Goal: Task Accomplishment & Management: Manage account settings

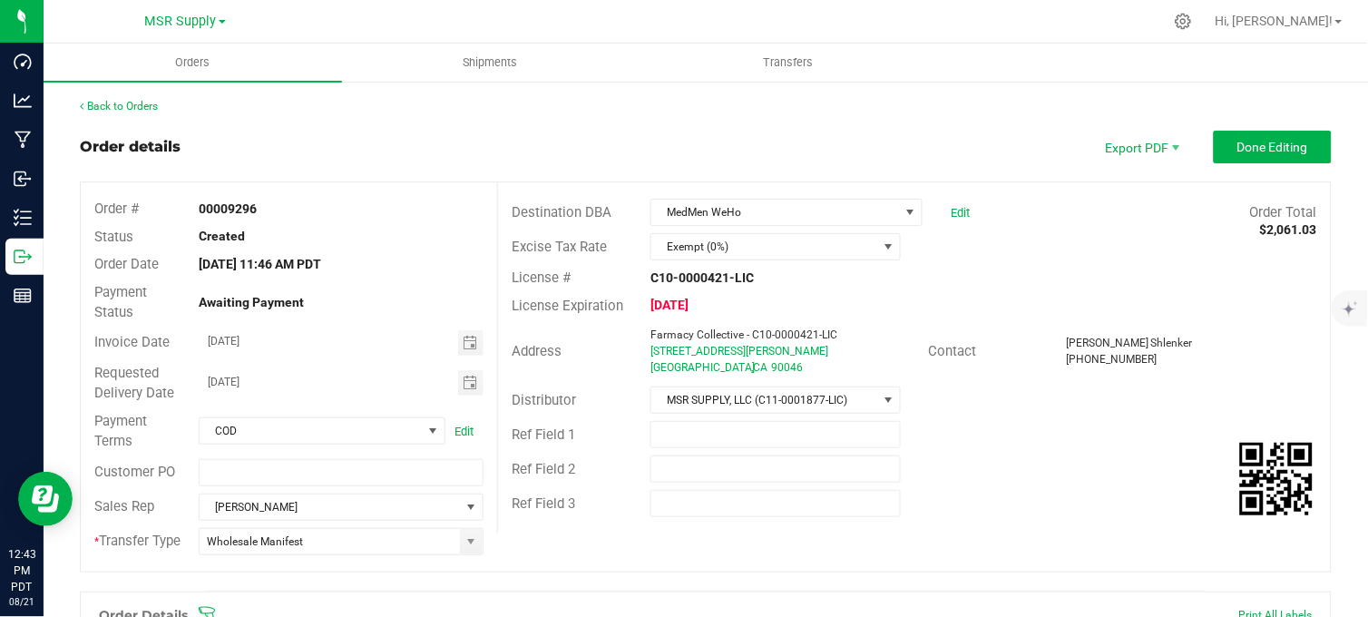
scroll to position [660, 0]
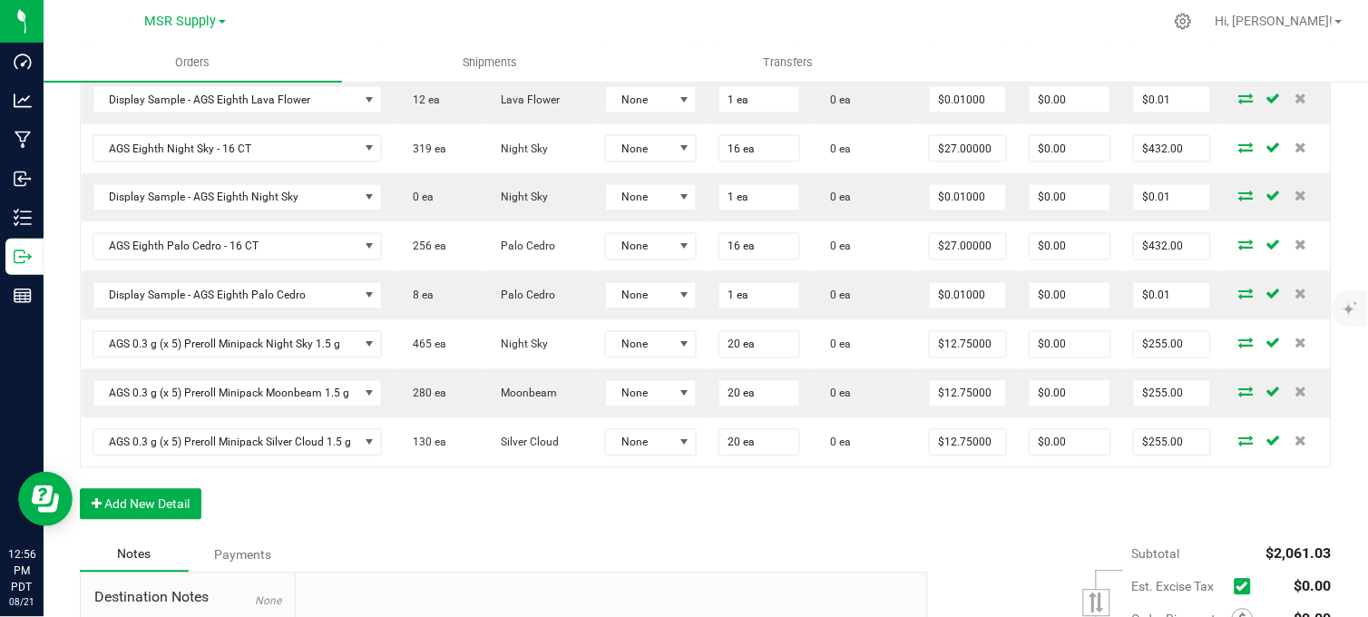
click at [385, 6] on div at bounding box center [744, 21] width 838 height 35
click at [487, 537] on div "Order Details Print All Labels Item Sellable Strain Lot Number Qty Ordered Qty …" at bounding box center [705, 234] width 1251 height 607
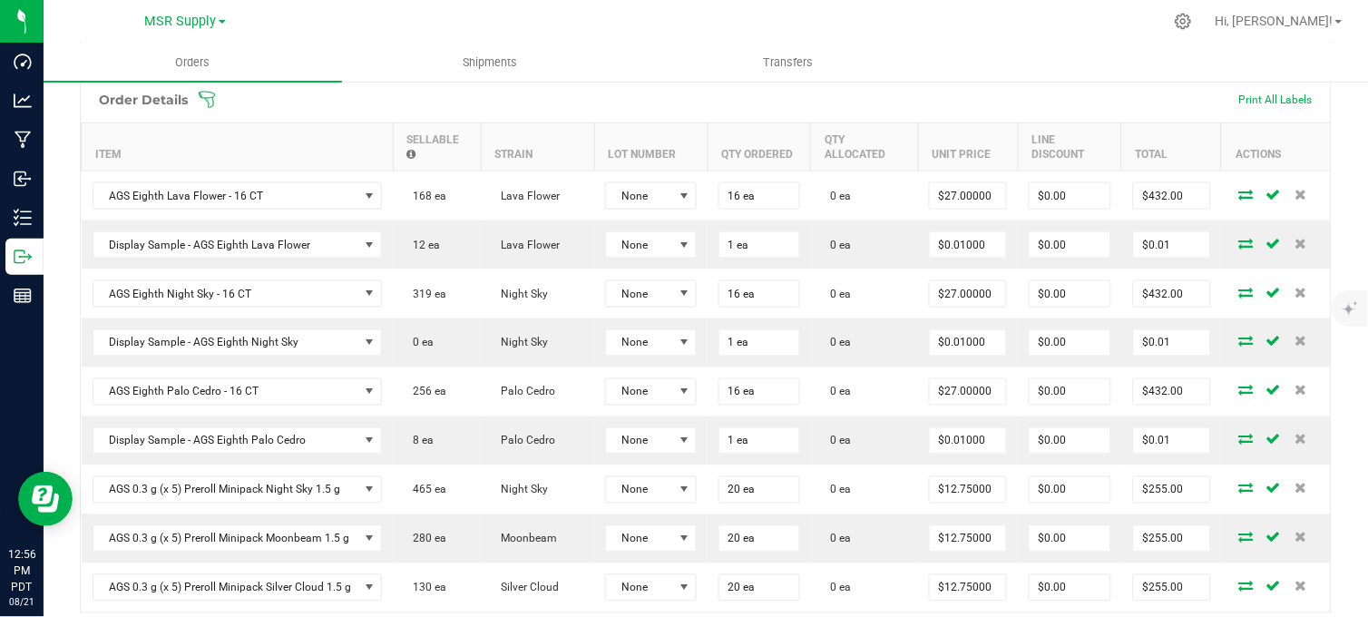
scroll to position [0, 0]
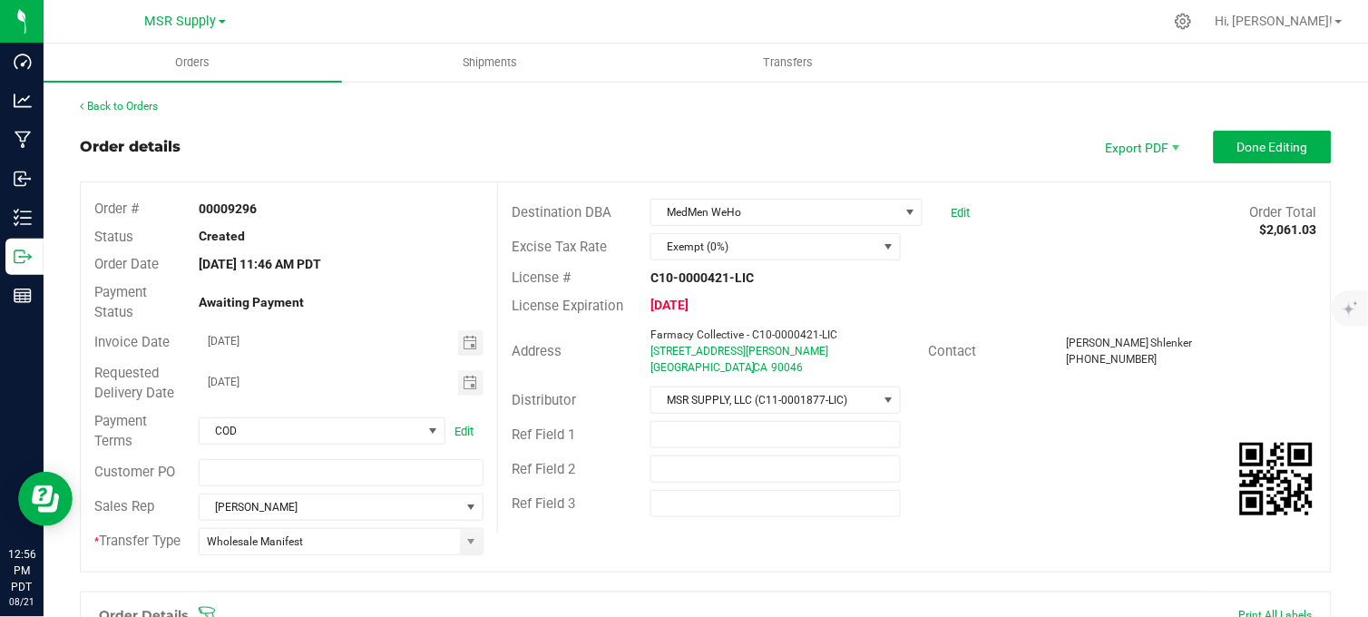
click at [466, 151] on div "Order details Export PDF Done Editing" at bounding box center [705, 147] width 1251 height 33
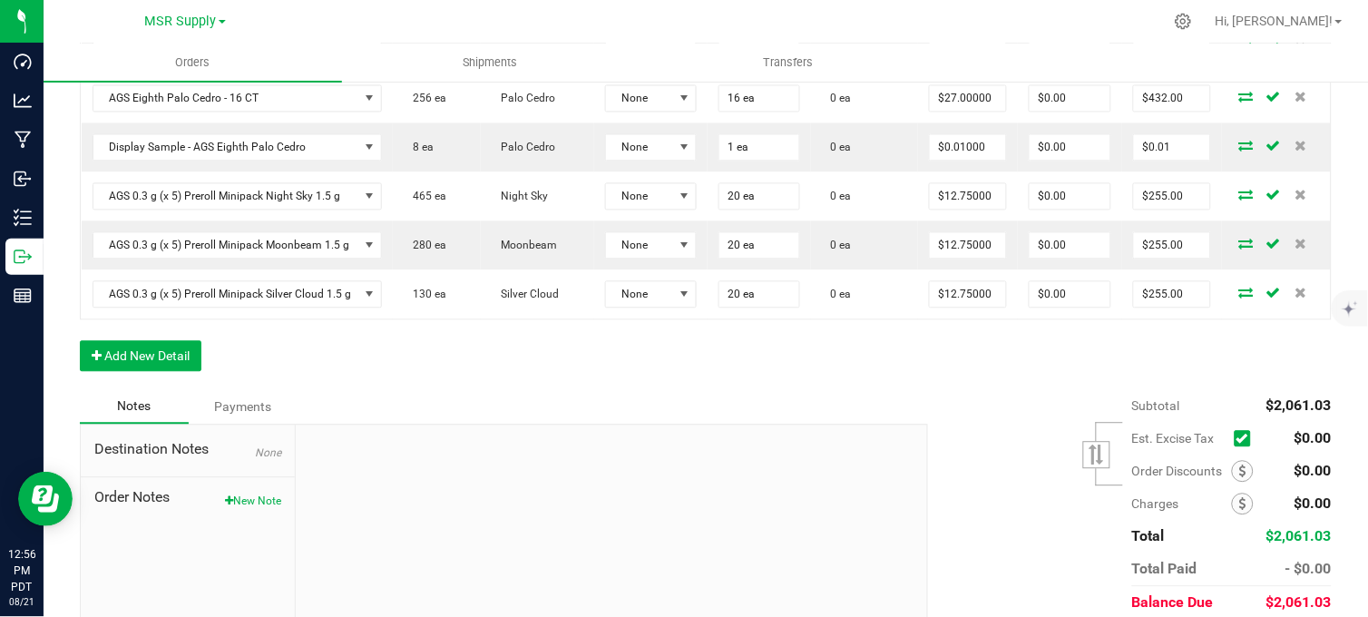
scroll to position [893, 0]
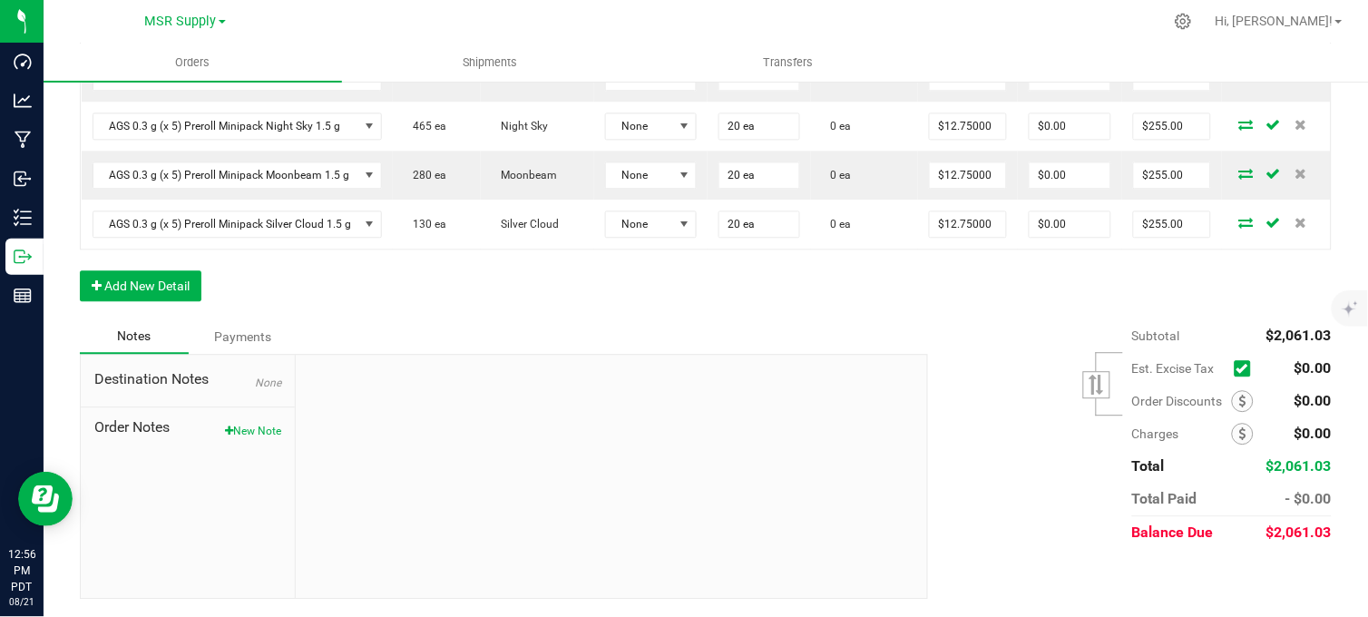
drag, startPoint x: 248, startPoint y: 429, endPoint x: 276, endPoint y: 450, distance: 35.0
click at [248, 429] on button "New Note" at bounding box center [253, 431] width 56 height 16
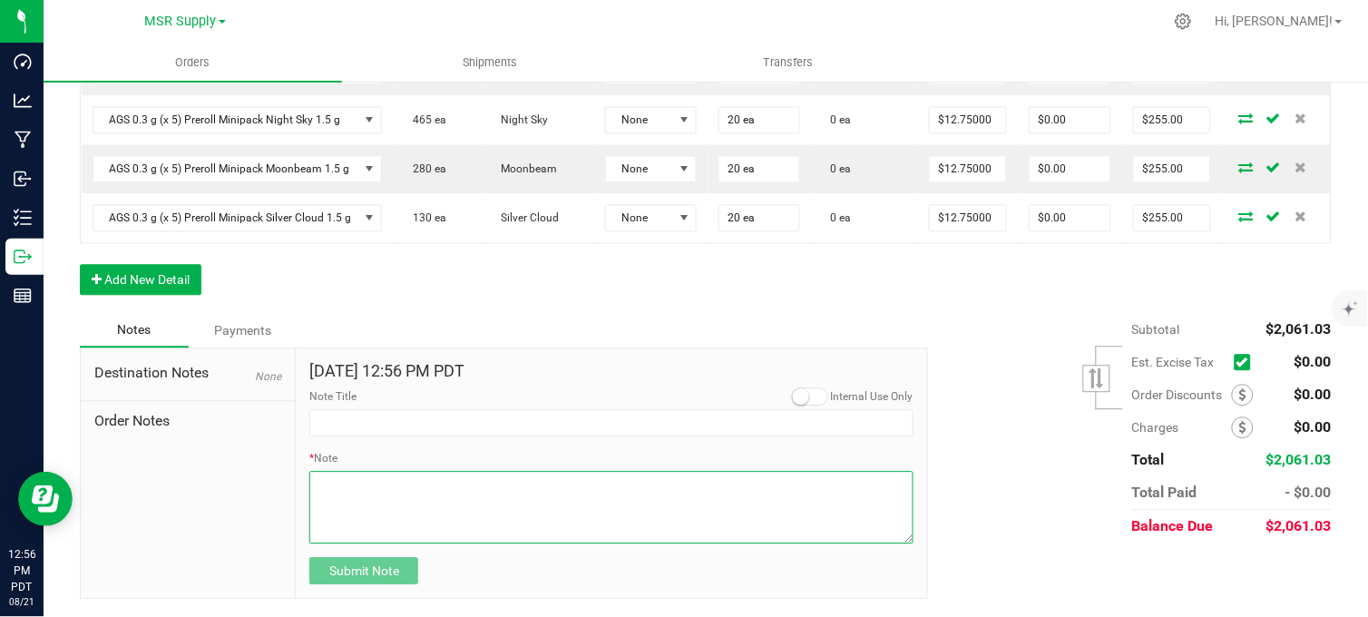
click at [357, 506] on textarea "* Note" at bounding box center [611, 507] width 604 height 73
paste textarea "Domestic Wire and ACH Instructions Beneficiary Name: MSR Supply LLC Beneficiary…"
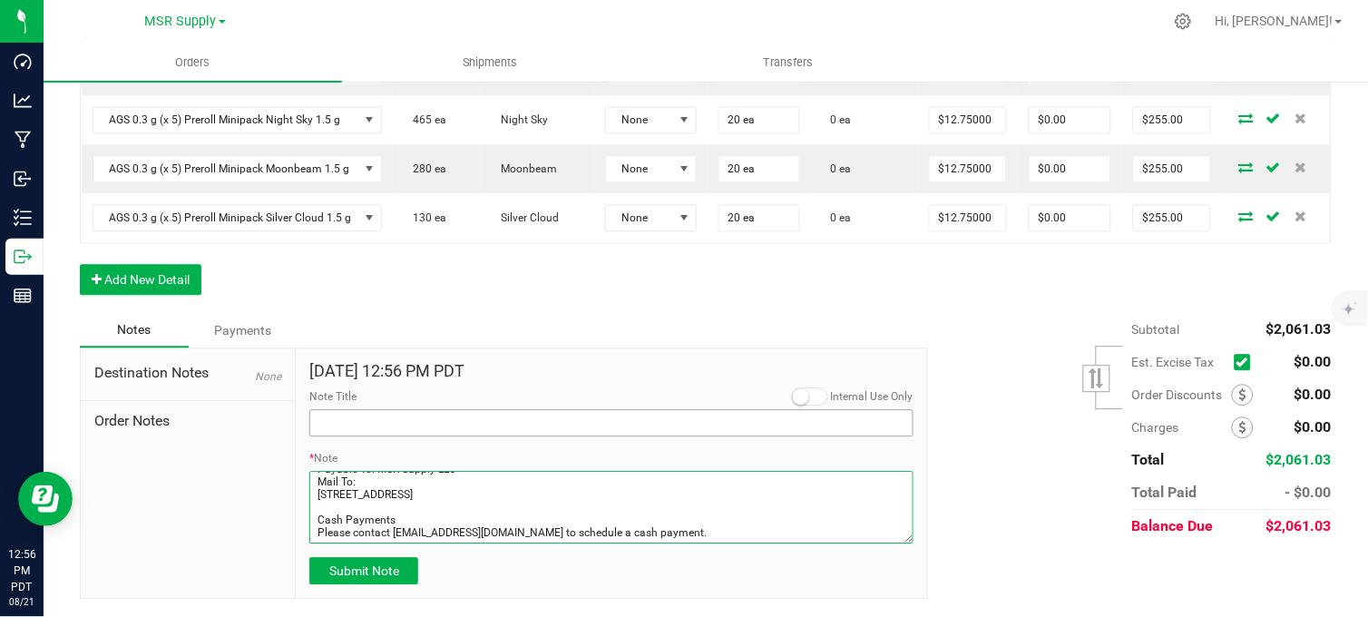
type textarea "Domestic Wire and ACH Instructions Beneficiary Name: MSR Supply LLC Beneficiary…"
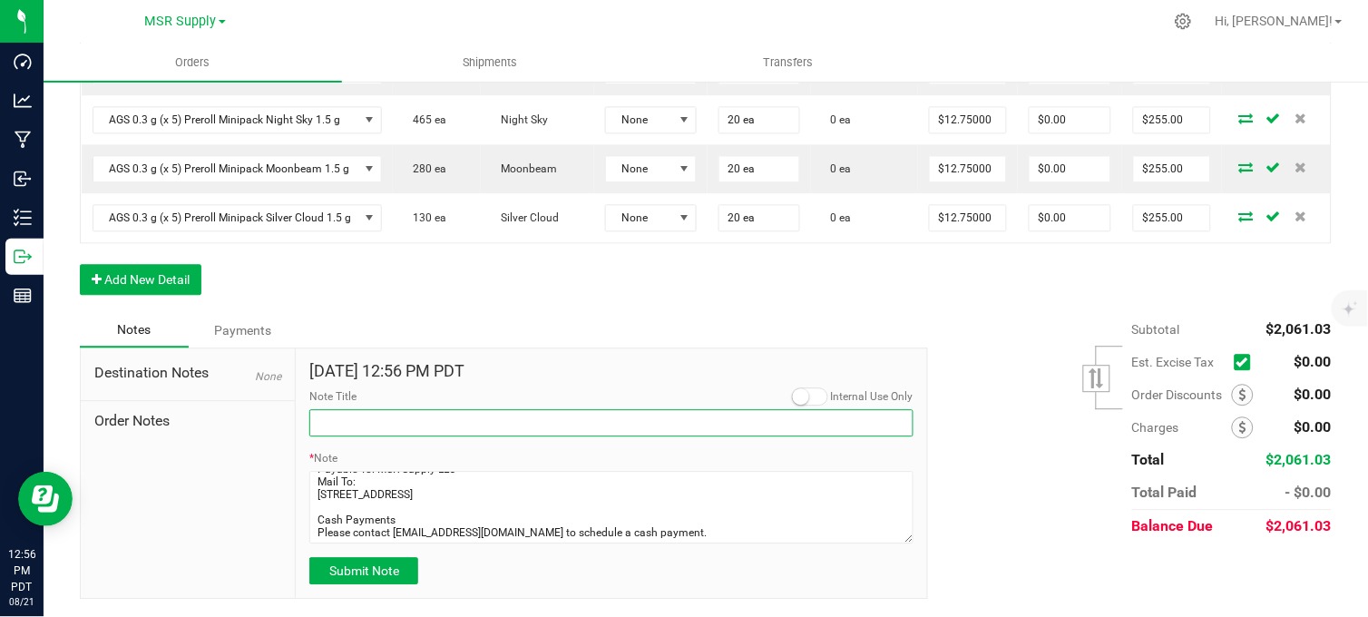
click at [386, 420] on input "Note Title" at bounding box center [611, 422] width 604 height 27
type input "Payment Details"
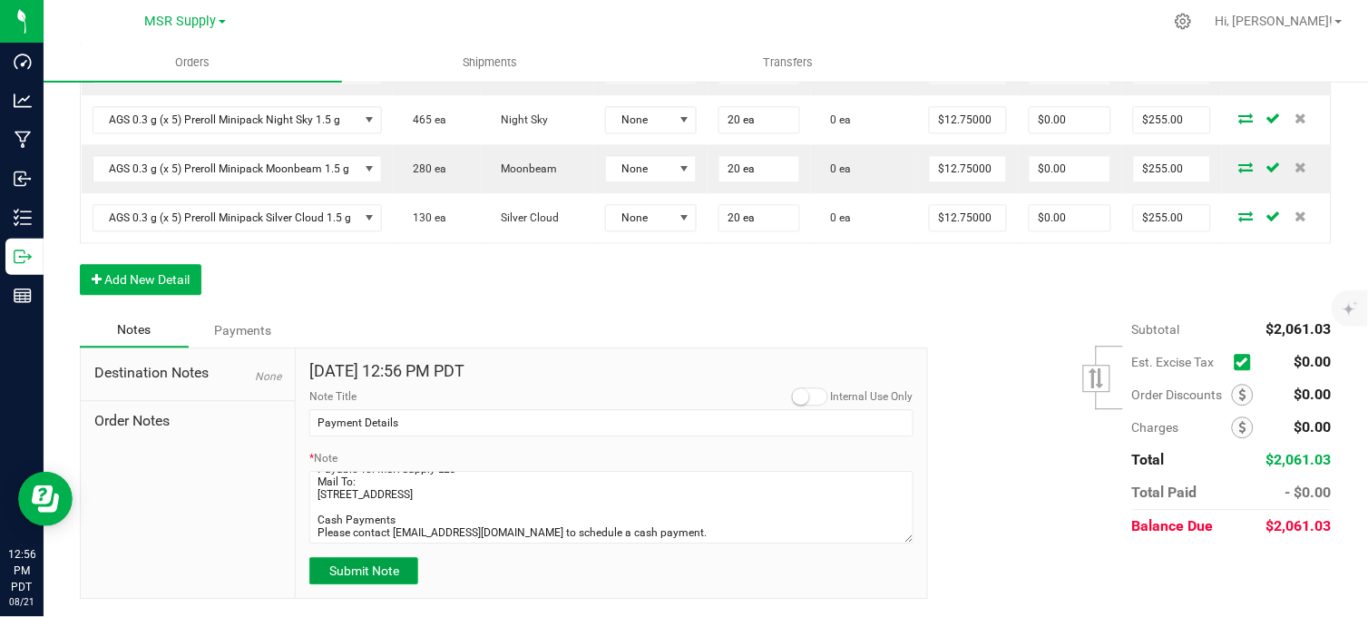
click at [346, 578] on span "Submit Note" at bounding box center [364, 570] width 70 height 15
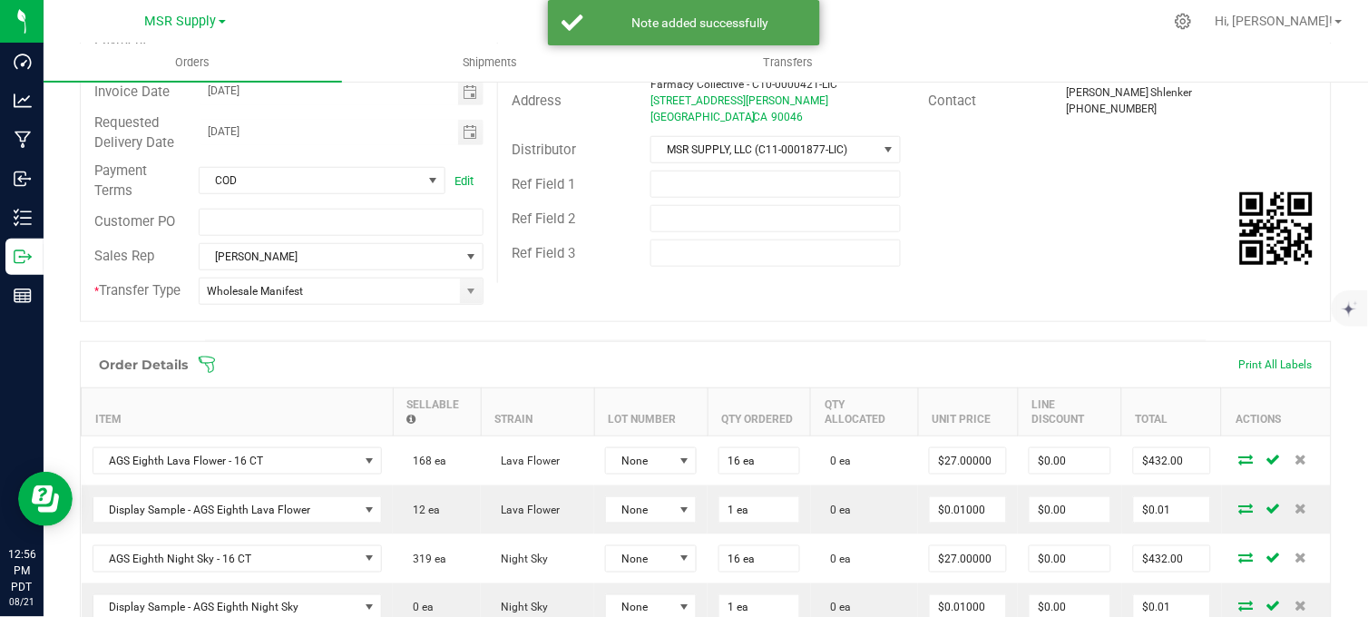
scroll to position [0, 0]
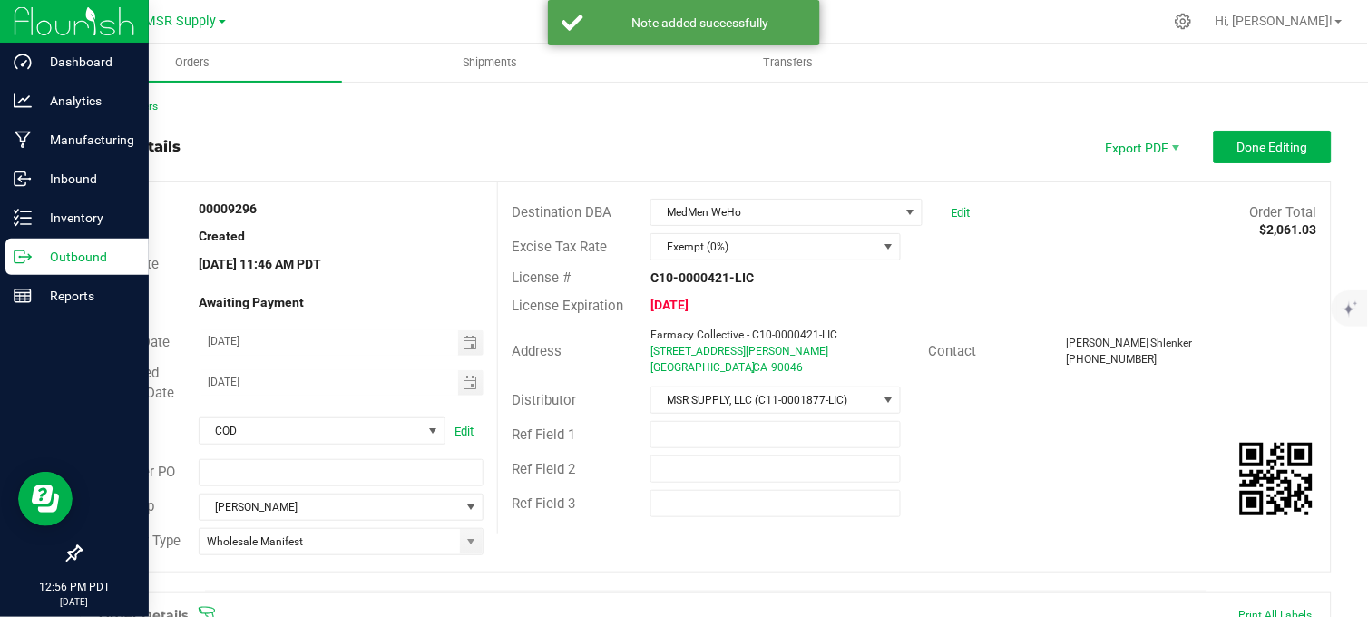
drag, startPoint x: 32, startPoint y: 258, endPoint x: 53, endPoint y: 258, distance: 20.9
click at [32, 258] on p "Outbound" at bounding box center [86, 257] width 109 height 22
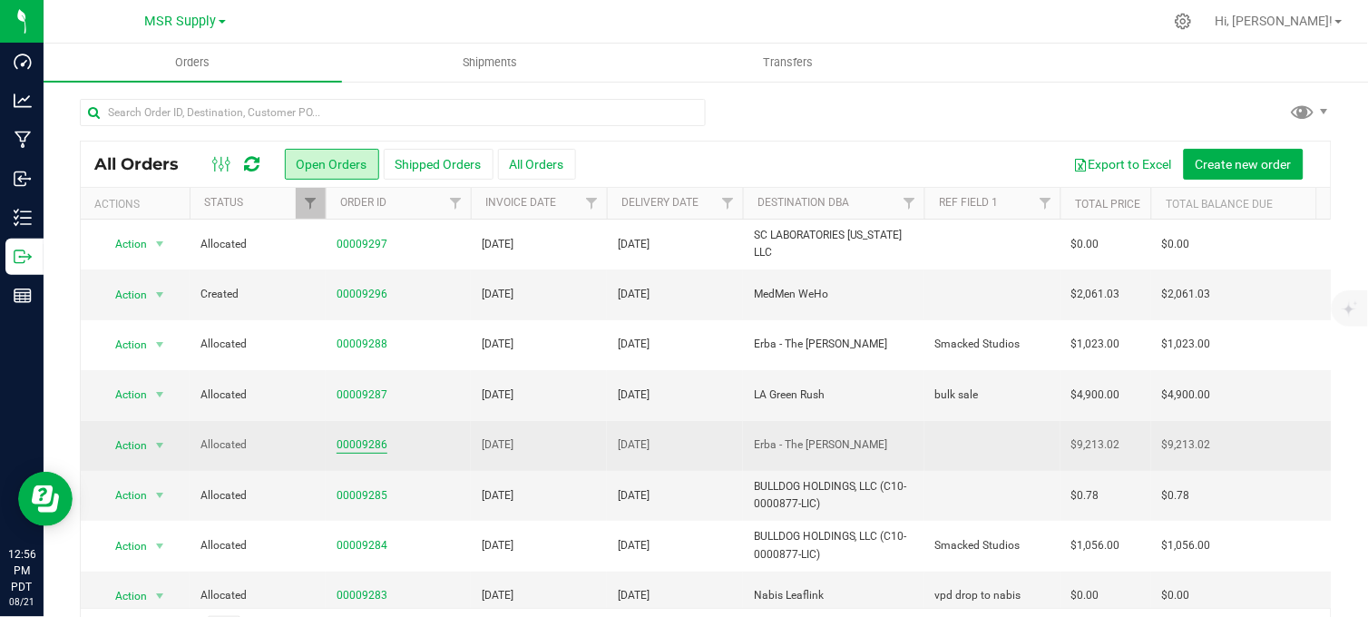
click at [368, 450] on link "00009286" at bounding box center [361, 444] width 51 height 17
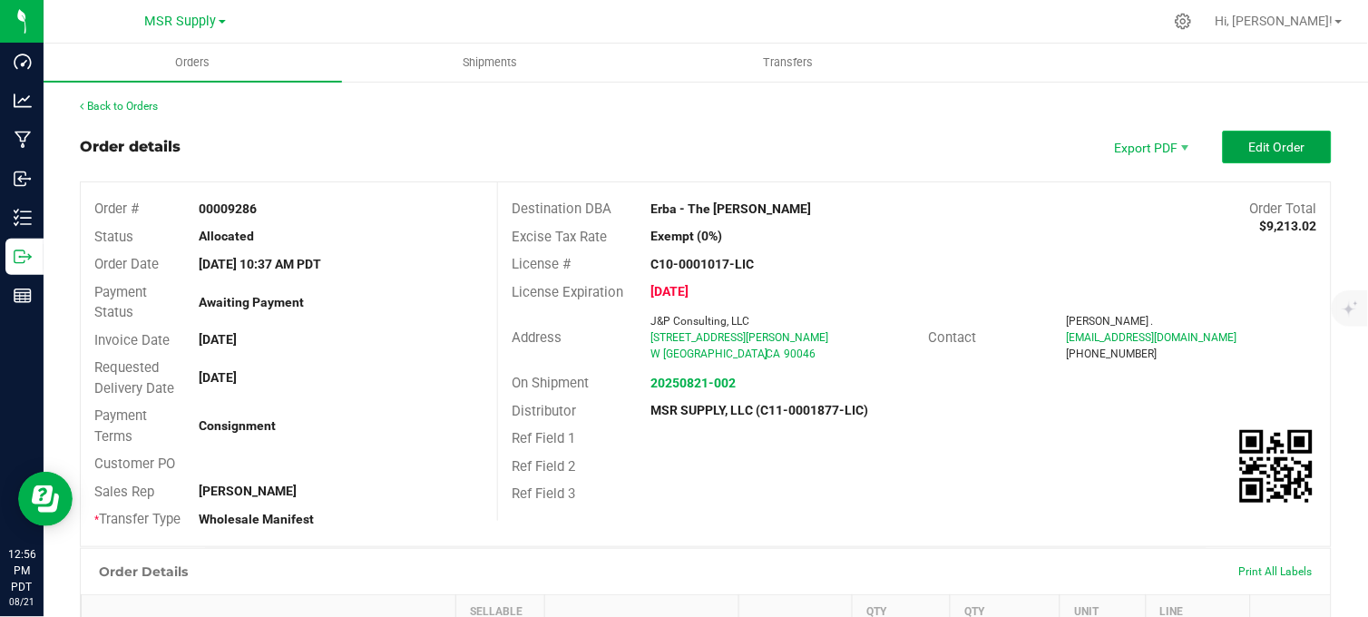
click at [1249, 152] on span "Edit Order" at bounding box center [1277, 147] width 56 height 15
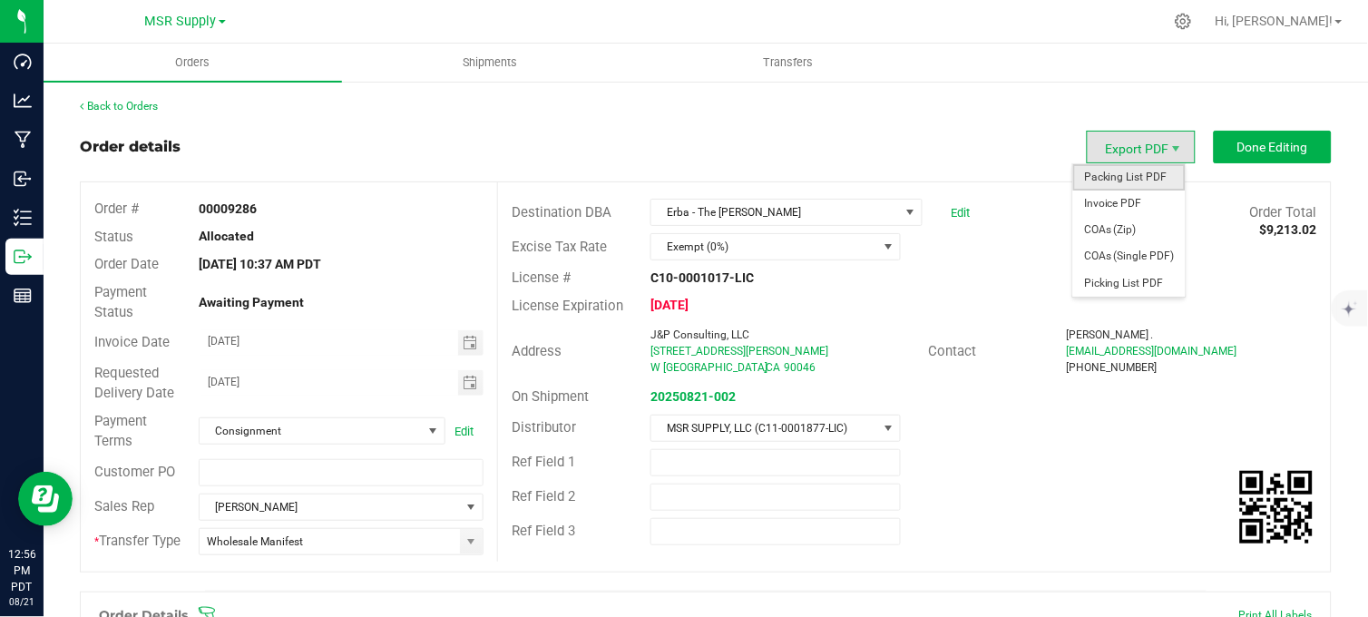
click at [1114, 180] on span "Packing List PDF" at bounding box center [1129, 177] width 112 height 26
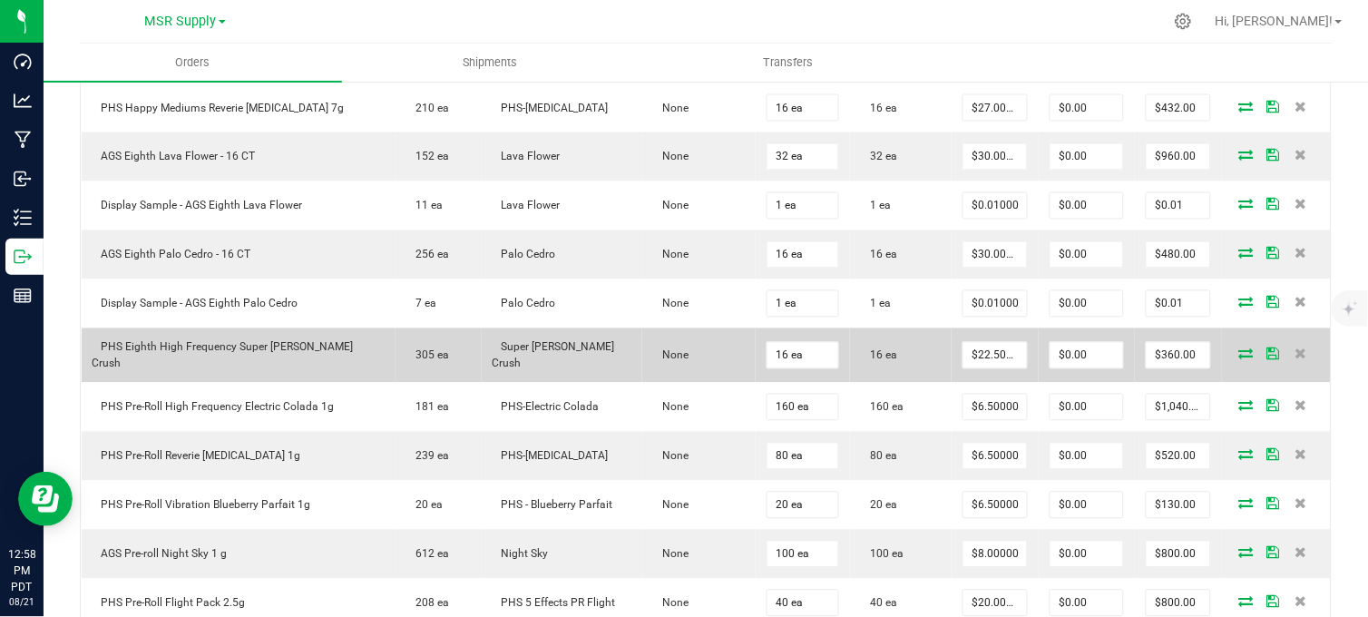
scroll to position [604, 0]
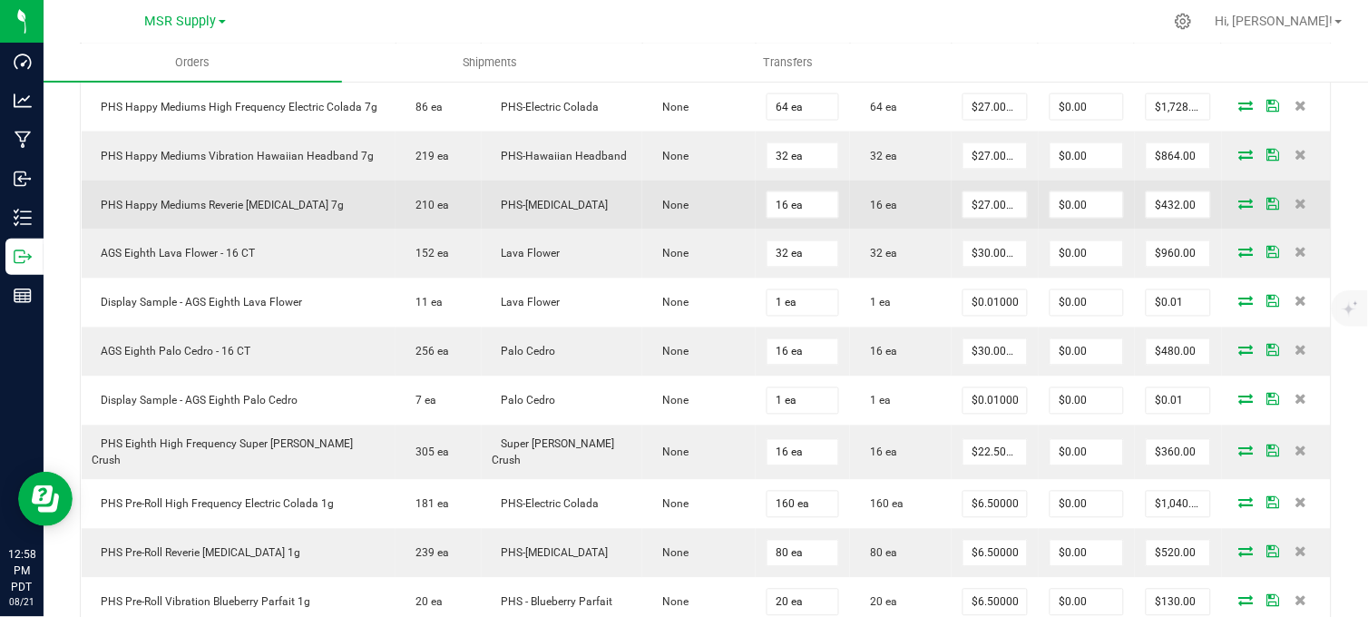
click at [1239, 209] on icon at bounding box center [1246, 203] width 15 height 11
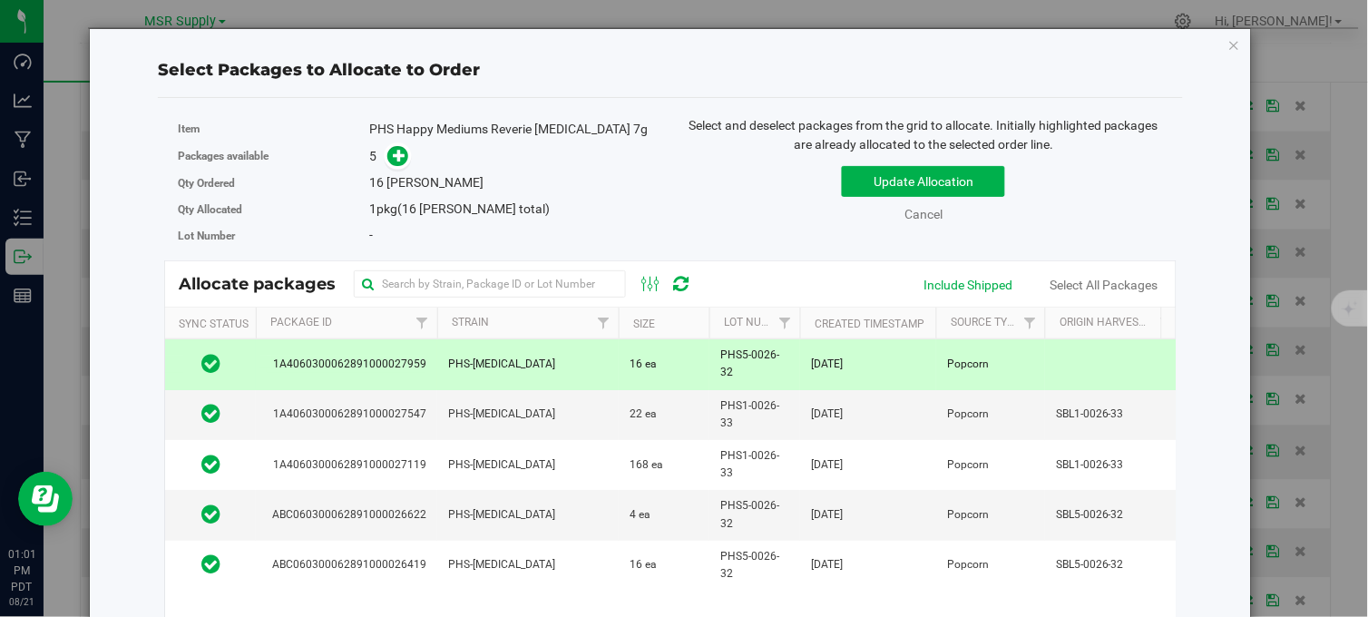
click at [321, 122] on label "Item" at bounding box center [273, 129] width 191 height 16
click at [1228, 43] on icon "button" at bounding box center [1234, 45] width 13 height 22
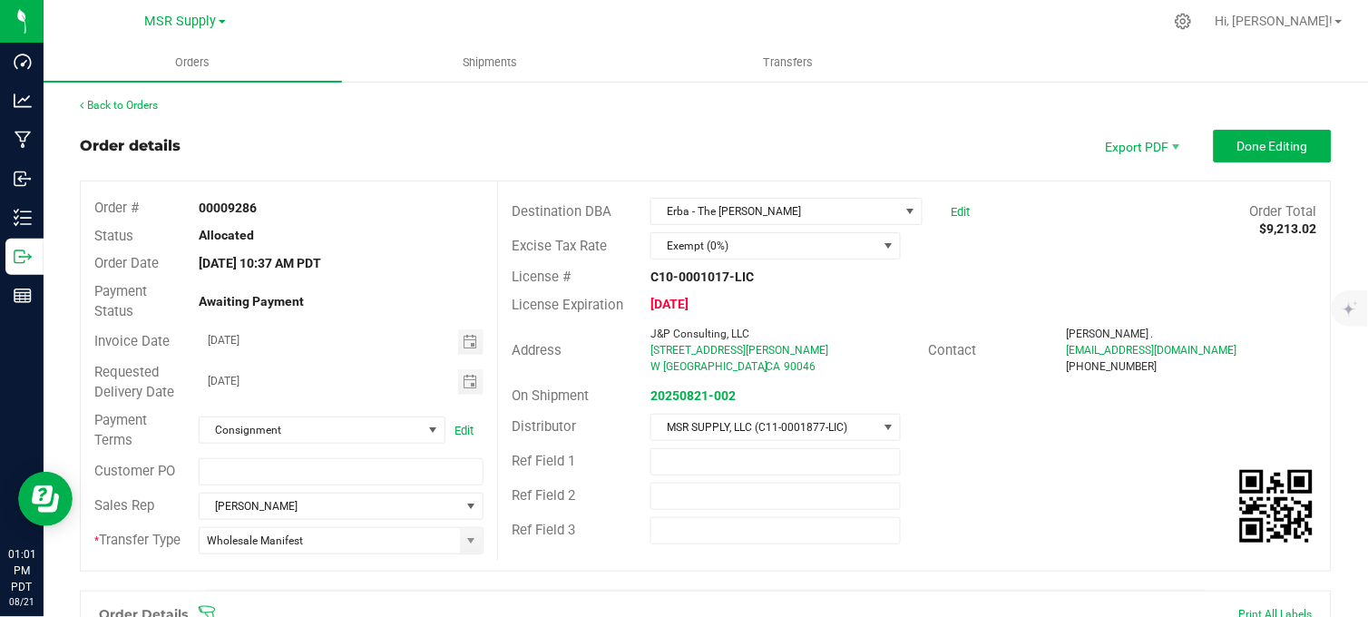
scroll to position [0, 0]
click at [445, 138] on div "Order details Export PDF Done Editing" at bounding box center [705, 147] width 1251 height 33
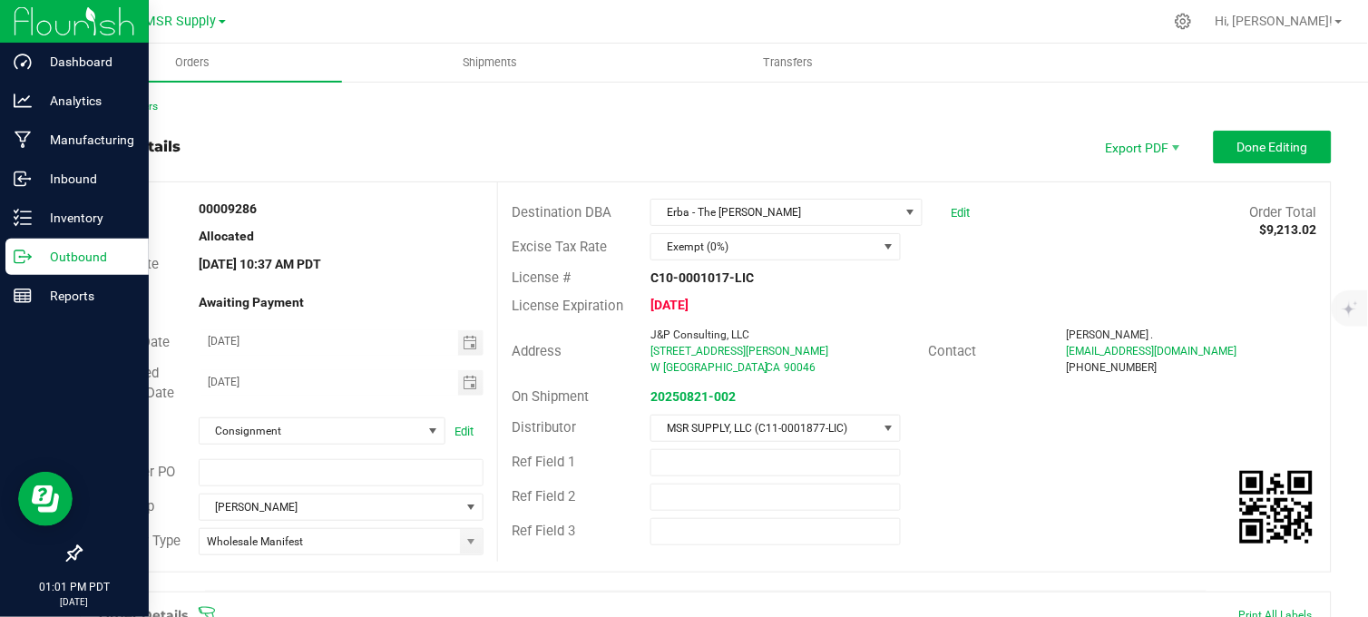
click at [27, 257] on line at bounding box center [26, 257] width 10 height 0
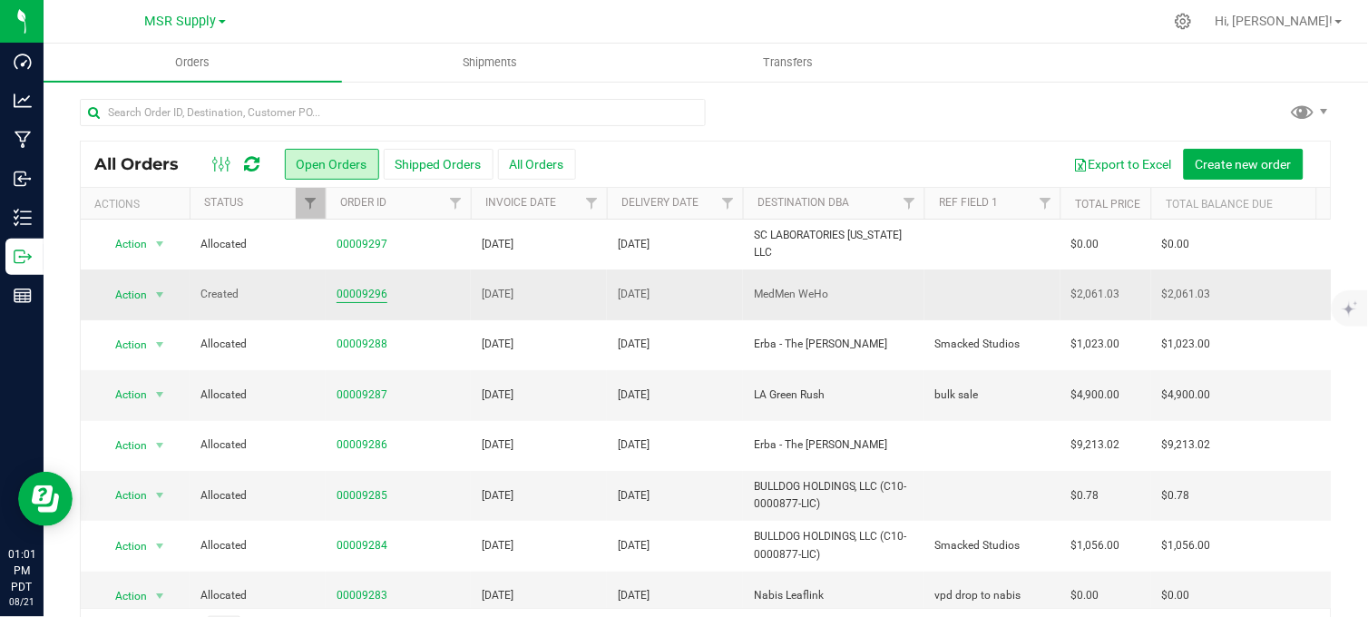
click at [369, 297] on link "00009296" at bounding box center [361, 294] width 51 height 17
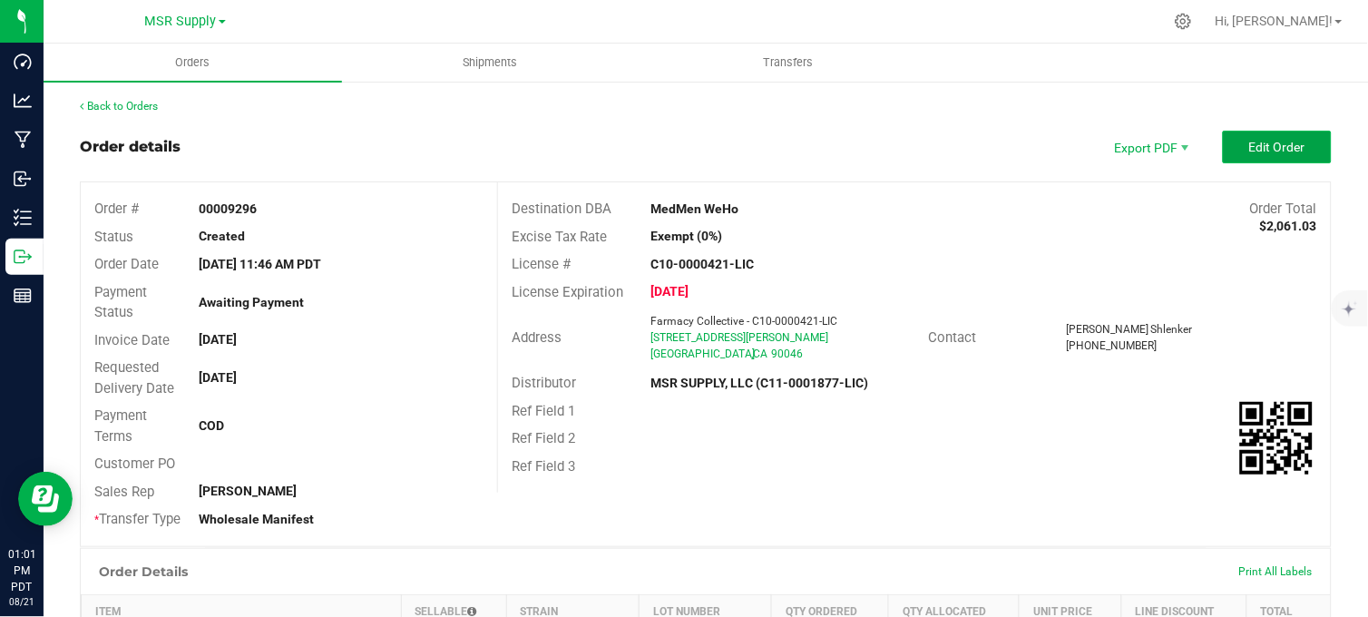
click at [1253, 149] on span "Edit Order" at bounding box center [1277, 147] width 56 height 15
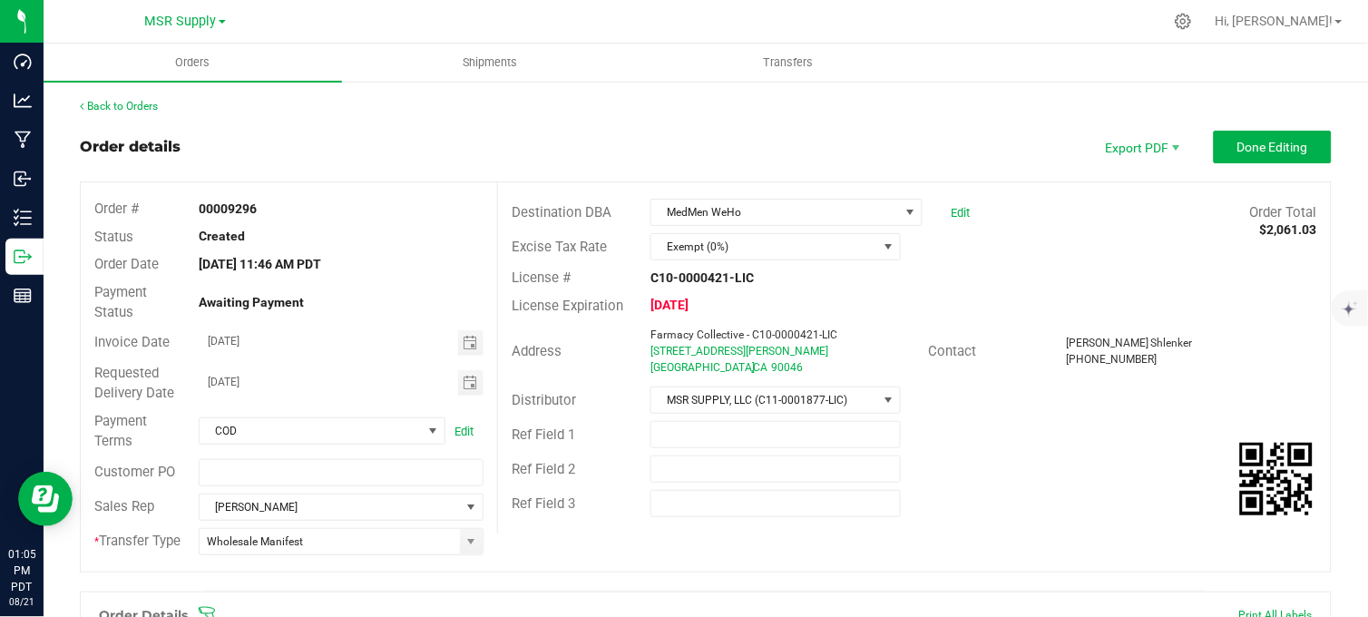
click at [1106, 239] on div "Excise Tax Rate Exempt (0%)" at bounding box center [914, 246] width 832 height 34
click at [413, 10] on div at bounding box center [744, 21] width 838 height 35
click at [172, 20] on span "MSR Supply" at bounding box center [181, 22] width 72 height 16
click at [122, 92] on link "Nabis" at bounding box center [185, 88] width 265 height 24
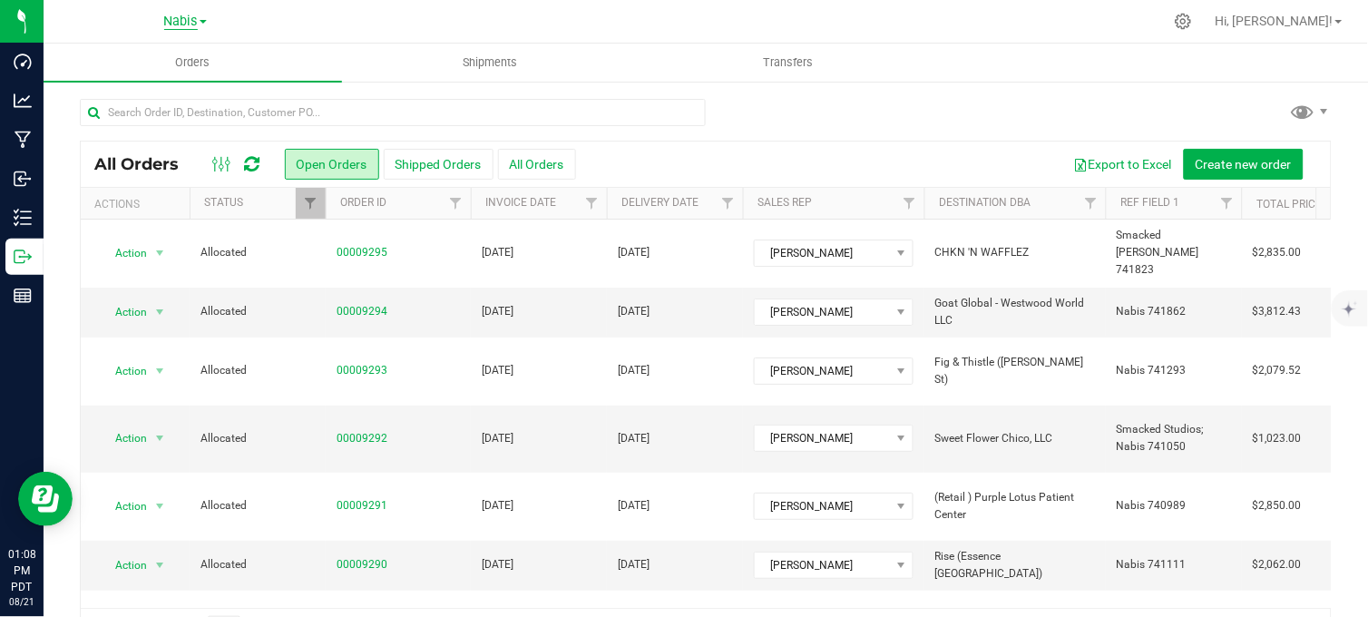
click at [187, 23] on span "Nabis" at bounding box center [181, 22] width 34 height 16
click at [139, 66] on link "MSR Supply" at bounding box center [185, 64] width 265 height 24
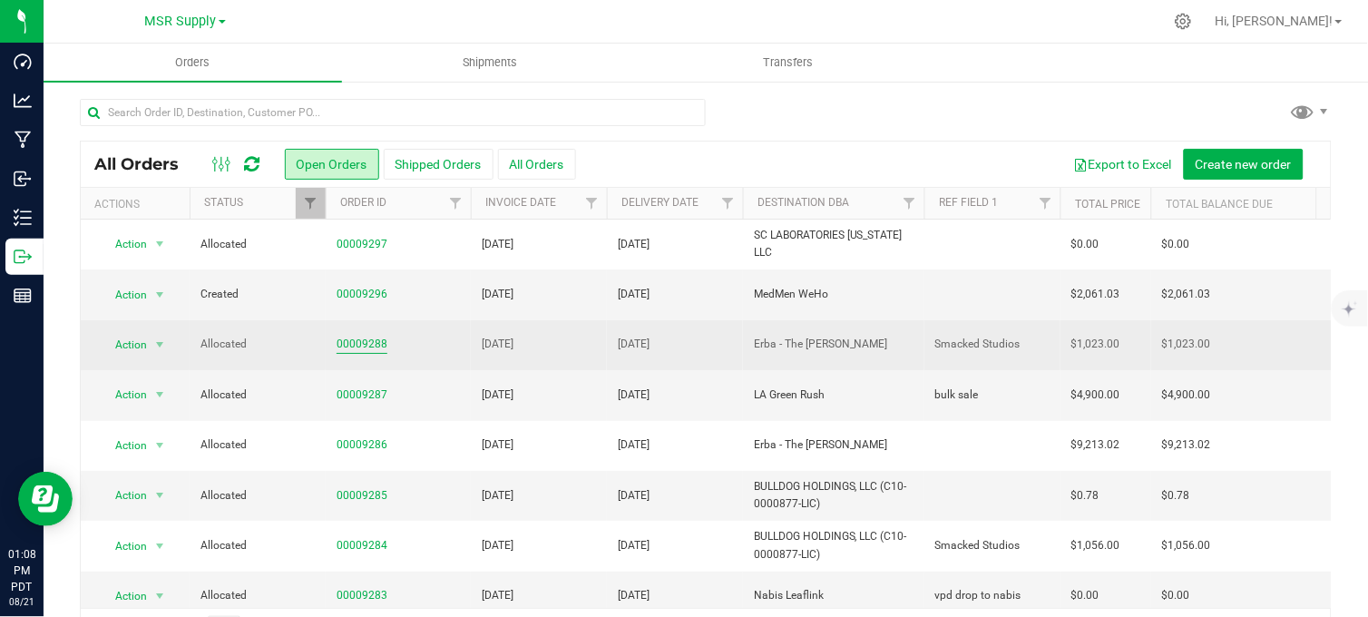
click at [351, 340] on link "00009288" at bounding box center [361, 344] width 51 height 17
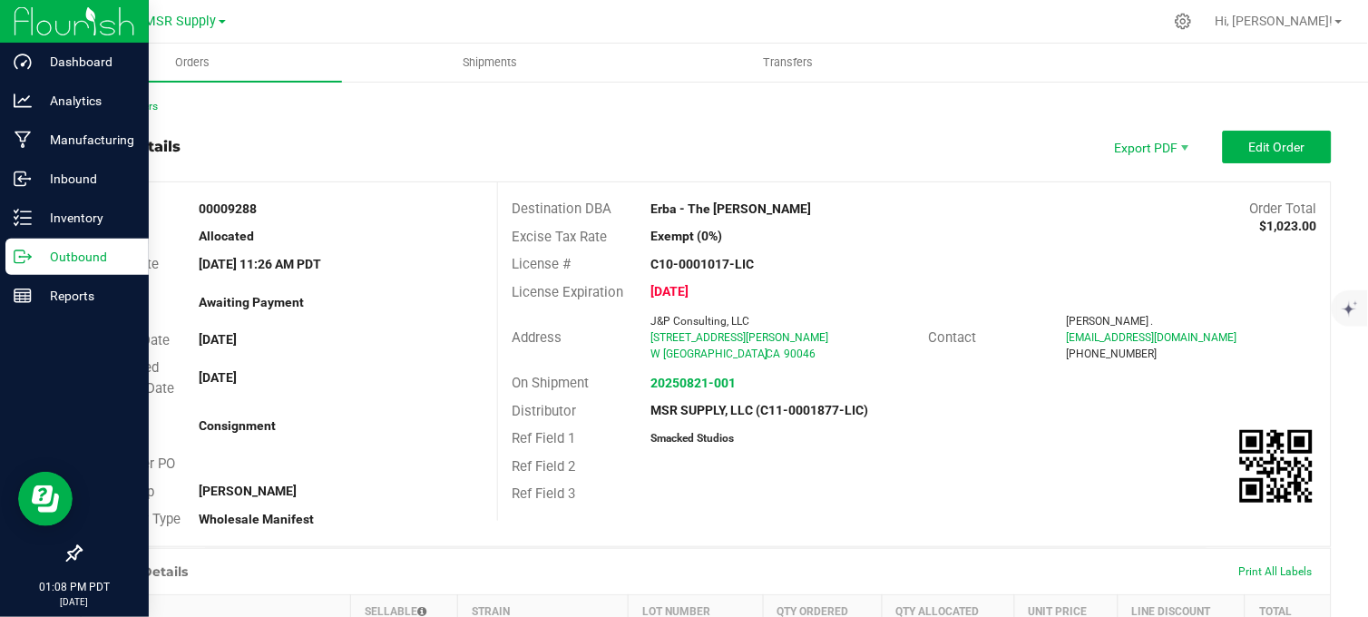
drag, startPoint x: 18, startPoint y: 250, endPoint x: 43, endPoint y: 258, distance: 25.5
click at [19, 250] on icon at bounding box center [20, 256] width 10 height 13
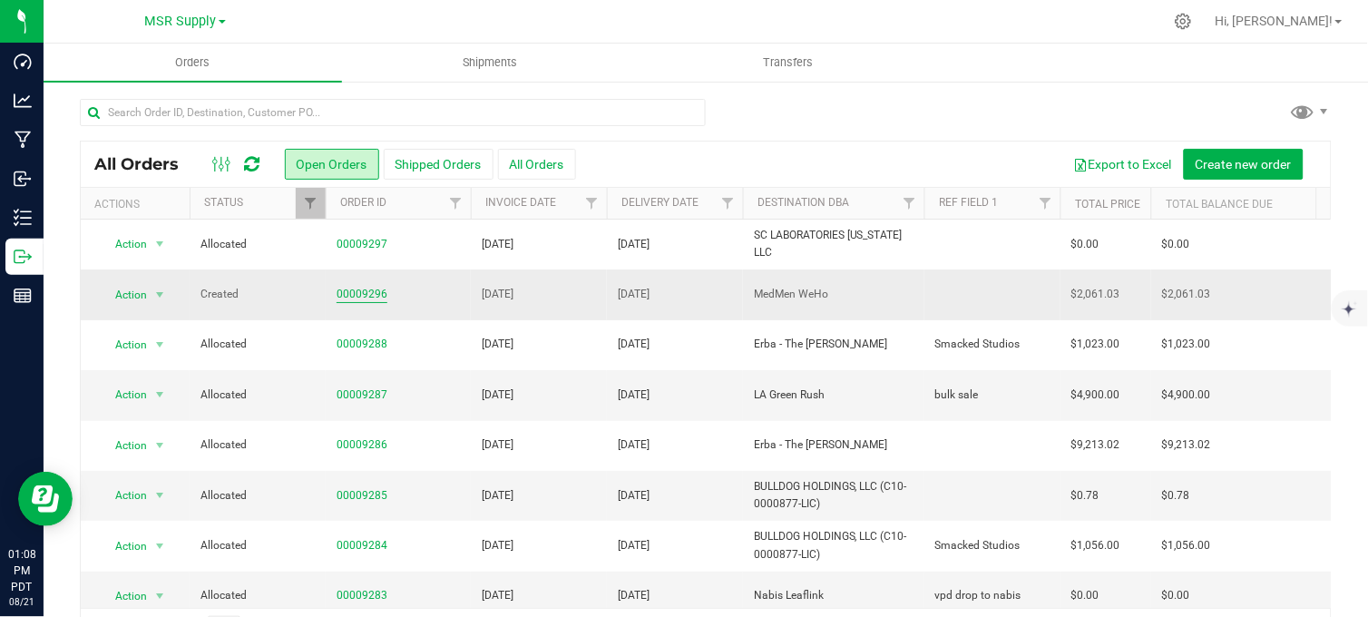
click at [356, 293] on link "00009296" at bounding box center [361, 294] width 51 height 17
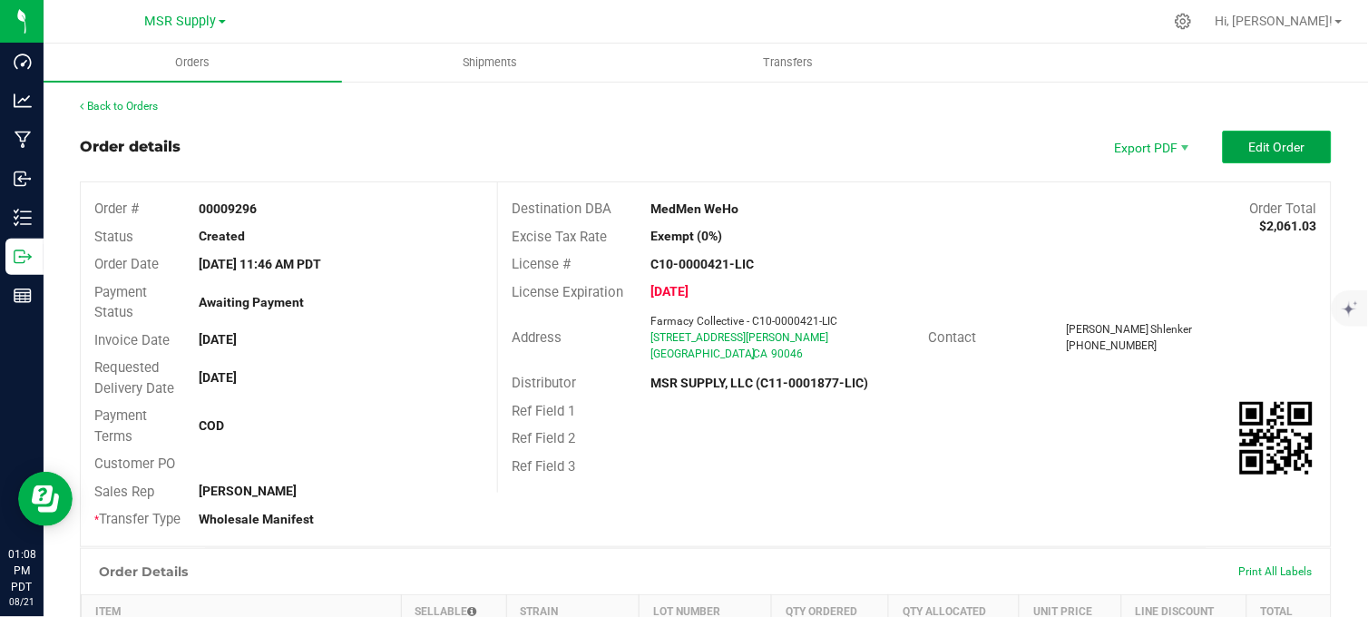
click at [1271, 148] on span "Edit Order" at bounding box center [1277, 147] width 56 height 15
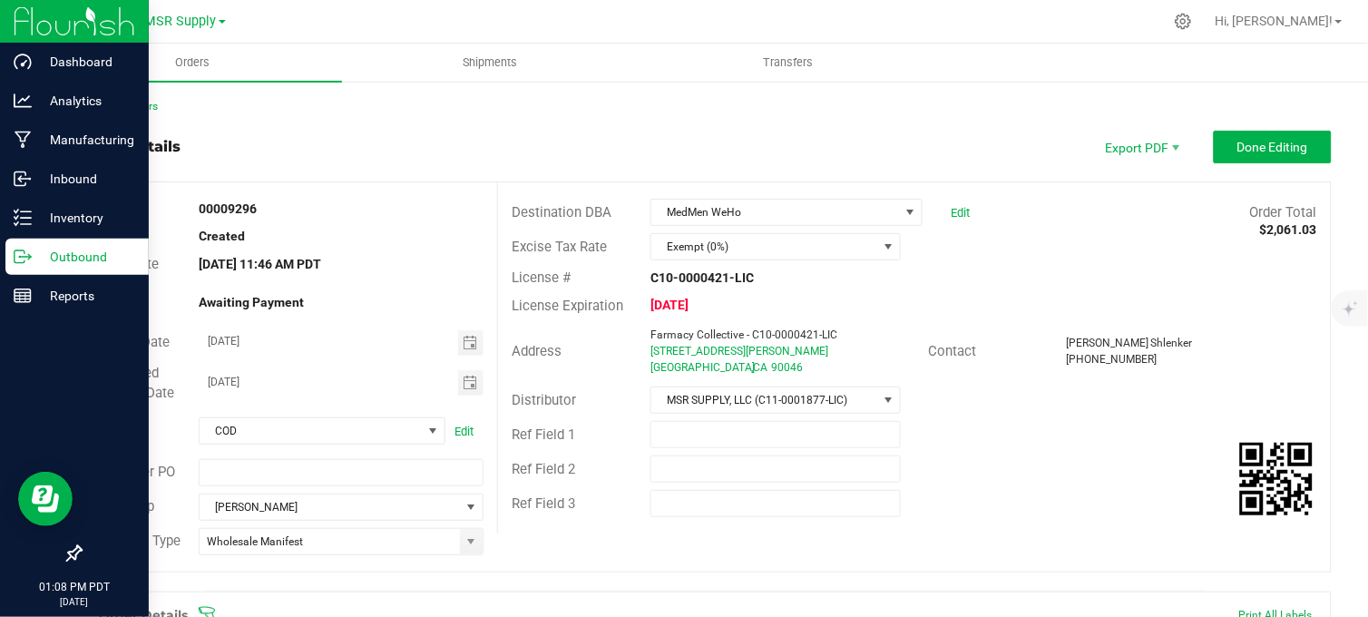
click at [15, 258] on icon at bounding box center [20, 256] width 10 height 13
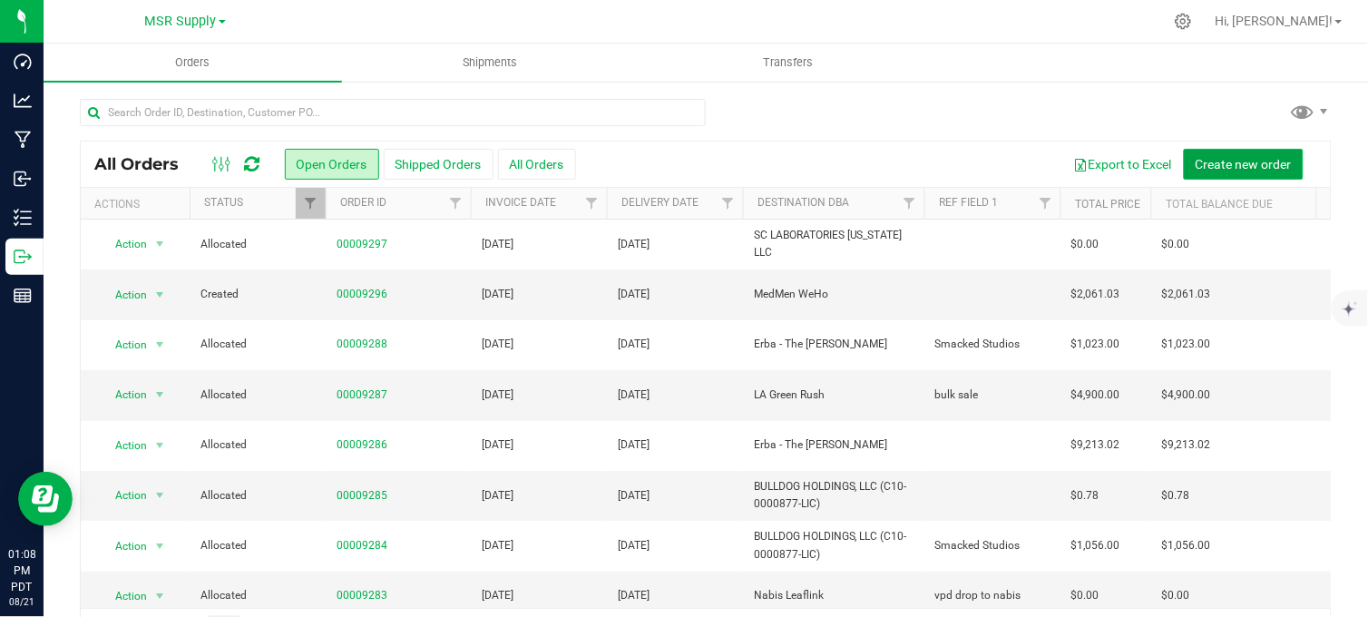
click at [1195, 169] on span "Create new order" at bounding box center [1243, 164] width 96 height 15
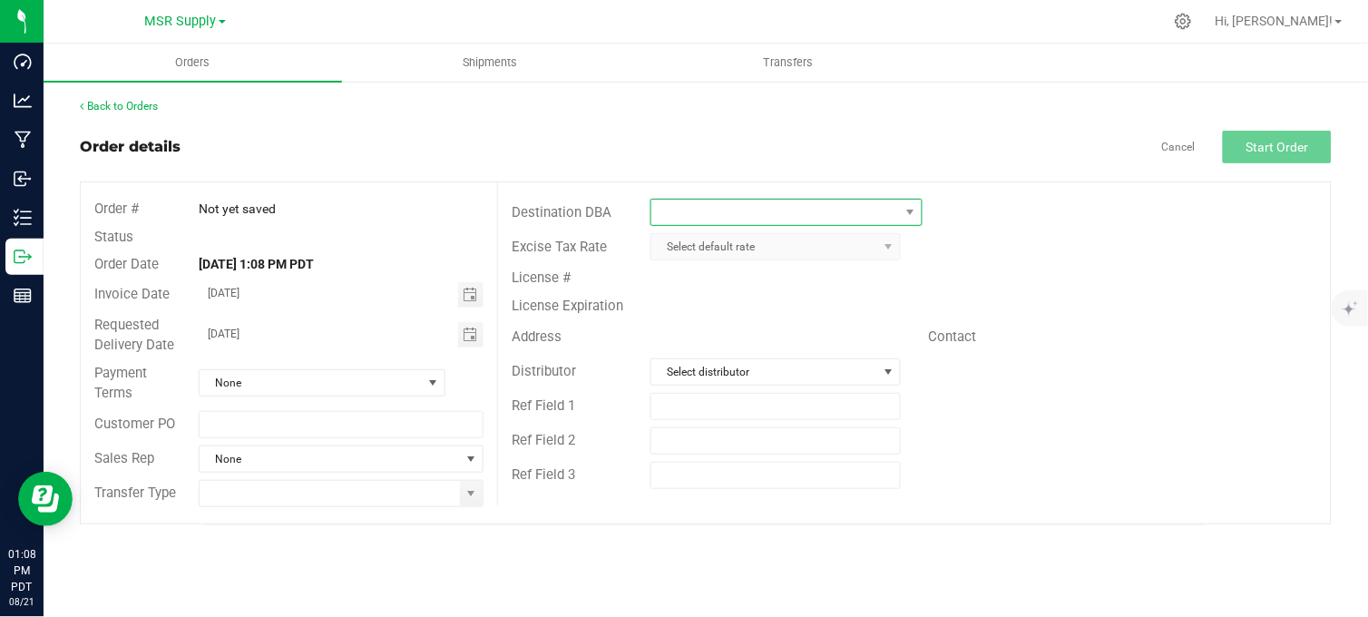
click at [765, 215] on span at bounding box center [774, 212] width 247 height 25
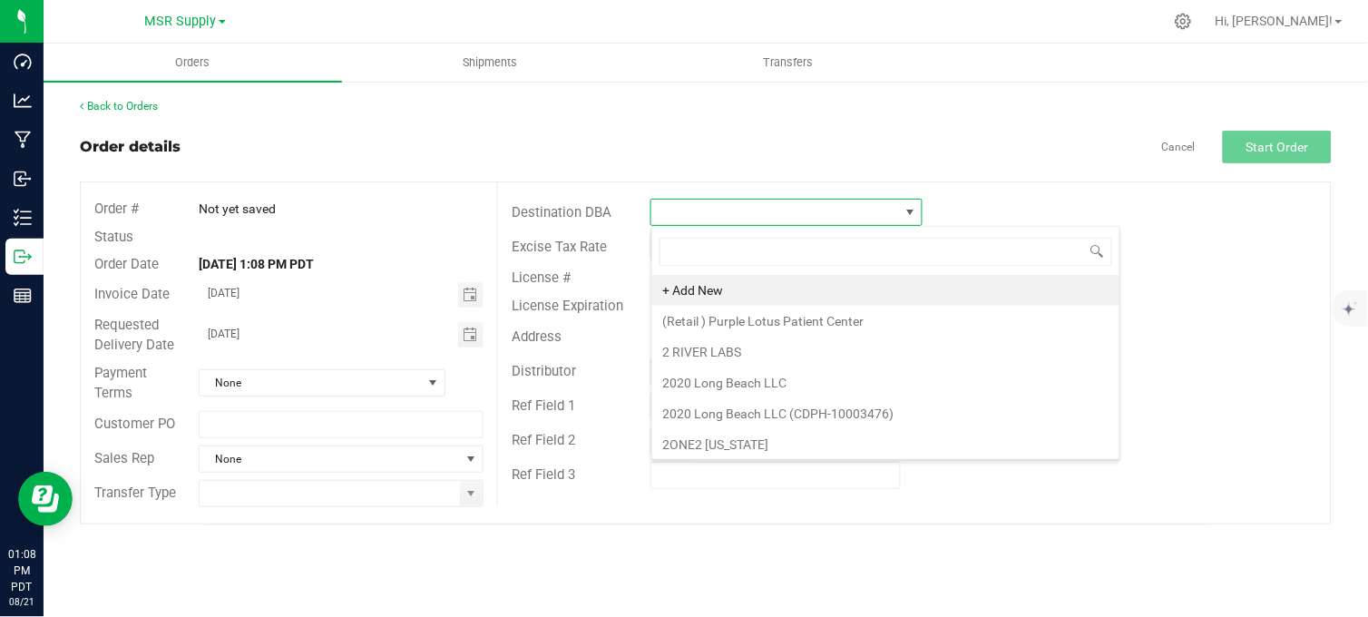
scroll to position [27, 270]
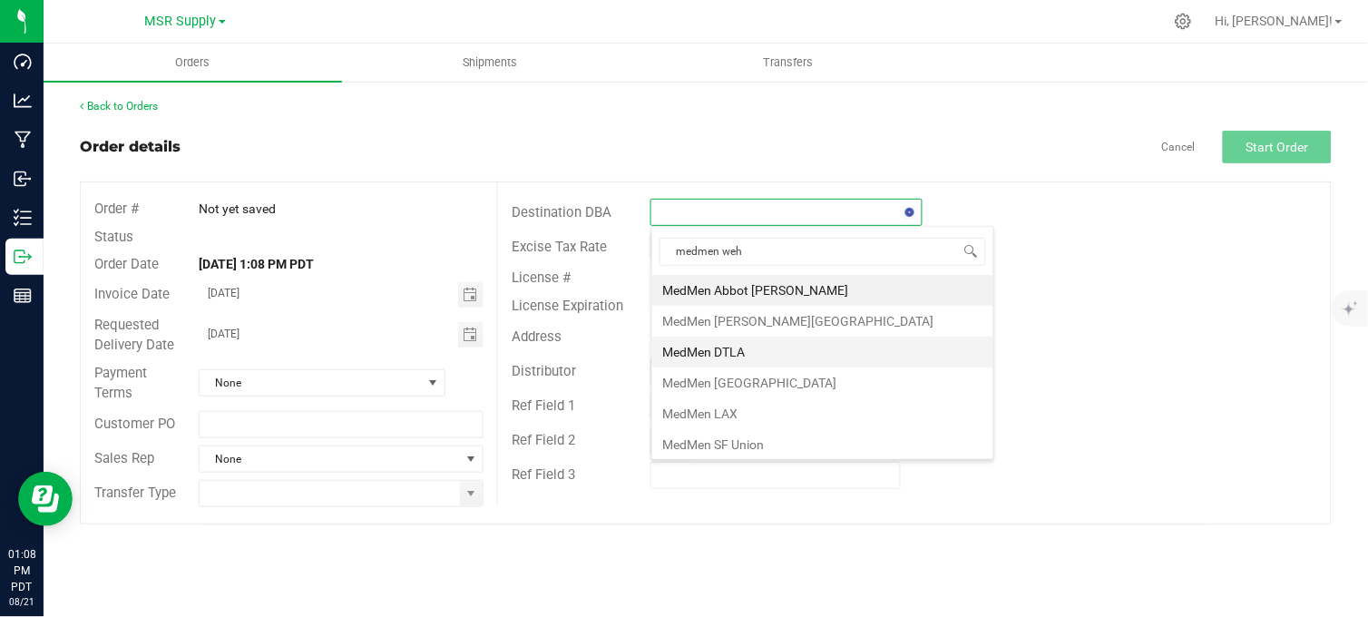
type input "medmen weho"
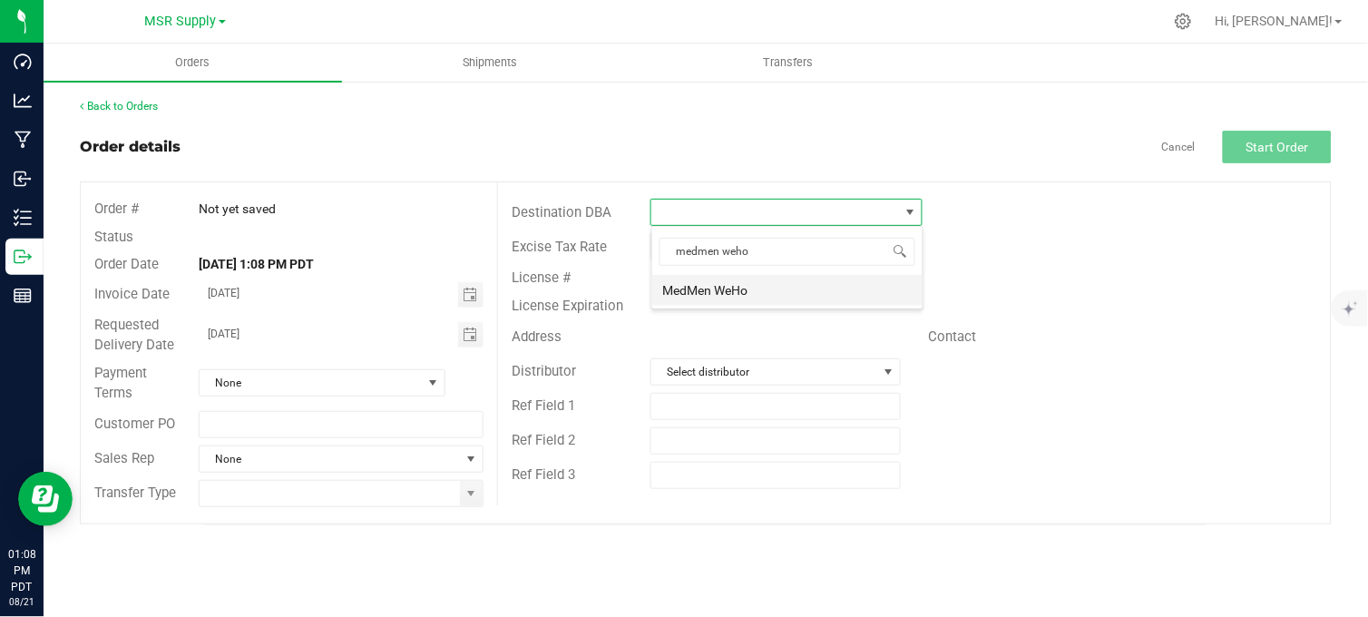
click at [772, 293] on li "MedMen WeHo" at bounding box center [787, 290] width 270 height 31
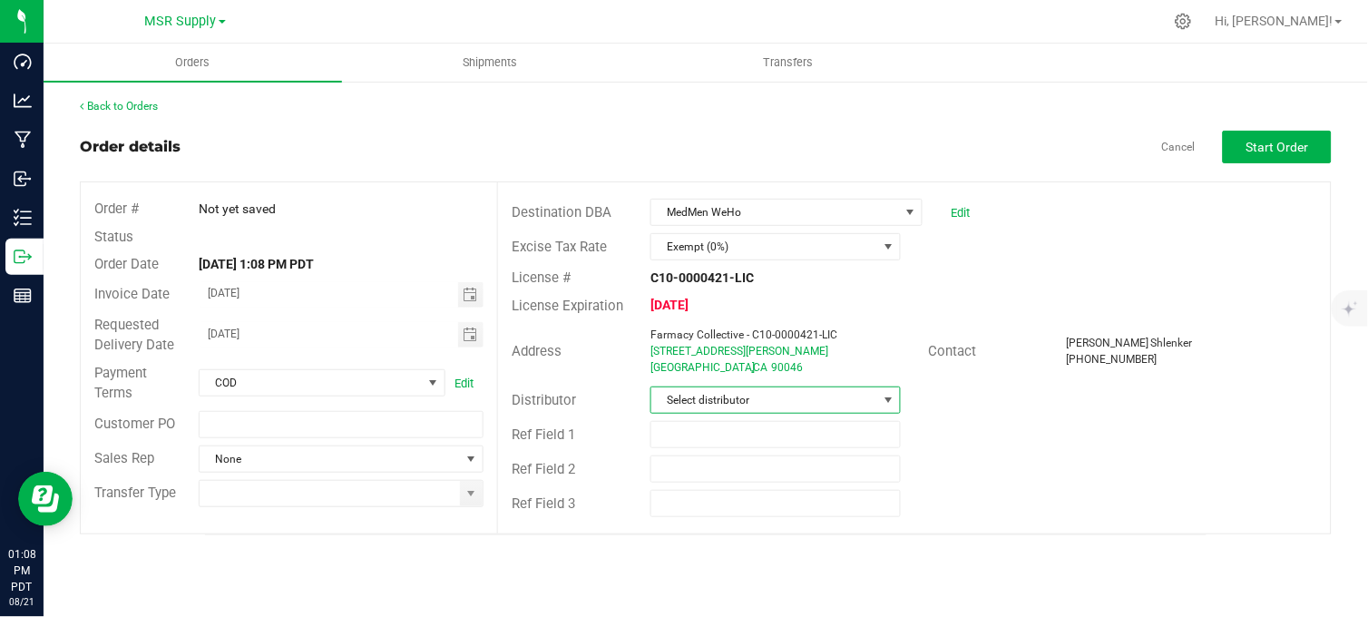
click at [759, 403] on span "Select distributor" at bounding box center [764, 399] width 226 height 25
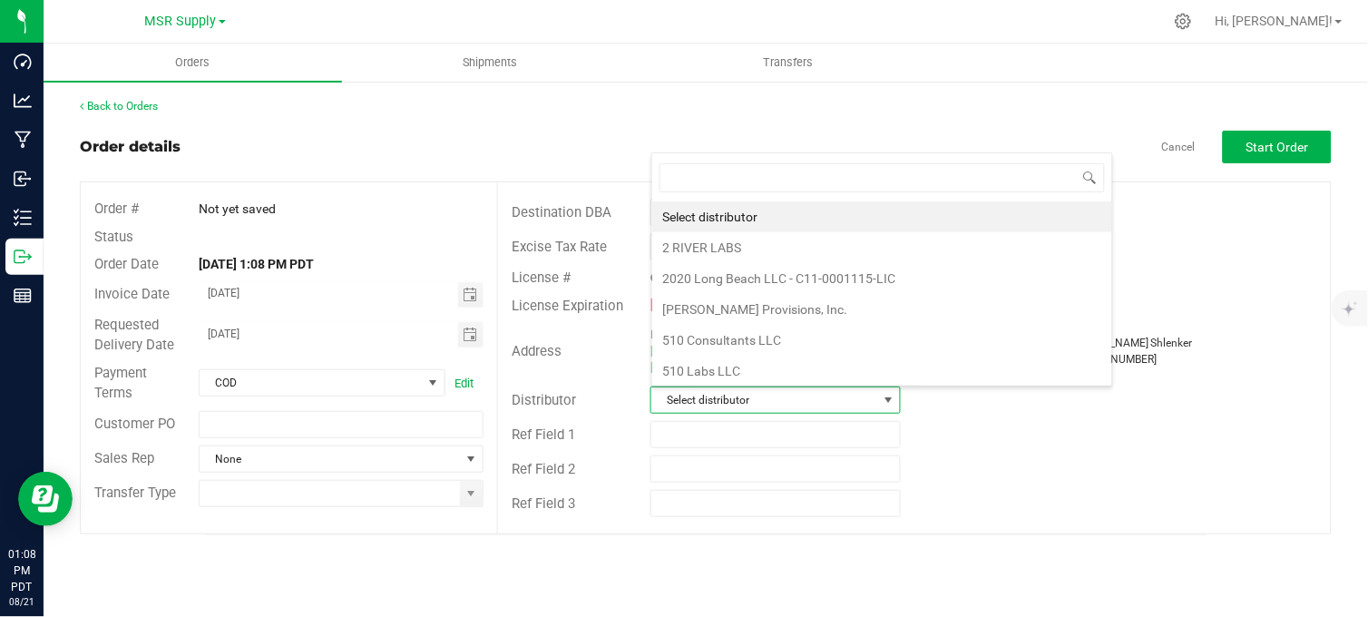
scroll to position [27, 247]
type input "msr"
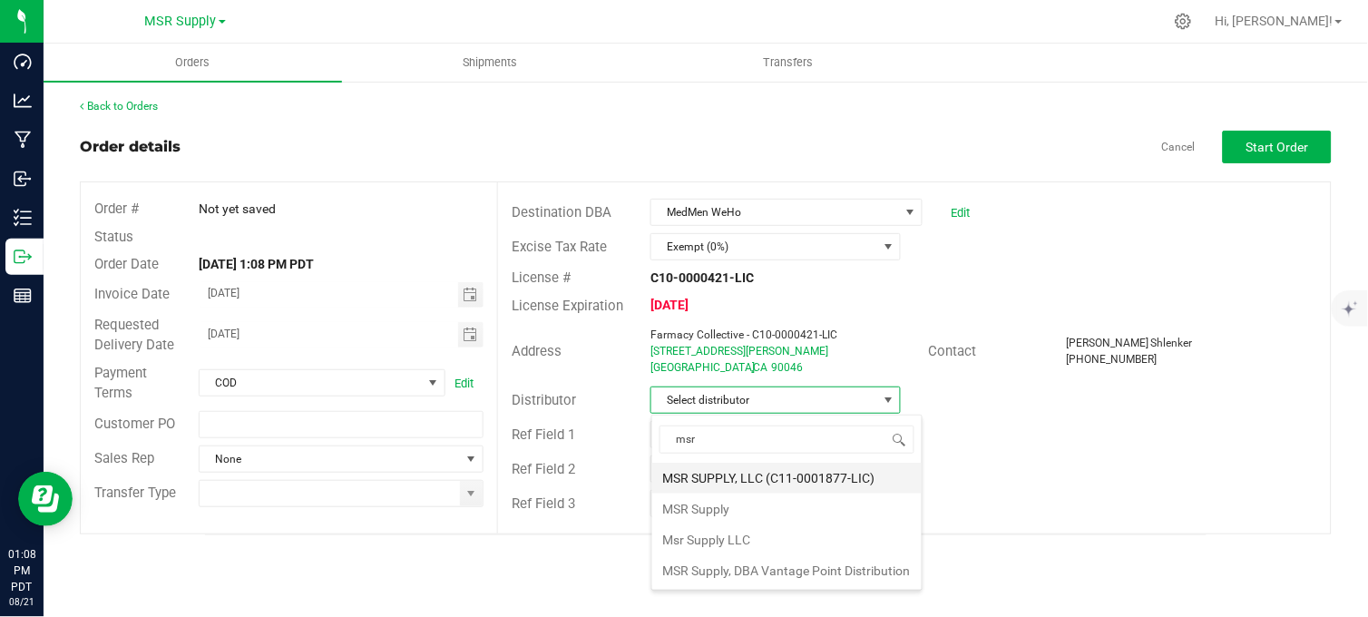
click at [757, 474] on li "MSR SUPPLY, LLC (C11-0001877-LIC)" at bounding box center [786, 477] width 269 height 31
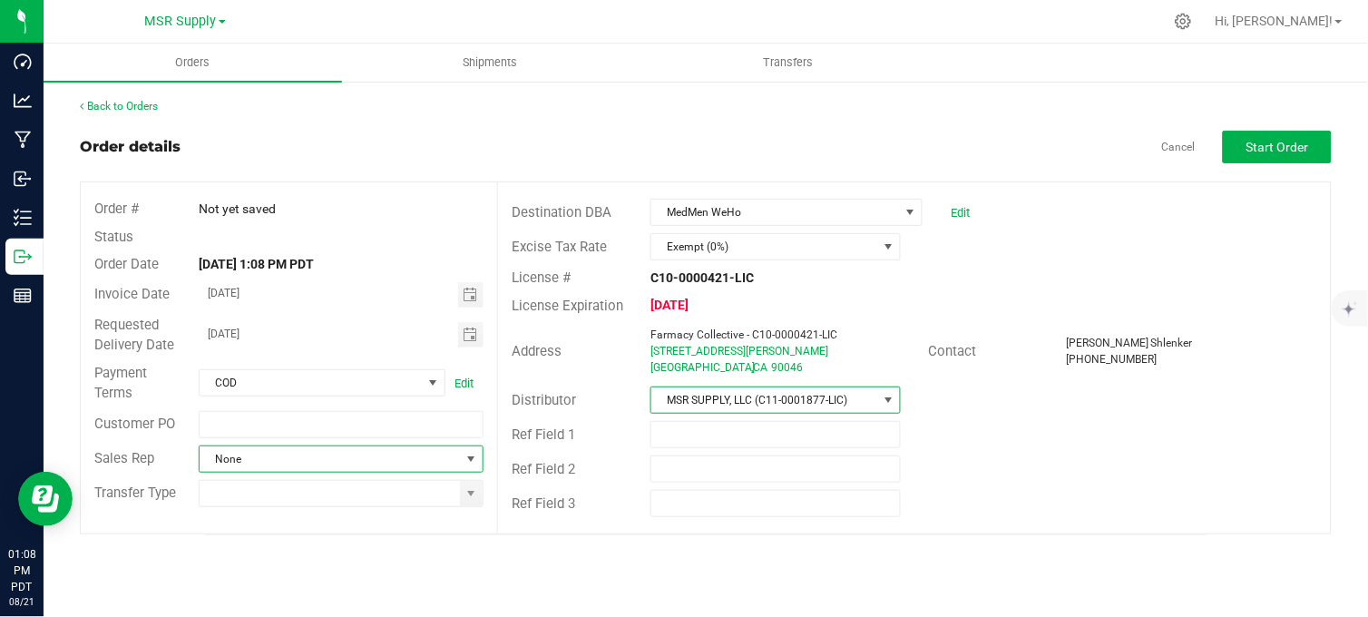
click at [472, 457] on span at bounding box center [471, 459] width 15 height 15
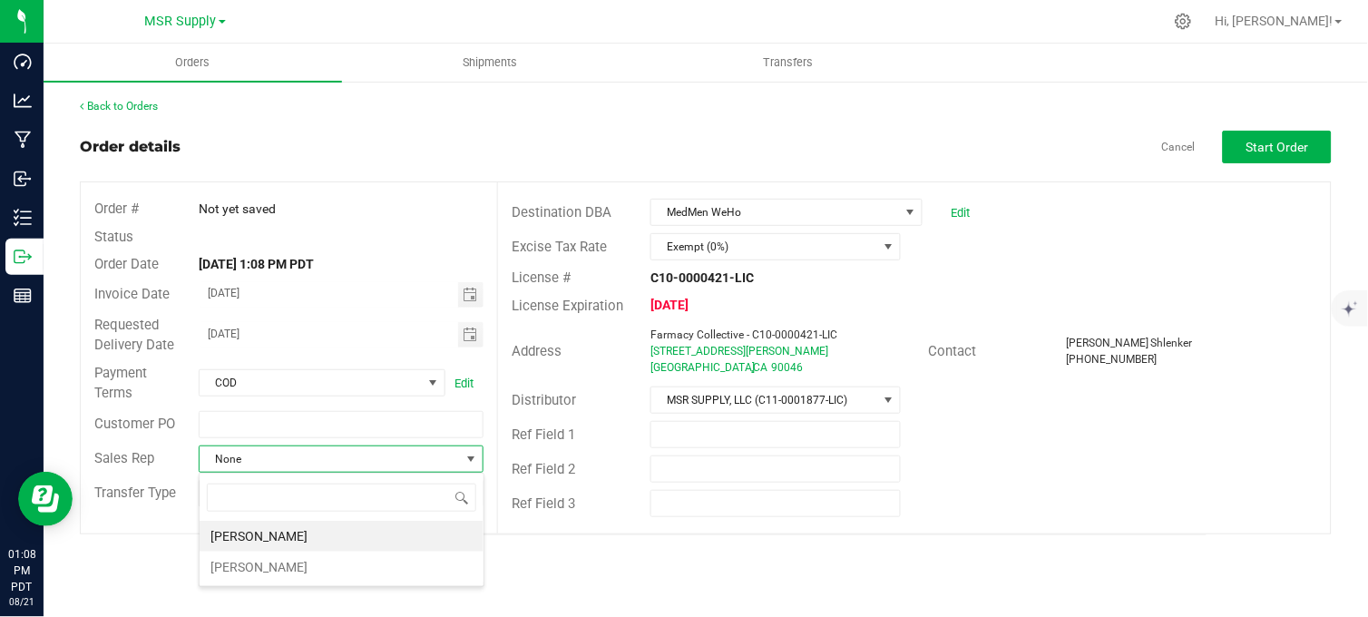
scroll to position [27, 285]
click at [273, 531] on li "[PERSON_NAME]" at bounding box center [342, 536] width 284 height 31
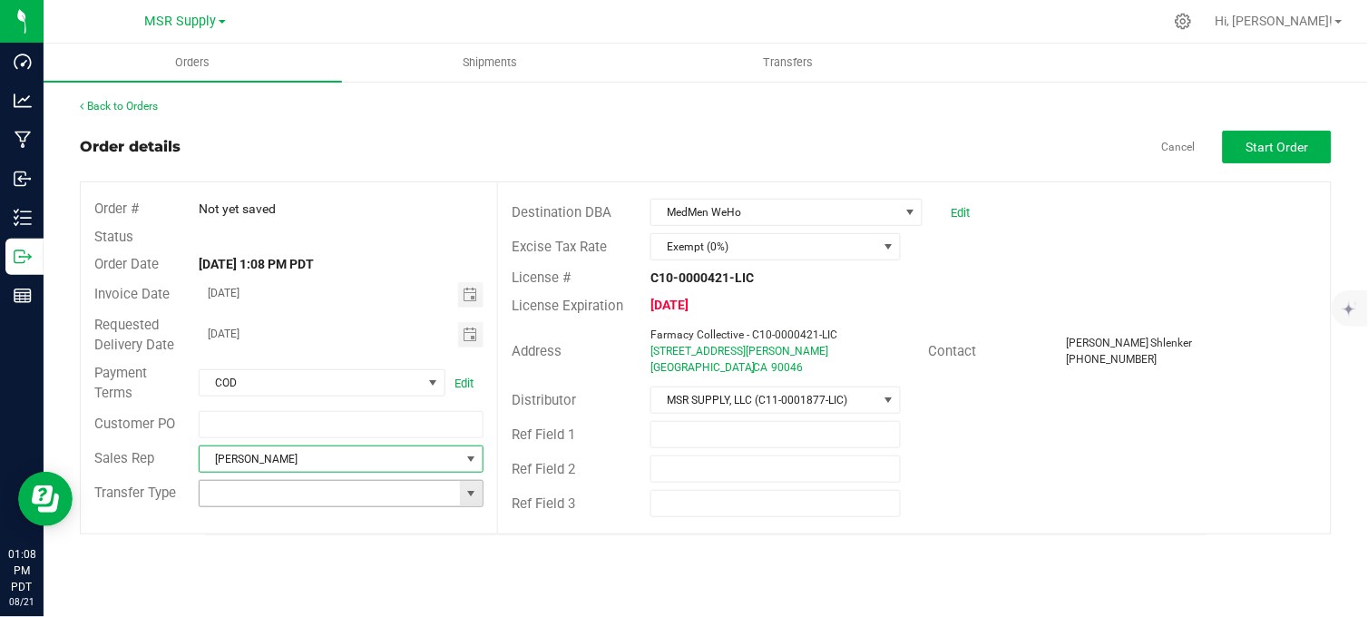
click at [468, 494] on span at bounding box center [471, 493] width 15 height 15
click at [292, 461] on li "Wholesale Manifest" at bounding box center [342, 458] width 284 height 31
type input "Wholesale Manifest"
click at [477, 301] on span "Toggle calendar" at bounding box center [471, 294] width 26 height 25
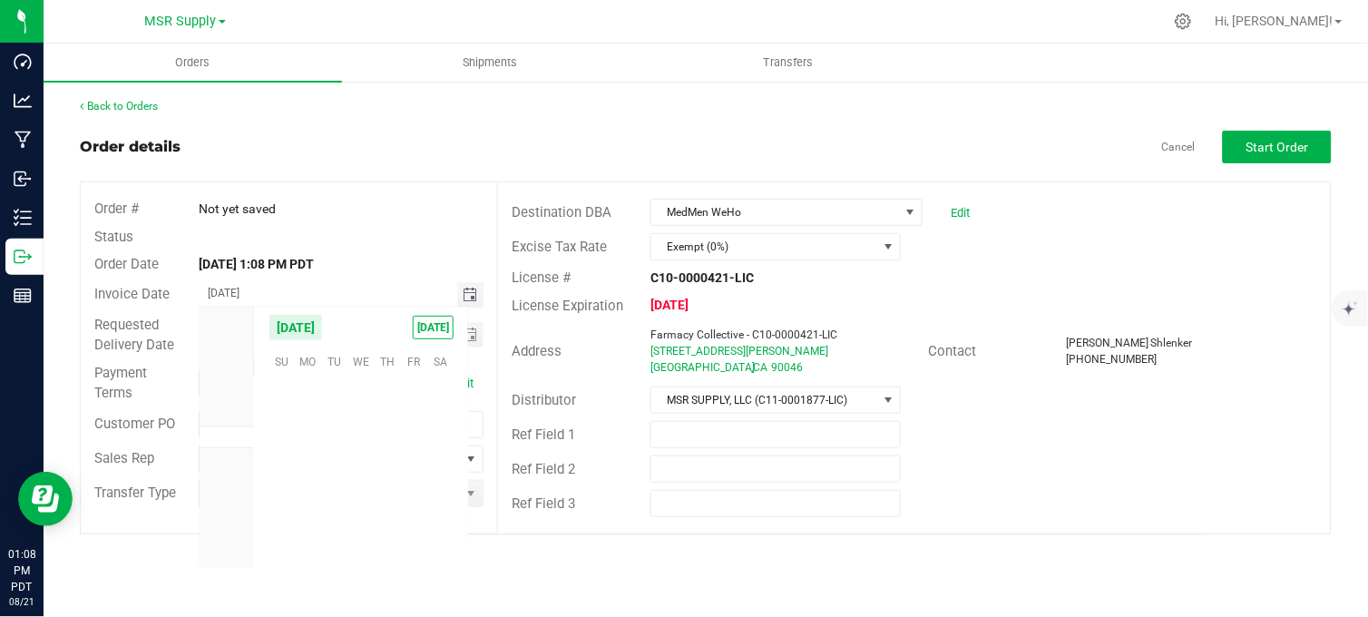
scroll to position [293920, 0]
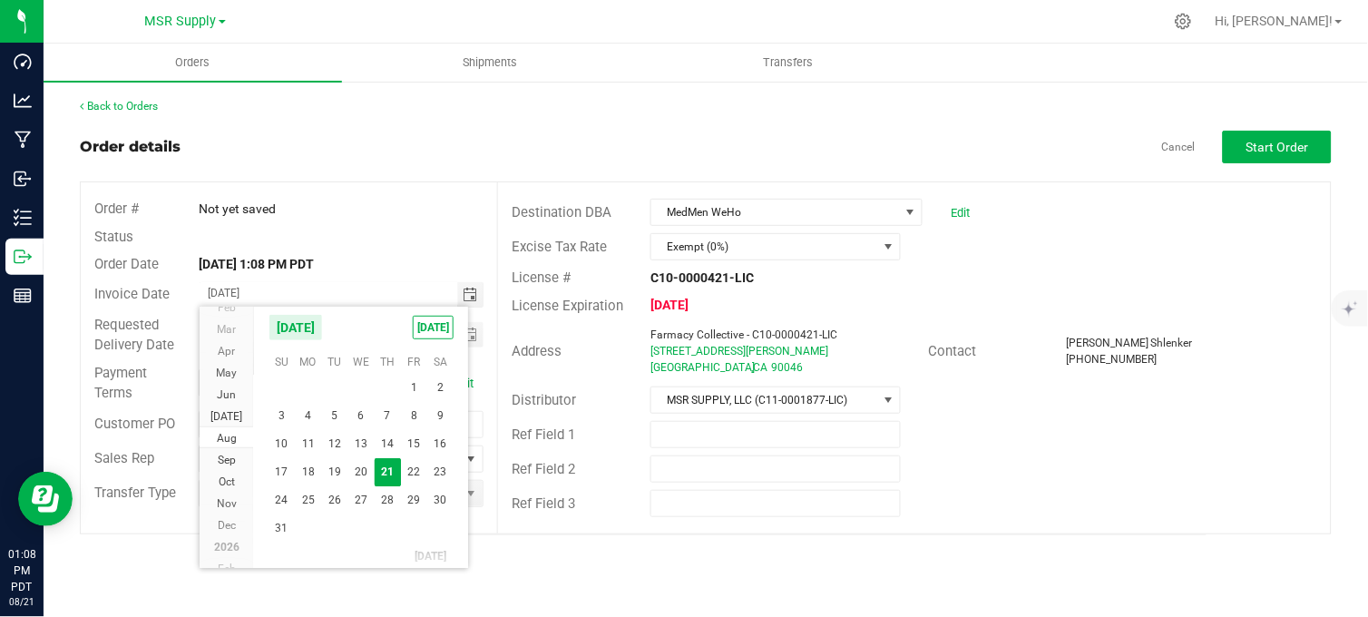
click at [322, 336] on span "[DATE]" at bounding box center [295, 327] width 54 height 27
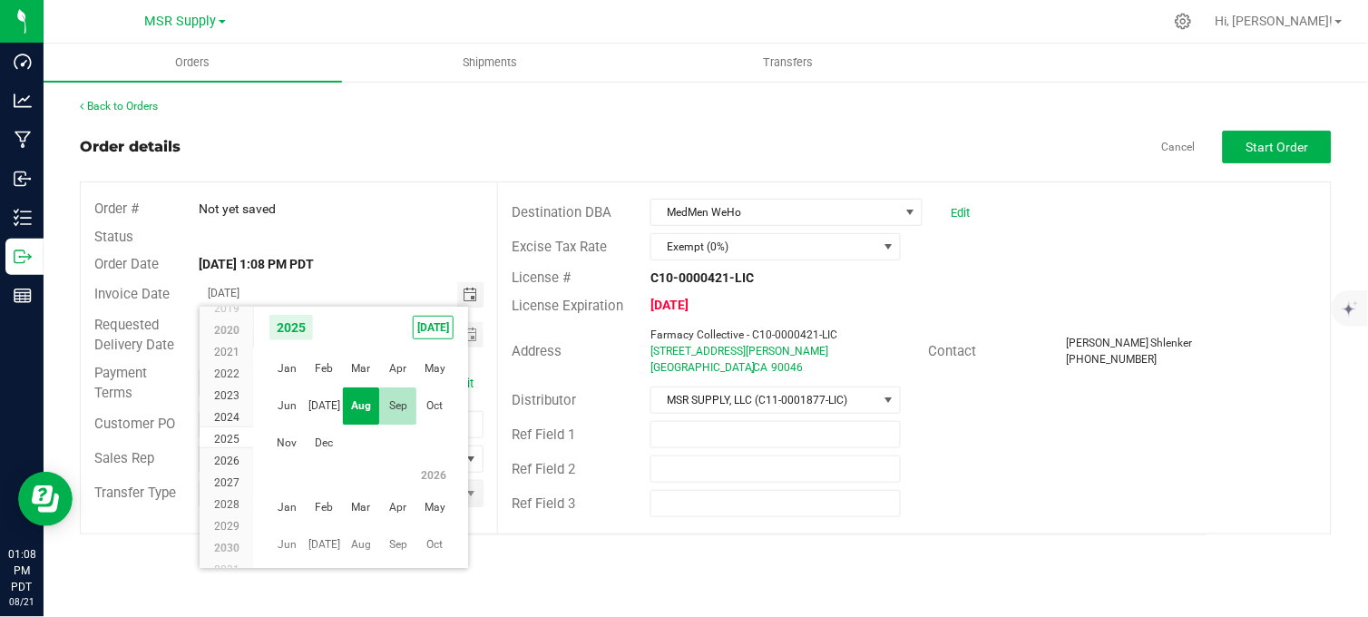
click at [392, 409] on span "Sep" at bounding box center [397, 405] width 37 height 37
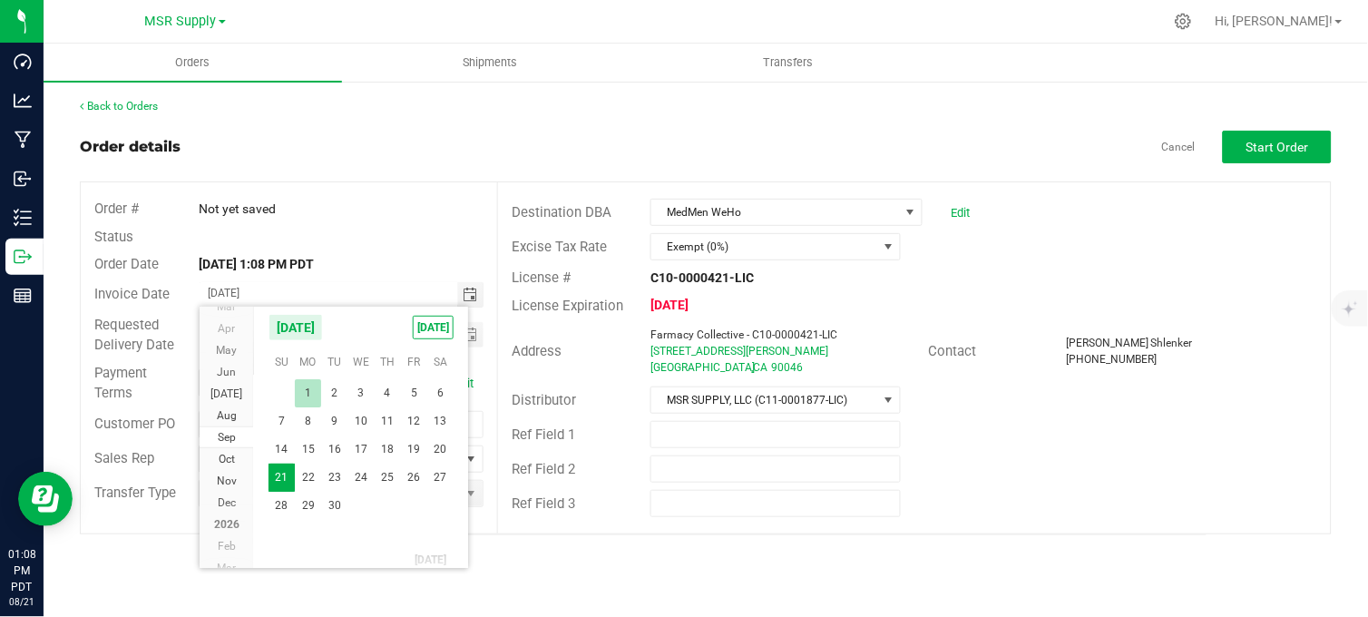
click at [310, 390] on span "1" at bounding box center [308, 393] width 26 height 28
type input "[DATE]"
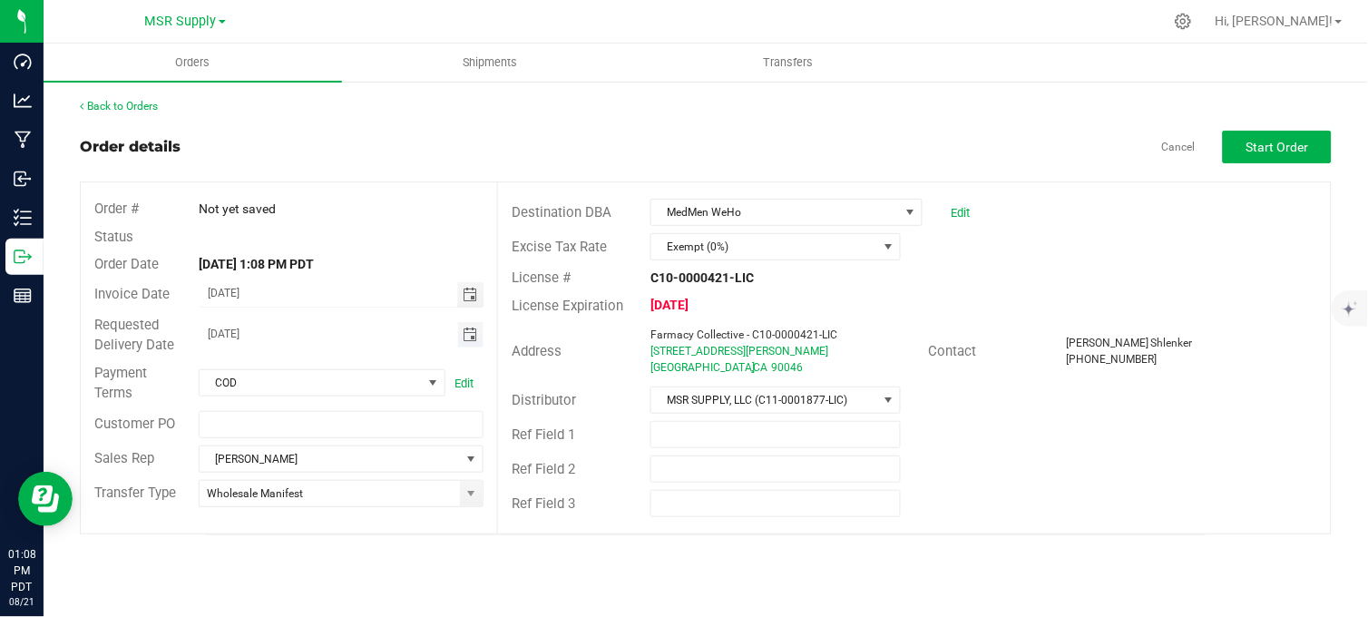
click at [470, 334] on span "Toggle calendar" at bounding box center [469, 334] width 15 height 15
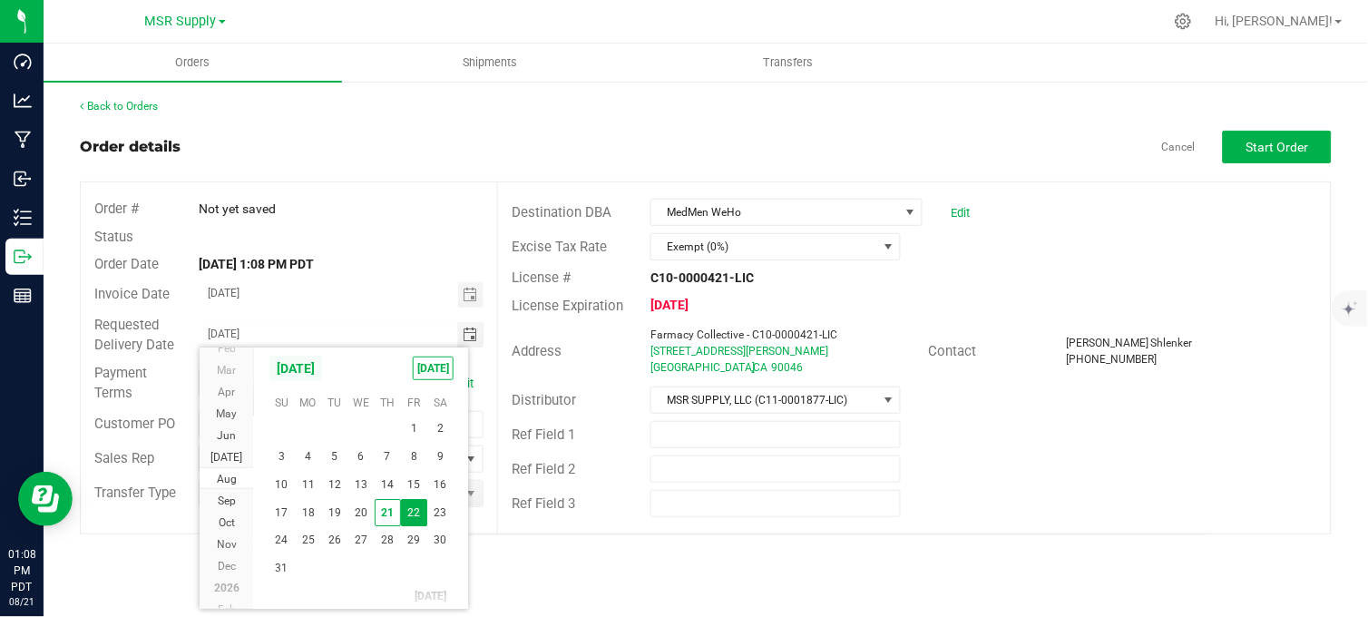
click at [323, 374] on span "[DATE]" at bounding box center [295, 368] width 54 height 27
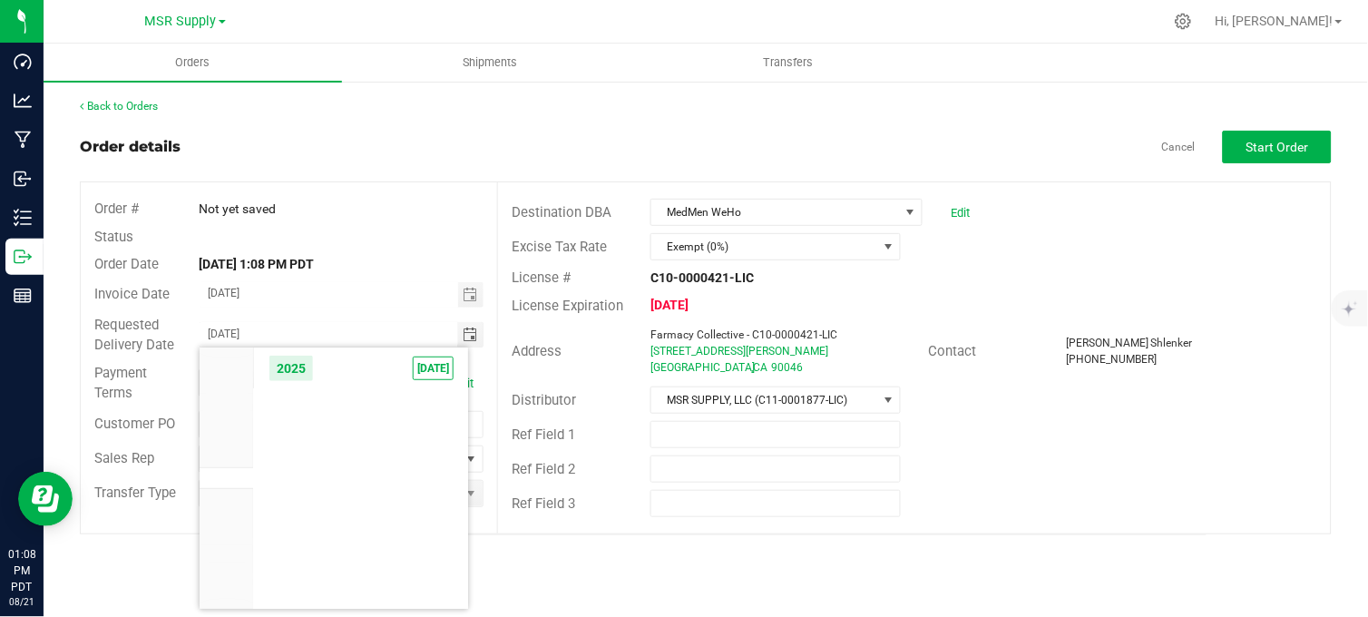
scroll to position [17269, 0]
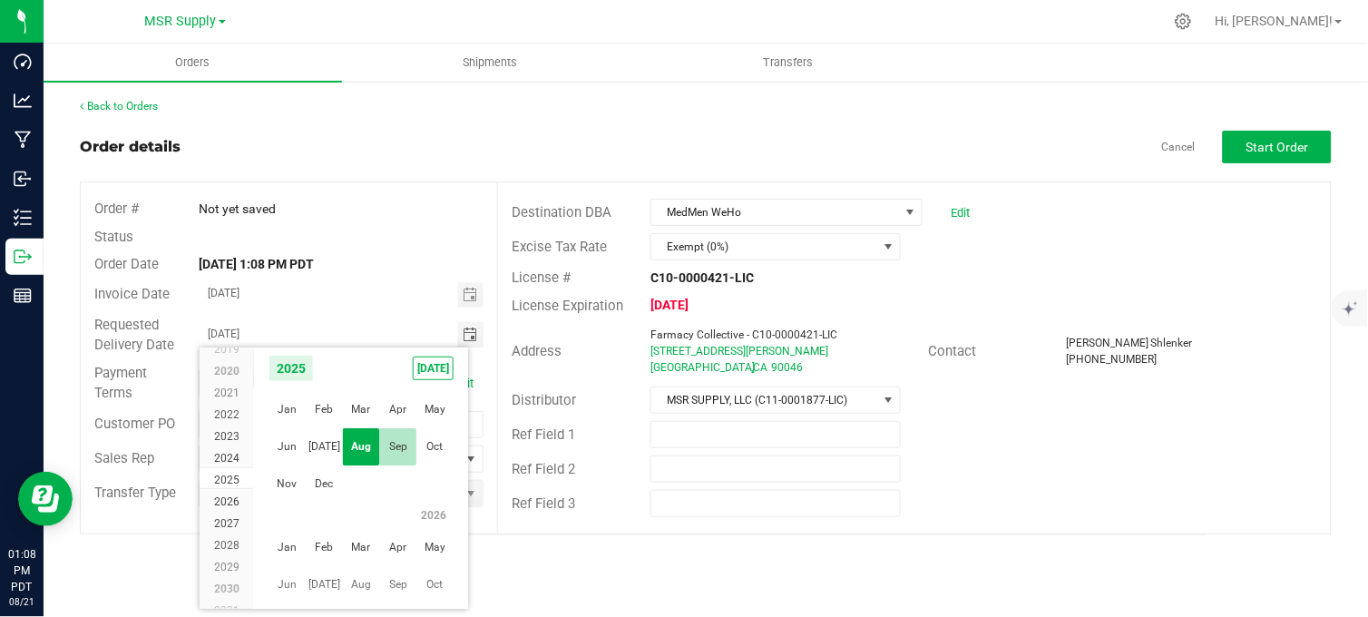
click at [392, 444] on span "Sep" at bounding box center [397, 446] width 37 height 37
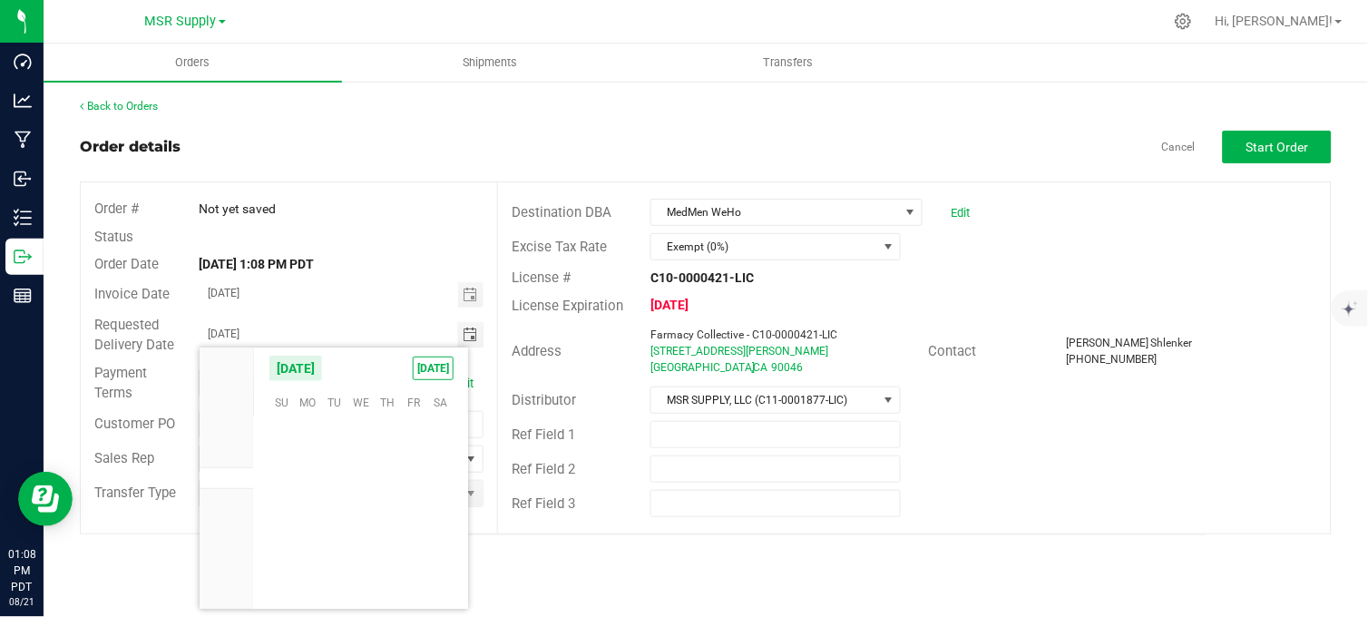
scroll to position [294109, 0]
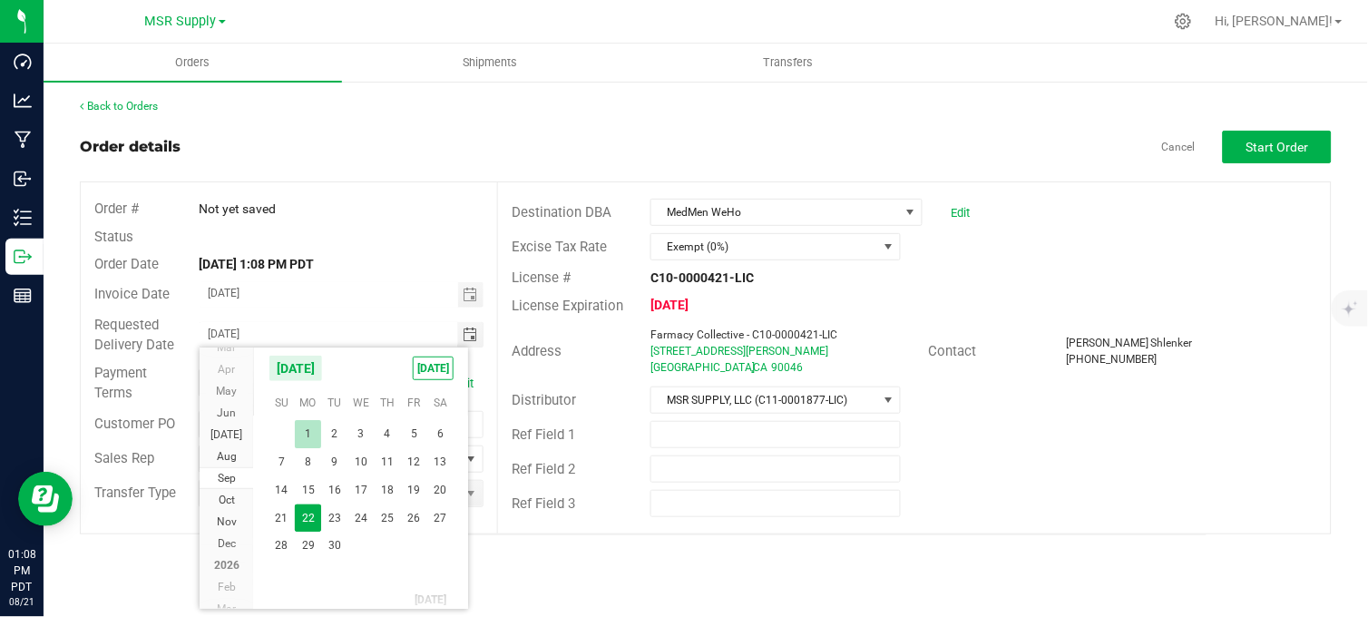
click at [314, 426] on span "1" at bounding box center [308, 434] width 26 height 28
type input "[DATE]"
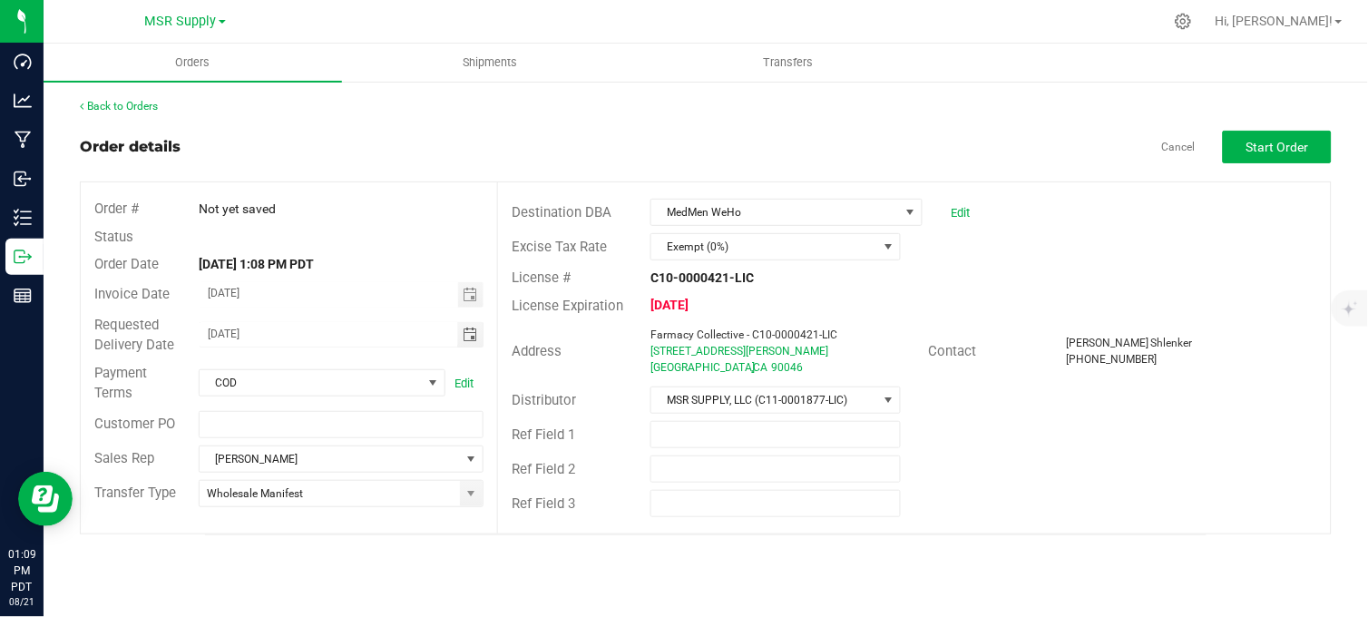
click at [414, 202] on div "Not yet saved" at bounding box center [341, 209] width 312 height 19
click at [896, 550] on div "Back to Orders Order details Cancel Start Order Order # Not yet saved Status Or…" at bounding box center [706, 316] width 1324 height 473
click at [1268, 141] on span "Start Order" at bounding box center [1277, 147] width 63 height 15
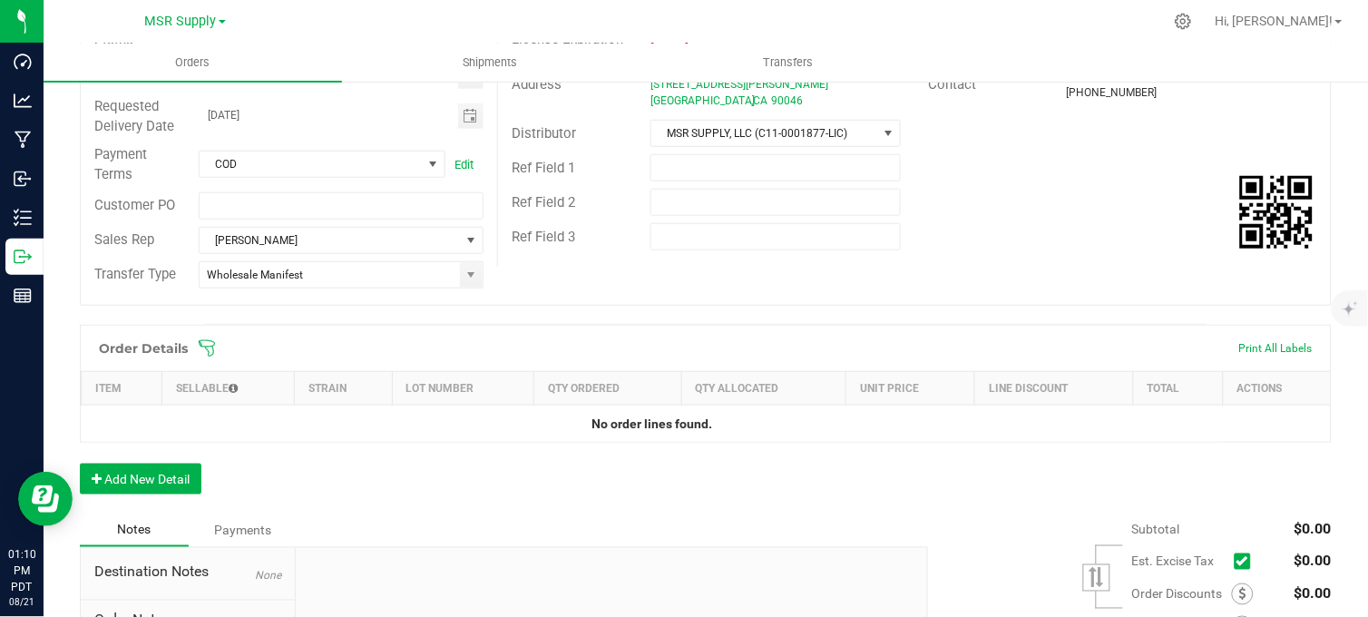
scroll to position [302, 0]
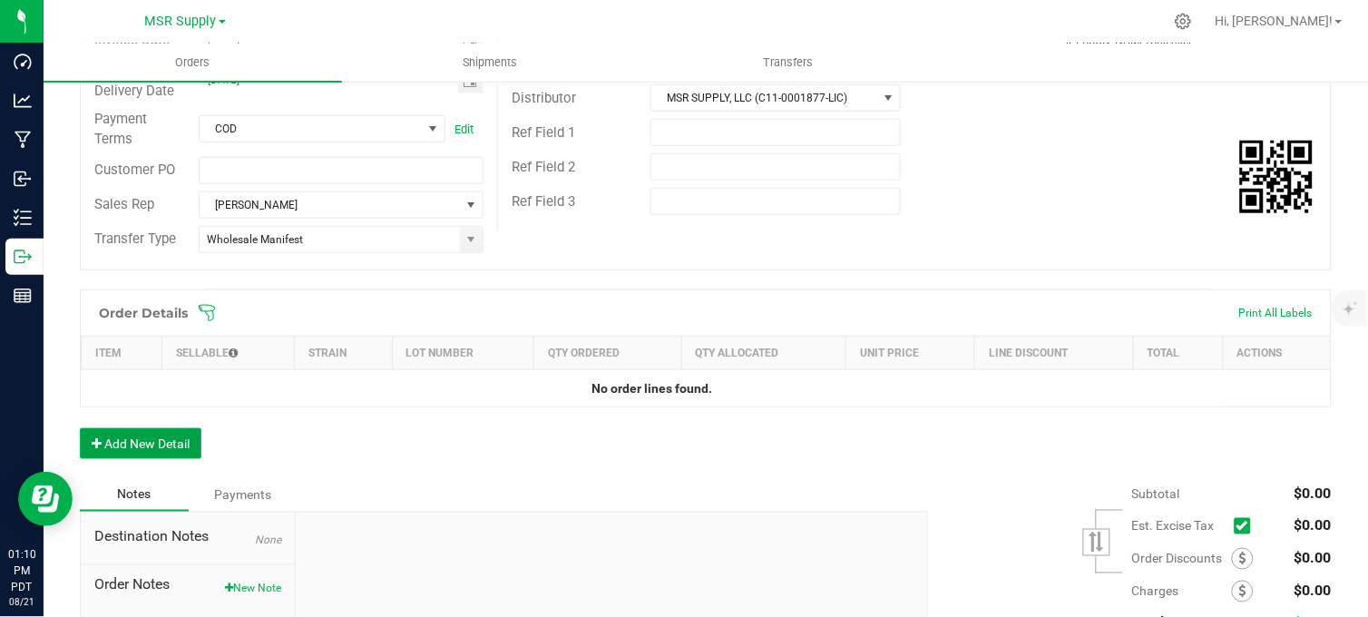
click at [175, 444] on button "Add New Detail" at bounding box center [141, 443] width 122 height 31
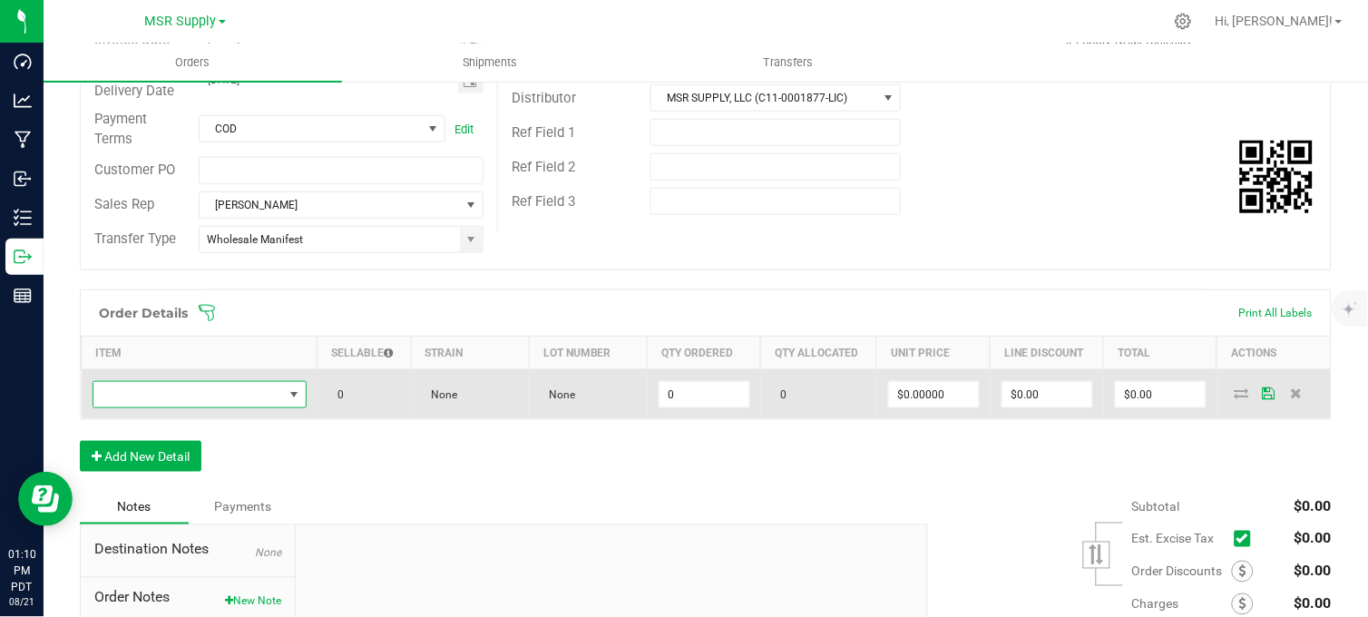
click at [254, 386] on span "NO DATA FOUND" at bounding box center [188, 394] width 190 height 25
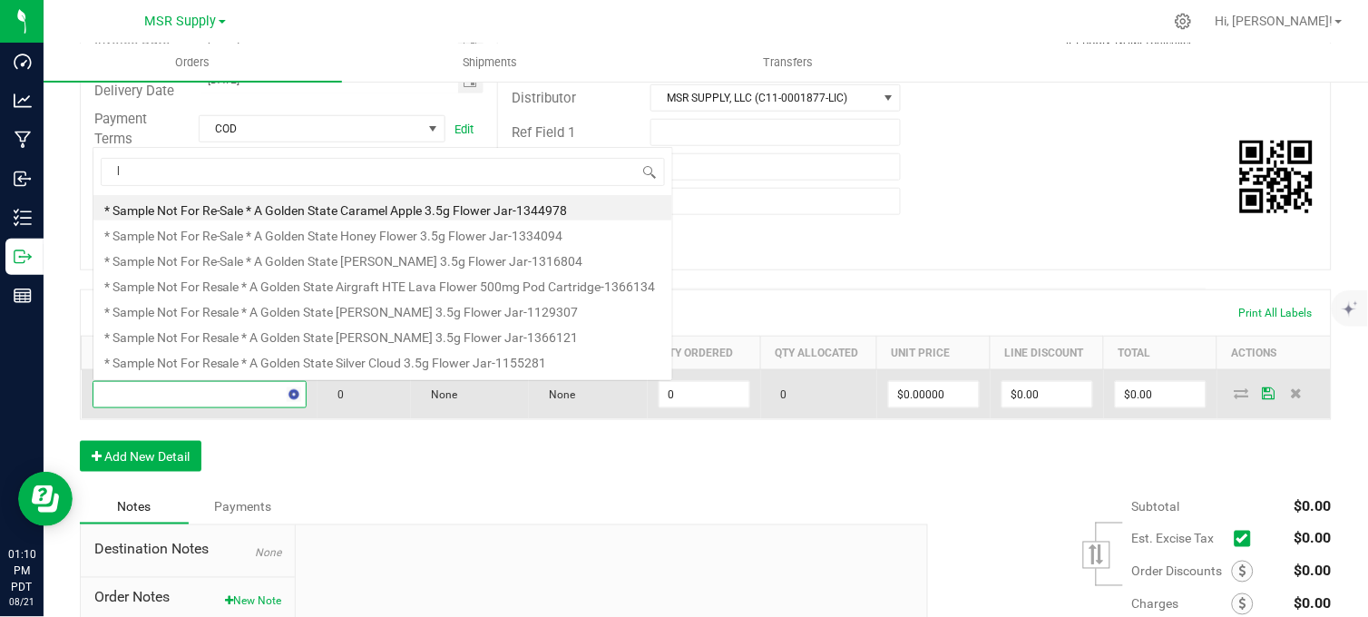
scroll to position [27, 209]
type input "lava"
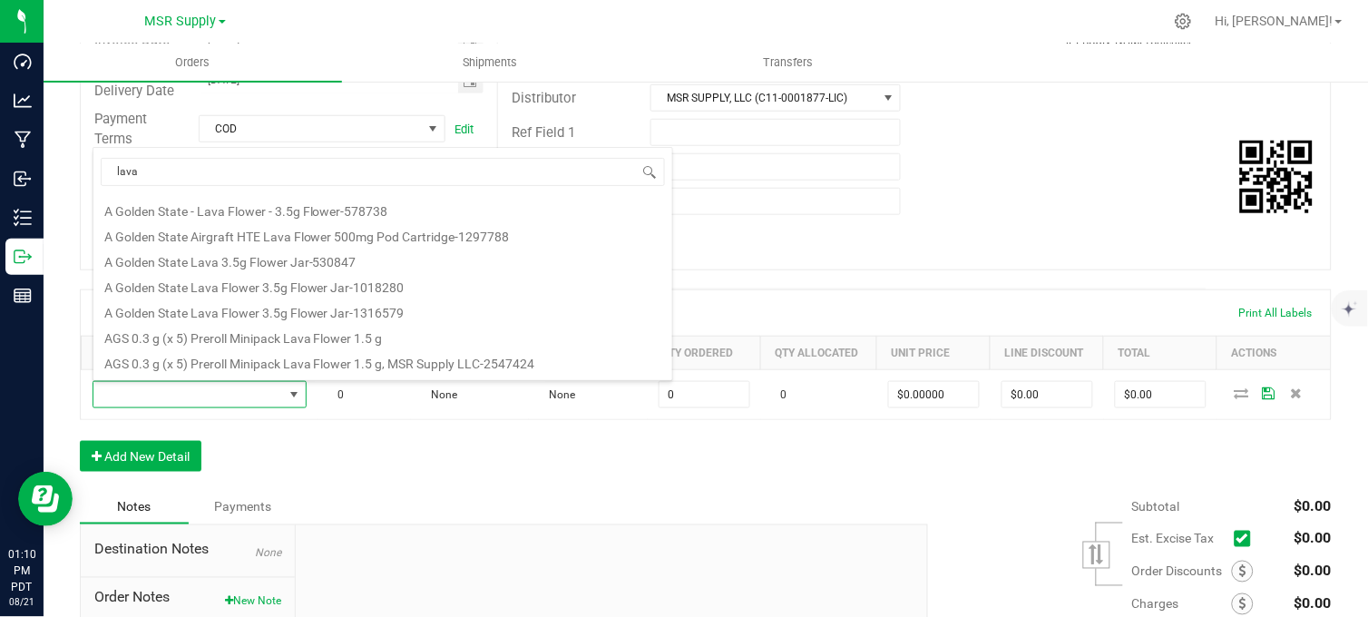
scroll to position [201, 0]
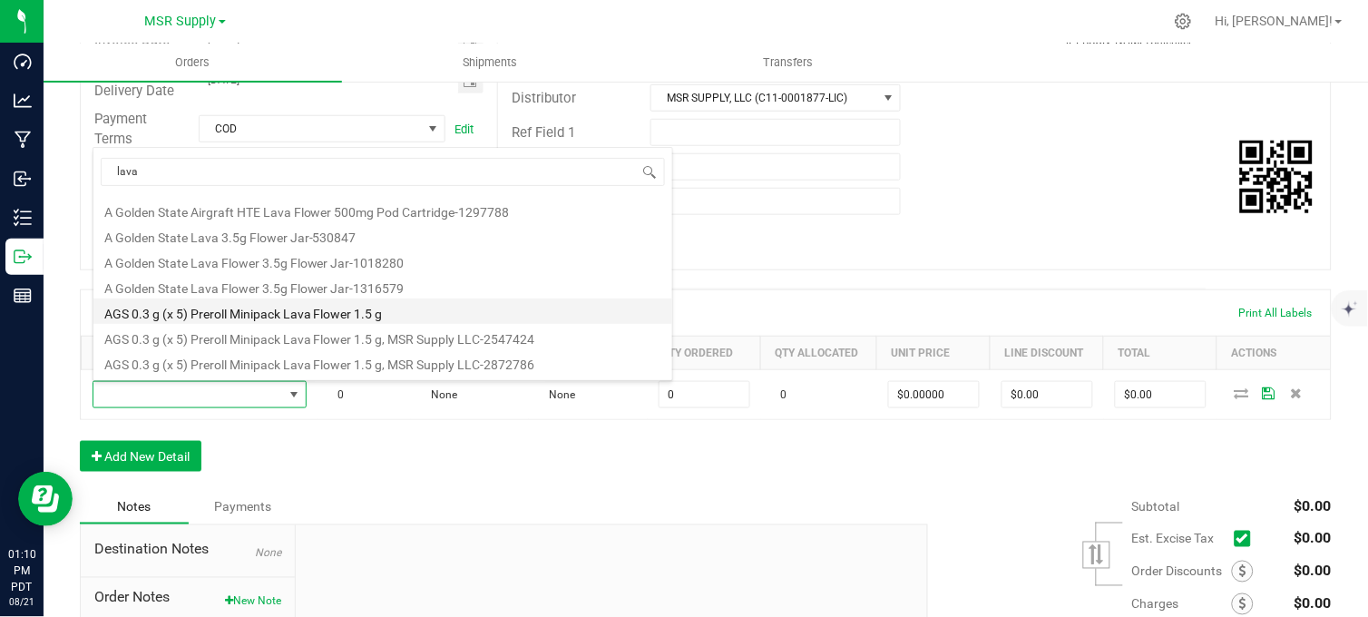
click at [279, 315] on li "AGS 0.3 g (x 5) Preroll Minipack Lava Flower 1.5 g" at bounding box center [382, 310] width 579 height 25
type input "0 ea"
type input "$12.75000"
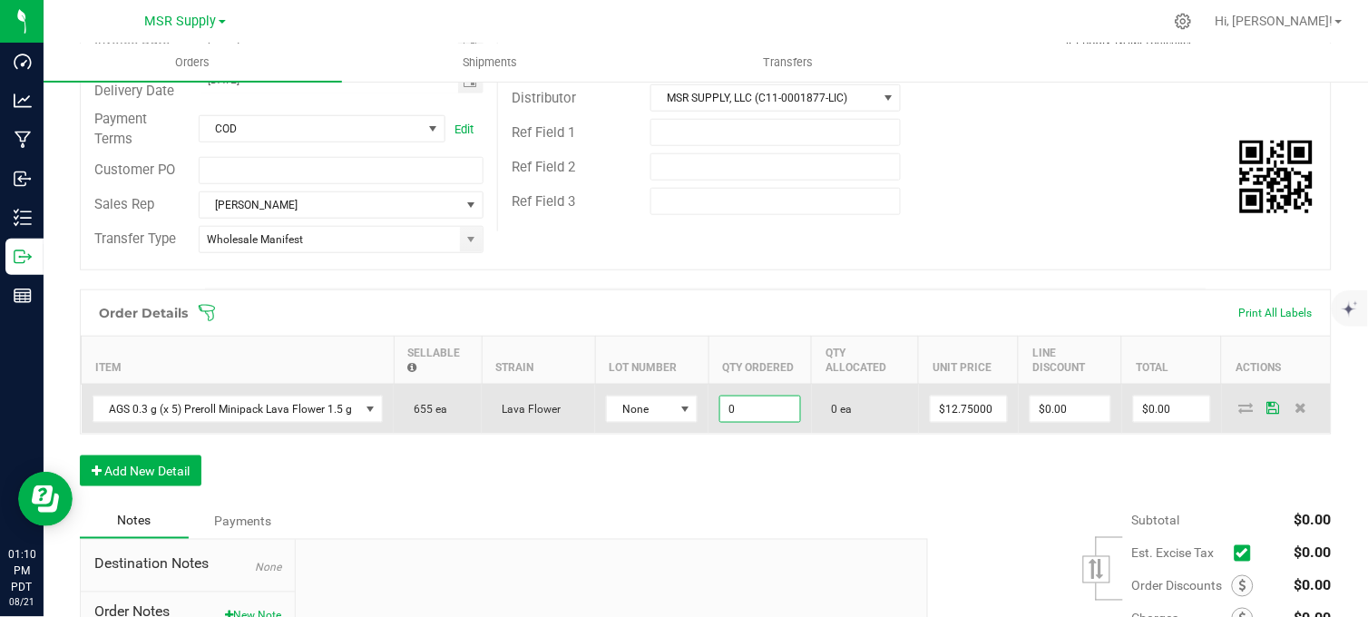
click at [767, 404] on input "0" at bounding box center [759, 408] width 79 height 25
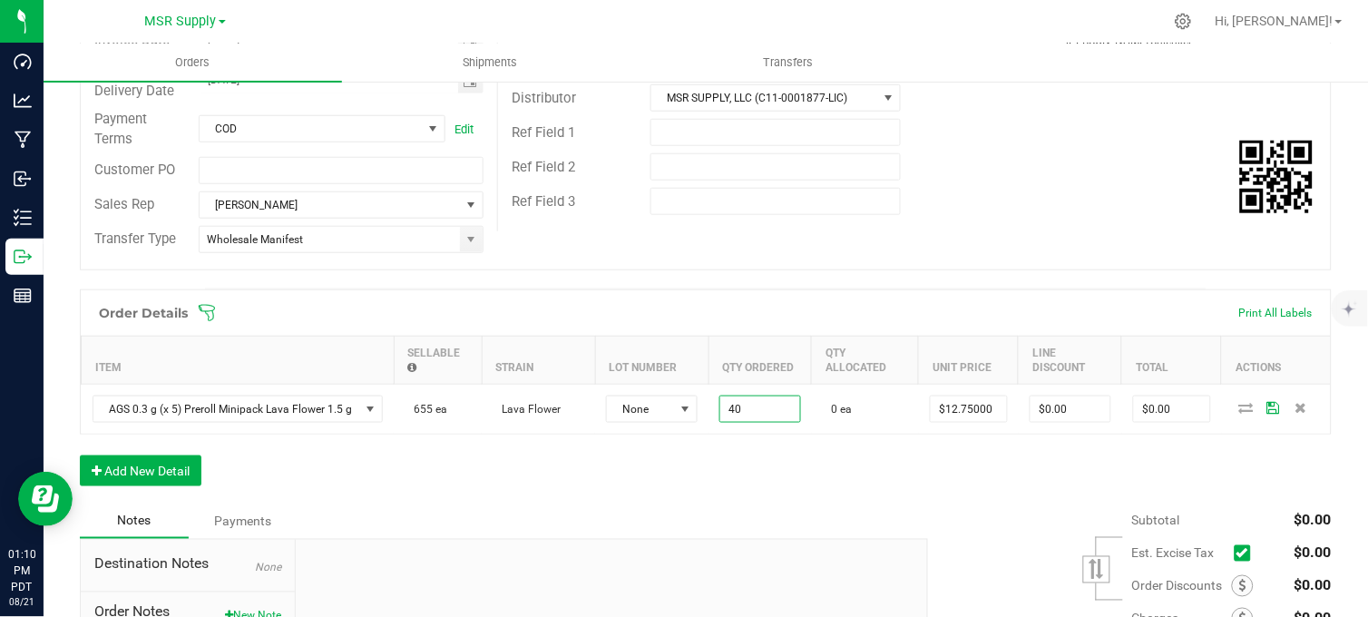
type input "40 ea"
type input "$510.00"
click at [800, 499] on div "Order Details Print All Labels Item Sellable Strain Lot Number Qty Ordered Qty …" at bounding box center [705, 396] width 1251 height 215
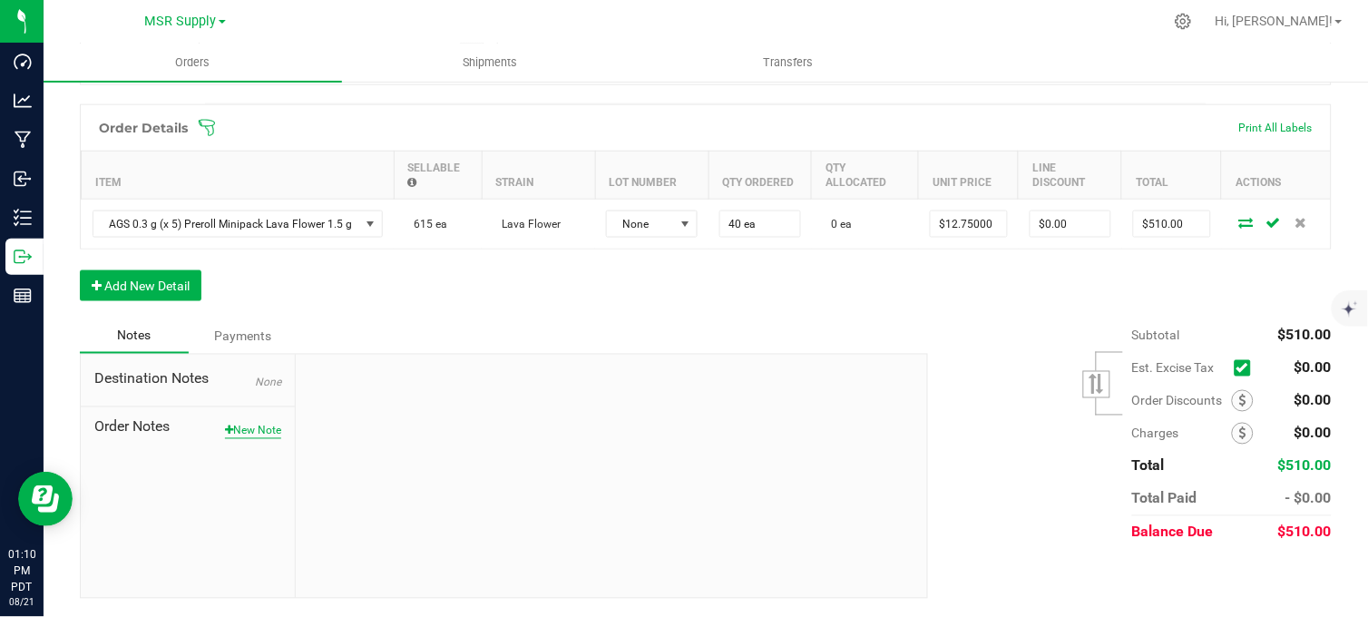
click at [252, 433] on button "New Note" at bounding box center [253, 431] width 56 height 16
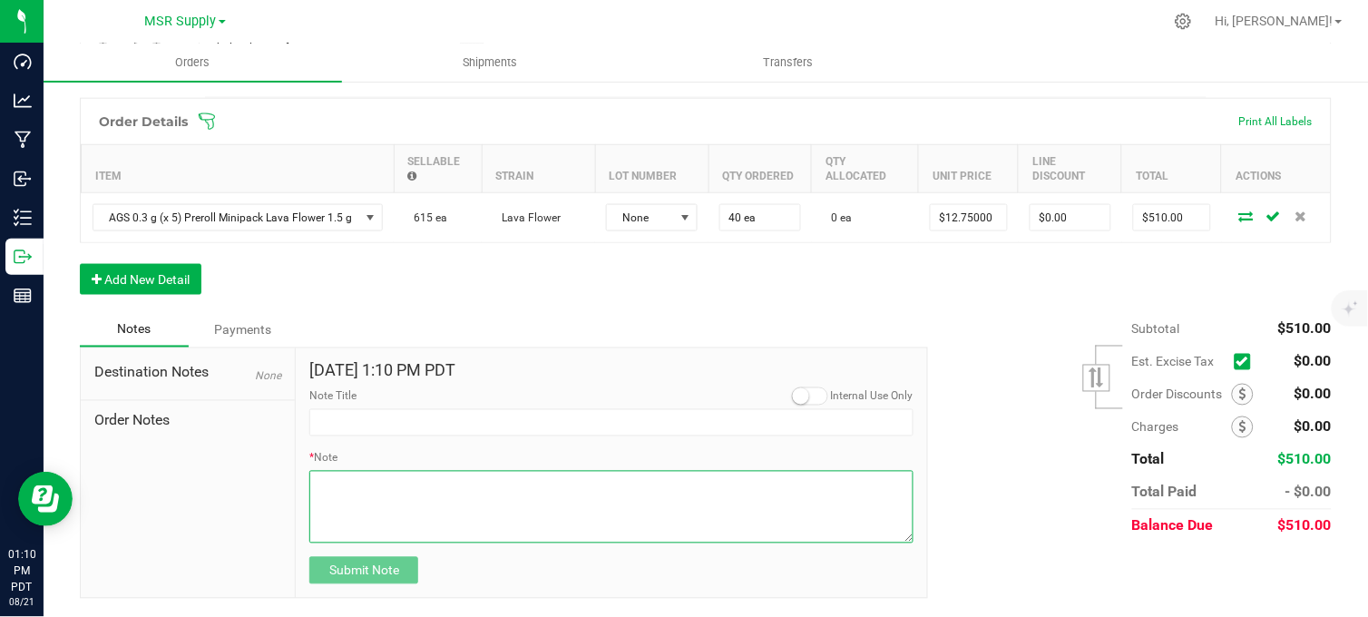
click at [506, 519] on textarea "* Note" at bounding box center [611, 507] width 604 height 73
paste textarea "Domestic Wire and ACH Instructions Beneficiary Name: MSR Supply LLC Beneficiary…"
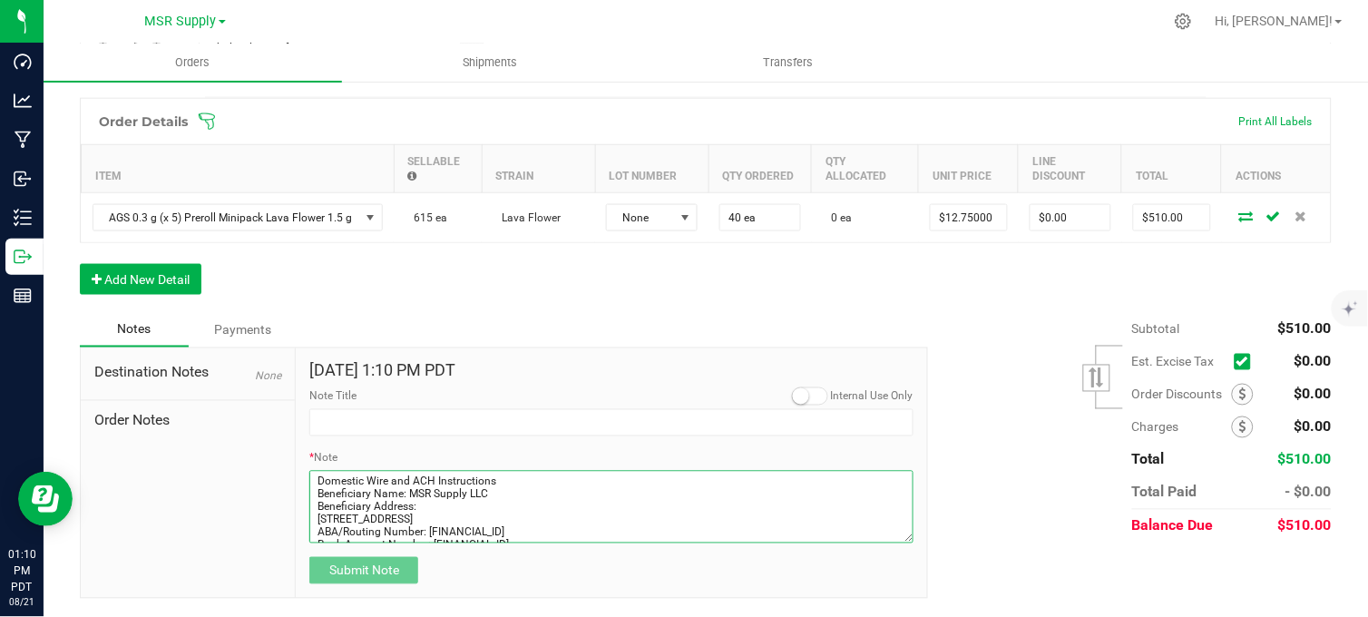
scroll to position [154, 0]
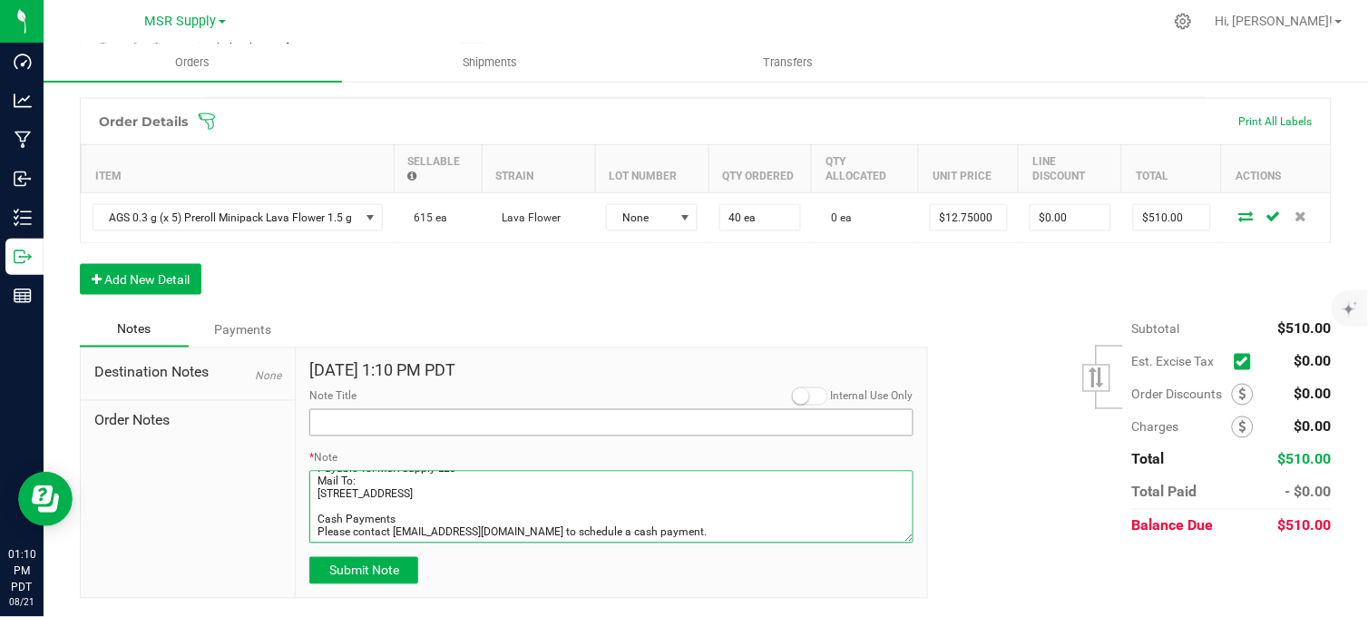
type textarea "Domestic Wire and ACH Instructions Beneficiary Name: MSR Supply LLC Beneficiary…"
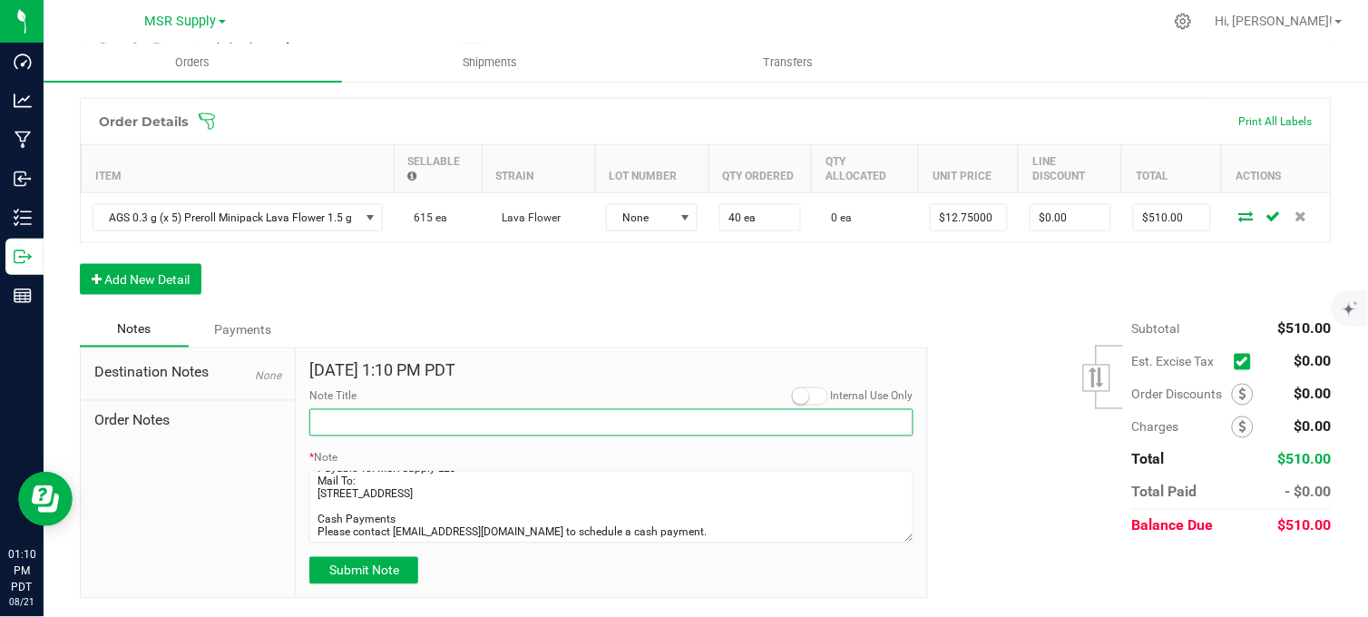
click at [421, 427] on input "Note Title" at bounding box center [611, 422] width 604 height 27
type input "Payment Details"
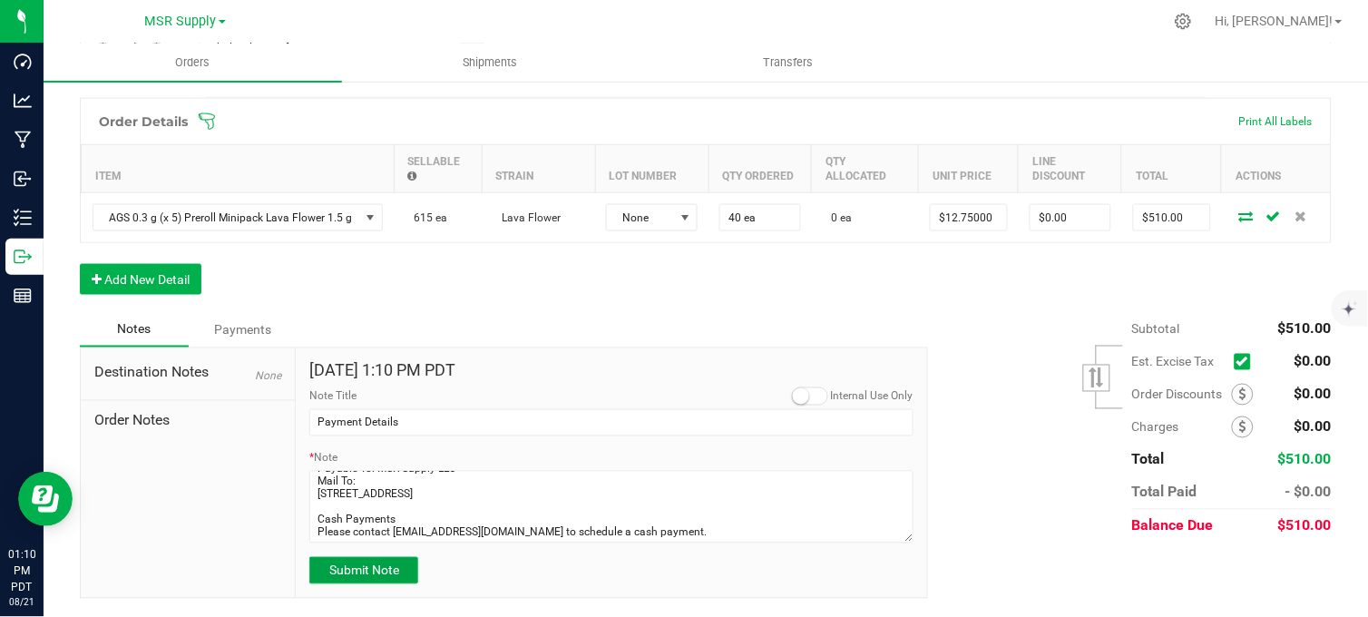
click at [403, 580] on button "Submit Note" at bounding box center [363, 570] width 109 height 27
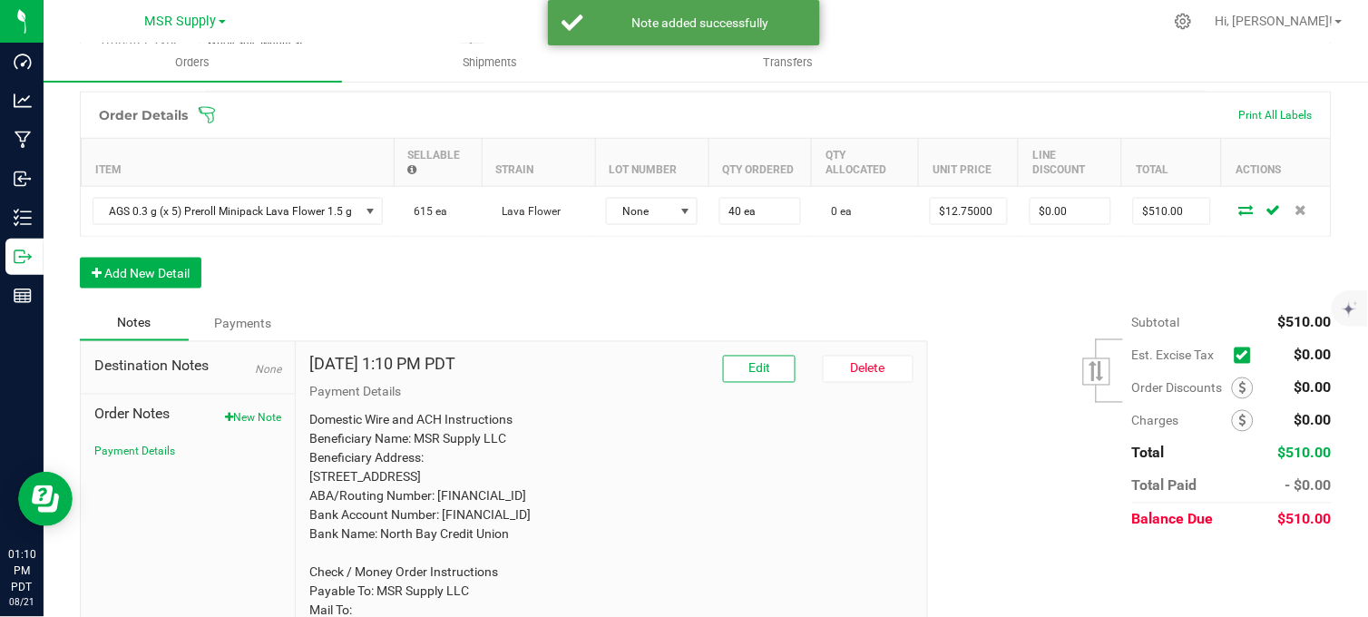
click at [577, 301] on div "Order Details Print All Labels Item Sellable Strain Lot Number Qty Ordered Qty …" at bounding box center [705, 199] width 1251 height 215
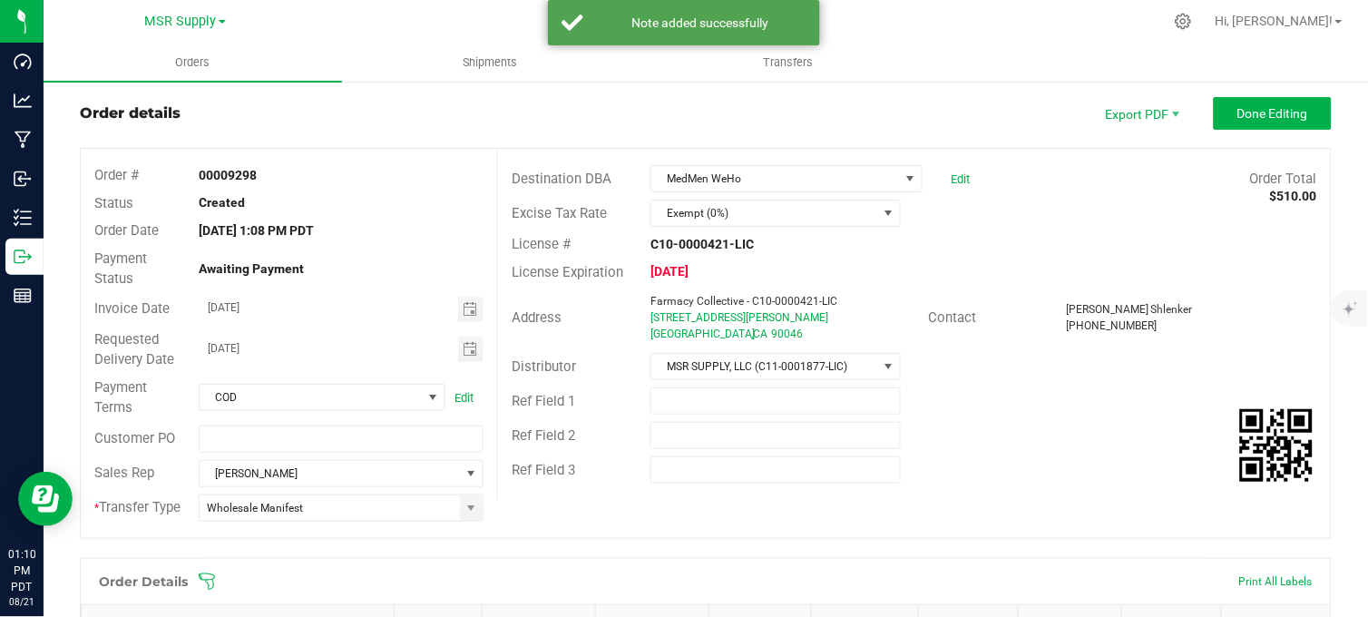
scroll to position [0, 0]
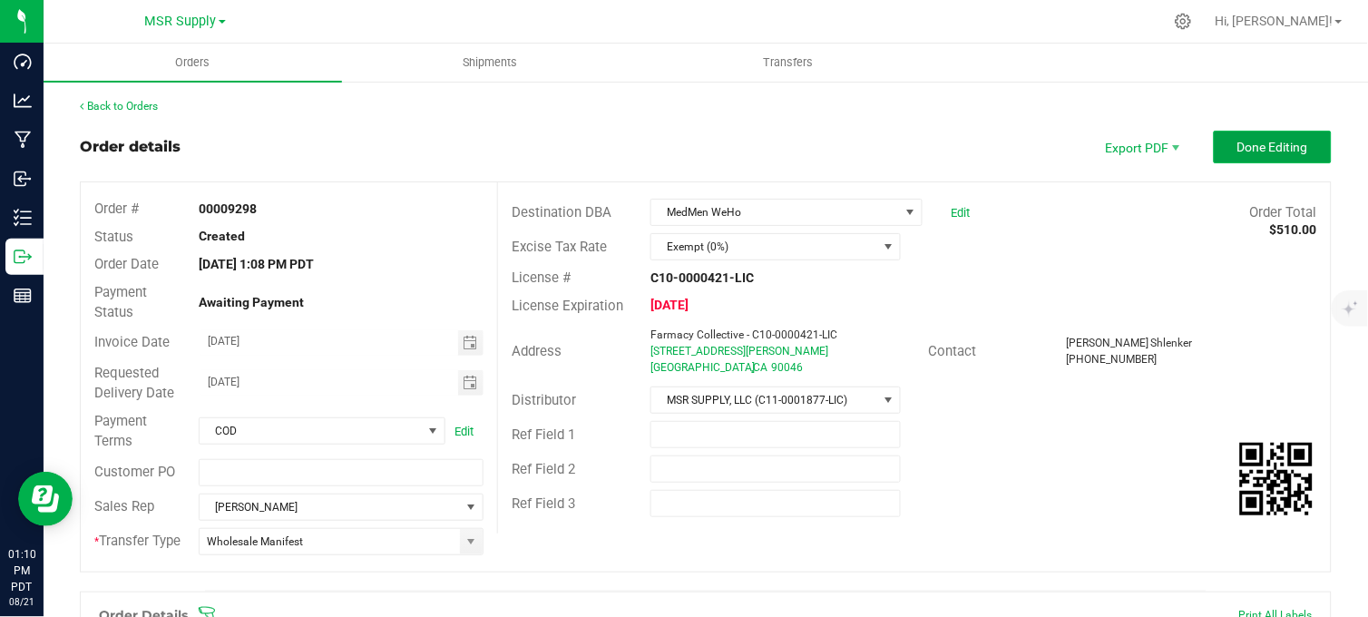
click at [1237, 145] on span "Done Editing" at bounding box center [1272, 147] width 71 height 15
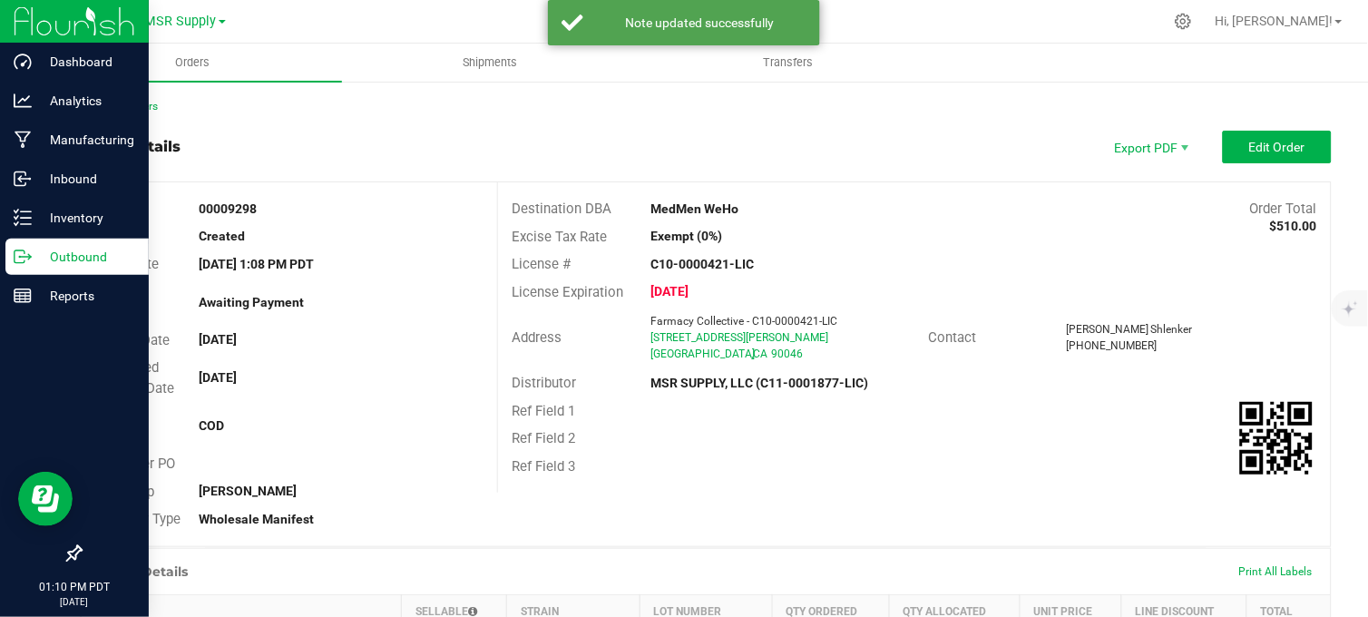
click at [28, 242] on div "Outbound" at bounding box center [76, 257] width 143 height 36
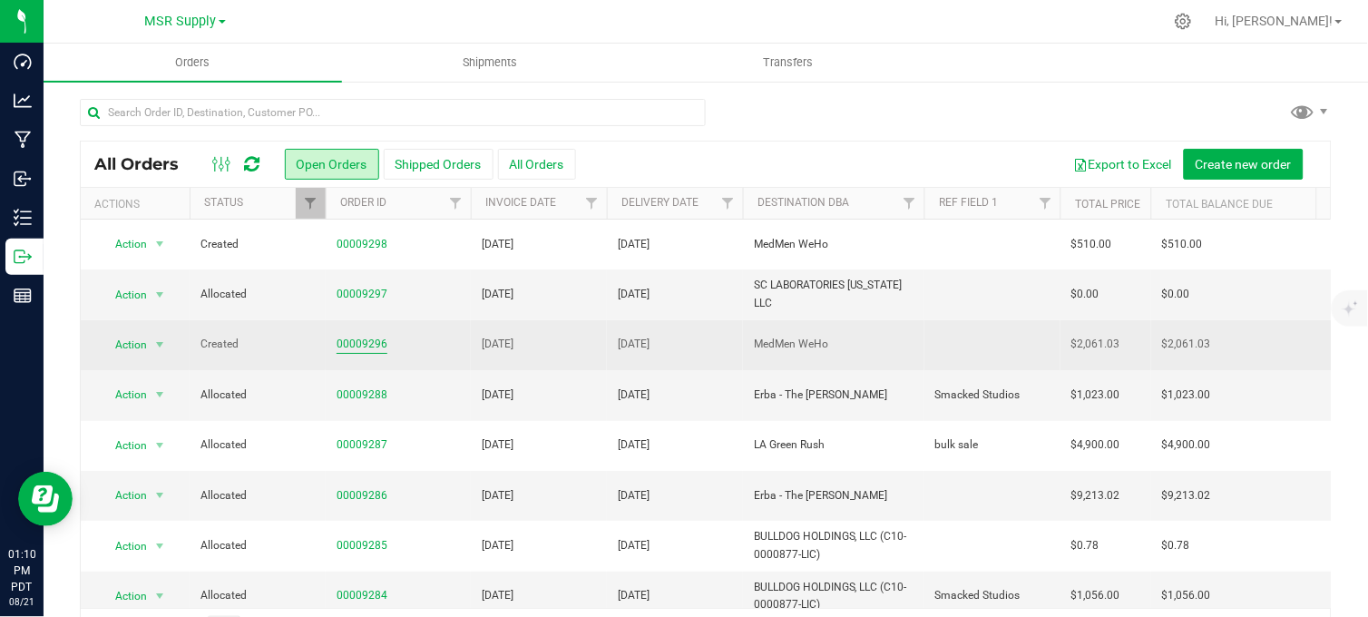
click at [375, 346] on link "00009296" at bounding box center [361, 344] width 51 height 17
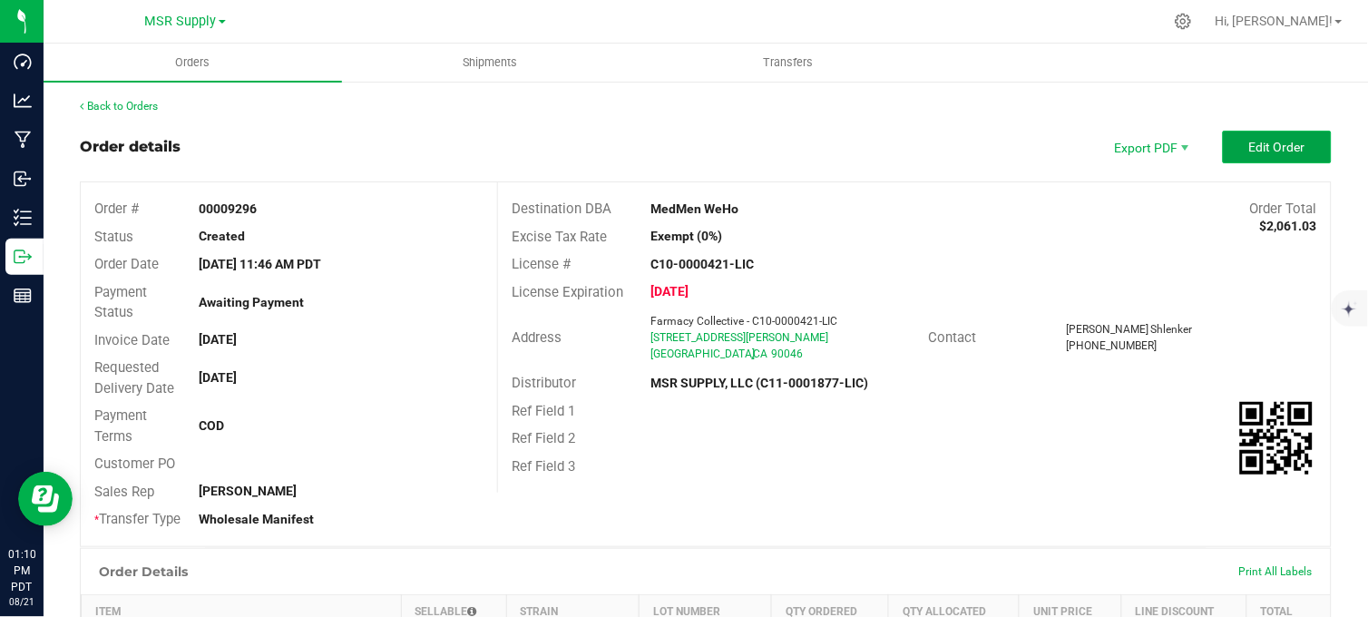
click at [1249, 147] on span "Edit Order" at bounding box center [1277, 147] width 56 height 15
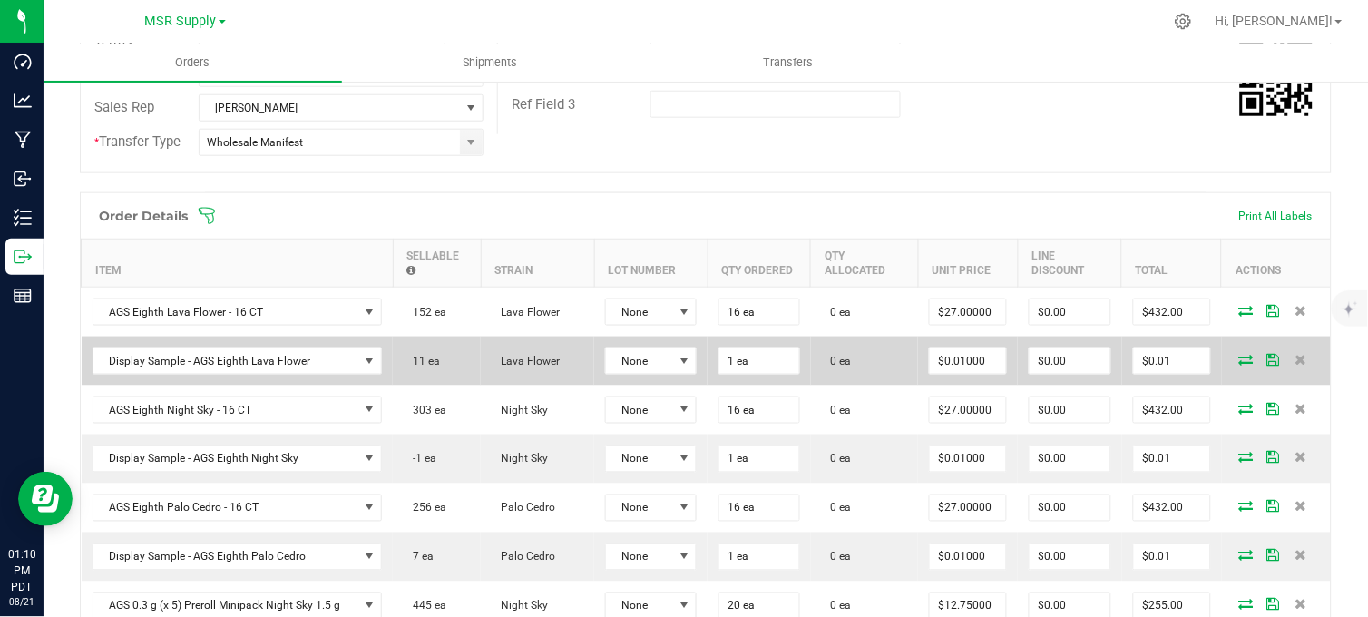
scroll to position [503, 0]
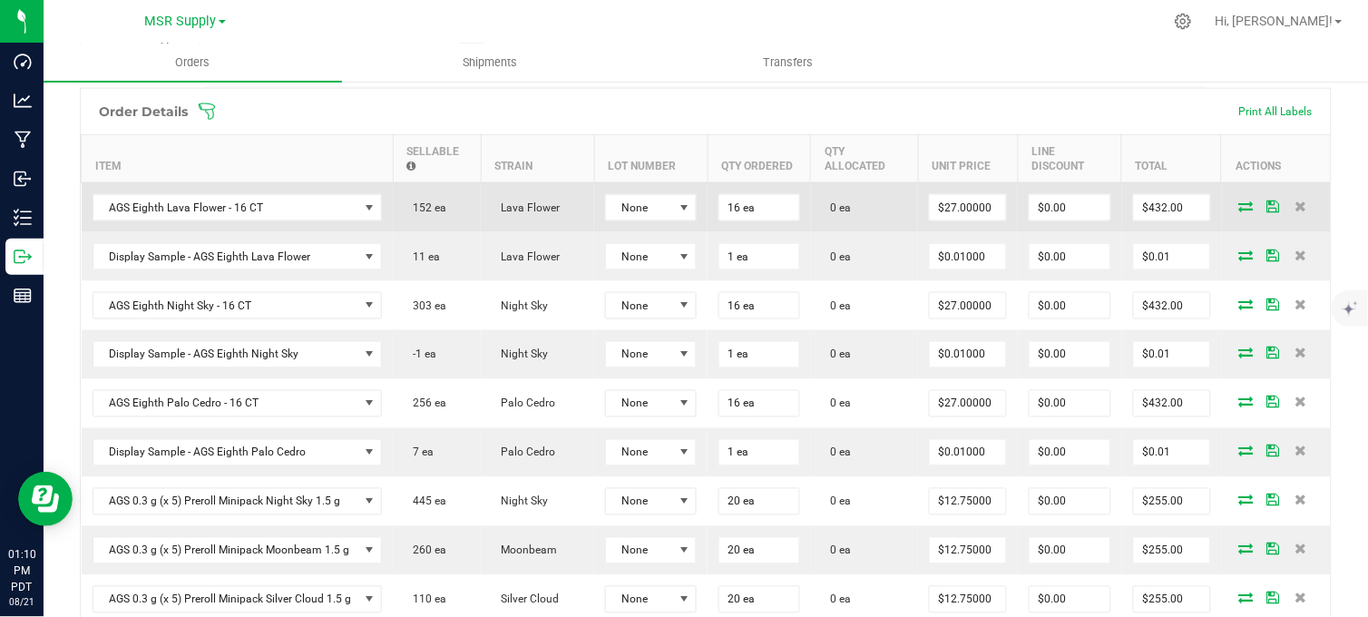
click at [1239, 211] on icon at bounding box center [1246, 205] width 15 height 11
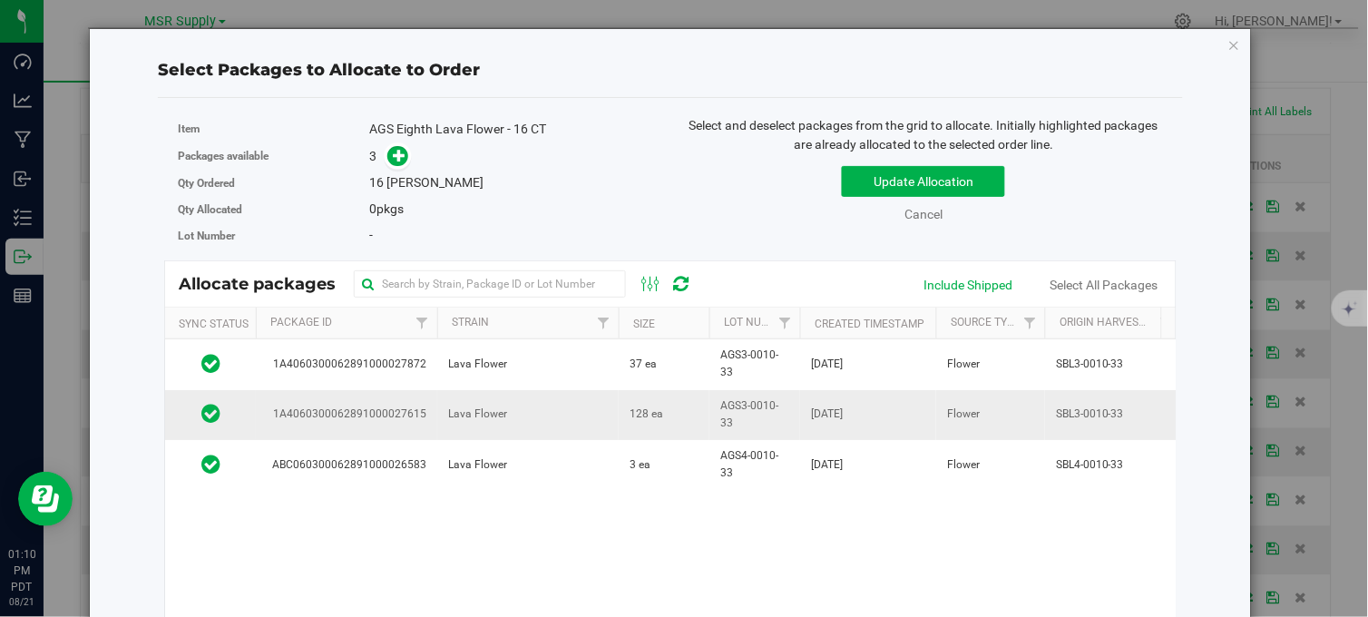
click at [581, 414] on td "Lava Flower" at bounding box center [527, 415] width 181 height 50
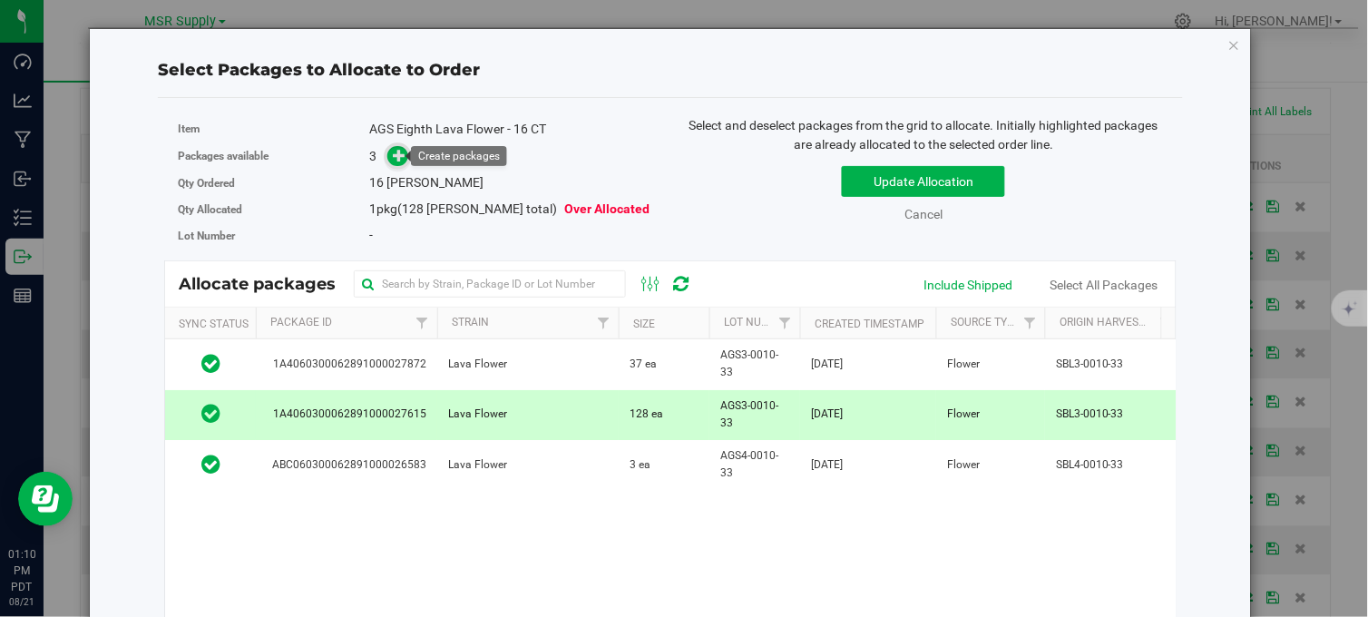
click at [402, 156] on icon at bounding box center [399, 155] width 13 height 13
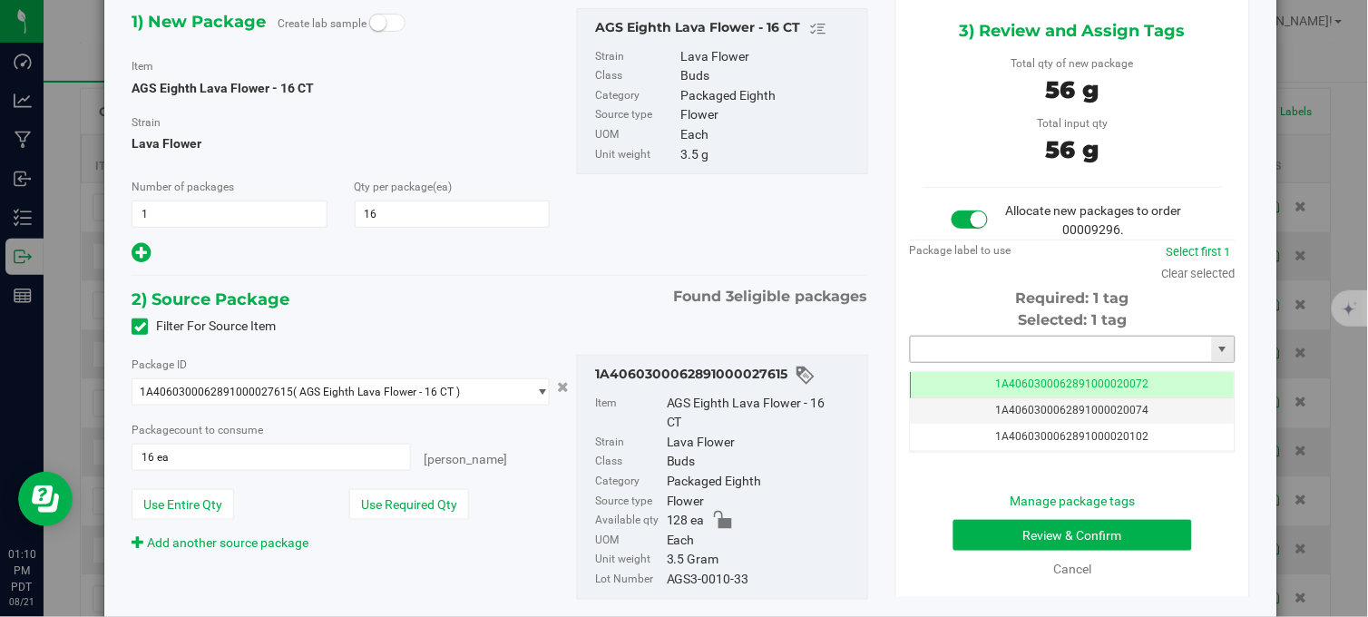
click at [927, 341] on input "text" at bounding box center [1060, 348] width 301 height 25
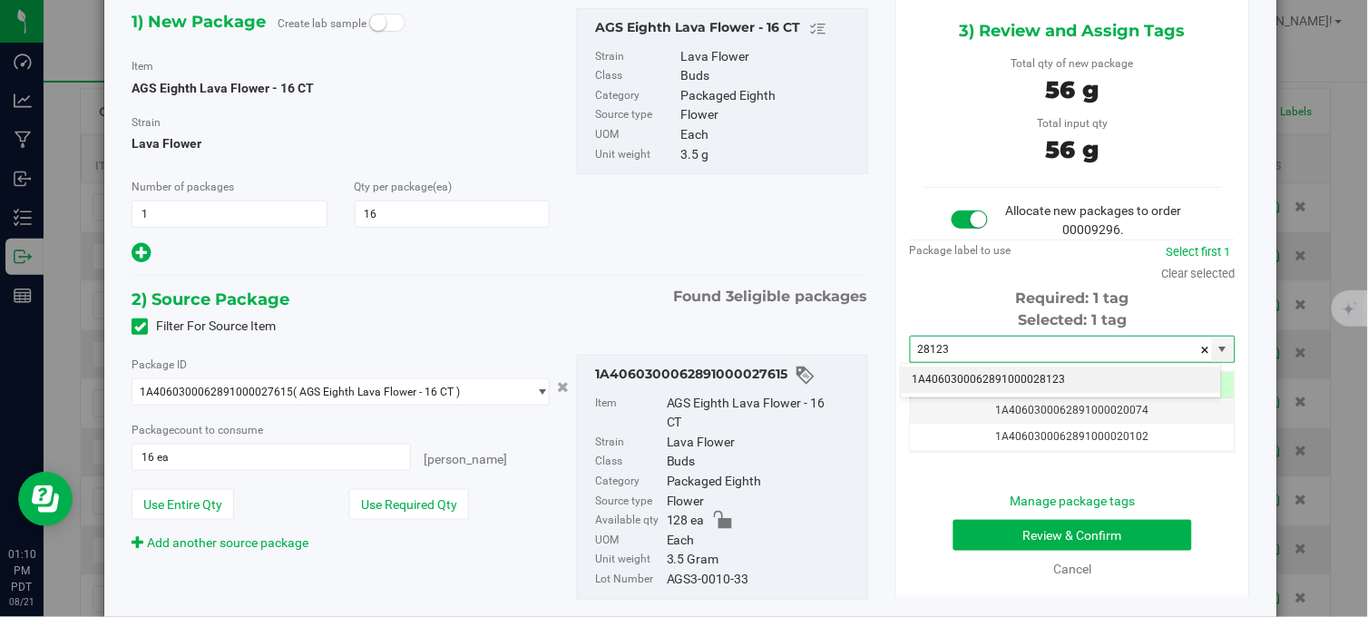
click at [1000, 379] on li "1A4060300062891000028123" at bounding box center [1060, 379] width 319 height 27
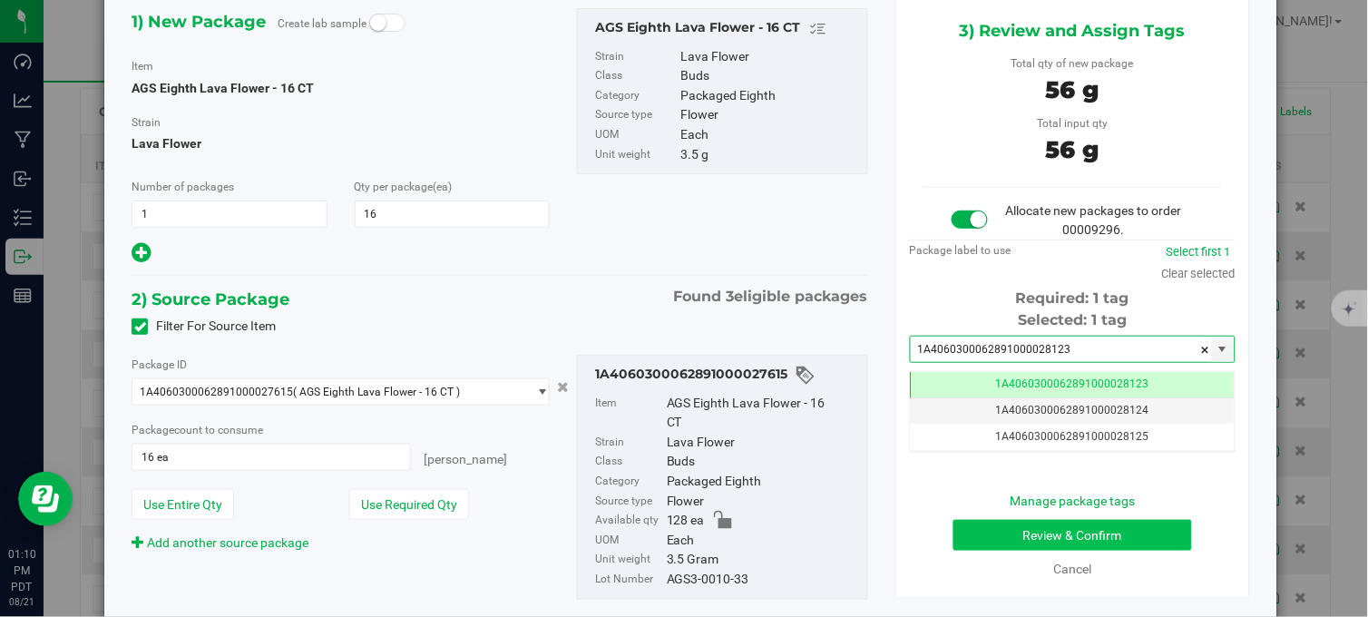
type input "1A4060300062891000028123"
click at [1010, 540] on button "Review & Confirm" at bounding box center [1072, 535] width 239 height 31
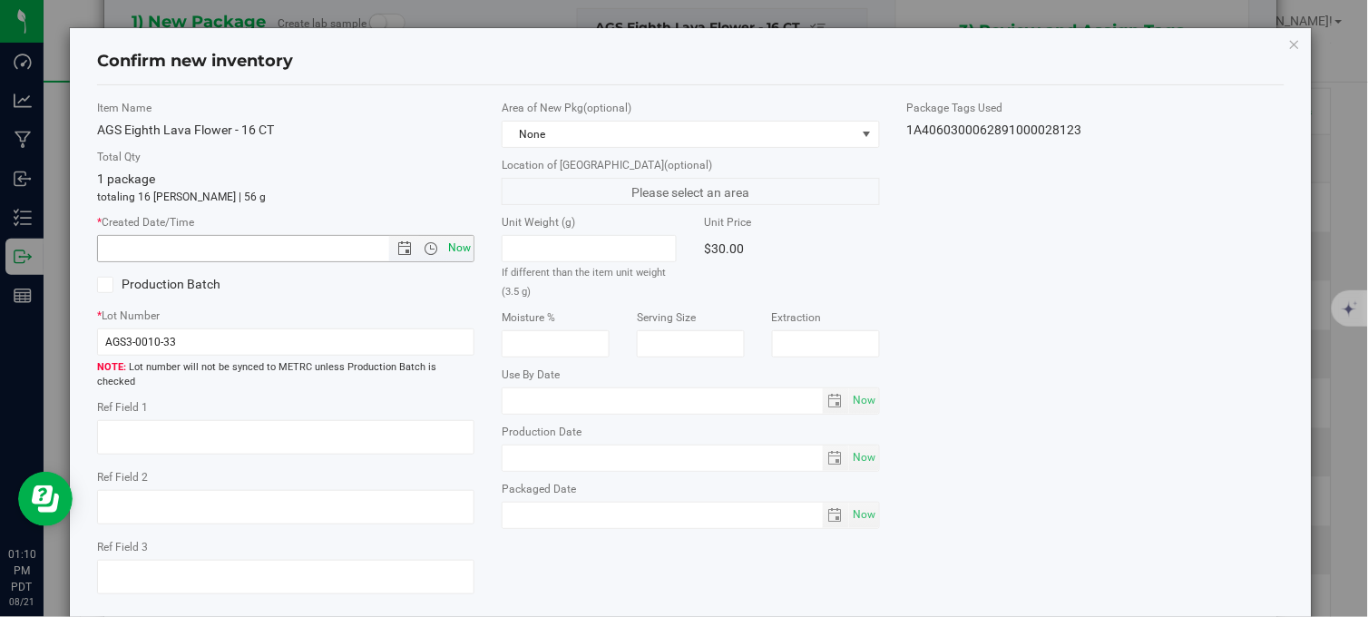
click at [451, 242] on span "Now" at bounding box center [459, 248] width 31 height 26
type input "[DATE] 1:10 PM"
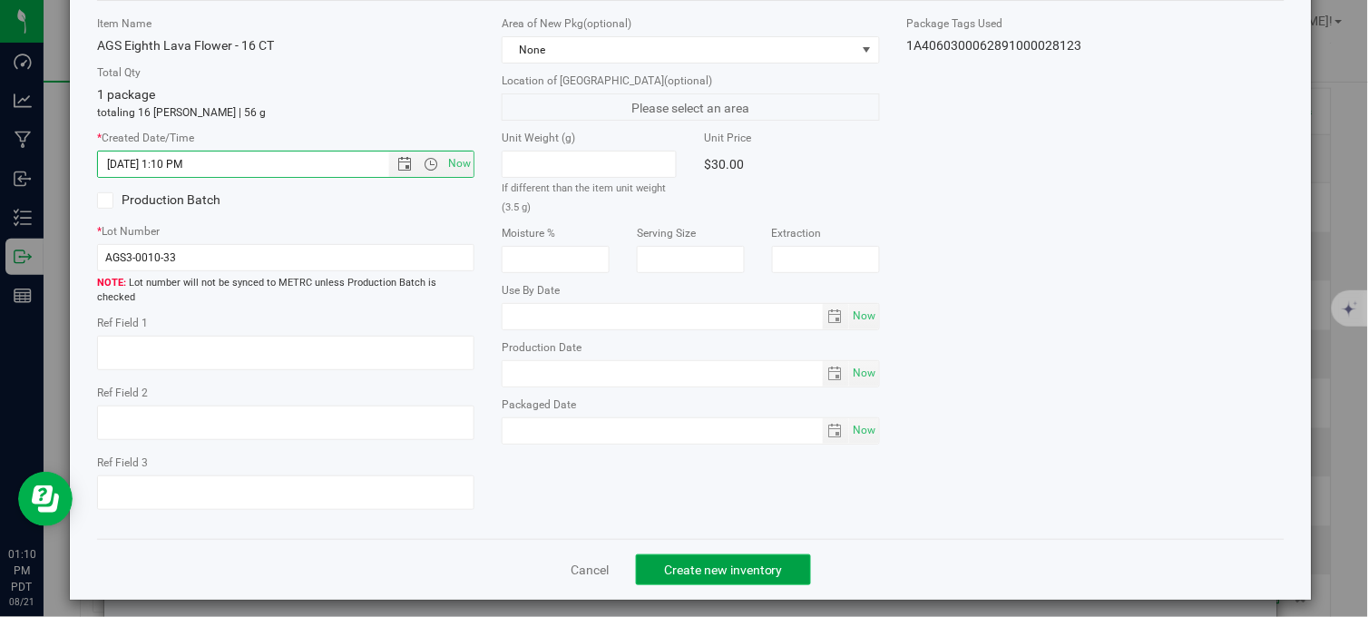
click at [664, 562] on span "Create new inventory" at bounding box center [723, 569] width 119 height 15
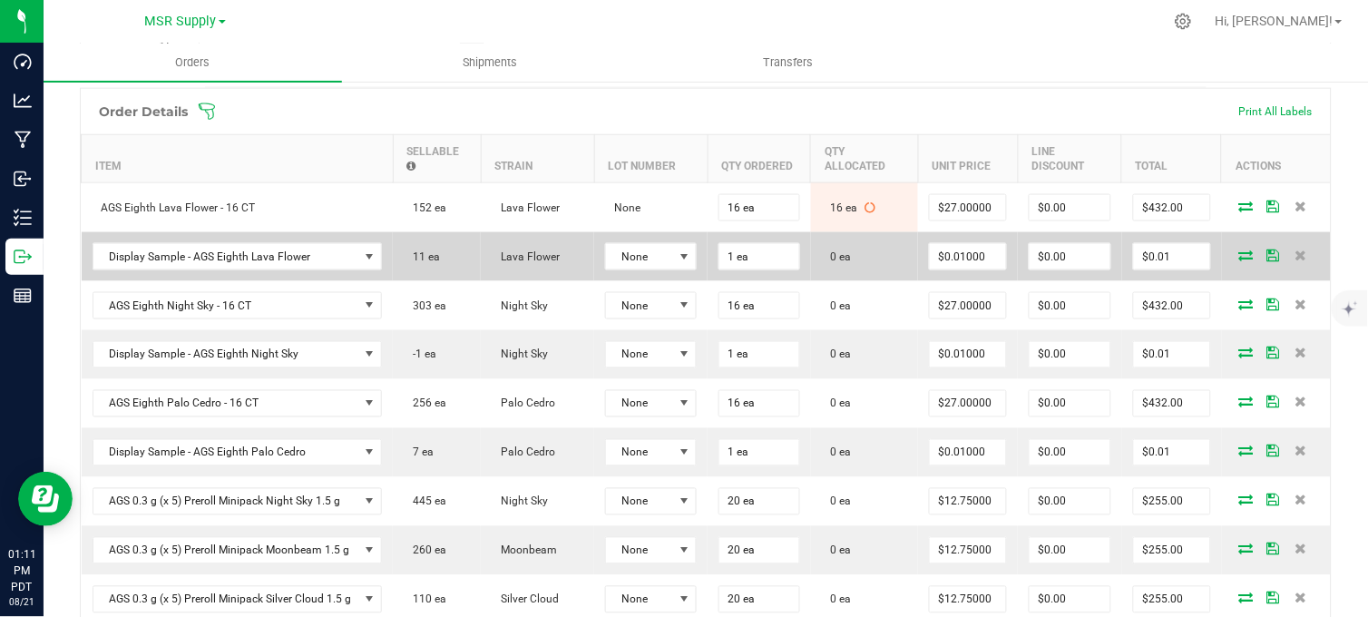
click at [1239, 260] on icon at bounding box center [1246, 254] width 15 height 11
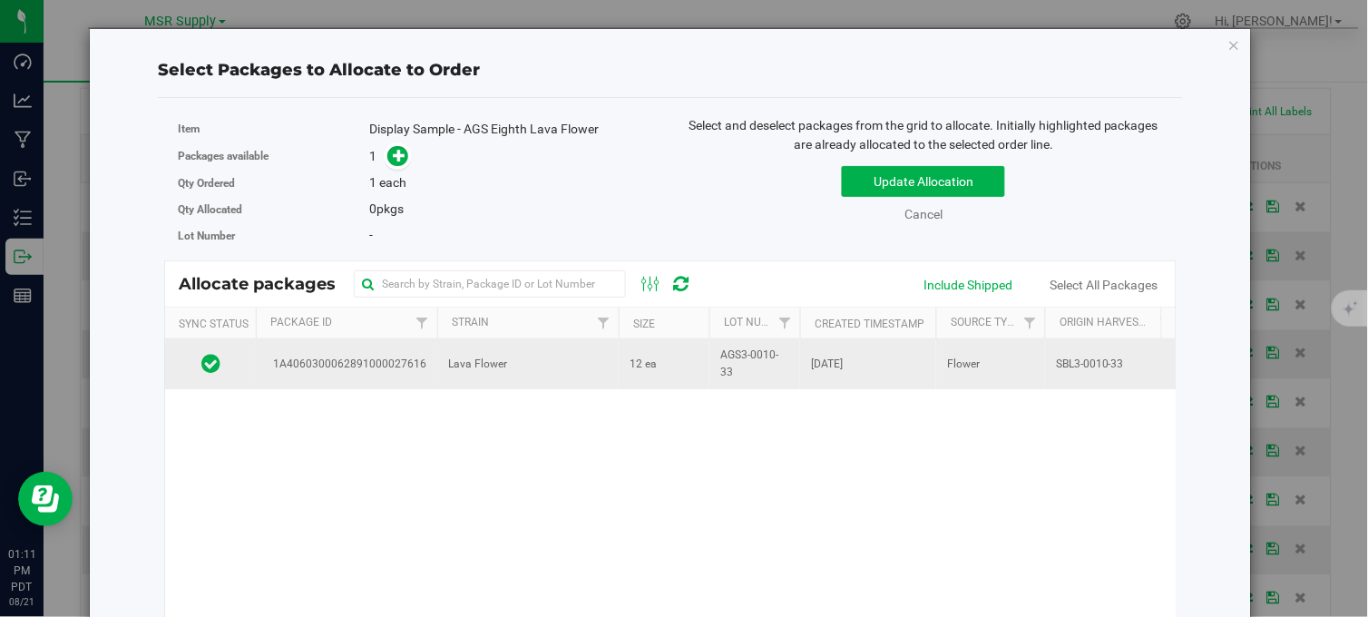
click at [716, 356] on td "AGS3-0010-33" at bounding box center [754, 363] width 91 height 49
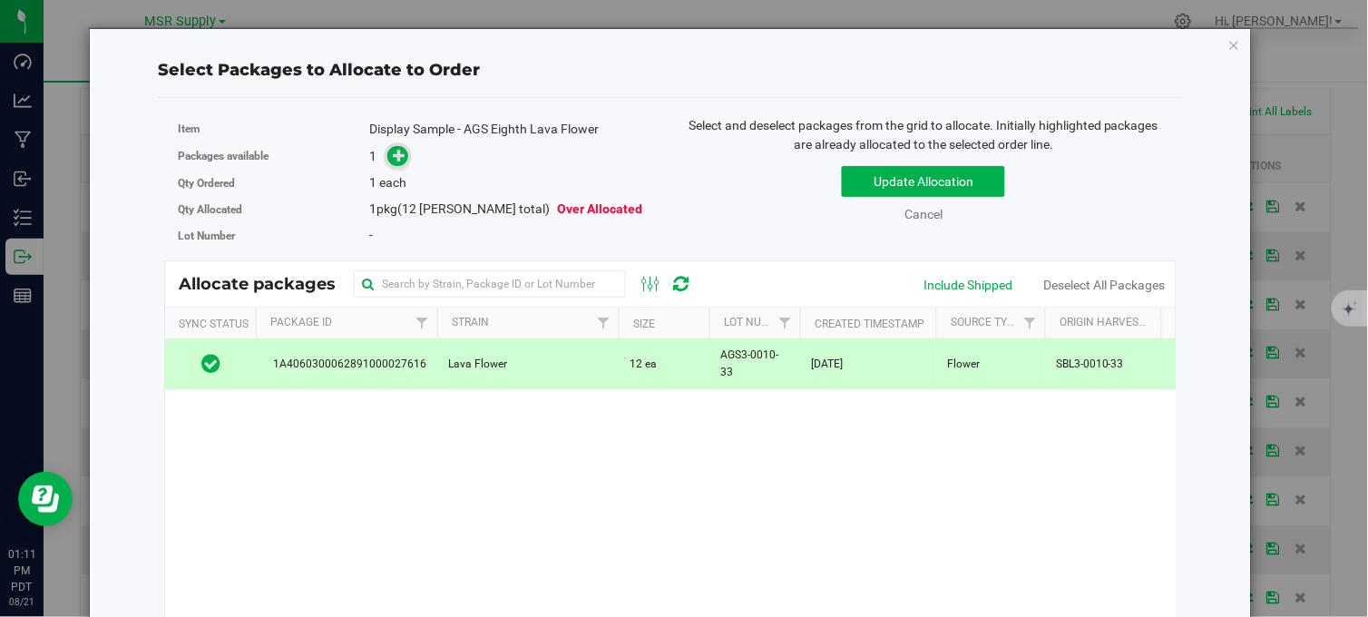
click at [399, 160] on icon at bounding box center [399, 155] width 13 height 13
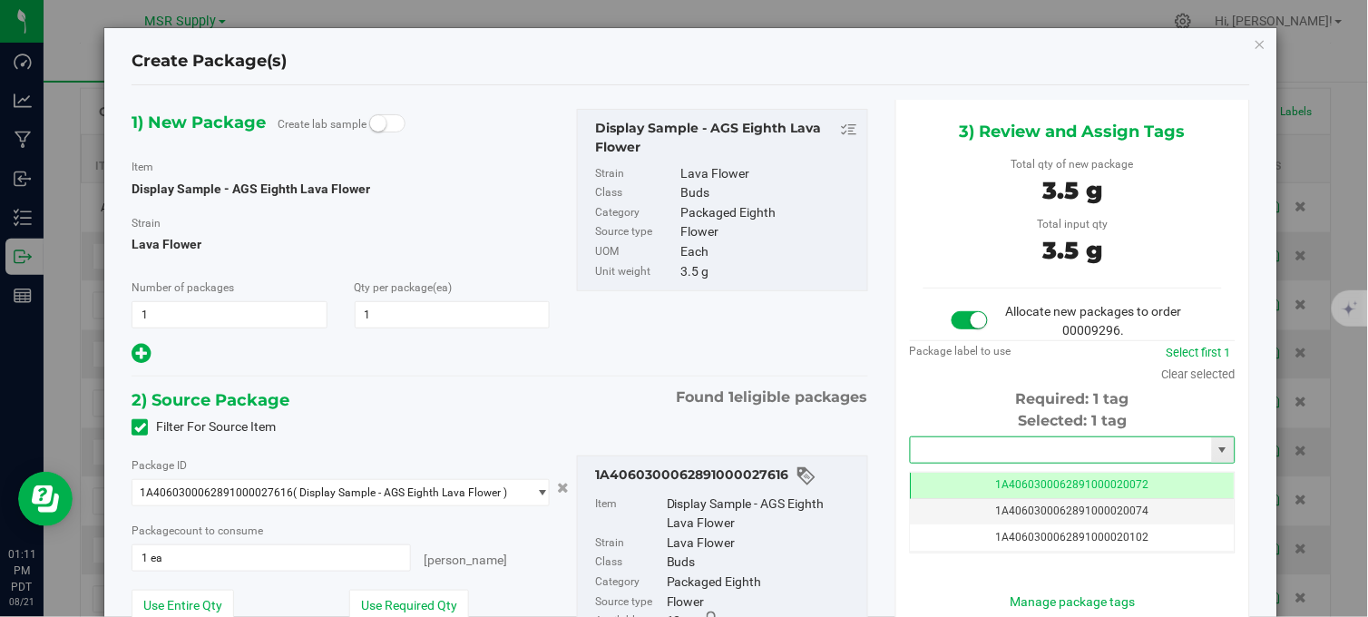
click at [956, 439] on input "text" at bounding box center [1060, 449] width 301 height 25
click at [976, 481] on li "1A4060300062891000028124" at bounding box center [1060, 481] width 319 height 27
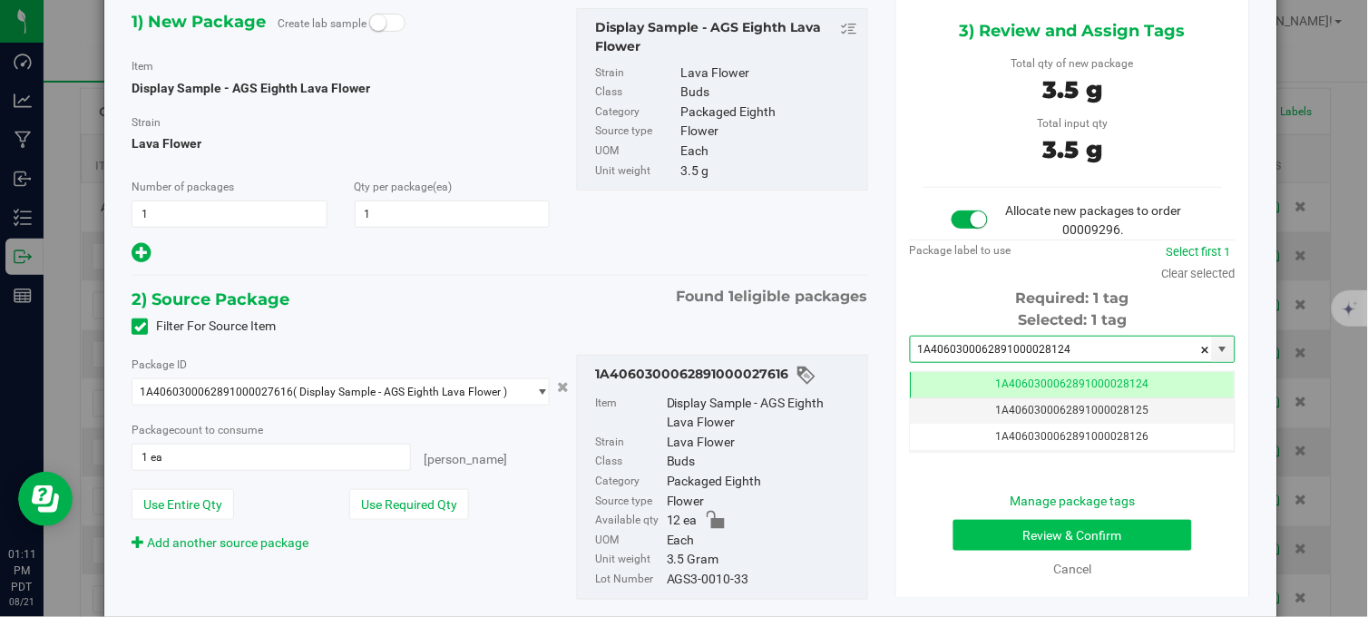
type input "1A4060300062891000028124"
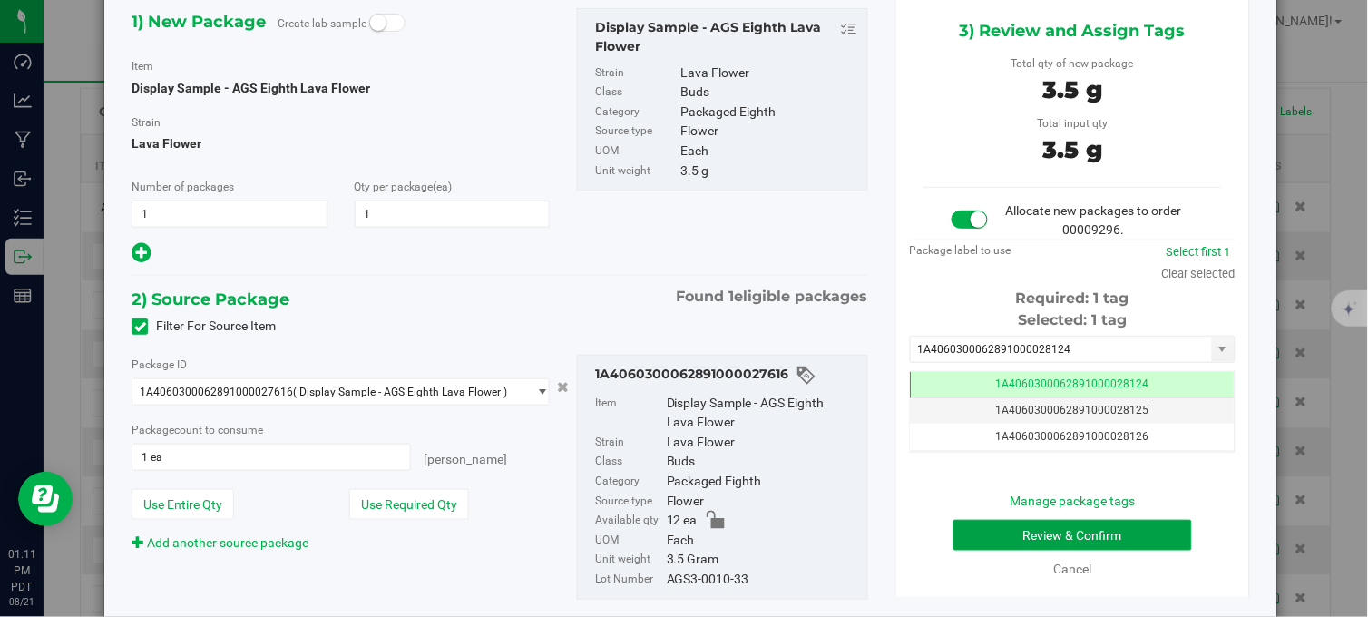
click at [1005, 526] on button "Review & Confirm" at bounding box center [1072, 535] width 239 height 31
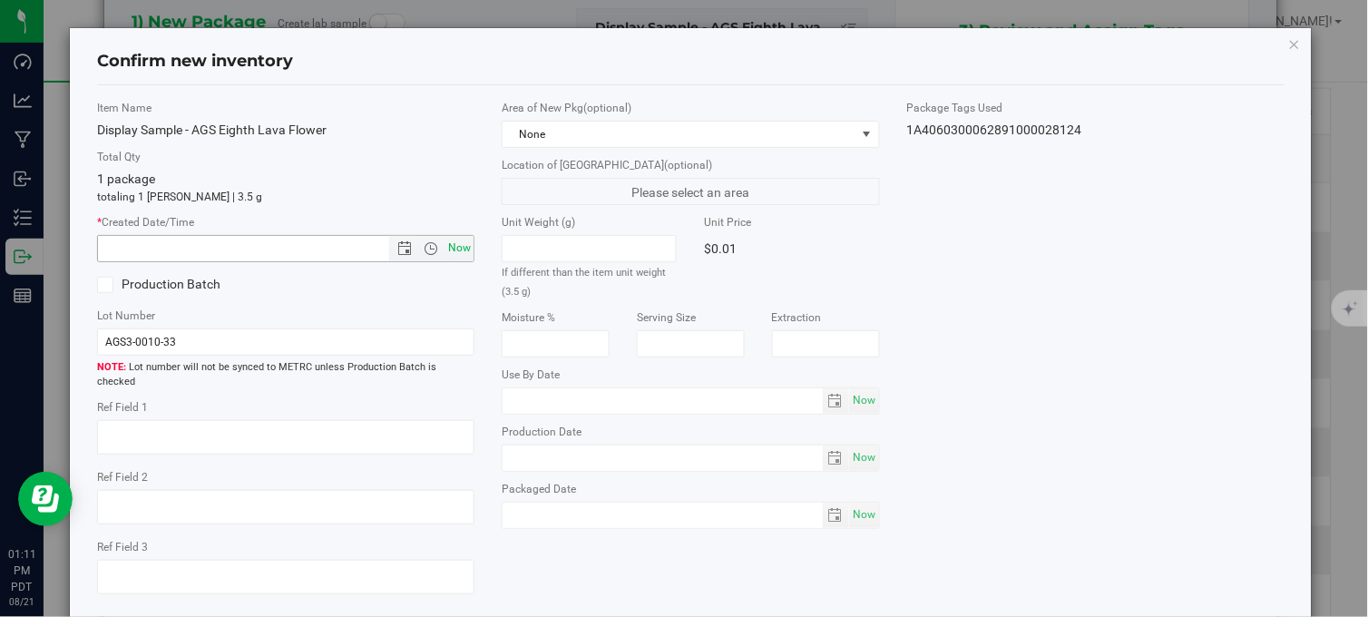
click at [456, 252] on span "Now" at bounding box center [459, 248] width 31 height 26
type input "[DATE] 1:11 PM"
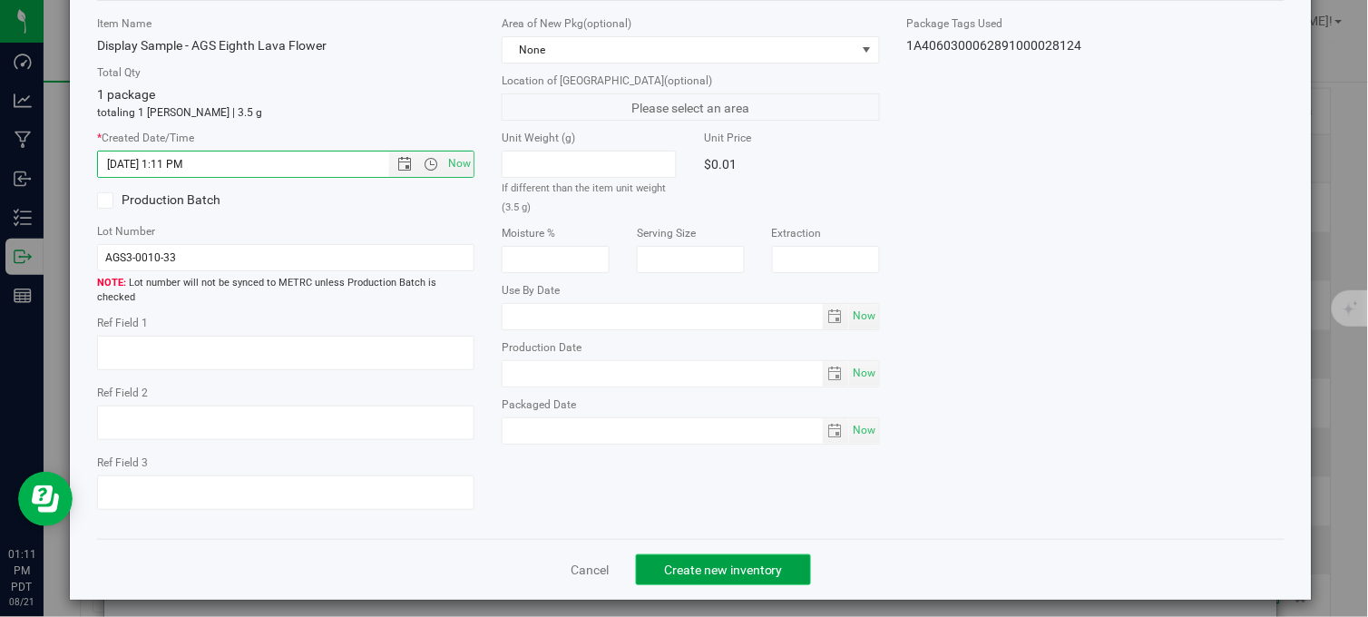
click at [706, 562] on span "Create new inventory" at bounding box center [723, 569] width 119 height 15
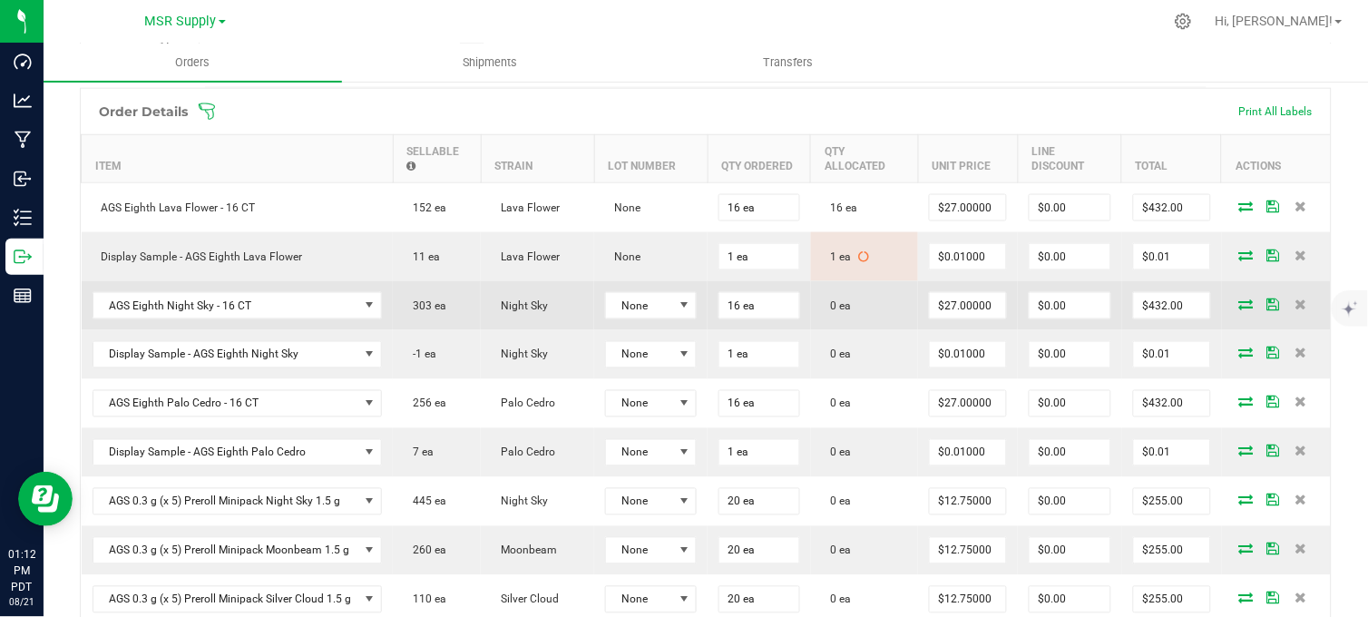
click at [1239, 309] on icon at bounding box center [1246, 303] width 15 height 11
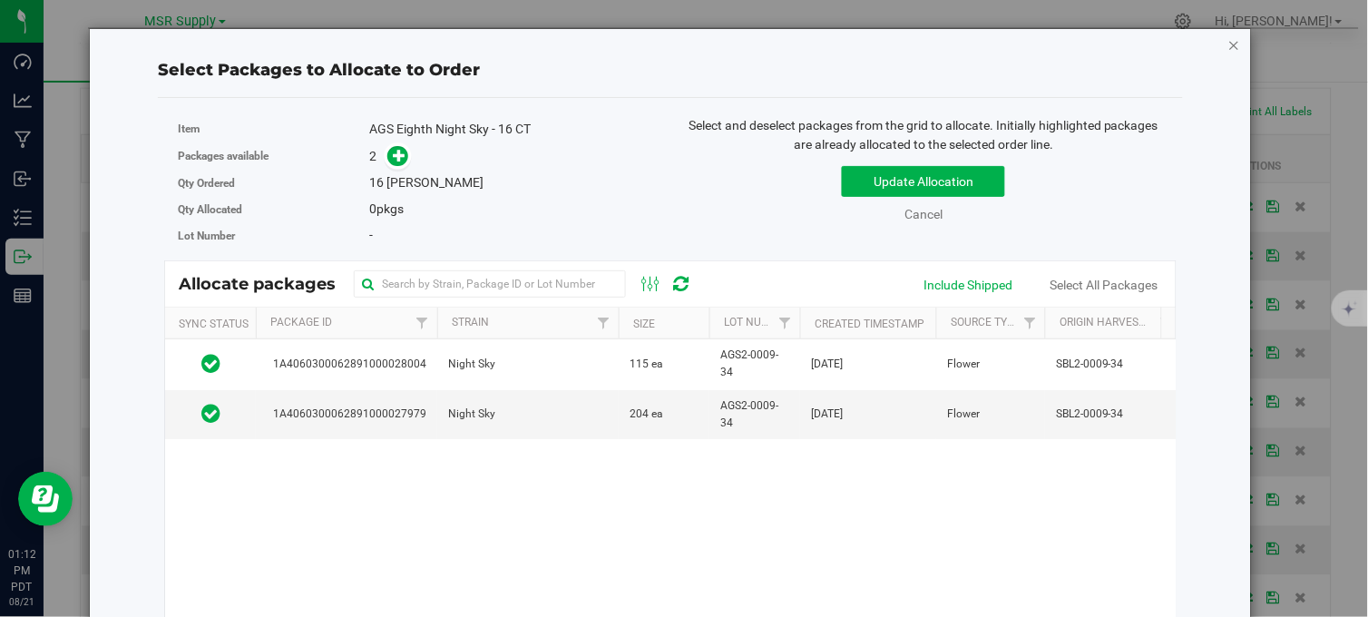
click at [1228, 44] on icon "button" at bounding box center [1234, 45] width 13 height 22
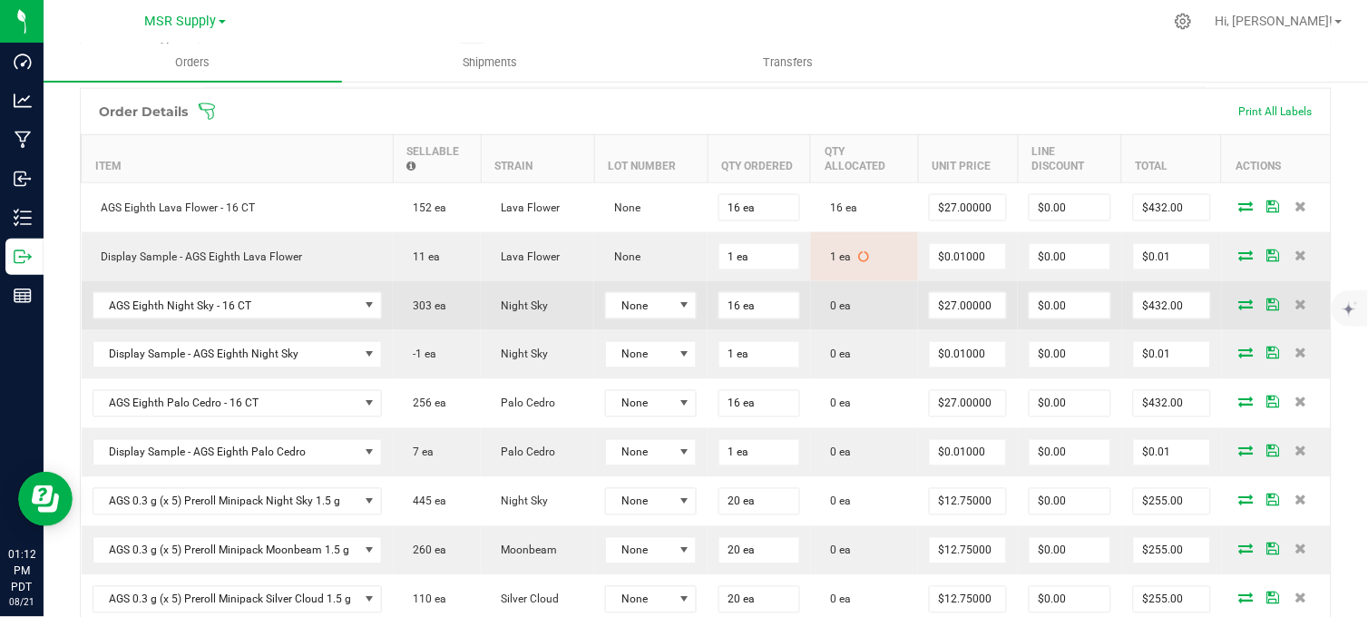
click at [1239, 309] on icon at bounding box center [1246, 303] width 15 height 11
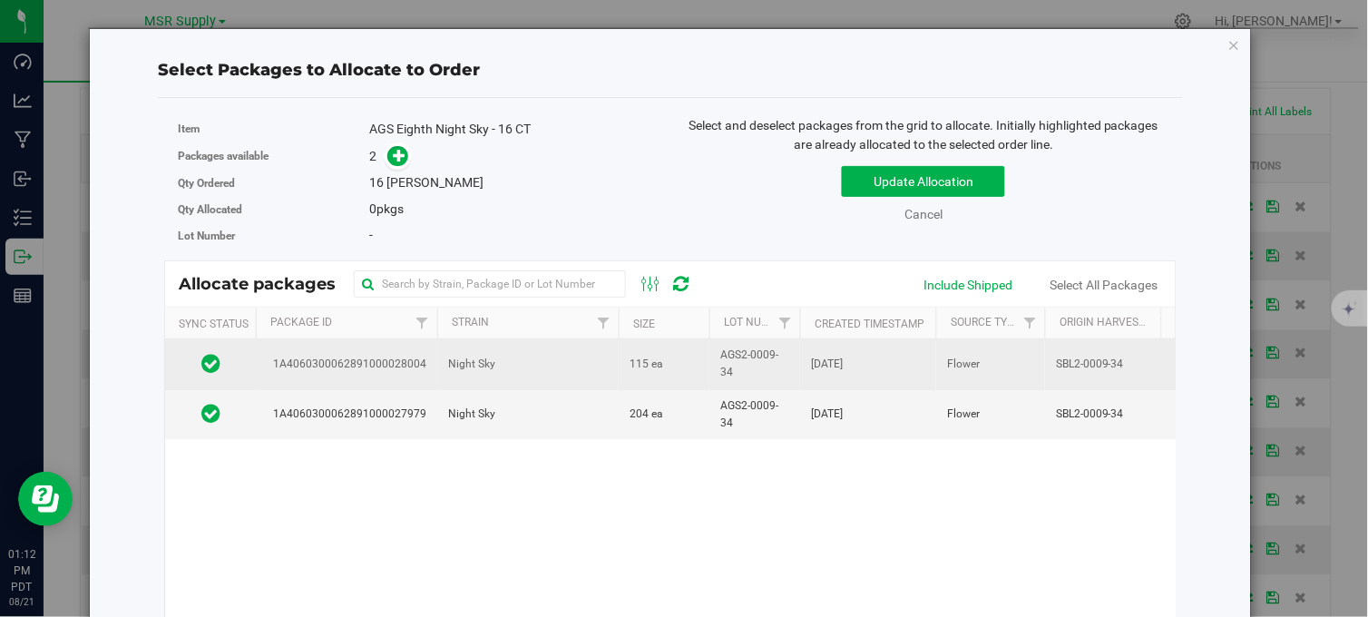
click at [564, 355] on td "Night Sky" at bounding box center [527, 364] width 181 height 50
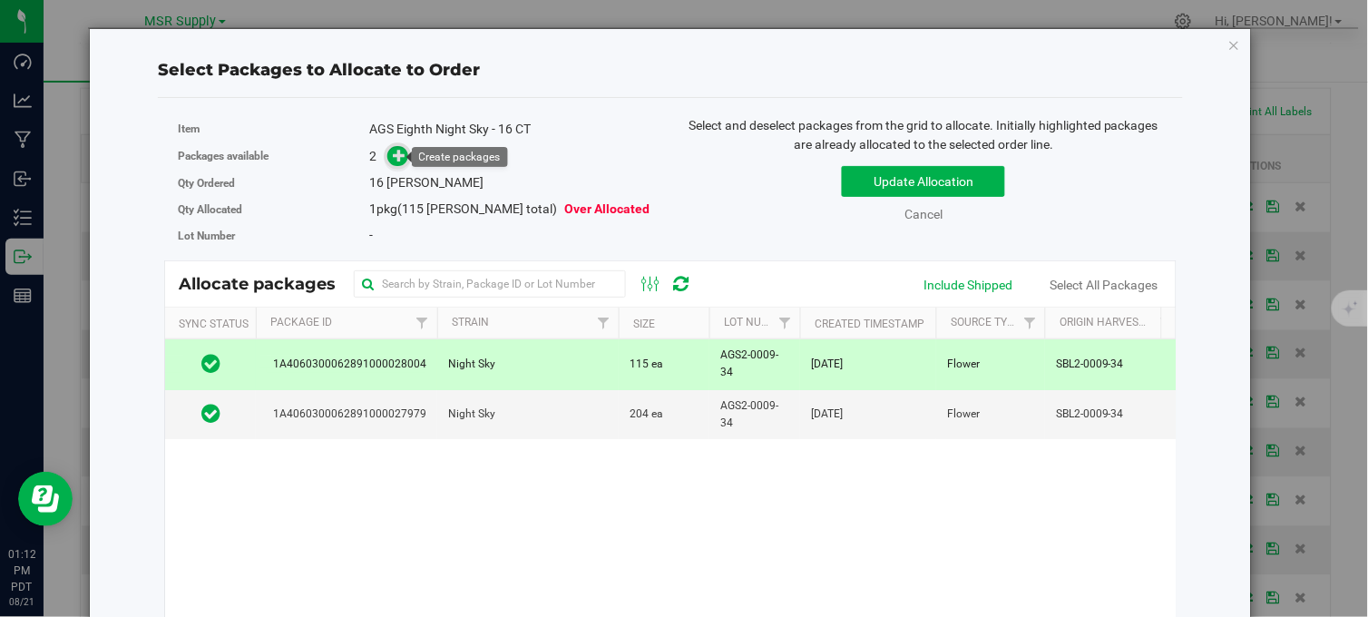
click at [396, 156] on icon at bounding box center [399, 155] width 13 height 13
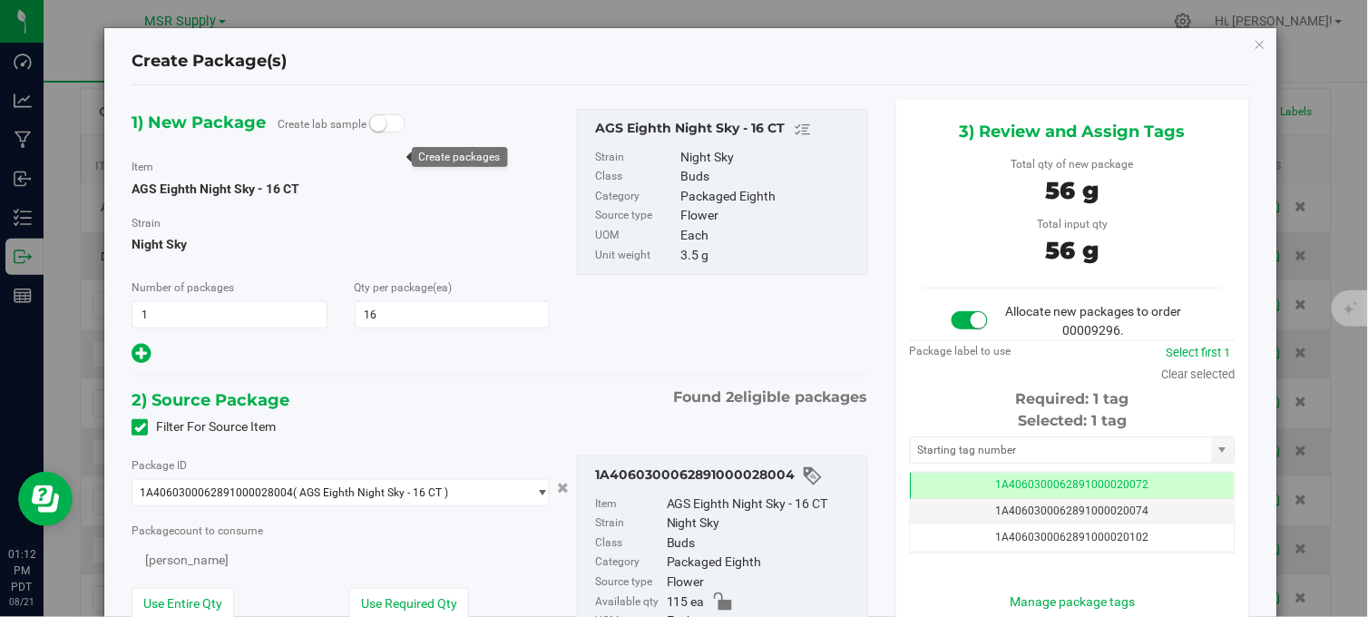
scroll to position [0, -1]
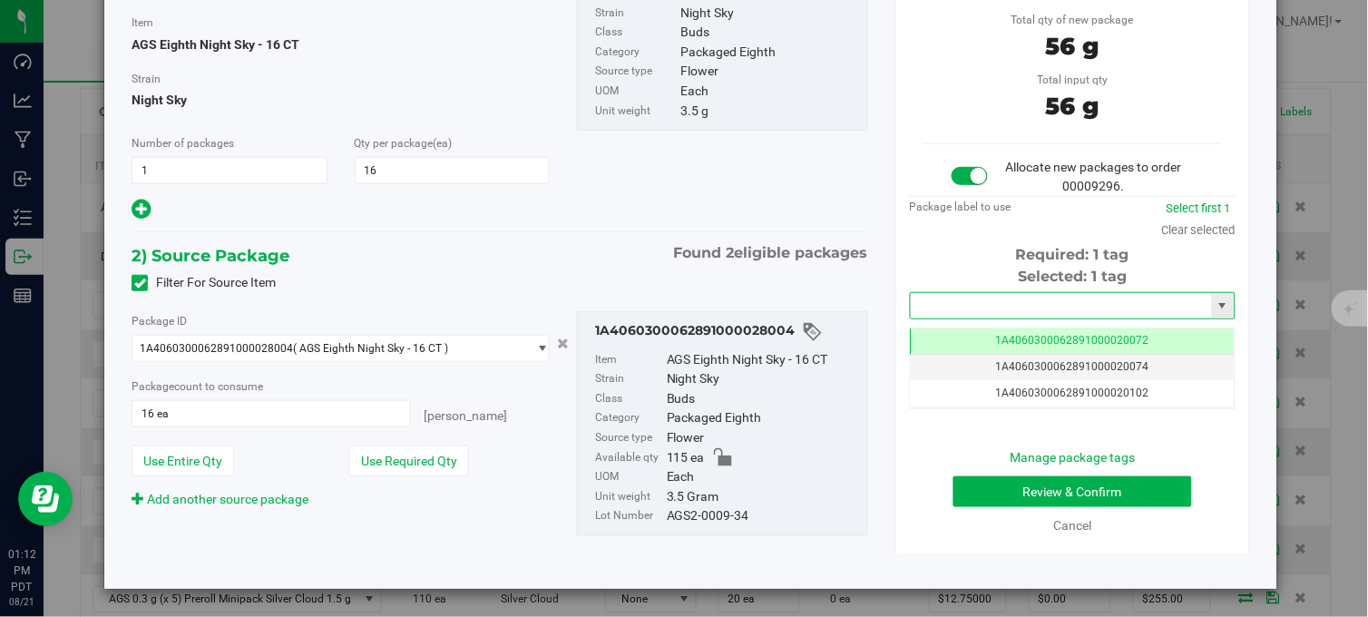
click at [966, 307] on input "text" at bounding box center [1060, 305] width 301 height 25
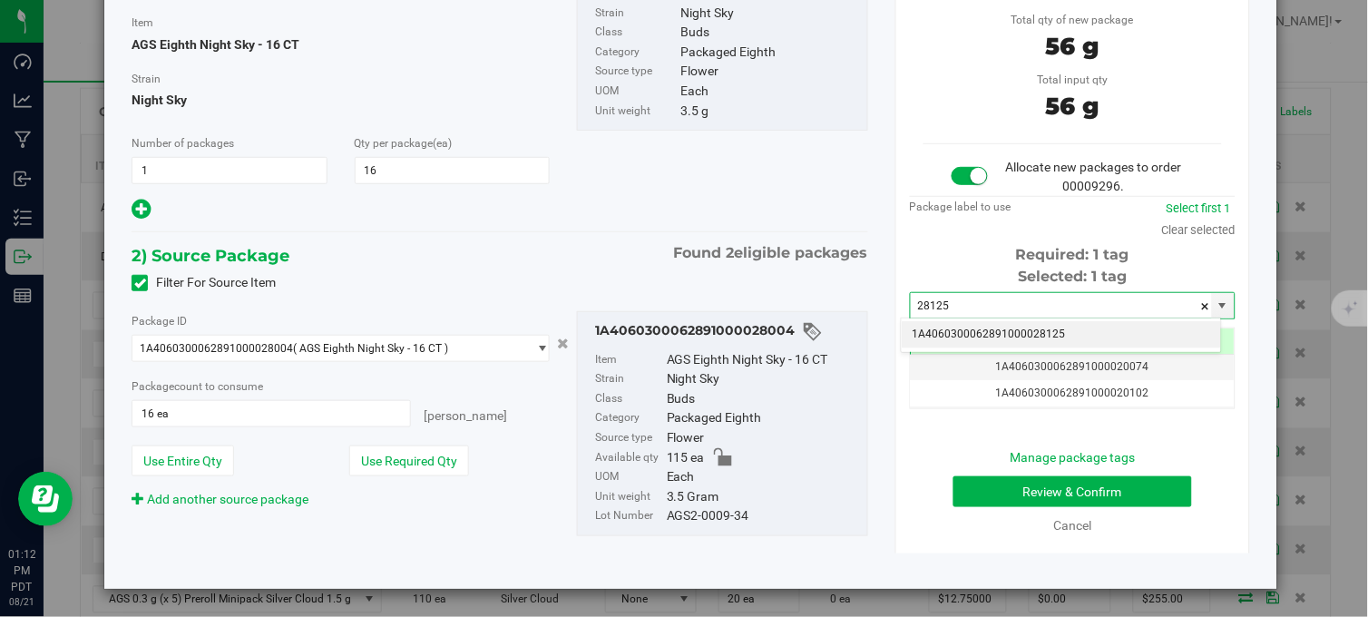
click at [981, 336] on li "1A4060300062891000028125" at bounding box center [1060, 334] width 319 height 27
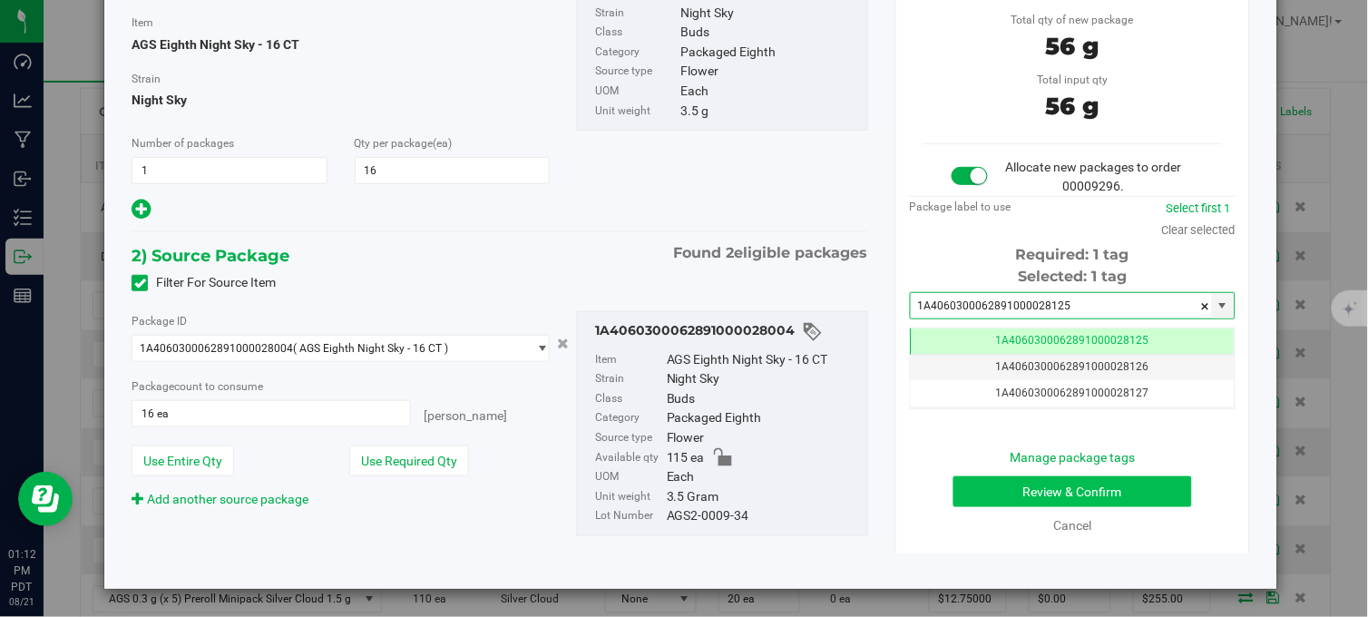
type input "1A4060300062891000028125"
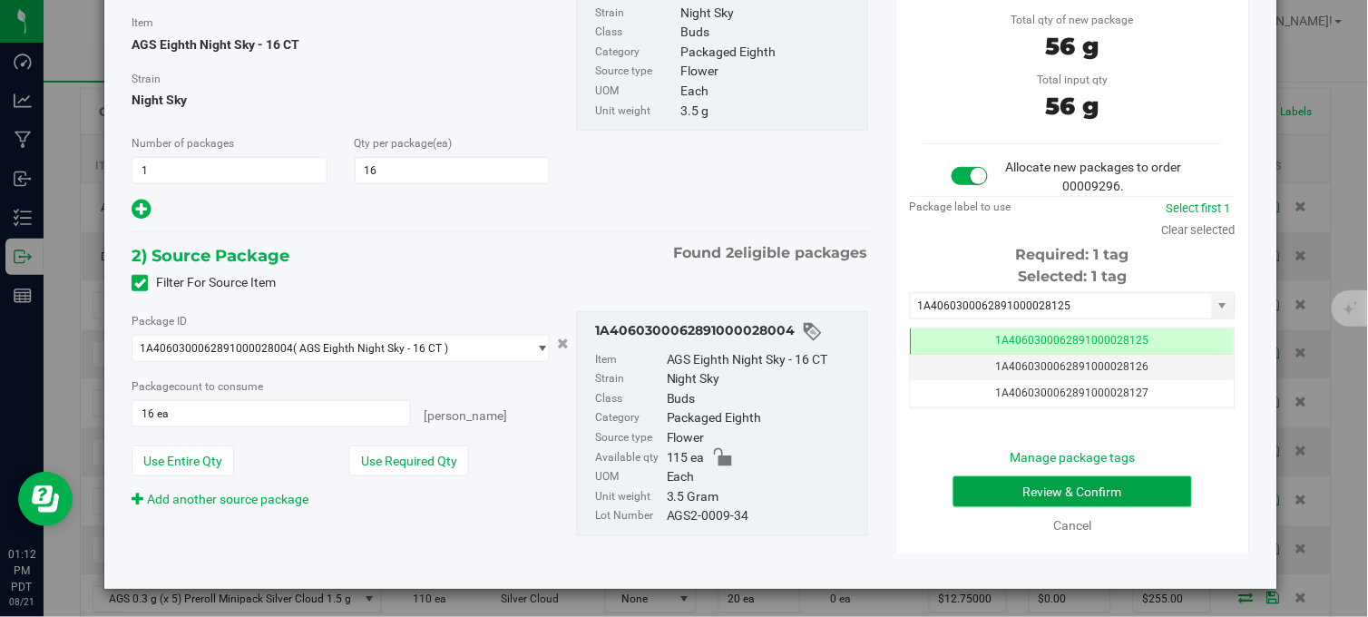
click at [1002, 485] on button "Review & Confirm" at bounding box center [1072, 491] width 239 height 31
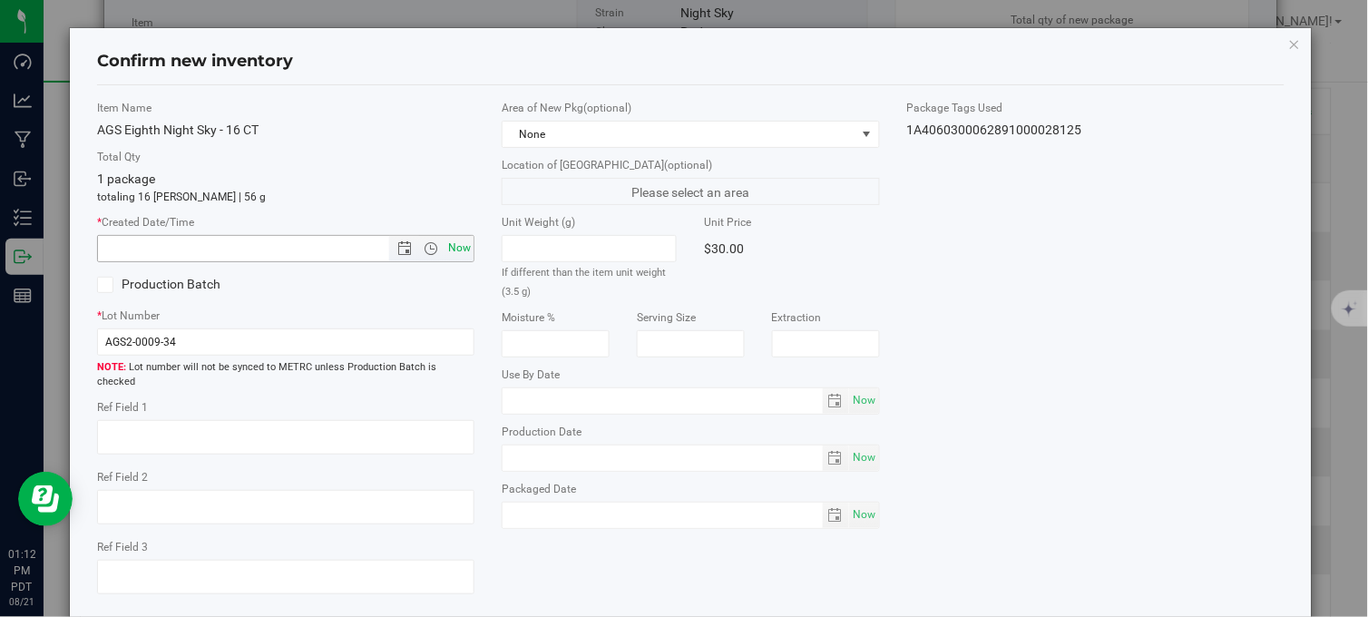
click at [458, 240] on span "Now" at bounding box center [459, 248] width 31 height 26
type input "[DATE] 1:12 PM"
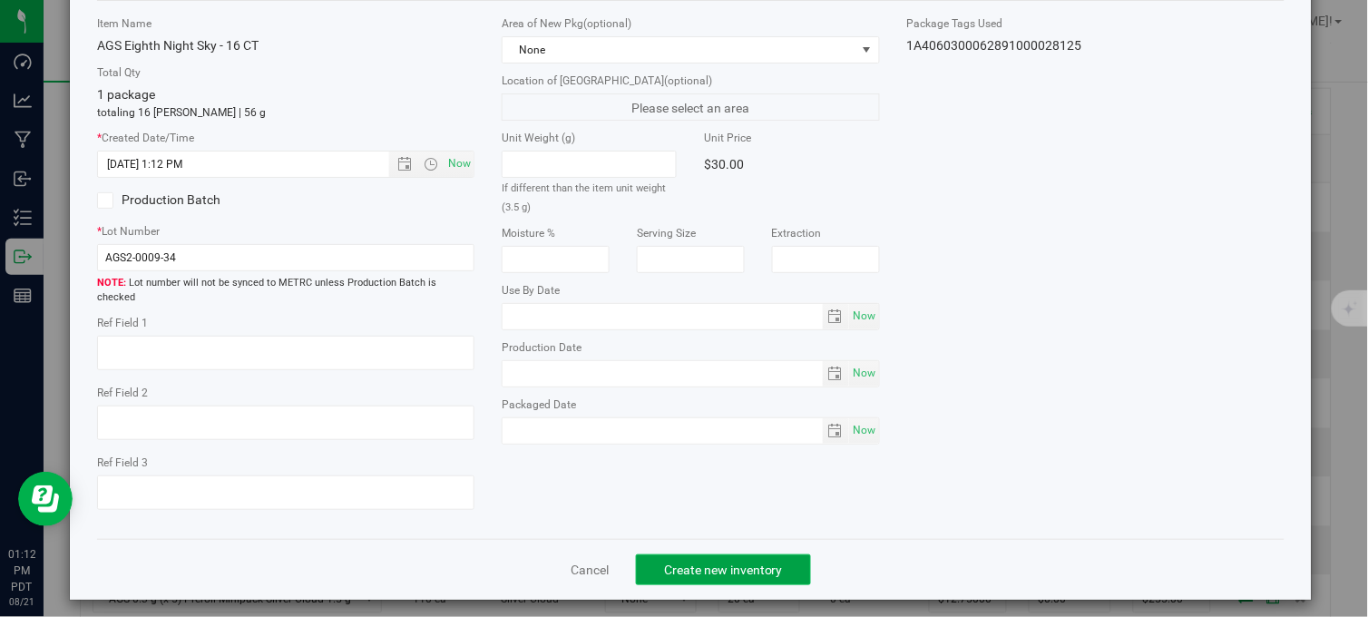
click at [723, 564] on span "Create new inventory" at bounding box center [723, 569] width 119 height 15
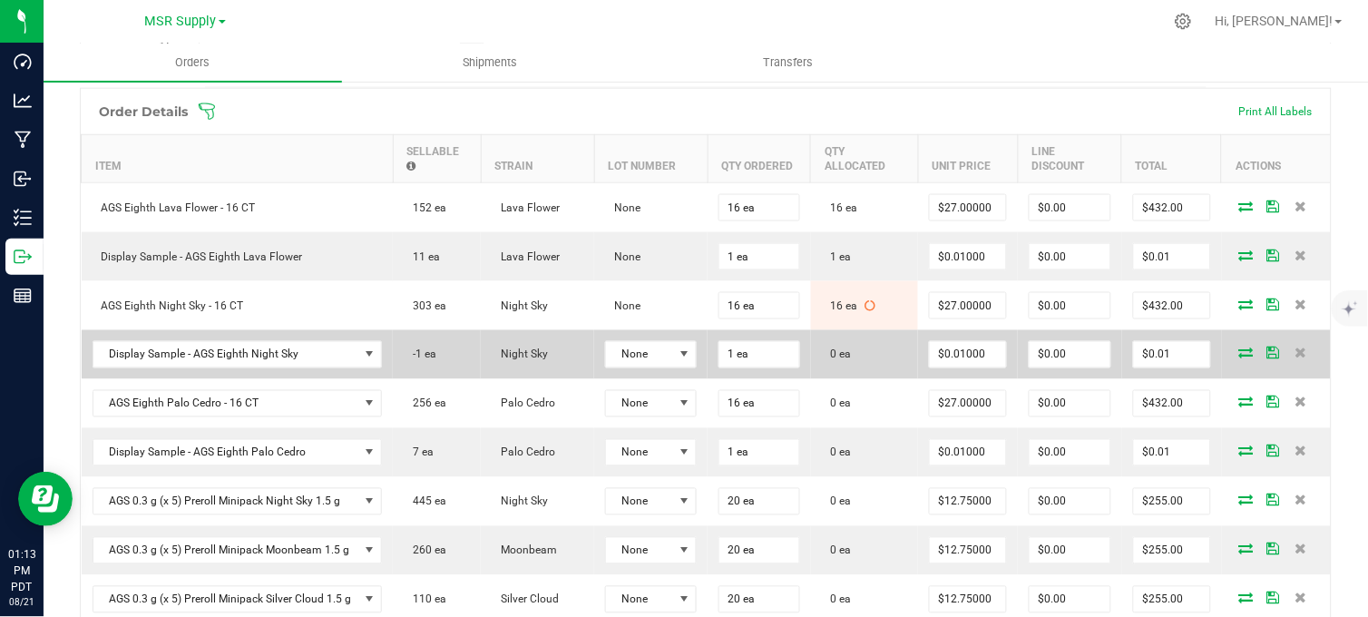
click at [1239, 358] on icon at bounding box center [1246, 352] width 15 height 11
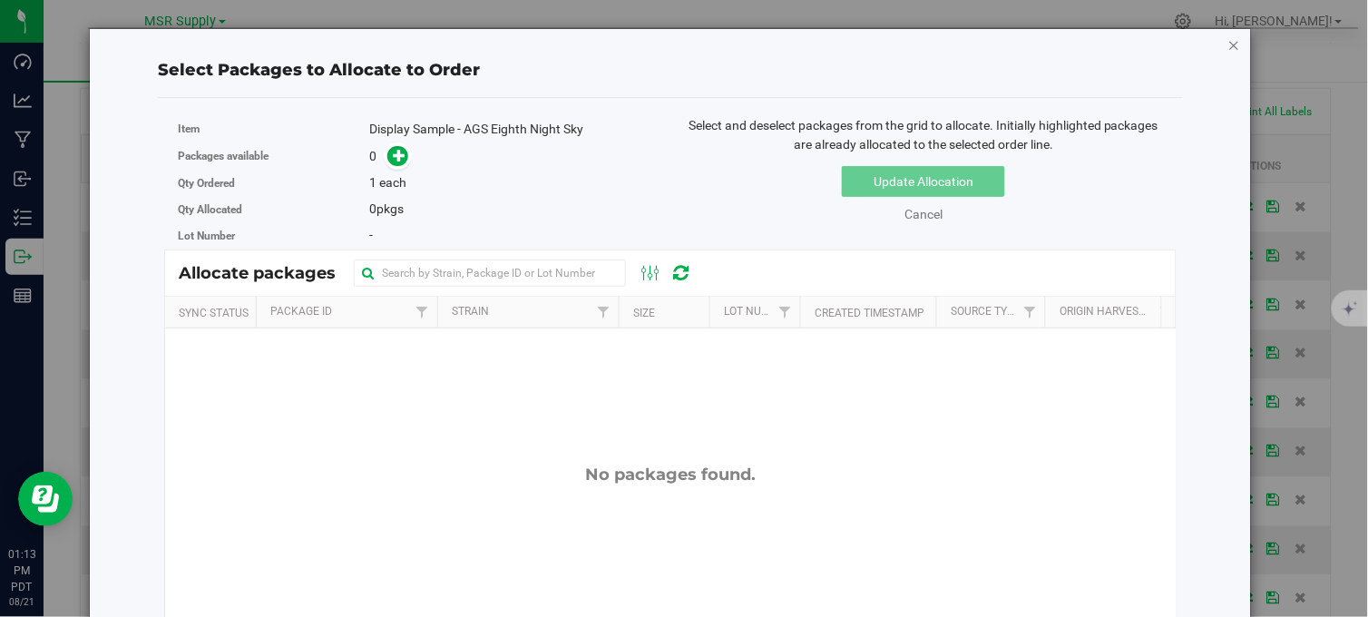
click at [1228, 42] on icon "button" at bounding box center [1234, 45] width 13 height 22
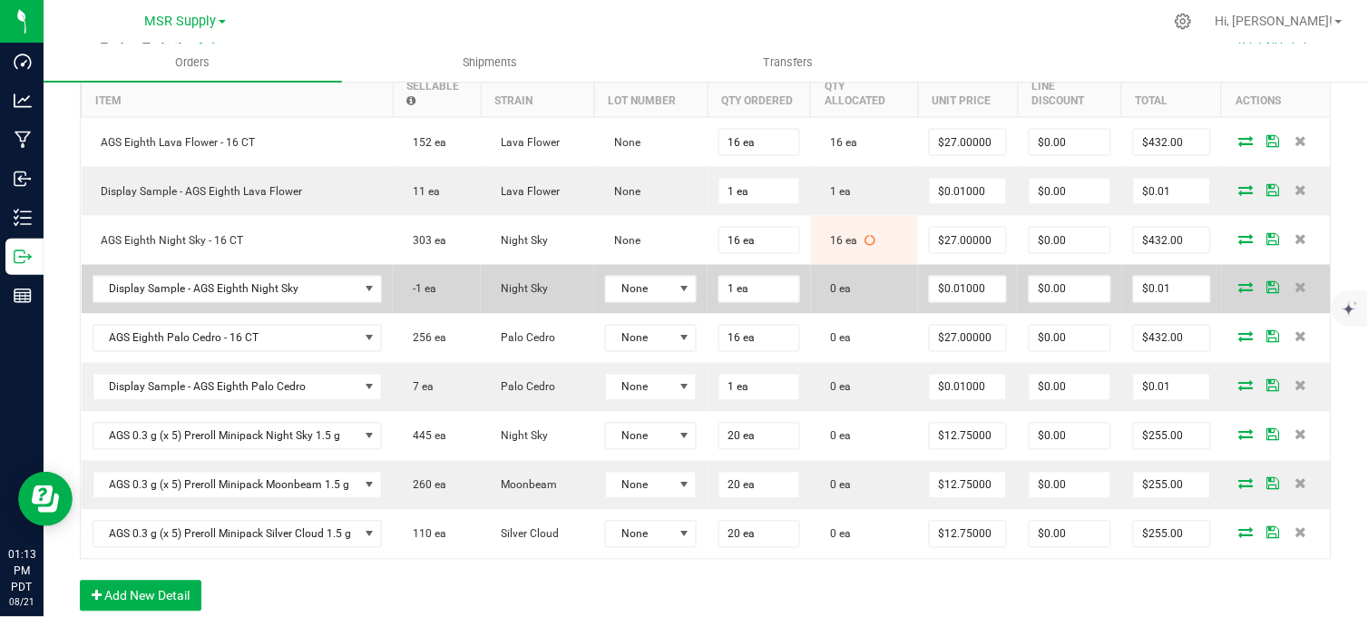
scroll to position [604, 0]
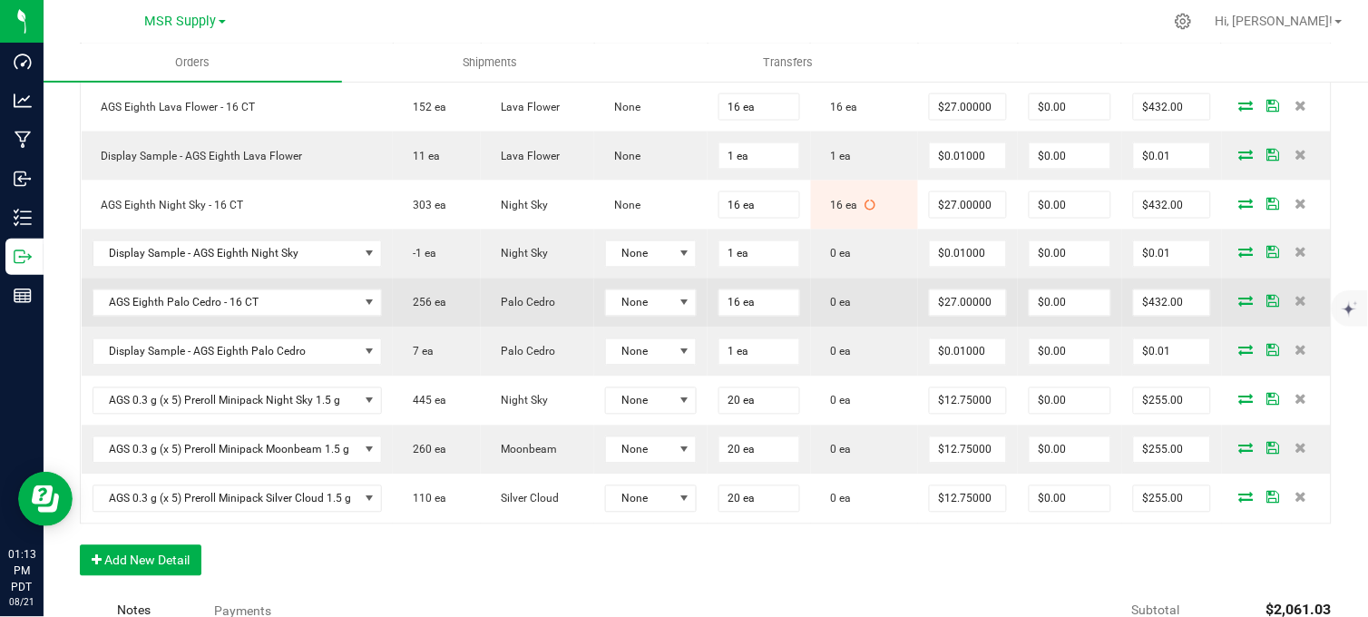
click at [1239, 307] on icon at bounding box center [1246, 301] width 15 height 11
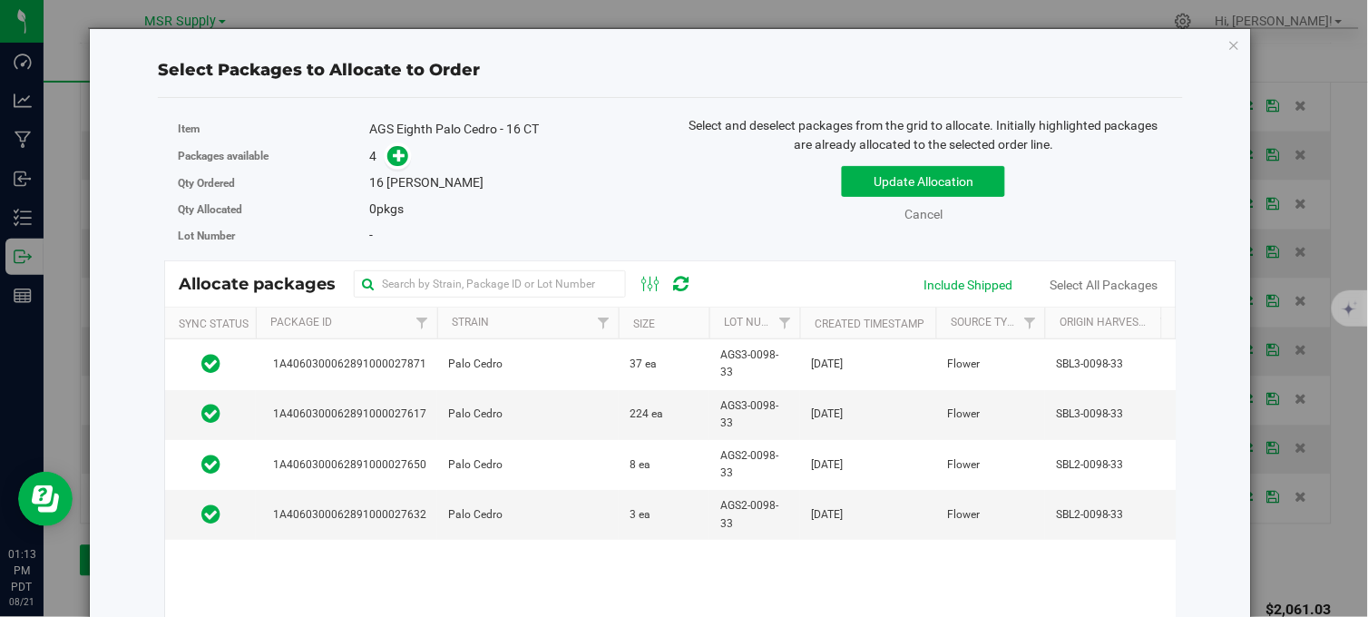
scroll to position [101, 0]
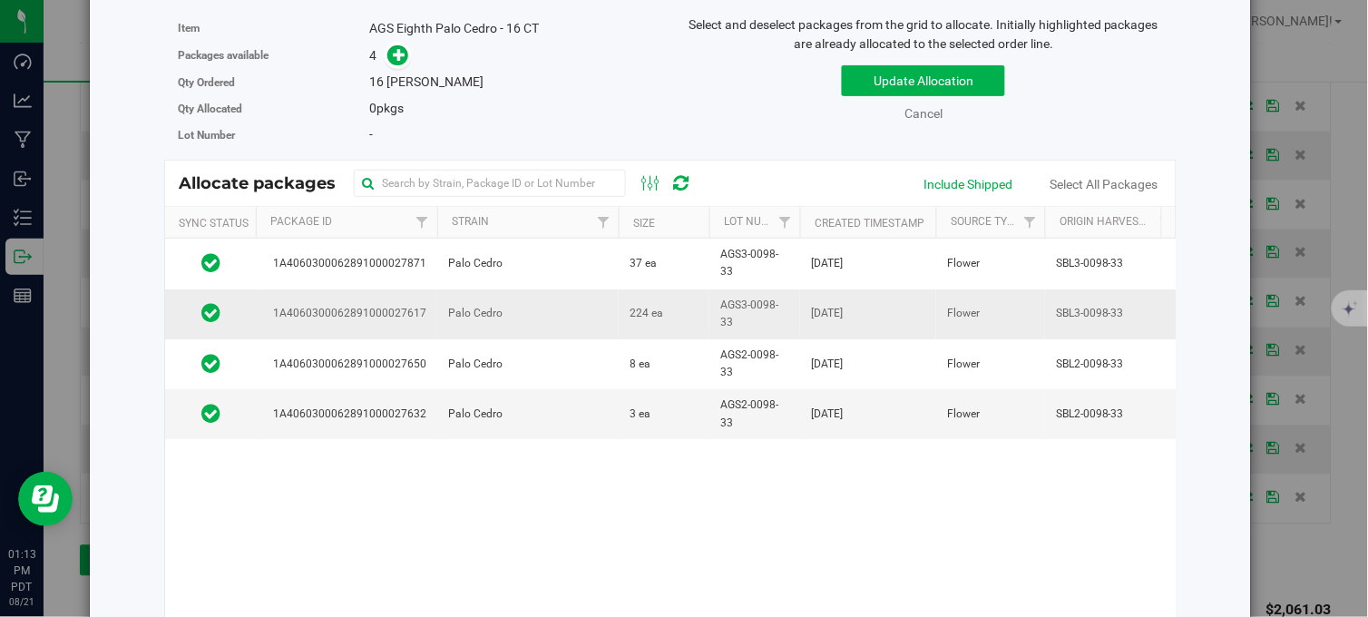
click at [682, 313] on td "224 ea" at bounding box center [663, 314] width 91 height 50
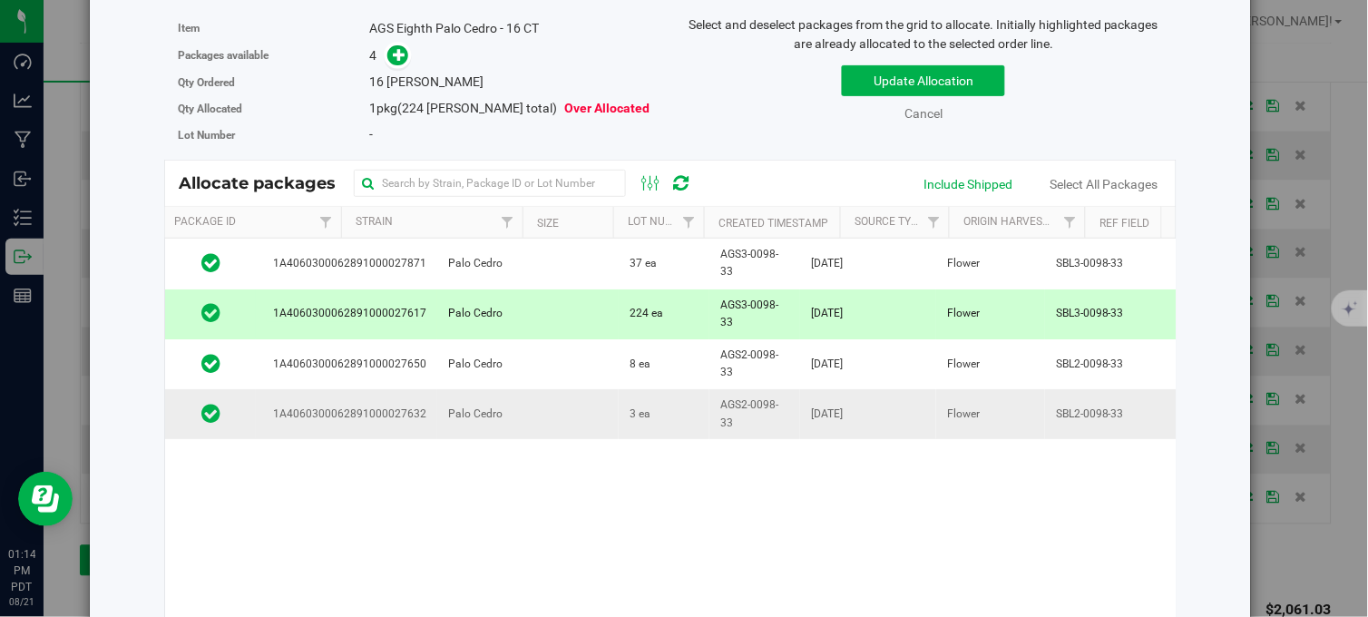
scroll to position [0, 0]
click at [393, 57] on icon at bounding box center [399, 54] width 13 height 13
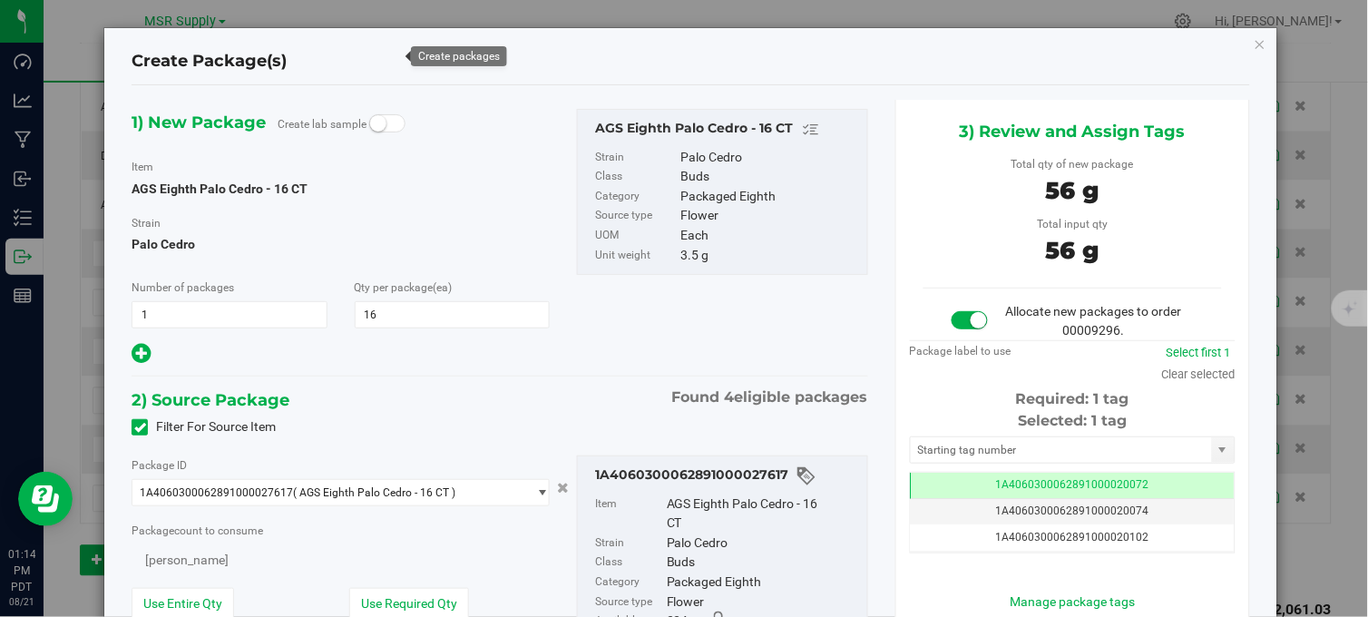
scroll to position [0, -1]
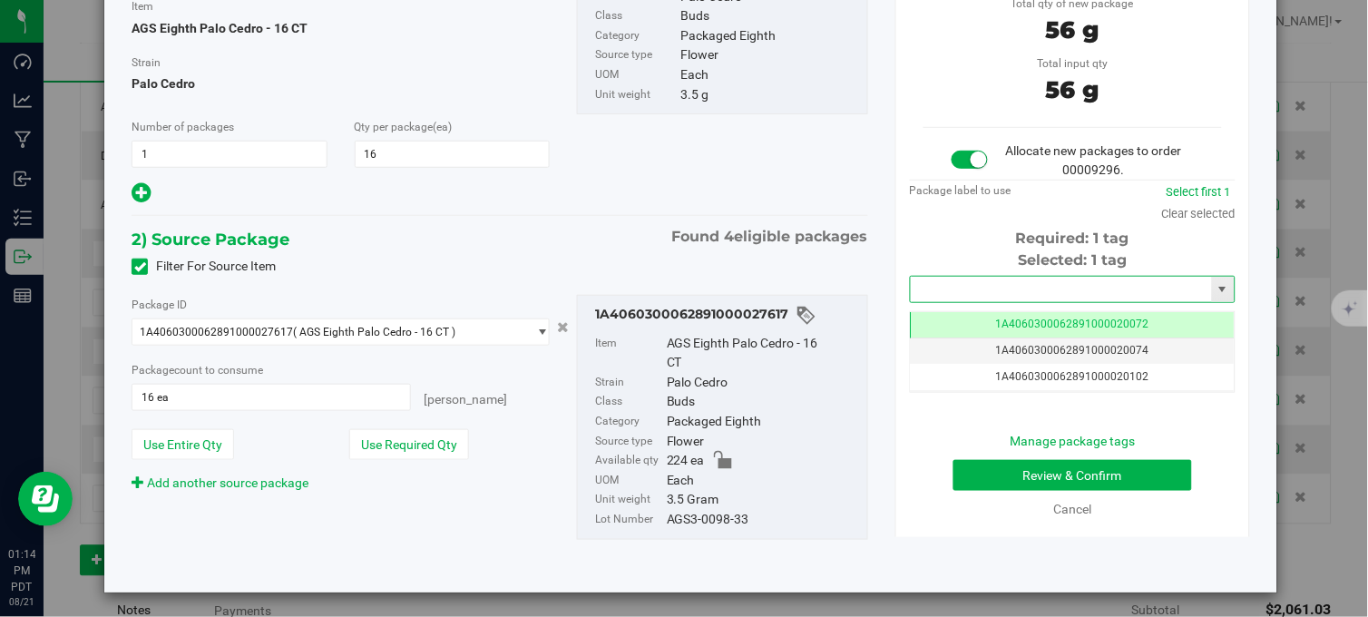
click at [976, 278] on input "text" at bounding box center [1060, 289] width 301 height 25
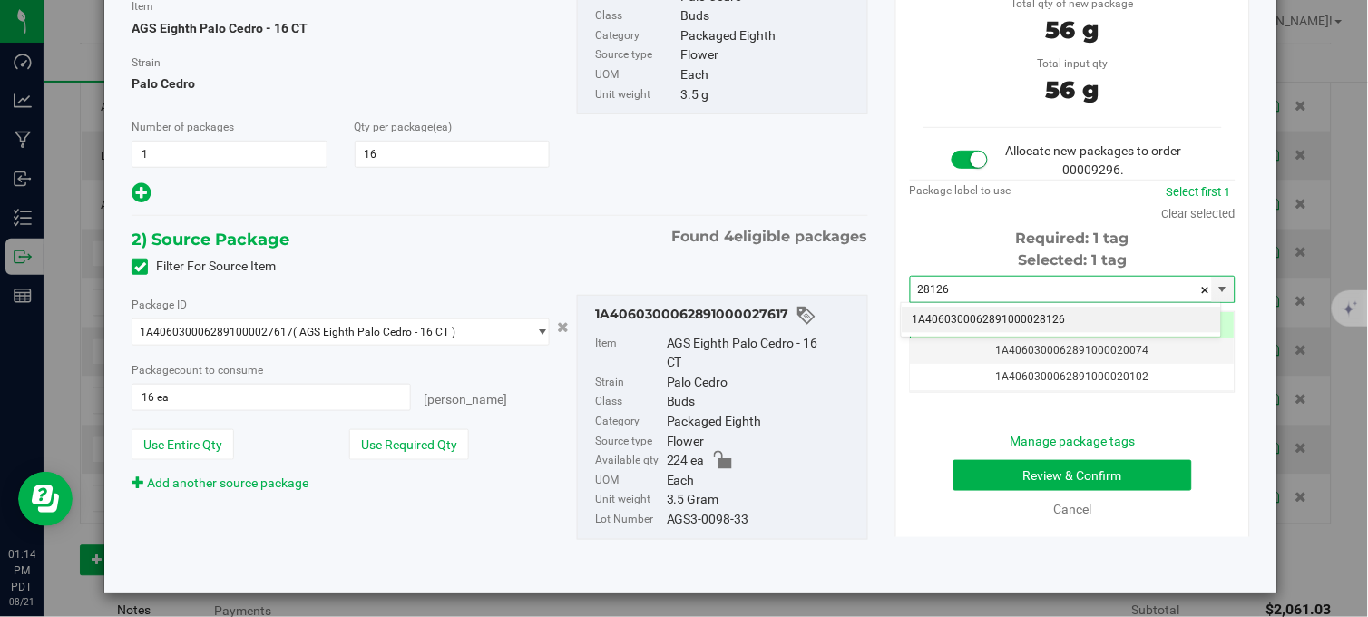
click at [1001, 321] on li "1A4060300062891000028126" at bounding box center [1060, 320] width 319 height 27
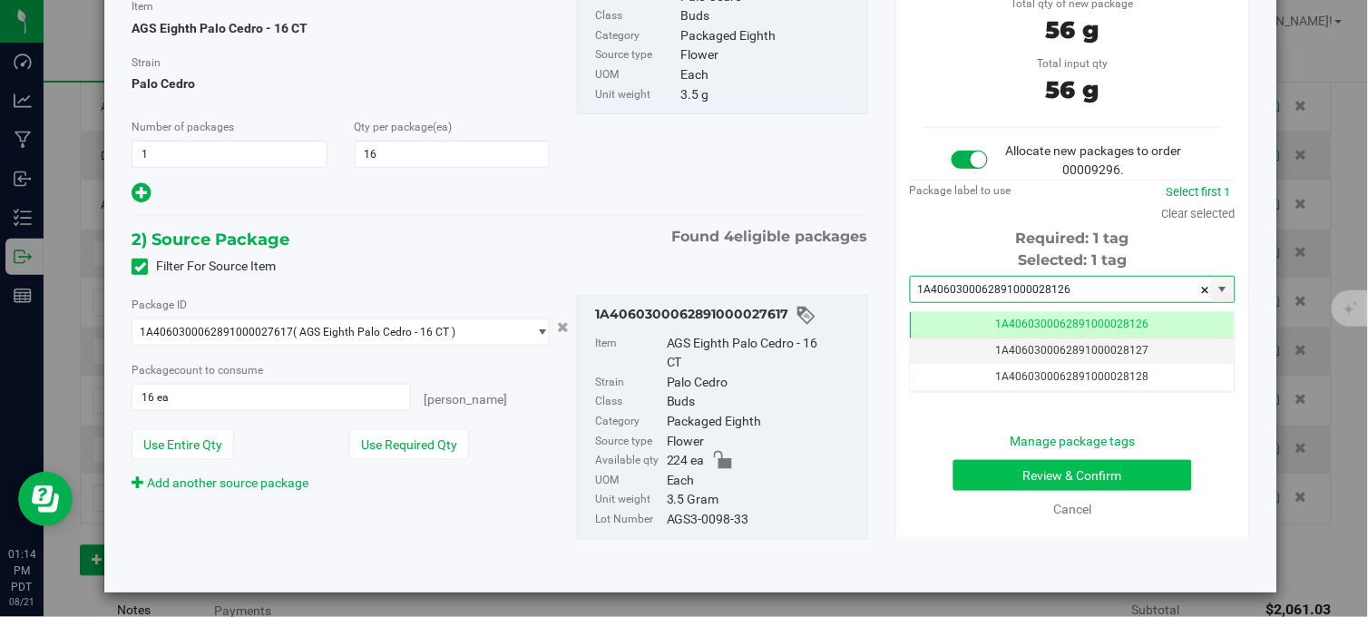
type input "1A4060300062891000028126"
click at [1040, 470] on button "Review & Confirm" at bounding box center [1072, 475] width 239 height 31
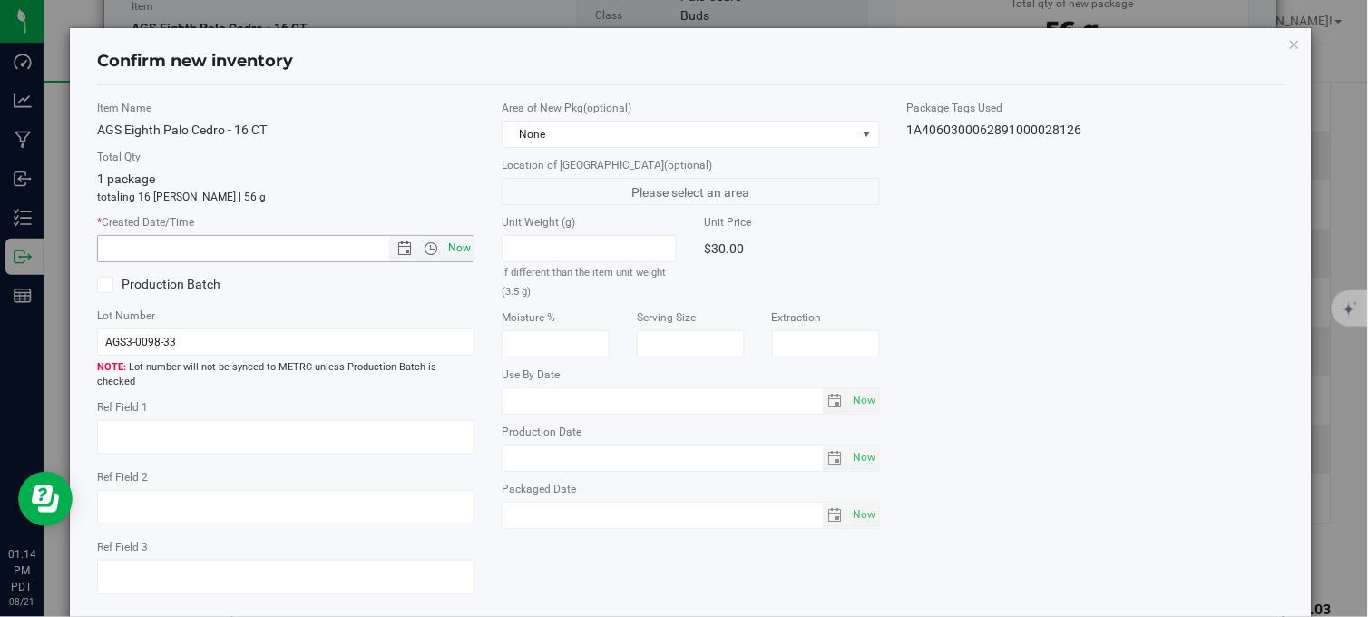
click at [462, 248] on span "Now" at bounding box center [459, 248] width 31 height 26
type input "[DATE] 1:14 PM"
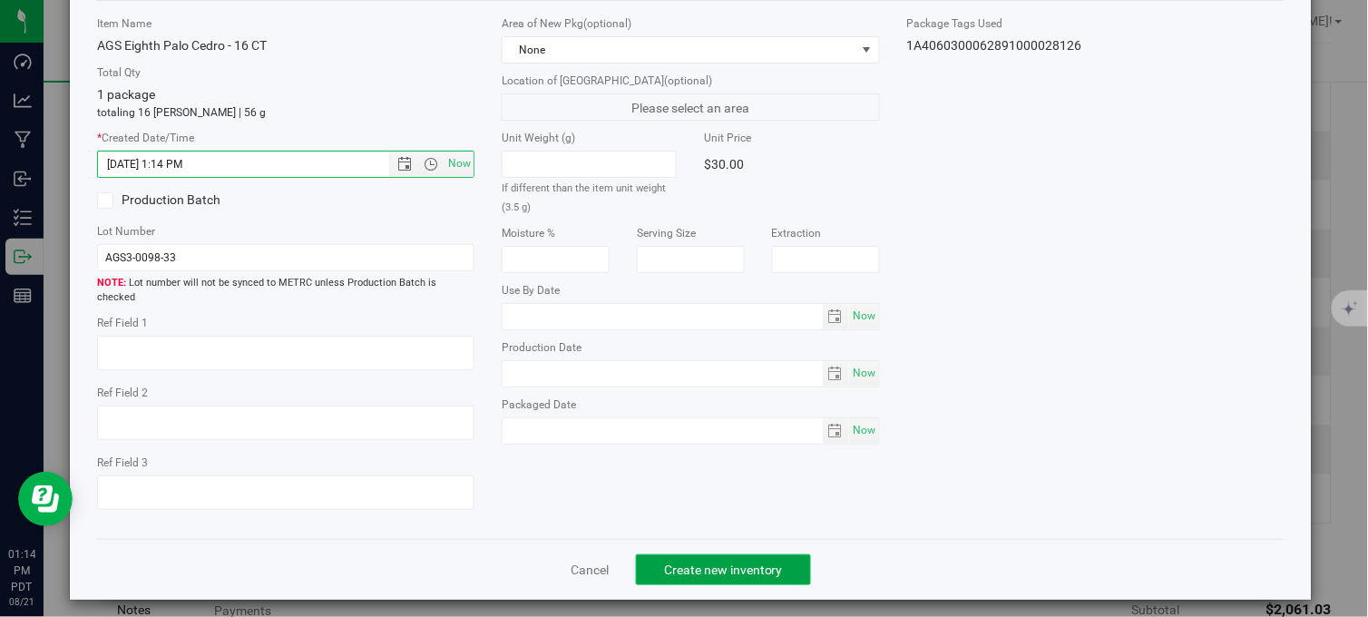
click at [664, 562] on span "Create new inventory" at bounding box center [723, 569] width 119 height 15
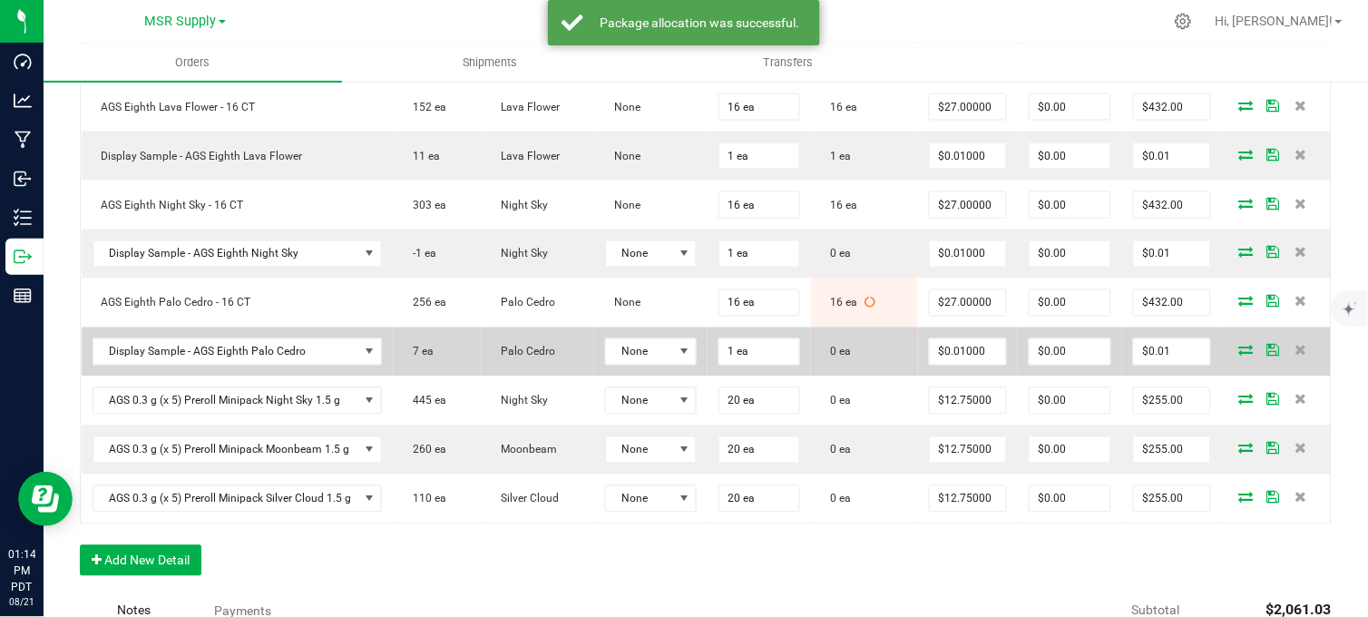
click at [1239, 355] on icon at bounding box center [1246, 350] width 15 height 11
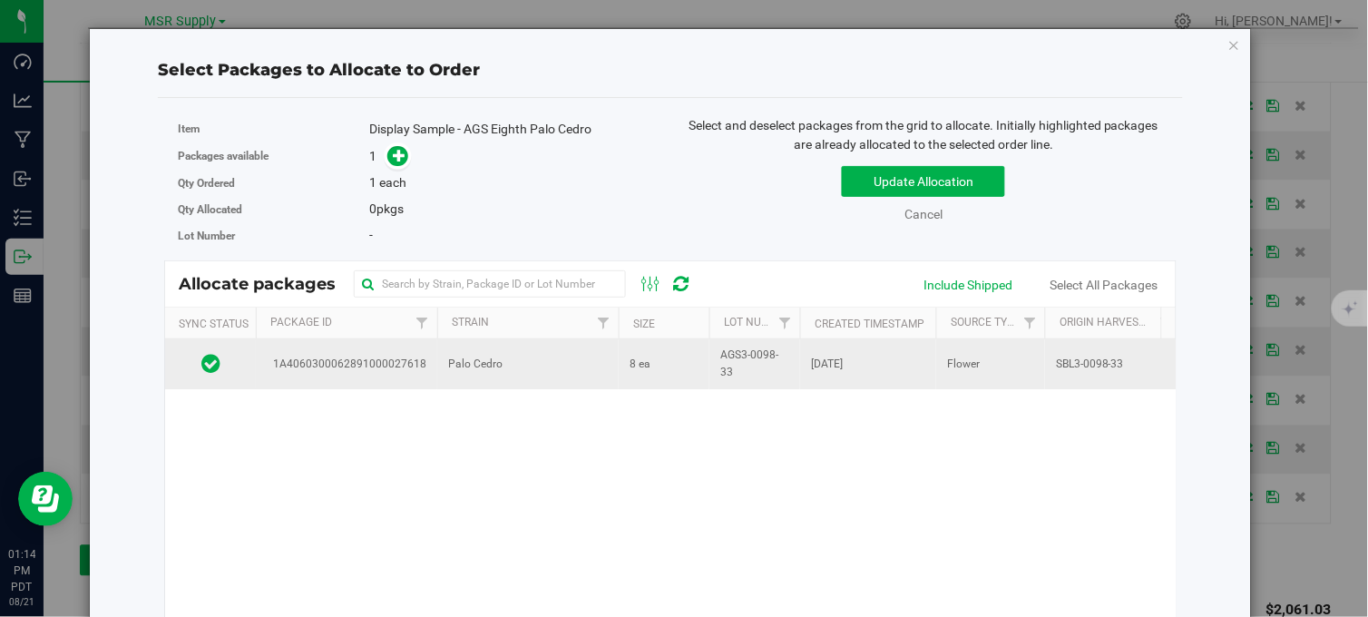
click at [518, 360] on td "Palo Cedro" at bounding box center [527, 363] width 181 height 49
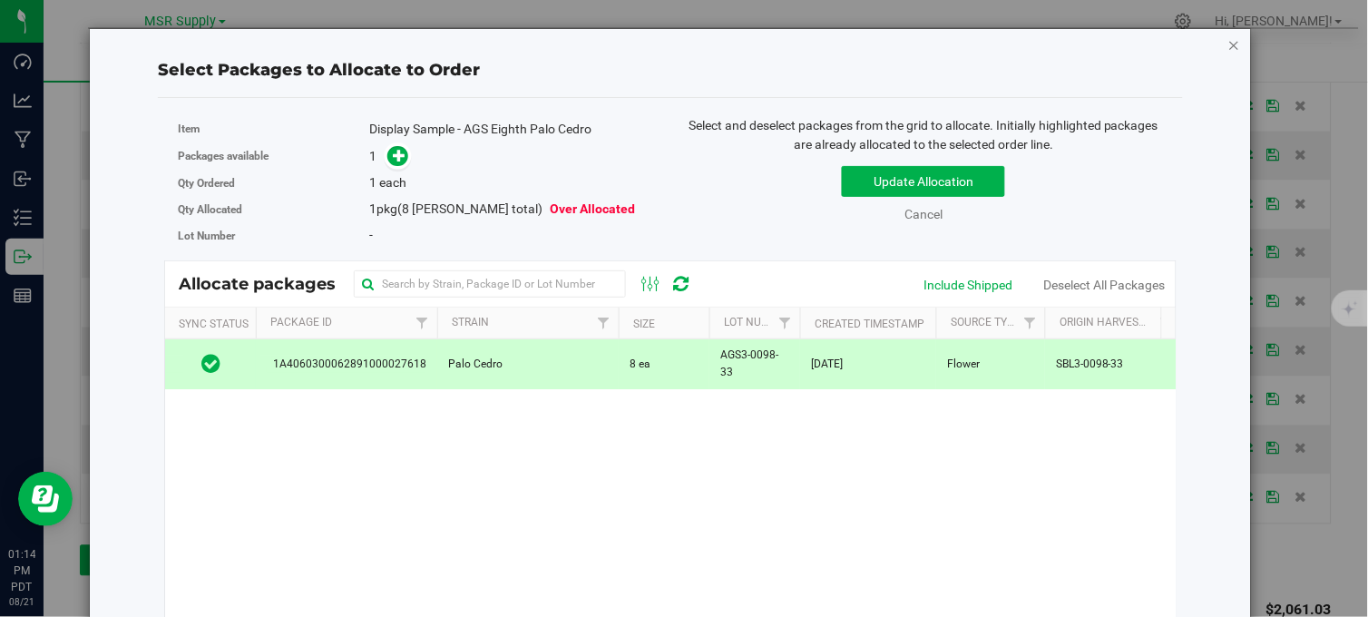
click at [1228, 42] on icon "button" at bounding box center [1234, 45] width 13 height 22
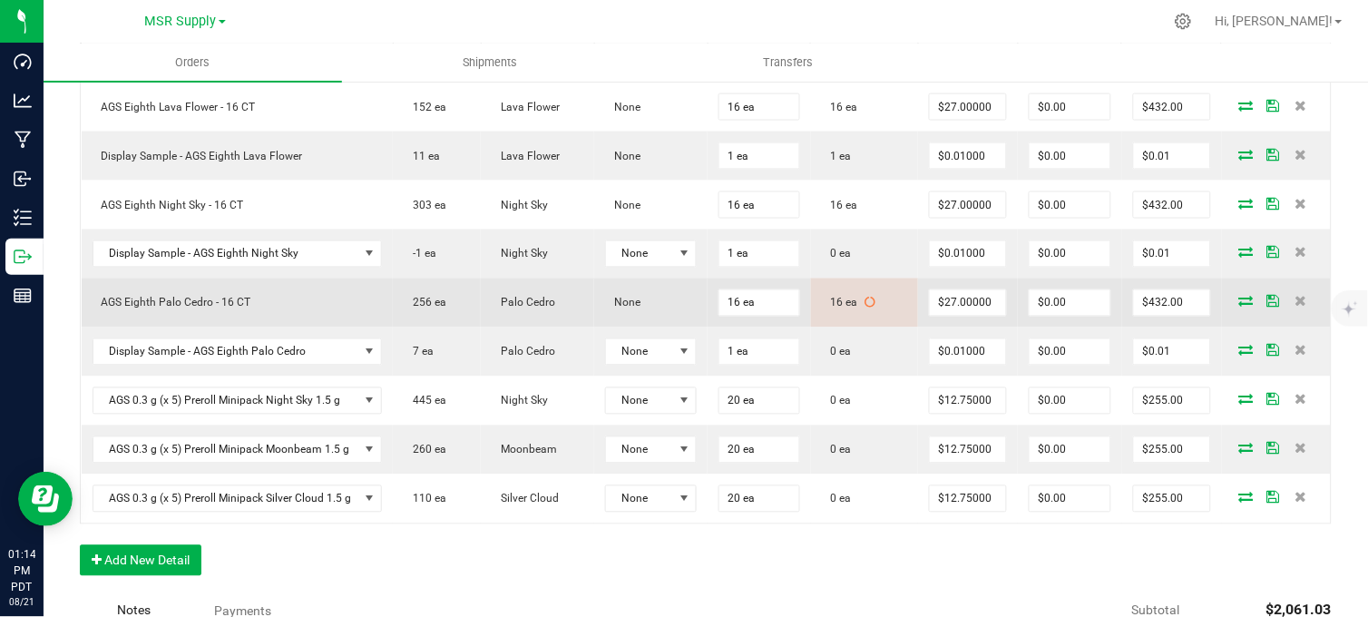
click at [1239, 307] on icon at bounding box center [1246, 301] width 15 height 11
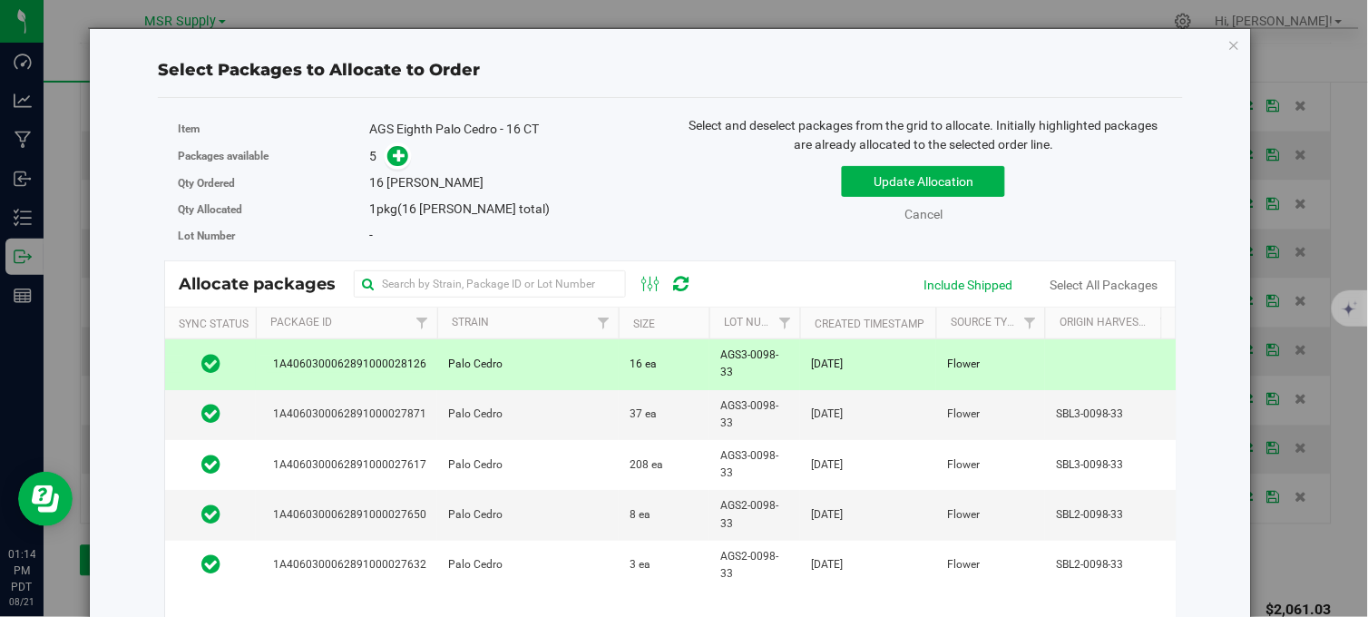
drag, startPoint x: 1219, startPoint y: 46, endPoint x: 1221, endPoint y: 55, distance: 9.2
click at [1228, 47] on icon "button" at bounding box center [1234, 45] width 13 height 22
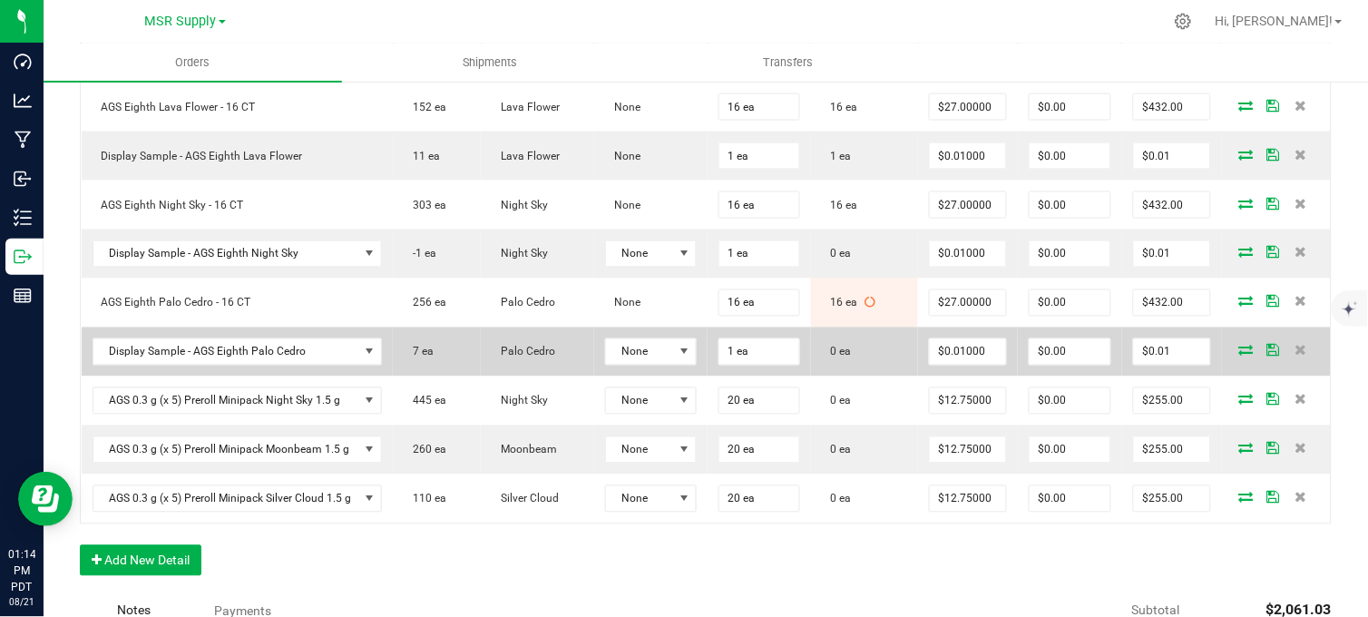
click at [1239, 355] on icon at bounding box center [1246, 350] width 15 height 11
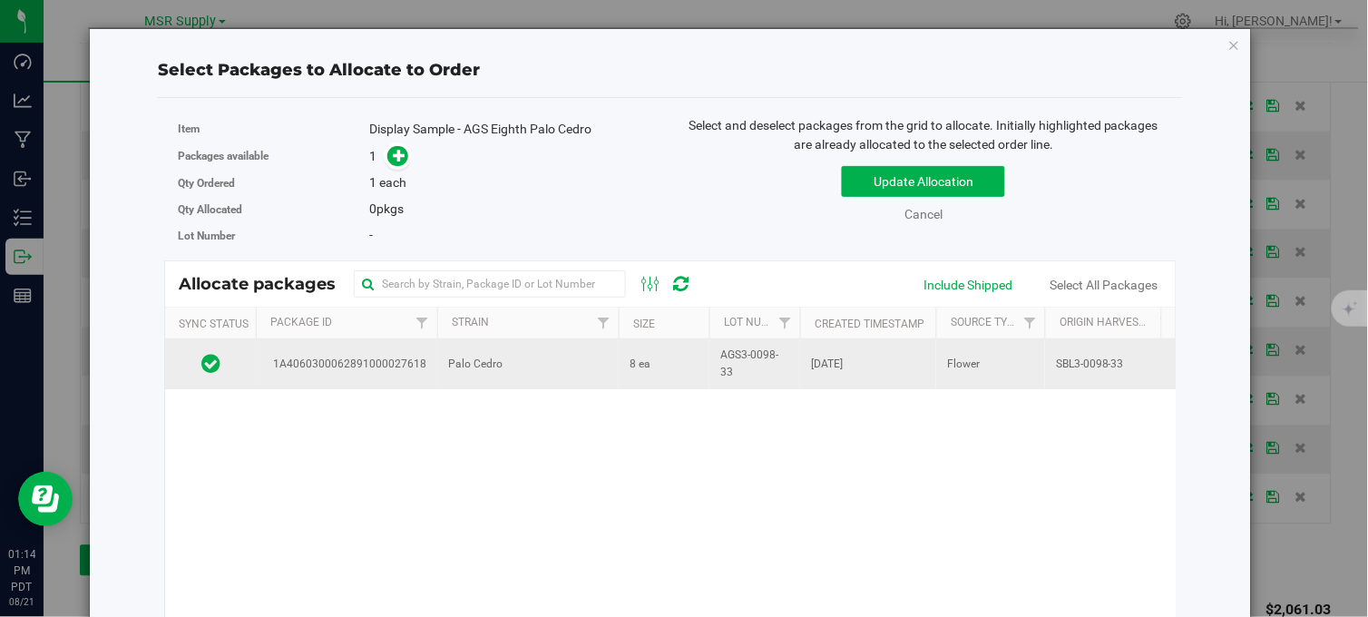
click at [600, 366] on td "Palo Cedro" at bounding box center [527, 363] width 181 height 49
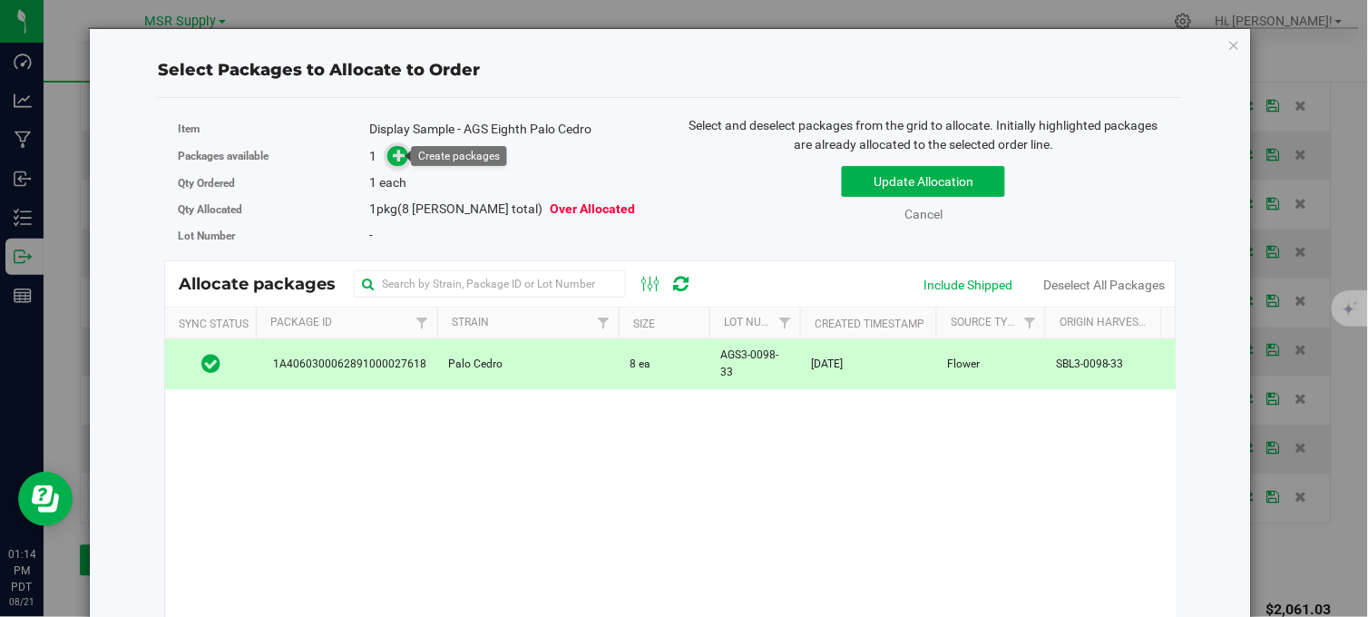
click at [401, 156] on icon at bounding box center [399, 155] width 13 height 13
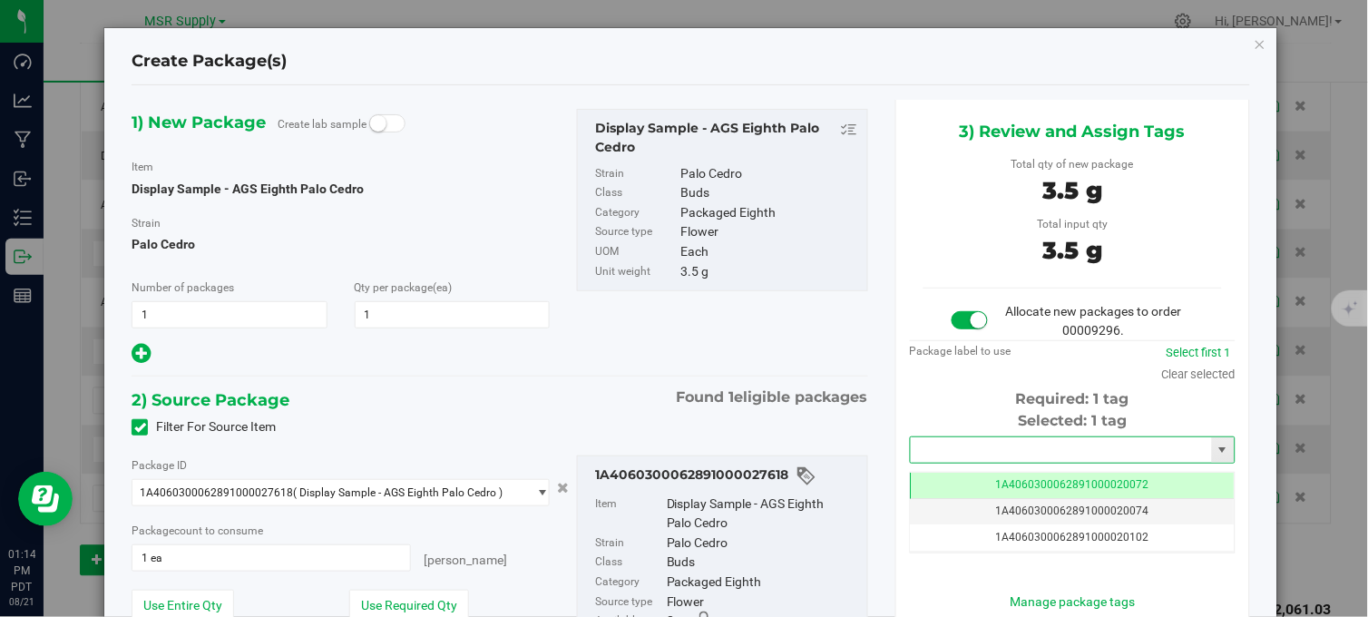
click at [957, 443] on input "text" at bounding box center [1060, 449] width 301 height 25
click at [968, 477] on li "1A4060300062891000028127" at bounding box center [1060, 481] width 319 height 27
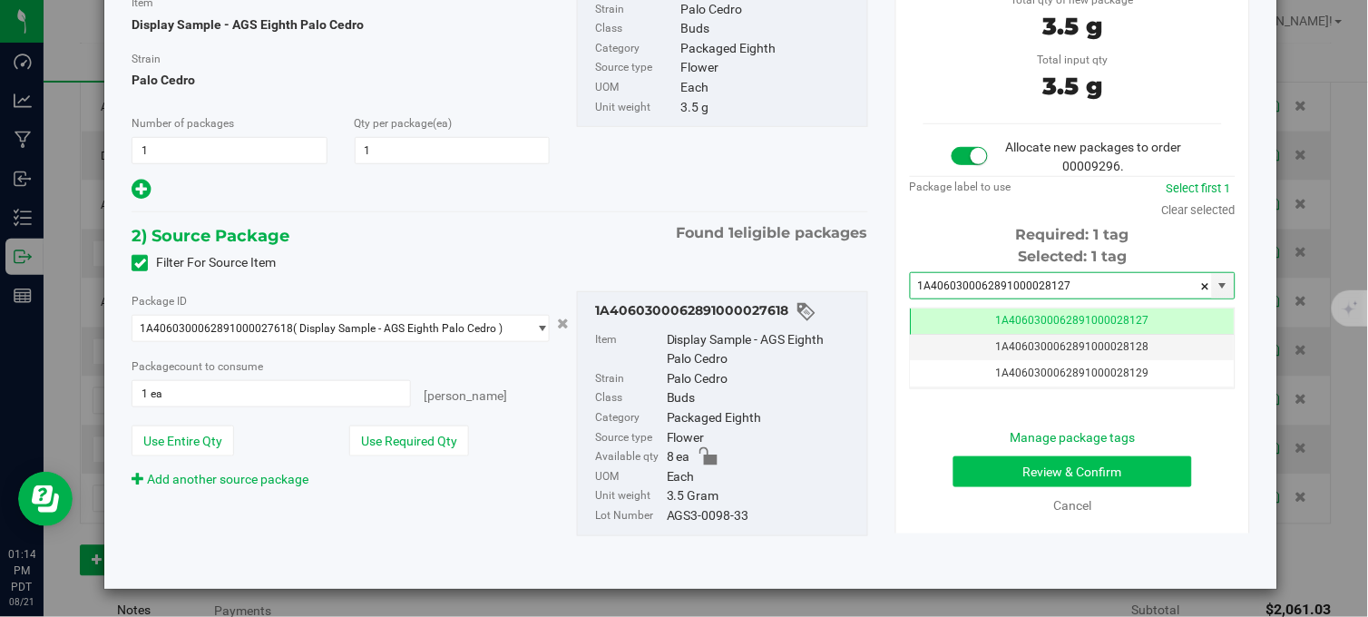
type input "1A4060300062891000028127"
click at [976, 464] on button "Review & Confirm" at bounding box center [1072, 471] width 239 height 31
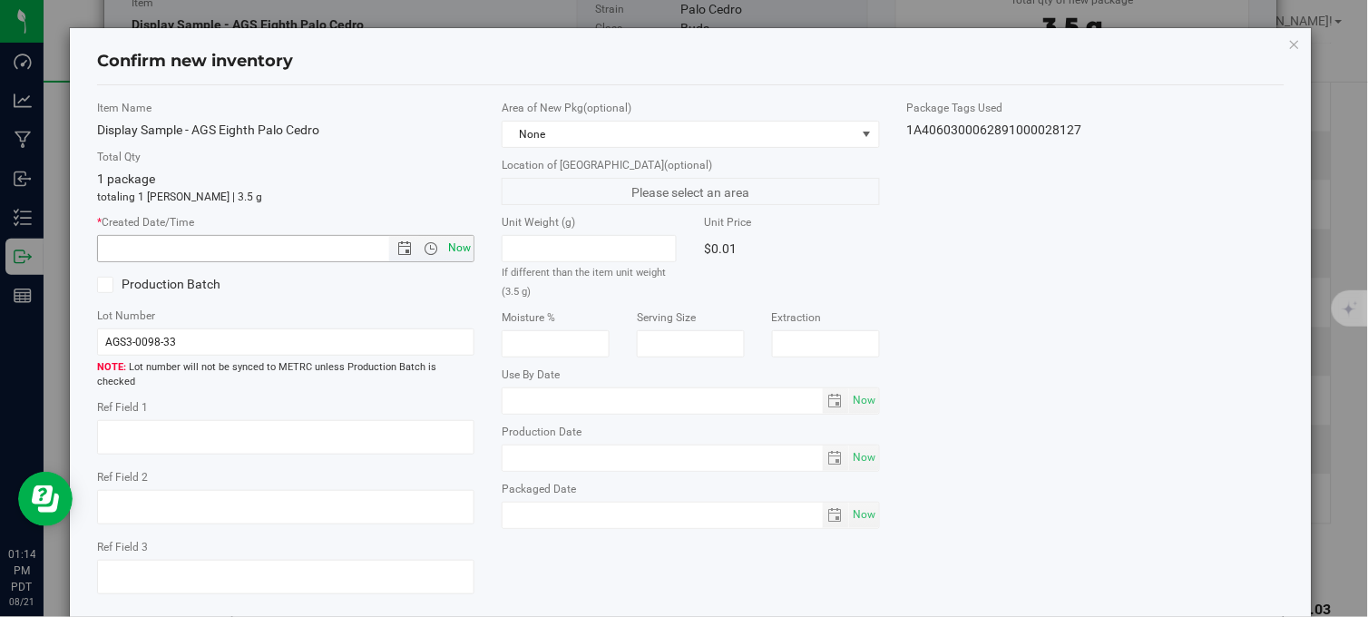
click at [456, 248] on span "Now" at bounding box center [459, 248] width 31 height 26
type input "[DATE] 1:14 PM"
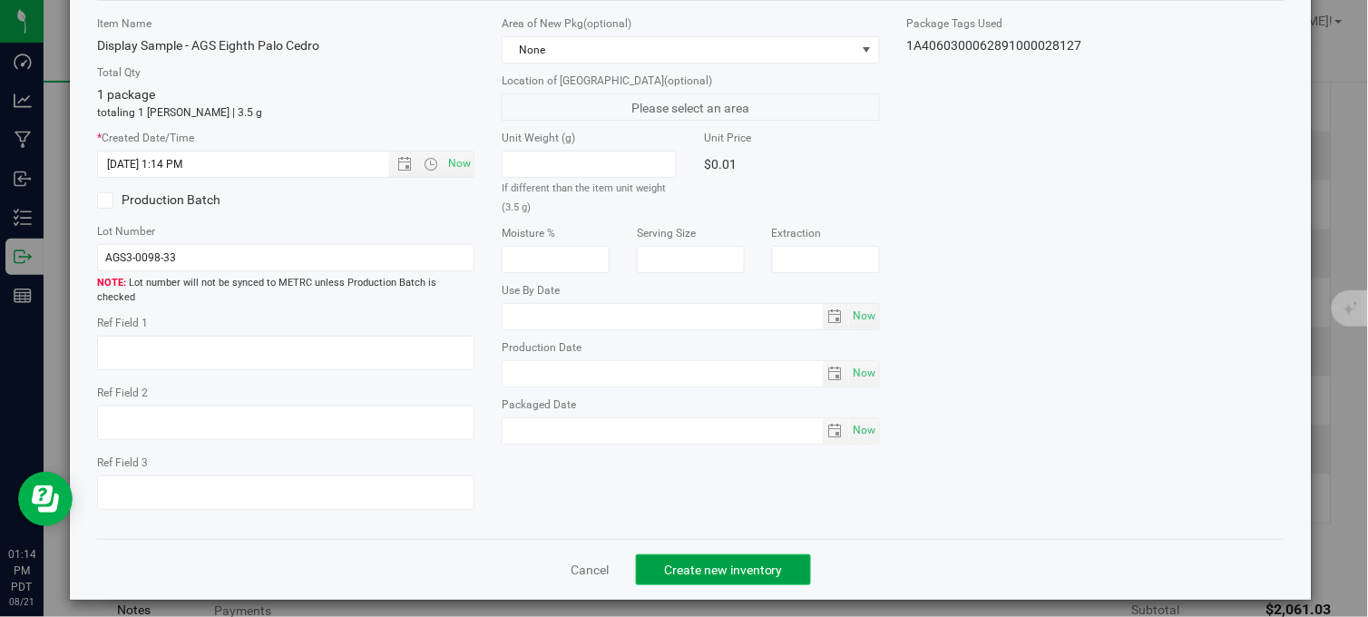
click at [702, 562] on span "Create new inventory" at bounding box center [723, 569] width 119 height 15
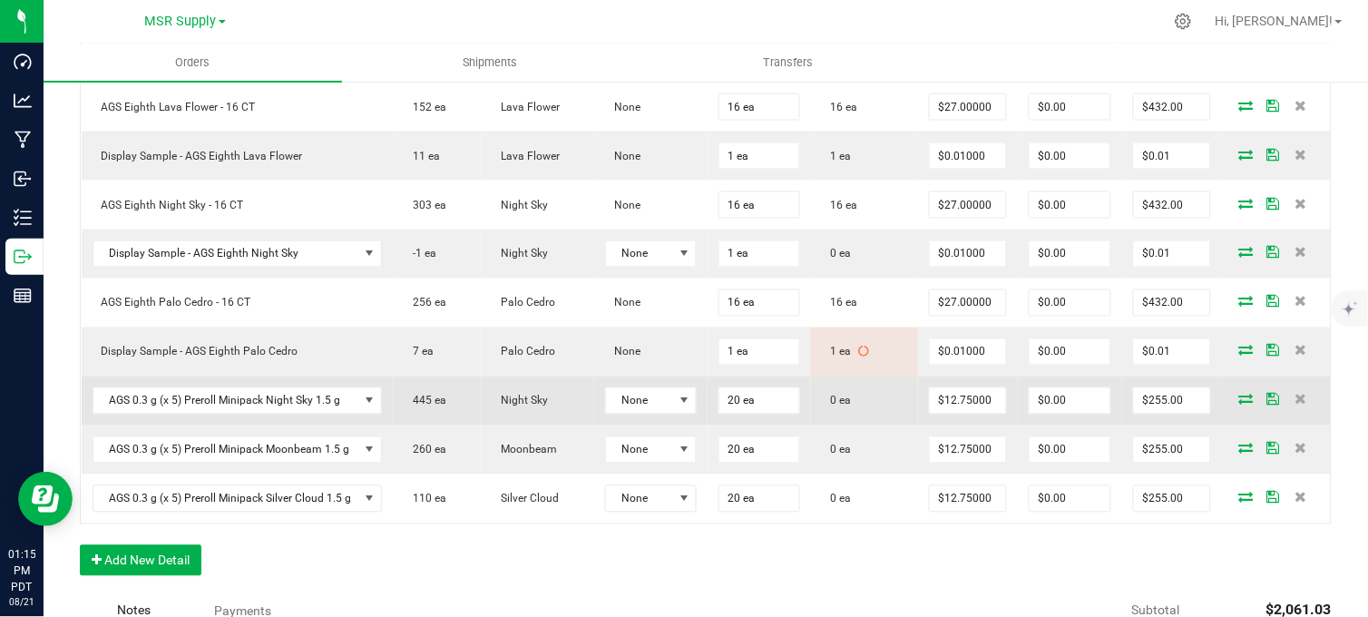
click at [1239, 404] on icon at bounding box center [1246, 399] width 15 height 11
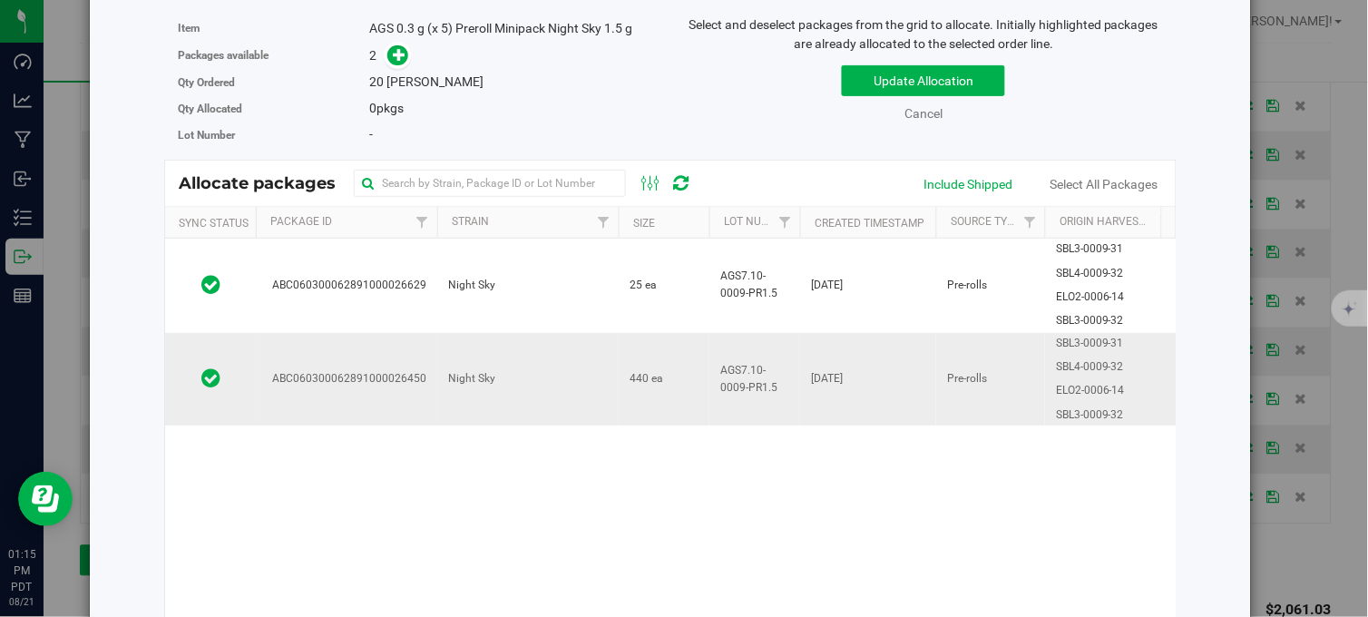
click at [544, 386] on td "Night Sky" at bounding box center [527, 379] width 181 height 92
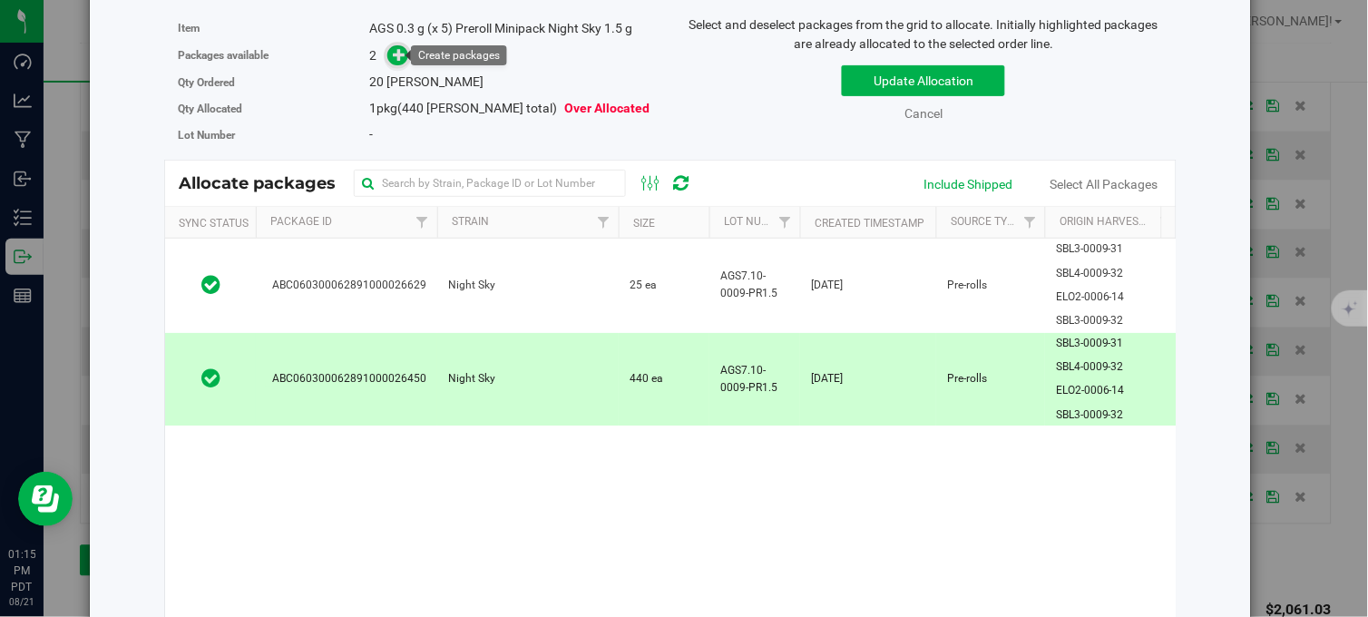
click at [393, 53] on icon at bounding box center [399, 54] width 13 height 13
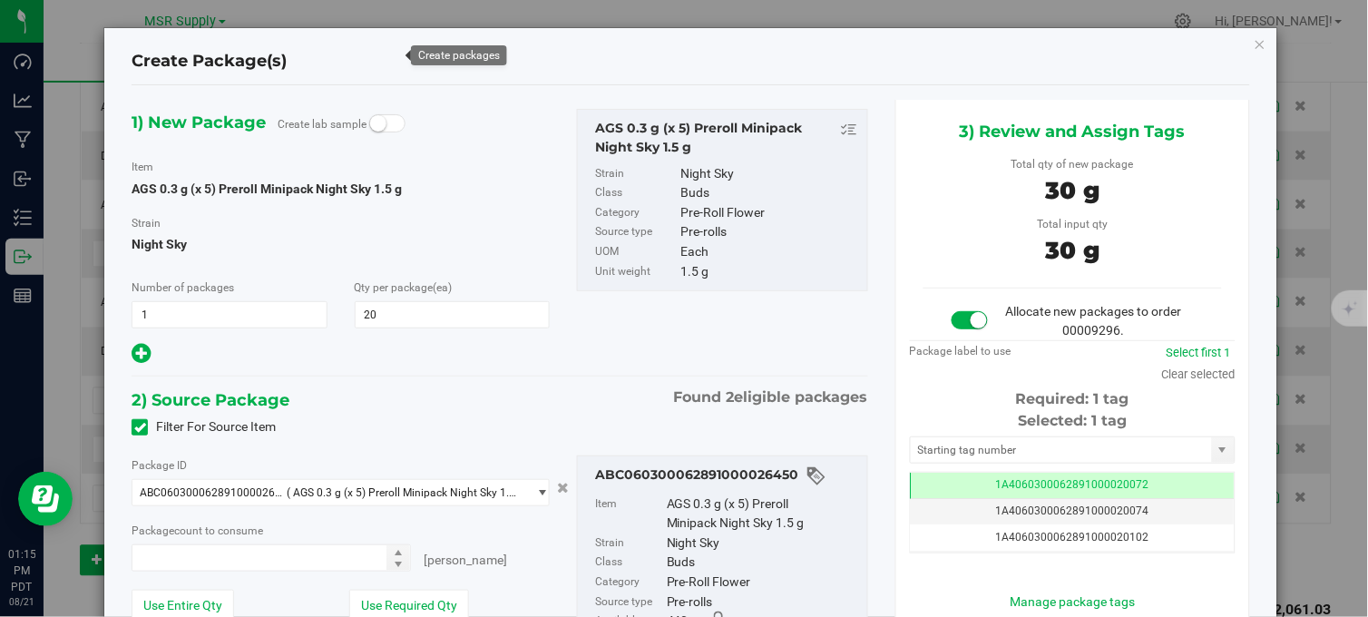
type input "20 ea"
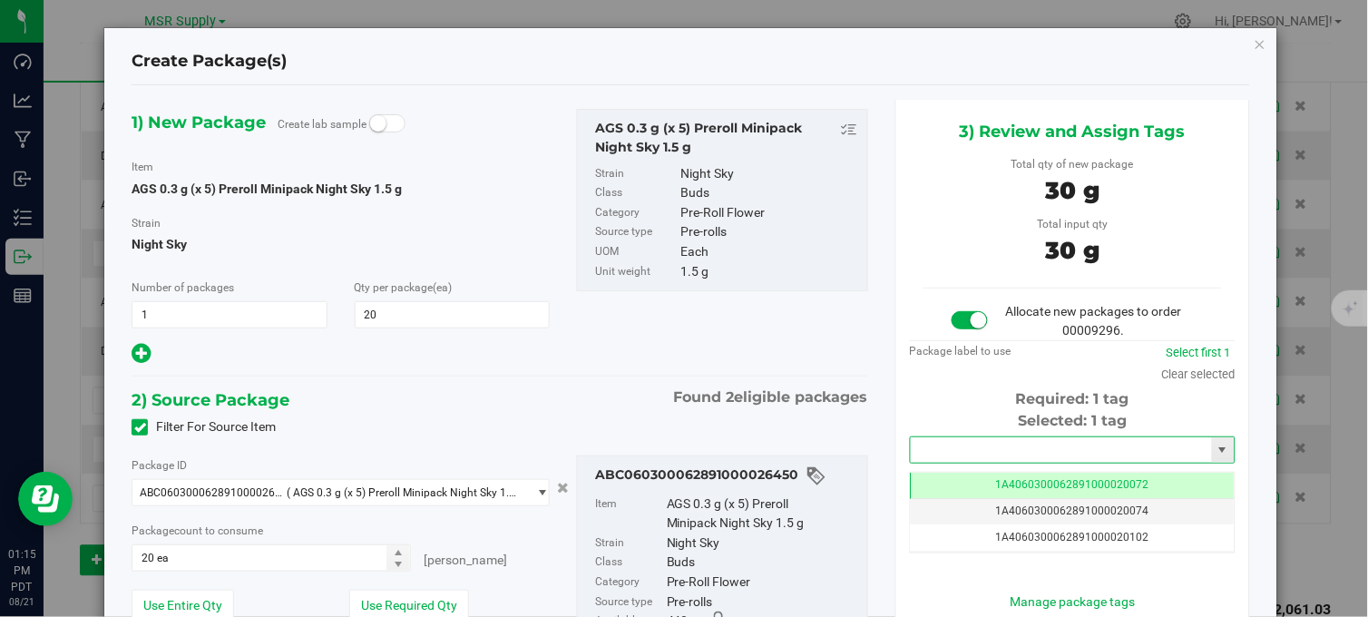
drag, startPoint x: 946, startPoint y: 442, endPoint x: 941, endPoint y: 422, distance: 20.5
click at [945, 442] on input "text" at bounding box center [1060, 449] width 301 height 25
click at [1026, 484] on li "1A4060300062891000028128" at bounding box center [1060, 481] width 319 height 27
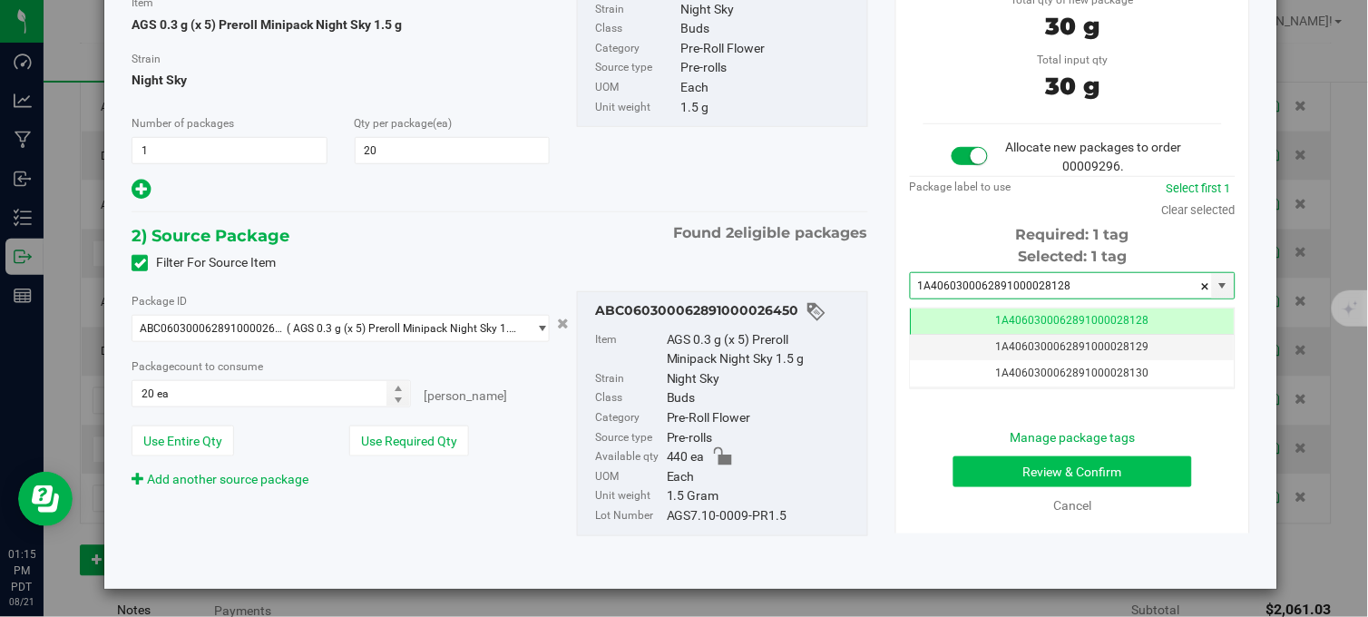
type input "1A4060300062891000028128"
click at [1054, 472] on button "Review & Confirm" at bounding box center [1072, 471] width 239 height 31
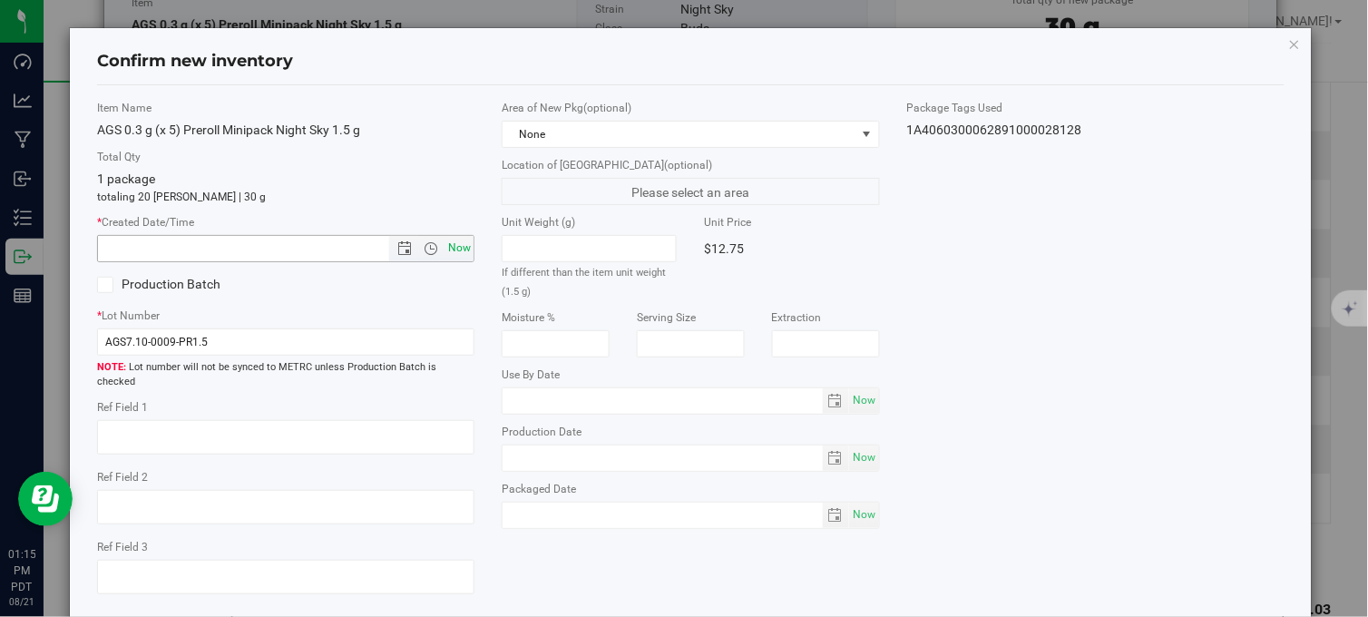
click at [448, 254] on span "Now" at bounding box center [459, 248] width 31 height 26
type input "[DATE] 1:15 PM"
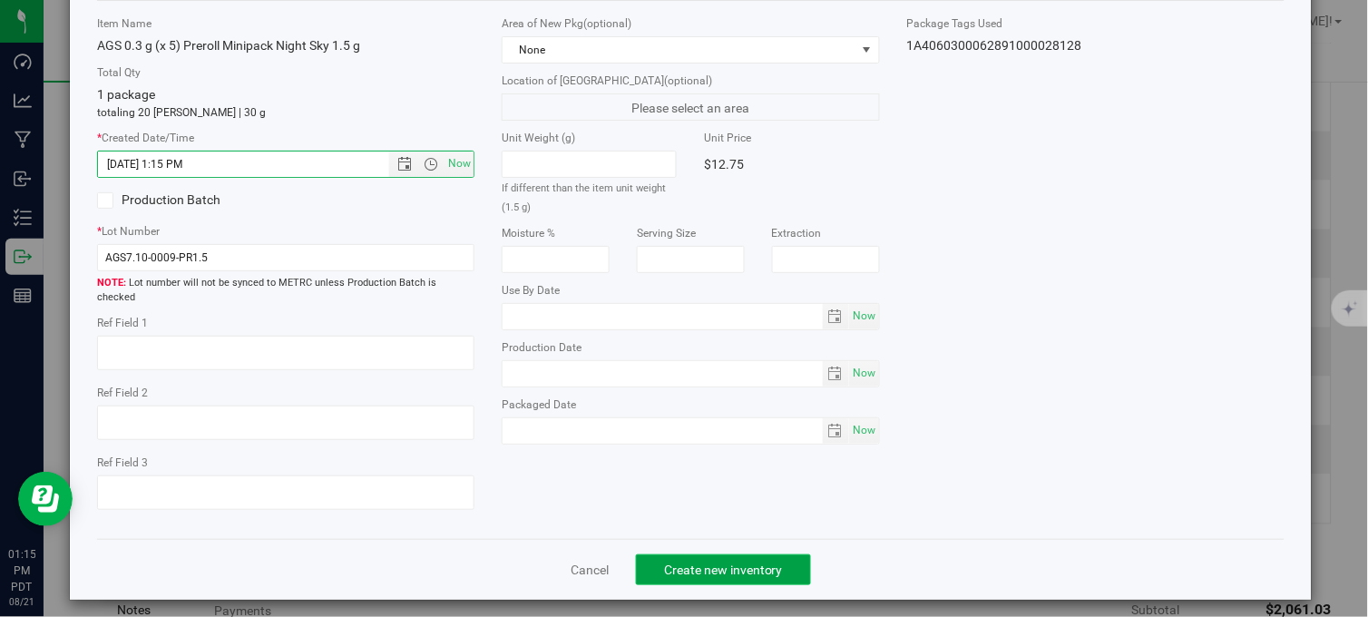
click at [664, 562] on span "Create new inventory" at bounding box center [723, 569] width 119 height 15
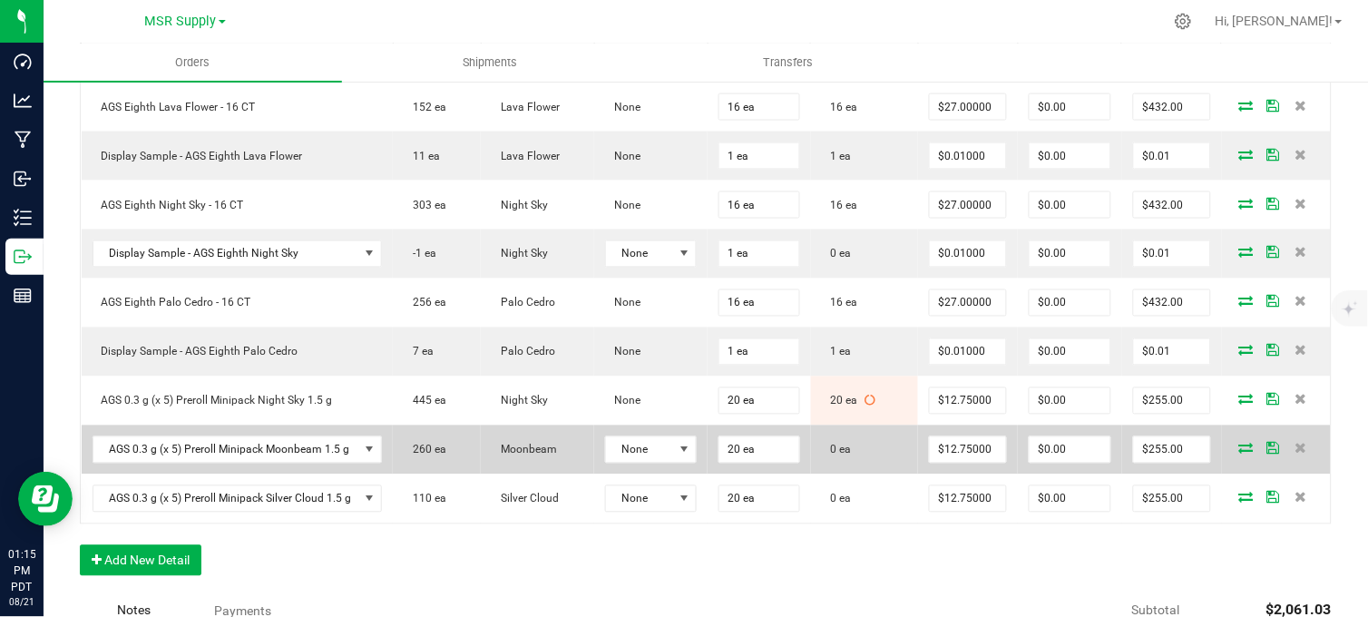
click at [1239, 453] on icon at bounding box center [1246, 448] width 15 height 11
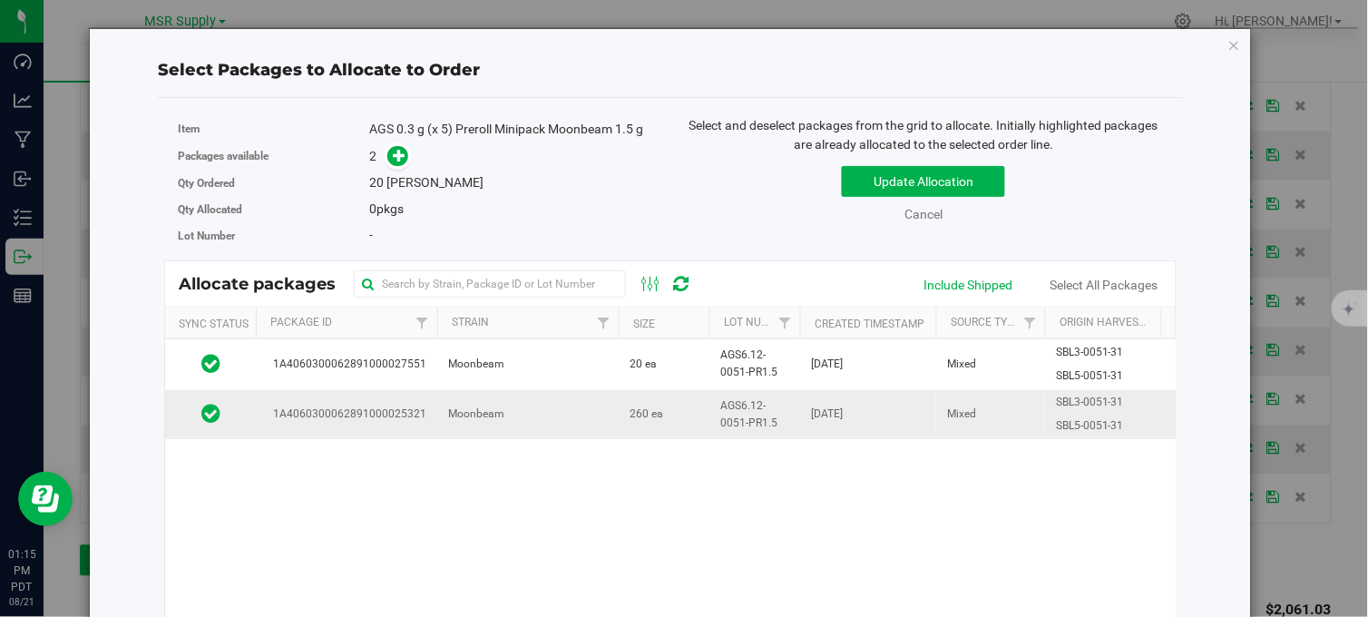
click at [571, 412] on td "Moonbeam" at bounding box center [527, 414] width 181 height 49
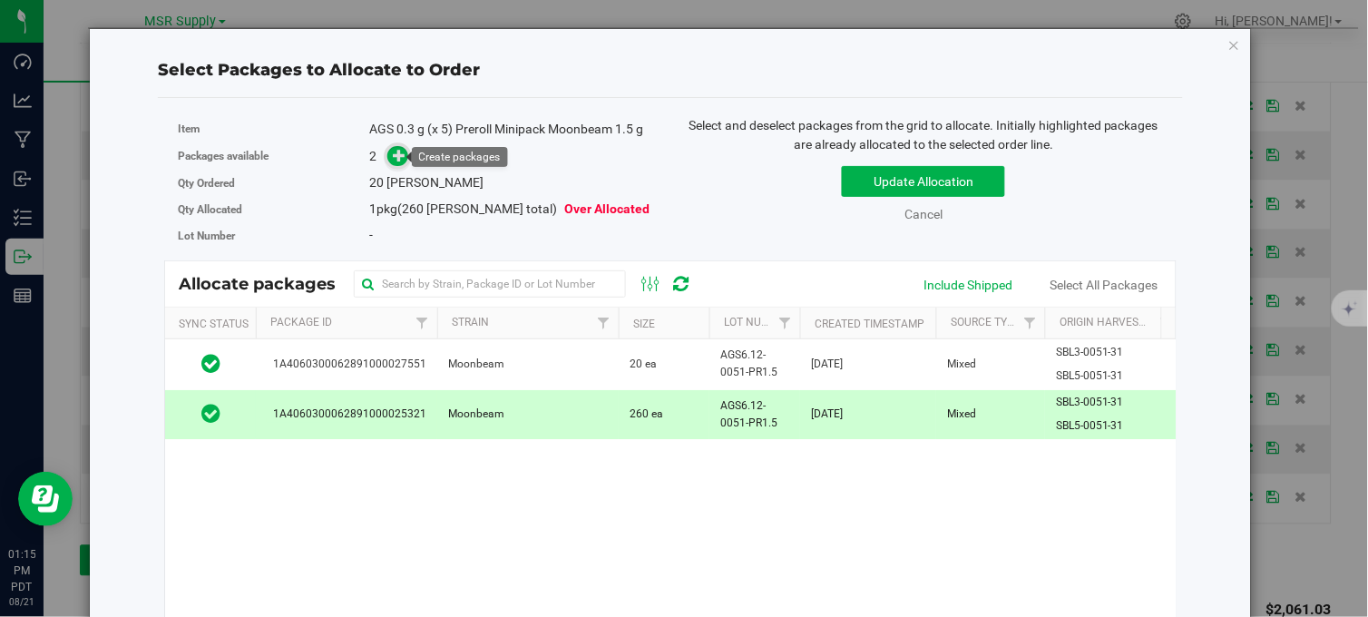
click at [397, 156] on icon at bounding box center [399, 155] width 13 height 13
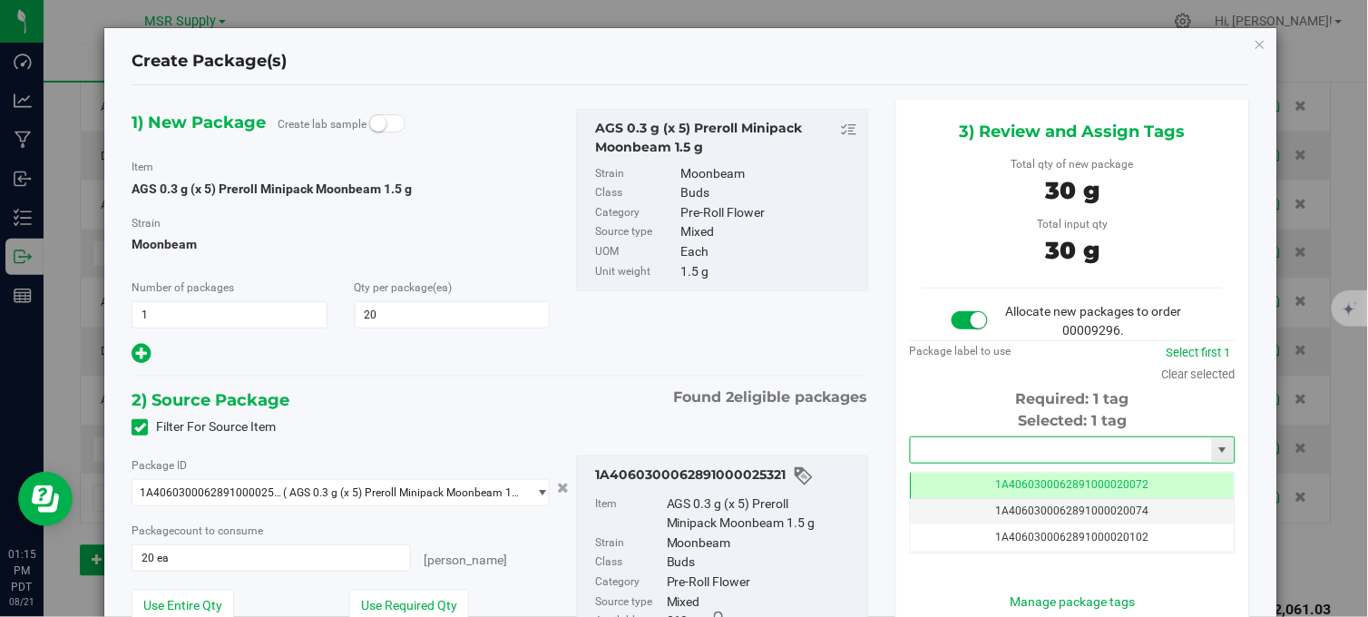
click at [943, 454] on input "text" at bounding box center [1060, 449] width 301 height 25
drag, startPoint x: 995, startPoint y: 482, endPoint x: 1049, endPoint y: 337, distance: 155.0
click at [996, 483] on li "1A4060300062891000028129" at bounding box center [1060, 481] width 319 height 27
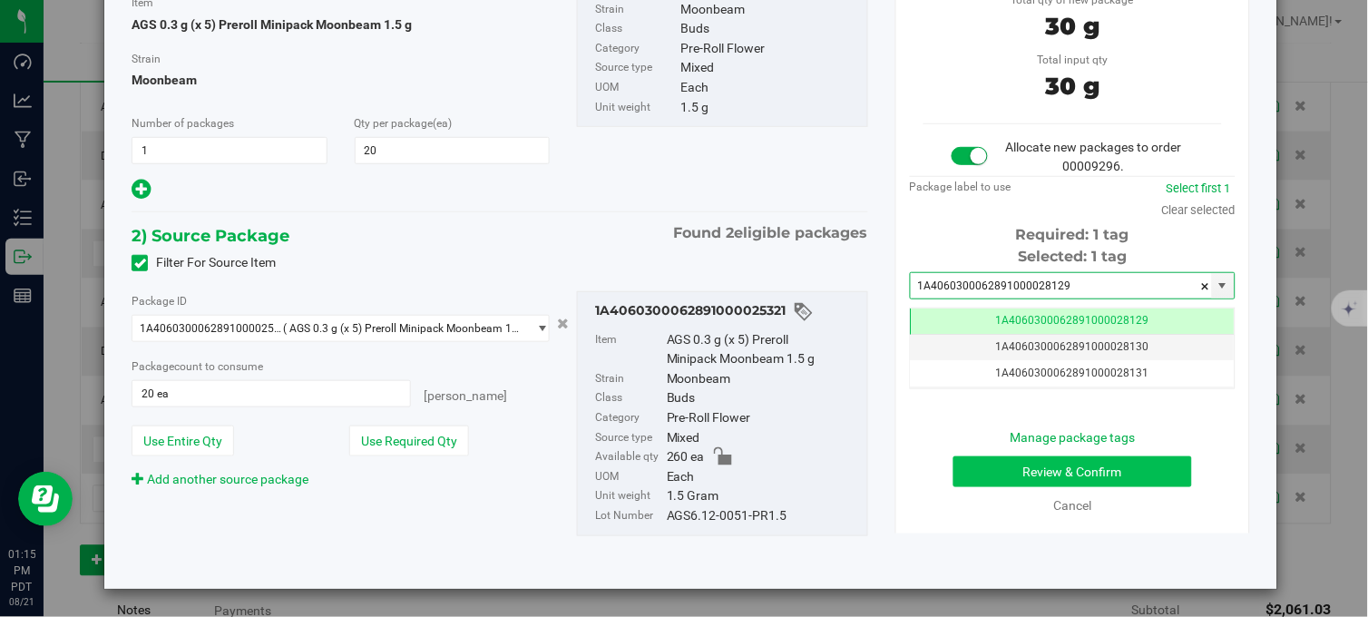
type input "1A4060300062891000028129"
click at [1019, 461] on button "Review & Confirm" at bounding box center [1072, 471] width 239 height 31
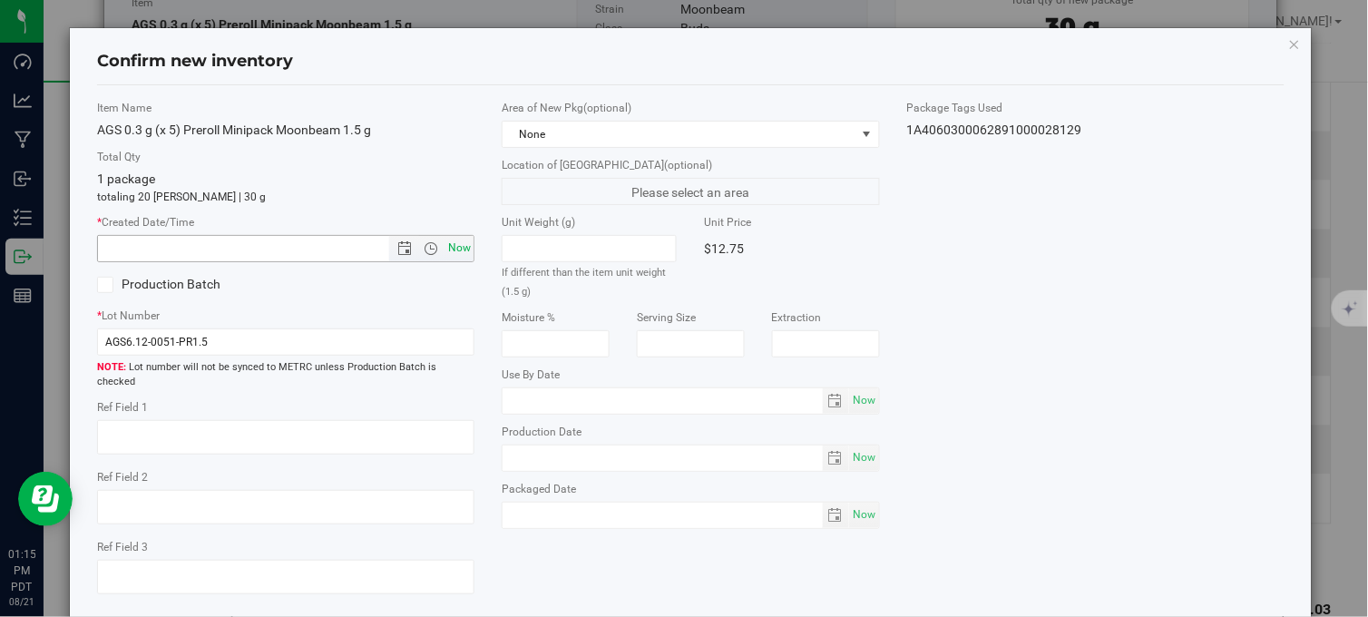
click at [448, 246] on span "Now" at bounding box center [459, 248] width 31 height 26
type input "[DATE] 1:15 PM"
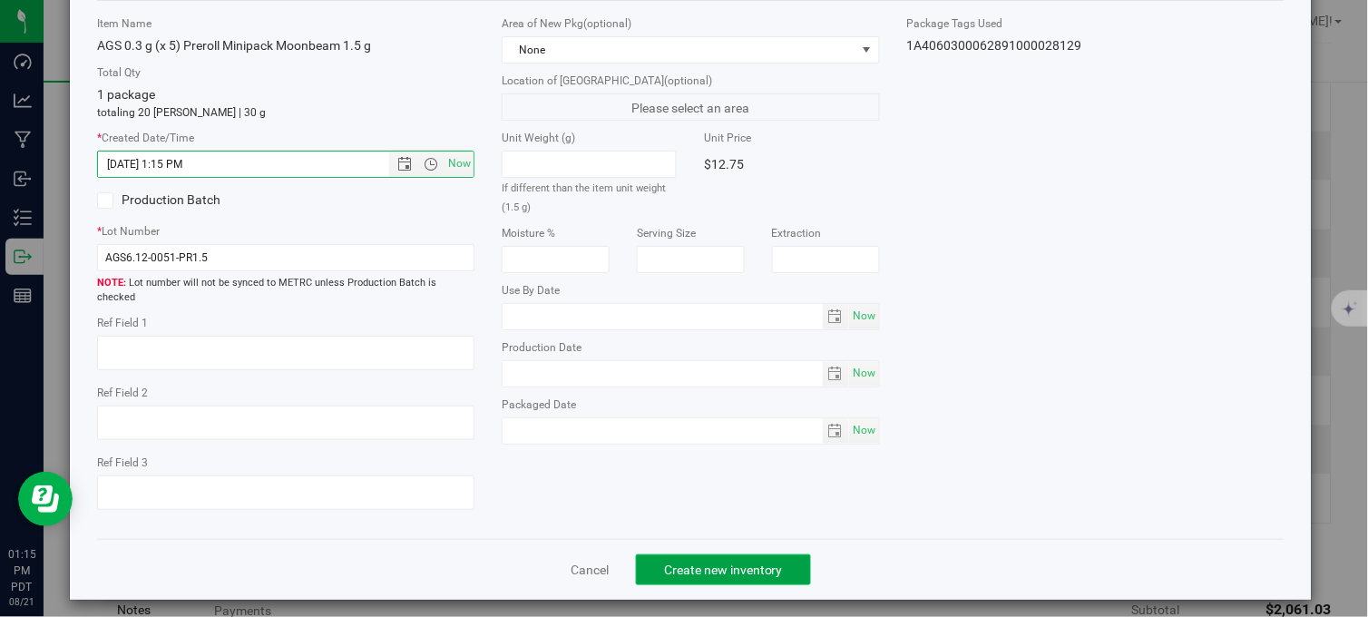
click at [735, 554] on button "Create new inventory" at bounding box center [723, 569] width 175 height 31
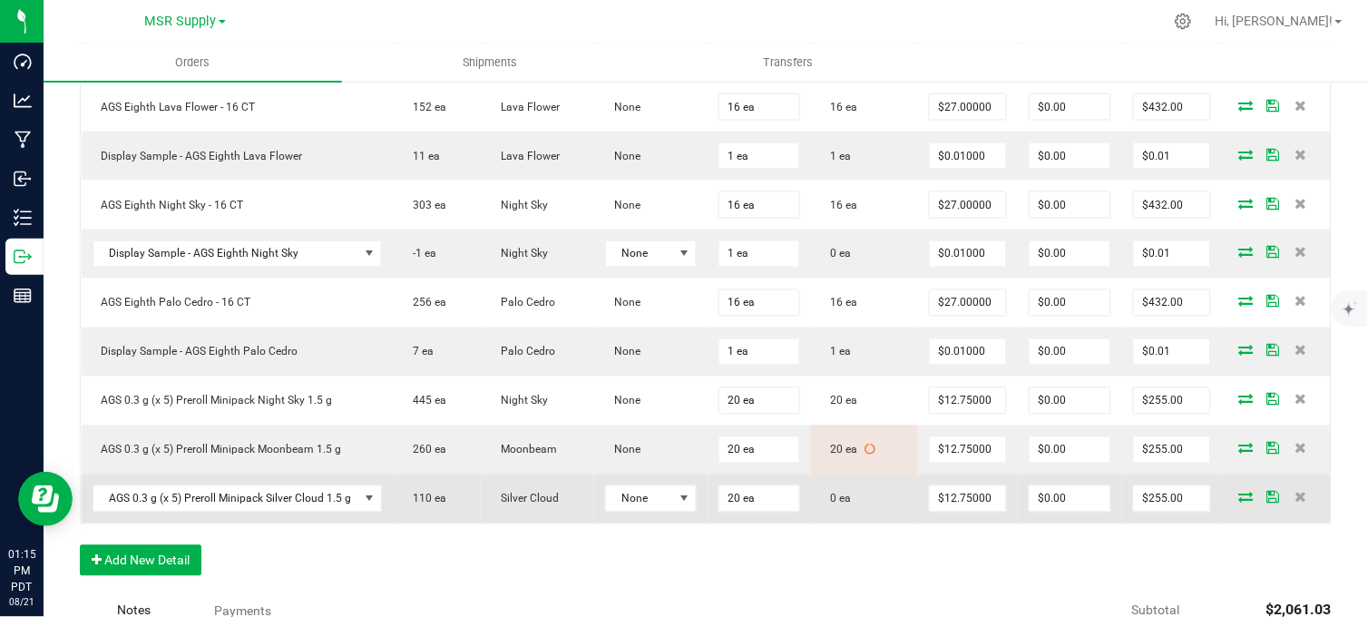
click at [1239, 502] on icon at bounding box center [1246, 497] width 15 height 11
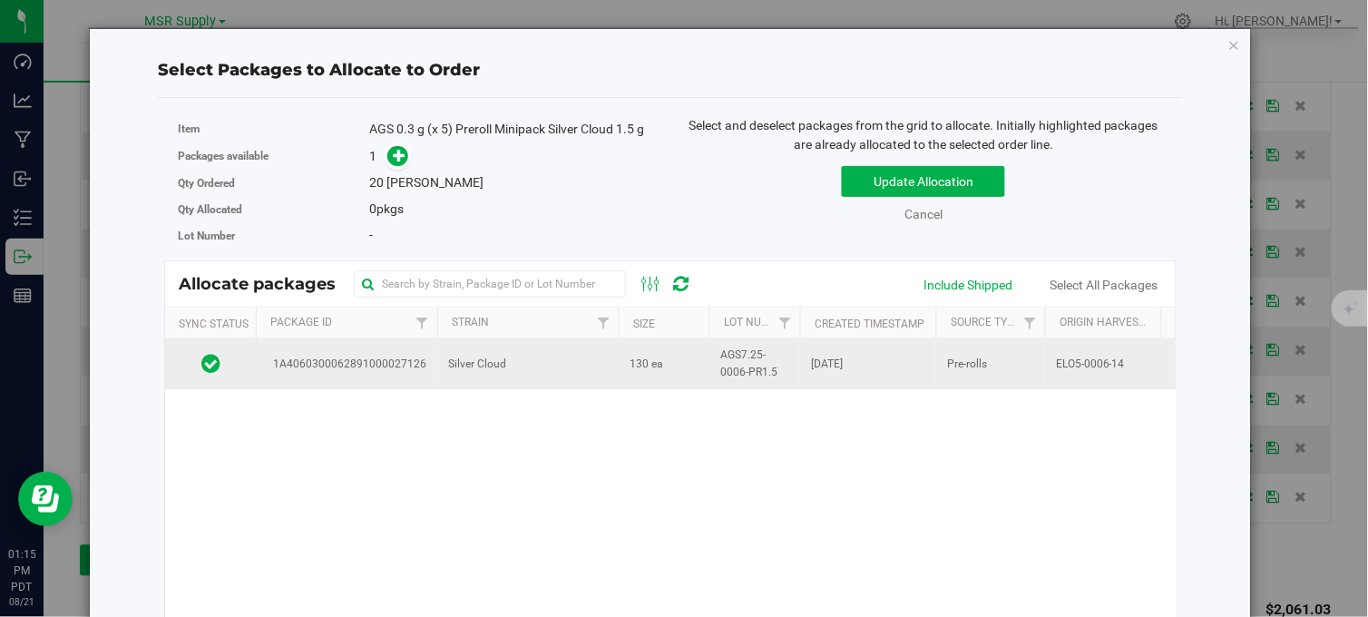
click at [548, 363] on td "Silver Cloud" at bounding box center [527, 363] width 181 height 49
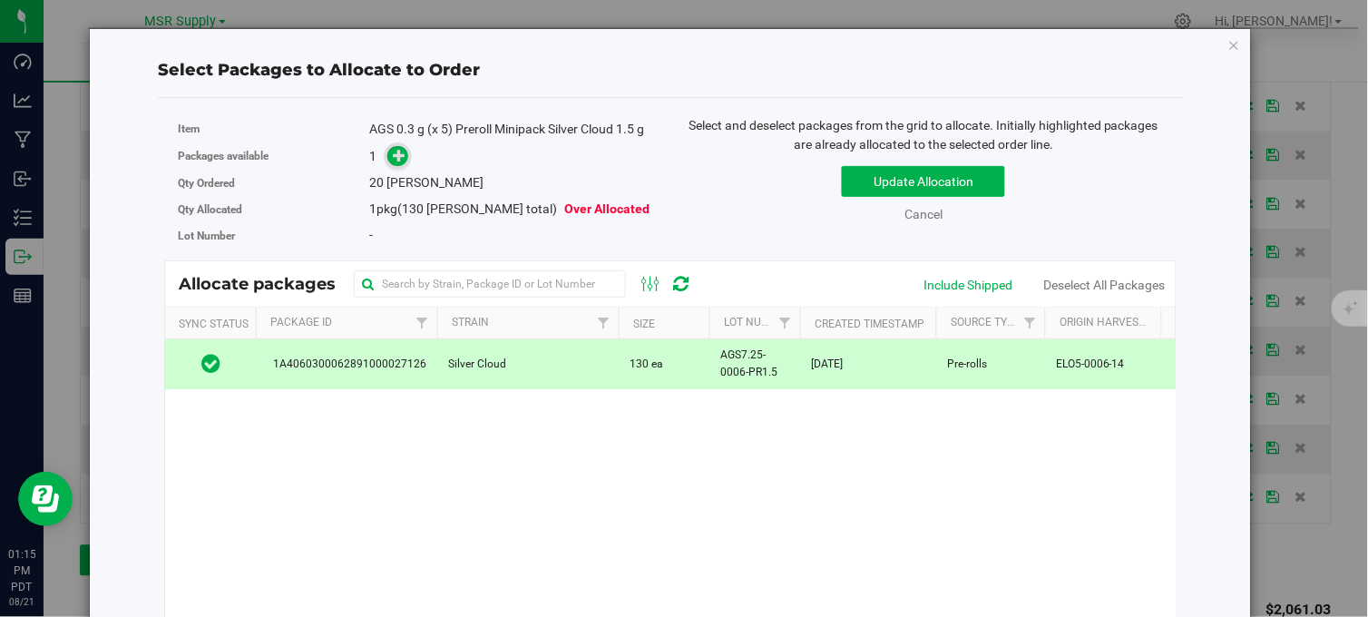
click at [388, 164] on span at bounding box center [397, 156] width 21 height 21
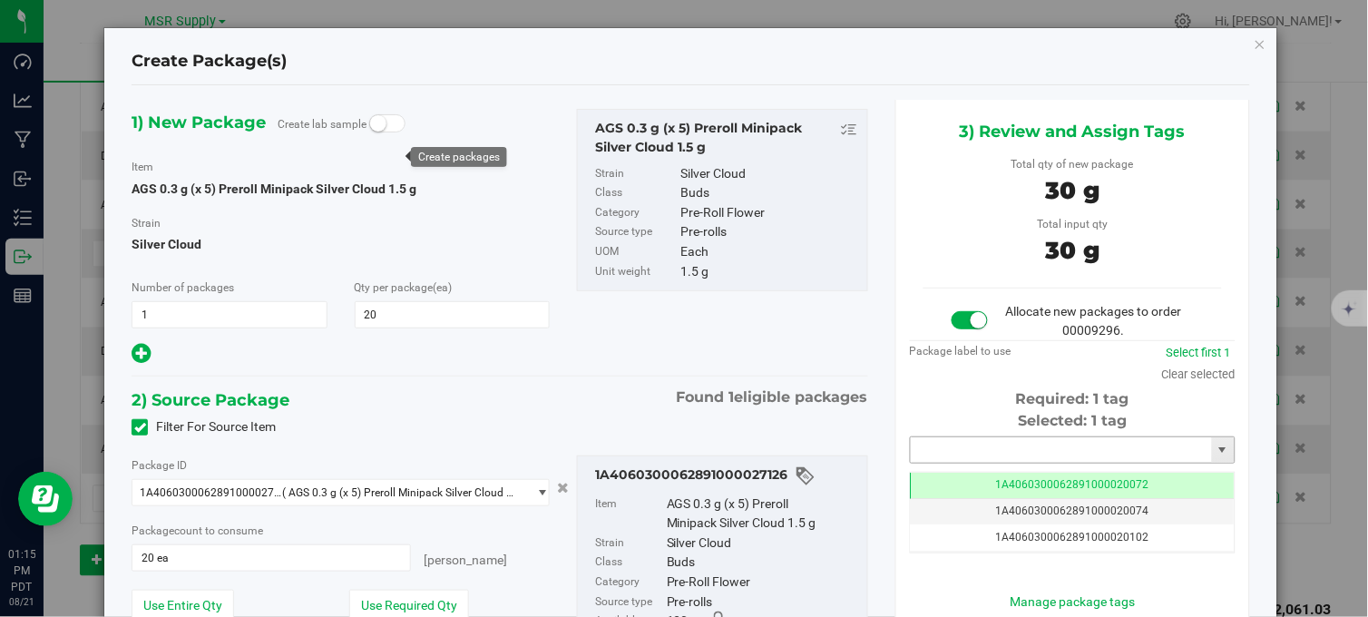
click at [981, 453] on input "text" at bounding box center [1060, 449] width 301 height 25
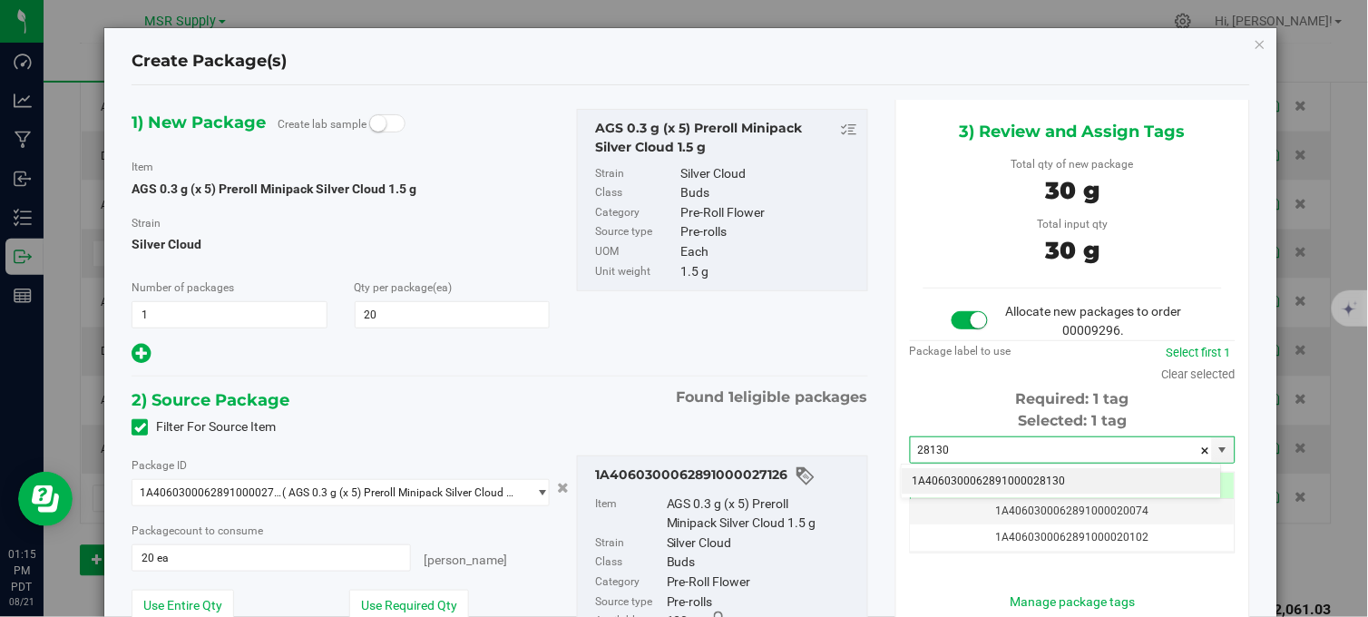
click at [999, 477] on li "1A4060300062891000028130" at bounding box center [1060, 481] width 319 height 27
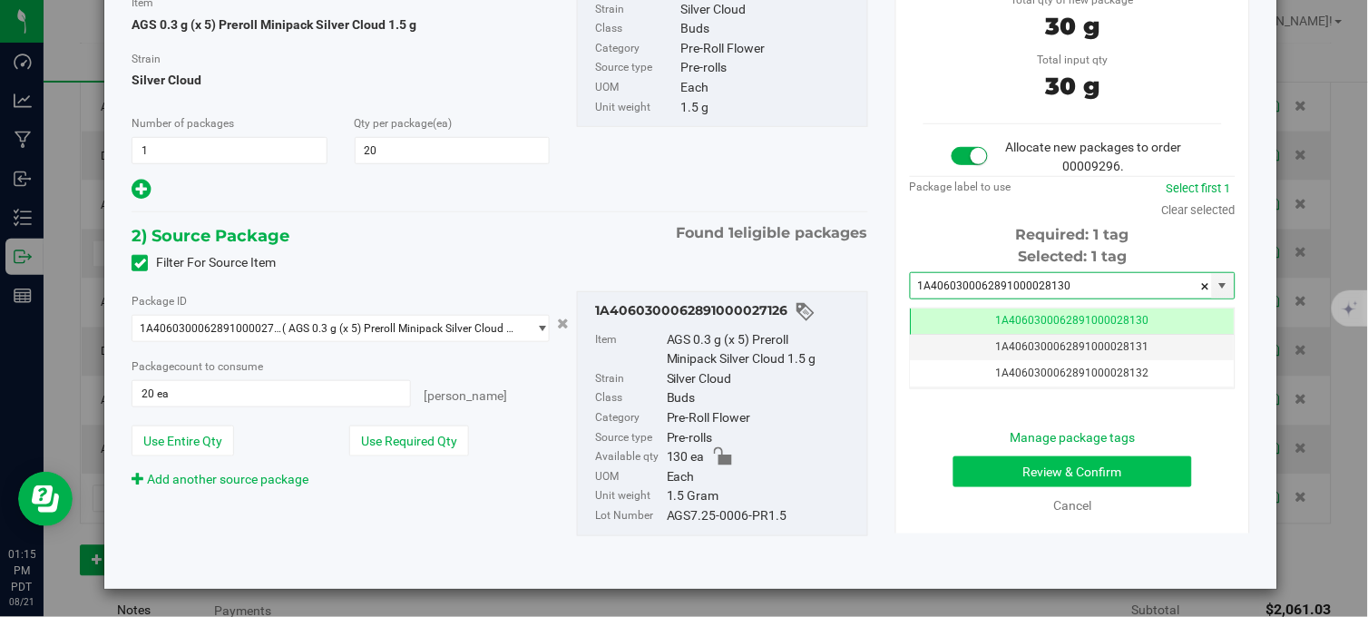
type input "1A4060300062891000028130"
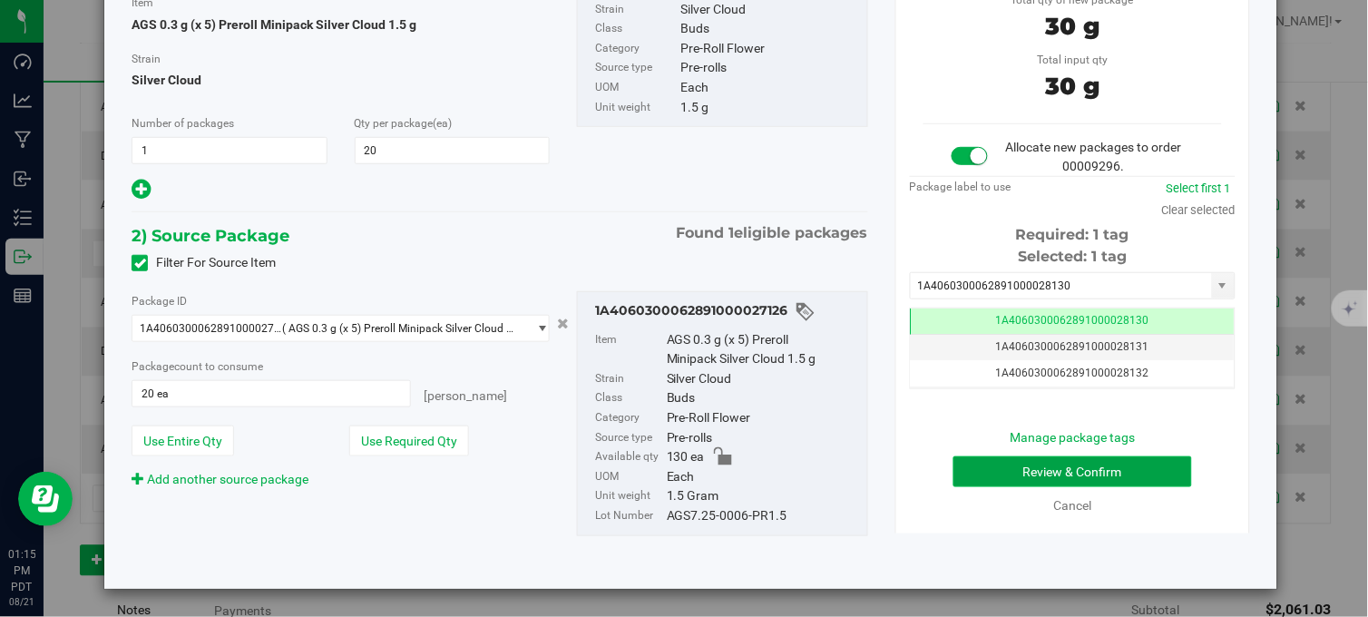
click at [1018, 462] on button "Review & Confirm" at bounding box center [1072, 471] width 239 height 31
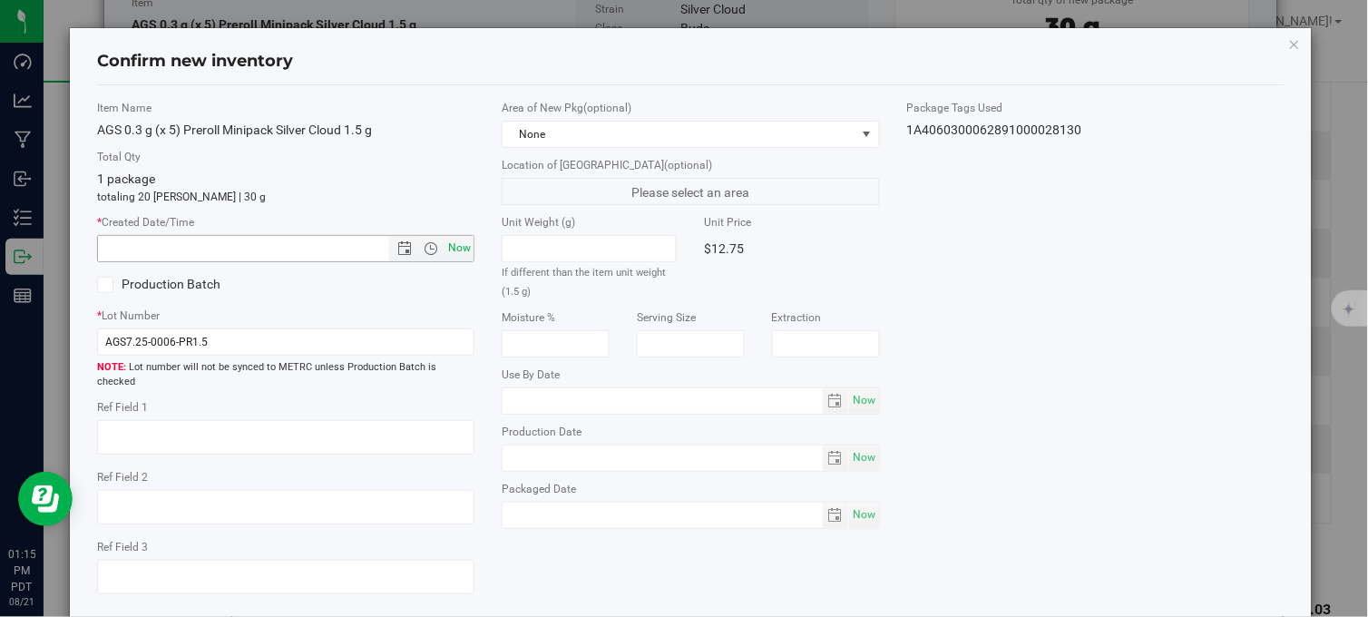
click at [447, 254] on span "Now" at bounding box center [459, 248] width 31 height 26
type input "[DATE] 1:15 PM"
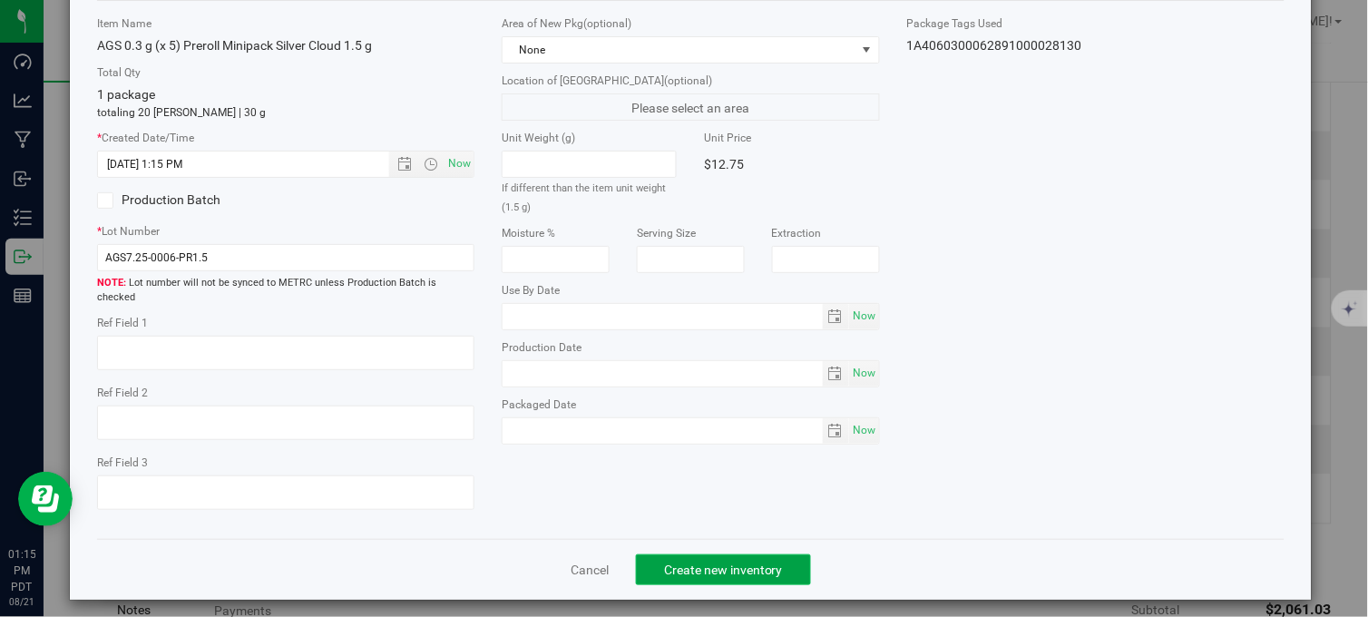
click at [760, 564] on span "Create new inventory" at bounding box center [723, 569] width 119 height 15
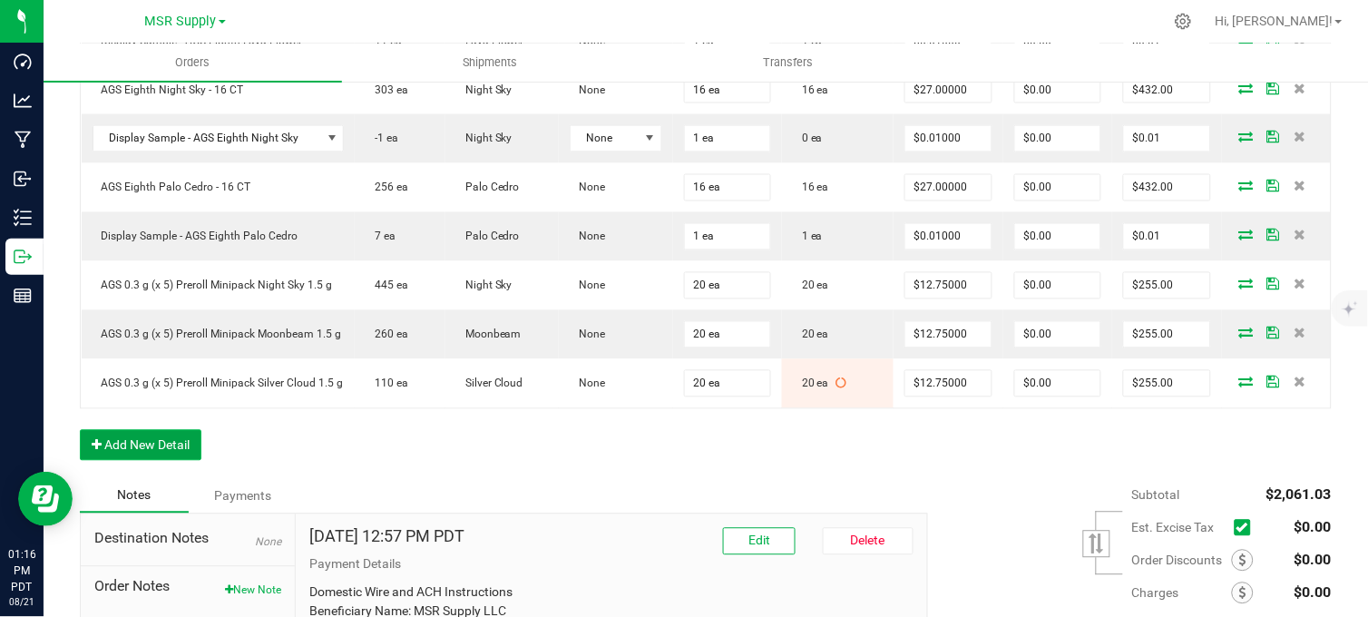
click at [169, 461] on button "Add New Detail" at bounding box center [141, 445] width 122 height 31
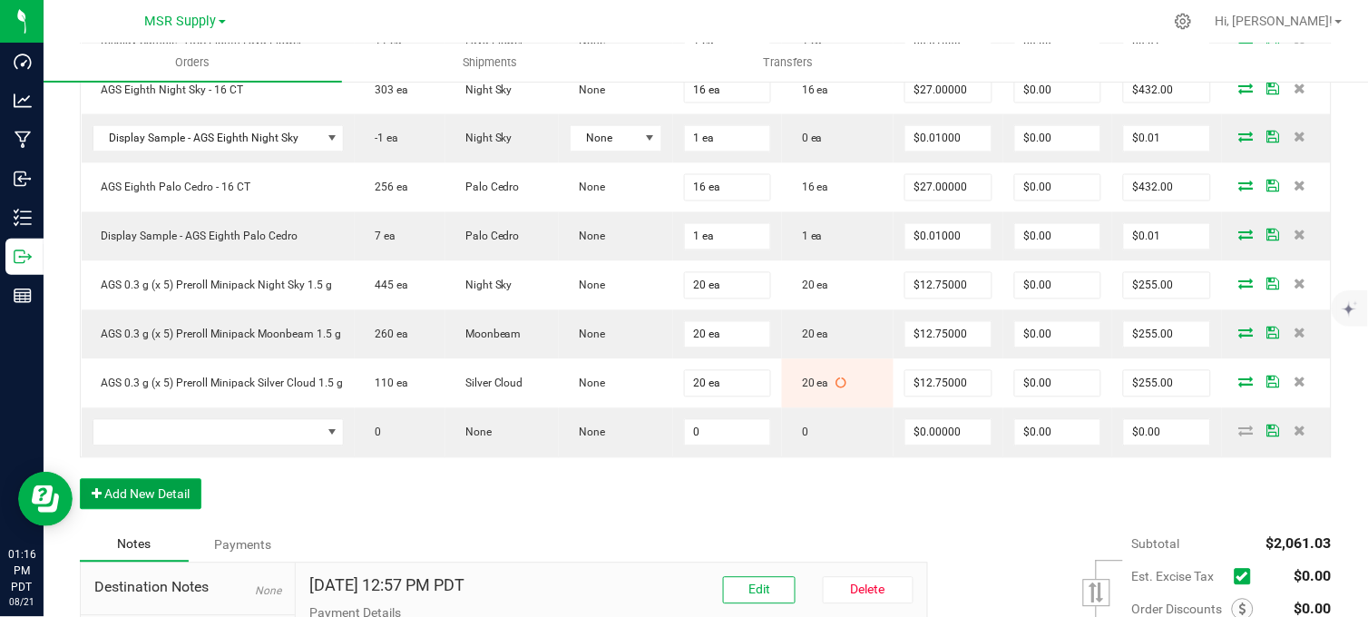
click at [150, 510] on button "Add New Detail" at bounding box center [141, 494] width 122 height 31
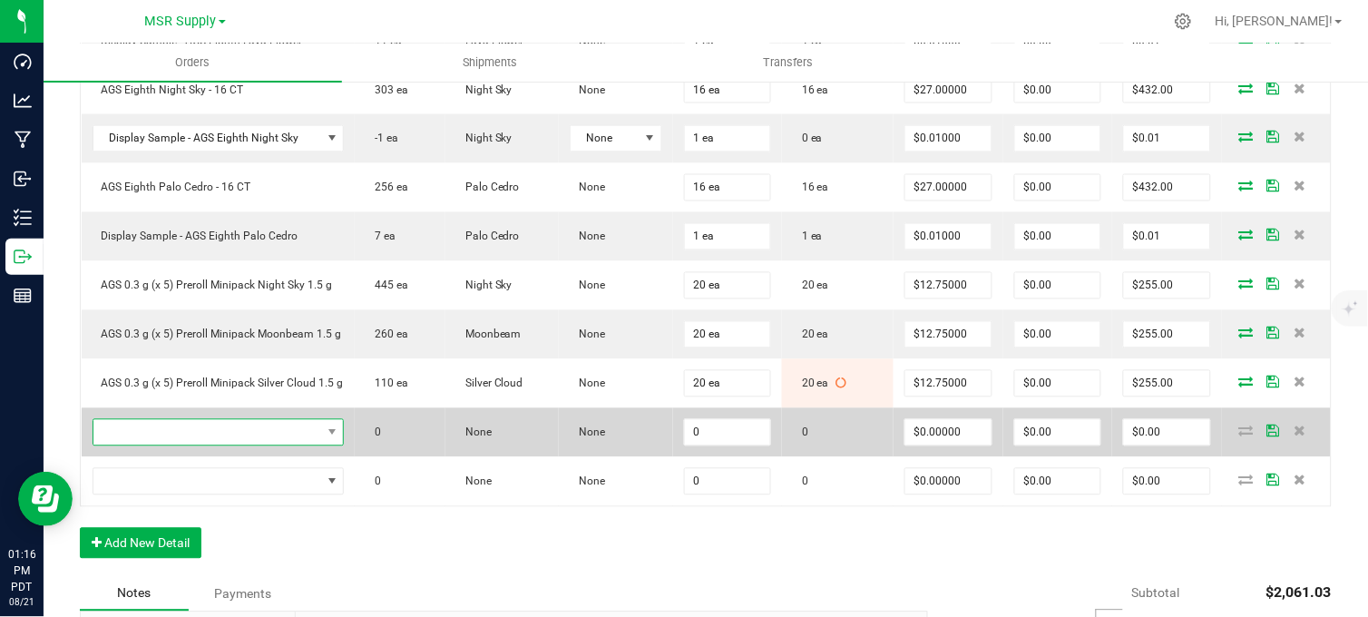
click at [173, 445] on span "NO DATA FOUND" at bounding box center [207, 432] width 228 height 25
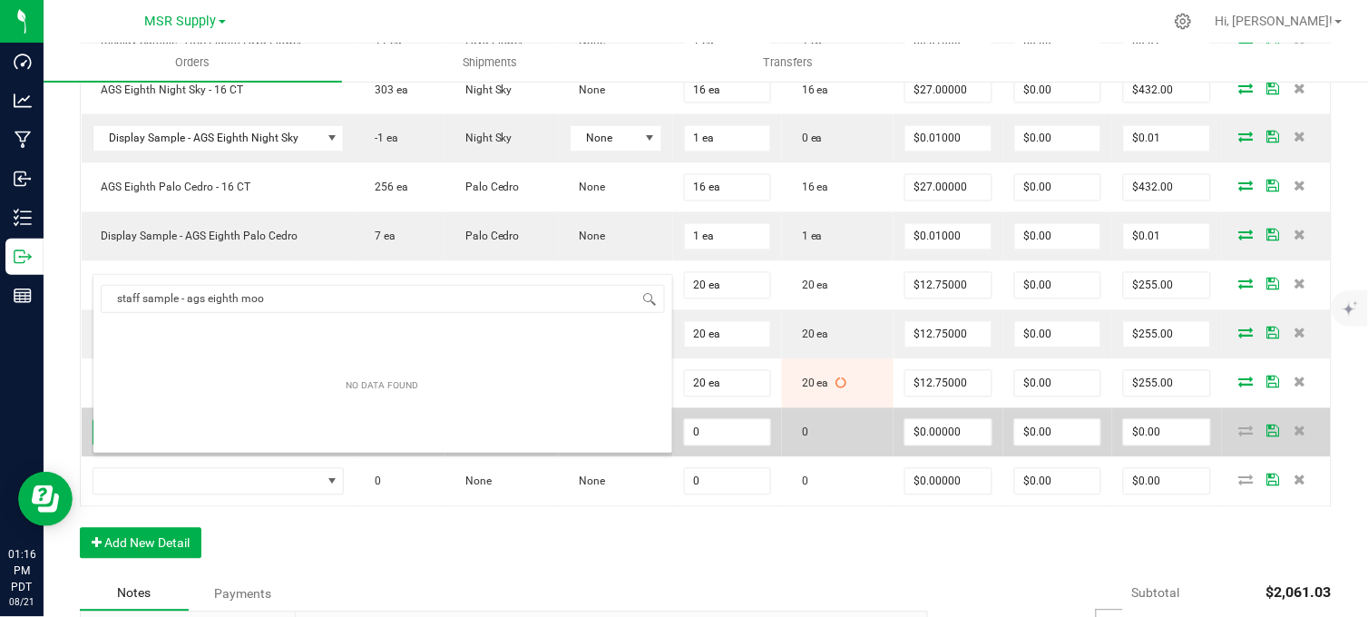
type input "staff sample - ags eighth moon"
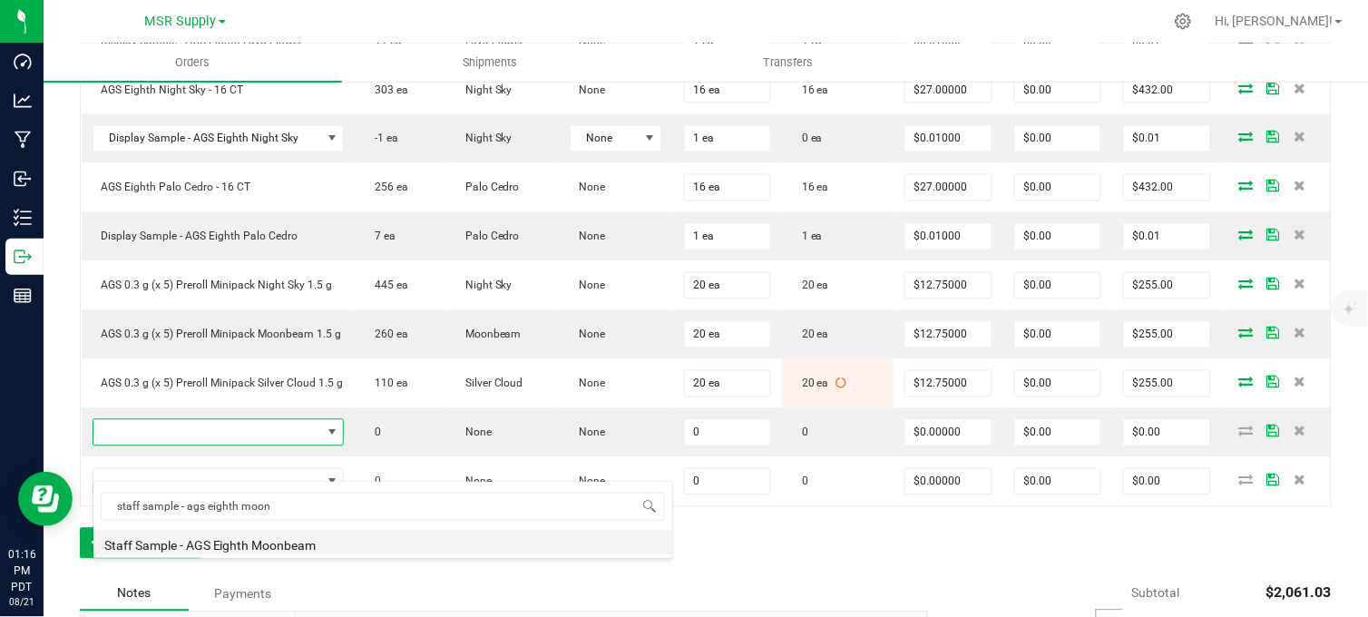
click at [314, 540] on li "Staff Sample - AGS Eighth Moonbeam" at bounding box center [382, 542] width 579 height 25
type input "0 ea"
type input "$0.10000"
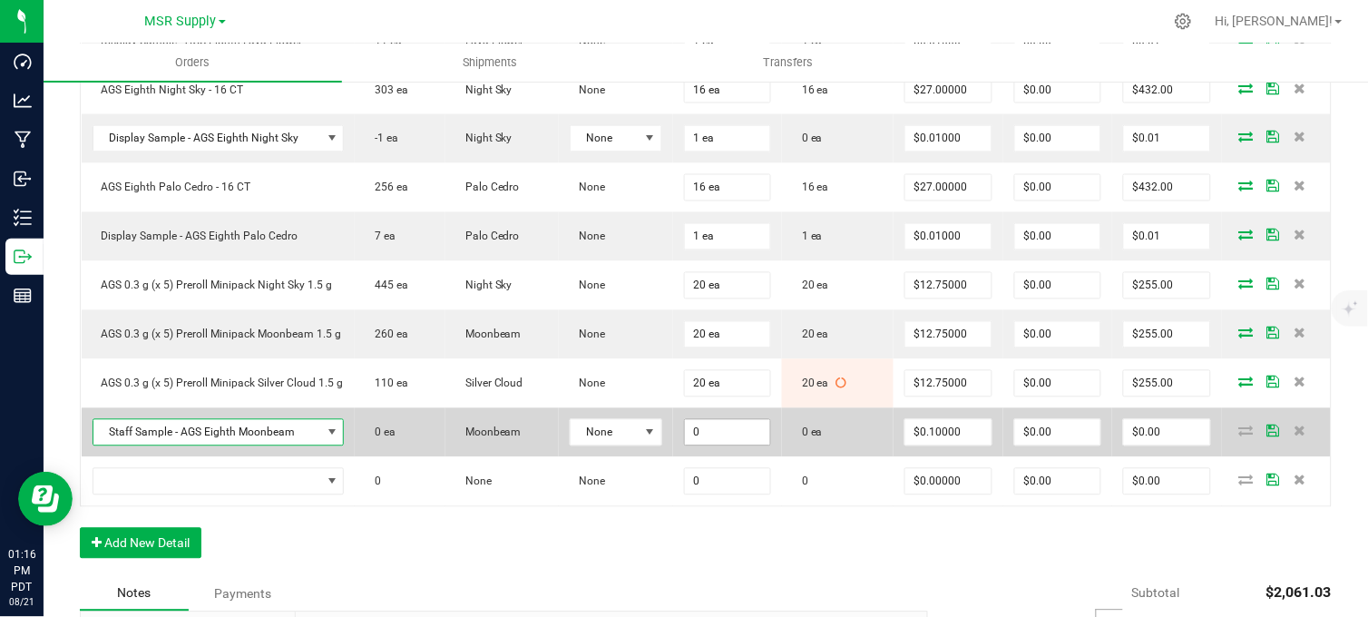
click at [728, 445] on input "0" at bounding box center [727, 432] width 85 height 25
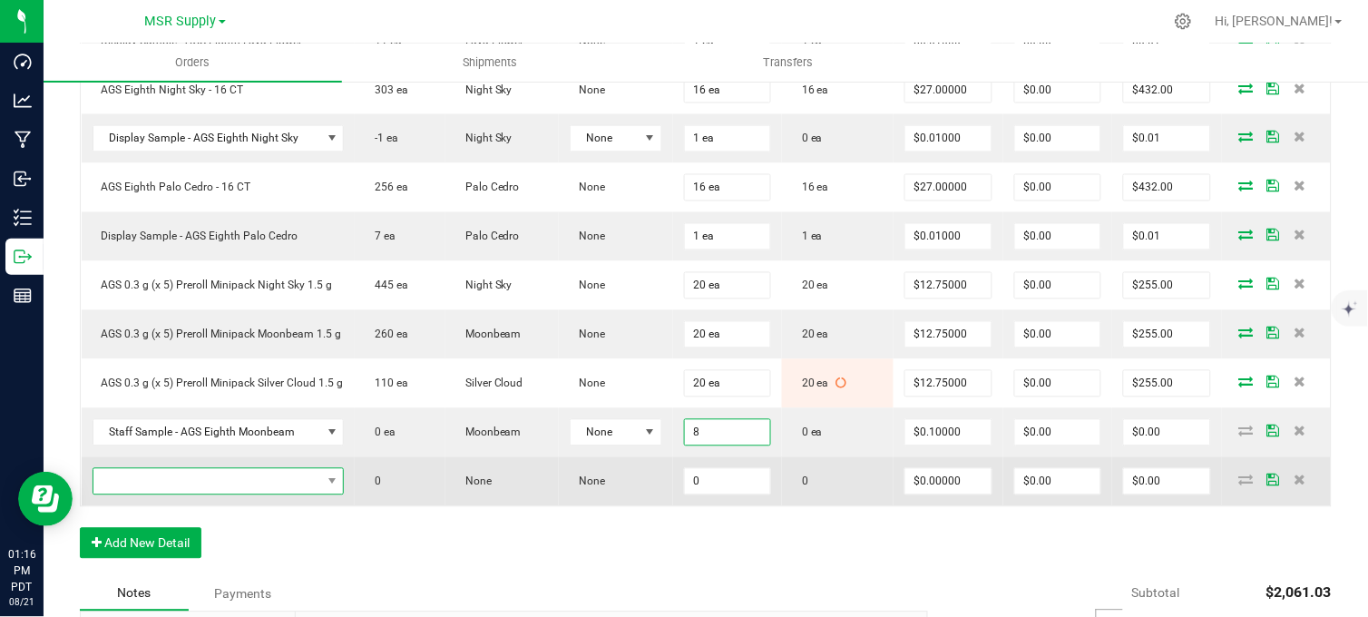
type input "8 ea"
type input "$0.80"
click at [239, 494] on span "NO DATA FOUND" at bounding box center [207, 481] width 228 height 25
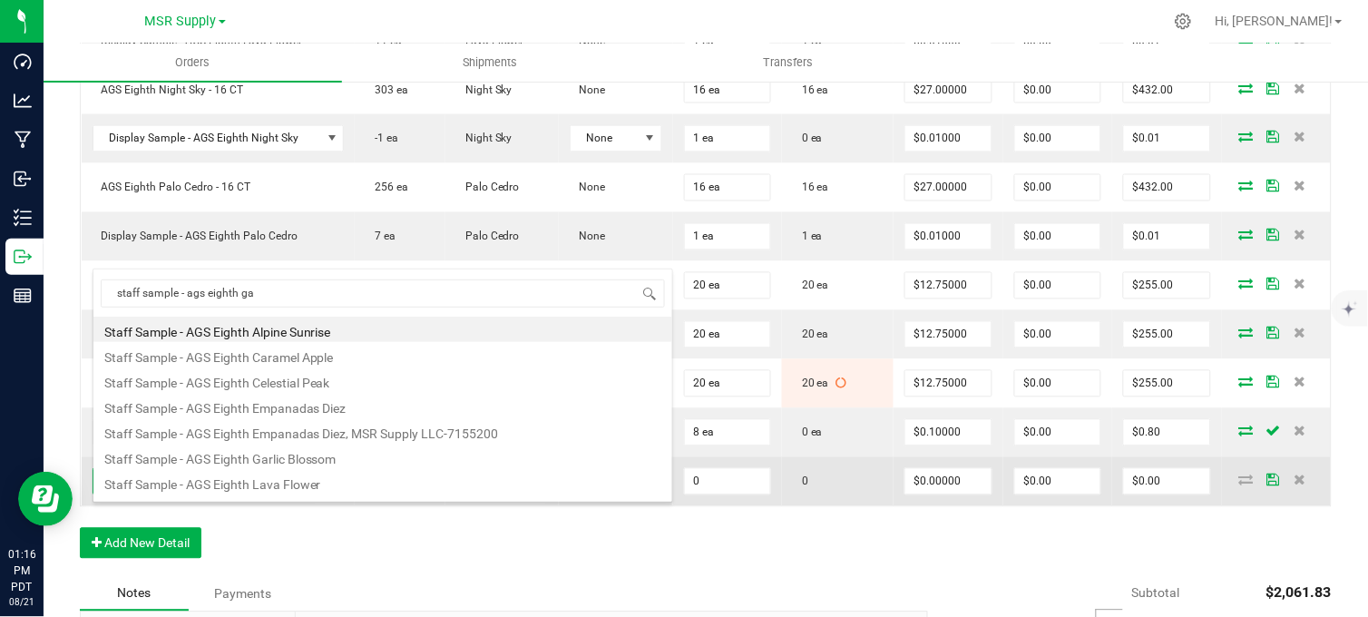
type input "staff sample - ags eighth gar"
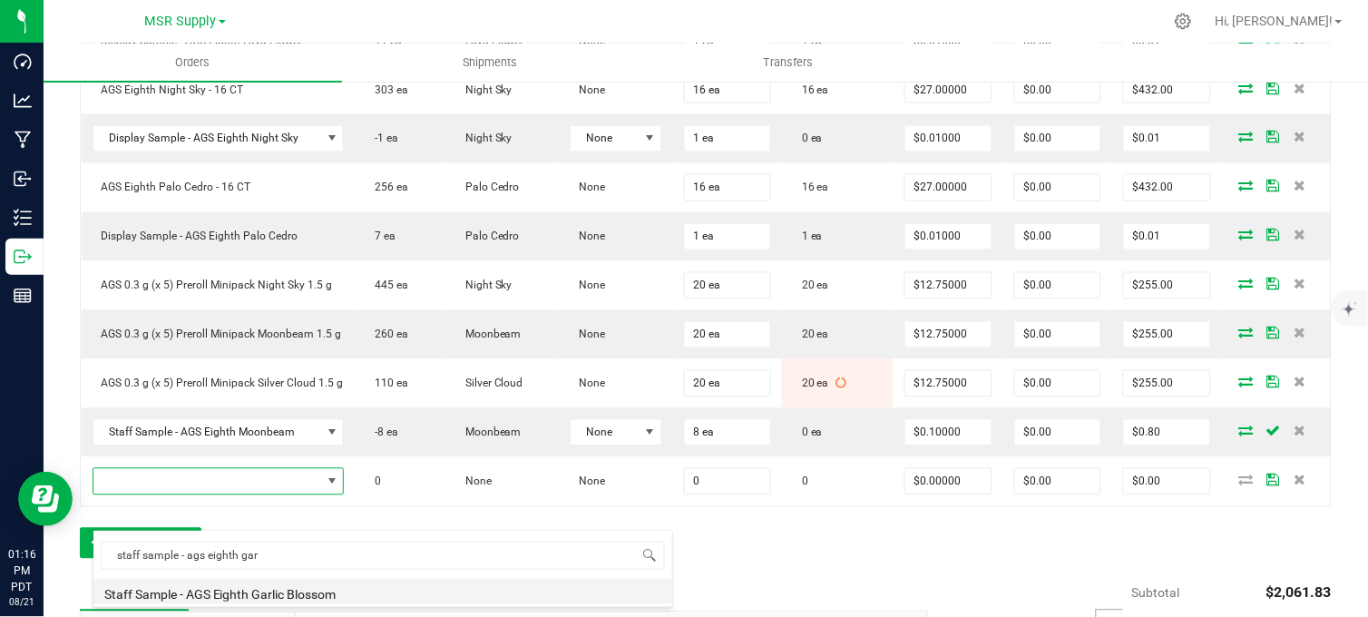
click at [290, 593] on li "Staff Sample - AGS Eighth Garlic Blossom" at bounding box center [382, 591] width 579 height 25
type input "0 ea"
type input "$0.10000"
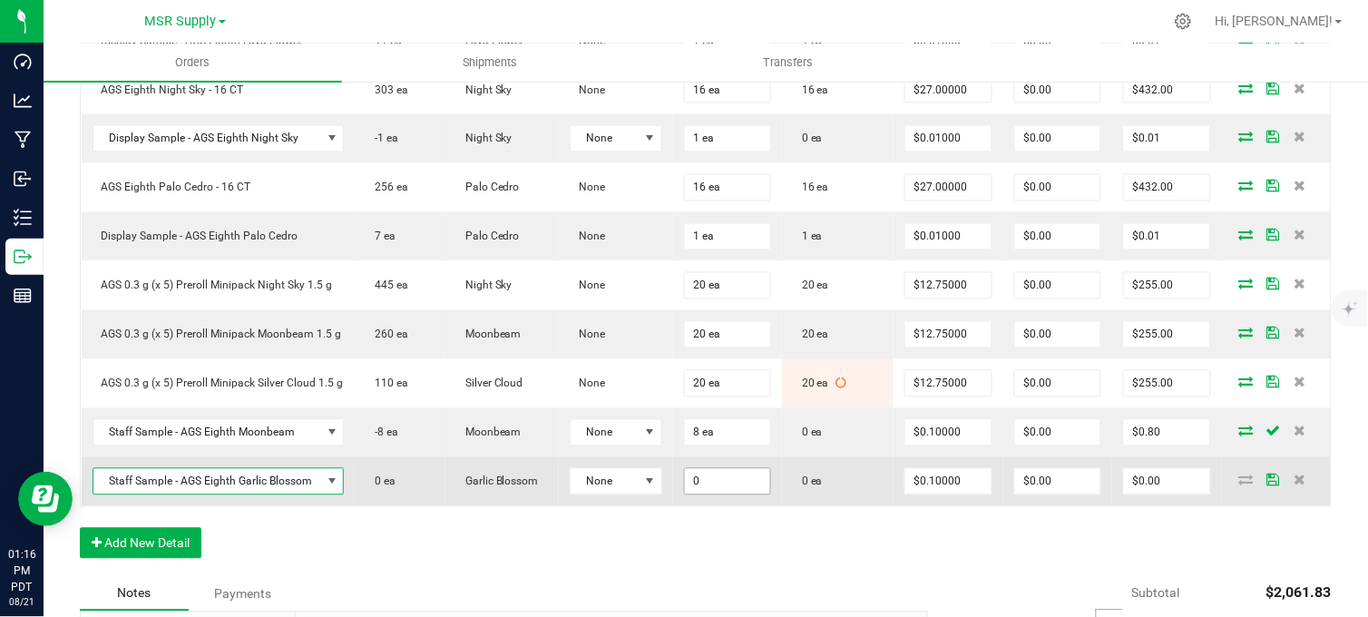
click at [699, 494] on input "0" at bounding box center [727, 481] width 85 height 25
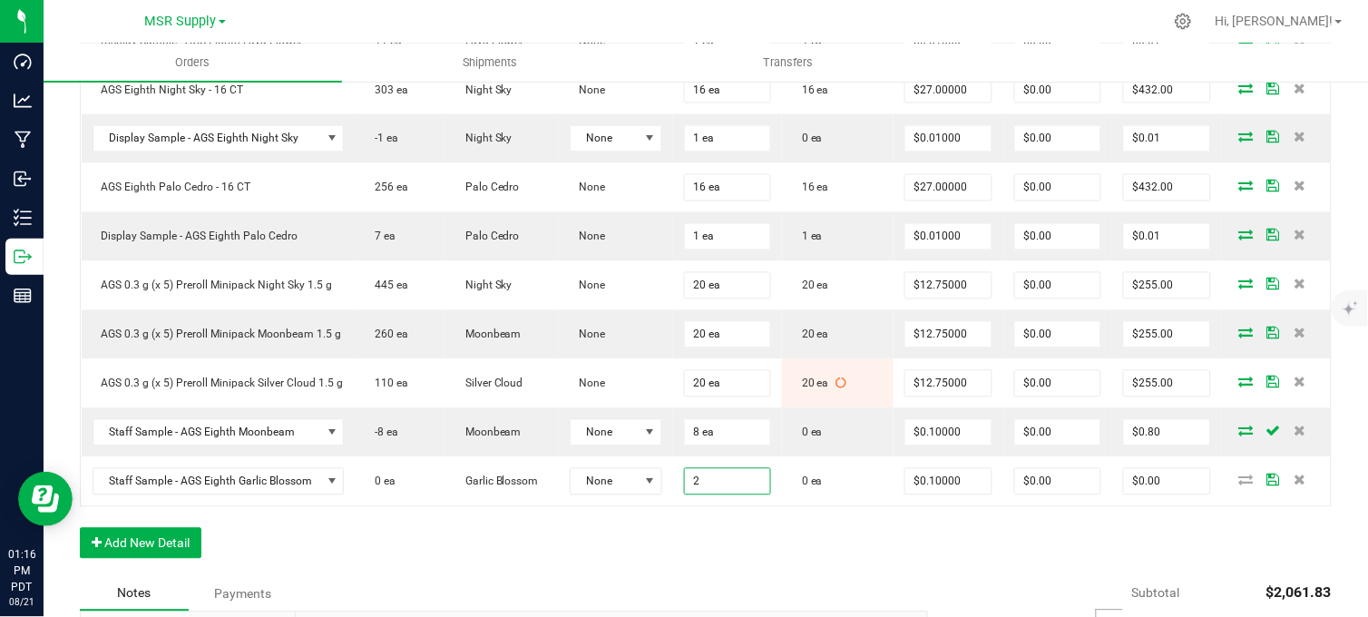
type input "2 ea"
type input "$0.20"
click at [619, 550] on div "Order Details Print All Labels Item Sellable Strain Lot Number Qty Ordered Qty …" at bounding box center [705, 232] width 1251 height 690
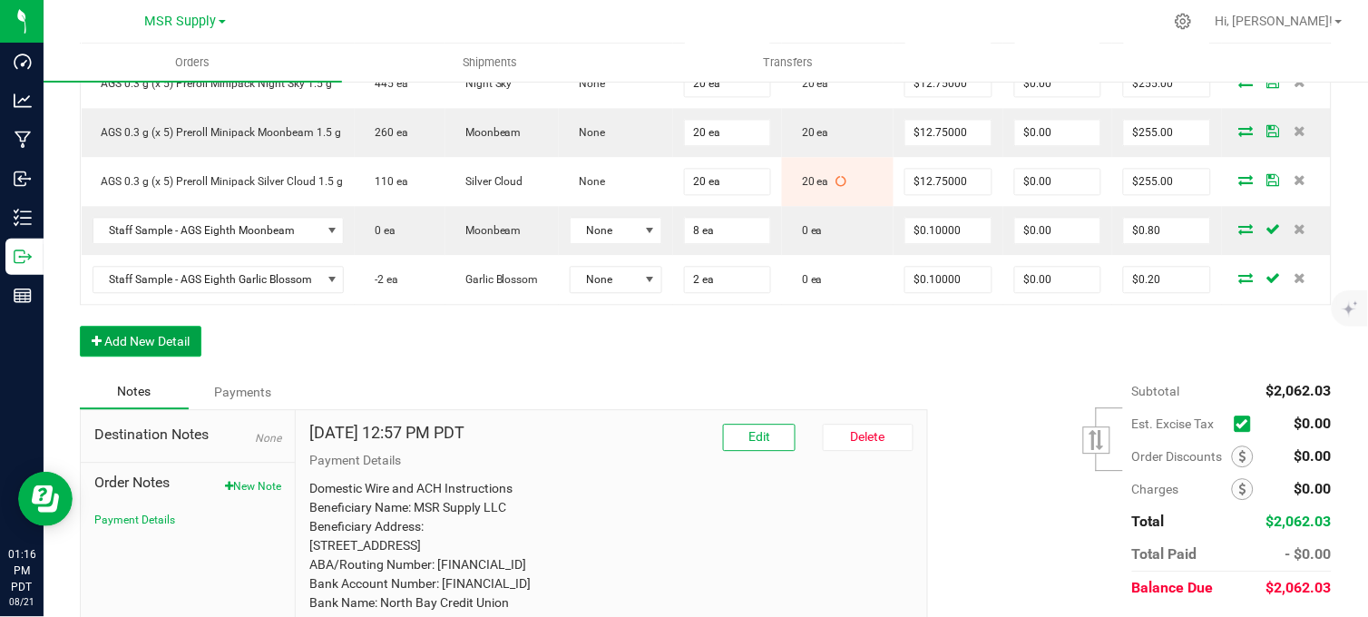
click at [161, 356] on button "Add New Detail" at bounding box center [141, 341] width 122 height 31
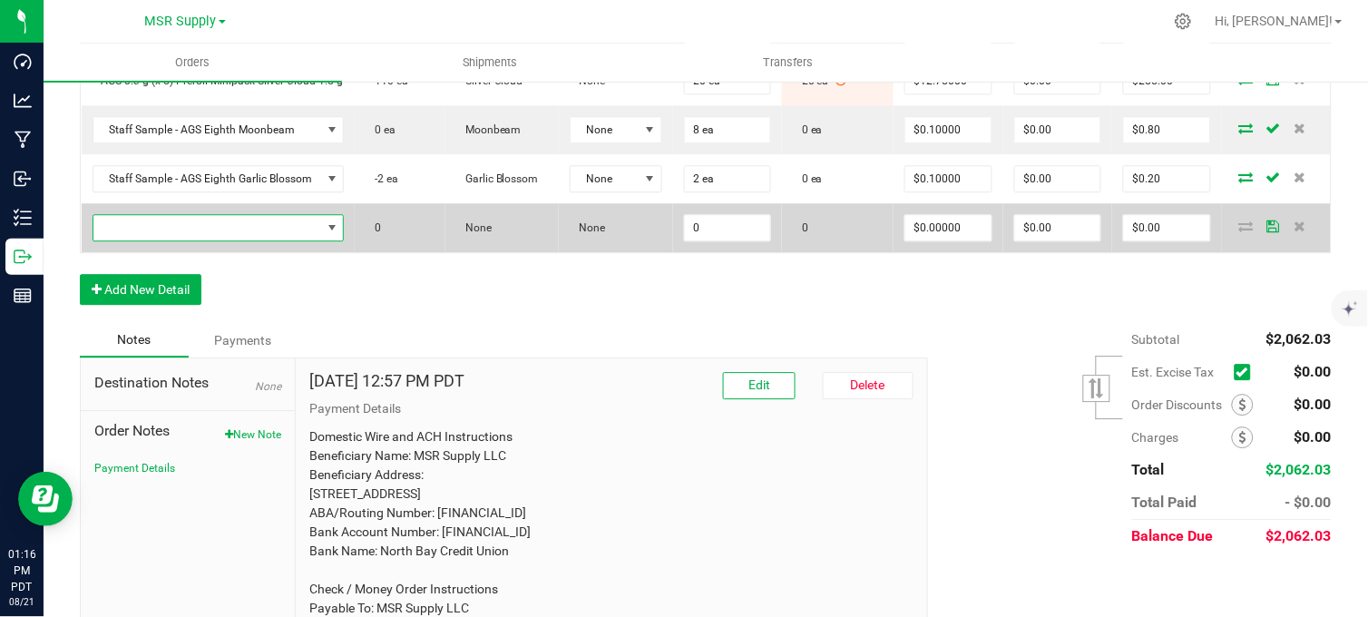
click at [268, 240] on span "NO DATA FOUND" at bounding box center [207, 227] width 228 height 25
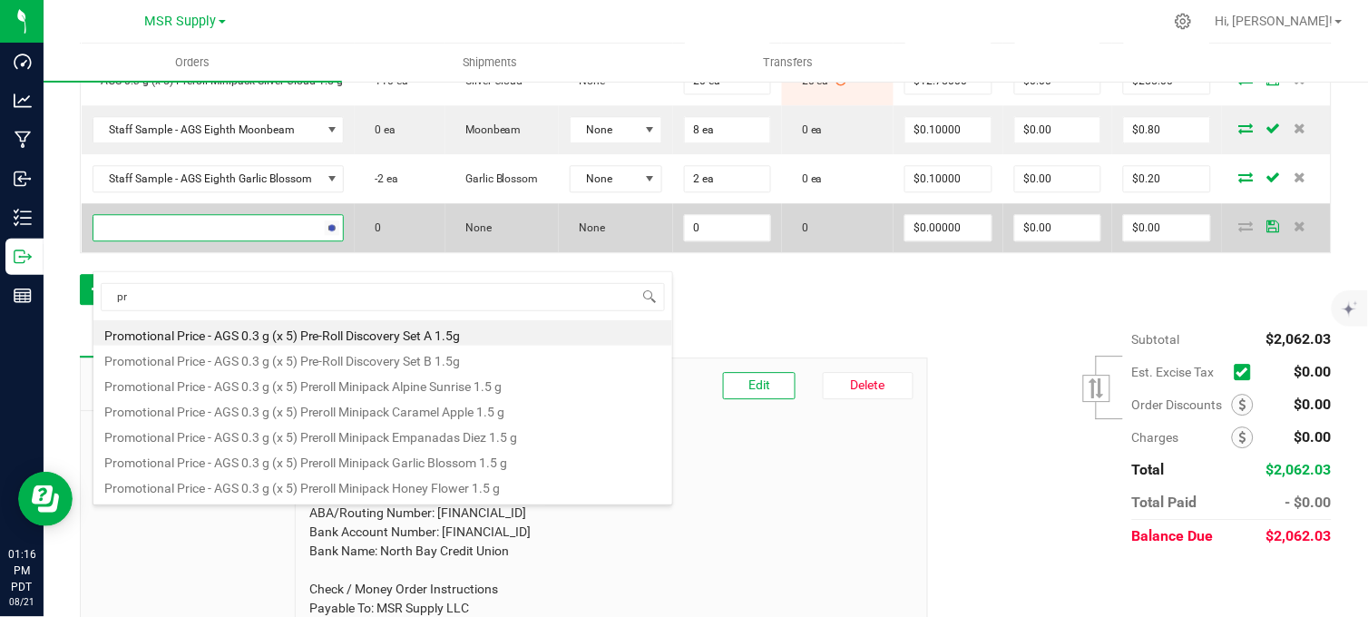
type input "p"
type input "snow"
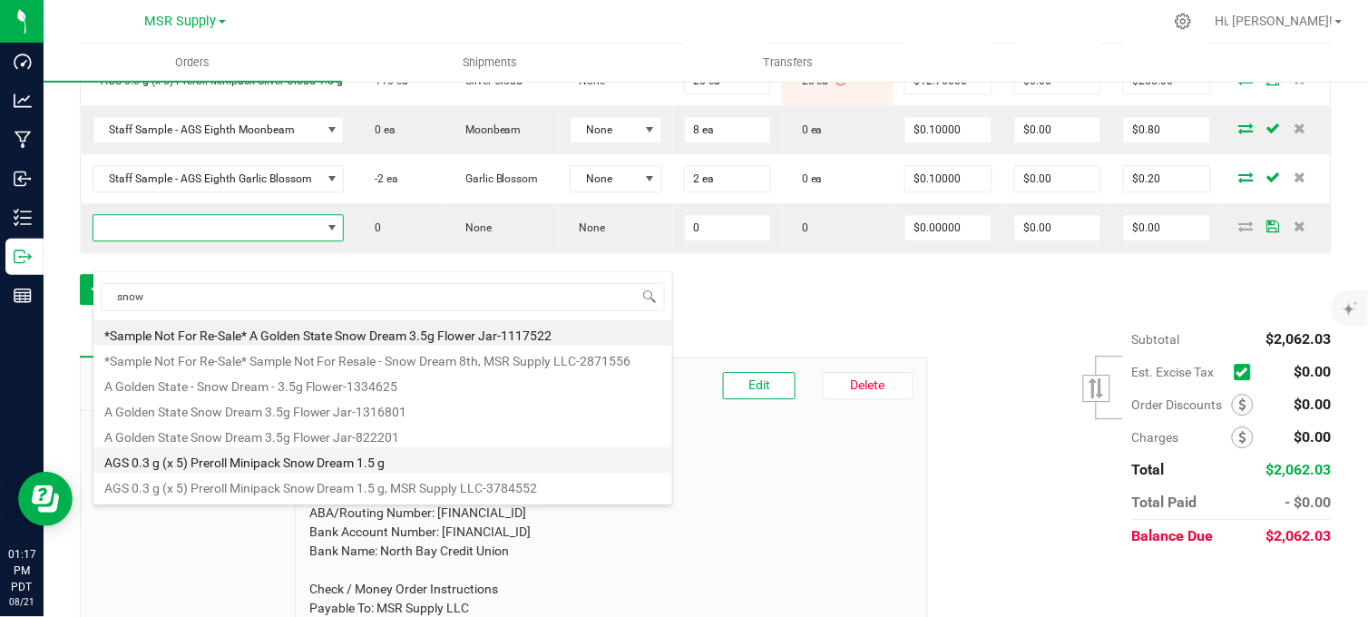
click at [394, 463] on li "AGS 0.3 g (x 5) Preroll Minipack Snow Dream 1.5 g" at bounding box center [382, 459] width 579 height 25
type input "0 ea"
type input "$12.75000"
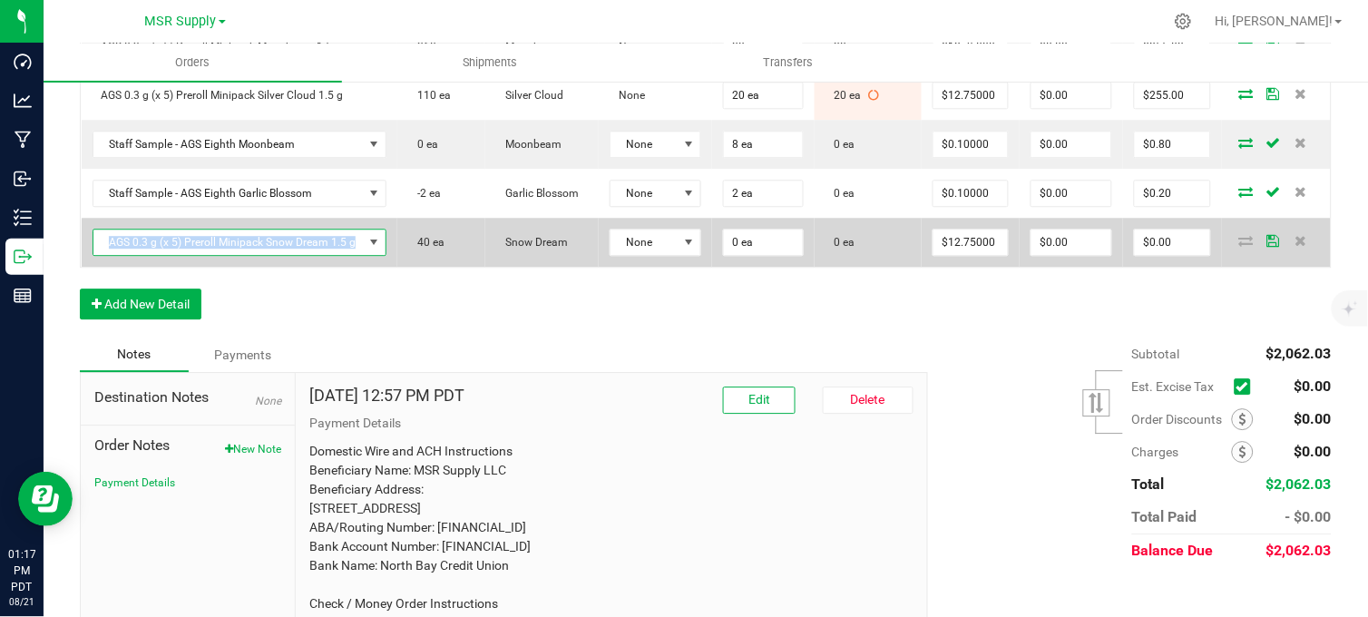
copy span "AGS 0.3 g (x 5) Preroll Minipack Snow Dream 1.5 g"
drag, startPoint x: 357, startPoint y: 260, endPoint x: 102, endPoint y: 260, distance: 254.8
click at [102, 255] on span "AGS 0.3 g (x 5) Preroll Minipack Snow Dream 1.5 g" at bounding box center [228, 241] width 270 height 25
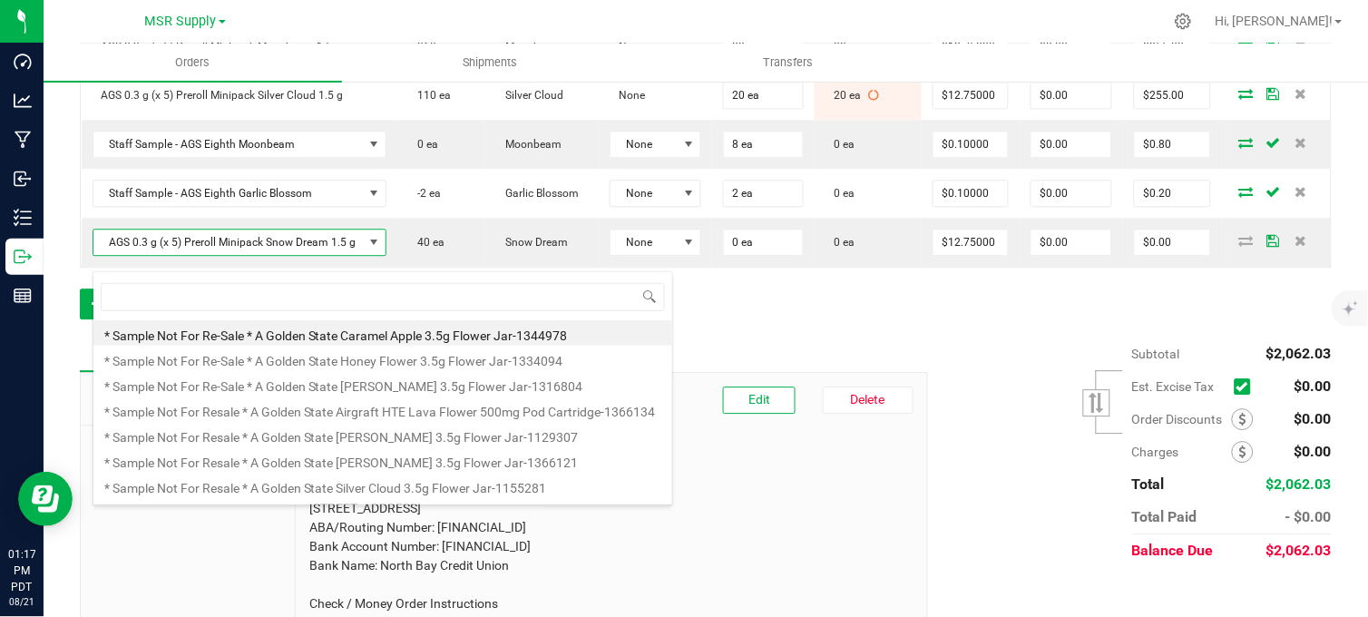
scroll to position [27, 291]
drag, startPoint x: 102, startPoint y: 260, endPoint x: 294, endPoint y: 311, distance: 198.0
click at [294, 311] on span at bounding box center [382, 297] width 579 height 43
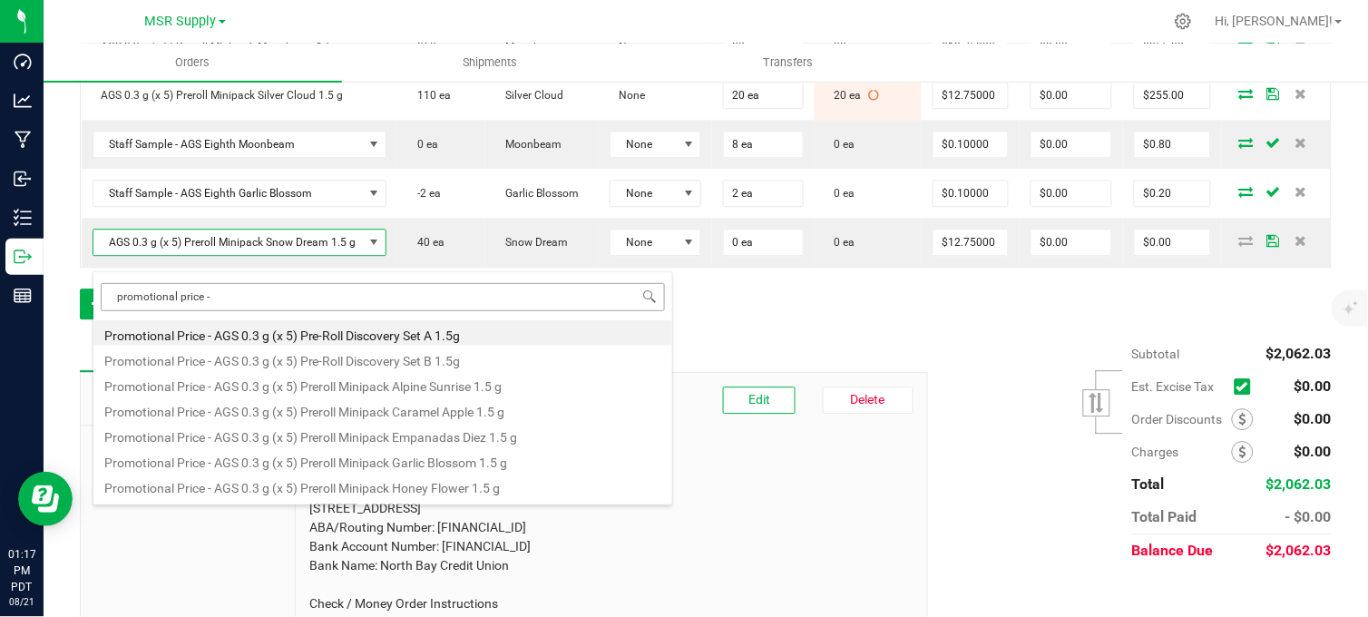
type input "promotional price - AGS 0.3 g (x 5) Preroll Minipack Snow Dream 1.5 g"
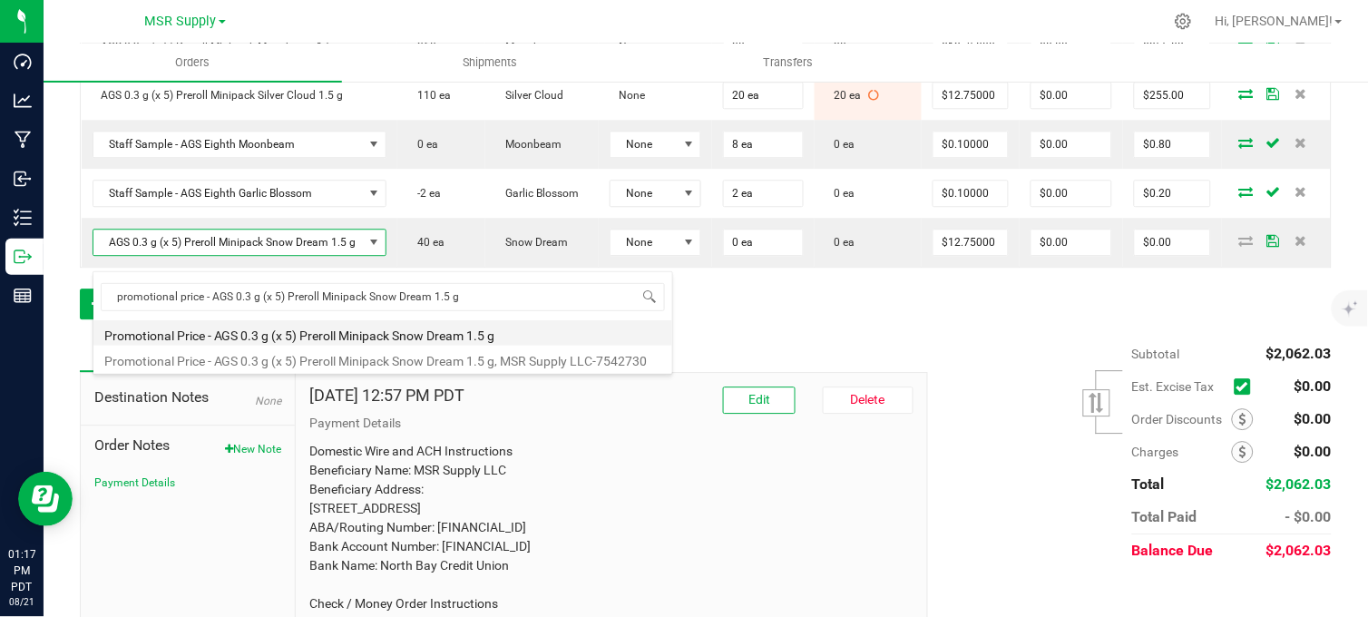
click at [315, 332] on li "Promotional Price - AGS 0.3 g (x 5) Preroll Minipack Snow Dream 1.5 g" at bounding box center [382, 332] width 579 height 25
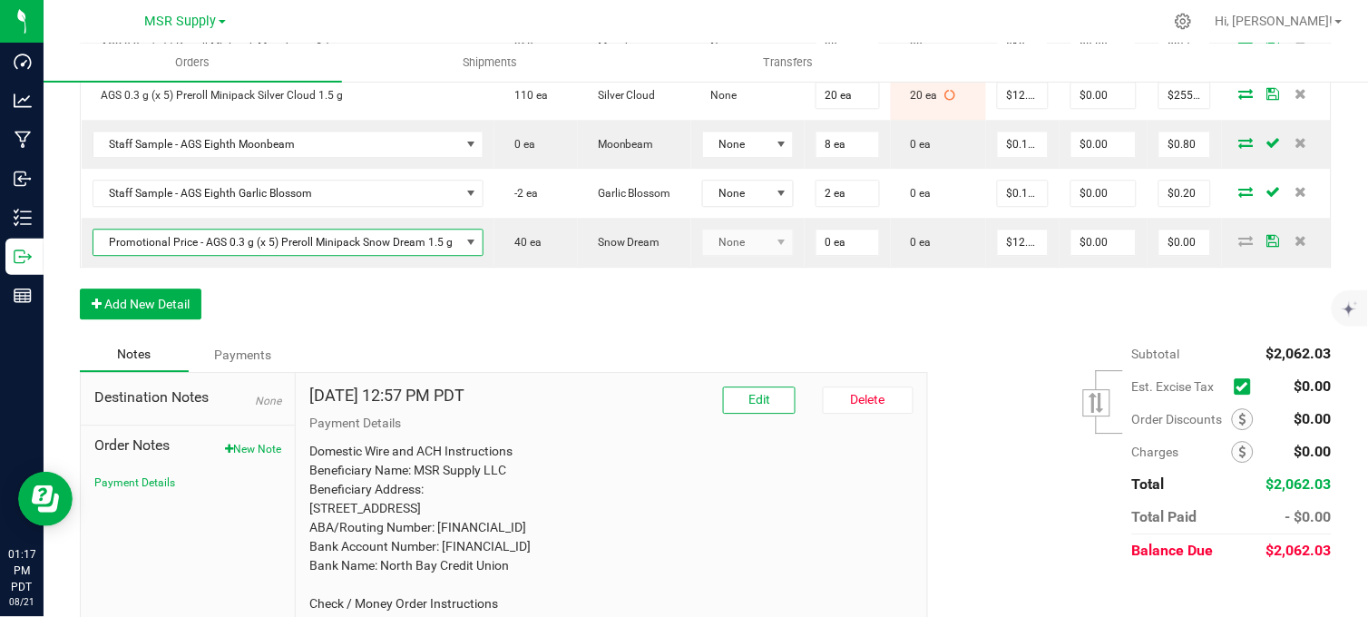
type input "$0.01000"
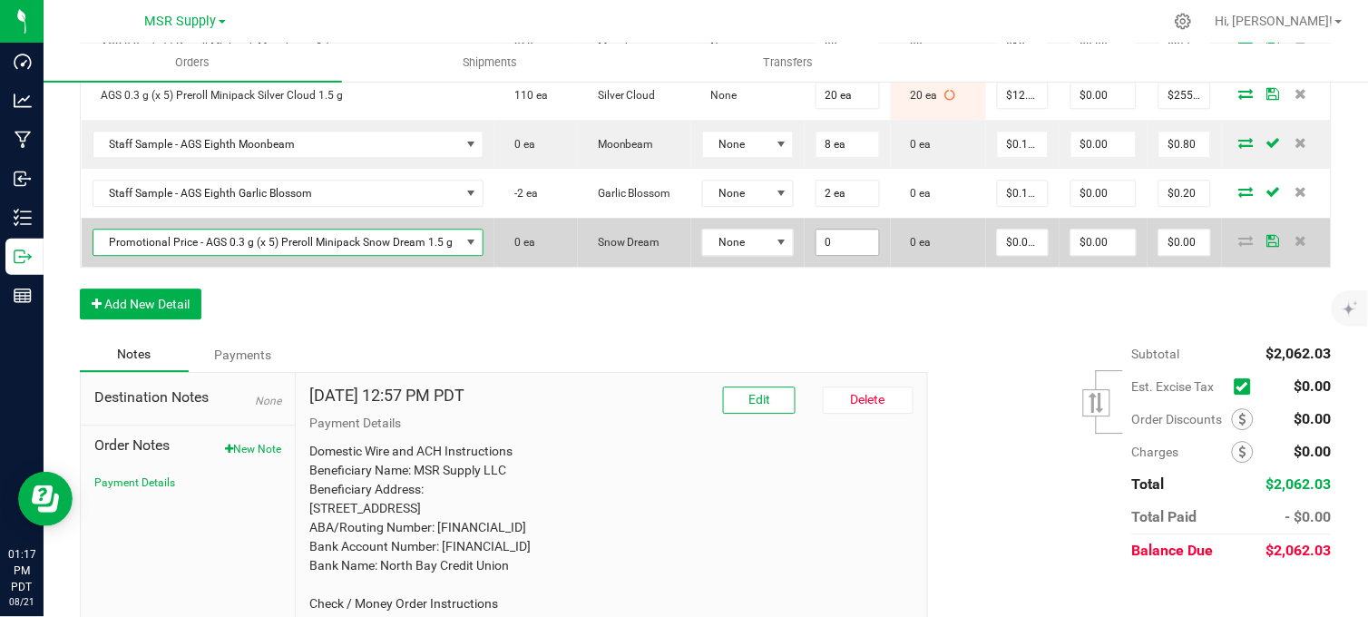
click at [838, 255] on input "0" at bounding box center [847, 241] width 63 height 25
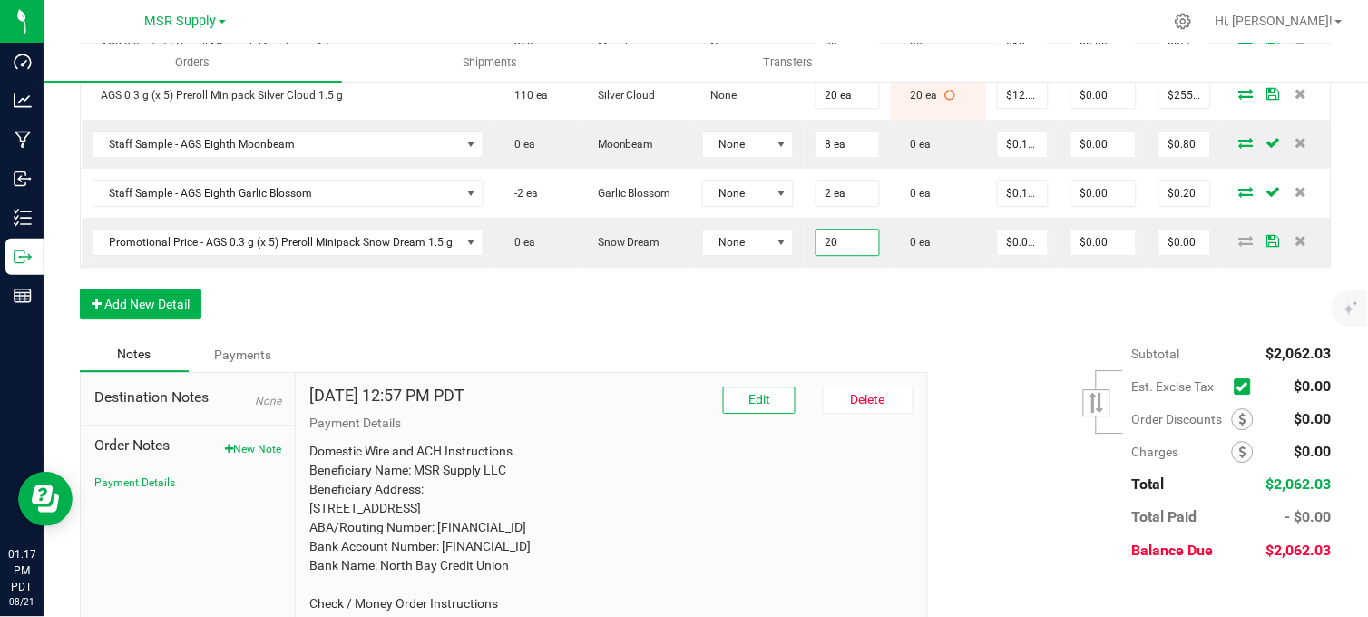
type input "20 ea"
type input "$0.20"
click at [161, 319] on button "Add New Detail" at bounding box center [141, 303] width 122 height 31
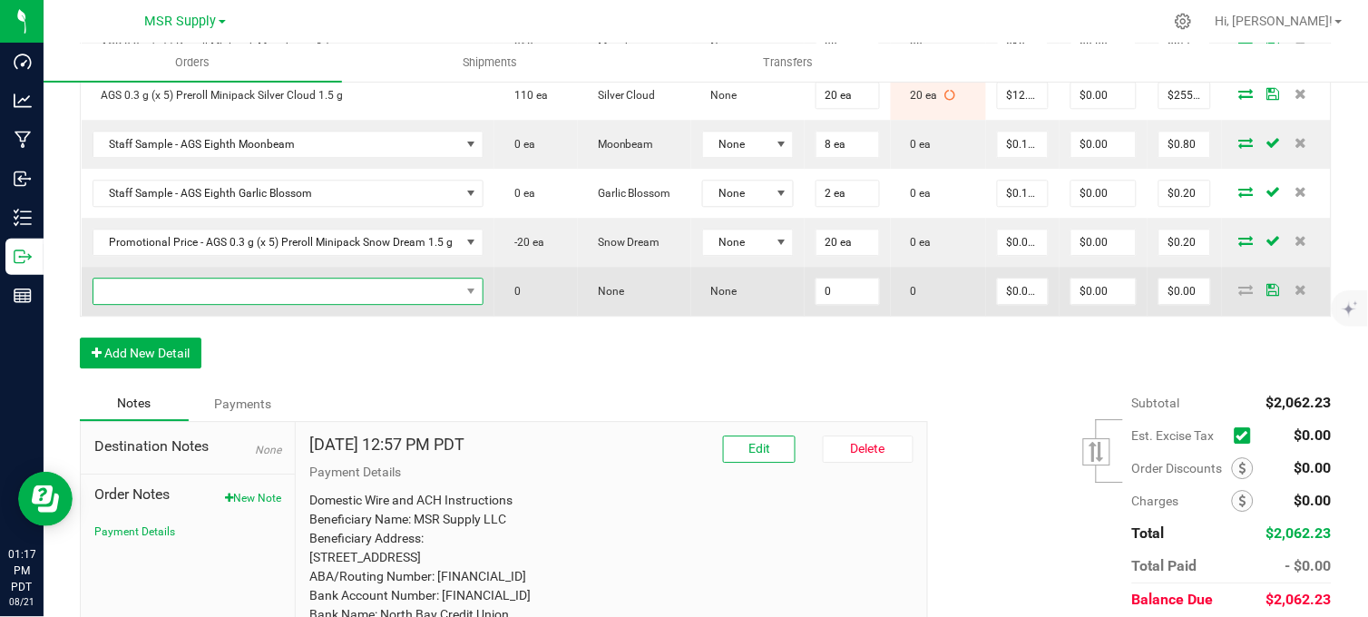
click at [266, 304] on span "NO DATA FOUND" at bounding box center [276, 290] width 367 height 25
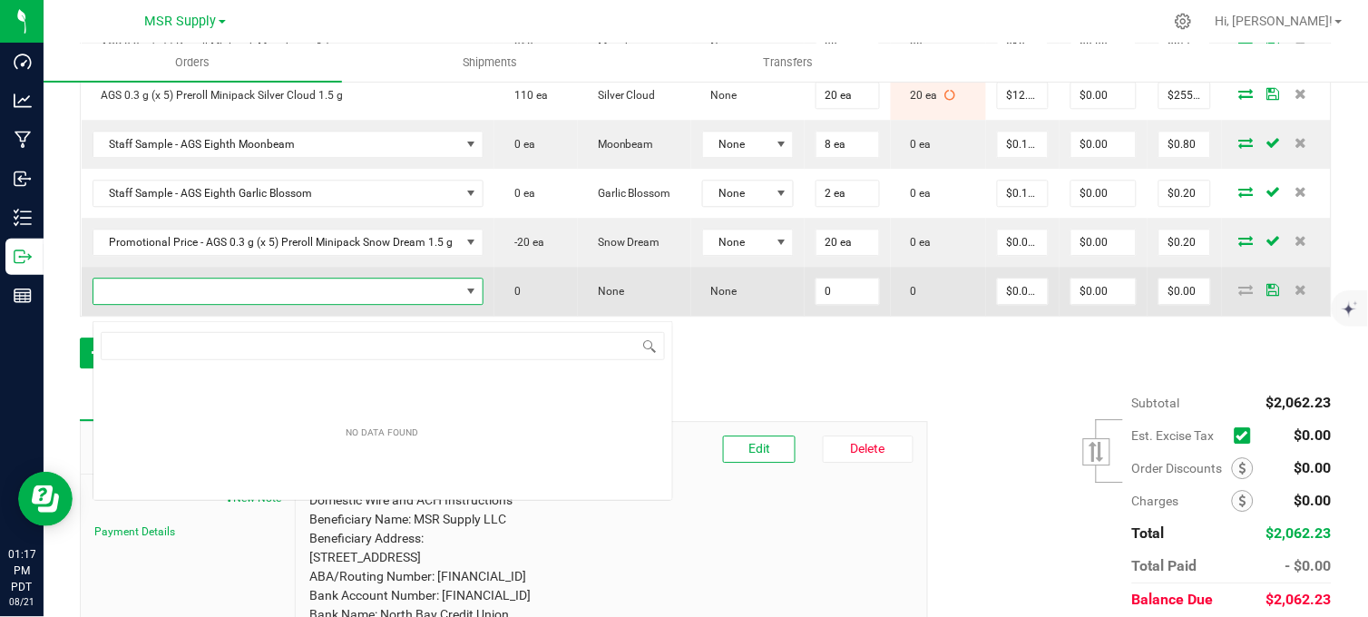
scroll to position [27, 386]
type input "night"
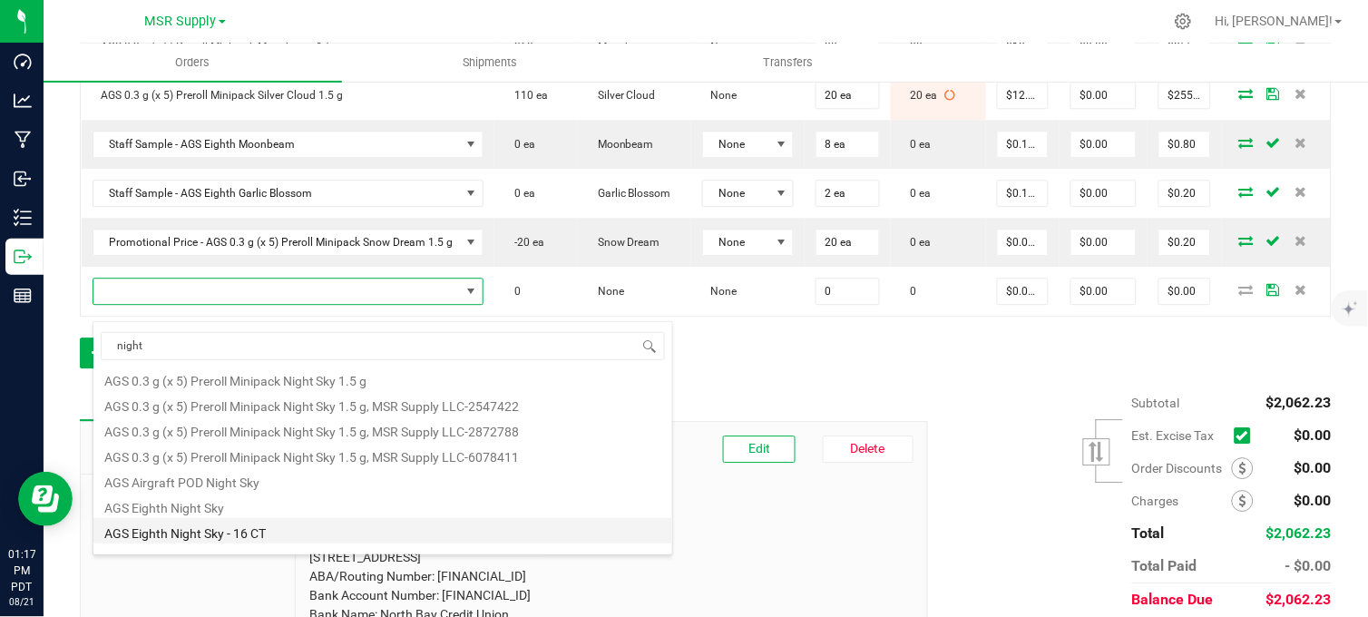
scroll to position [0, 0]
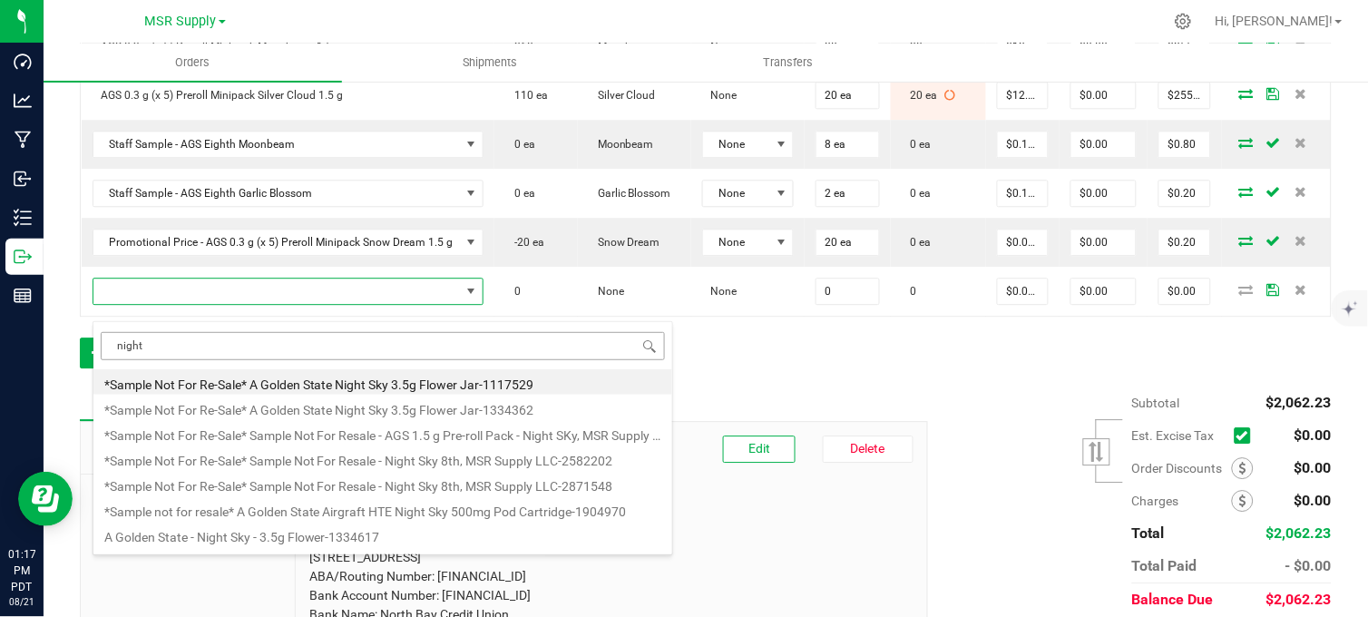
drag, startPoint x: 181, startPoint y: 336, endPoint x: 114, endPoint y: 349, distance: 68.3
click at [114, 349] on input "night" at bounding box center [383, 346] width 564 height 28
type input "night"
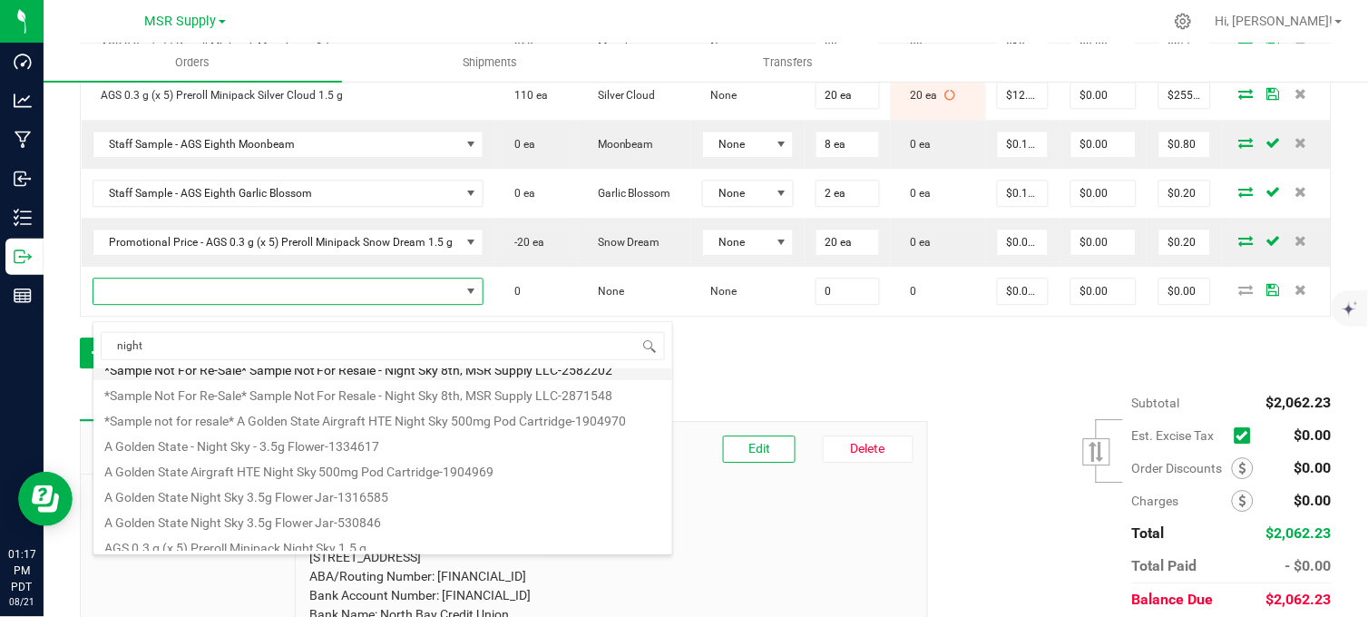
scroll to position [201, 0]
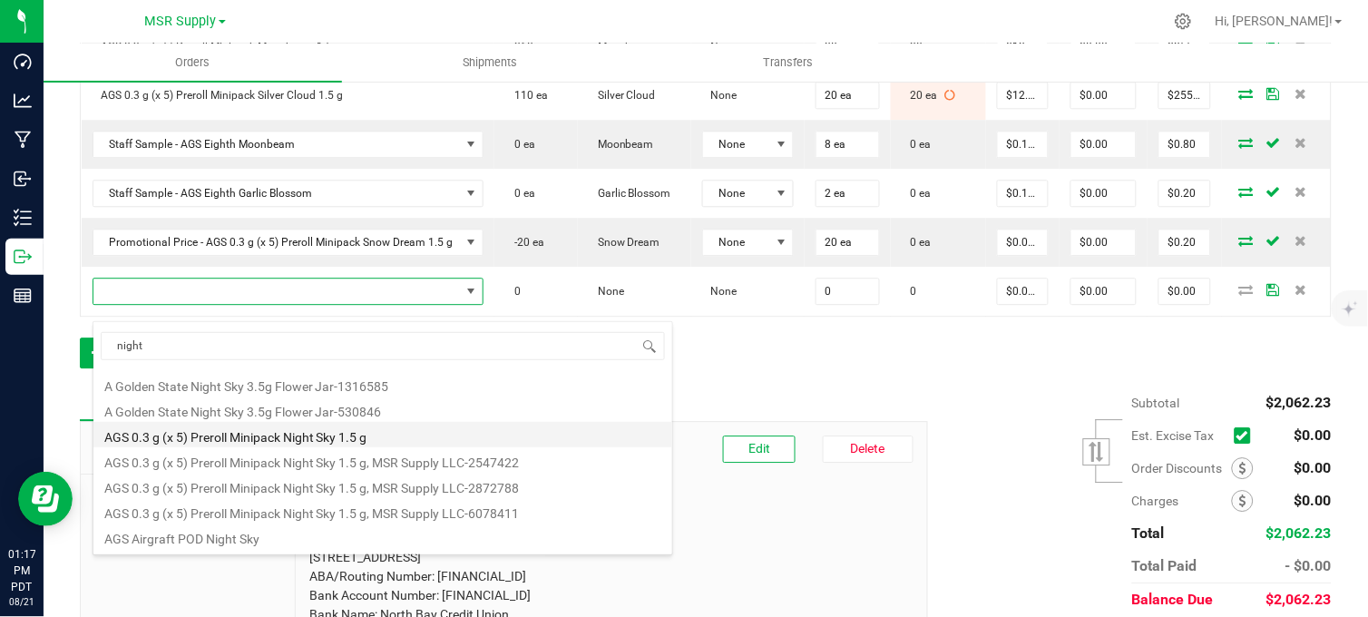
click at [309, 440] on li "AGS 0.3 g (x 5) Preroll Minipack Night Sky 1.5 g" at bounding box center [382, 434] width 579 height 25
type input "0 ea"
type input "$12.75000"
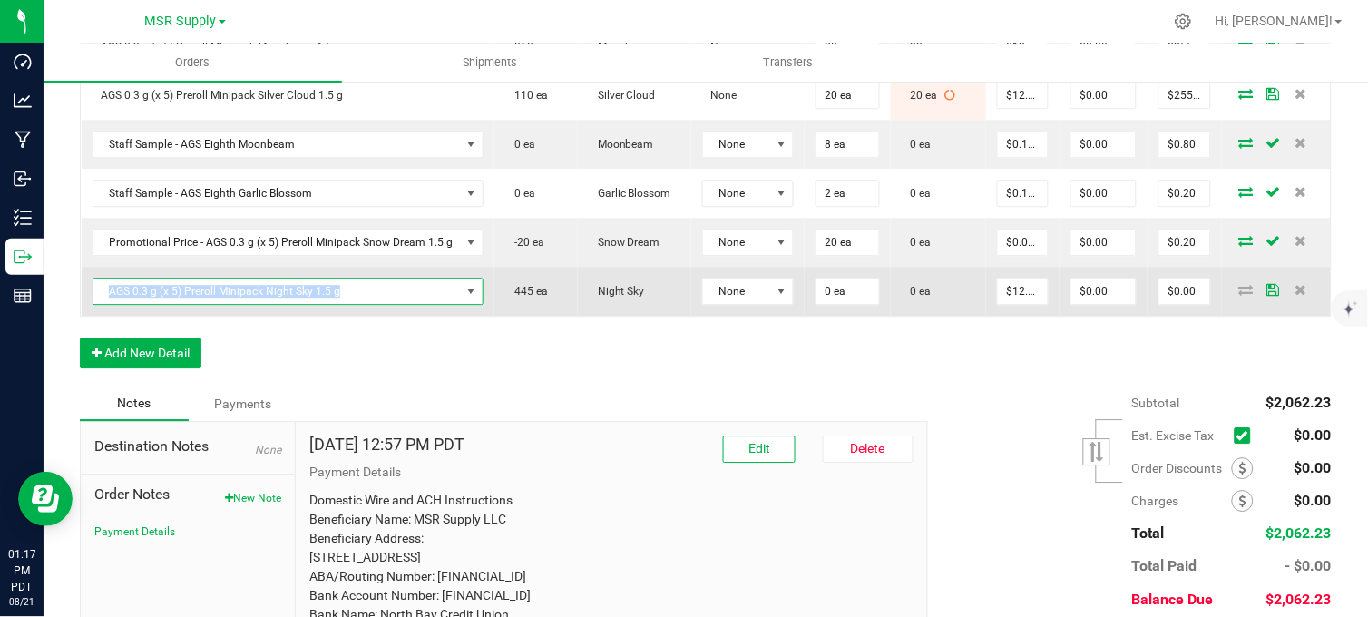
copy span "AGS 0.3 g (x 5) Preroll Minipack Night Sky 1.5 g"
drag, startPoint x: 374, startPoint y: 304, endPoint x: 103, endPoint y: 313, distance: 270.4
click at [103, 304] on span "AGS 0.3 g (x 5) Preroll Minipack Night Sky 1.5 g" at bounding box center [276, 290] width 367 height 25
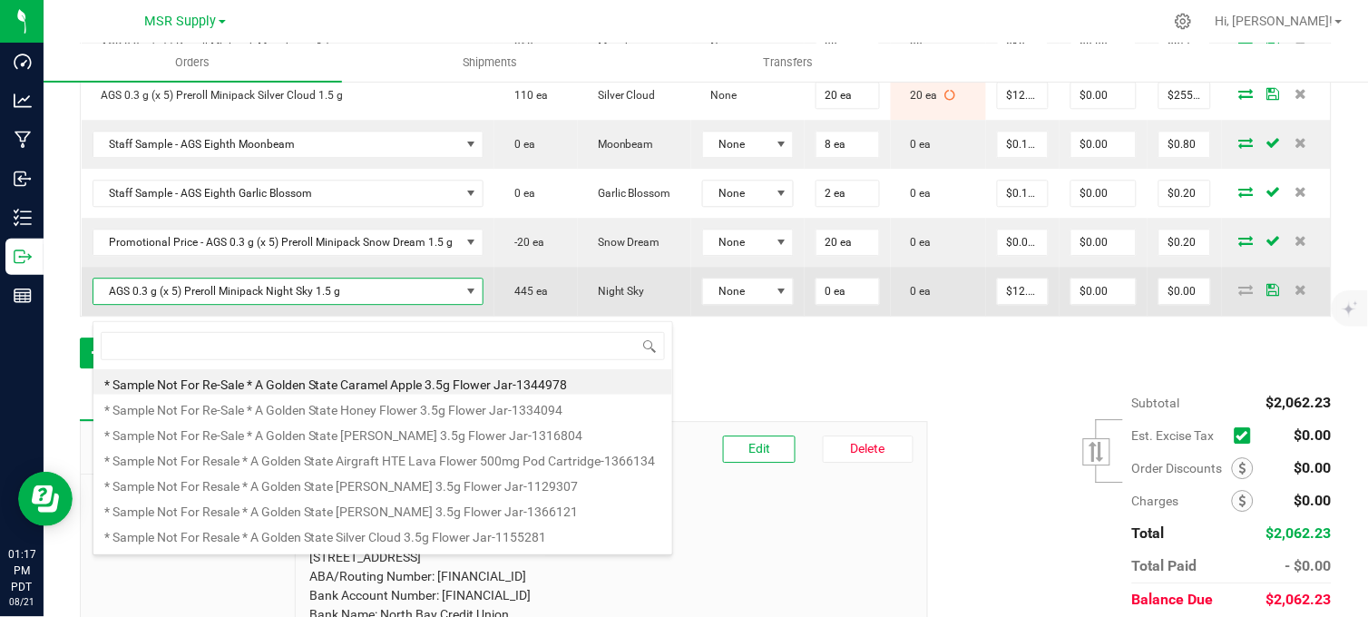
scroll to position [27, 386]
drag, startPoint x: 103, startPoint y: 313, endPoint x: 172, endPoint y: 309, distance: 69.0
click at [172, 304] on span "AGS 0.3 g (x 5) Preroll Minipack Night Sky 1.5 g" at bounding box center [276, 290] width 367 height 25
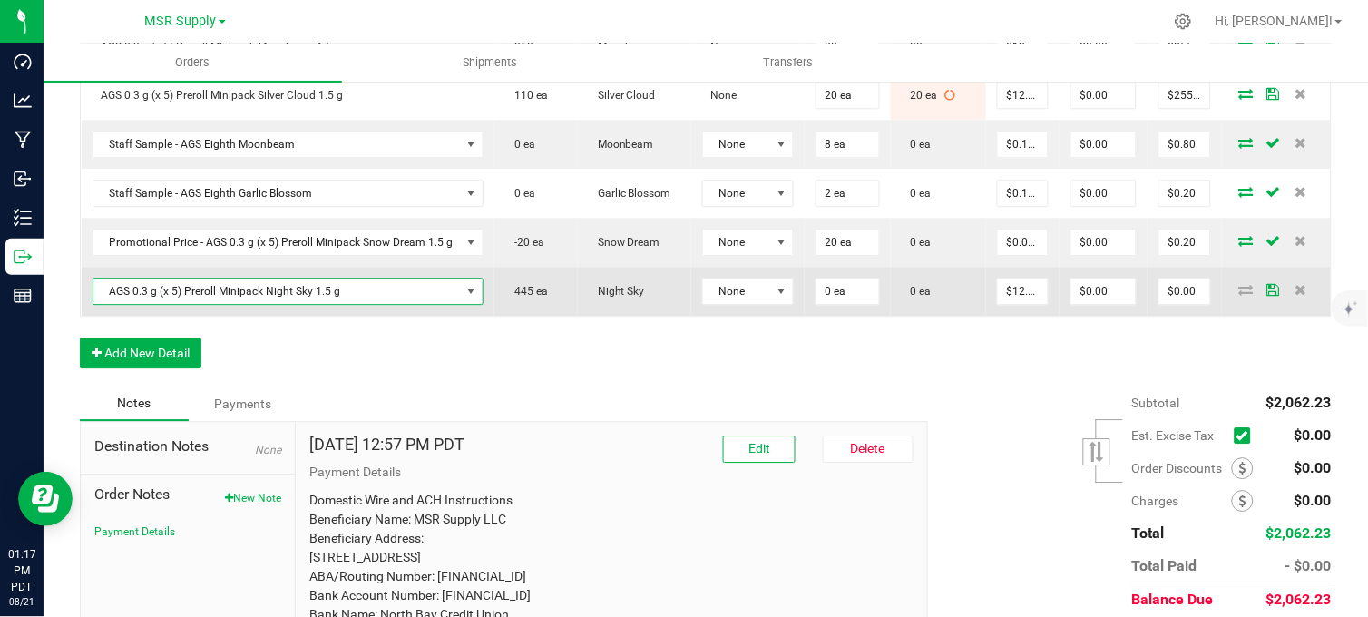
click at [173, 304] on span "AGS 0.3 g (x 5) Preroll Minipack Night Sky 1.5 g" at bounding box center [276, 290] width 367 height 25
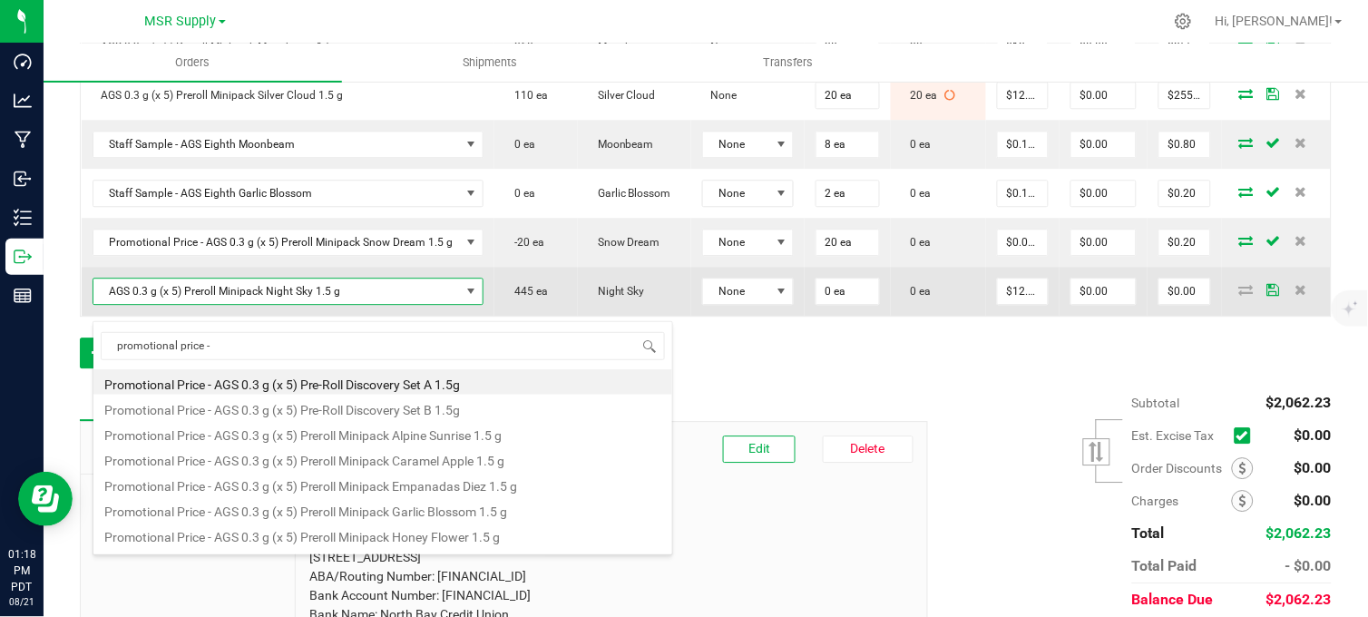
type input "promotional price - AGS 0.3 g (x 5) Preroll Minipack Night Sky 1.5 g"
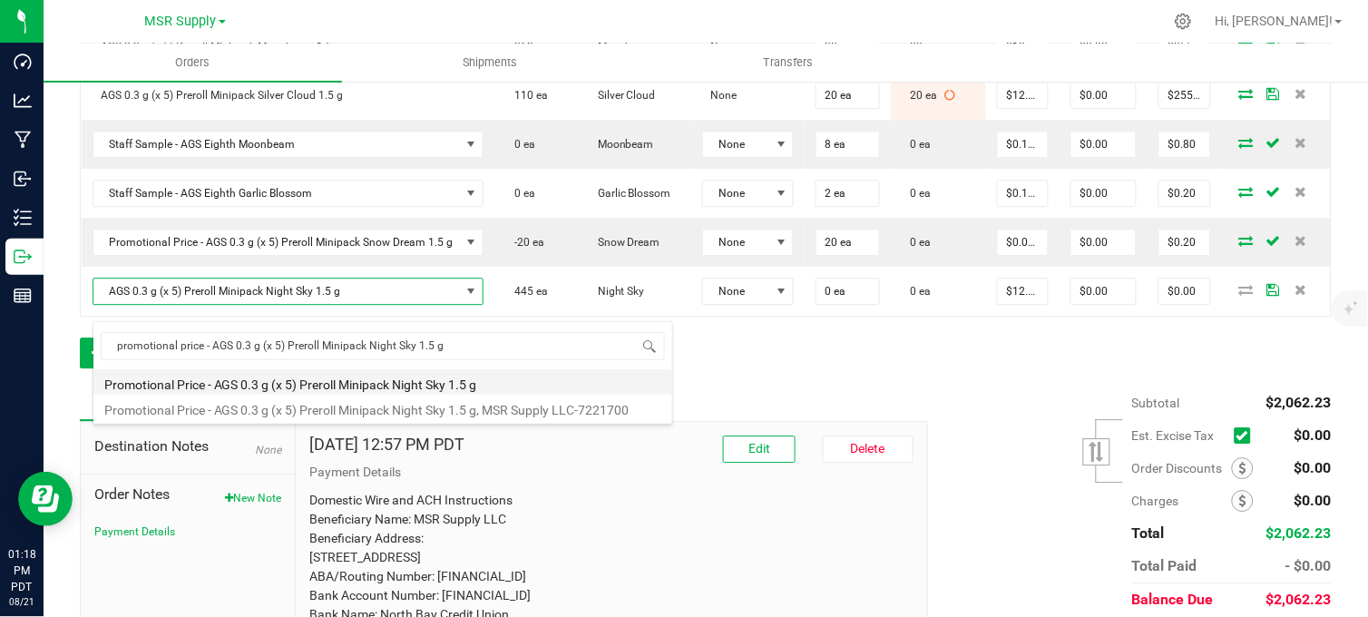
click at [314, 390] on li "Promotional Price - AGS 0.3 g (x 5) Preroll Minipack Night Sky 1.5 g" at bounding box center [382, 381] width 579 height 25
type input "$0.01000"
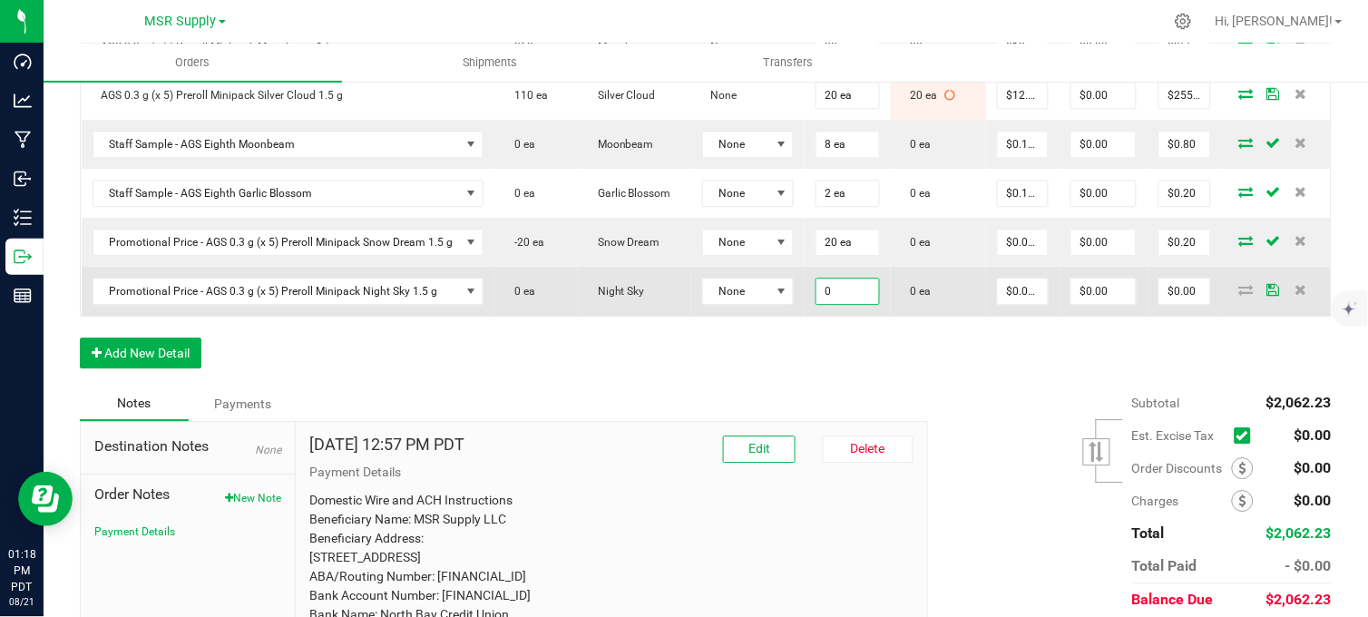
click at [842, 304] on input "0" at bounding box center [847, 290] width 63 height 25
type input "20 ea"
type input "$0.20"
click at [350, 304] on span "Promotional Price - AGS 0.3 g (x 5) Preroll Minipack Night Sky 1.5 g" at bounding box center [276, 290] width 367 height 25
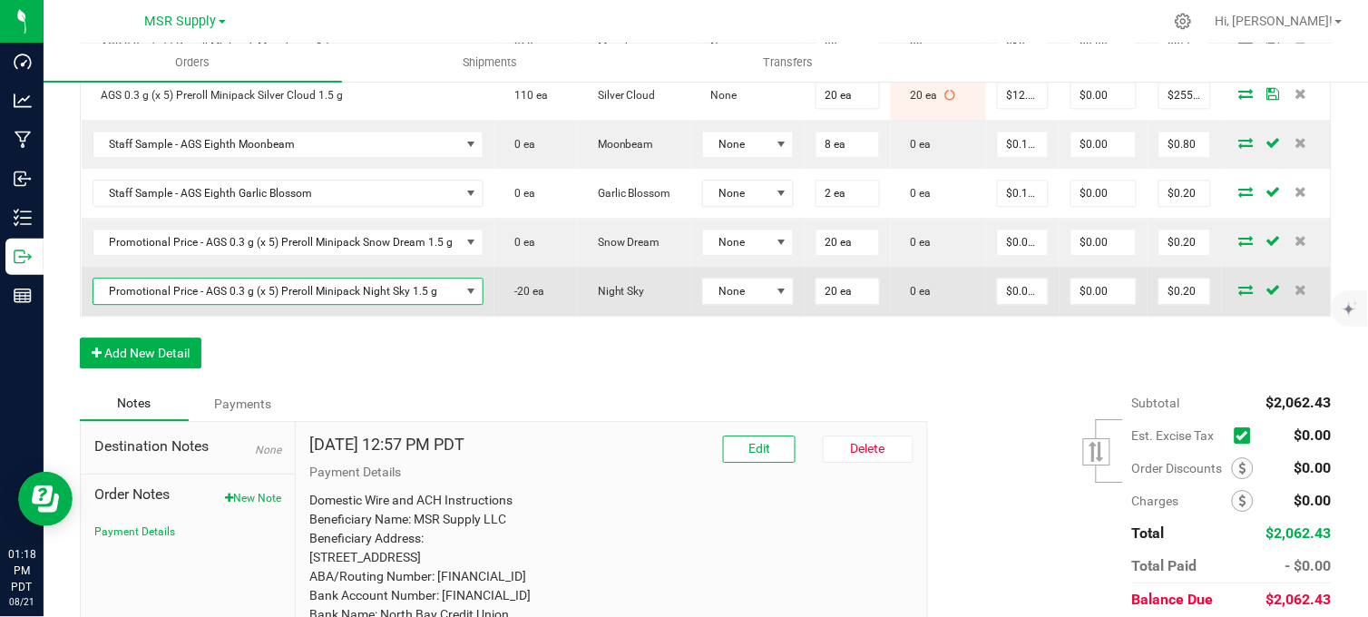
click at [194, 304] on span "Promotional Price - AGS 0.3 g (x 5) Preroll Minipack Night Sky 1.5 g" at bounding box center [276, 290] width 367 height 25
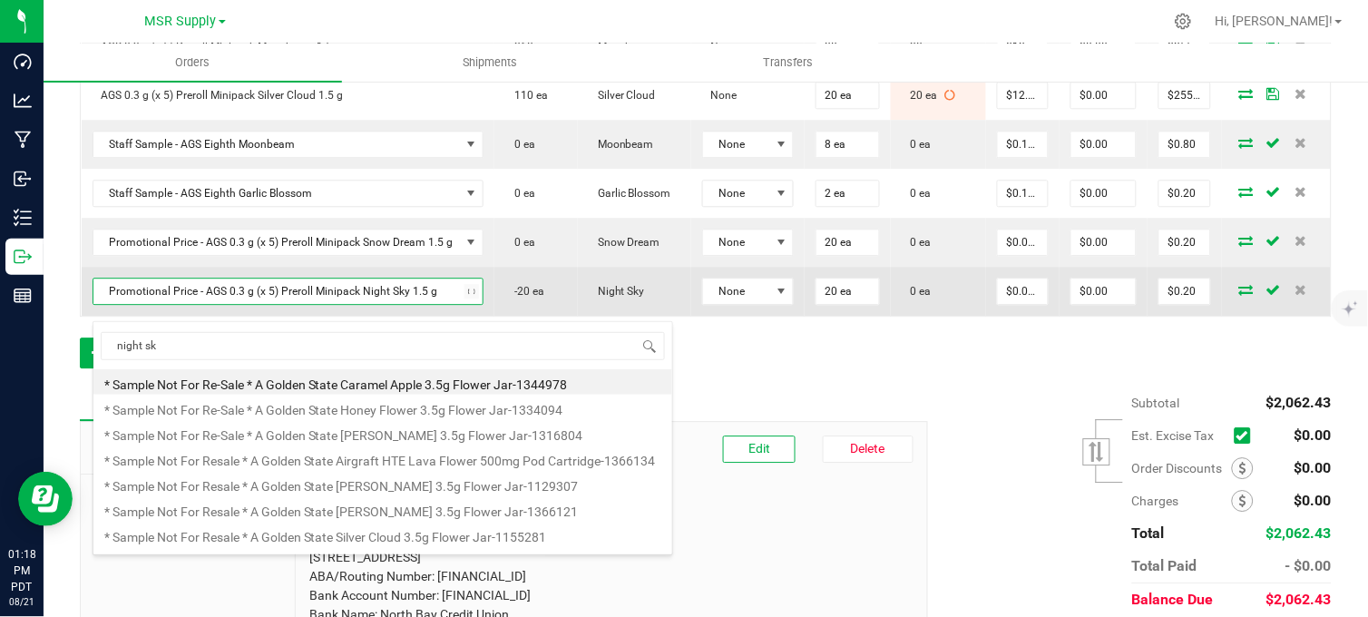
type input "night sky"
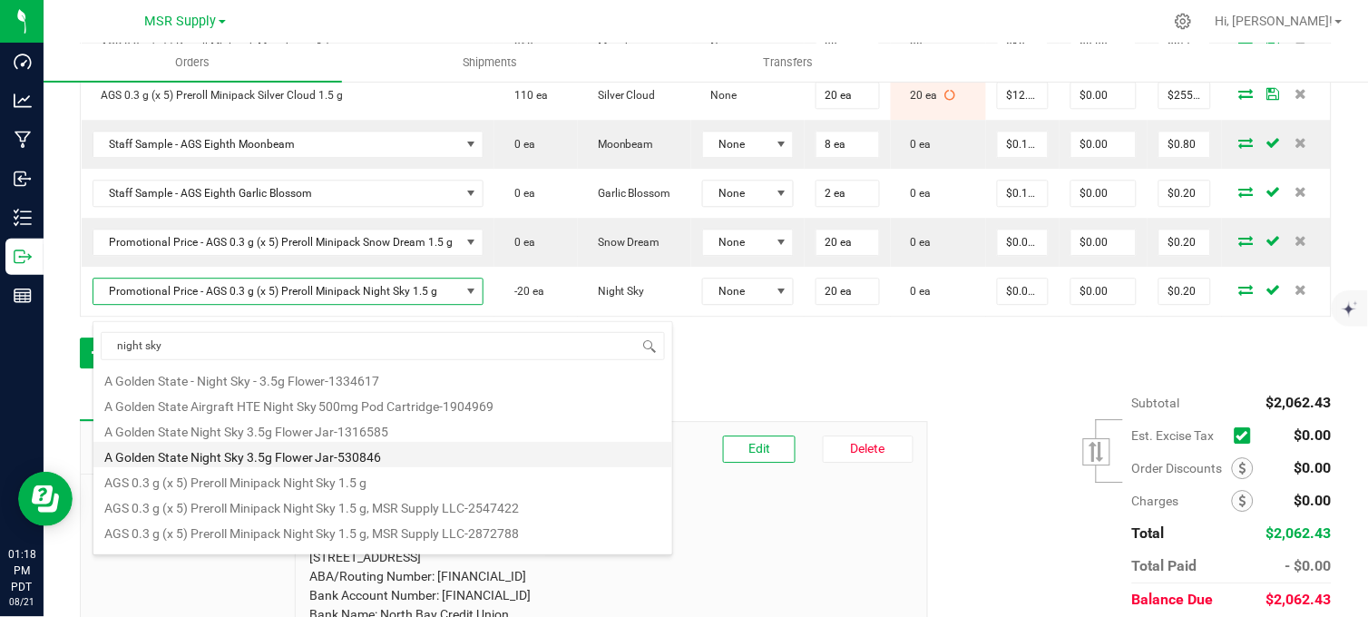
scroll to position [201, 0]
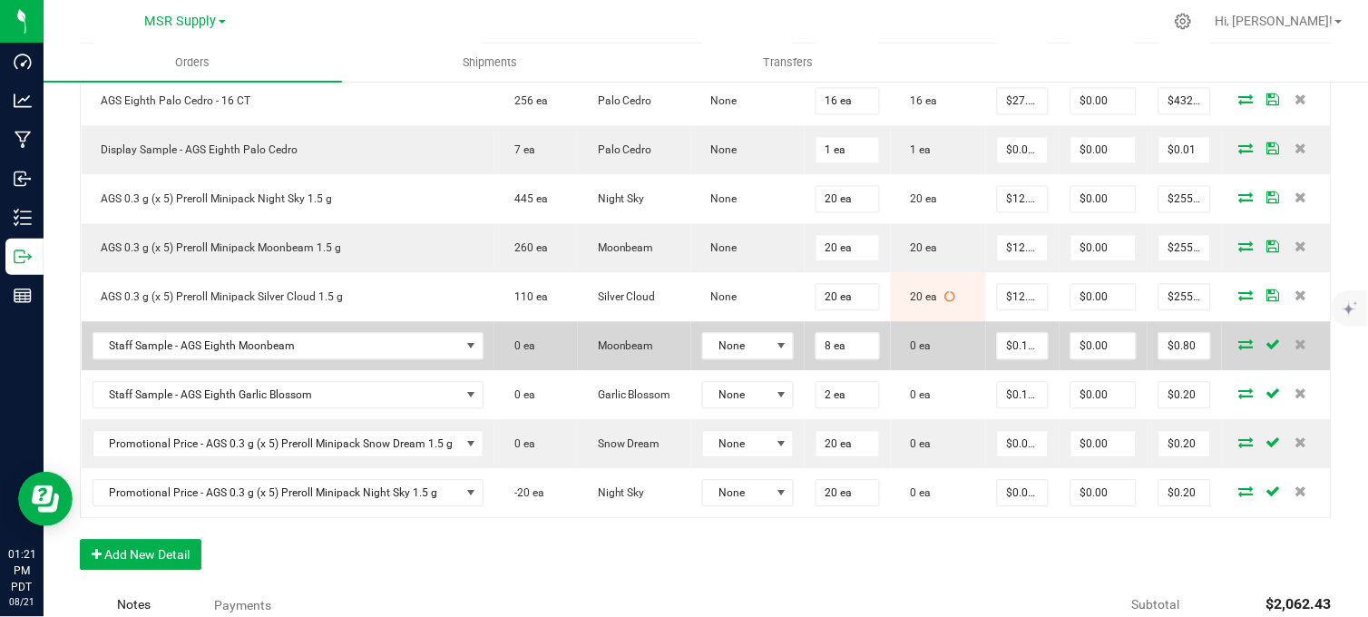
click at [1239, 350] on icon at bounding box center [1246, 344] width 15 height 11
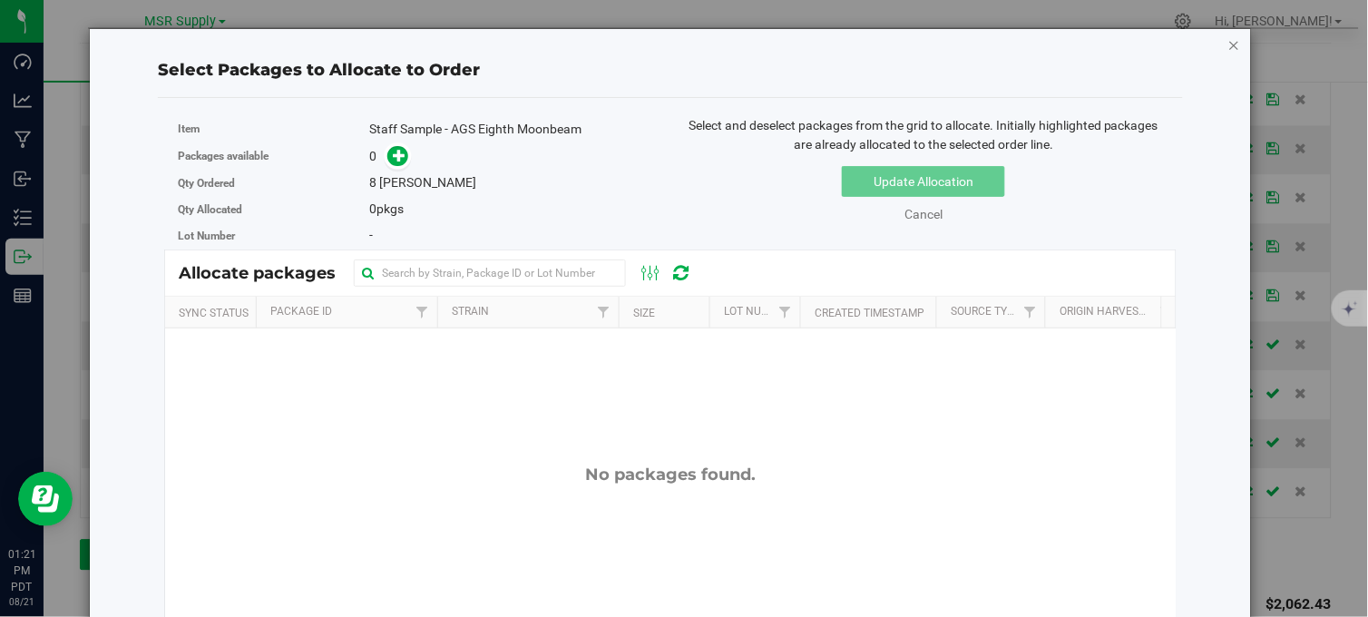
click at [1228, 47] on icon "button" at bounding box center [1234, 45] width 13 height 22
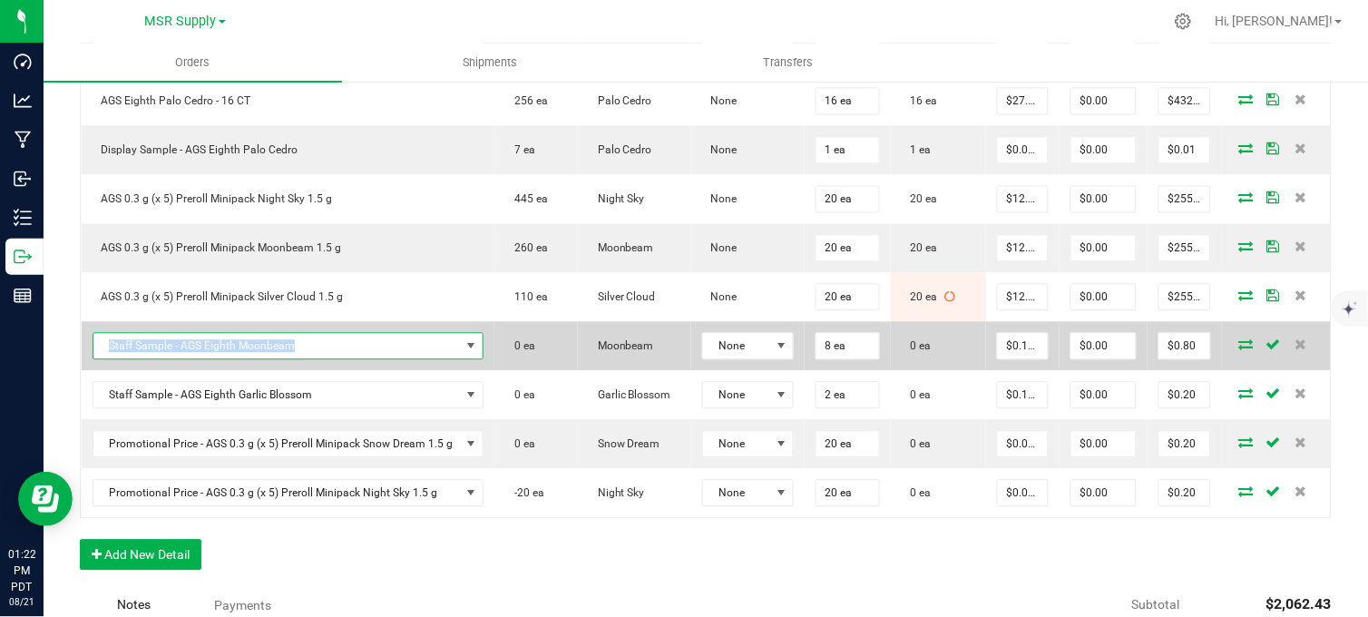
copy span "Staff Sample - AGS Eighth Moonbeam"
drag, startPoint x: 305, startPoint y: 358, endPoint x: 92, endPoint y: 364, distance: 213.2
click at [92, 360] on span "Staff Sample - AGS Eighth Moonbeam" at bounding box center [288, 346] width 392 height 27
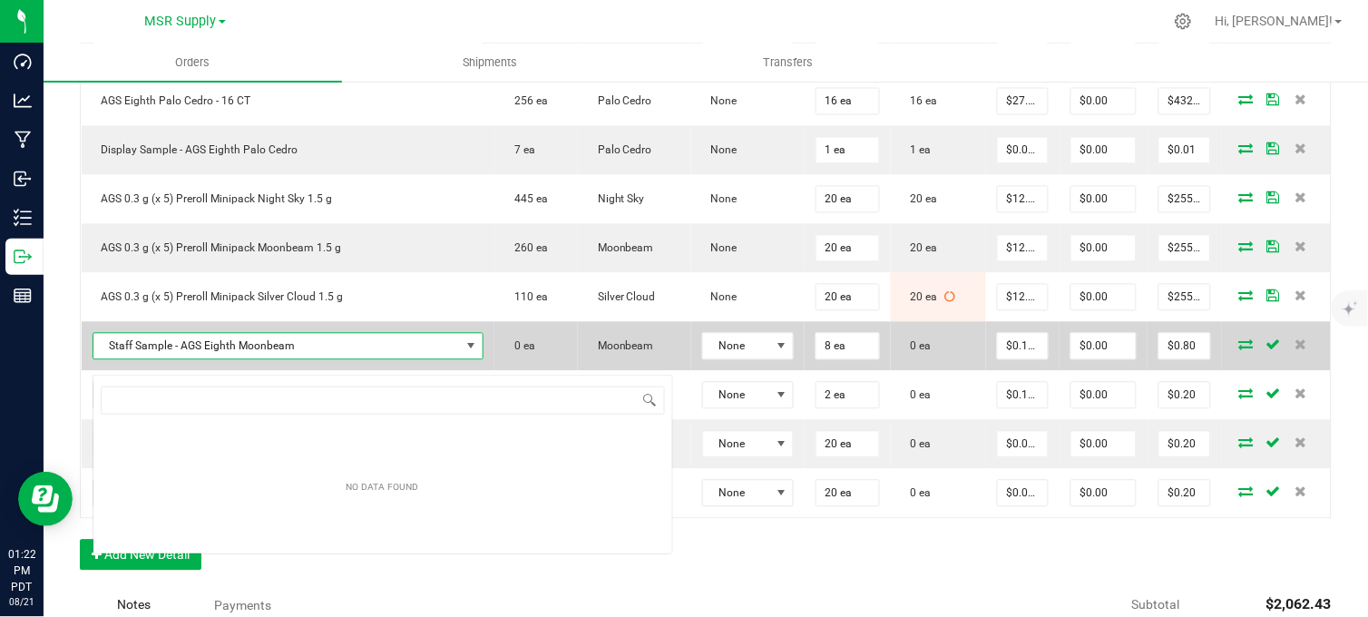
scroll to position [27, 386]
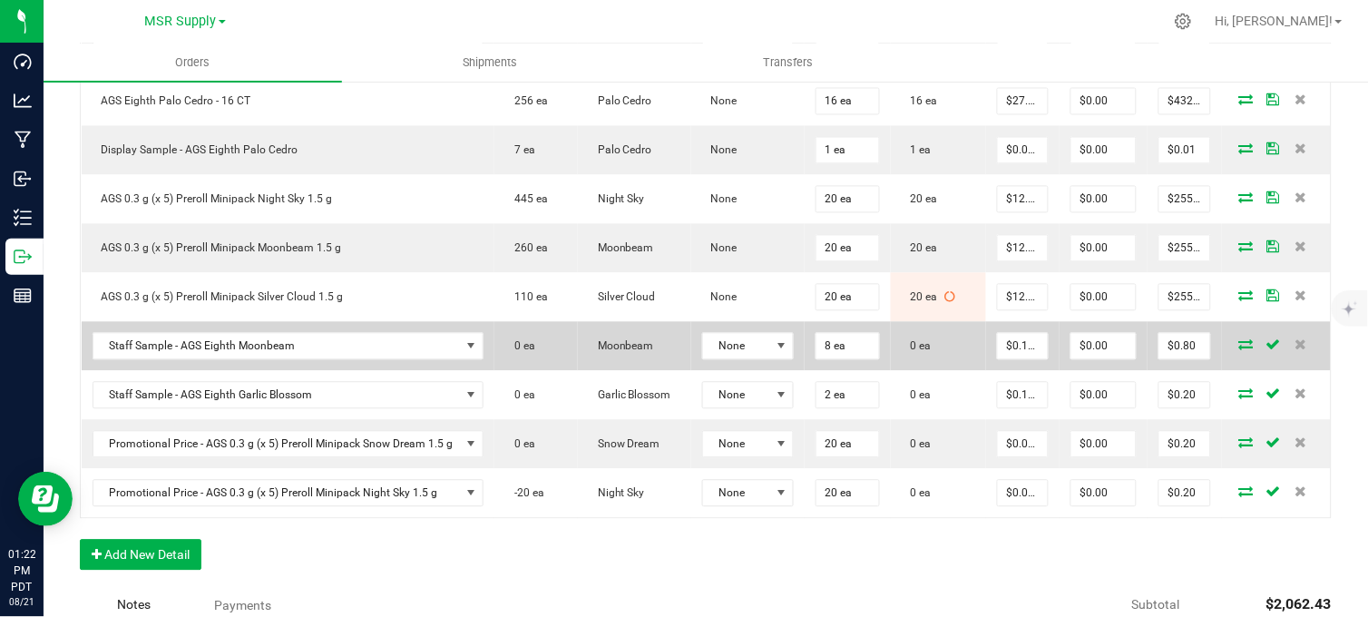
click at [1239, 350] on icon at bounding box center [1246, 344] width 15 height 11
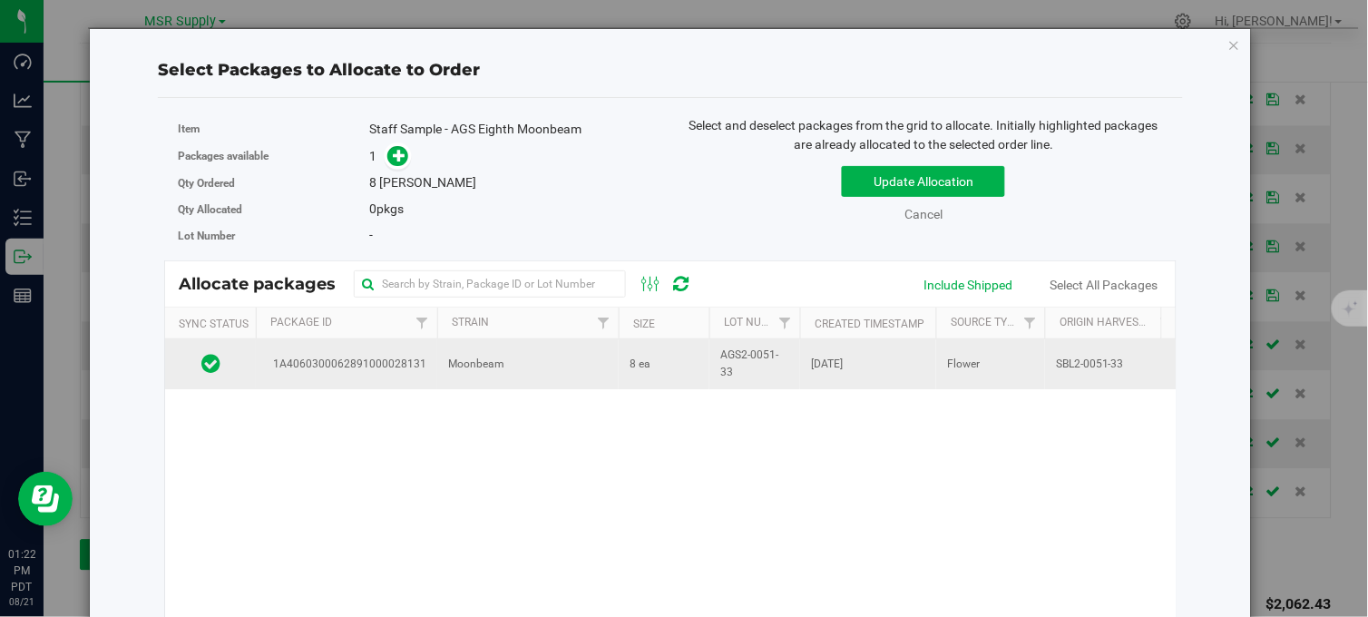
click at [654, 349] on td "8 ea" at bounding box center [663, 363] width 91 height 49
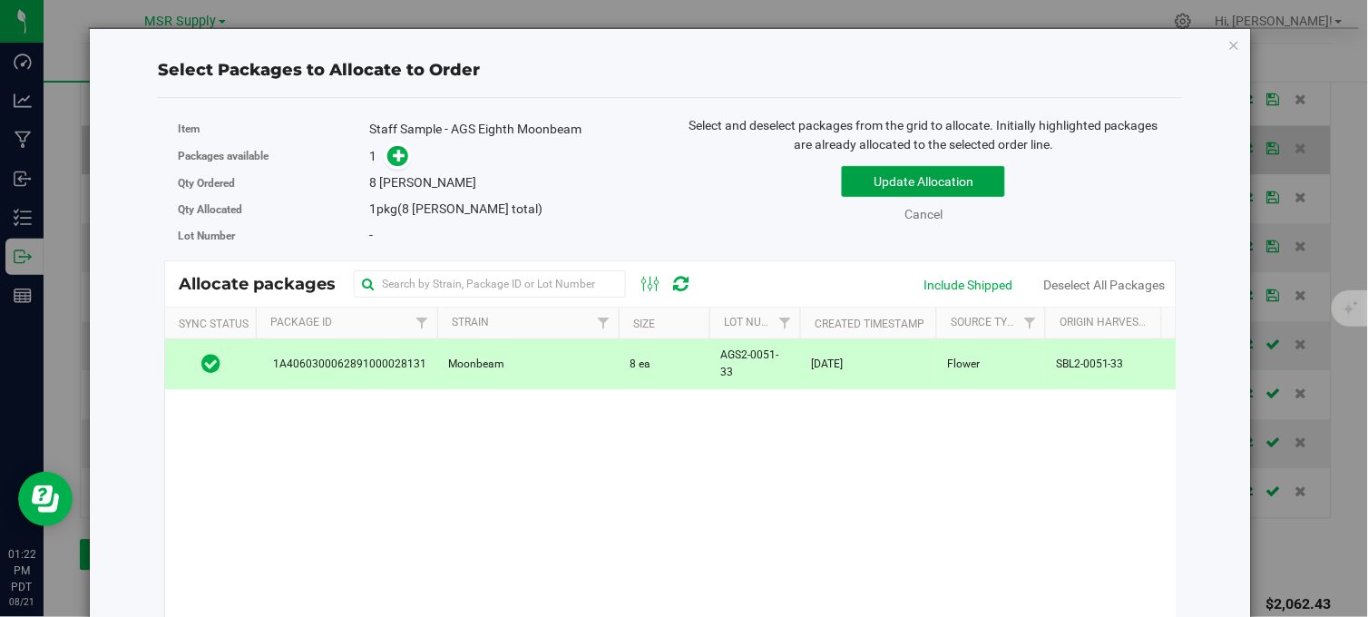
drag, startPoint x: 836, startPoint y: 193, endPoint x: 847, endPoint y: 186, distance: 13.1
click at [842, 192] on button "Update Allocation" at bounding box center [923, 181] width 163 height 31
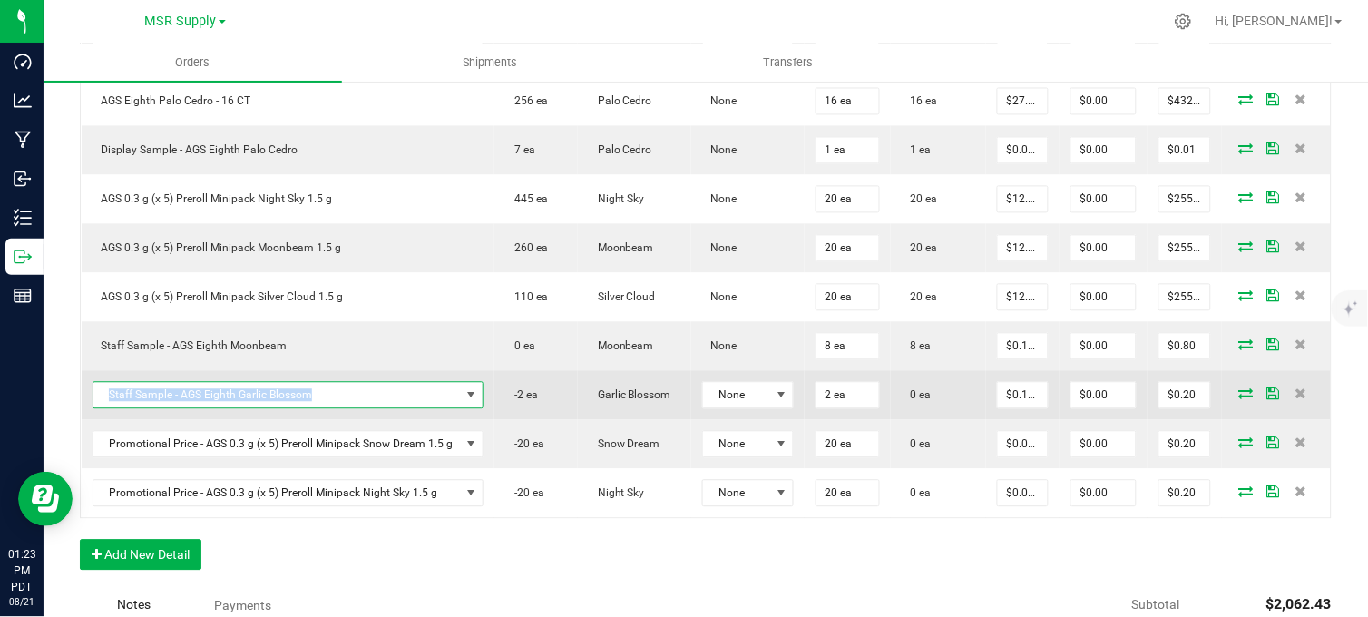
copy span "Staff Sample - AGS Eighth Garlic Blossom"
drag, startPoint x: 324, startPoint y: 413, endPoint x: 102, endPoint y: 423, distance: 221.5
click at [102, 409] on span "Staff Sample - AGS Eighth Garlic Blossom" at bounding box center [288, 395] width 392 height 27
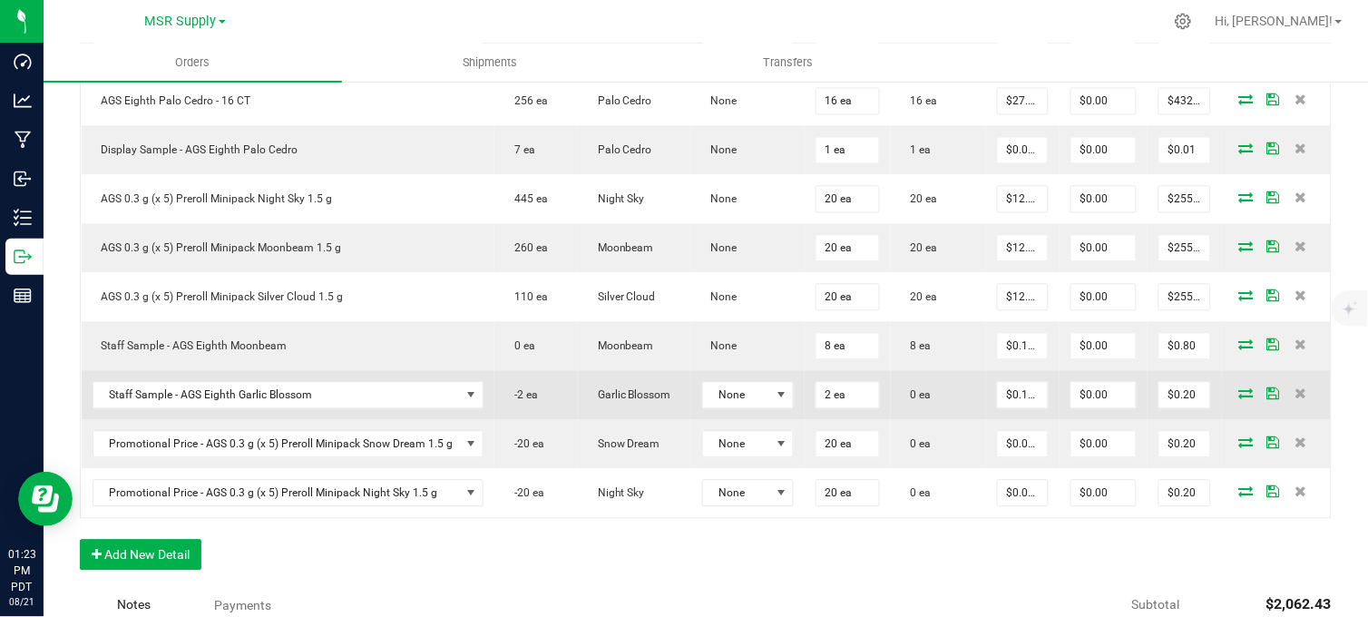
click at [1237, 399] on span at bounding box center [1245, 393] width 27 height 11
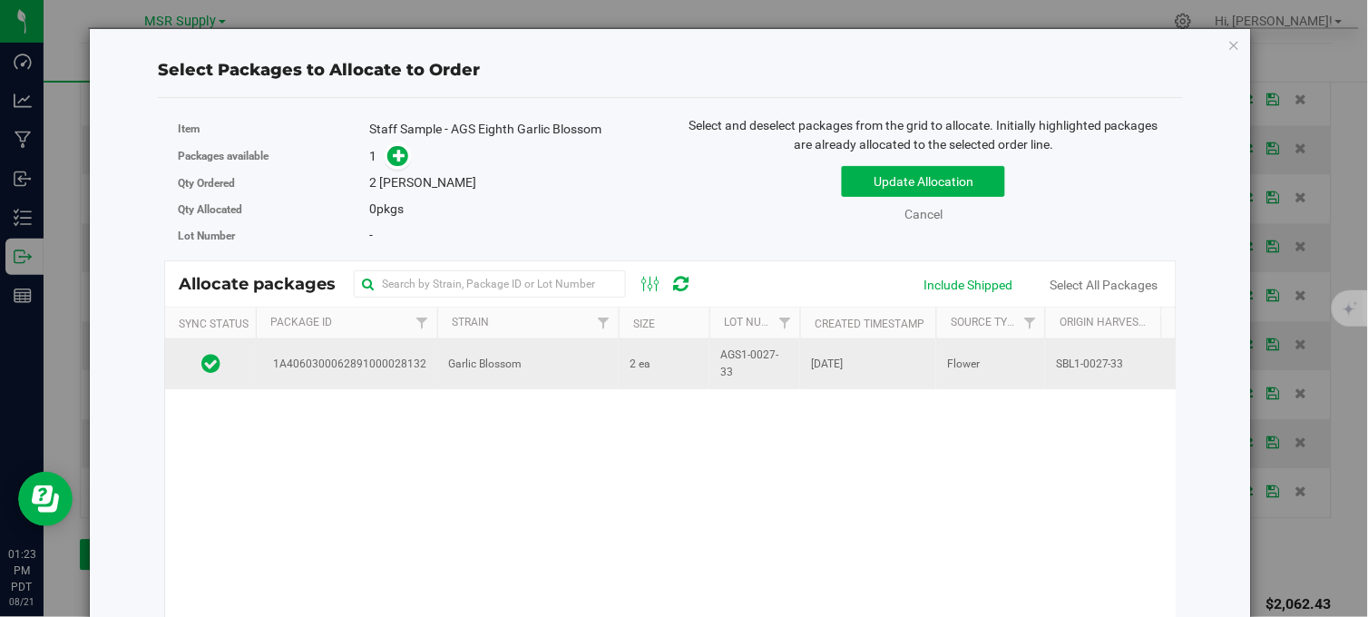
click at [573, 370] on td "Garlic Blossom" at bounding box center [527, 363] width 181 height 49
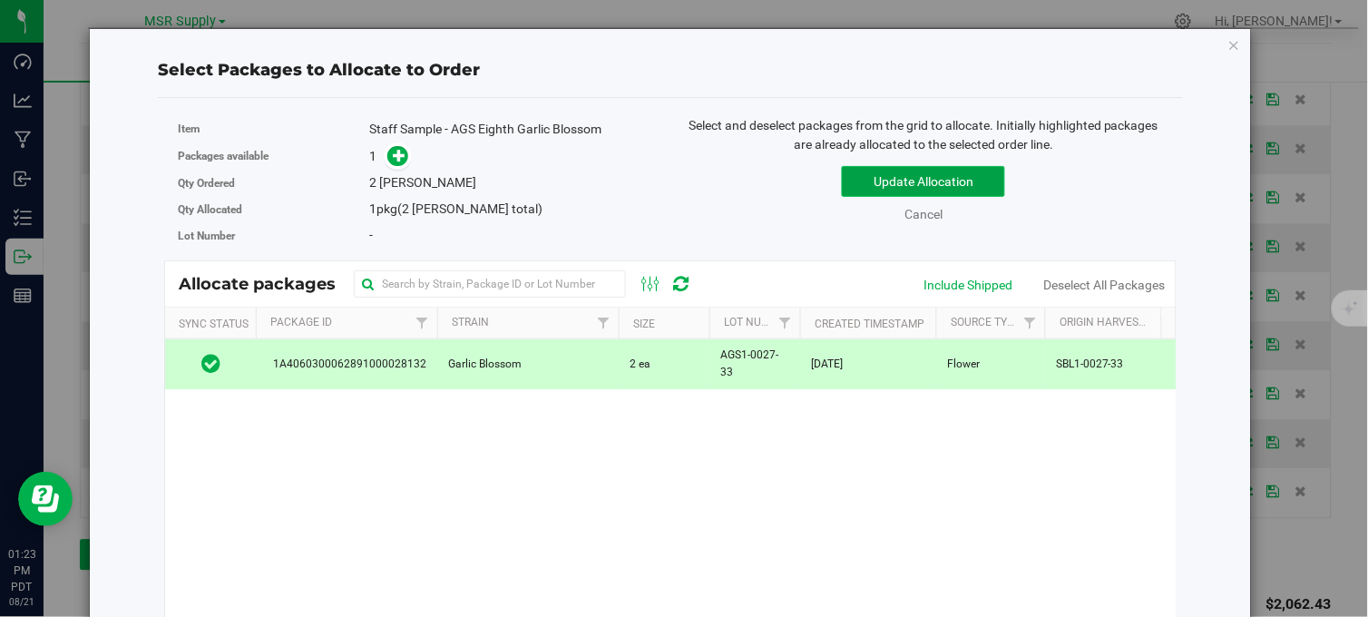
click at [925, 179] on button "Update Allocation" at bounding box center [923, 181] width 163 height 31
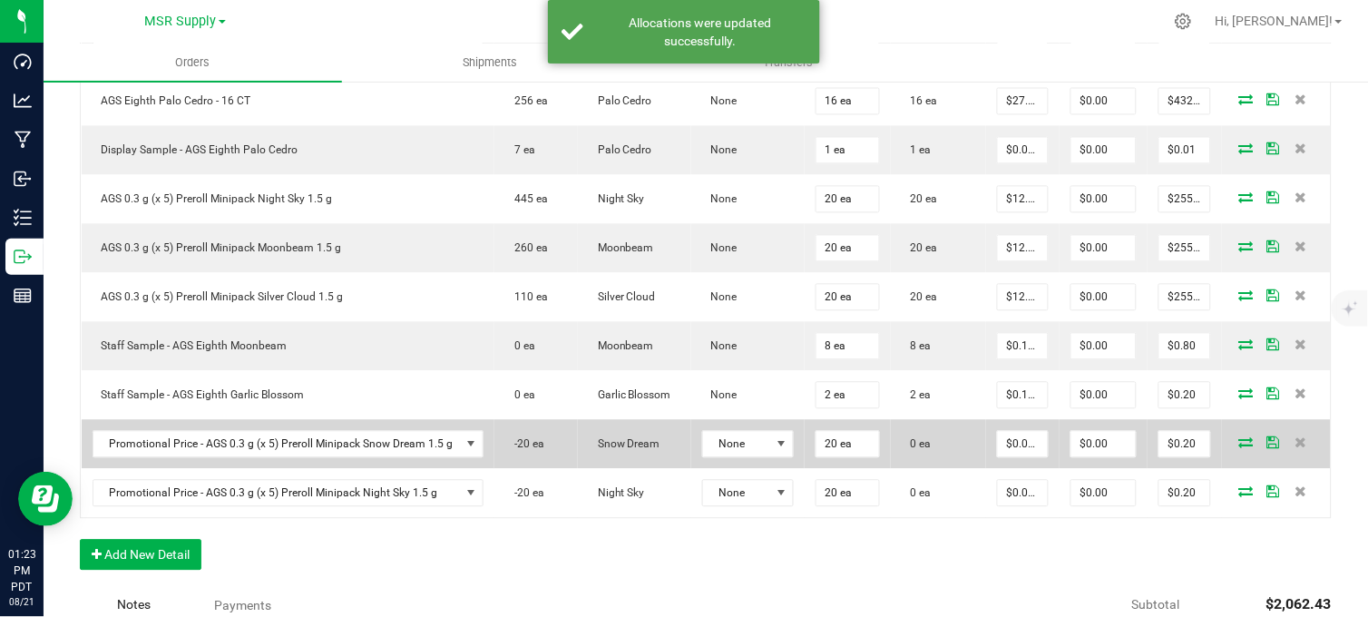
click at [1239, 448] on icon at bounding box center [1246, 442] width 15 height 11
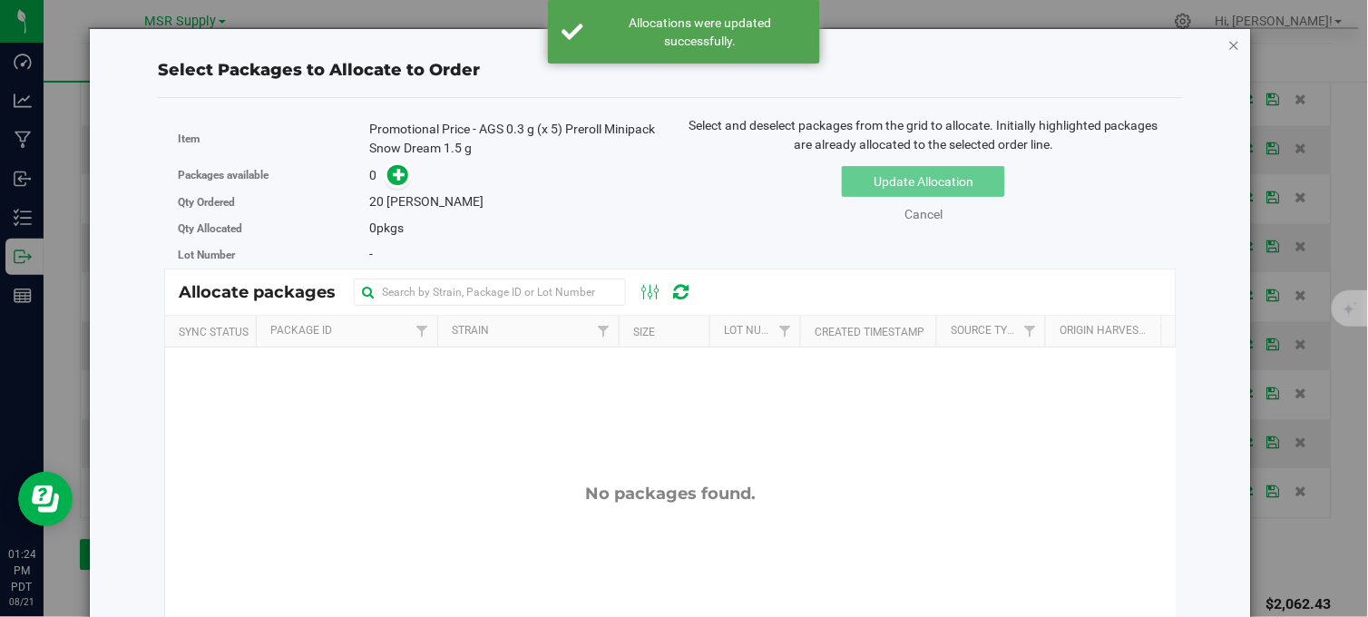
click at [1228, 46] on icon "button" at bounding box center [1234, 45] width 13 height 22
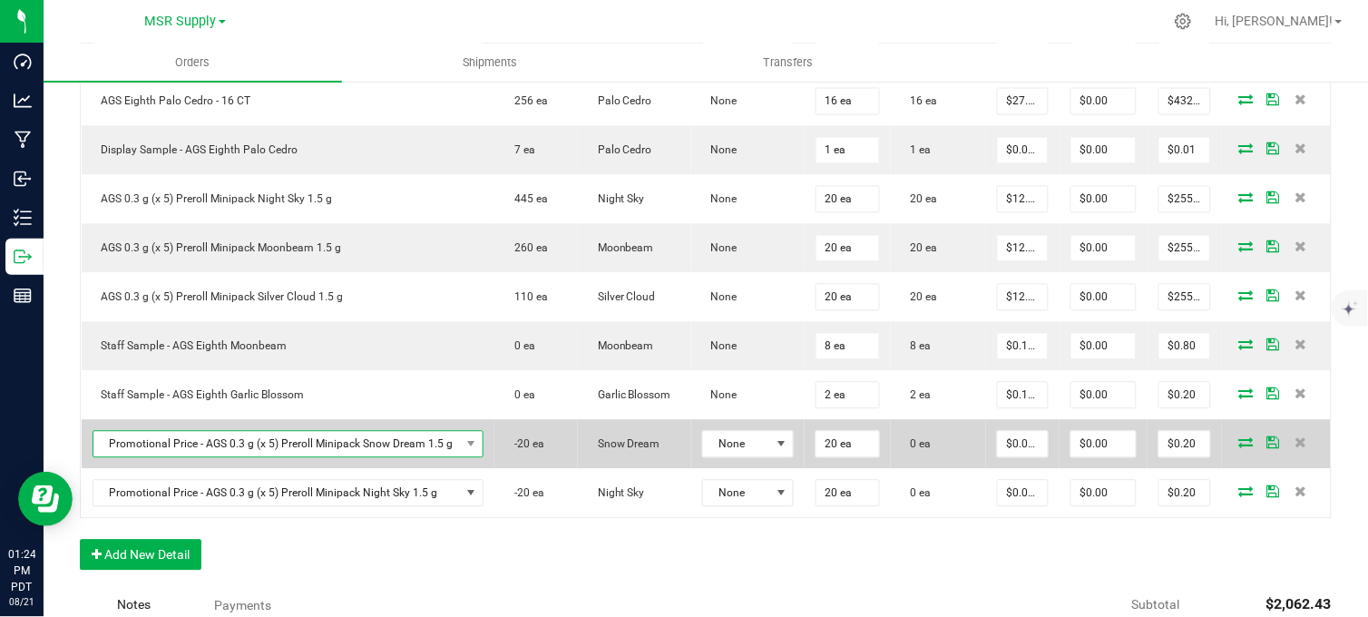
drag, startPoint x: 441, startPoint y: 457, endPoint x: 448, endPoint y: 463, distance: 9.6
click at [442, 457] on span "Promotional Price - AGS 0.3 g (x 5) Preroll Minipack Snow Dream 1.5 g" at bounding box center [276, 444] width 367 height 25
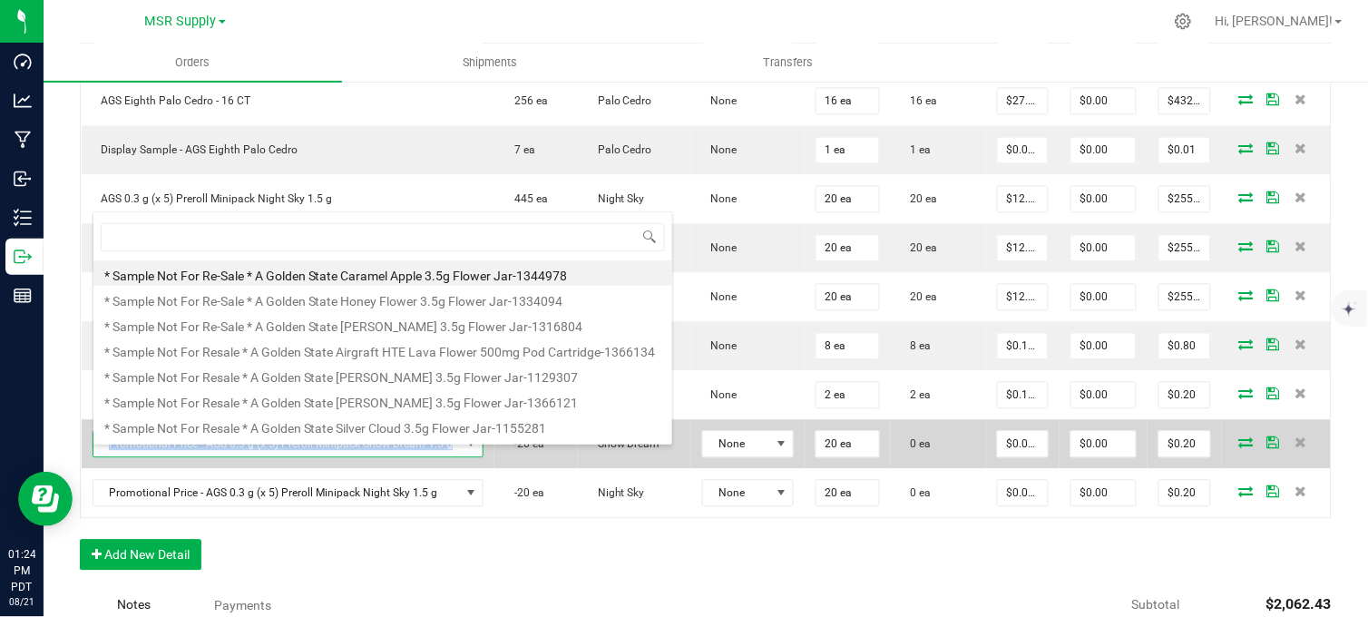
copy span "Promotional Price - AGS 0.3 g (x 5) Preroll Minipack Snow Dream 1.5 g"
drag, startPoint x: 448, startPoint y: 463, endPoint x: 111, endPoint y: 461, distance: 337.4
click at [111, 457] on span "Promotional Price - AGS 0.3 g (x 5) Preroll Minipack Snow Dream 1.5 g" at bounding box center [276, 444] width 367 height 25
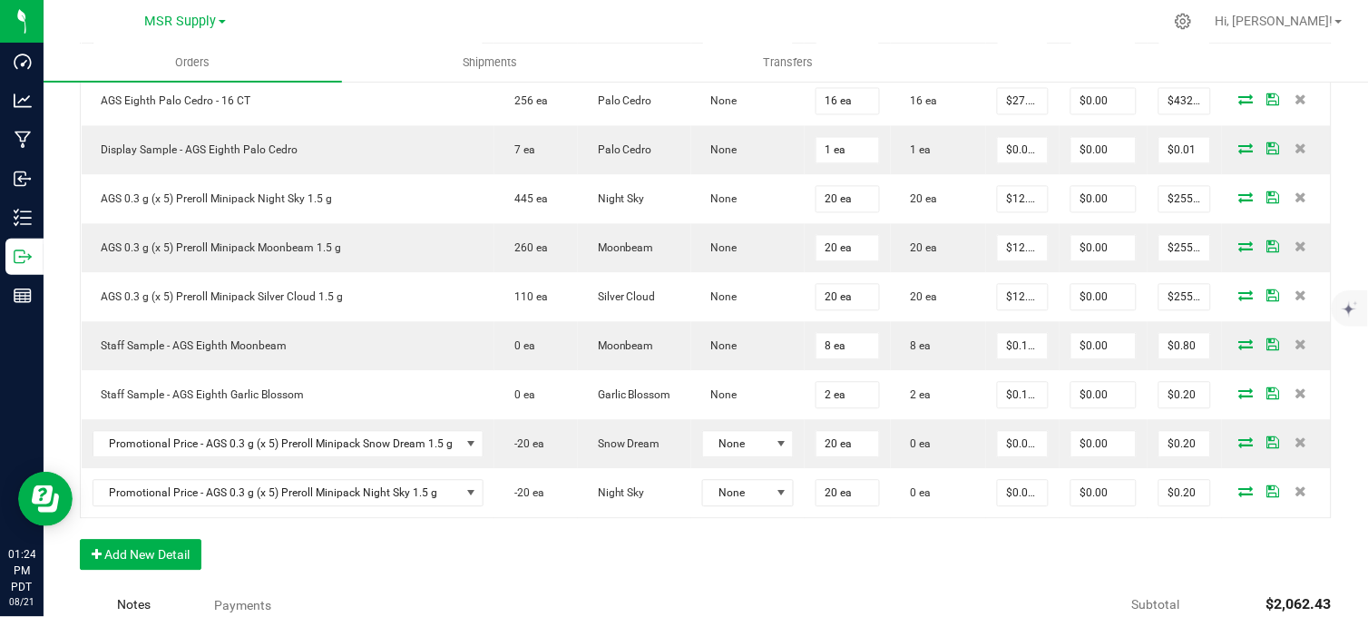
click at [550, 570] on div "Order Details Print All Labels Item Sellable Strain Lot Number Qty Ordered Qty …" at bounding box center [705, 187] width 1251 height 803
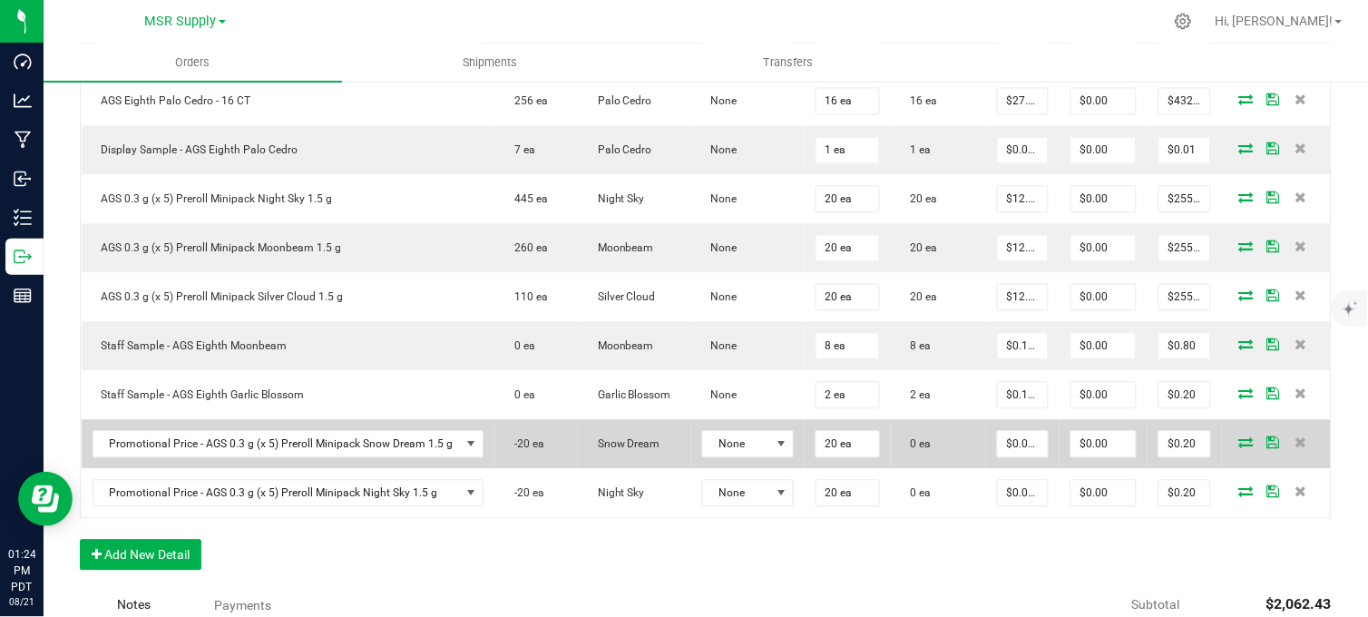
click at [1239, 448] on icon at bounding box center [1246, 442] width 15 height 11
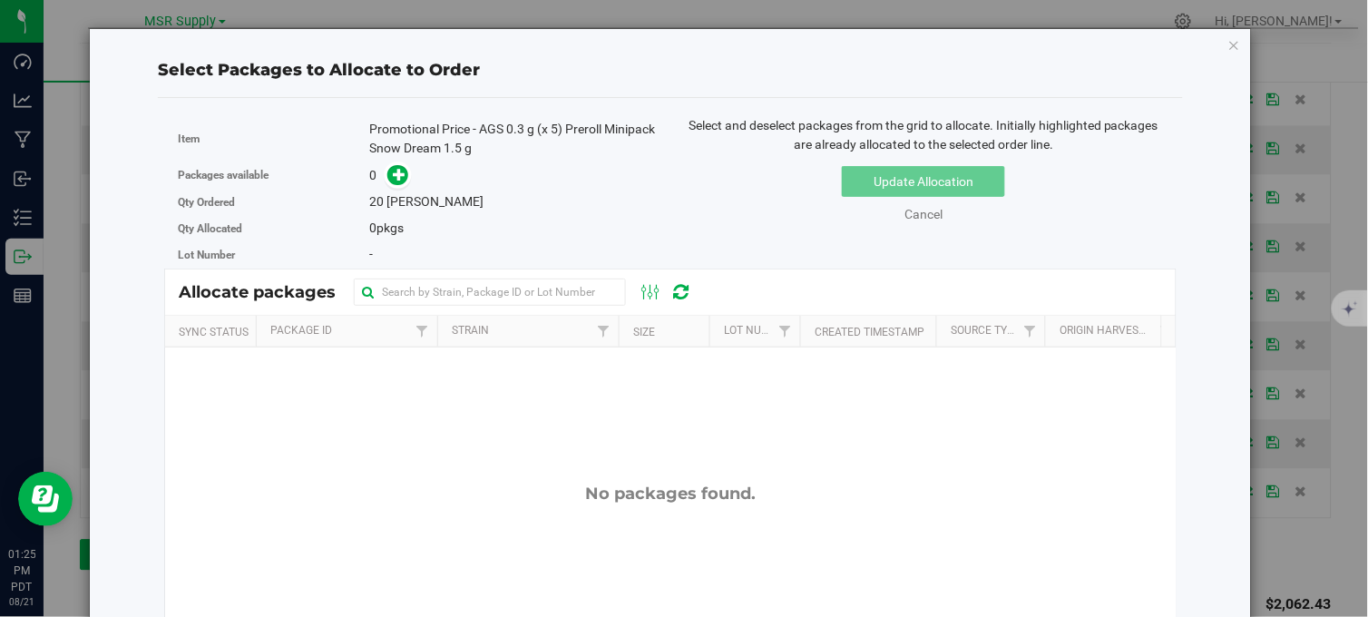
drag, startPoint x: 420, startPoint y: 150, endPoint x: 514, endPoint y: 149, distance: 94.3
click at [514, 149] on div "Promotional Price - AGS 0.3 g (x 5) Preroll Minipack Snow Dream 1.5 g" at bounding box center [512, 139] width 287 height 38
drag, startPoint x: 514, startPoint y: 149, endPoint x: 484, endPoint y: 215, distance: 72.6
click at [487, 225] on div "0 pkgs" at bounding box center [512, 228] width 287 height 19
click at [1228, 43] on icon "button" at bounding box center [1234, 45] width 13 height 22
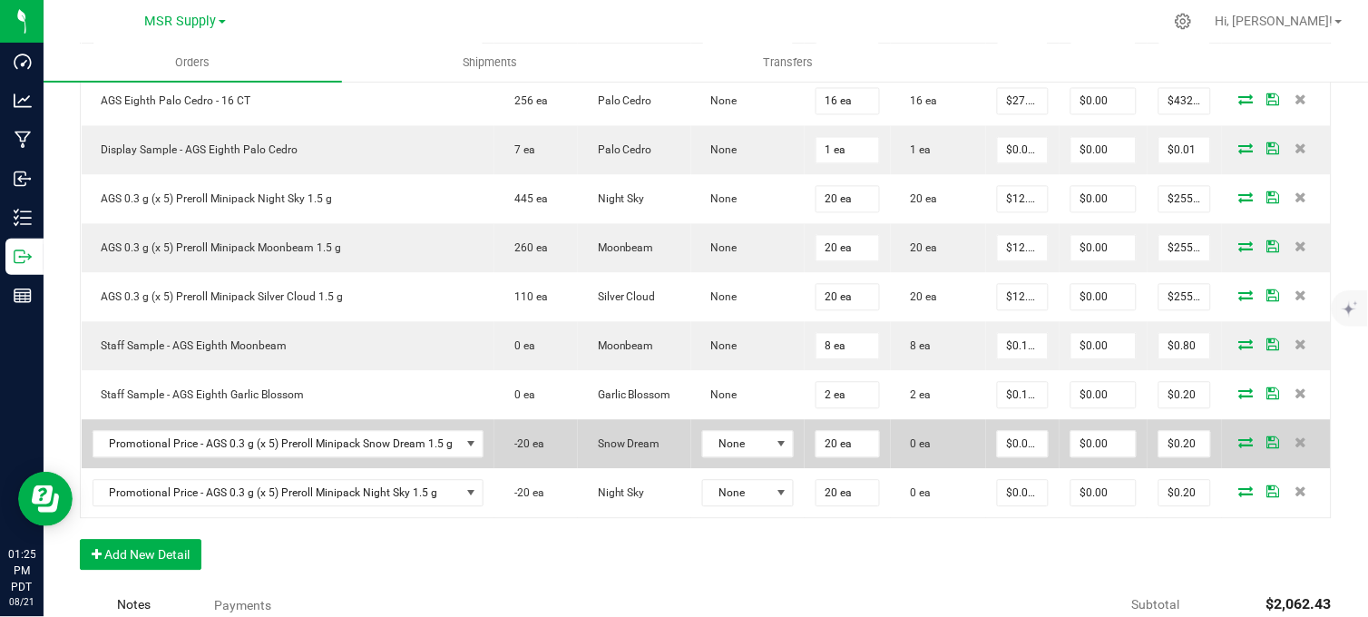
click at [1239, 448] on icon at bounding box center [1246, 442] width 15 height 11
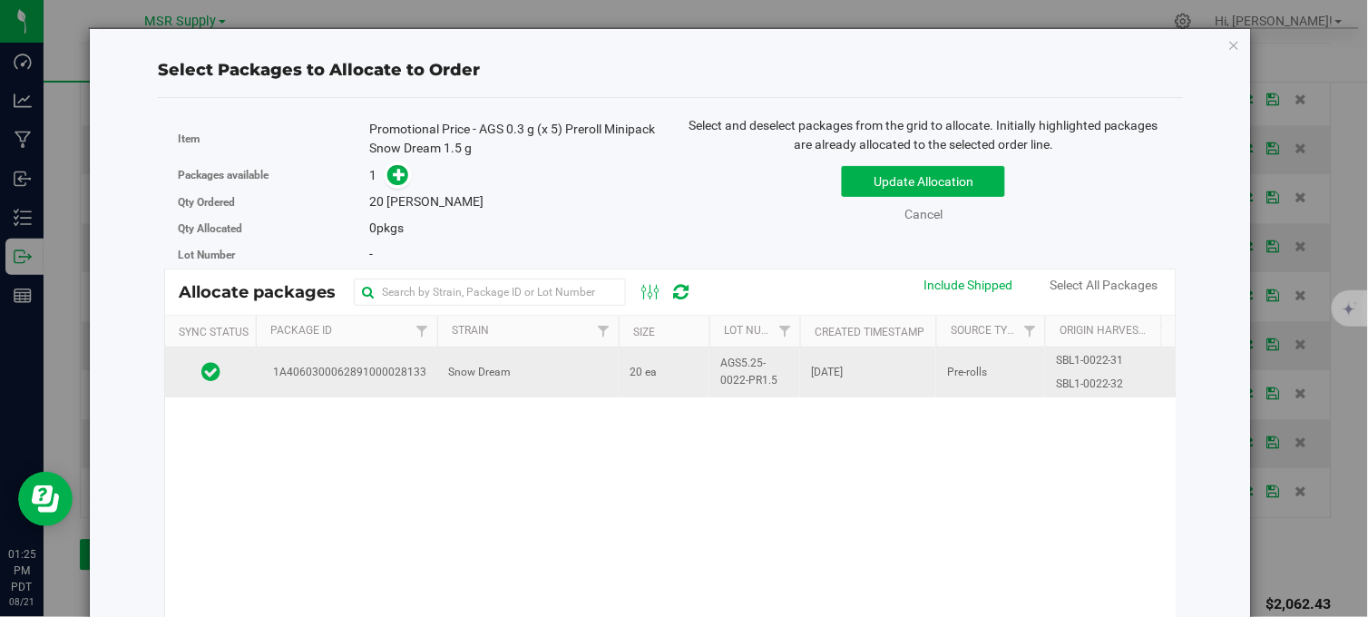
drag, startPoint x: 599, startPoint y: 367, endPoint x: 641, endPoint y: 347, distance: 47.1
click at [599, 368] on td "Snow Dream" at bounding box center [527, 371] width 181 height 49
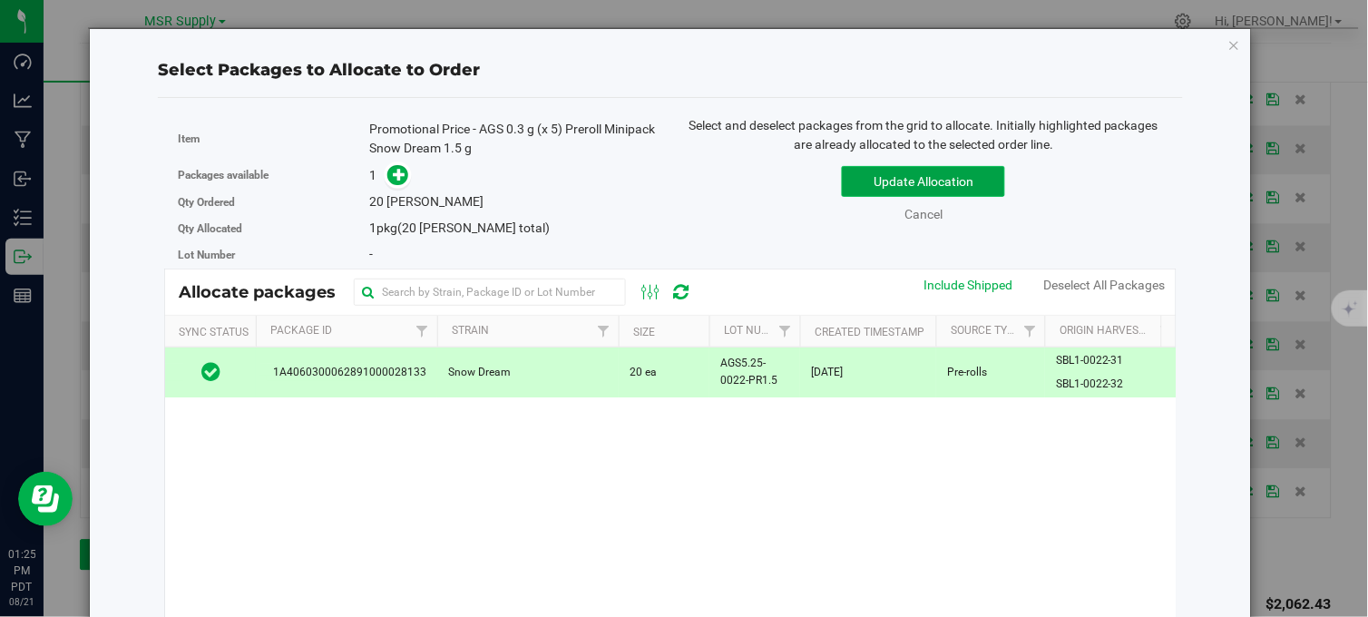
click at [899, 183] on button "Update Allocation" at bounding box center [923, 181] width 163 height 31
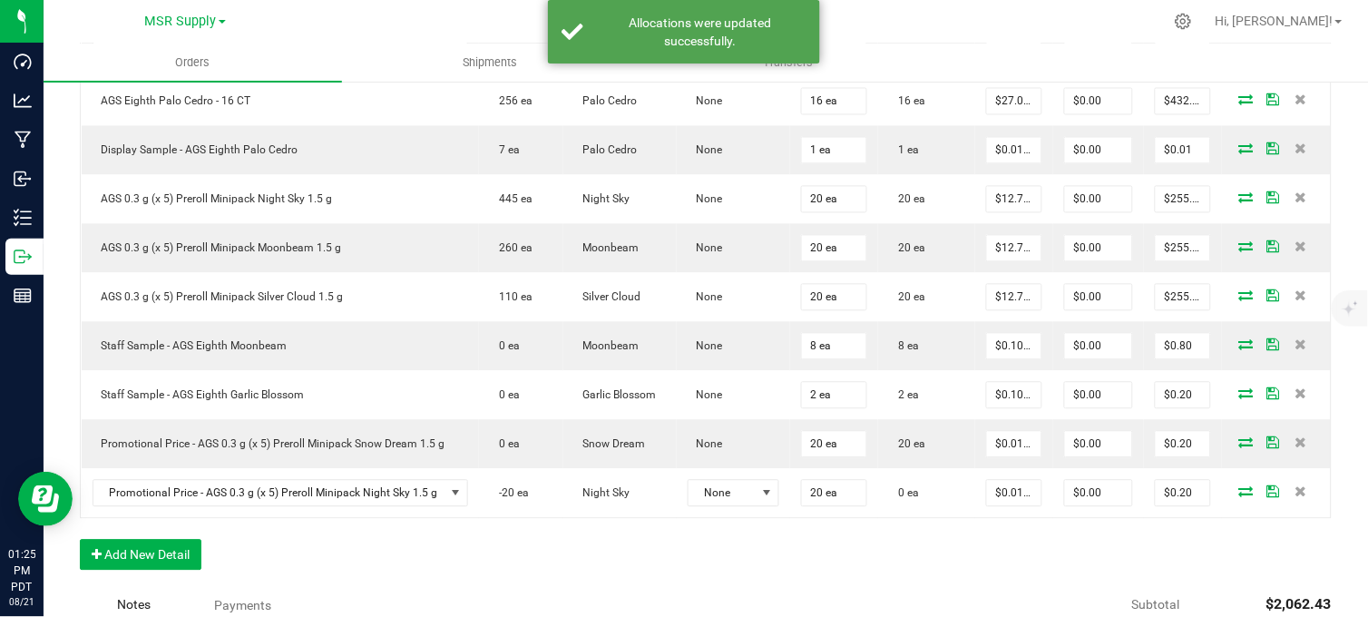
click at [578, 555] on div "Order Details Print All Labels Item Sellable Strain Lot Number Qty Ordered Qty …" at bounding box center [705, 187] width 1251 height 803
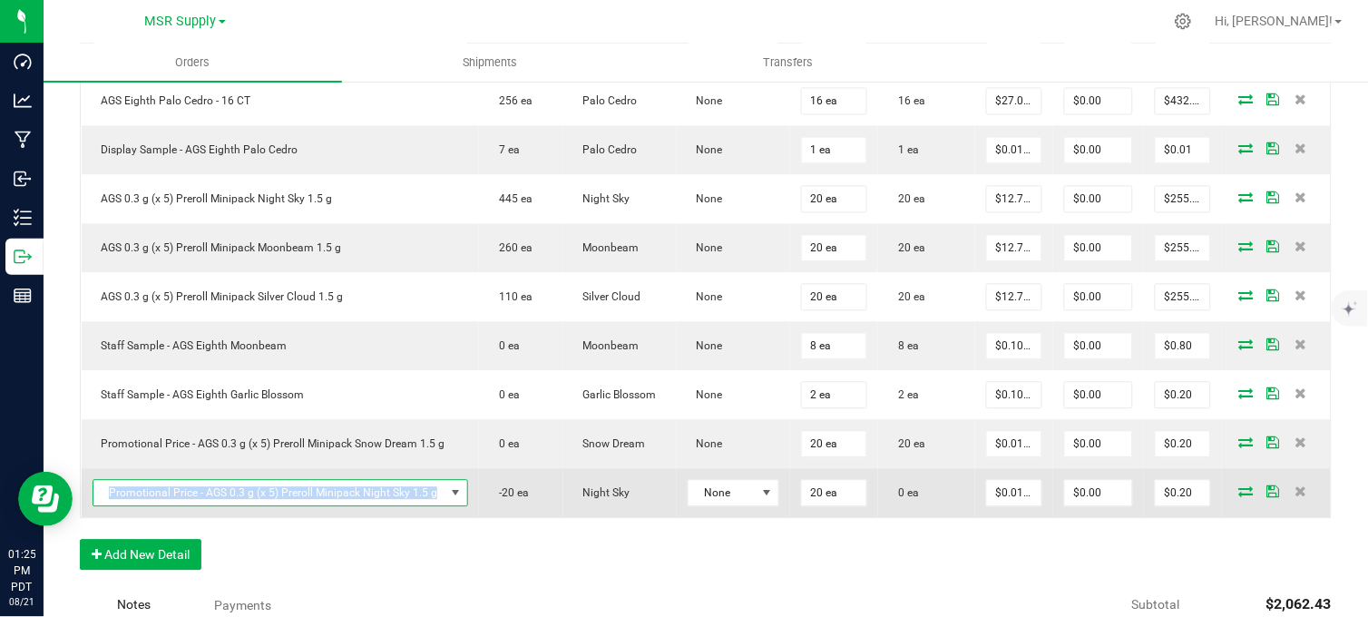
copy span "Promotional Price - AGS 0.3 g (x 5) Preroll Minipack Night Sky 1.5 g"
drag, startPoint x: 429, startPoint y: 513, endPoint x: 104, endPoint y: 512, distance: 324.7
click at [104, 506] on span "Promotional Price - AGS 0.3 g (x 5) Preroll Minipack Night Sky 1.5 g" at bounding box center [269, 493] width 352 height 25
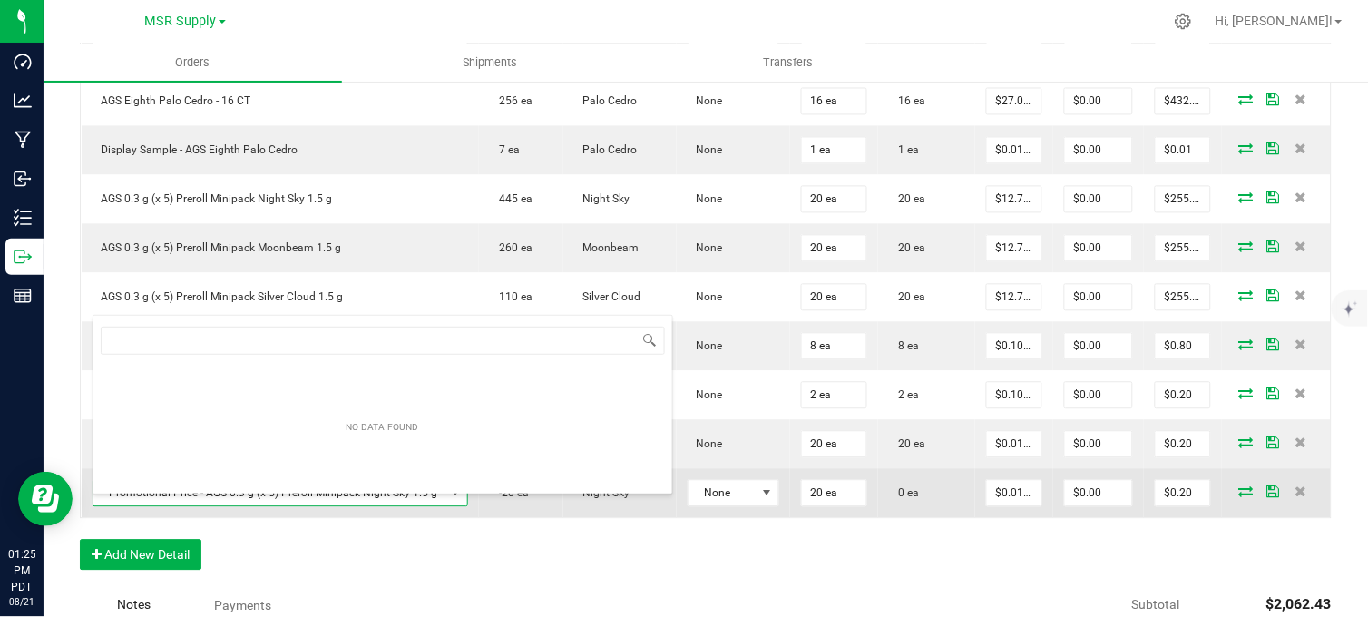
scroll to position [27, 370]
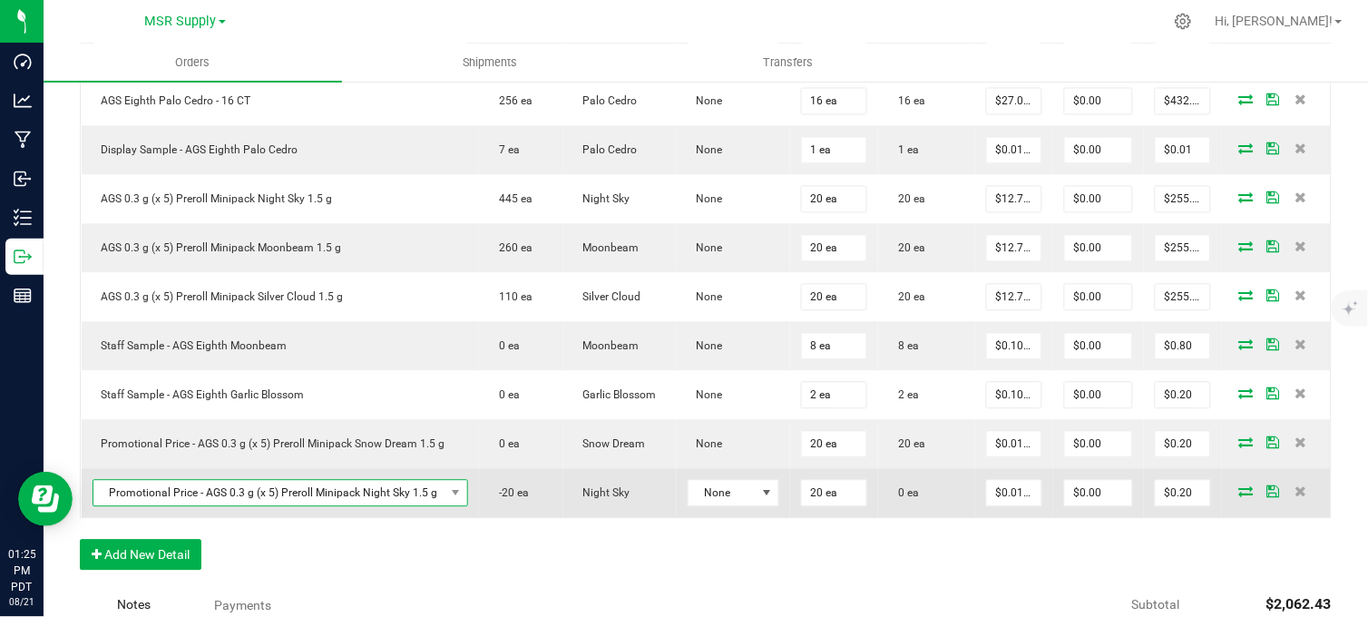
click at [318, 506] on span "Promotional Price - AGS 0.3 g (x 5) Preroll Minipack Night Sky 1.5 g" at bounding box center [269, 493] width 352 height 25
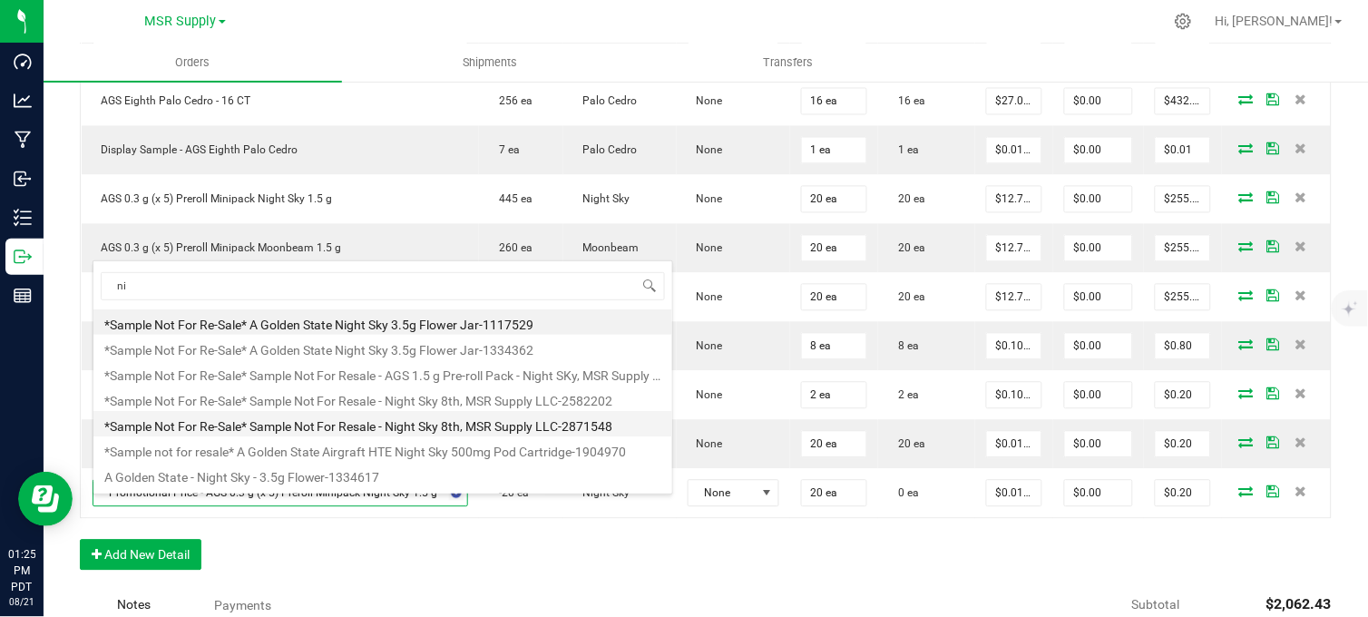
type input "n"
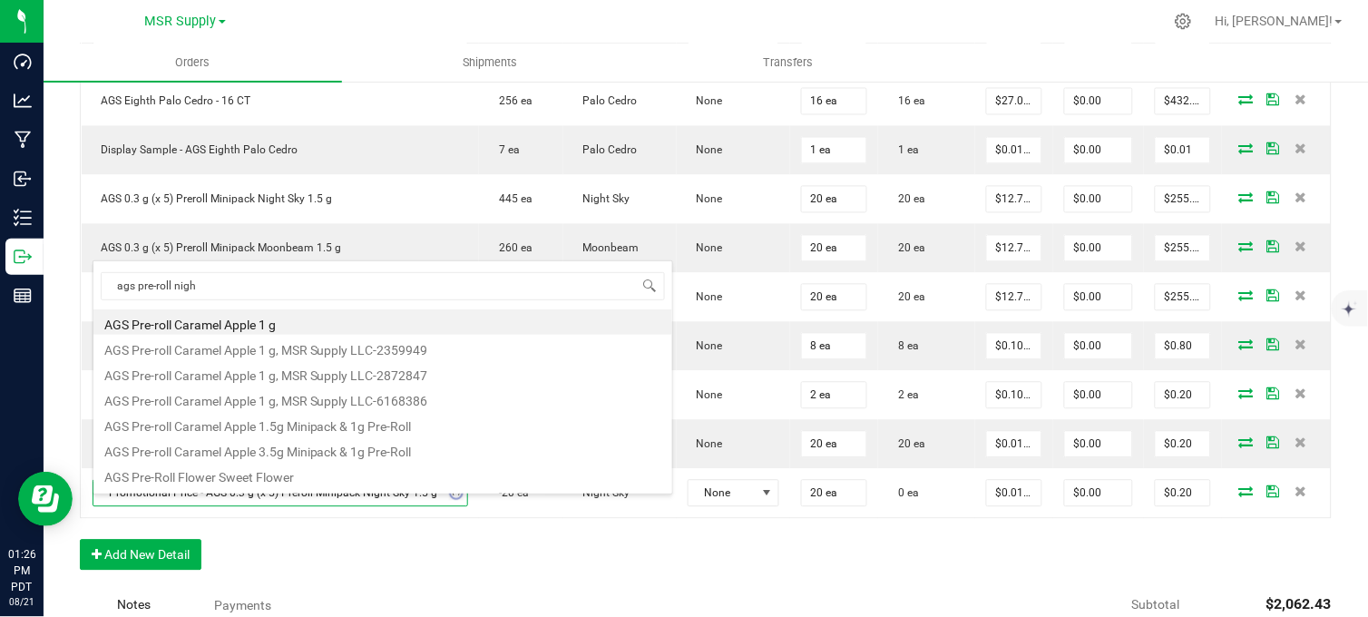
type input "ags pre-roll night"
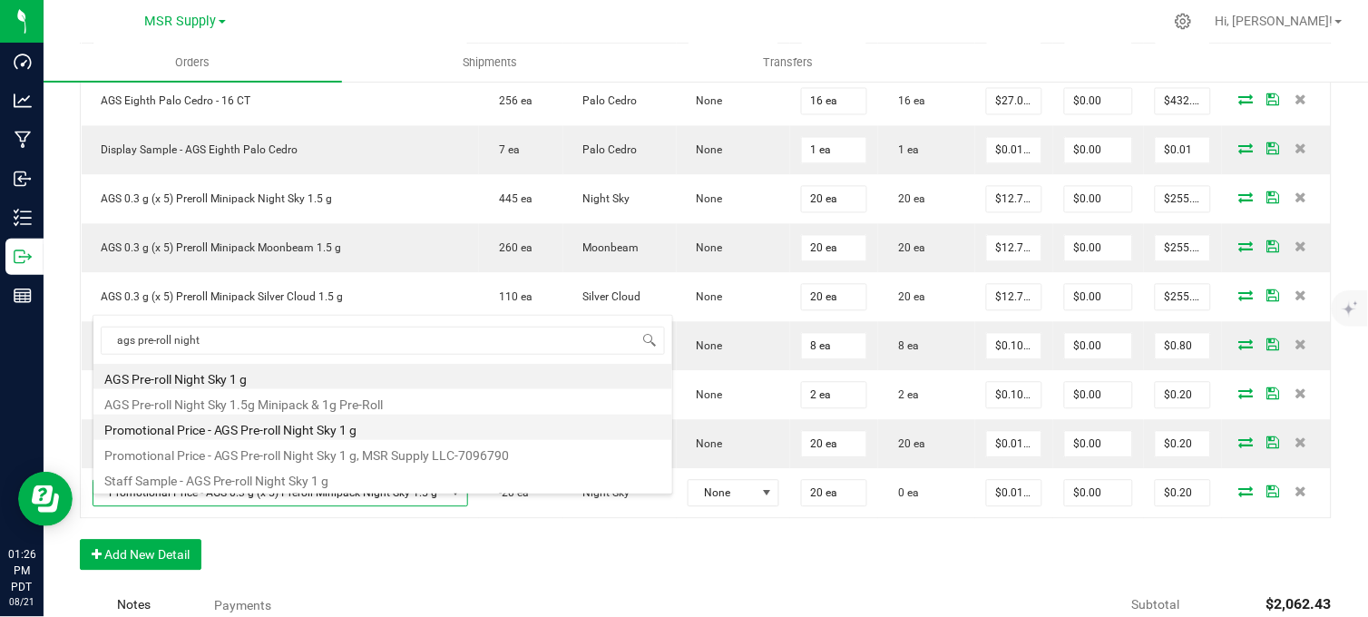
click at [223, 427] on li "Promotional Price - AGS Pre-roll Night Sky 1 g" at bounding box center [382, 426] width 579 height 25
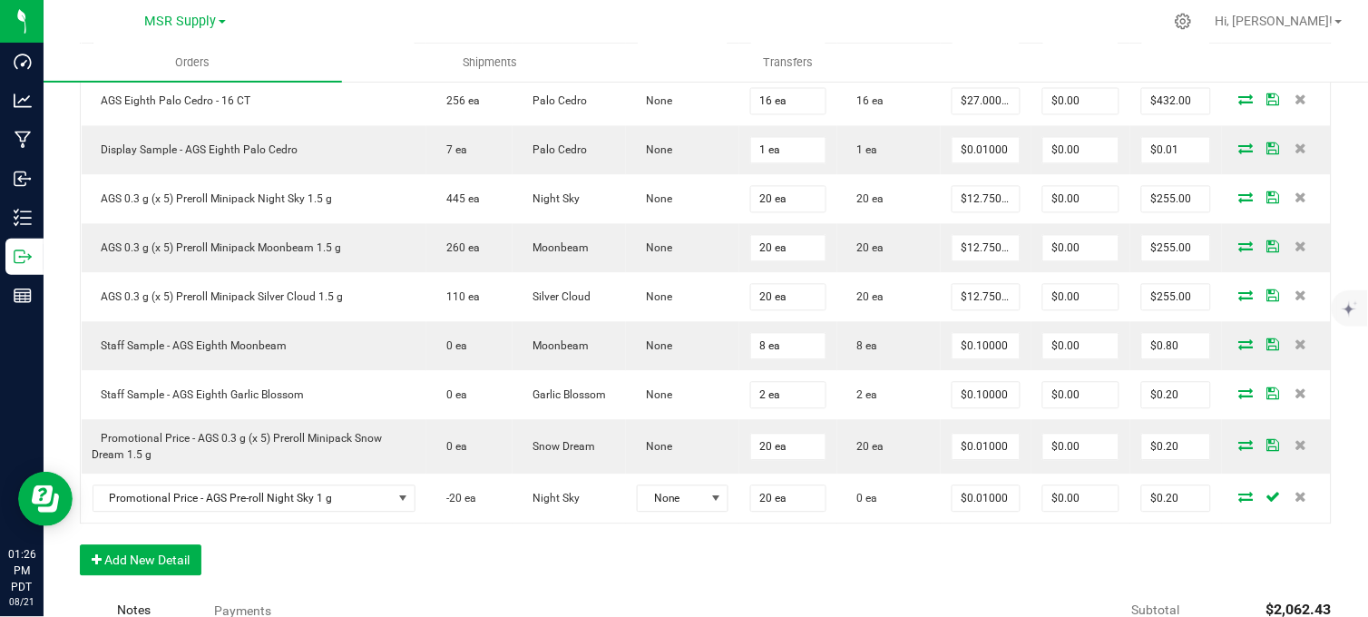
click at [300, 566] on div "Order Details Print All Labels Item Sellable Strain Lot Number Qty Ordered Qty …" at bounding box center [705, 190] width 1251 height 808
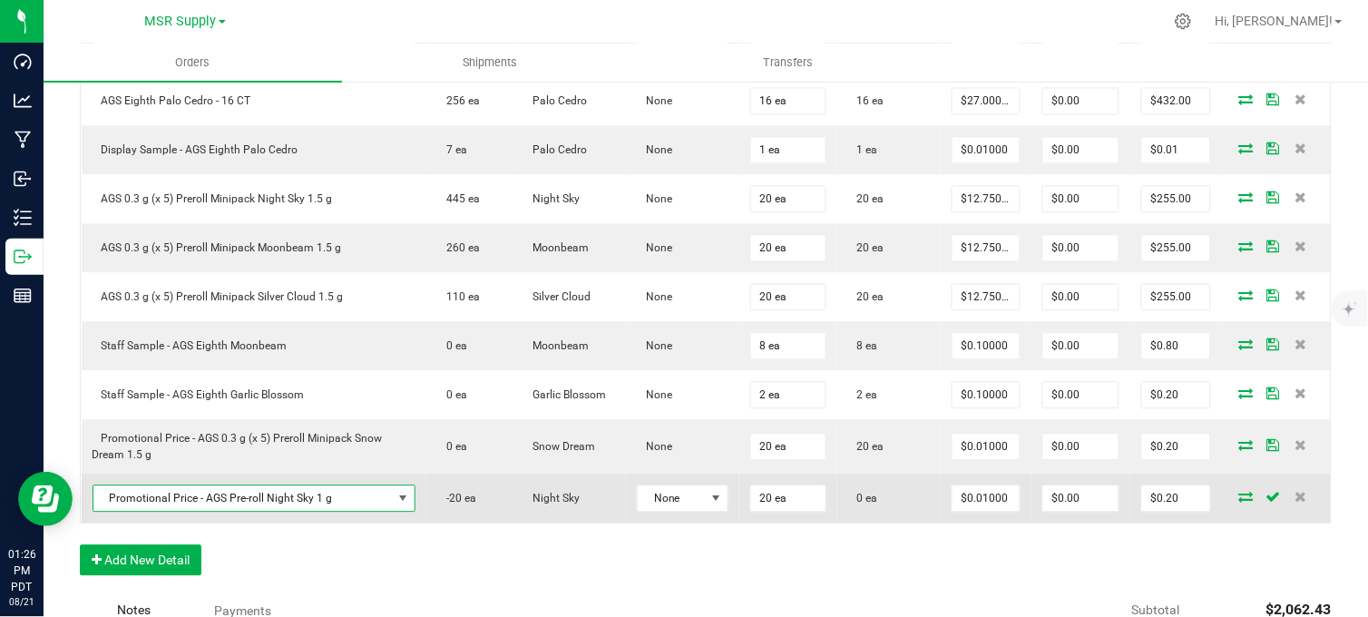
click at [336, 511] on span "Promotional Price - AGS Pre-roll Night Sky 1 g" at bounding box center [242, 498] width 298 height 25
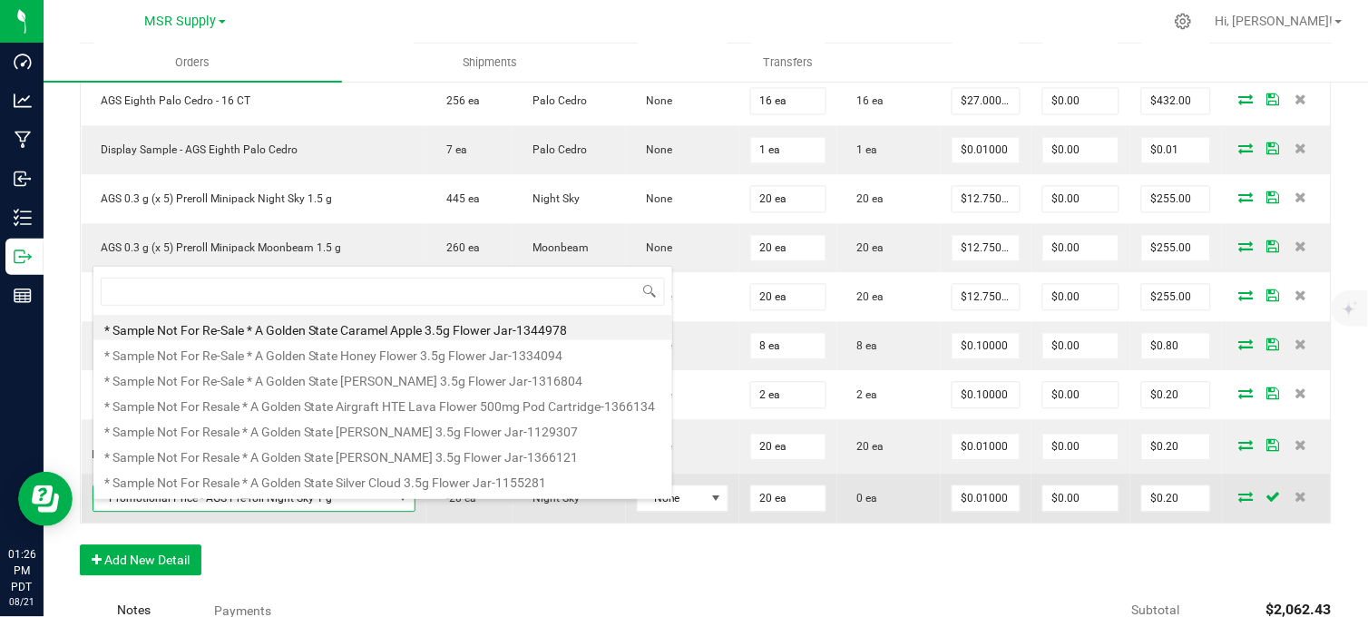
click at [334, 511] on span "Promotional Price - AGS Pre-roll Night Sky 1 g" at bounding box center [242, 498] width 298 height 25
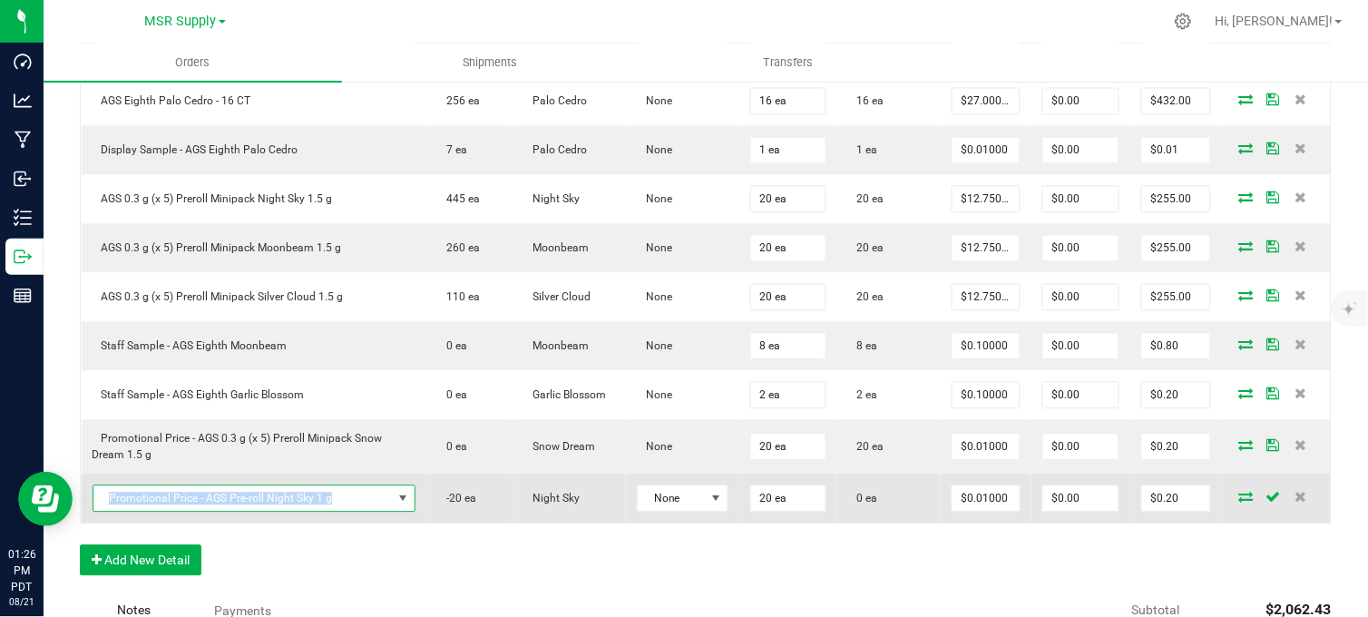
copy span "Promotional Price - AGS Pre-roll Night Sky 1 g"
drag, startPoint x: 334, startPoint y: 519, endPoint x: 86, endPoint y: 511, distance: 247.7
click at [86, 511] on td "Promotional Price - AGS Pre-roll Night Sky 1 g" at bounding box center [254, 498] width 345 height 49
click at [1239, 502] on icon at bounding box center [1246, 497] width 15 height 11
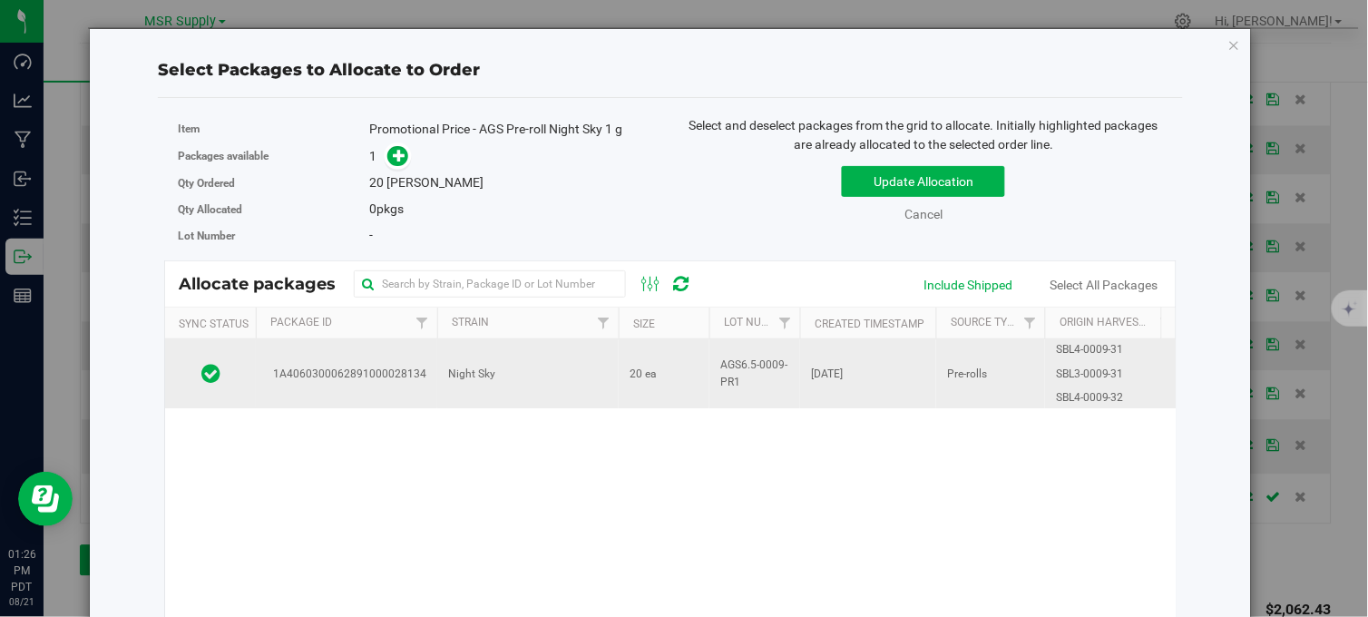
click at [624, 359] on td "20 ea" at bounding box center [663, 373] width 91 height 69
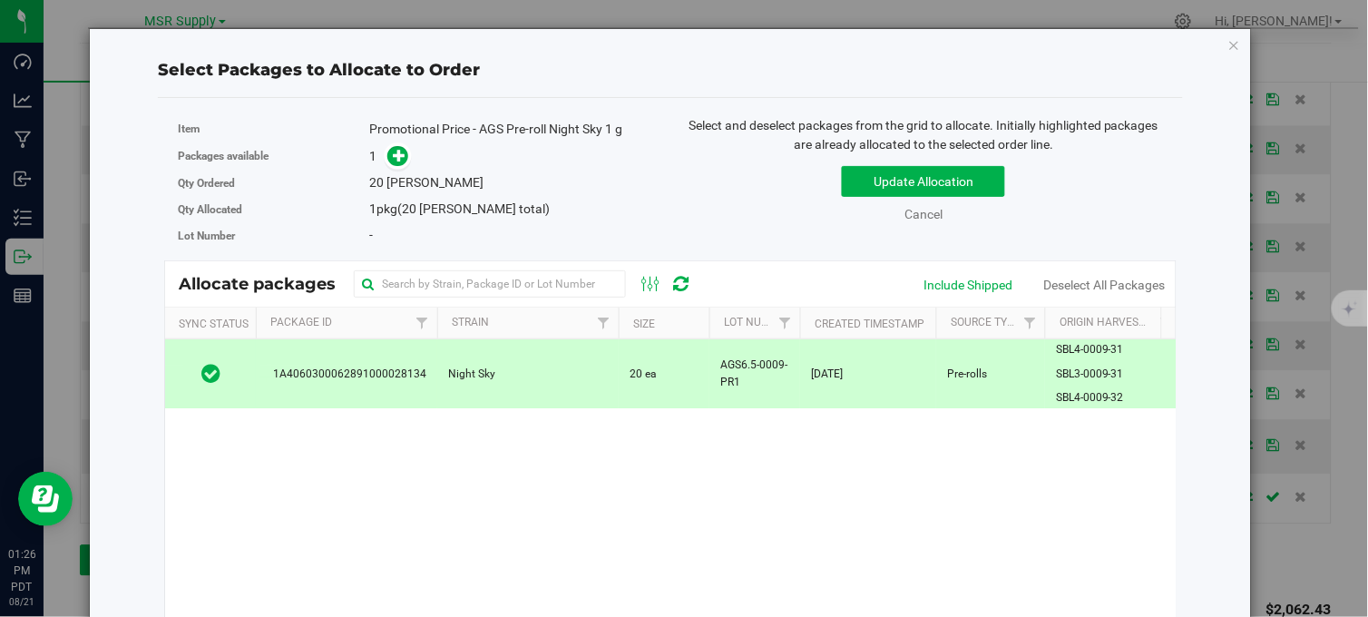
click at [904, 140] on span "Select and deselect packages from the grid to allocate. Initially highlighted p…" at bounding box center [923, 135] width 470 height 34
click at [899, 172] on button "Update Allocation" at bounding box center [923, 181] width 163 height 31
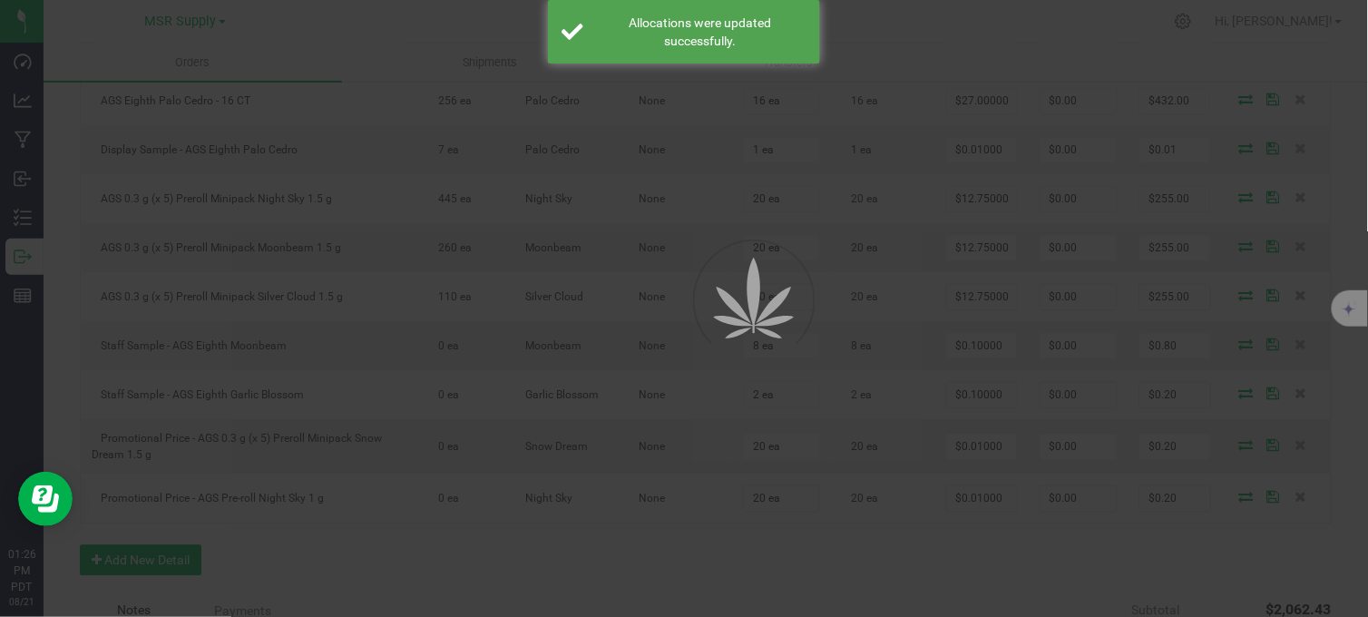
click at [628, 556] on div at bounding box center [684, 308] width 1368 height 617
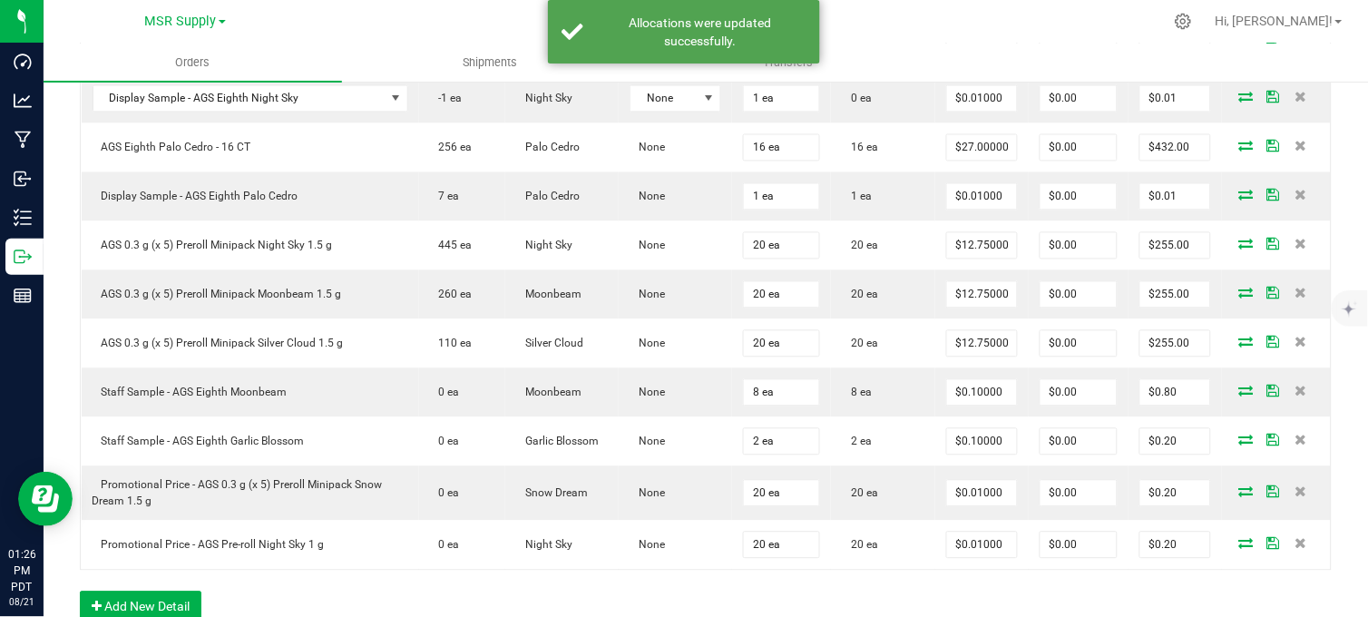
scroll to position [351, 0]
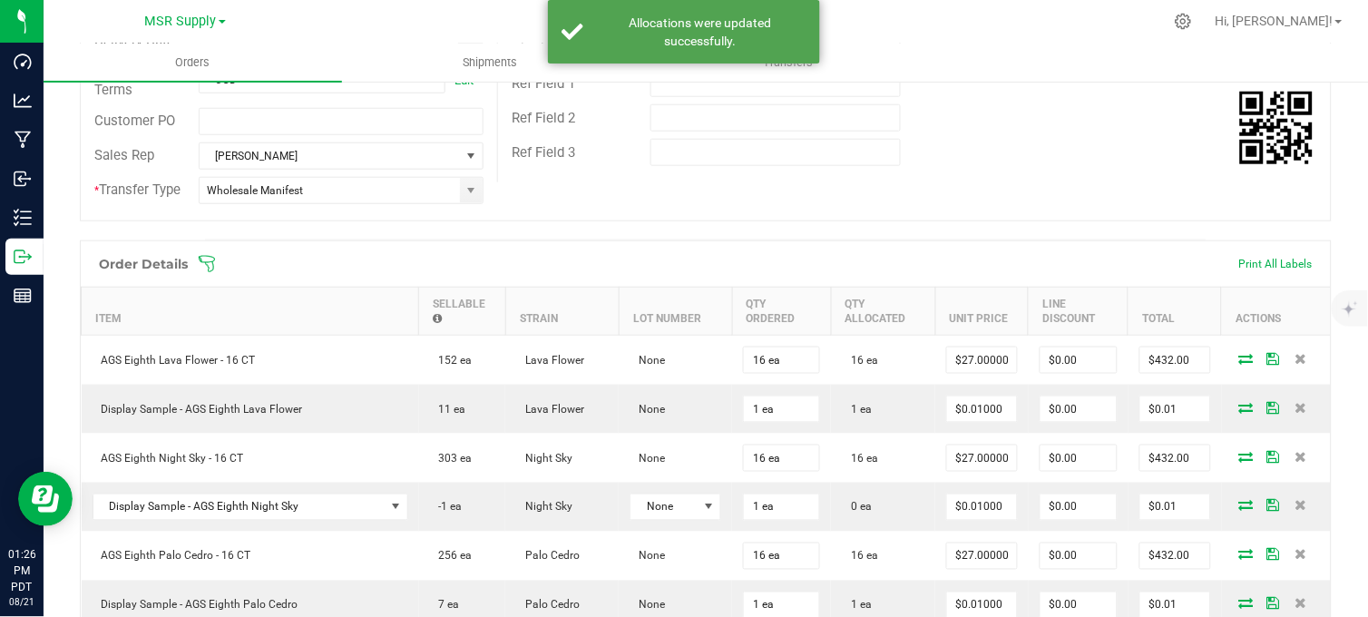
click at [956, 170] on div "Destination DBA MedMen WeHo Edit Order Total $2,062.43 Excise Tax Rate Exempt (…" at bounding box center [913, 6] width 833 height 351
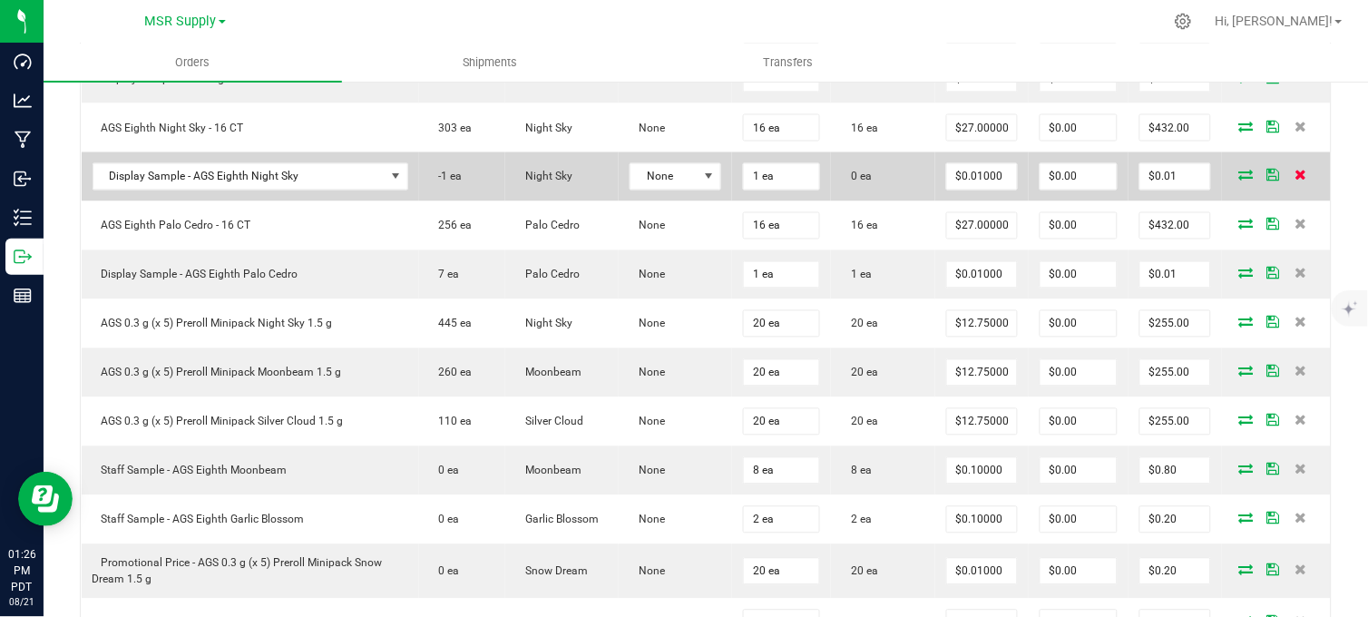
scroll to position [654, 0]
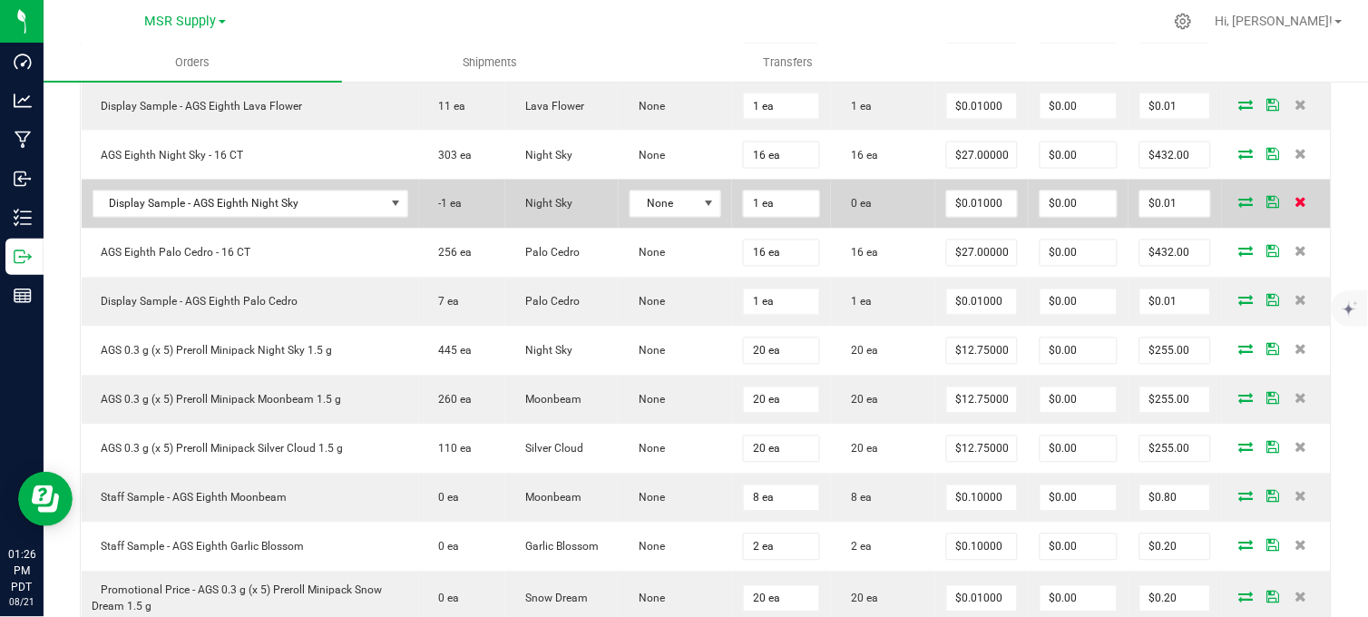
click at [1294, 208] on icon at bounding box center [1300, 202] width 12 height 11
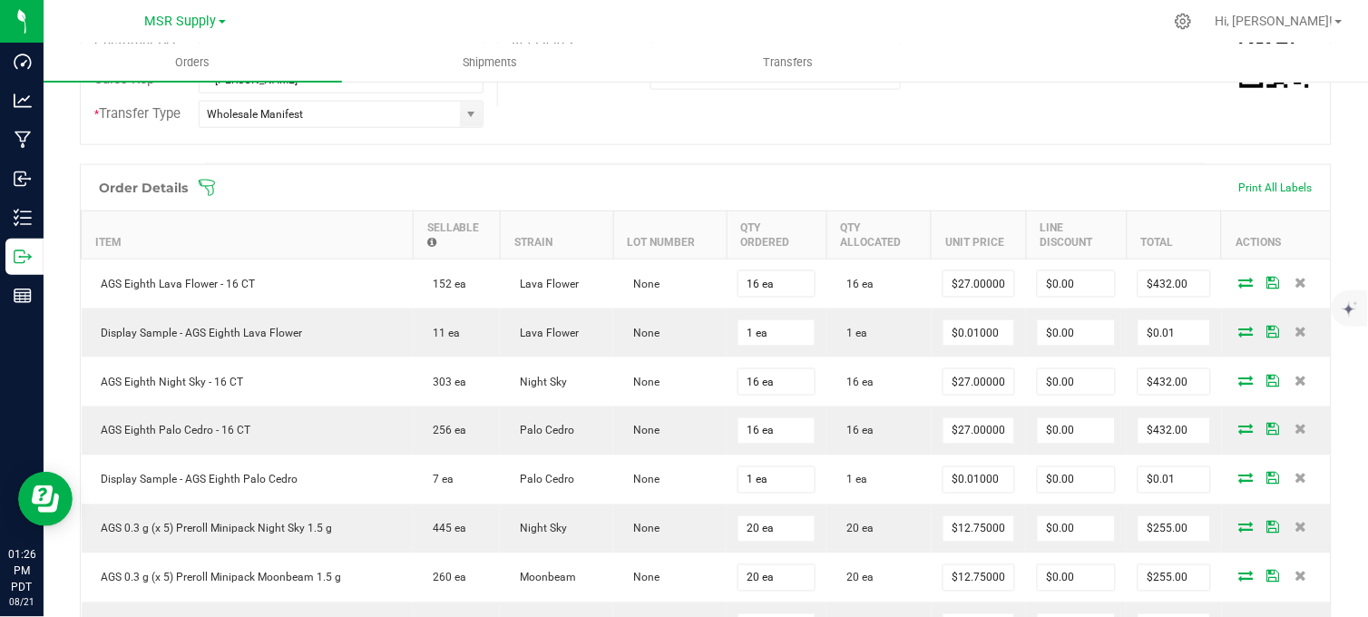
scroll to position [0, 0]
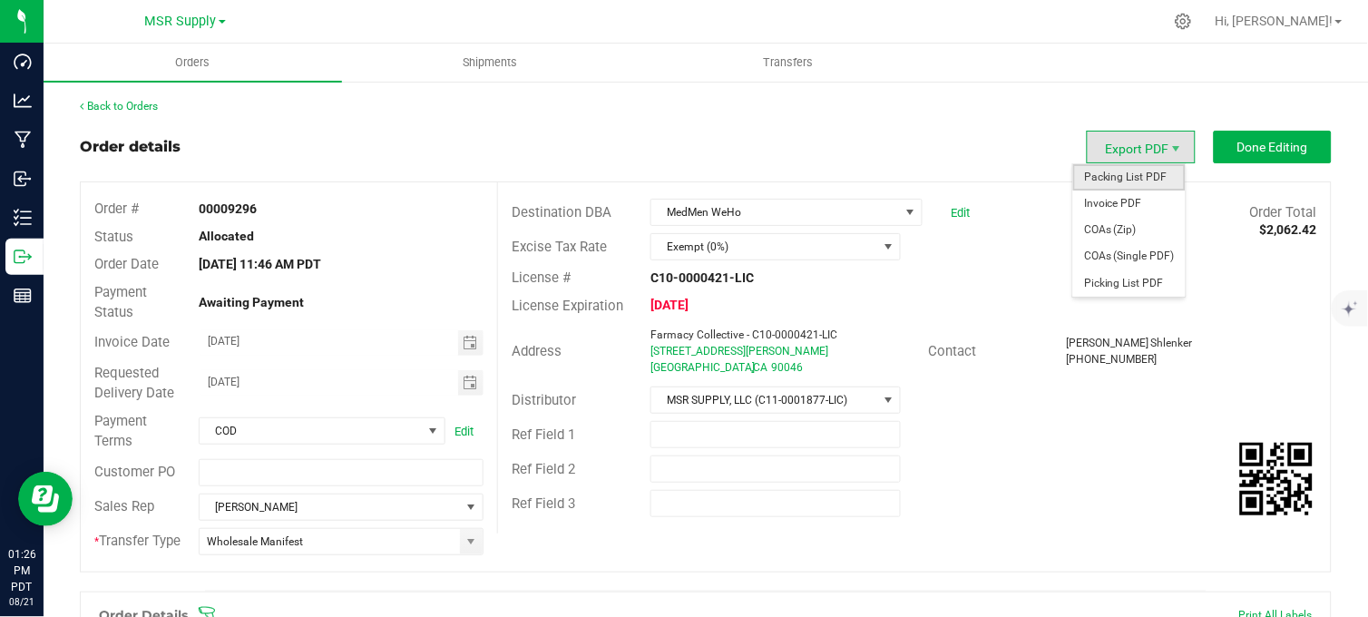
click at [1134, 170] on span "Packing List PDF" at bounding box center [1129, 177] width 112 height 26
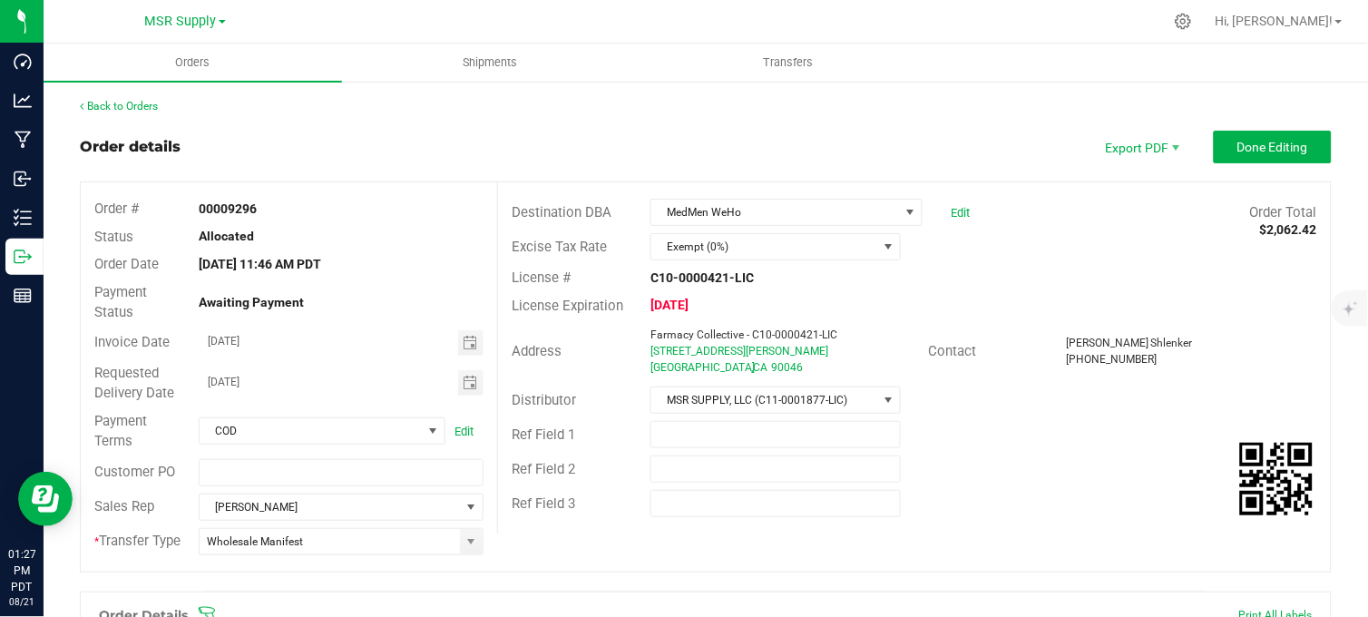
click at [749, 102] on div "Back to Orders" at bounding box center [705, 106] width 1251 height 16
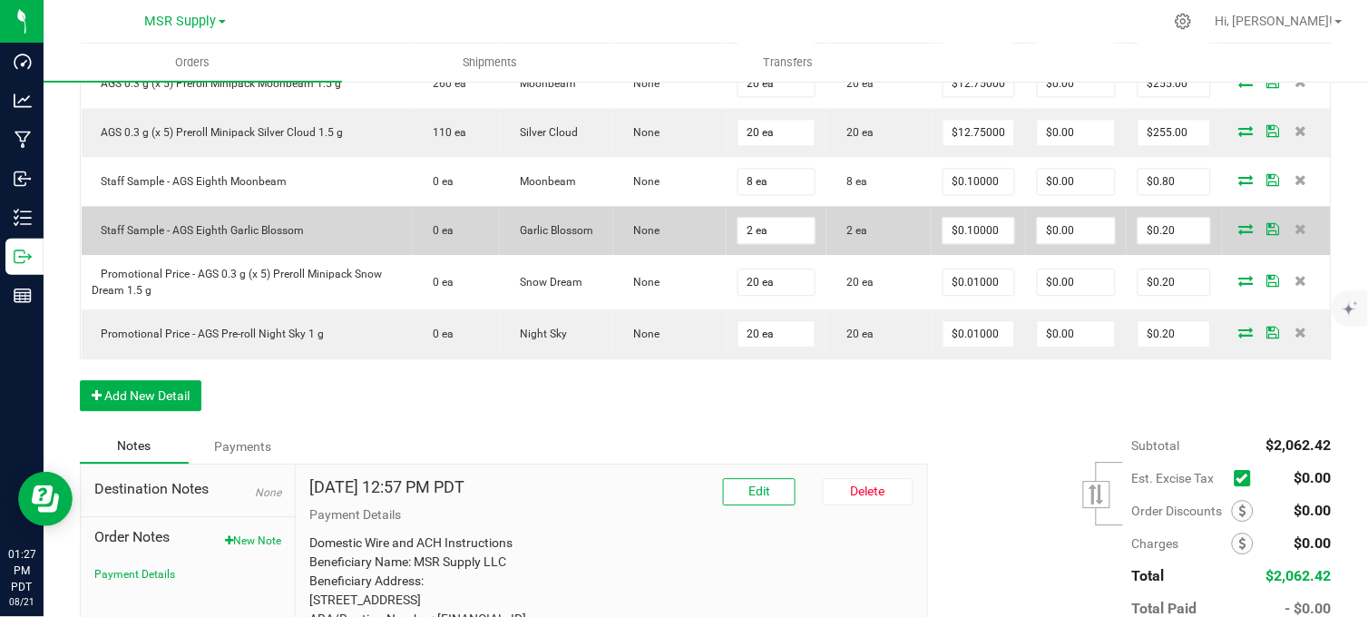
scroll to position [1008, 0]
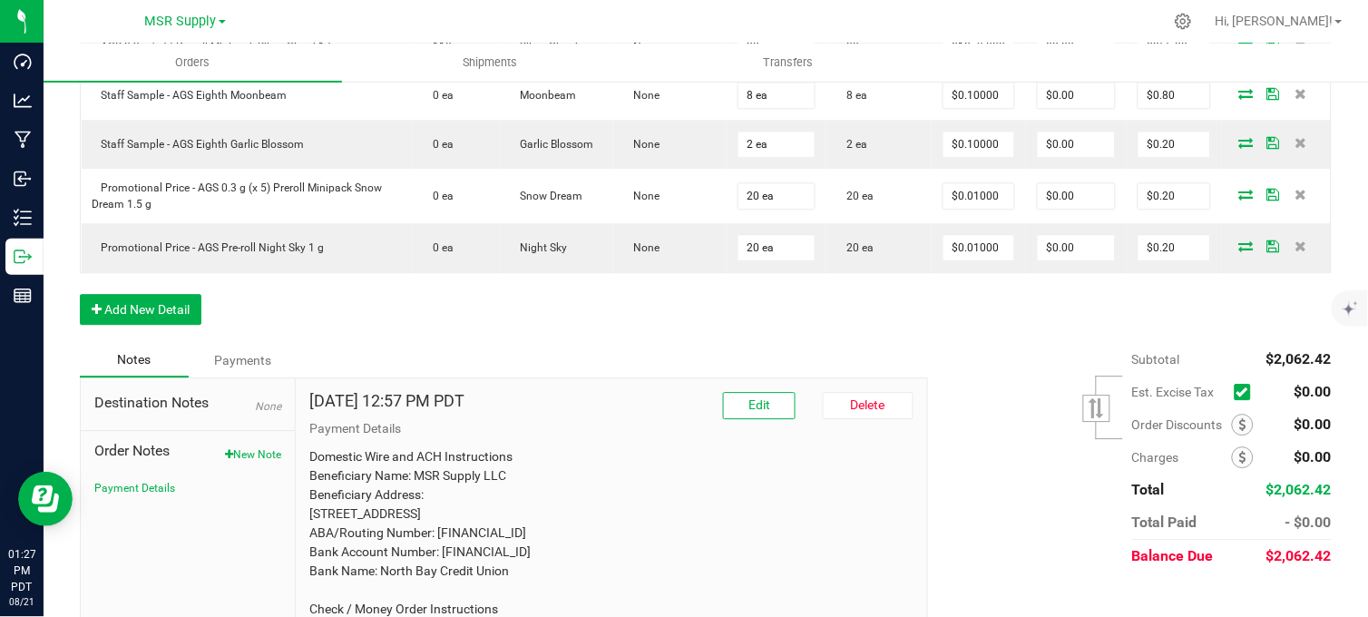
click at [267, 462] on button "New Note" at bounding box center [253, 454] width 56 height 16
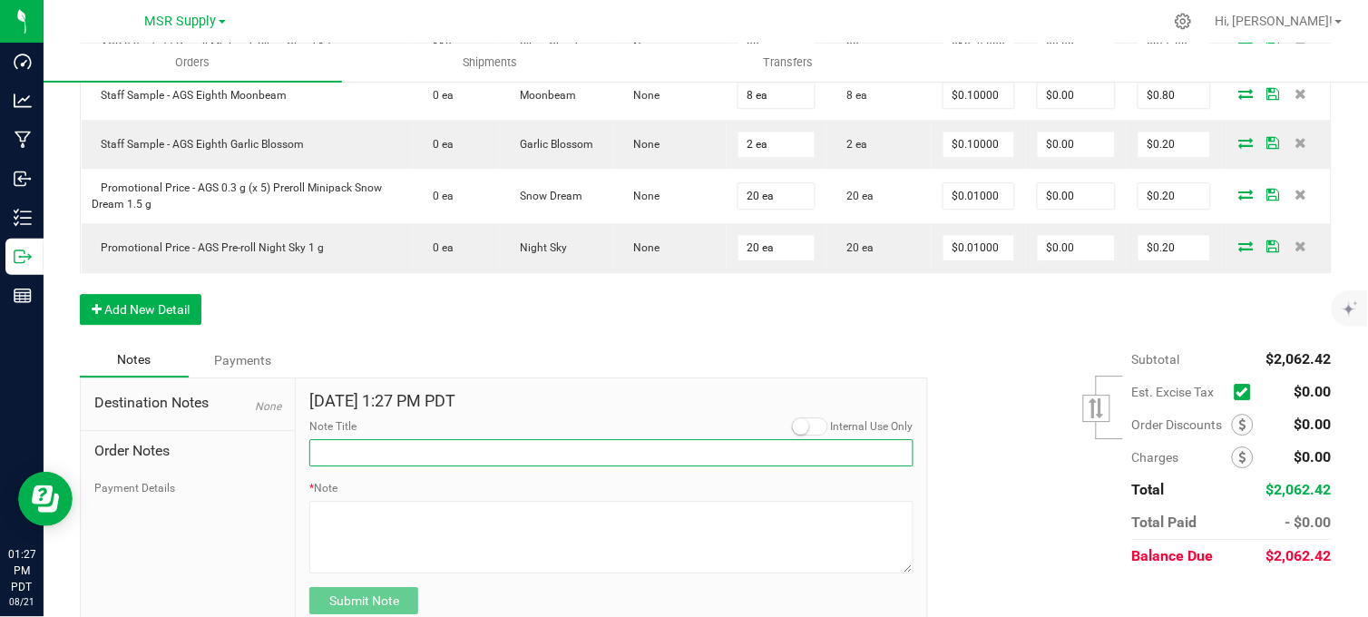
click at [413, 466] on input "Note Title" at bounding box center [611, 452] width 604 height 27
type input "Display credits"
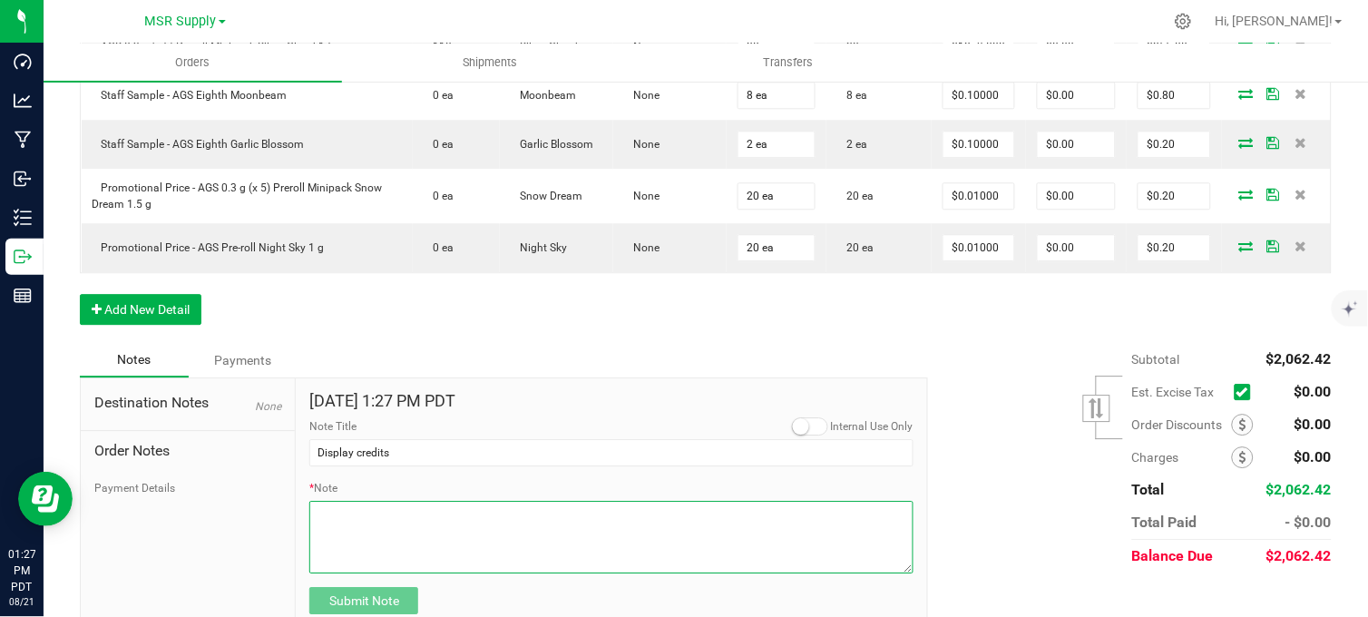
click at [396, 562] on textarea "* Note" at bounding box center [611, 537] width 604 height 73
type textarea "$30 Credited for missing Night sky display"
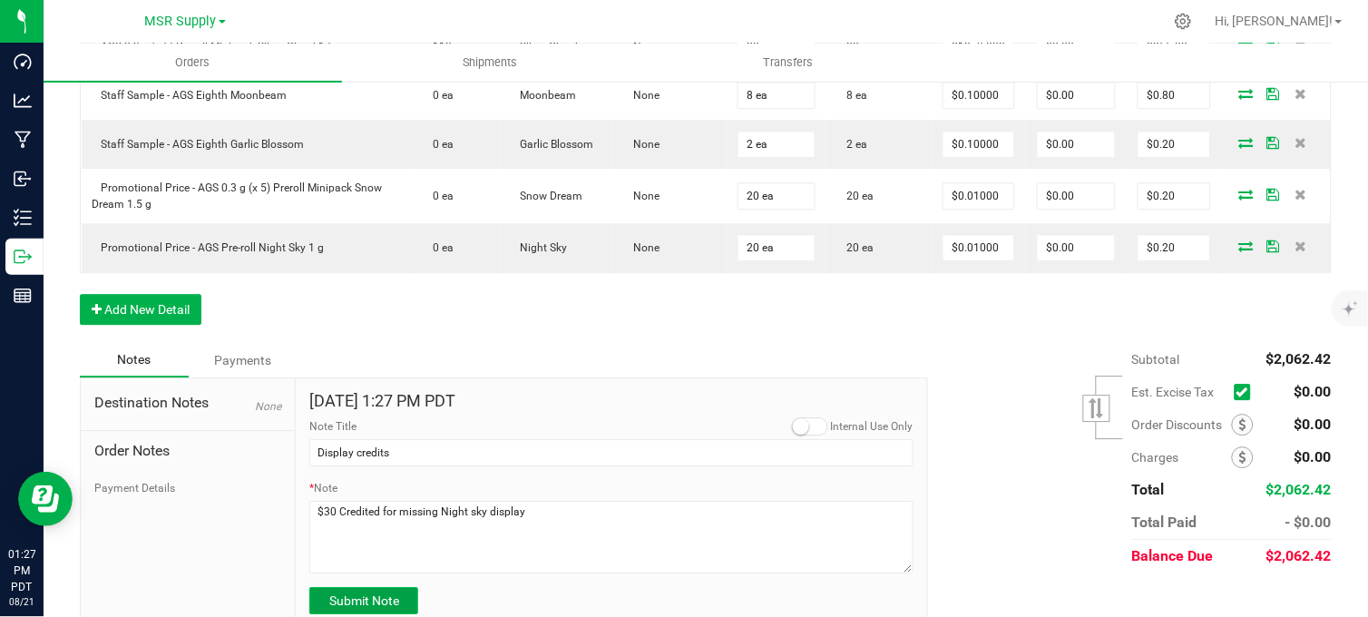
click at [386, 609] on button "Submit Note" at bounding box center [363, 600] width 109 height 27
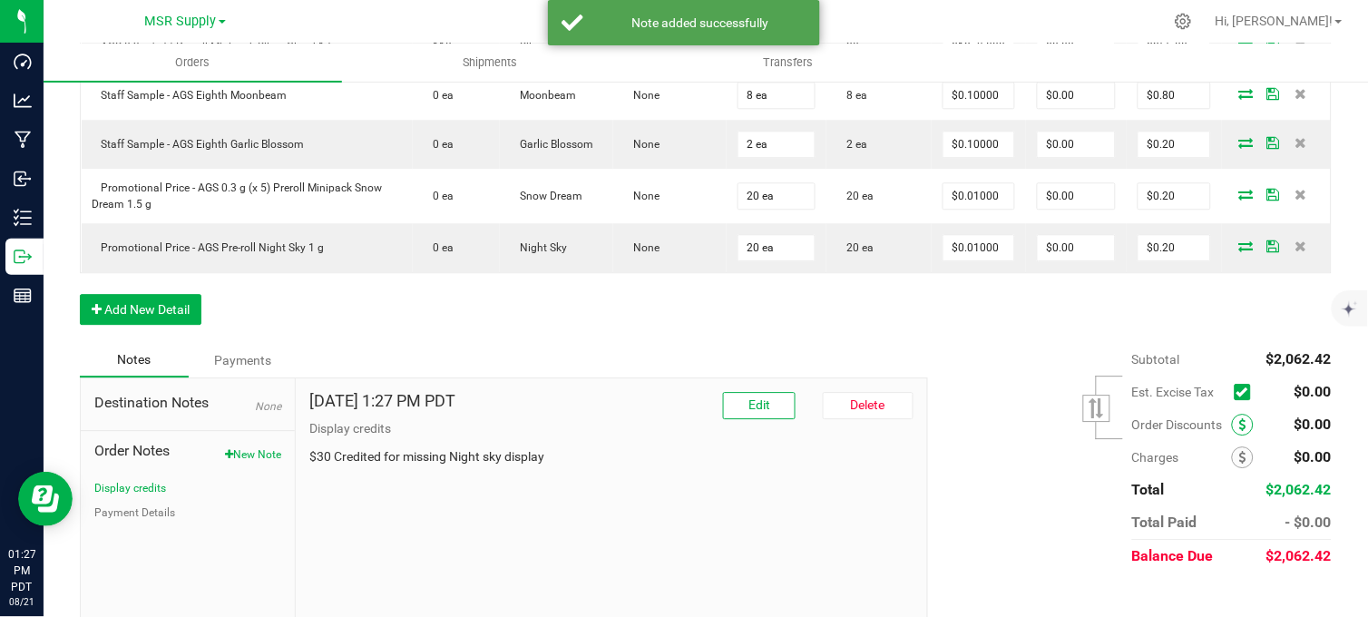
click at [1239, 431] on icon at bounding box center [1242, 424] width 7 height 13
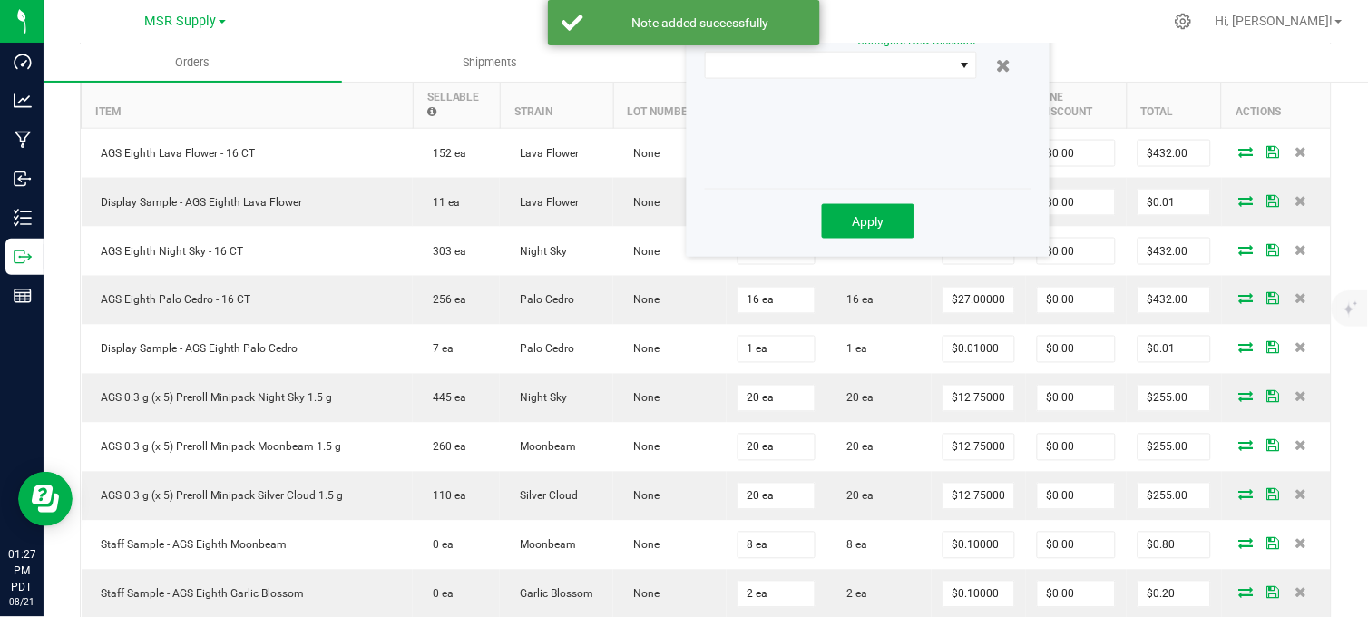
scroll to position [441, 0]
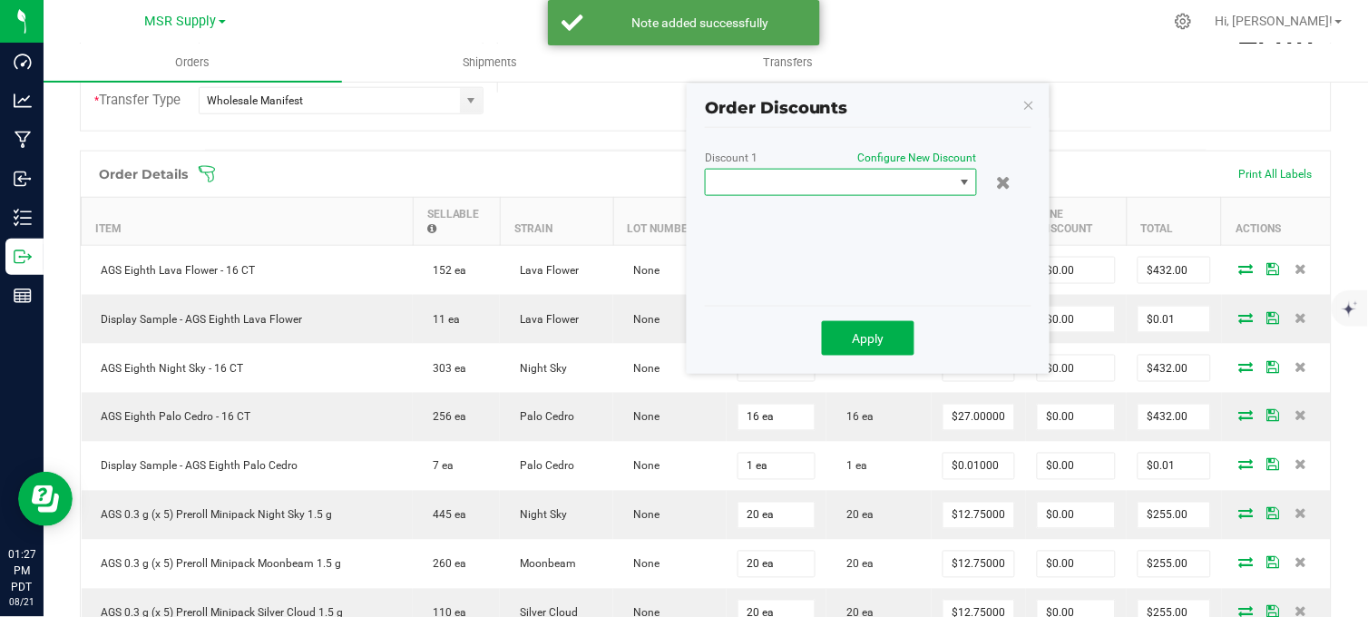
click at [913, 183] on span at bounding box center [830, 182] width 248 height 25
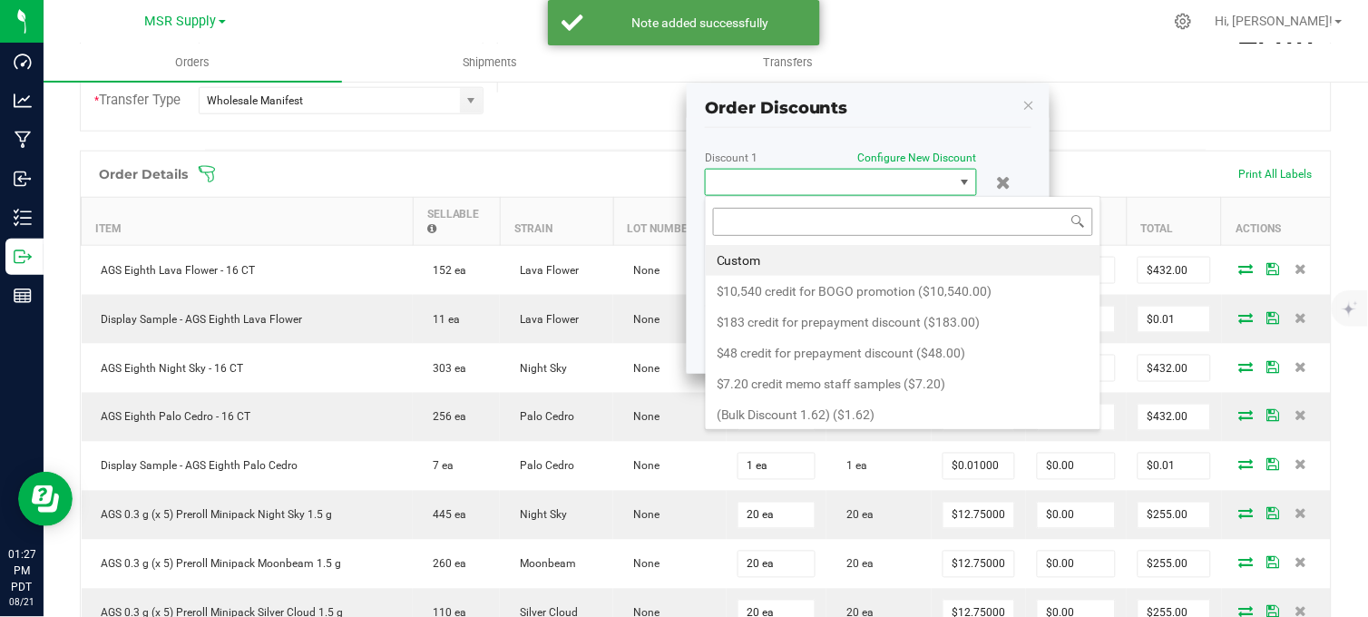
scroll to position [27, 272]
click at [830, 268] on li "Custom" at bounding box center [903, 260] width 394 height 31
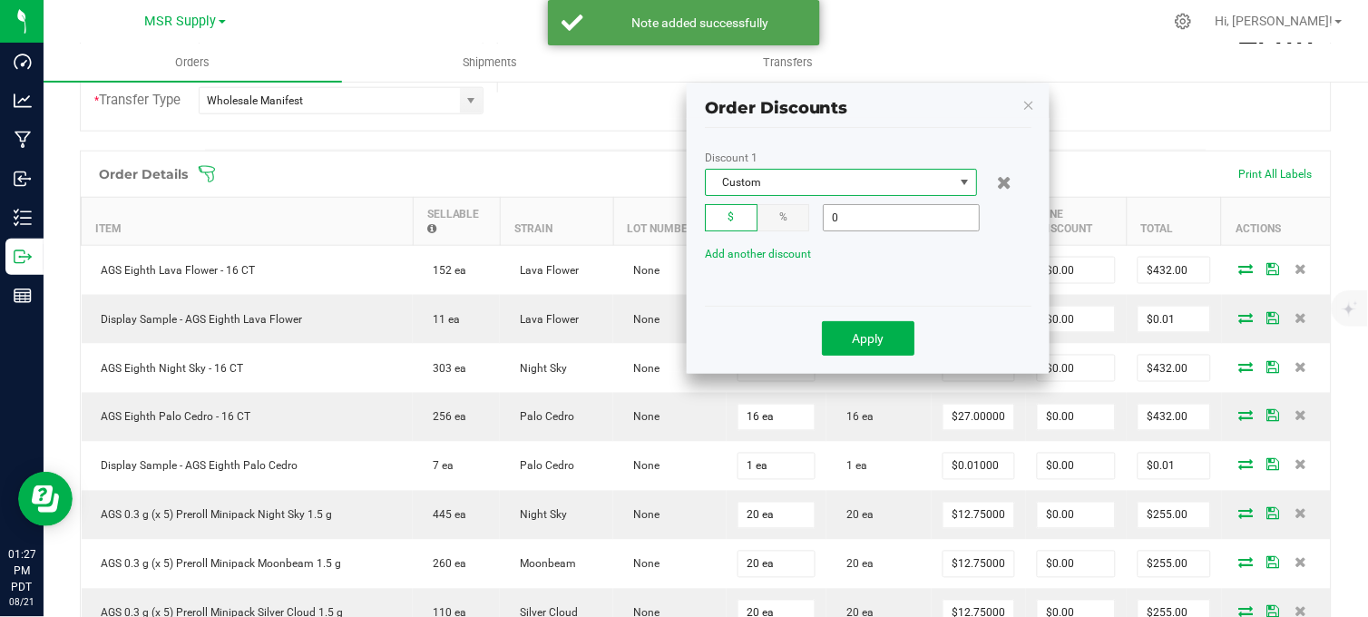
click at [903, 225] on input "0" at bounding box center [900, 217] width 155 height 25
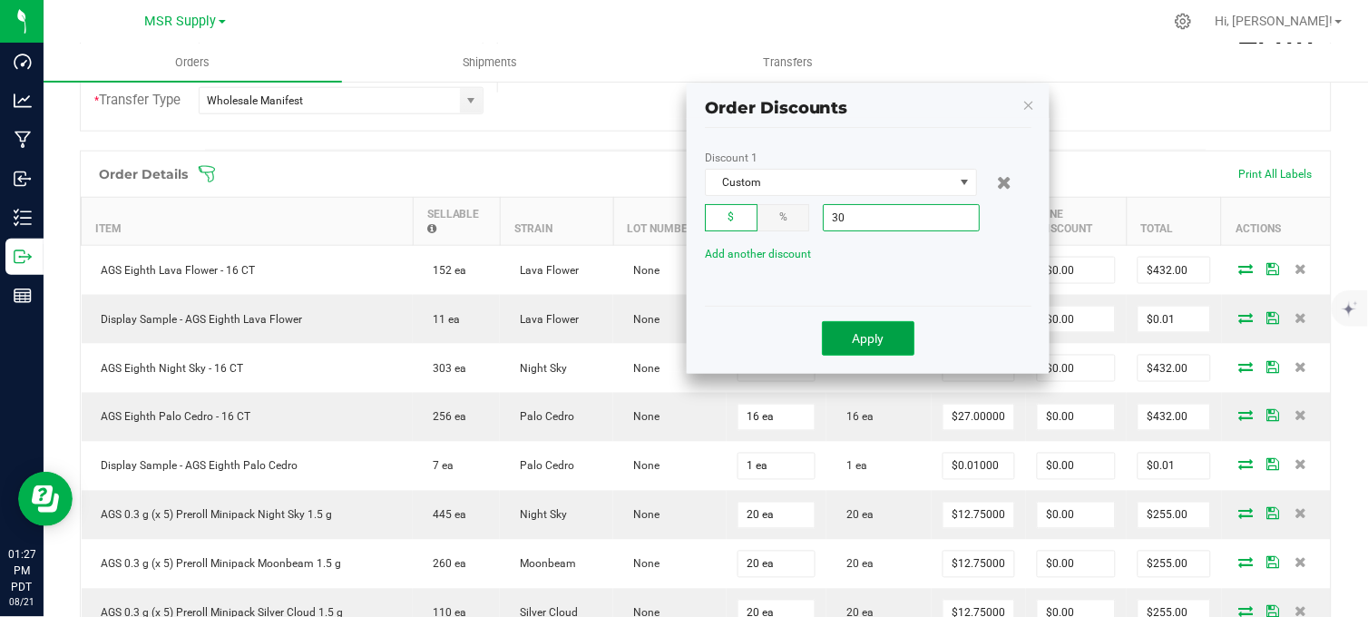
type input "$30.00"
drag, startPoint x: 864, startPoint y: 337, endPoint x: 740, endPoint y: 255, distance: 149.1
click at [863, 337] on span "Apply" at bounding box center [868, 338] width 32 height 15
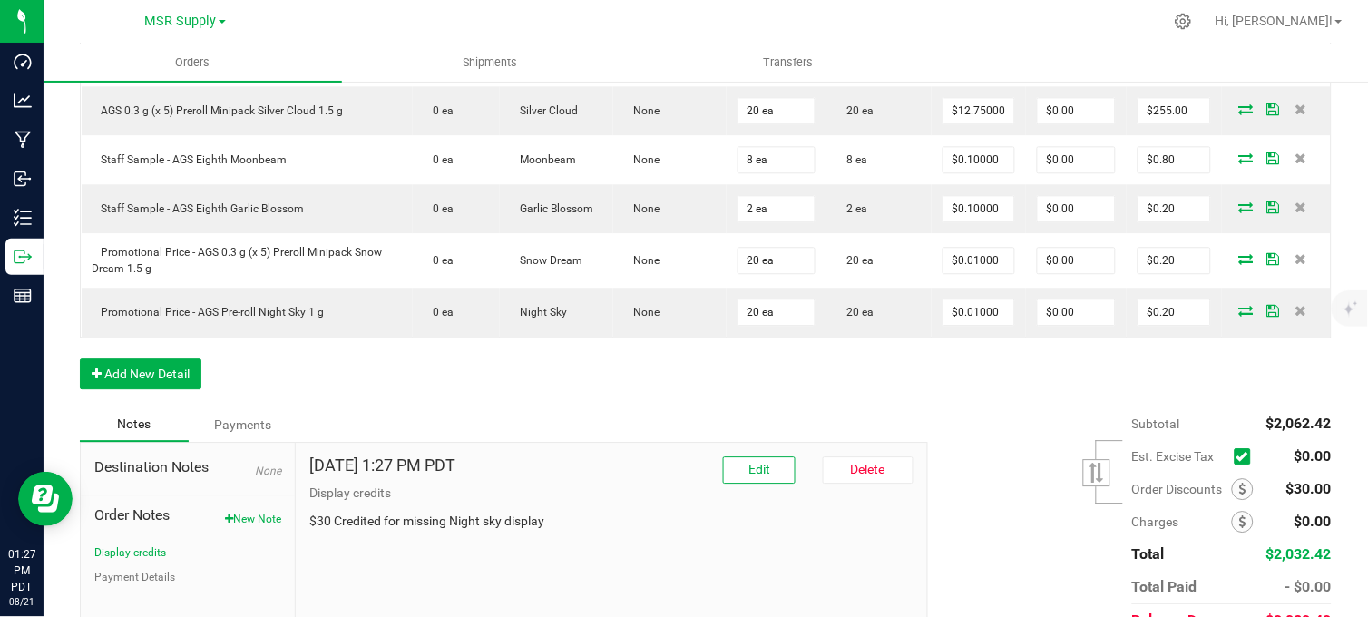
scroll to position [1046, 0]
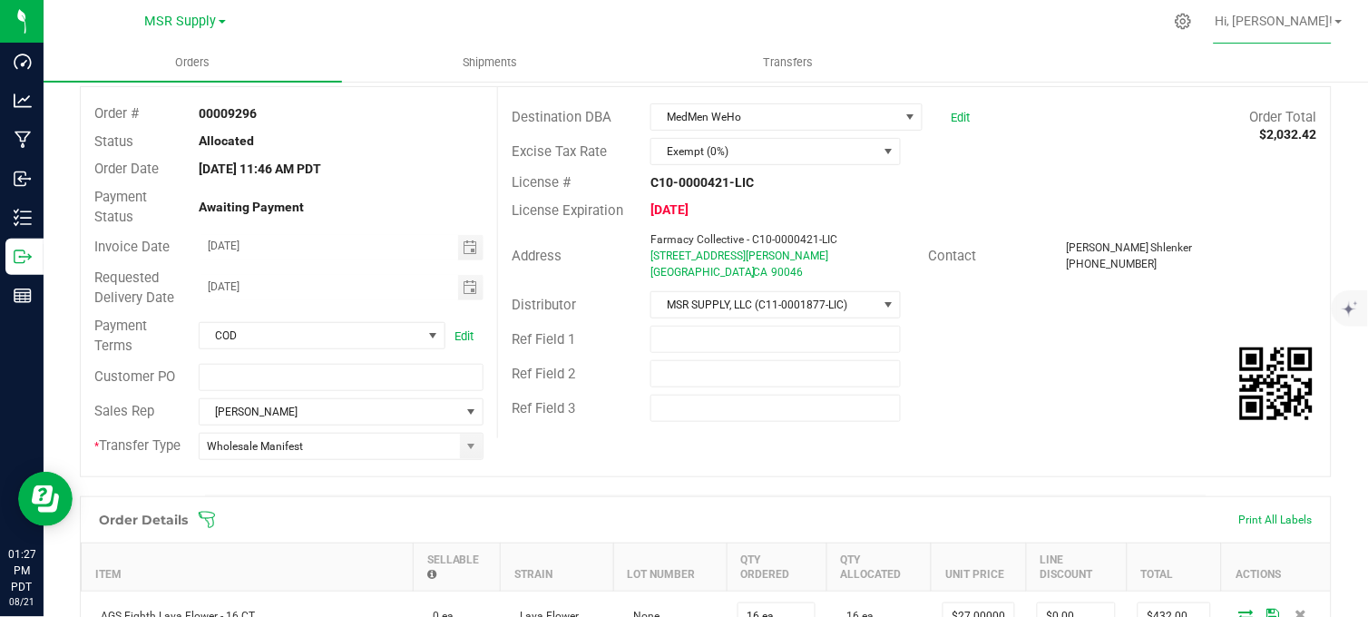
scroll to position [0, 0]
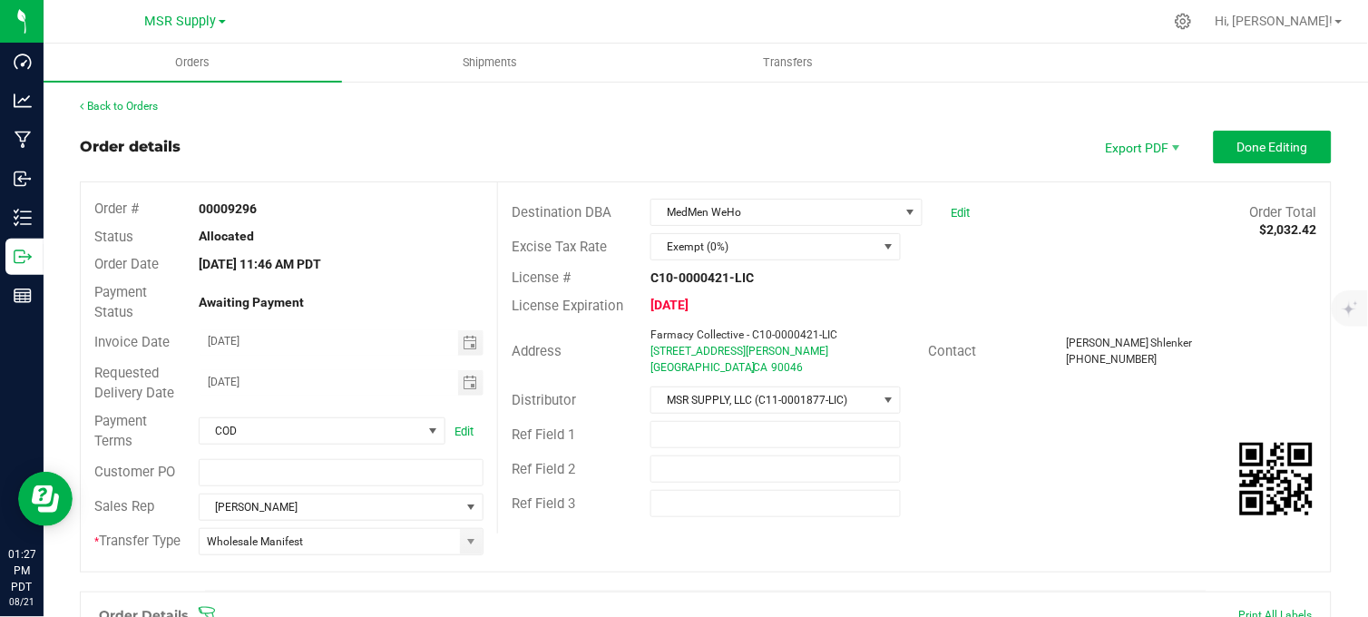
click at [867, 106] on div "Back to Orders" at bounding box center [705, 106] width 1251 height 16
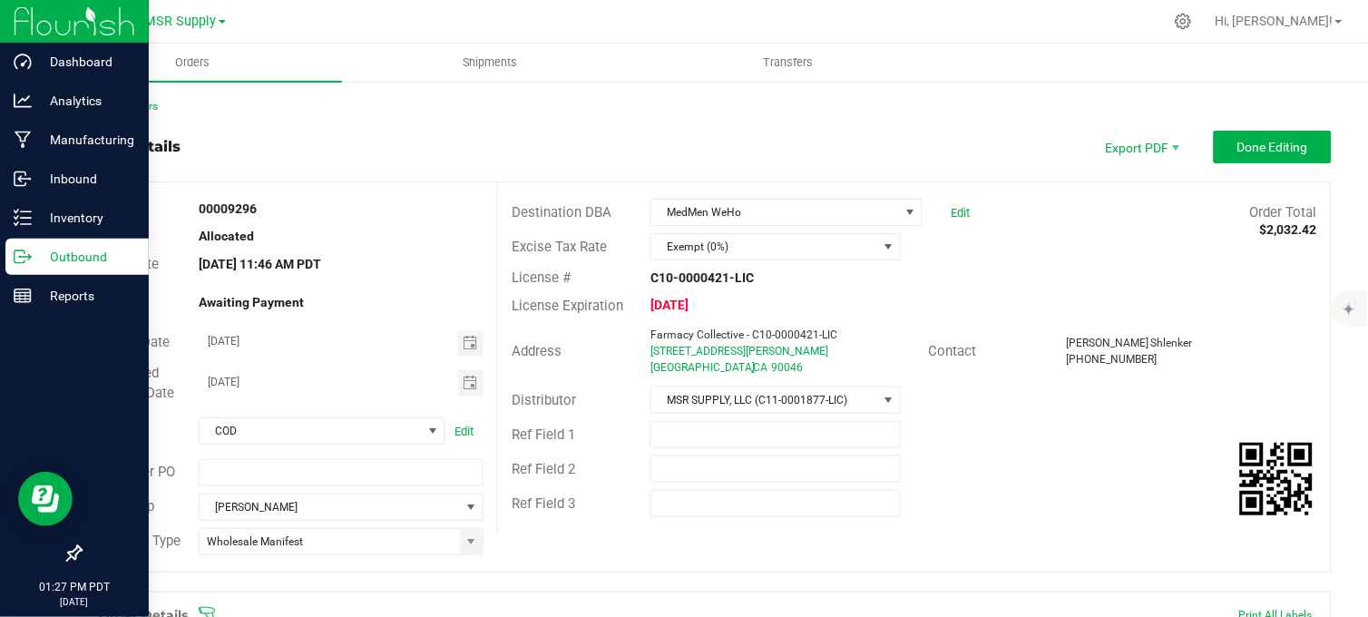
click at [28, 249] on icon at bounding box center [23, 257] width 18 height 18
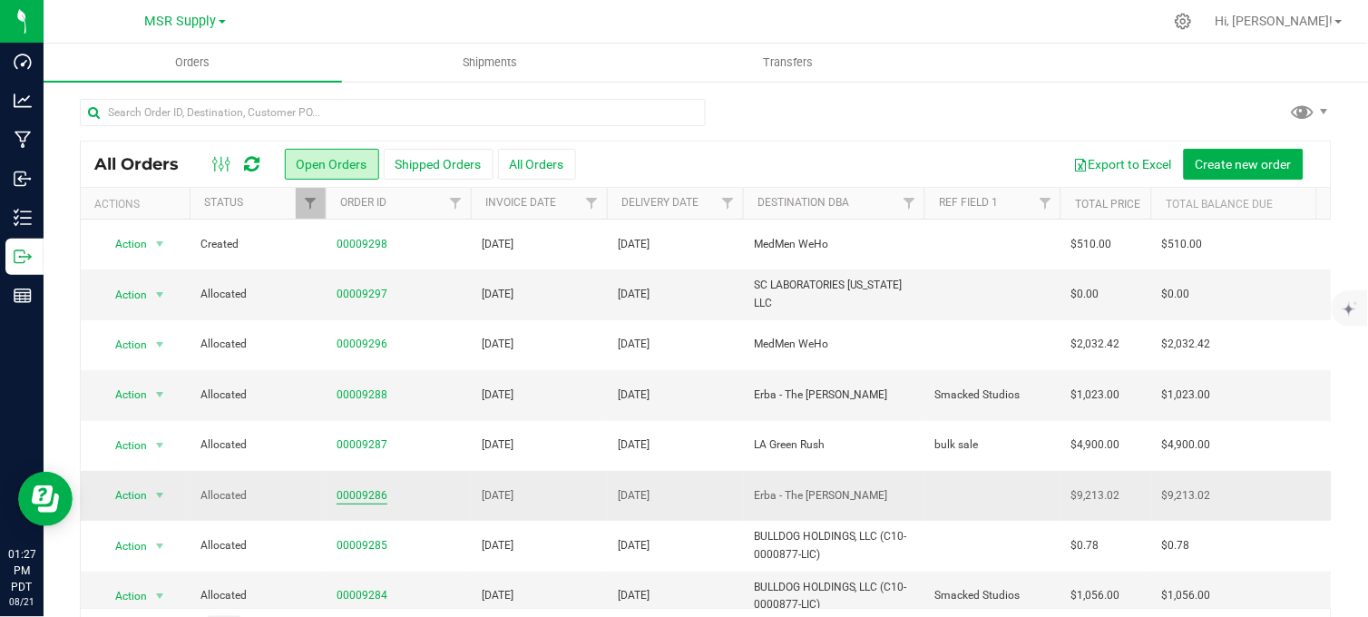
click at [377, 492] on link "00009286" at bounding box center [361, 495] width 51 height 17
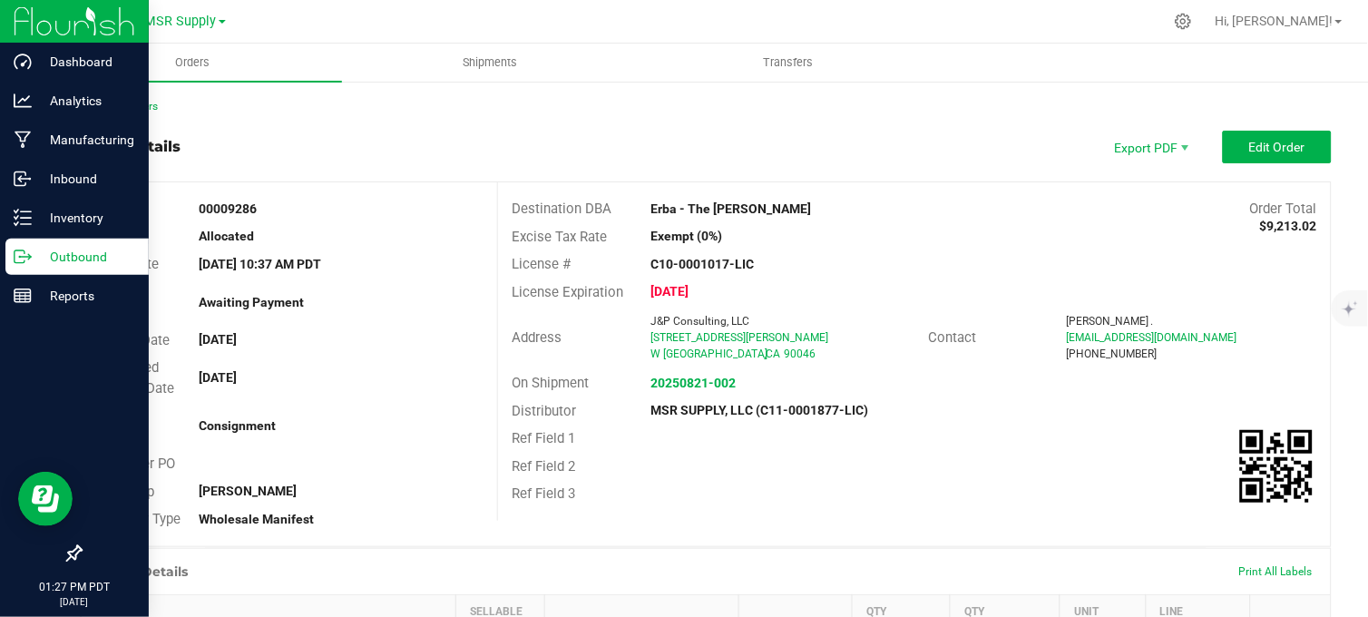
click at [29, 256] on icon at bounding box center [29, 255] width 3 height 3
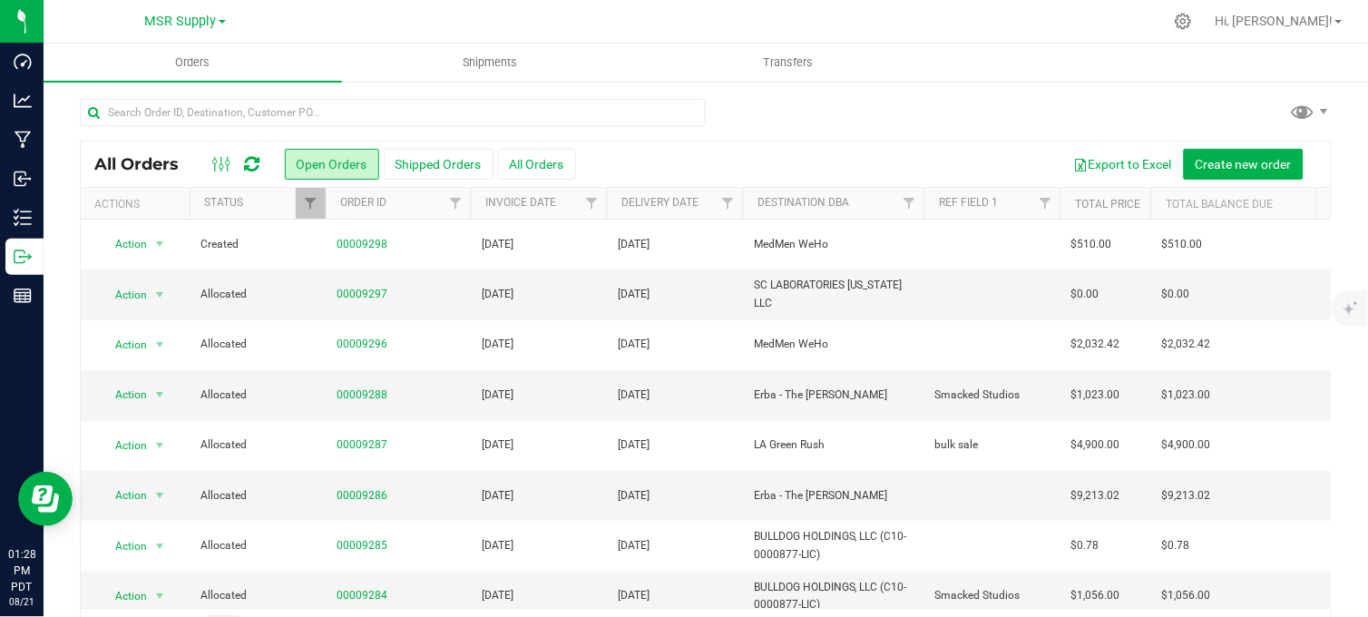
click at [927, 99] on div at bounding box center [705, 120] width 1251 height 42
click at [762, 107] on div at bounding box center [705, 120] width 1251 height 42
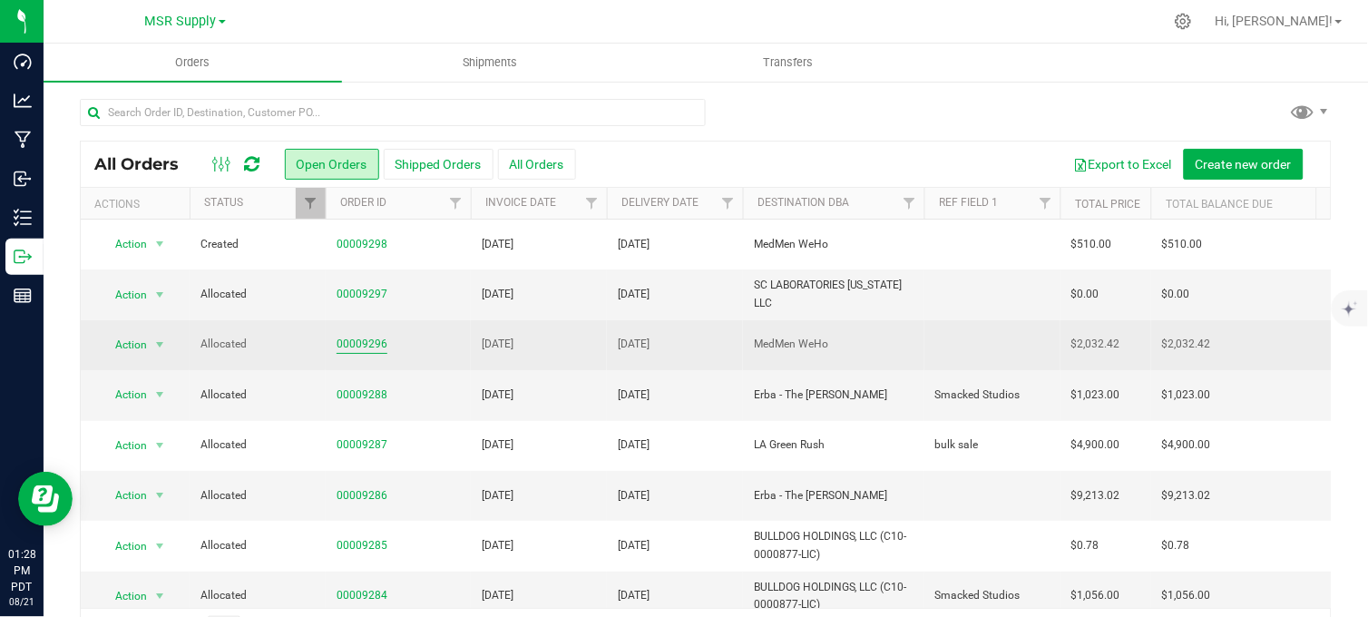
click at [357, 346] on link "00009296" at bounding box center [361, 344] width 51 height 17
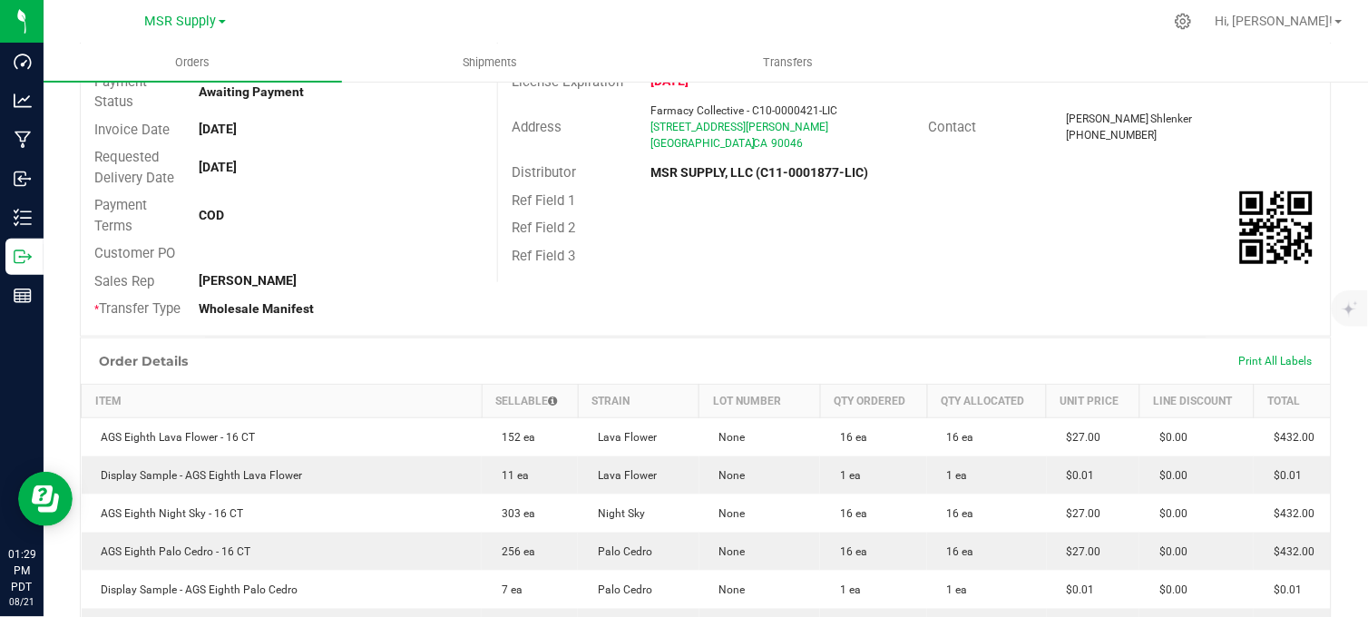
scroll to position [5, 0]
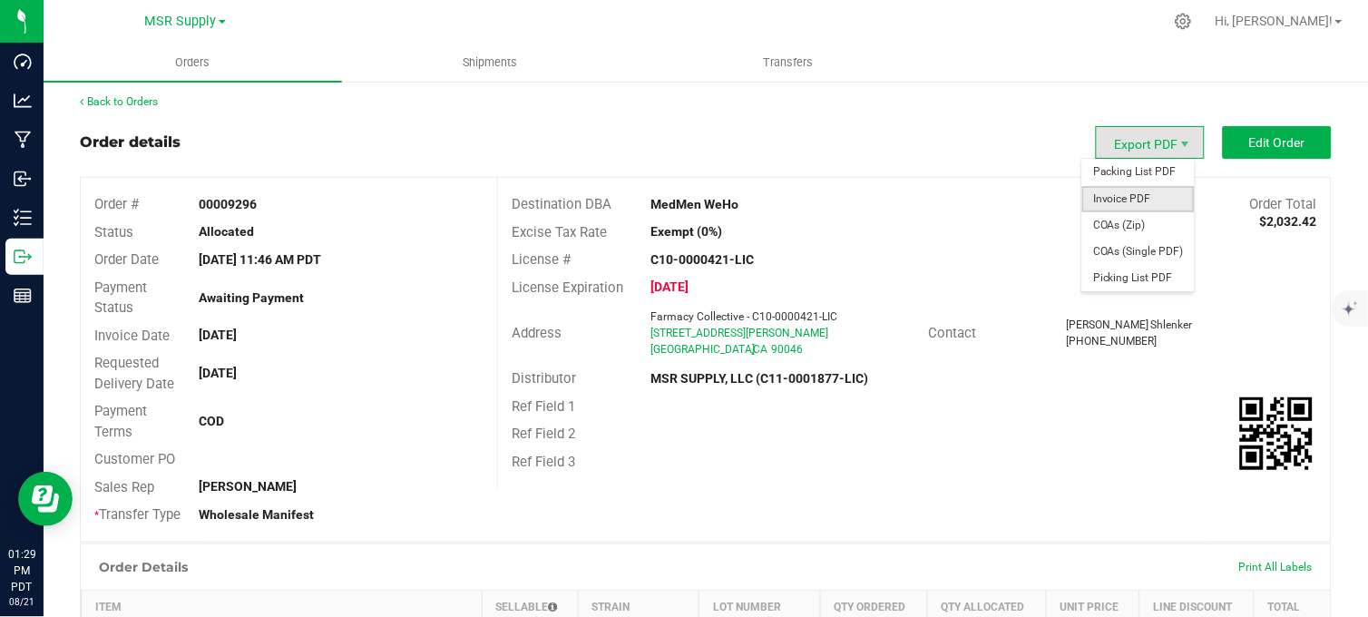
click at [1140, 201] on span "Invoice PDF" at bounding box center [1138, 199] width 112 height 26
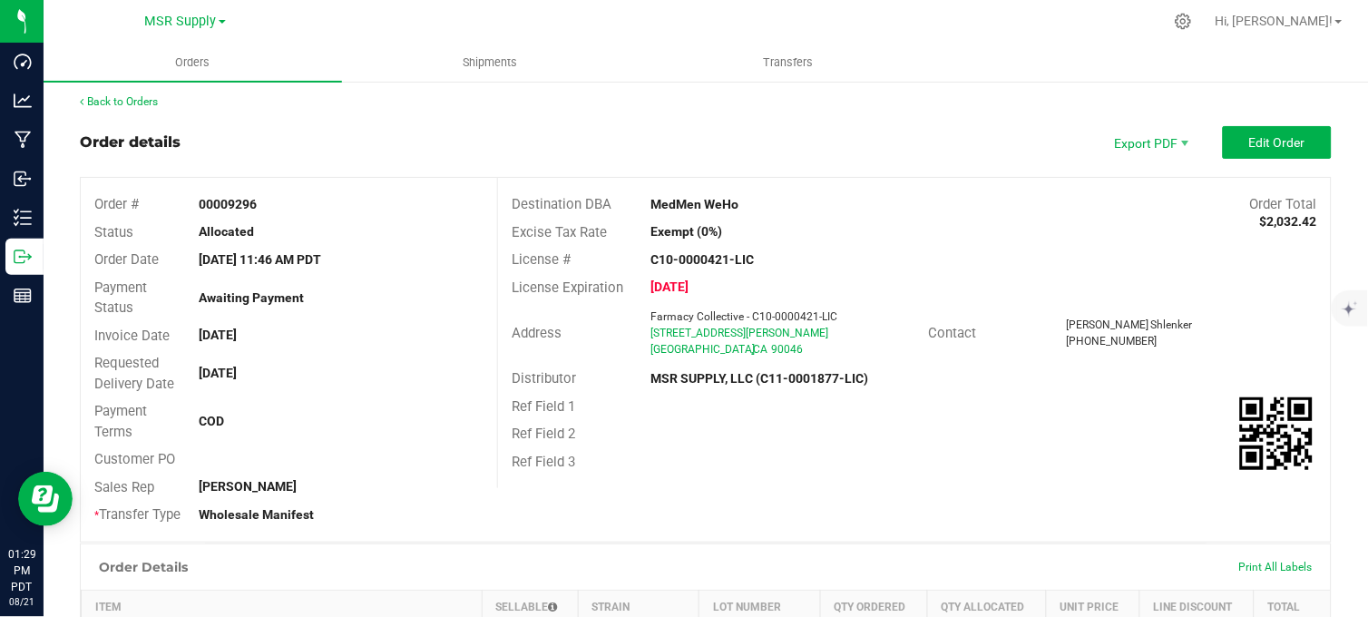
click at [650, 97] on div "Back to Orders" at bounding box center [705, 101] width 1251 height 16
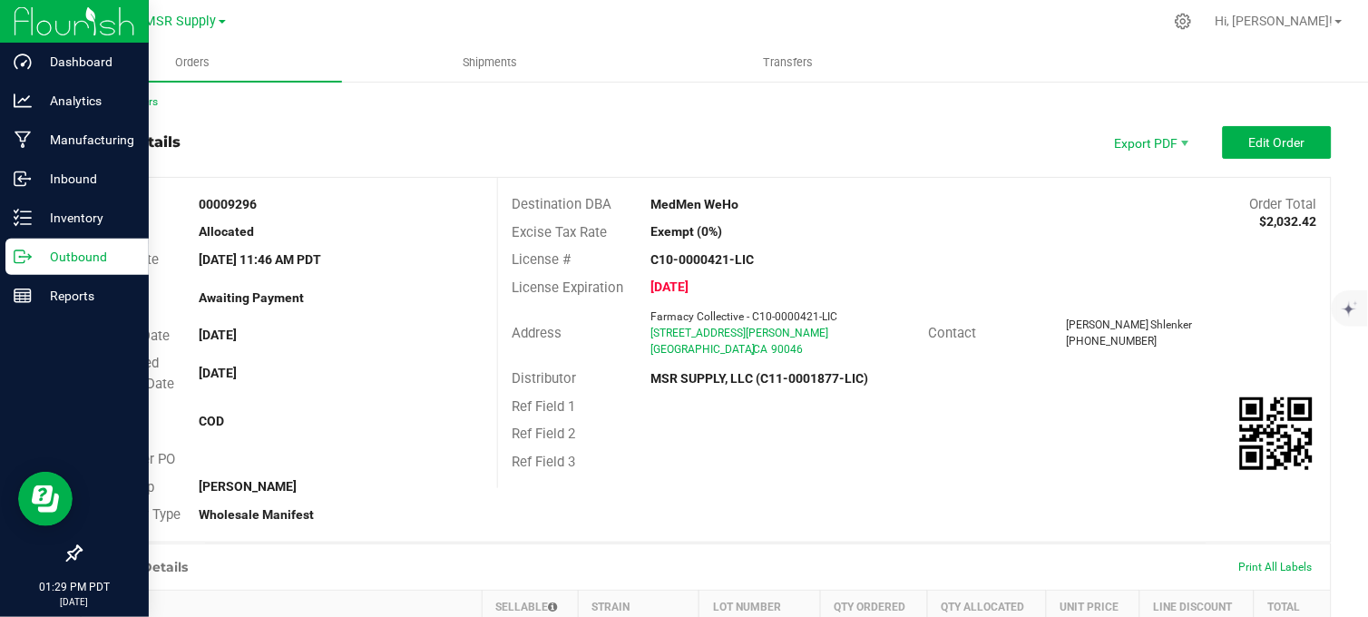
click at [28, 263] on icon at bounding box center [23, 257] width 18 height 18
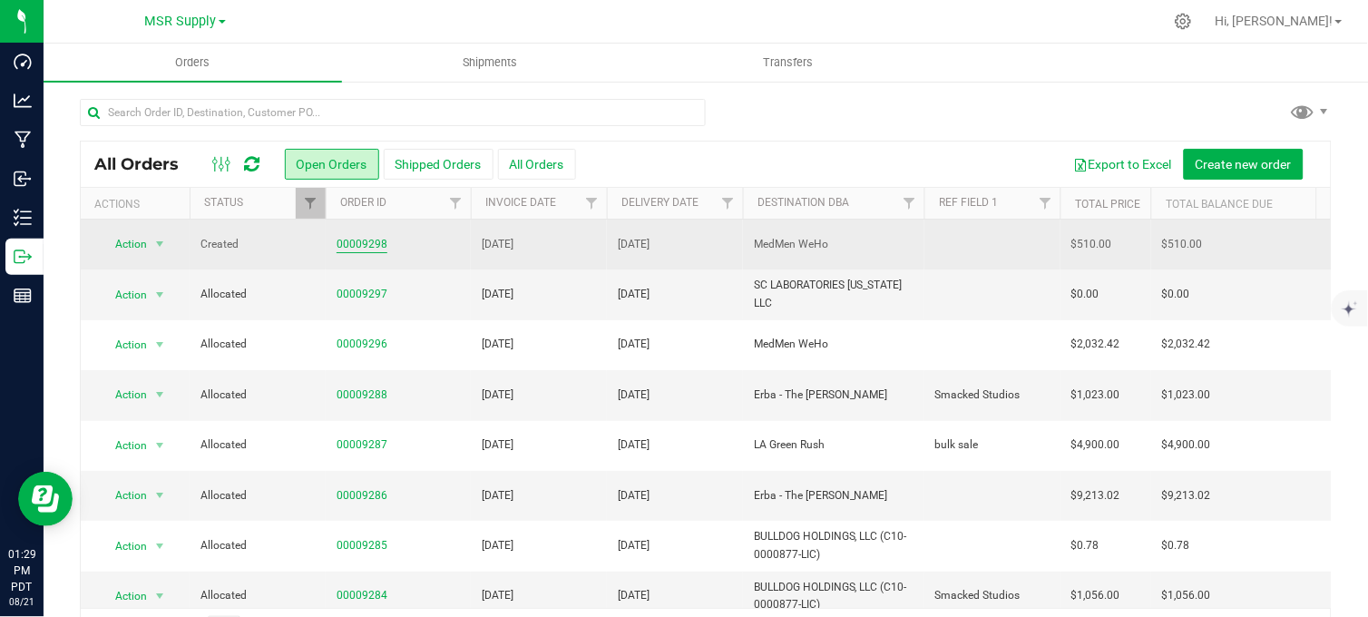
click at [356, 240] on link "00009298" at bounding box center [361, 244] width 51 height 17
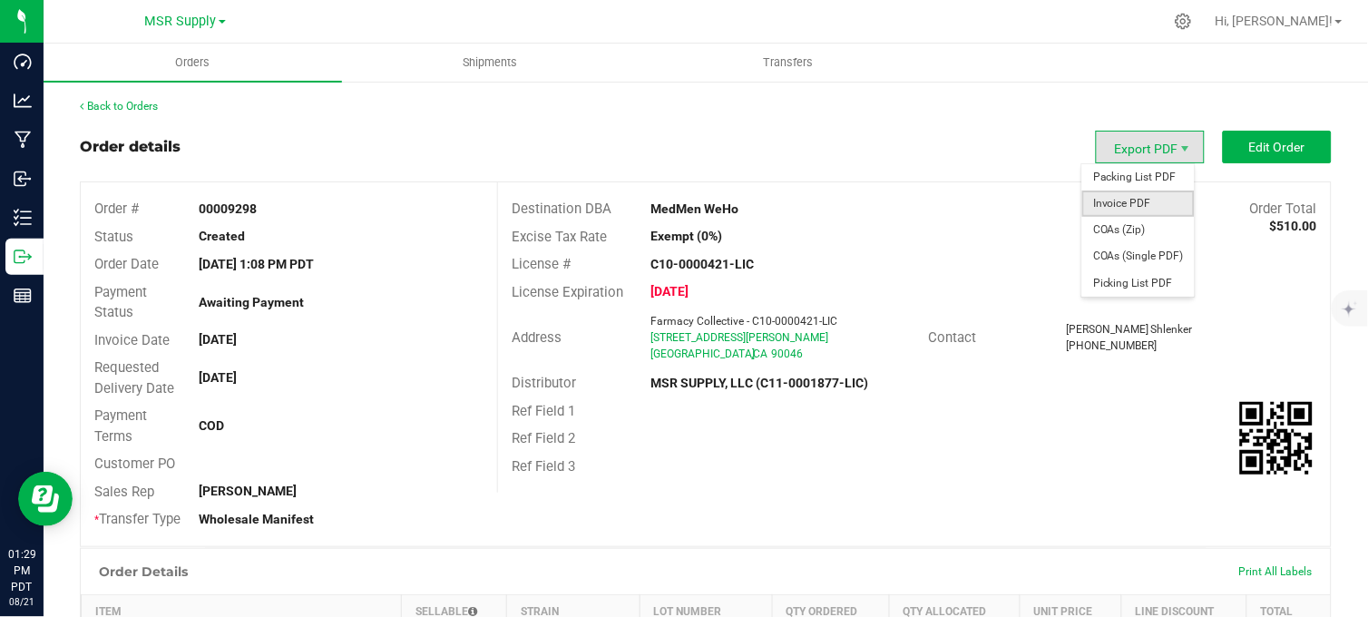
click at [1135, 202] on span "Invoice PDF" at bounding box center [1138, 203] width 112 height 26
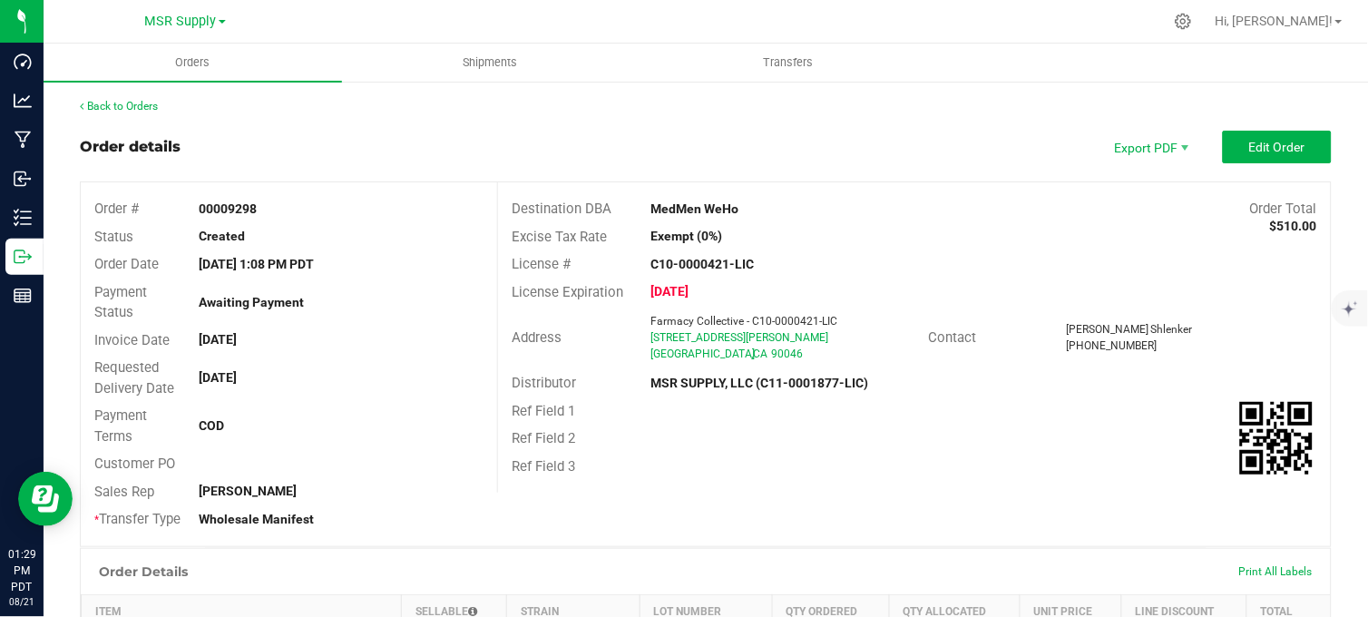
click at [595, 131] on div "Order details Export PDF Edit Order" at bounding box center [705, 147] width 1251 height 33
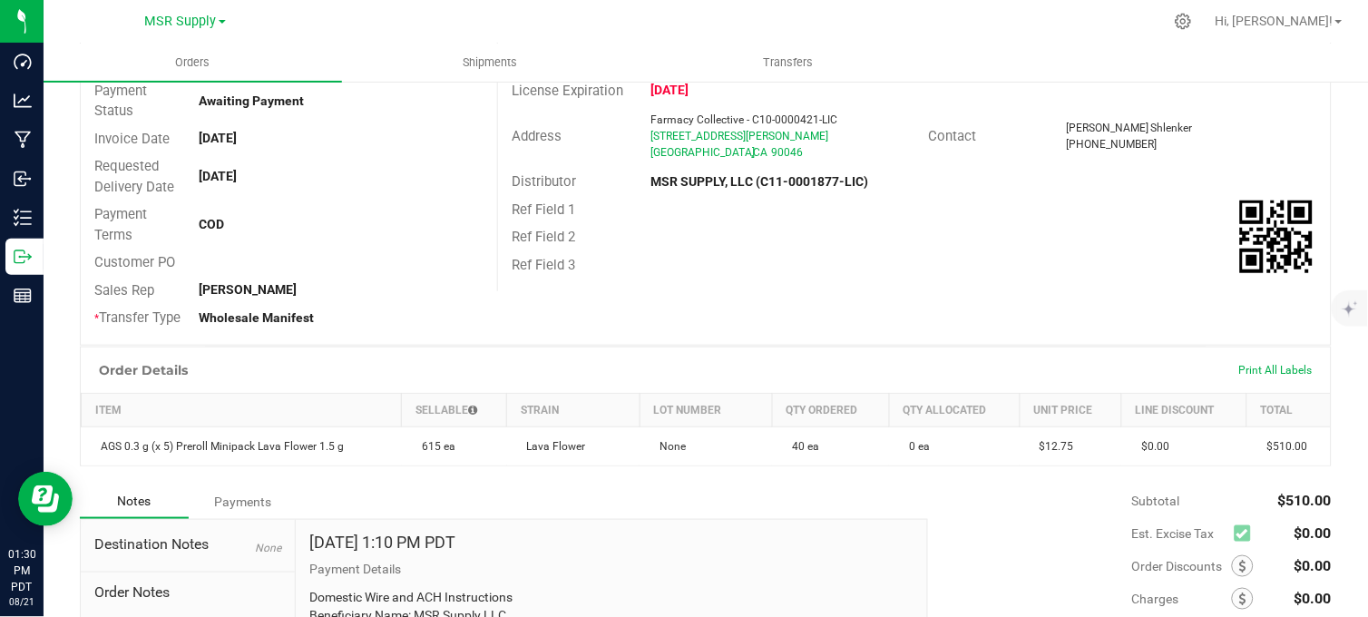
scroll to position [101, 0]
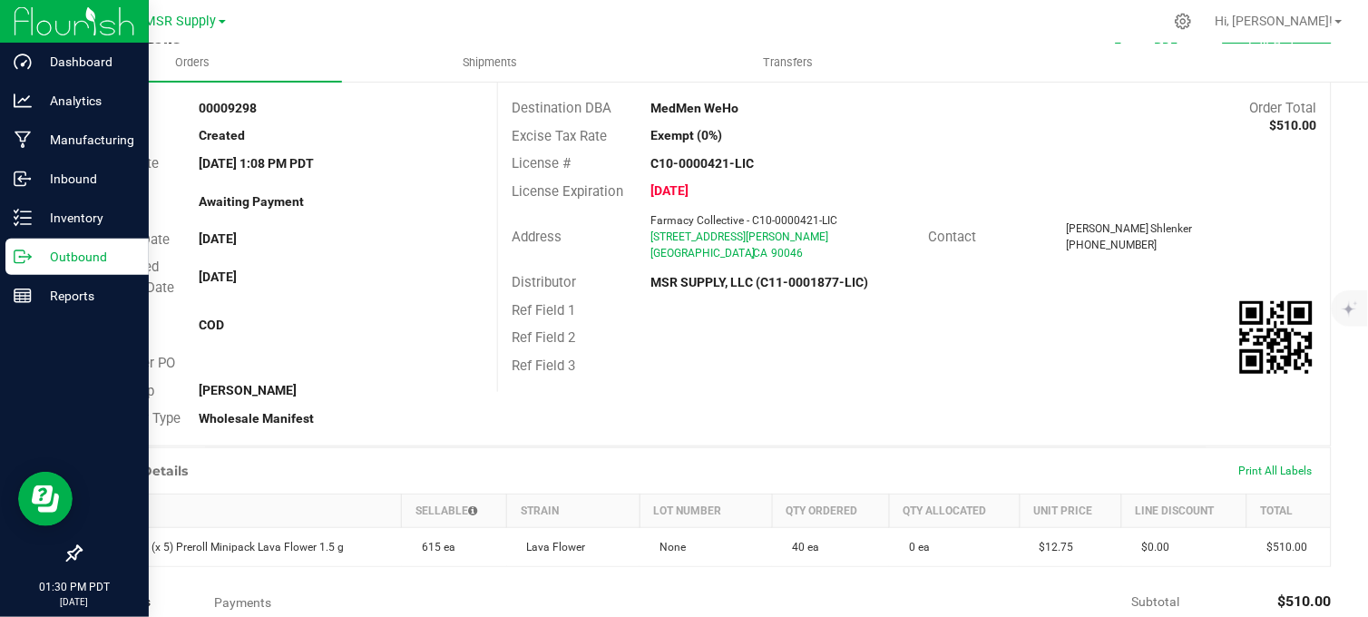
click at [25, 258] on icon at bounding box center [23, 257] width 18 height 18
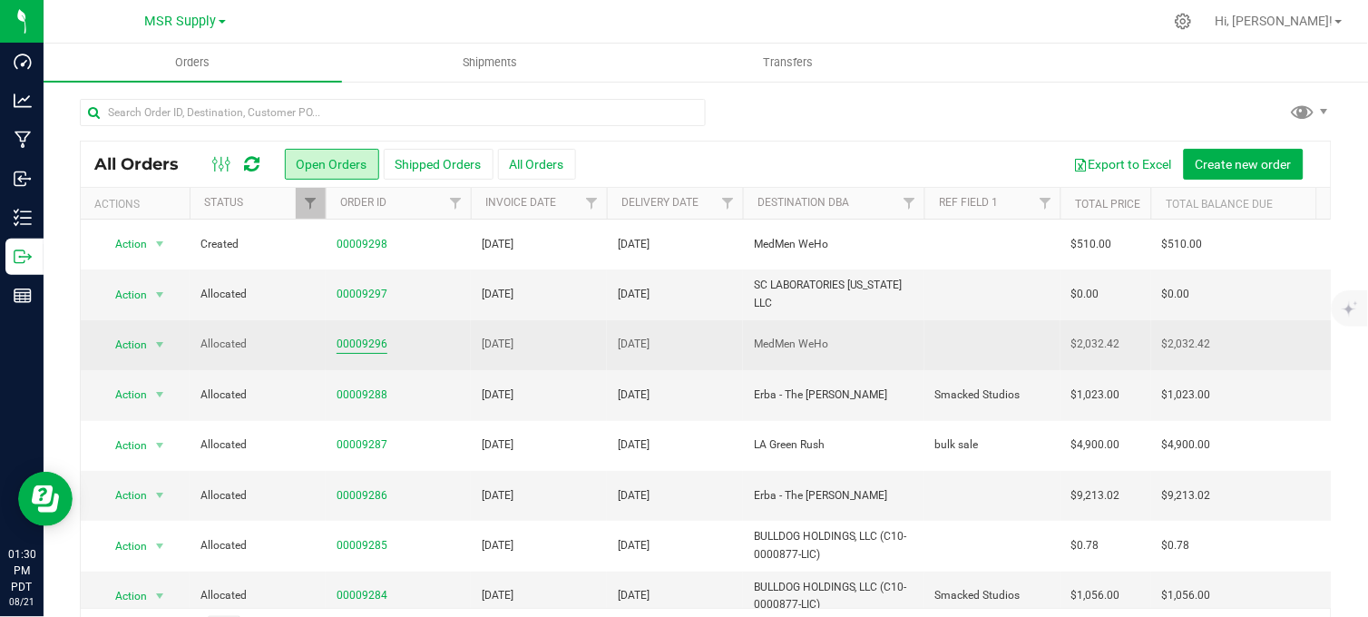
click at [378, 345] on link "00009296" at bounding box center [361, 344] width 51 height 17
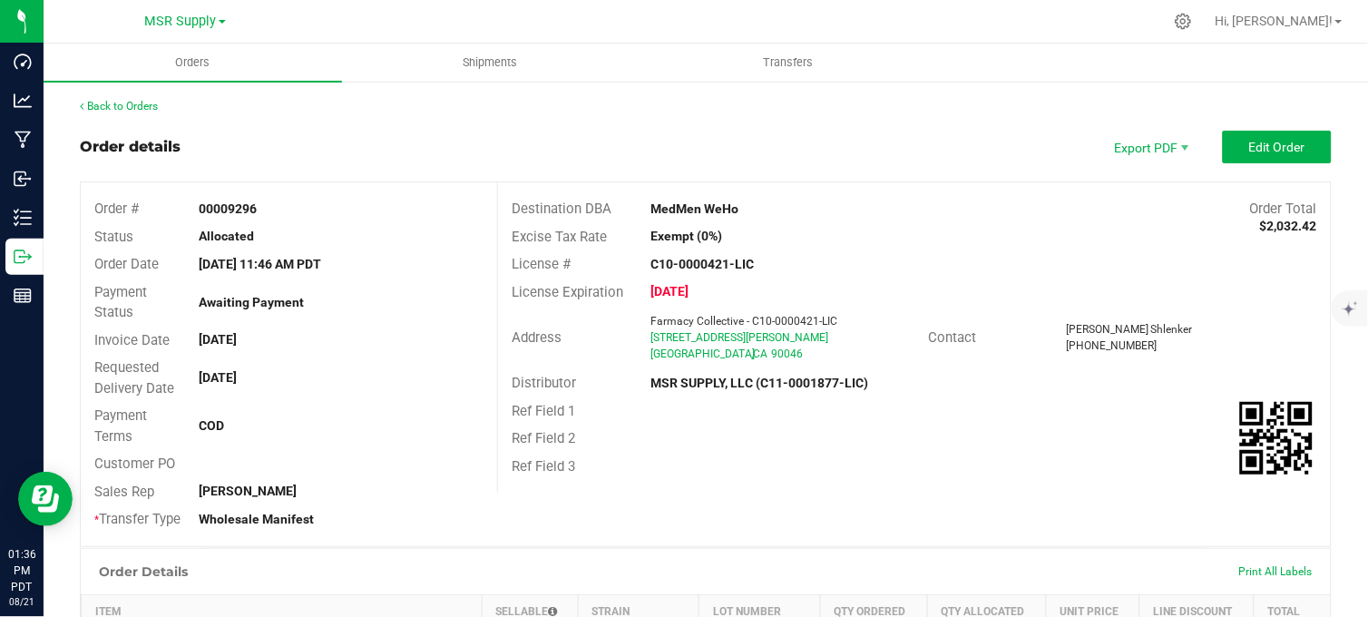
drag, startPoint x: 358, startPoint y: 127, endPoint x: 460, endPoint y: 200, distance: 125.3
click at [377, 173] on outbound-order-header "Order details Export PDF Edit Order Order # 00009296 Status Allocated Order Dat…" at bounding box center [705, 339] width 1251 height 416
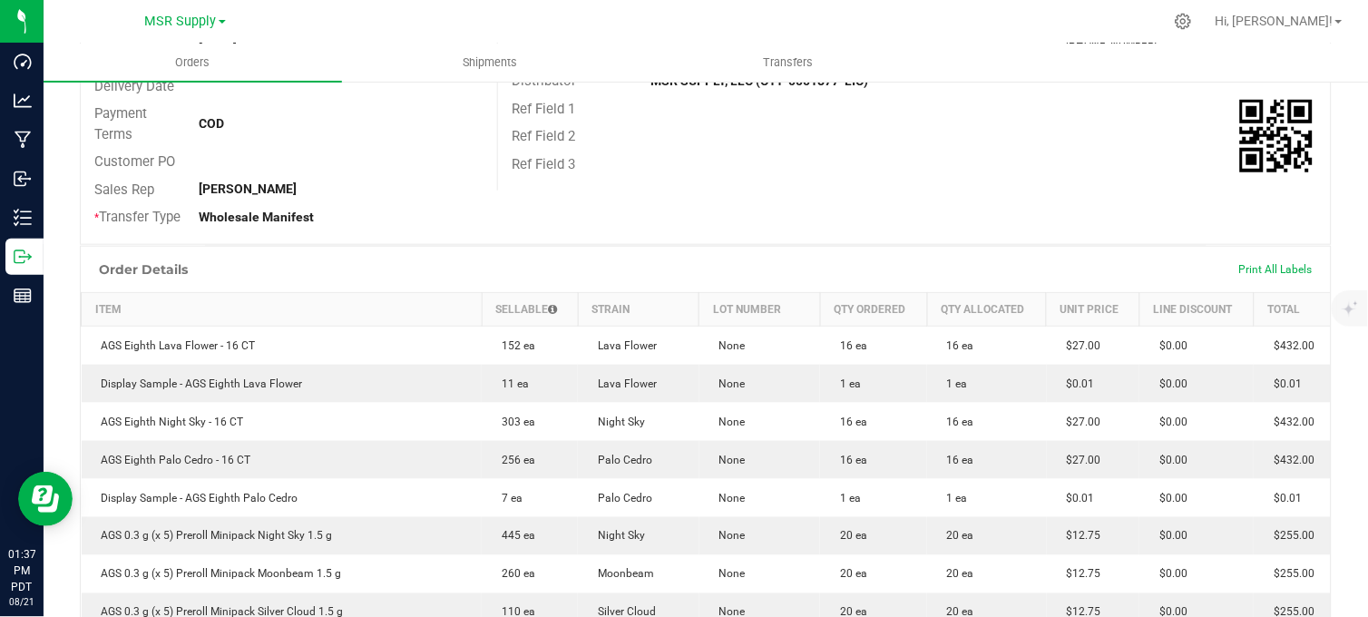
scroll to position [604, 0]
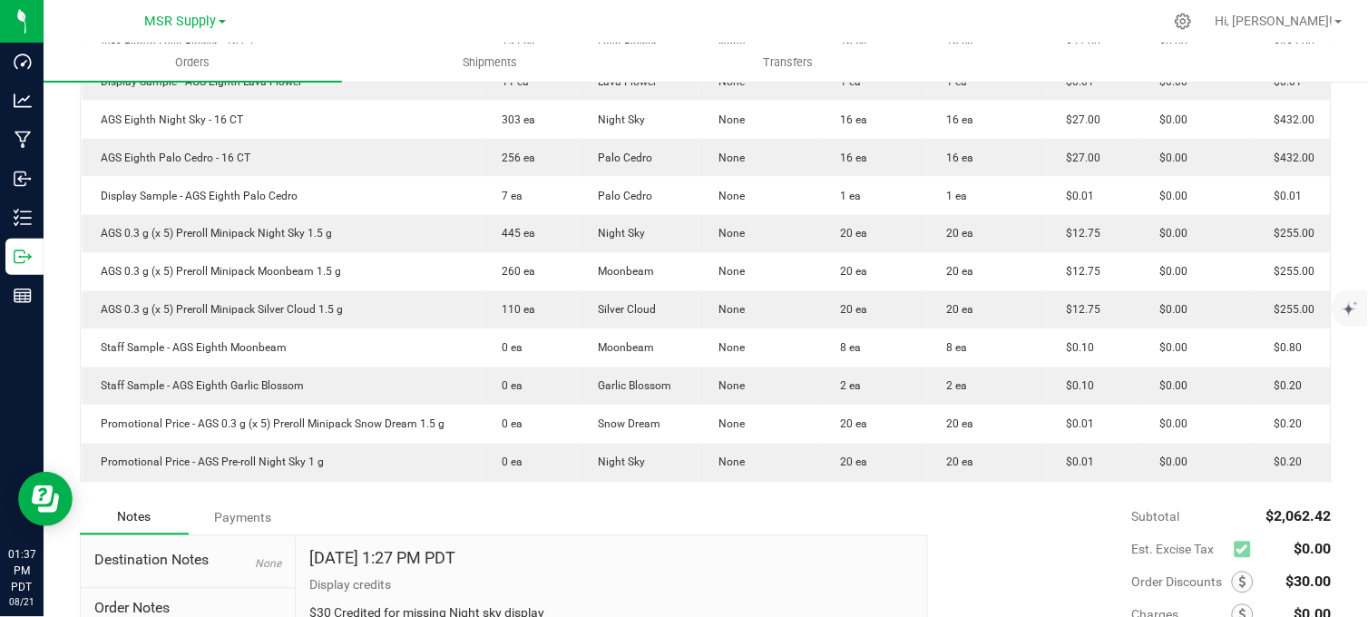
click at [358, 13] on div at bounding box center [744, 21] width 838 height 35
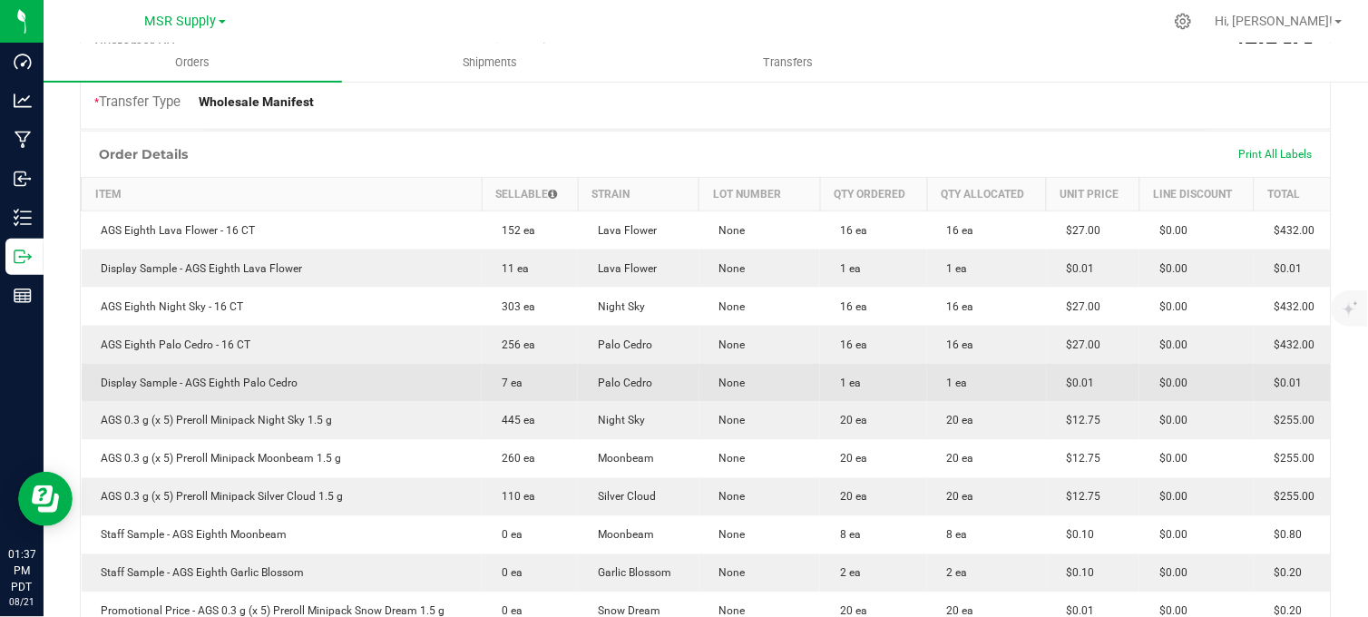
scroll to position [0, 0]
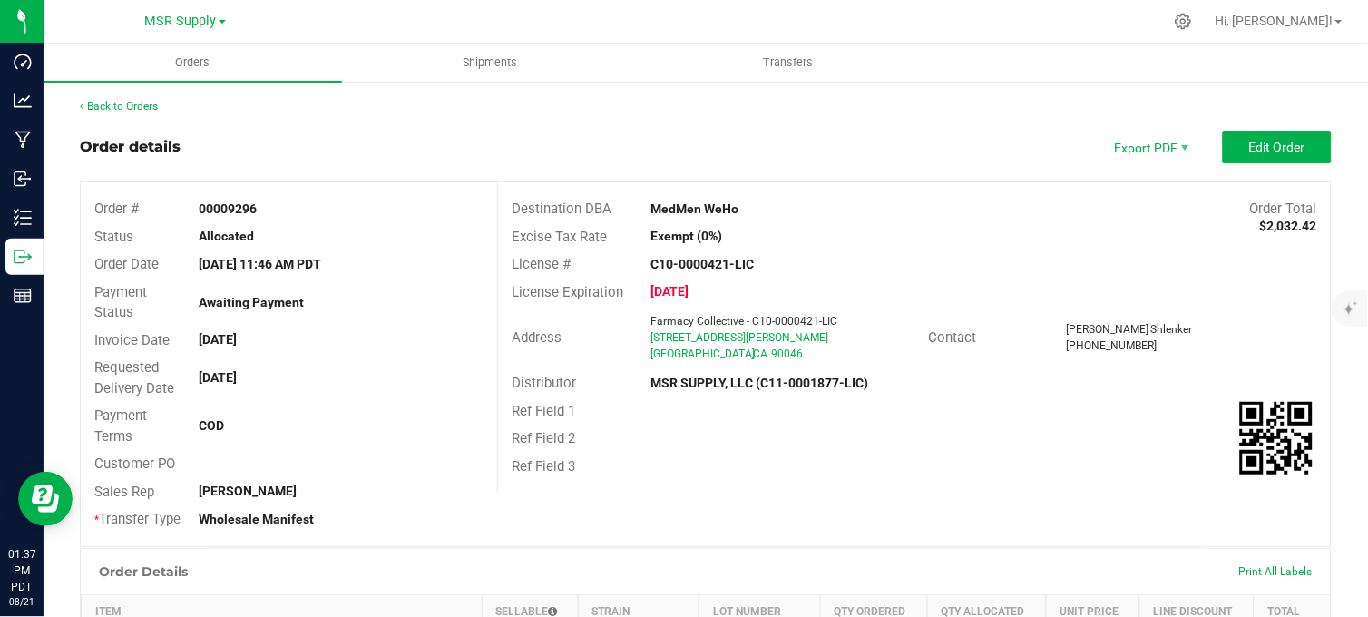
click at [493, 139] on div "Order details Export PDF Edit Order" at bounding box center [705, 147] width 1251 height 33
click at [1224, 154] on button "Edit Order" at bounding box center [1276, 147] width 109 height 33
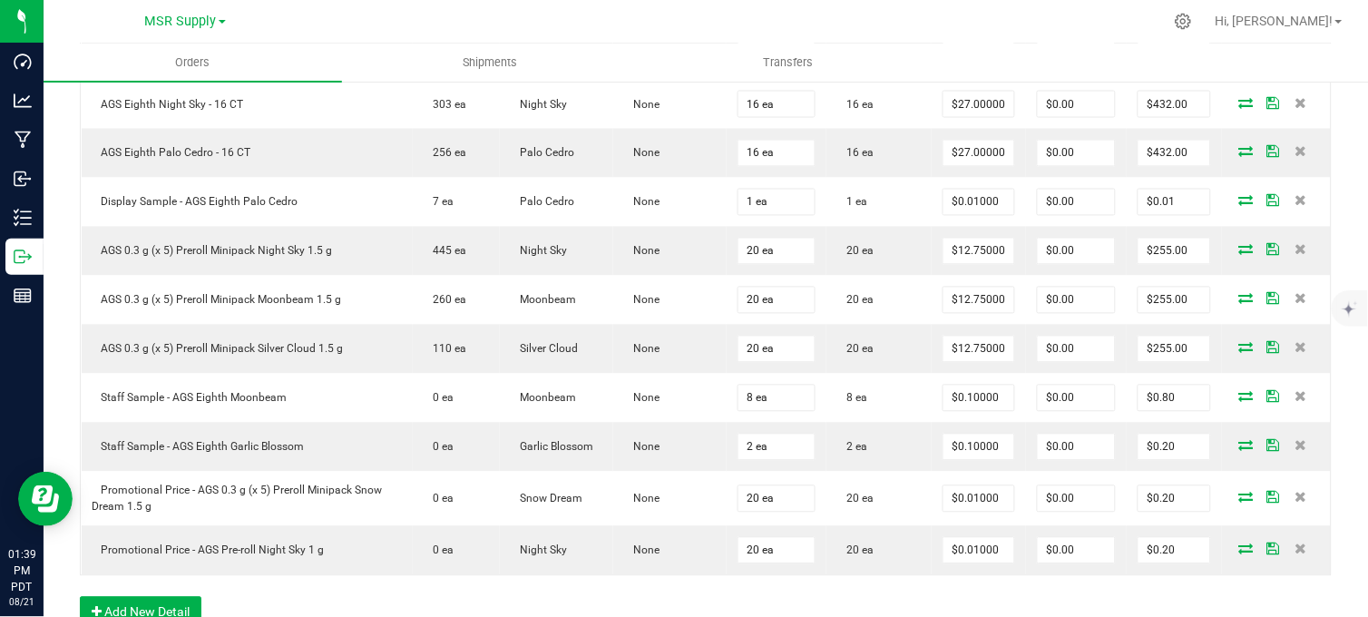
scroll to position [1046, 0]
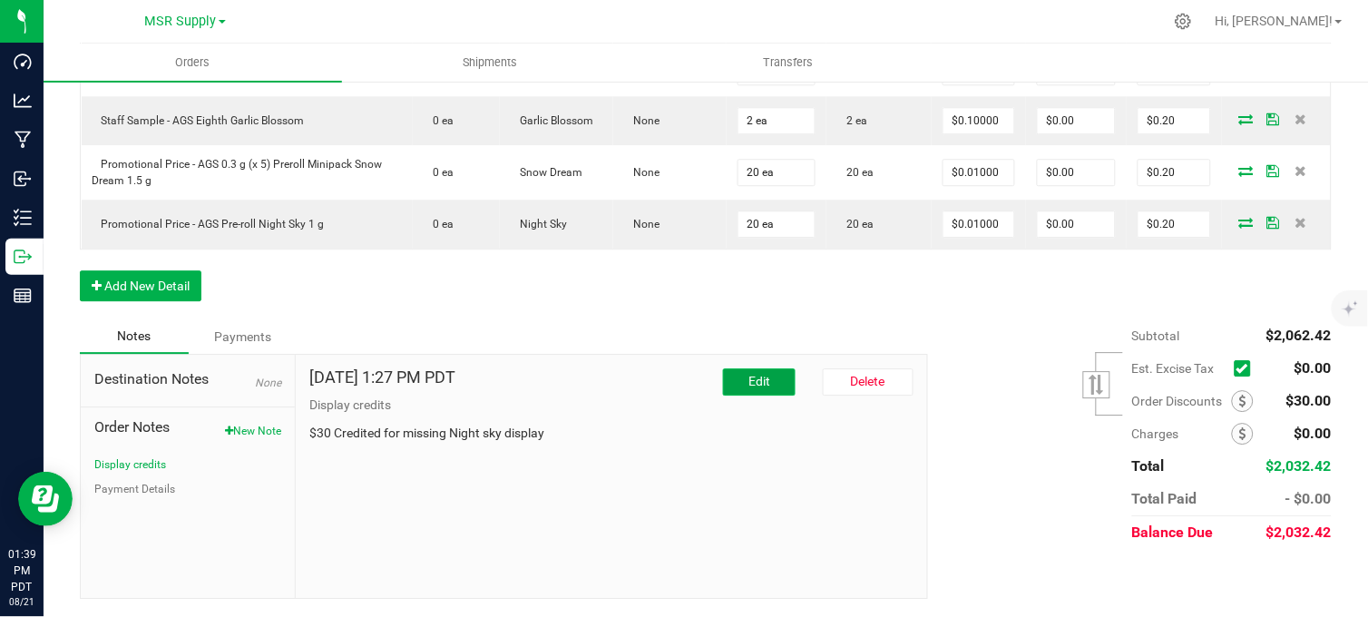
click at [723, 387] on button "Edit" at bounding box center [759, 381] width 73 height 27
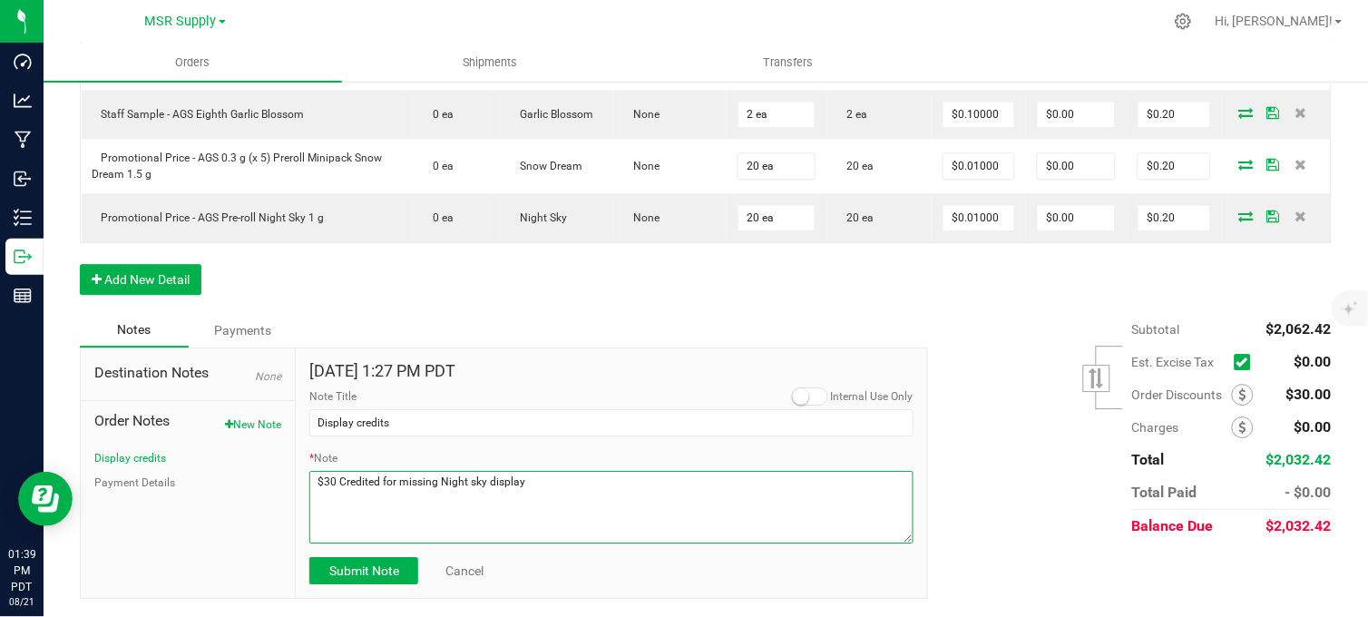
click at [334, 487] on textarea "* Note" at bounding box center [611, 507] width 604 height 73
type textarea "$27 Credited for missing Night sky display"
click at [385, 578] on span "Submit Note" at bounding box center [364, 570] width 70 height 15
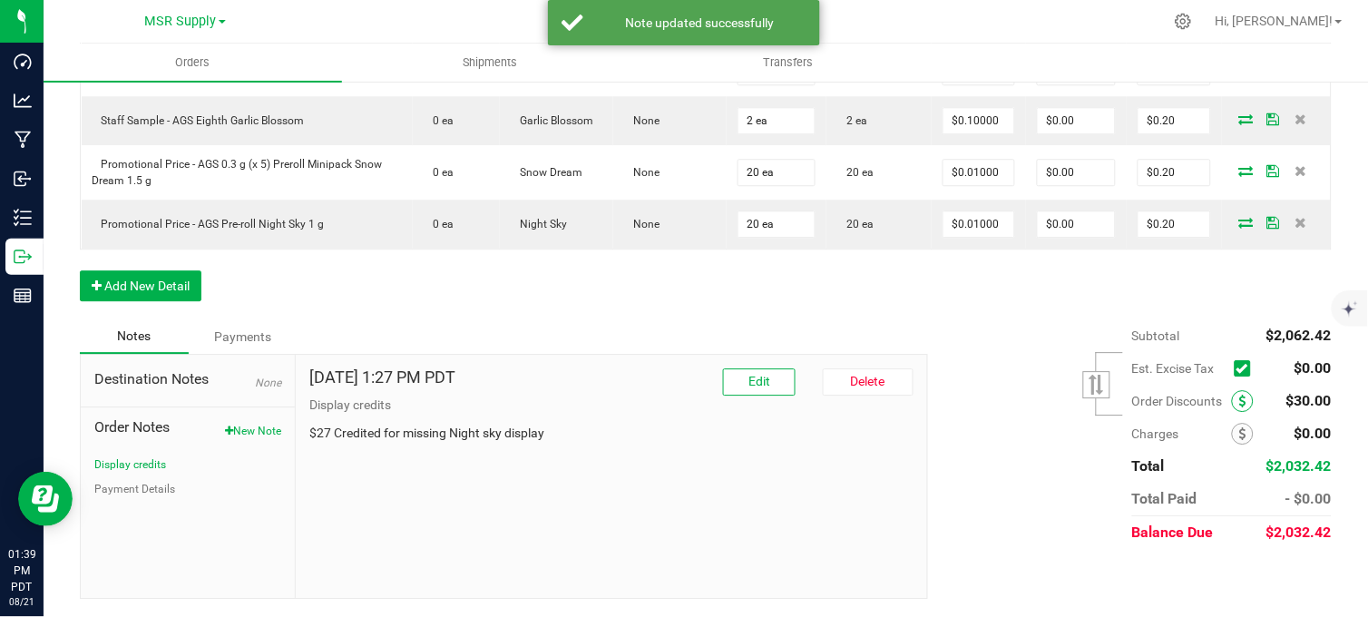
click at [1239, 403] on icon at bounding box center [1242, 400] width 7 height 13
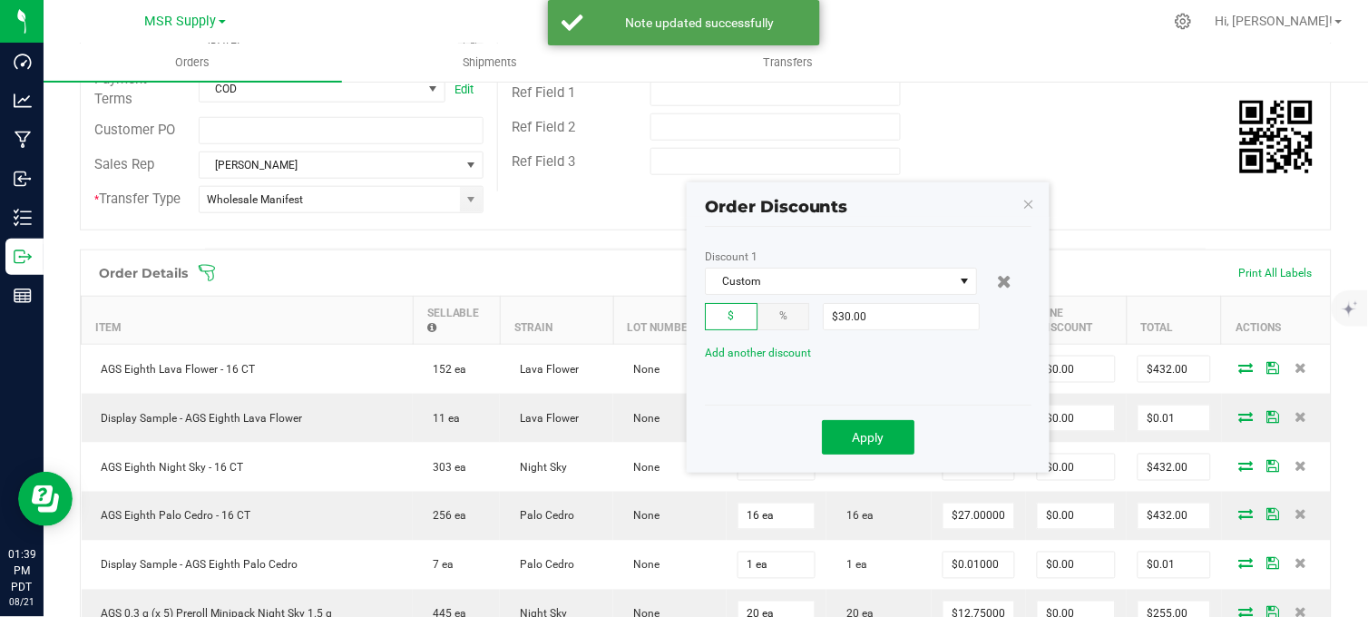
scroll to position [340, 0]
click at [893, 312] on input "30" at bounding box center [900, 318] width 155 height 25
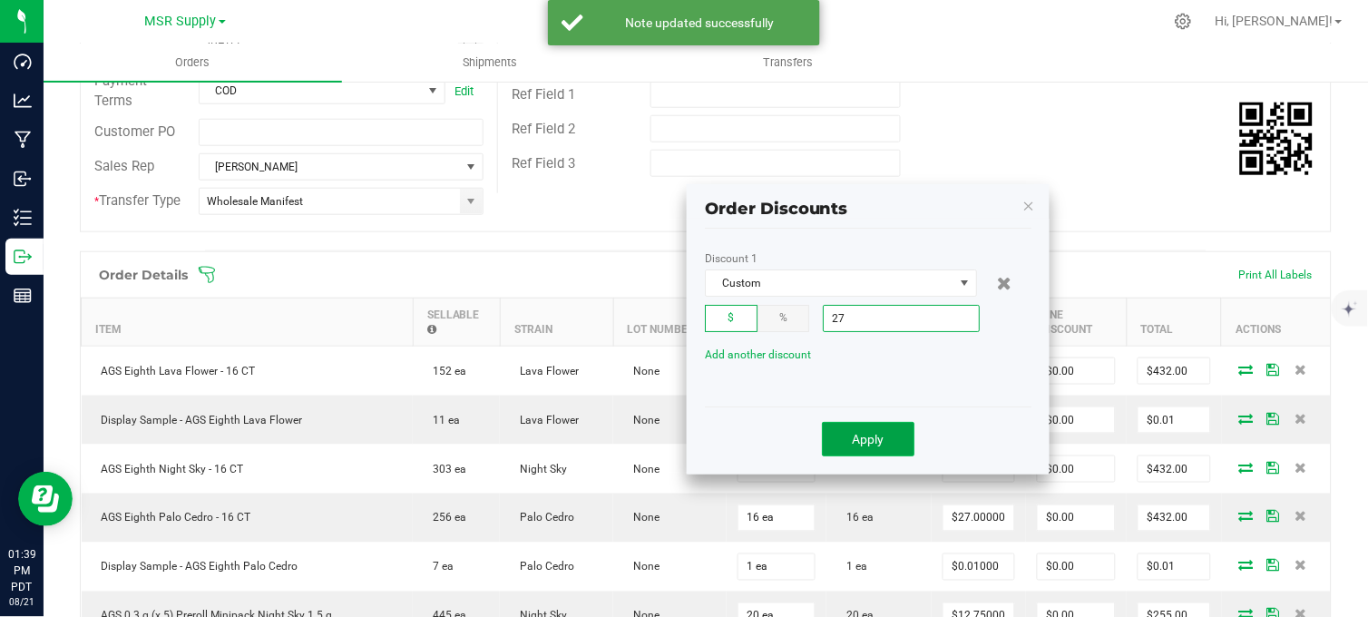
type input "$27.00"
click at [866, 427] on button "Apply" at bounding box center [868, 439] width 92 height 34
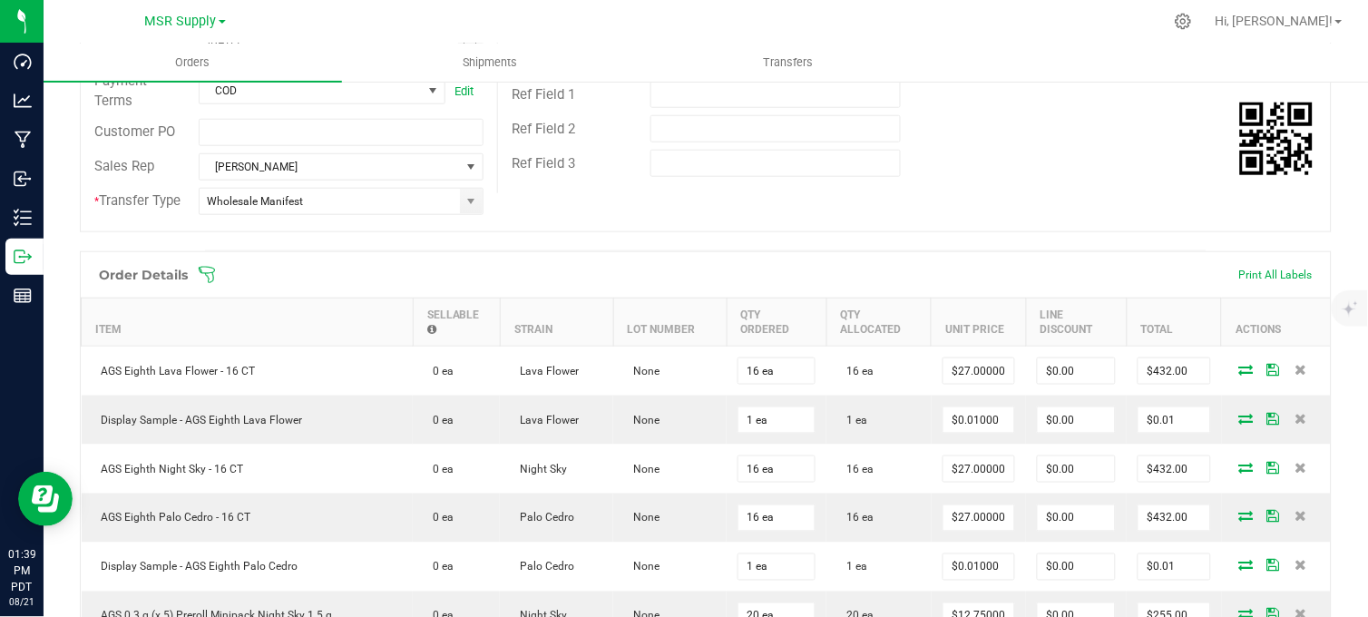
click at [1075, 146] on div "Ref Field 3" at bounding box center [914, 163] width 832 height 34
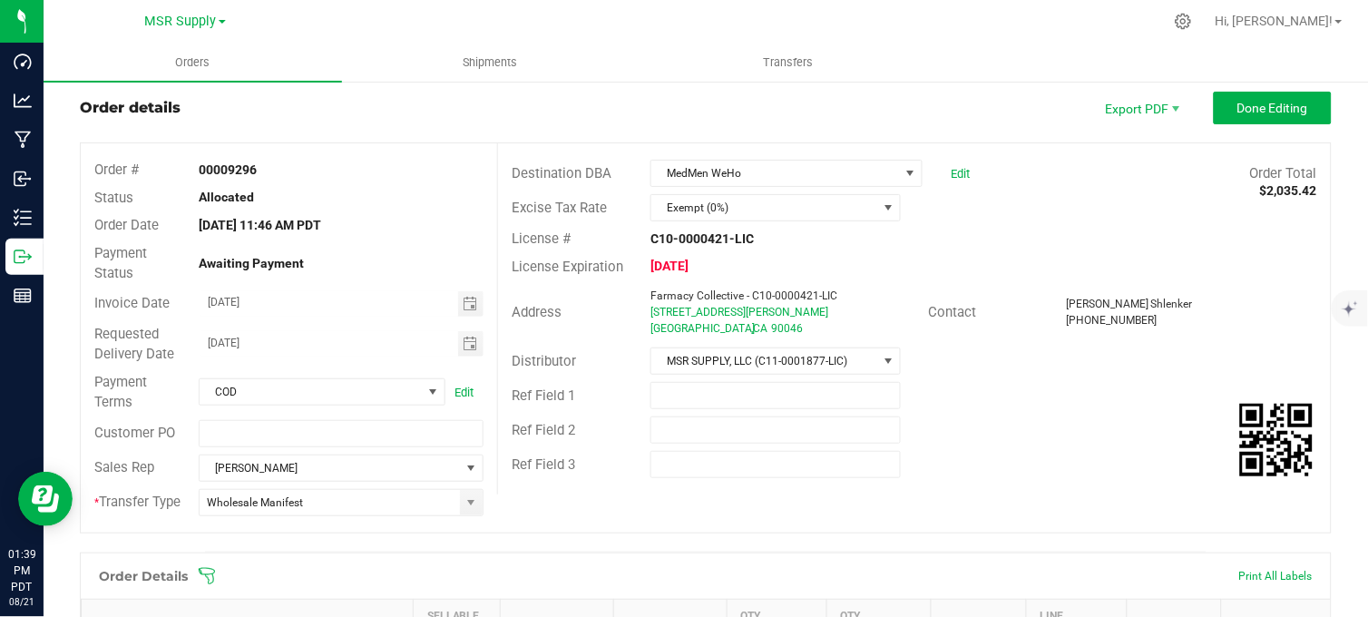
scroll to position [38, 0]
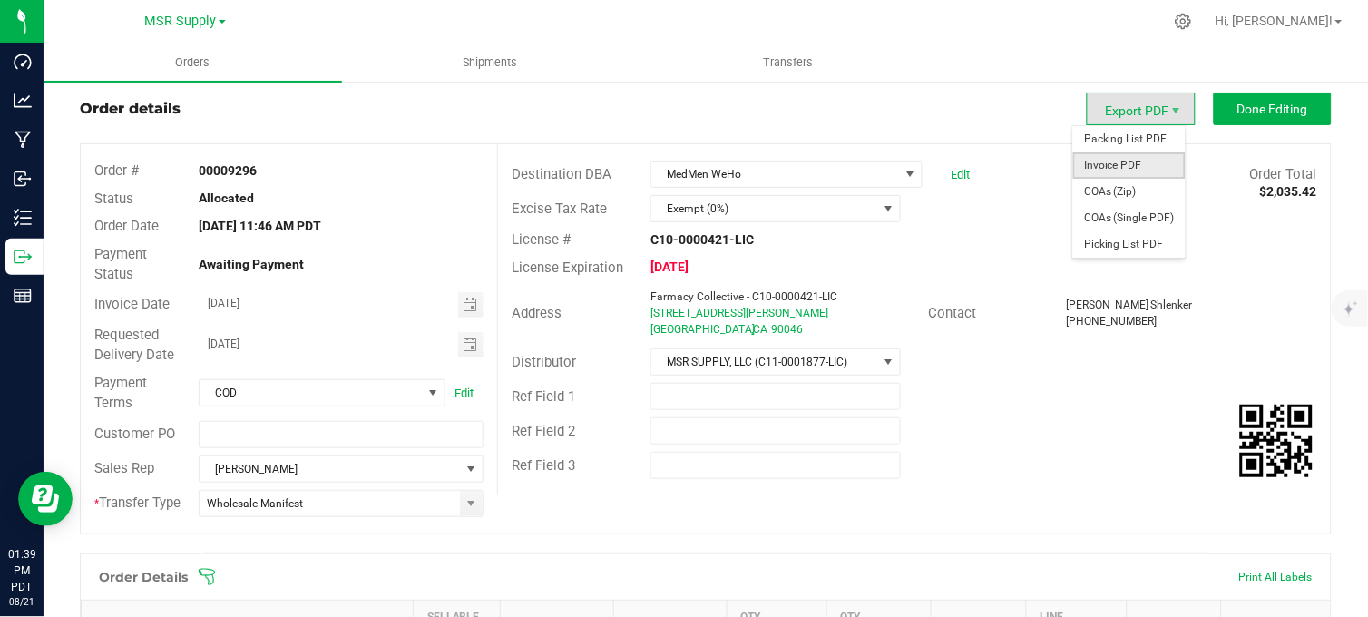
click at [1105, 164] on span "Invoice PDF" at bounding box center [1129, 165] width 112 height 26
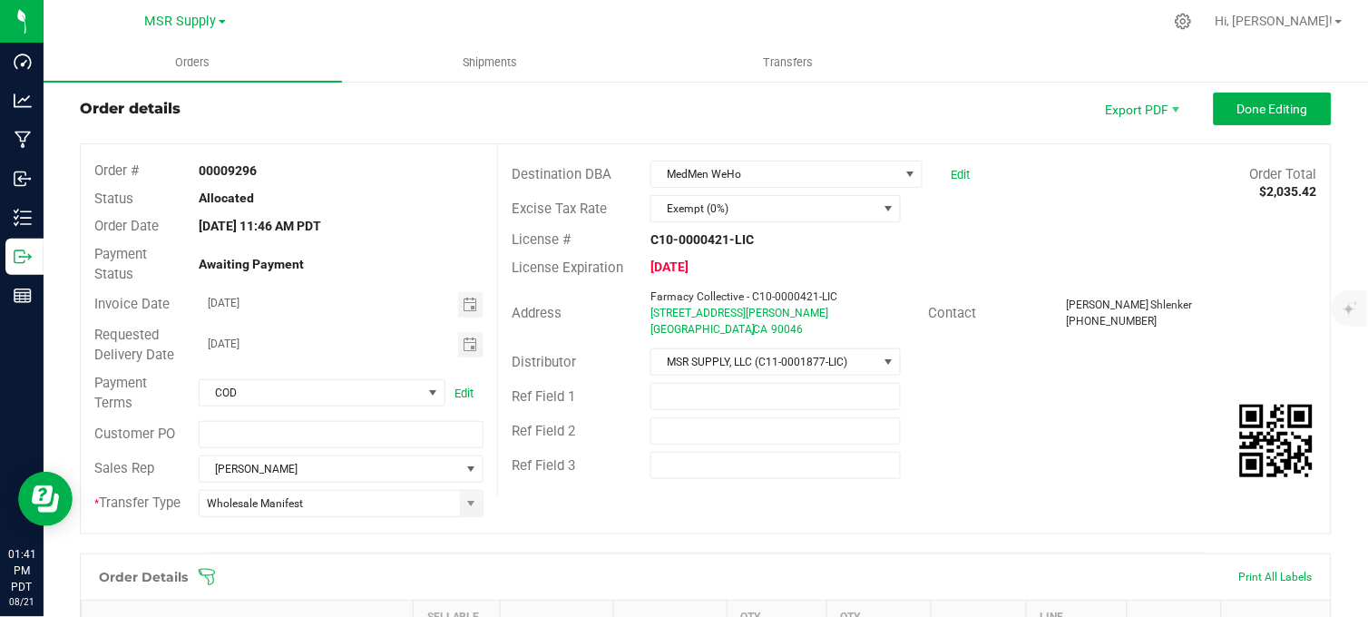
click at [559, 102] on div "Order details Export PDF Done Editing" at bounding box center [705, 108] width 1251 height 33
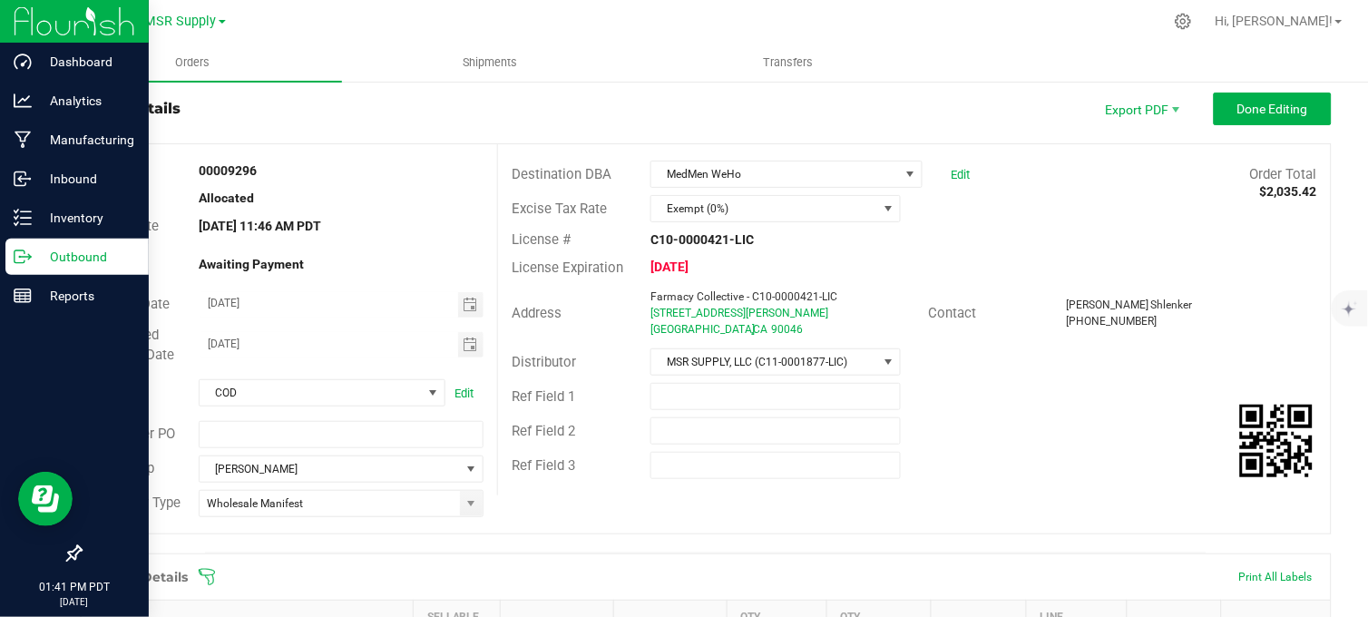
drag, startPoint x: 20, startPoint y: 264, endPoint x: 40, endPoint y: 264, distance: 20.0
click at [20, 264] on icon at bounding box center [23, 257] width 18 height 18
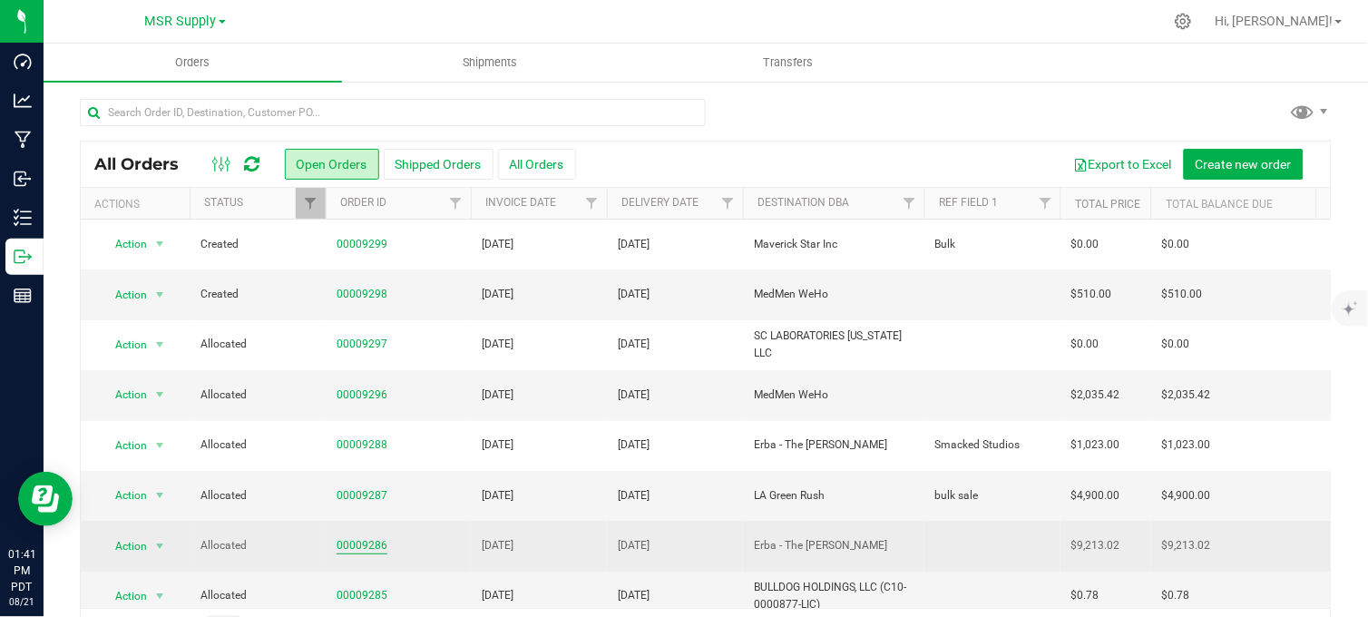
click at [372, 545] on link "00009286" at bounding box center [361, 545] width 51 height 17
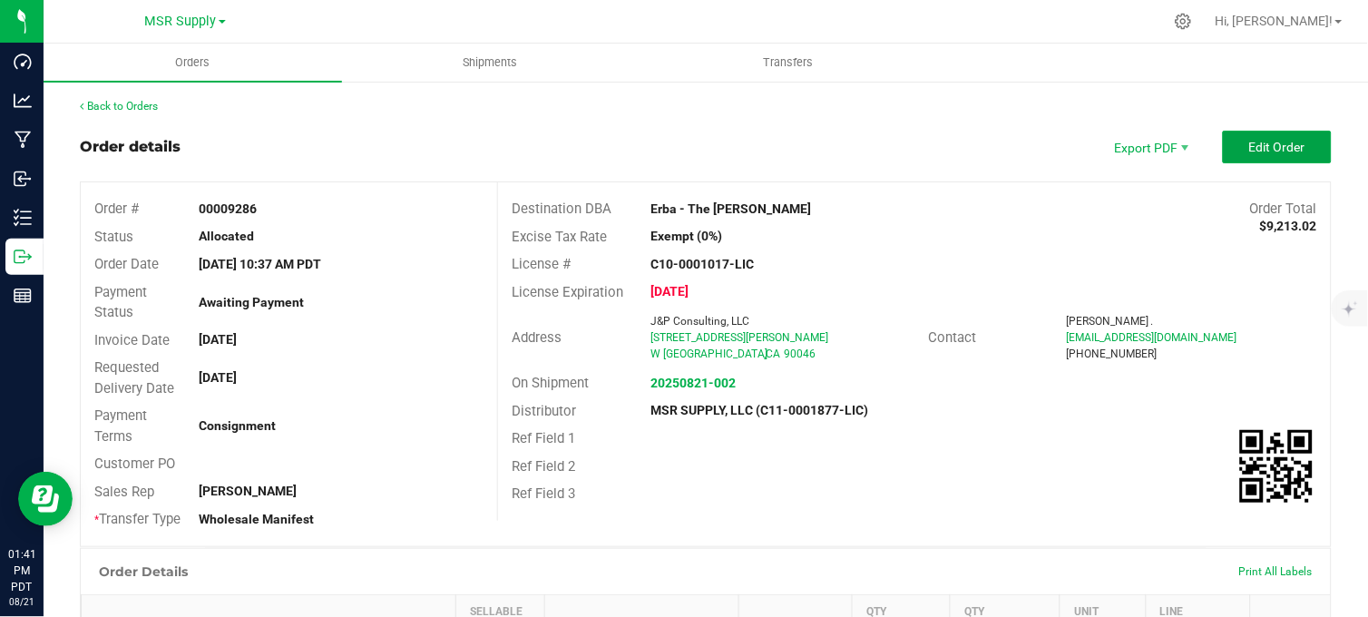
click at [1247, 156] on button "Edit Order" at bounding box center [1276, 147] width 109 height 33
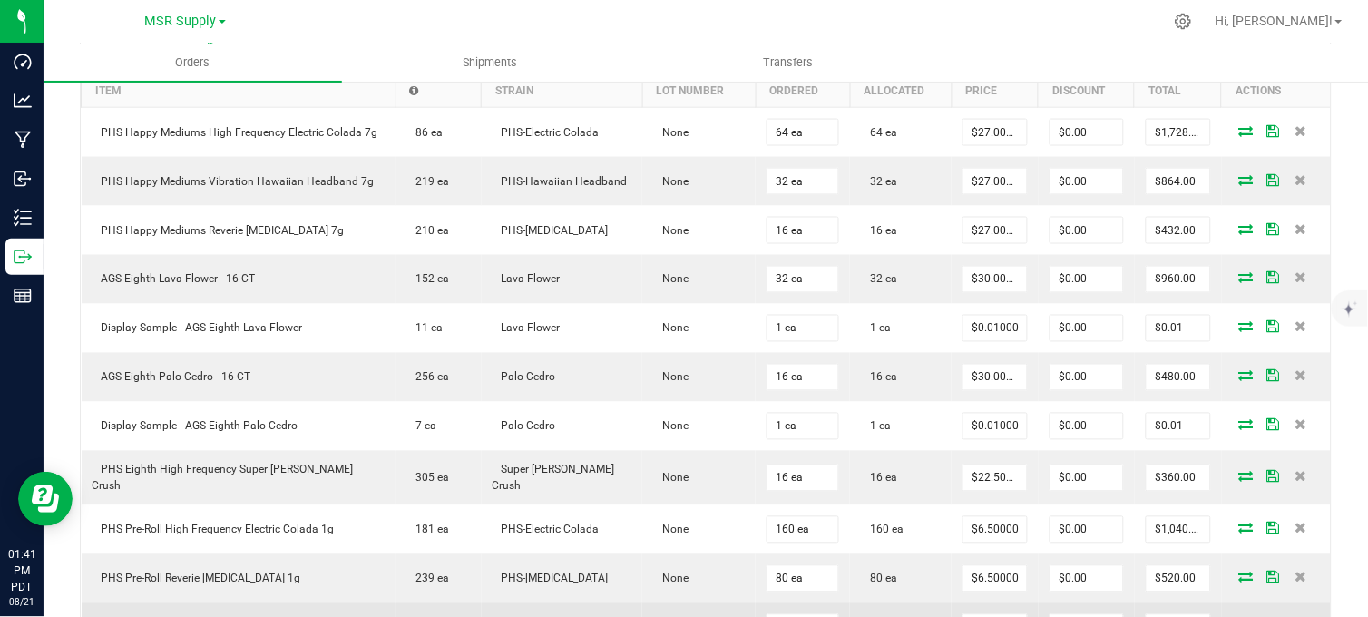
scroll to position [604, 0]
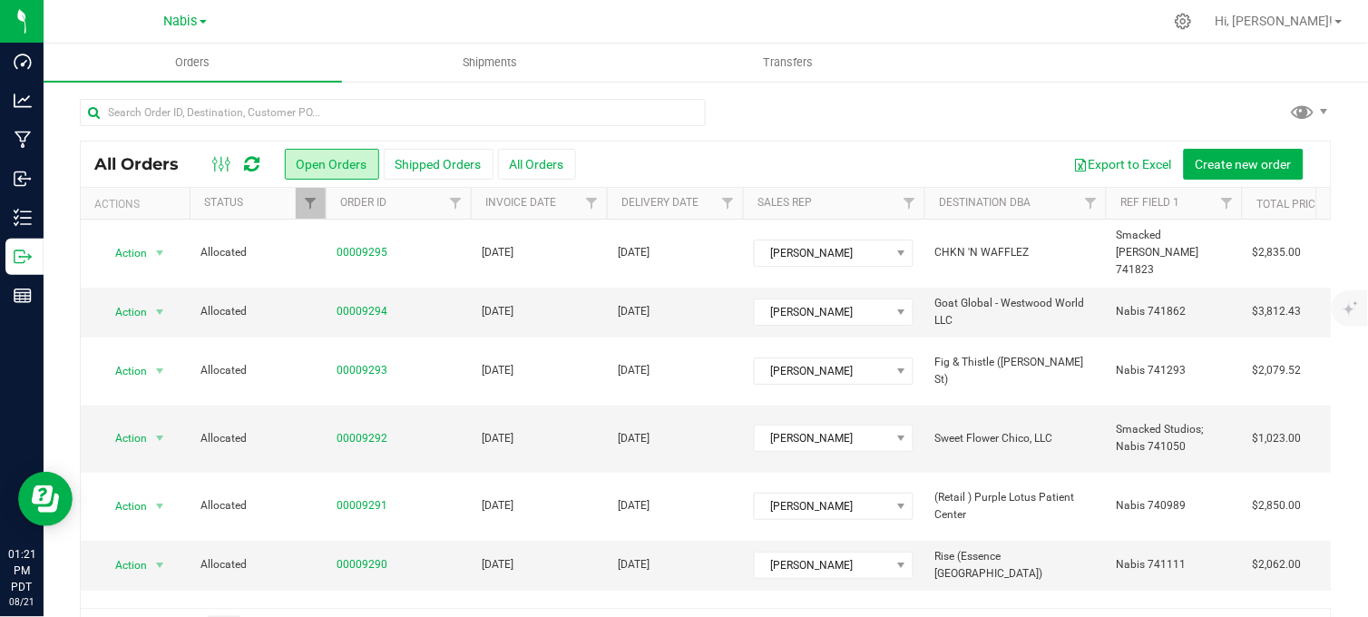
click at [866, 119] on div at bounding box center [705, 120] width 1251 height 42
click at [185, 22] on span "Nabis" at bounding box center [181, 22] width 34 height 16
click at [138, 60] on link "MSR Supply" at bounding box center [185, 64] width 265 height 24
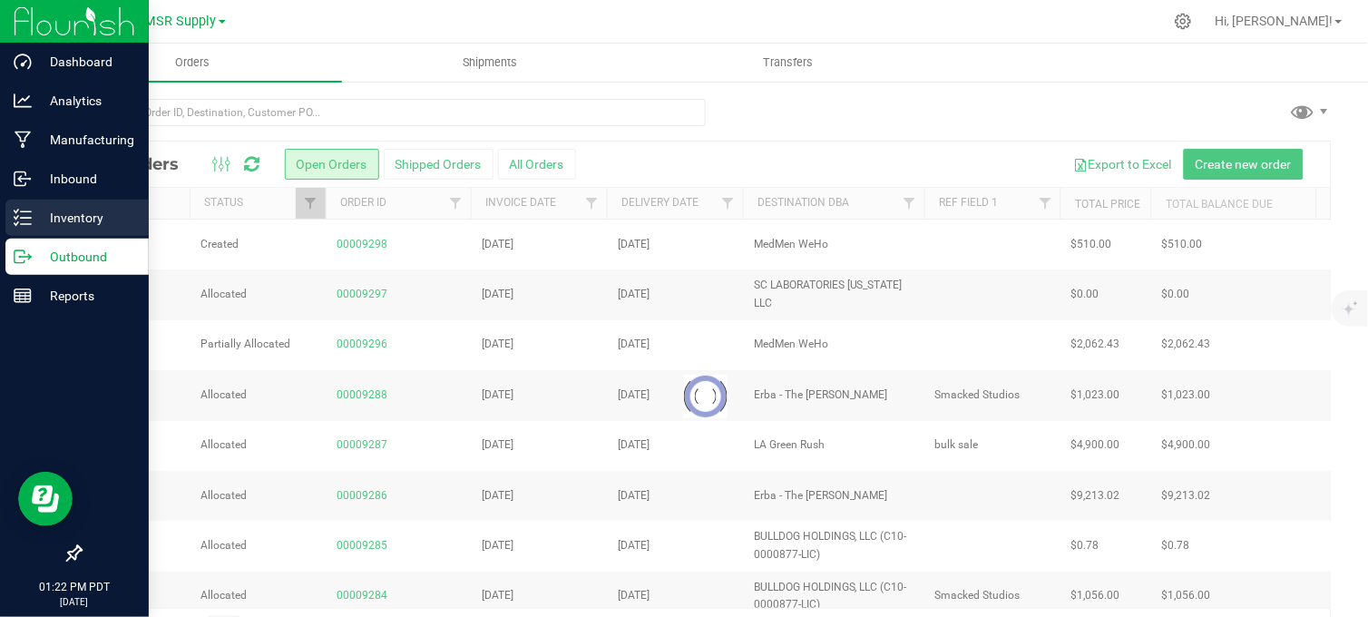
click at [15, 216] on icon at bounding box center [17, 217] width 4 height 3
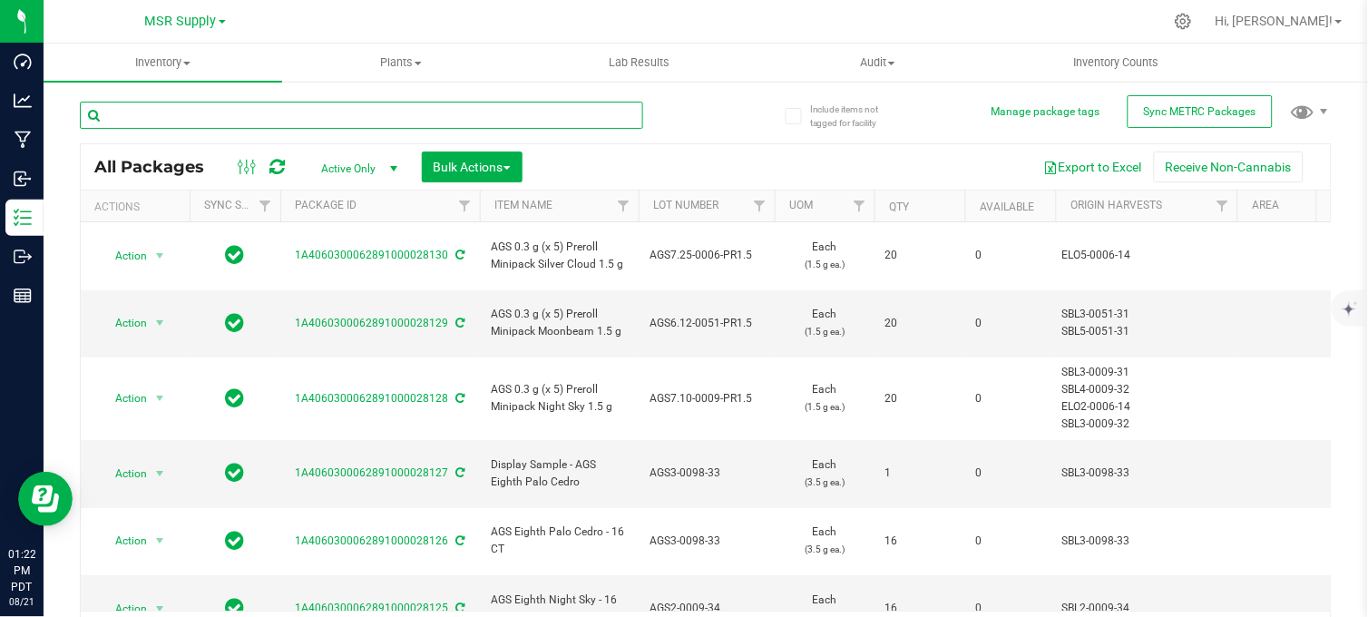
click at [375, 110] on input "text" at bounding box center [361, 115] width 563 height 27
type input "2-0051-33"
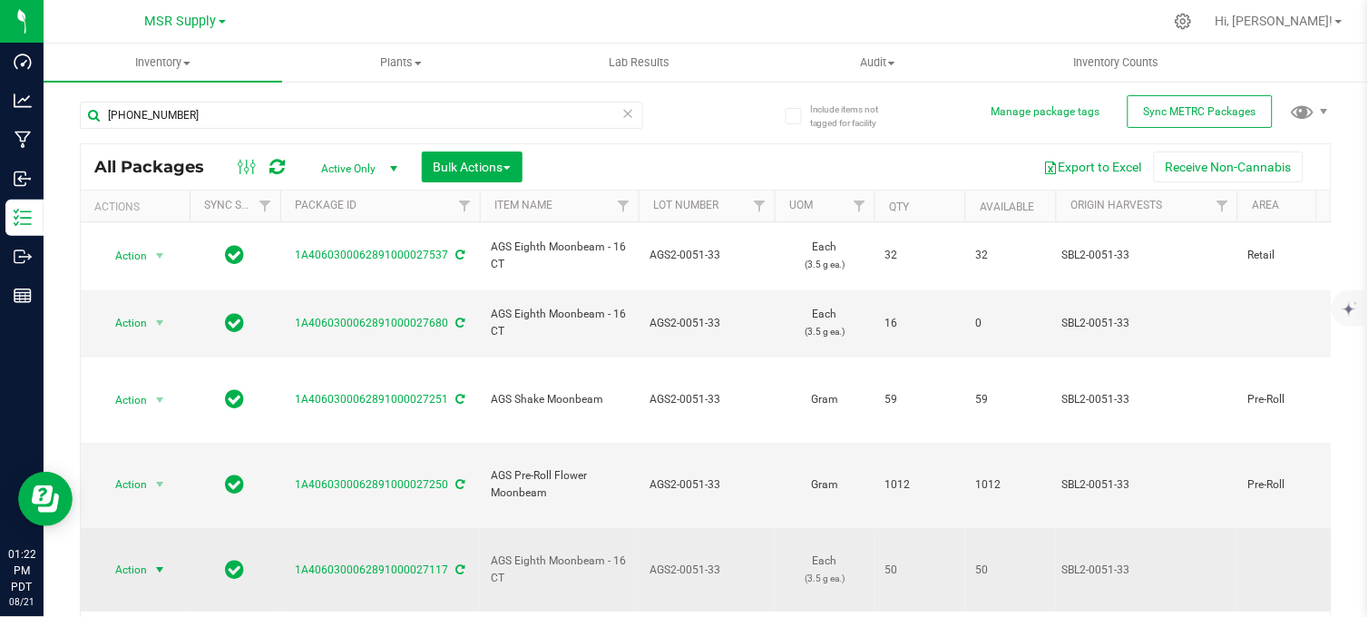
click at [149, 557] on span "select" at bounding box center [160, 569] width 23 height 25
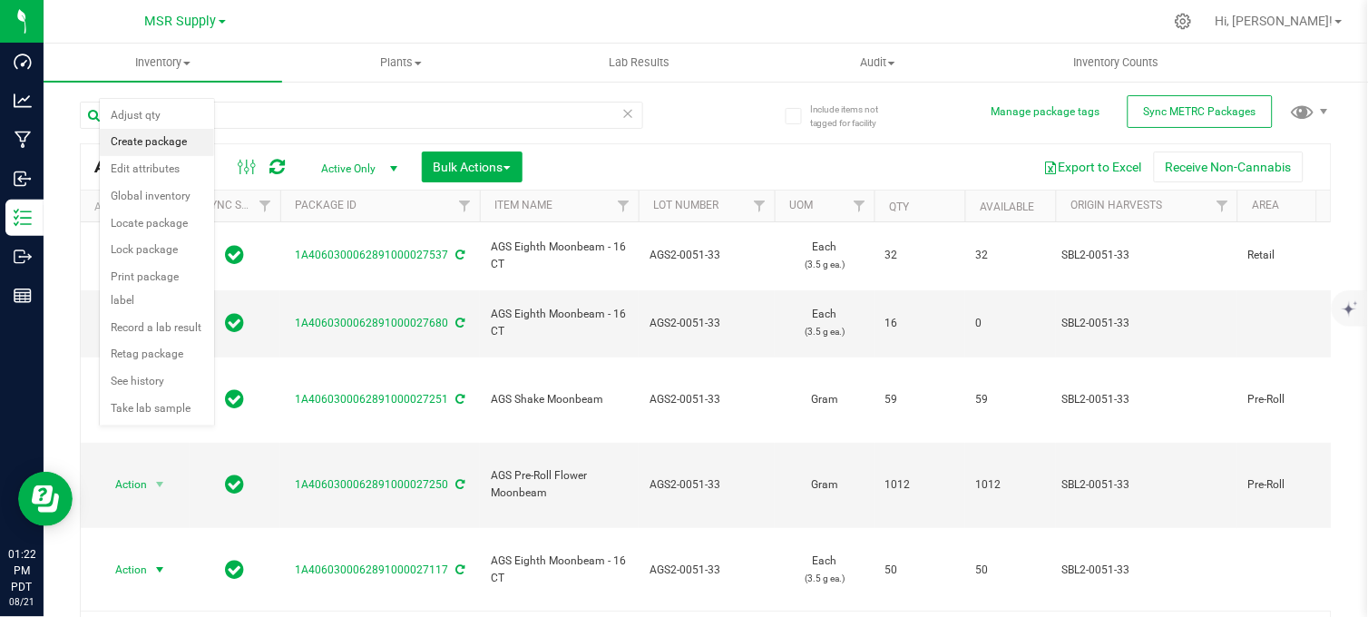
click at [148, 146] on li "Create package" at bounding box center [157, 142] width 114 height 27
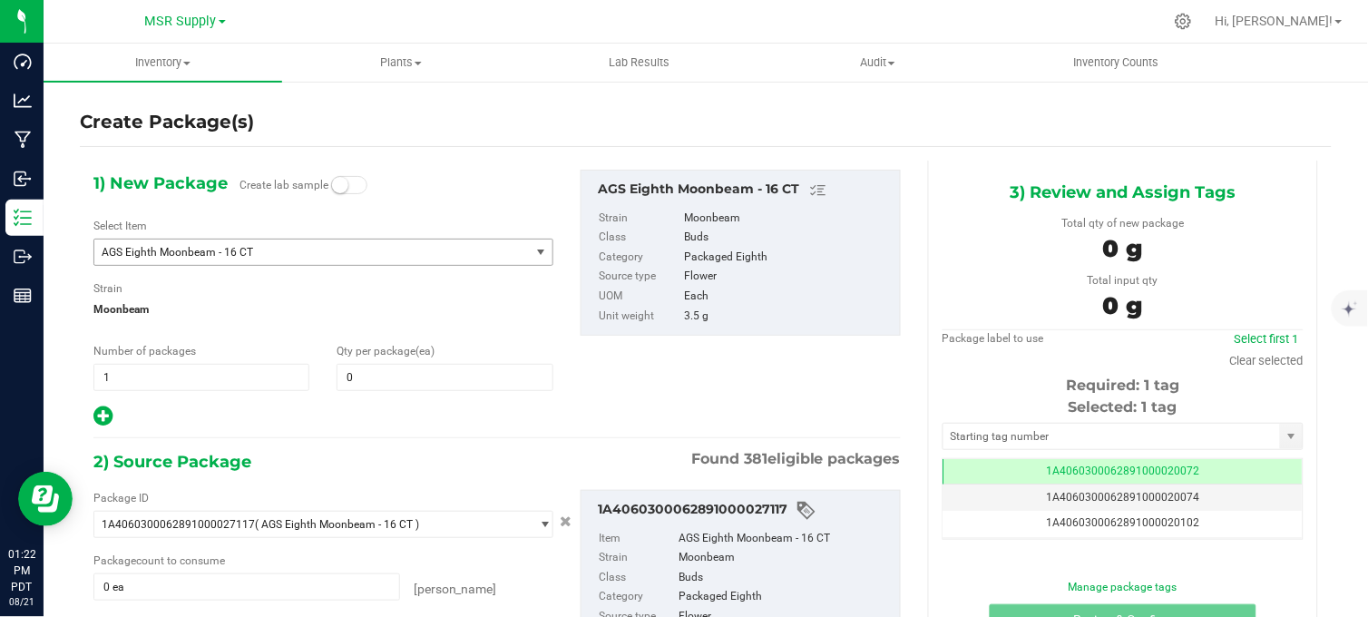
click at [318, 258] on span "AGS Eighth Moonbeam - 16 CT" at bounding box center [311, 251] width 435 height 25
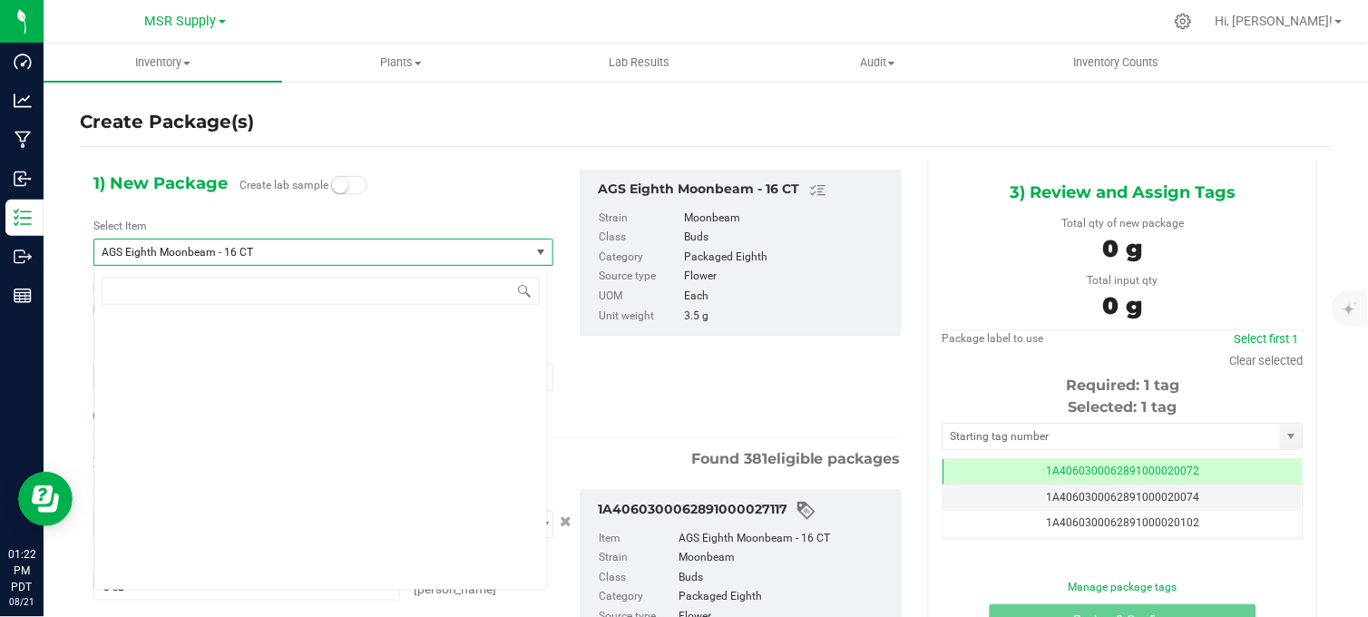
scroll to position [2361, 0]
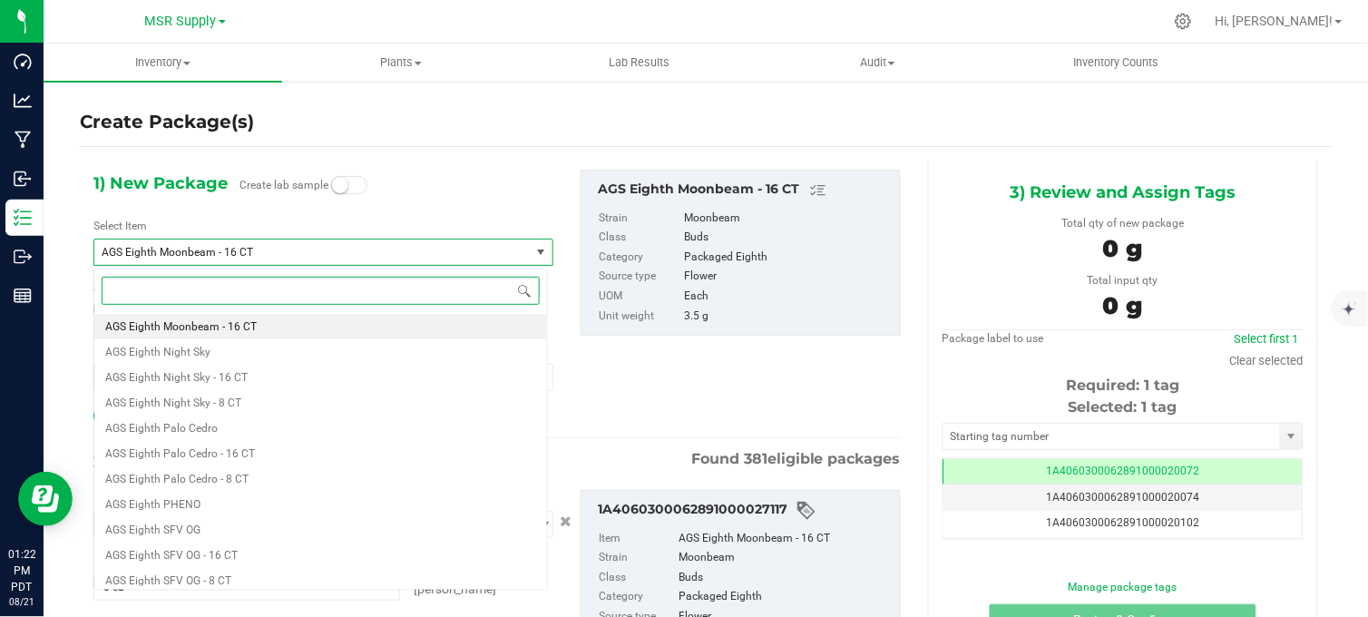
paste input "Staff Sample - AGS Eighth Moonbeam"
type input "Staff Sample - AGS Eighth Moonbeam"
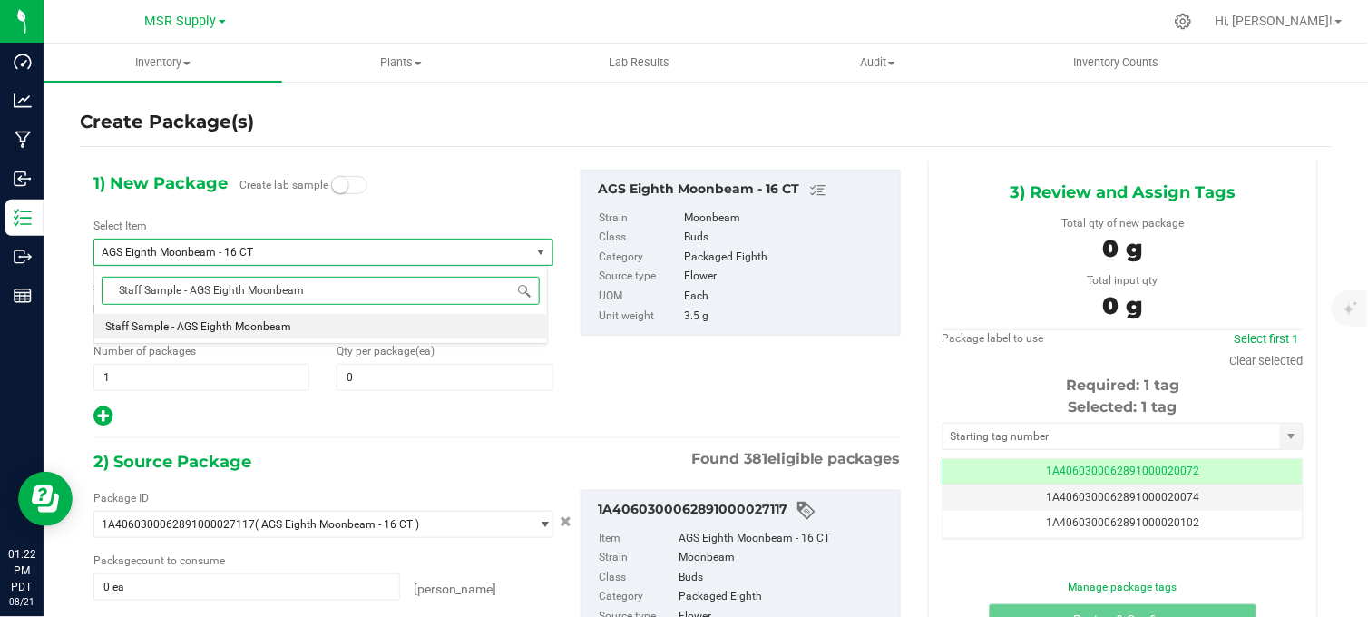
scroll to position [0, 0]
click at [286, 328] on span "Staff Sample - AGS Eighth Moonbeam" at bounding box center [198, 326] width 186 height 13
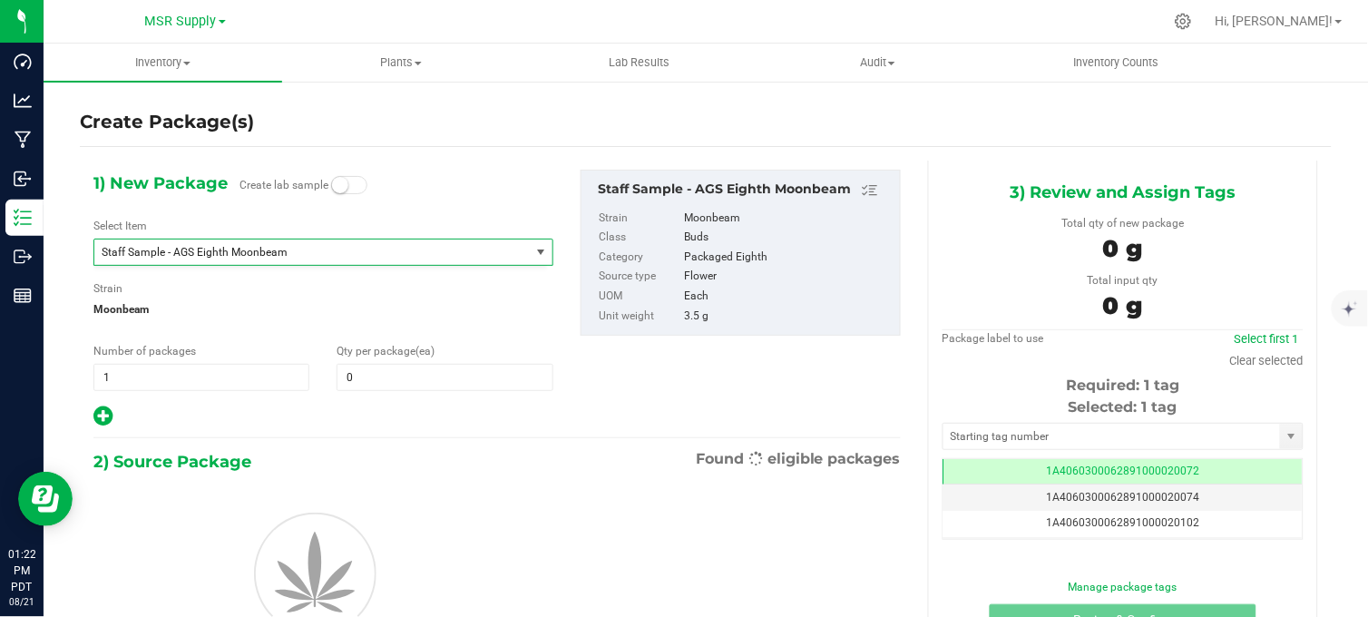
type input "0"
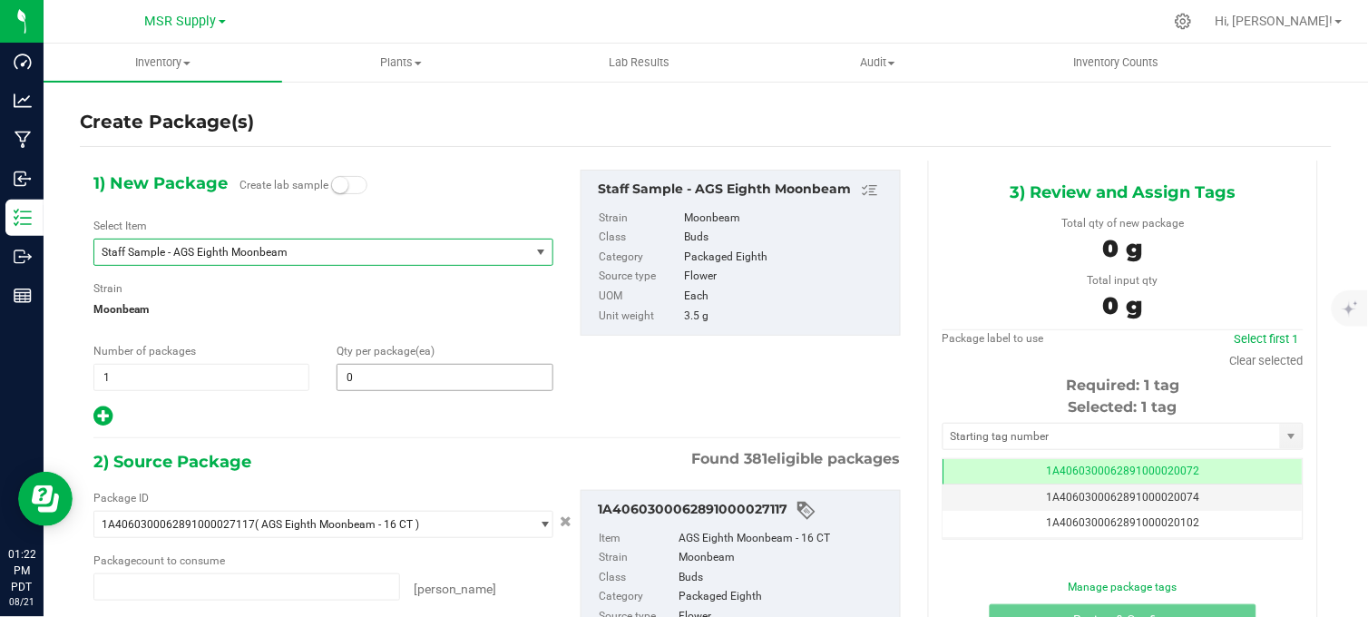
type input "0 ea"
click at [361, 382] on span at bounding box center [444, 377] width 216 height 27
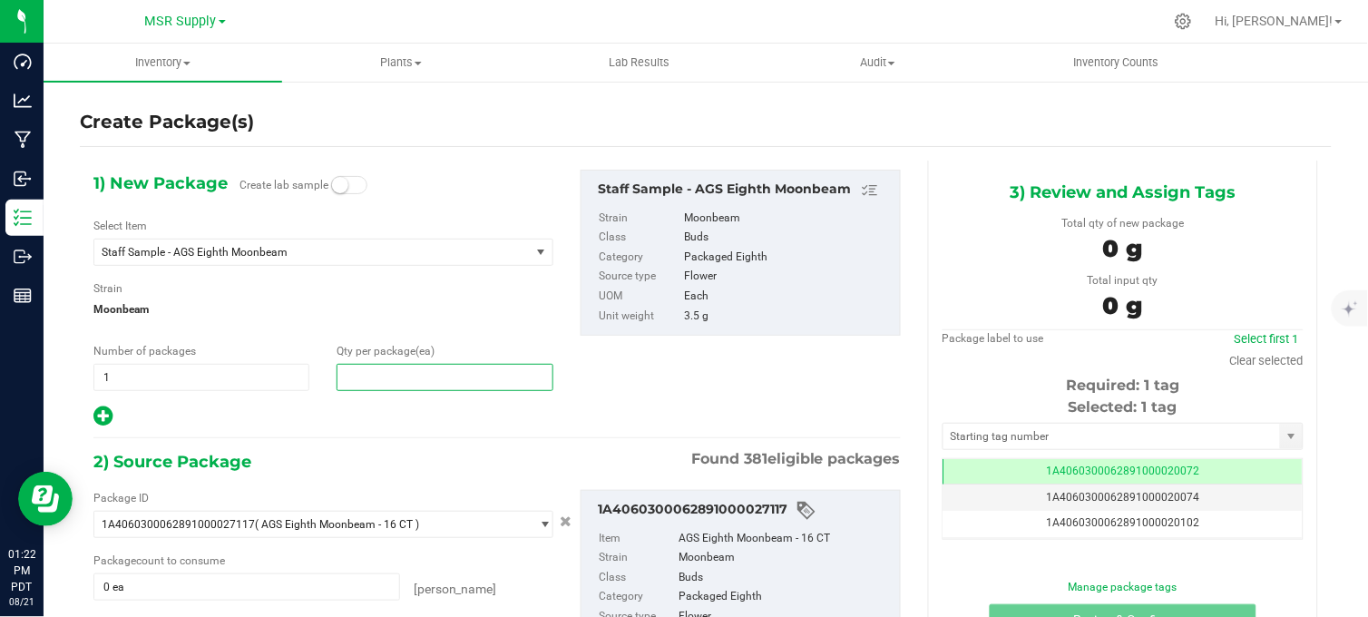
type input "8"
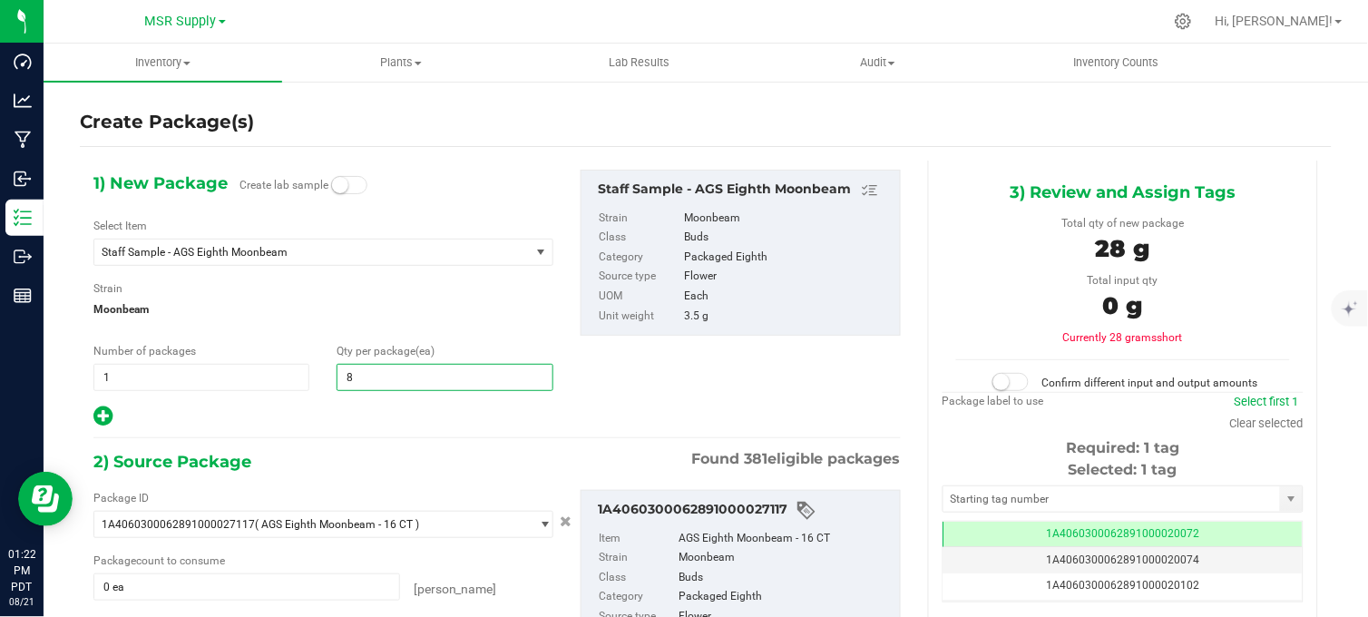
type input "8"
click at [314, 422] on div at bounding box center [323, 416] width 460 height 24
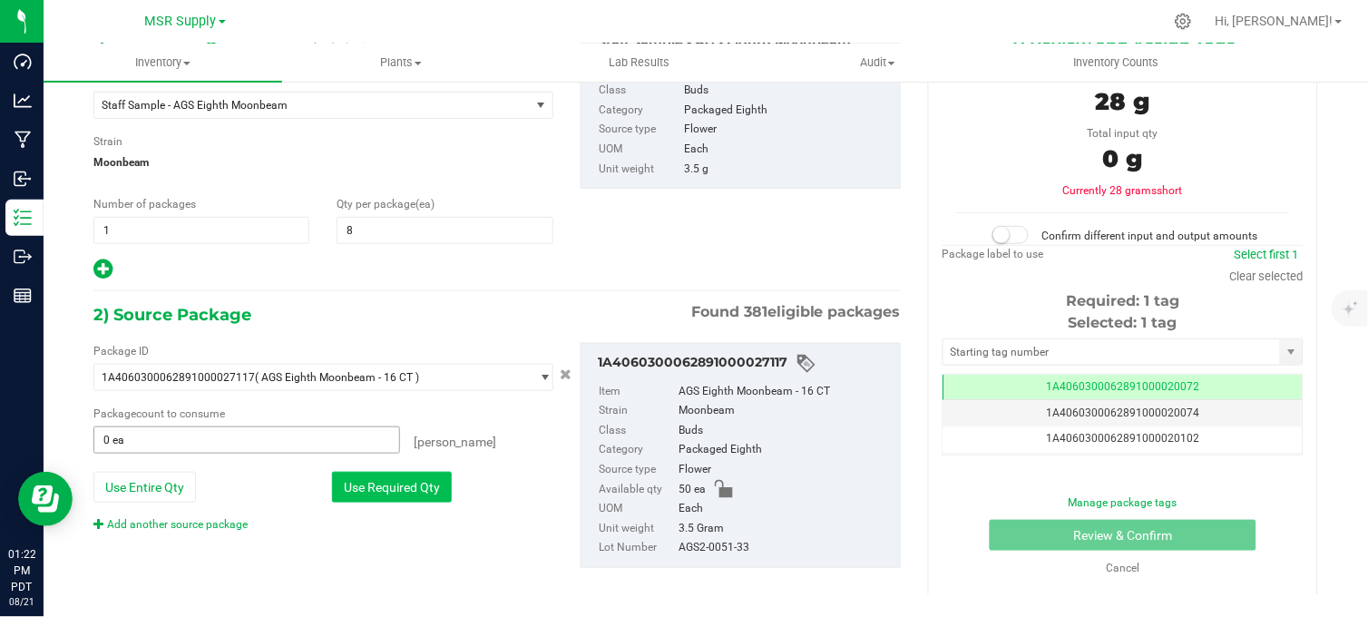
scroll to position [151, 0]
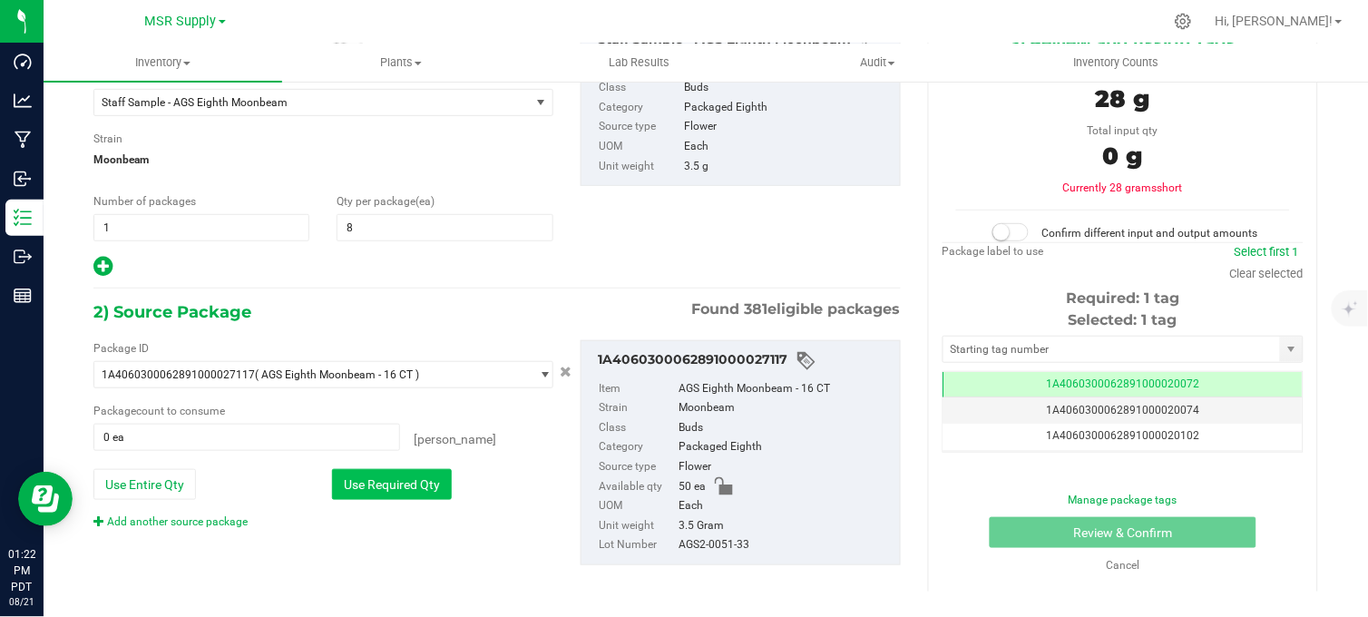
click at [369, 491] on button "Use Required Qty" at bounding box center [392, 484] width 120 height 31
type input "8 ea"
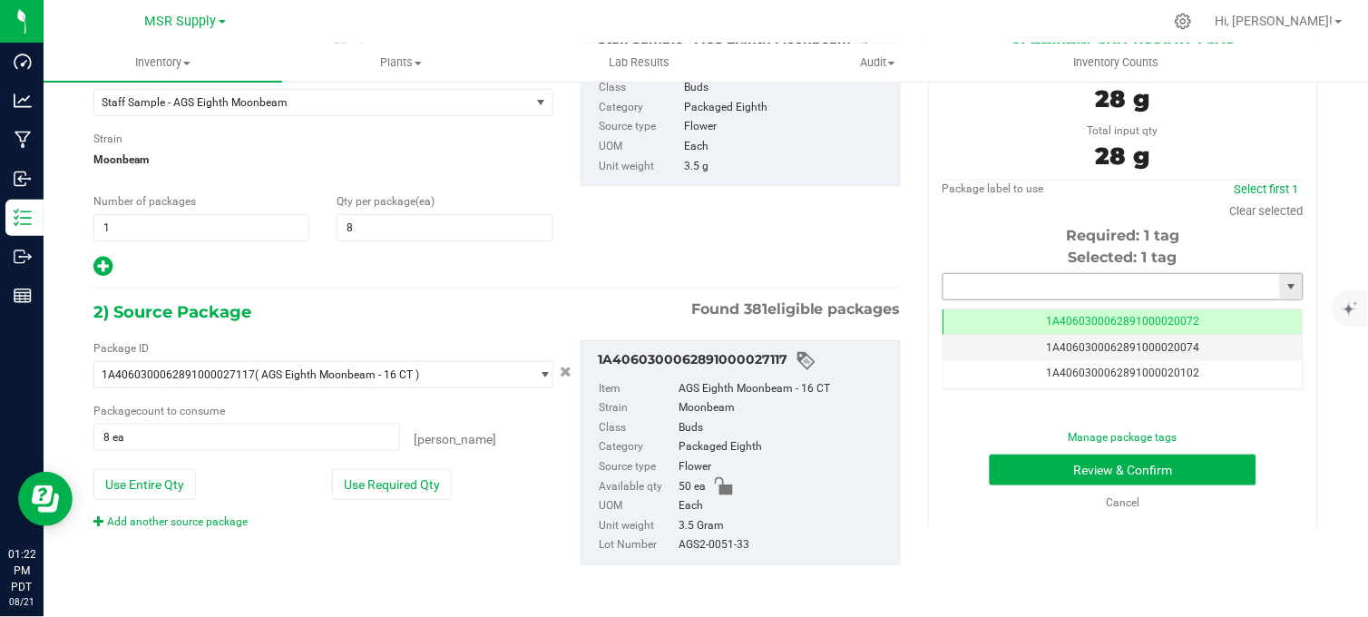
click at [1038, 288] on input "text" at bounding box center [1111, 286] width 336 height 25
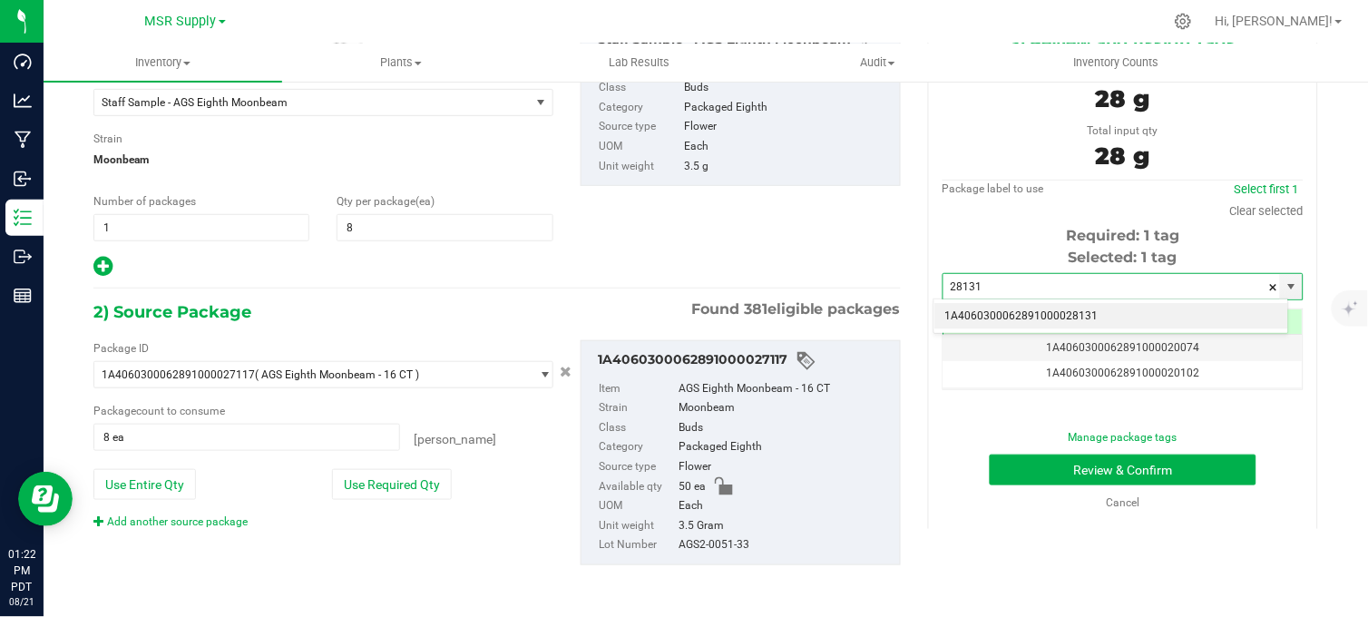
click at [1038, 318] on li "1A4060300062891000028131" at bounding box center [1111, 316] width 355 height 27
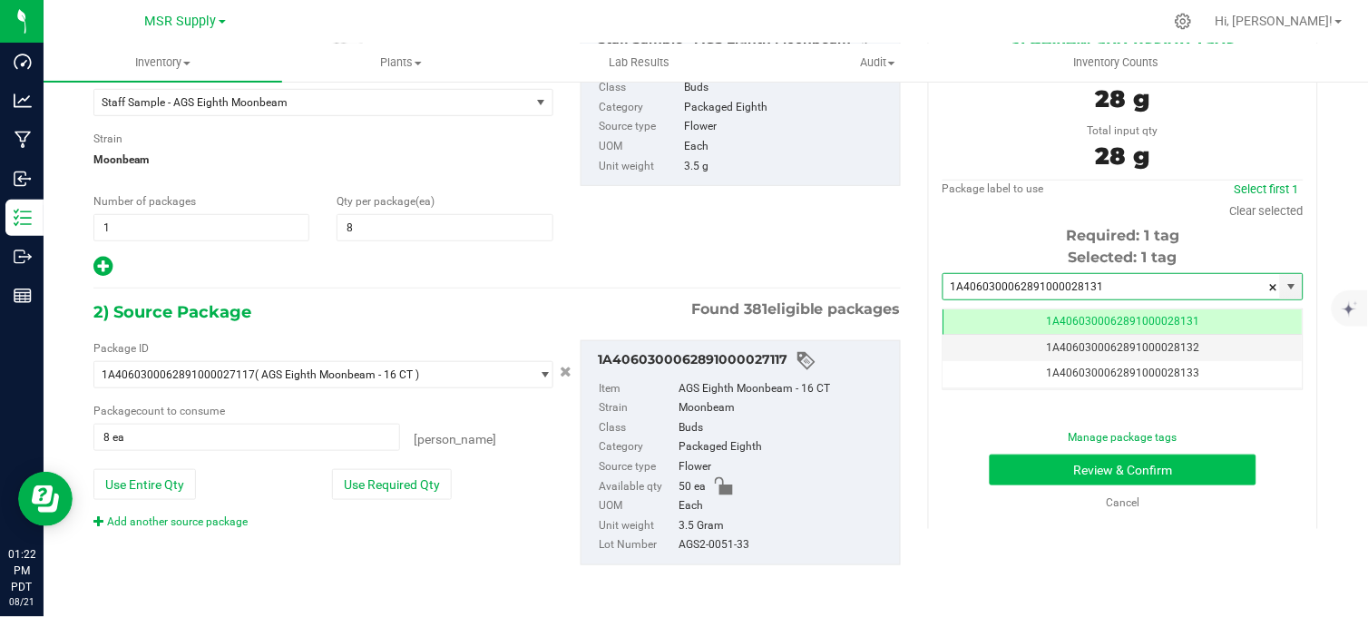
type input "1A4060300062891000028131"
click at [1053, 473] on button "Review & Confirm" at bounding box center [1122, 469] width 267 height 31
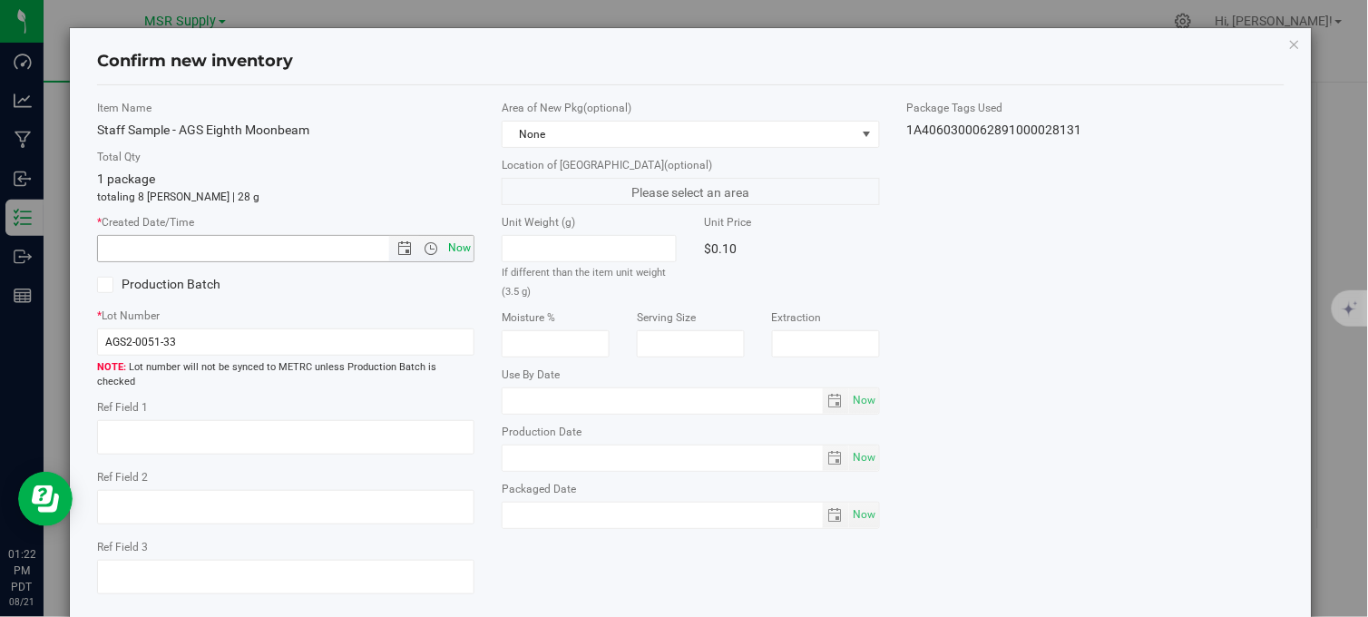
click at [455, 245] on span "Now" at bounding box center [459, 248] width 31 height 26
type input "8/21/2025 1:22 PM"
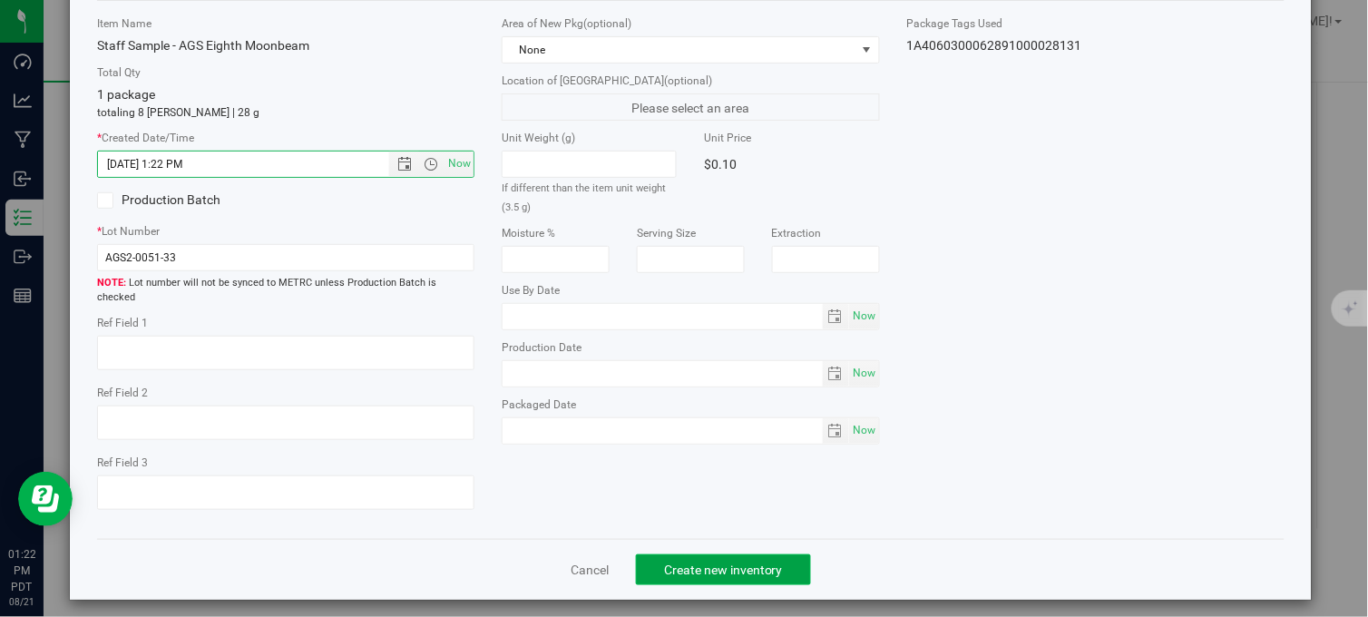
click at [666, 562] on span "Create new inventory" at bounding box center [723, 569] width 119 height 15
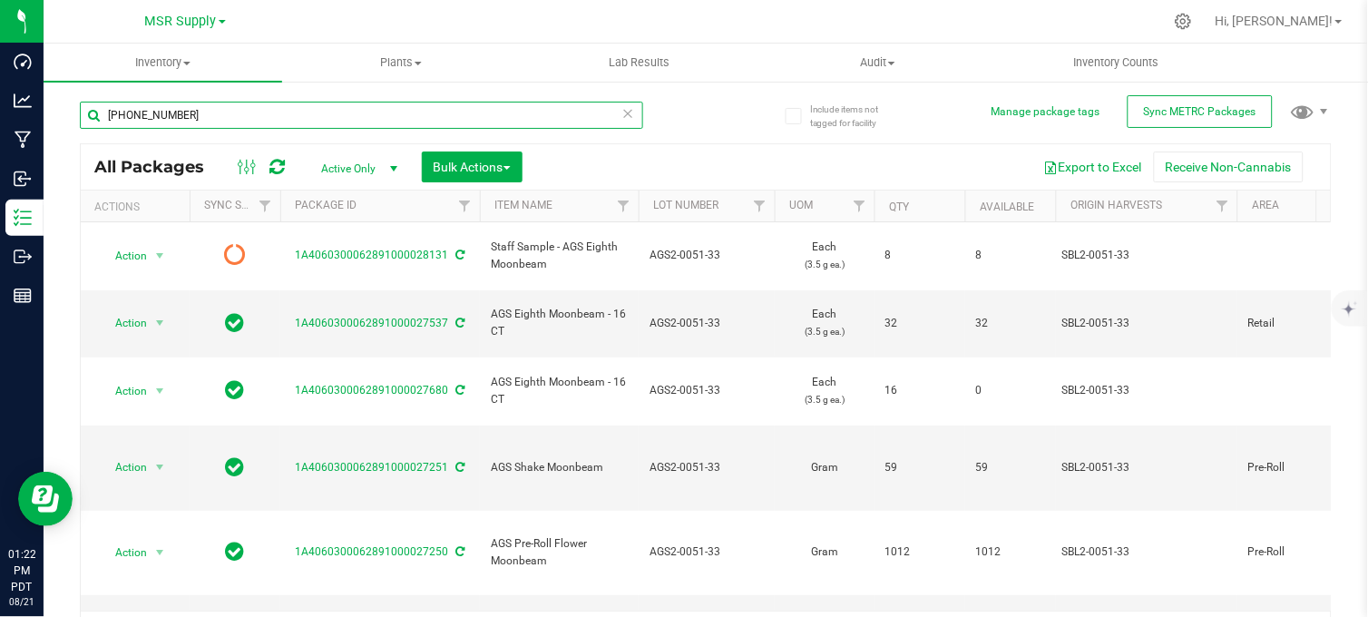
drag, startPoint x: 204, startPoint y: 119, endPoint x: 59, endPoint y: 136, distance: 146.1
click at [59, 136] on div "Include items not tagged for facility Manage package tags Sync METRC Packages 2…" at bounding box center [706, 356] width 1324 height 553
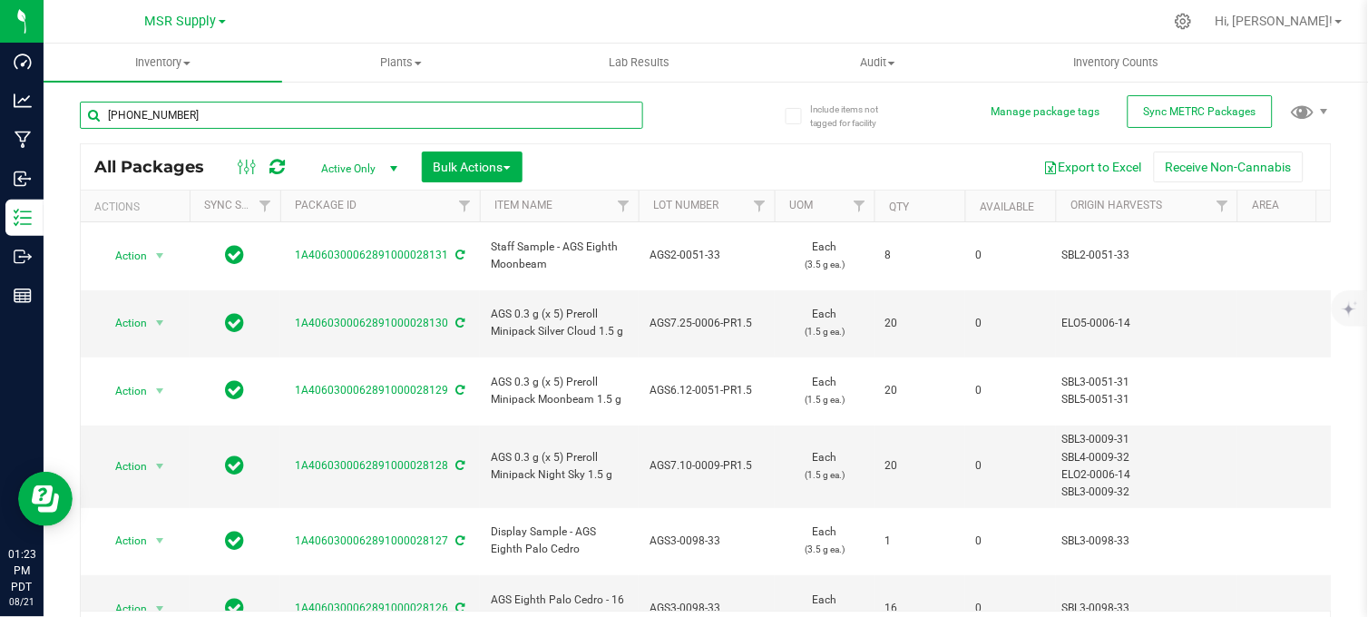
type input "1-0027-33"
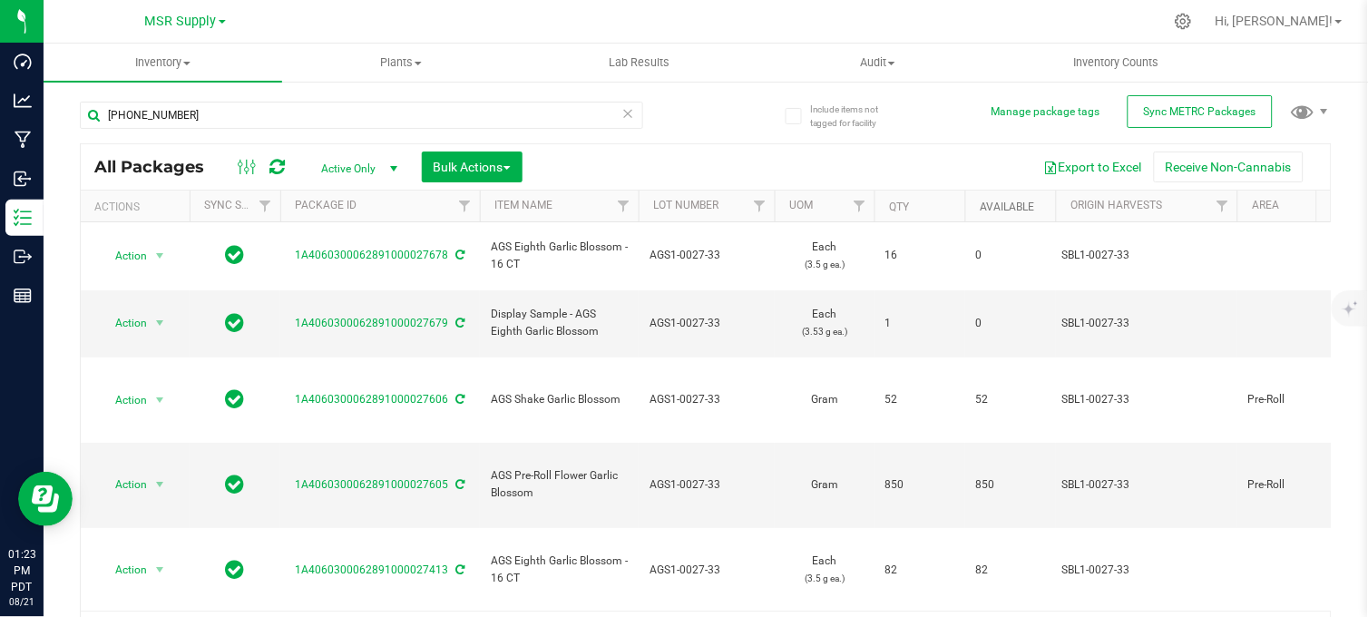
click at [995, 211] on link "Available" at bounding box center [1006, 206] width 54 height 13
click at [998, 210] on link "Available" at bounding box center [1016, 206] width 75 height 13
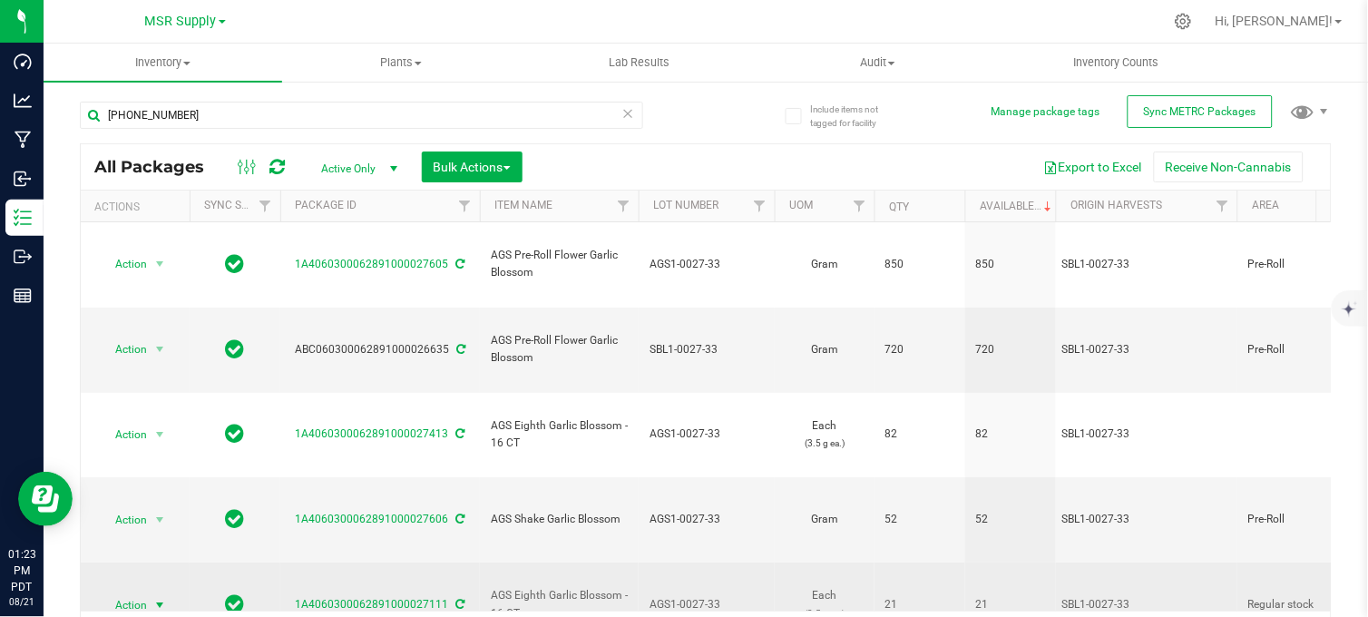
click at [140, 592] on span "Action" at bounding box center [123, 604] width 49 height 25
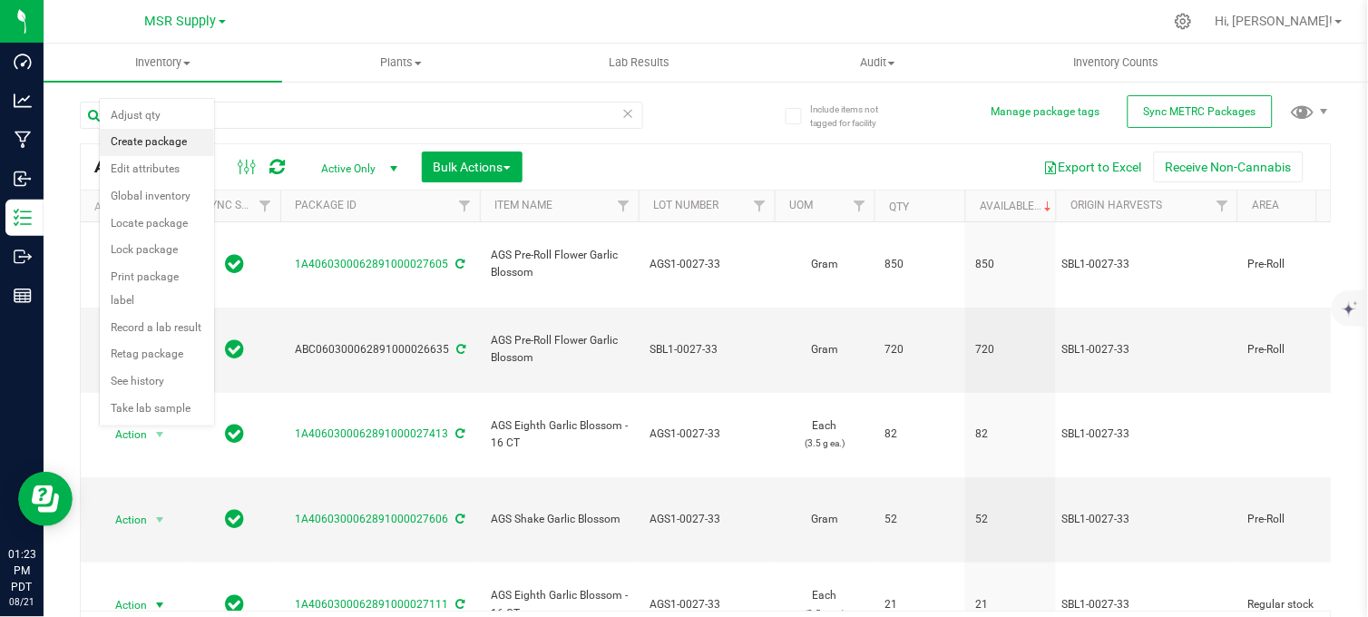
click at [170, 140] on li "Create package" at bounding box center [157, 142] width 114 height 27
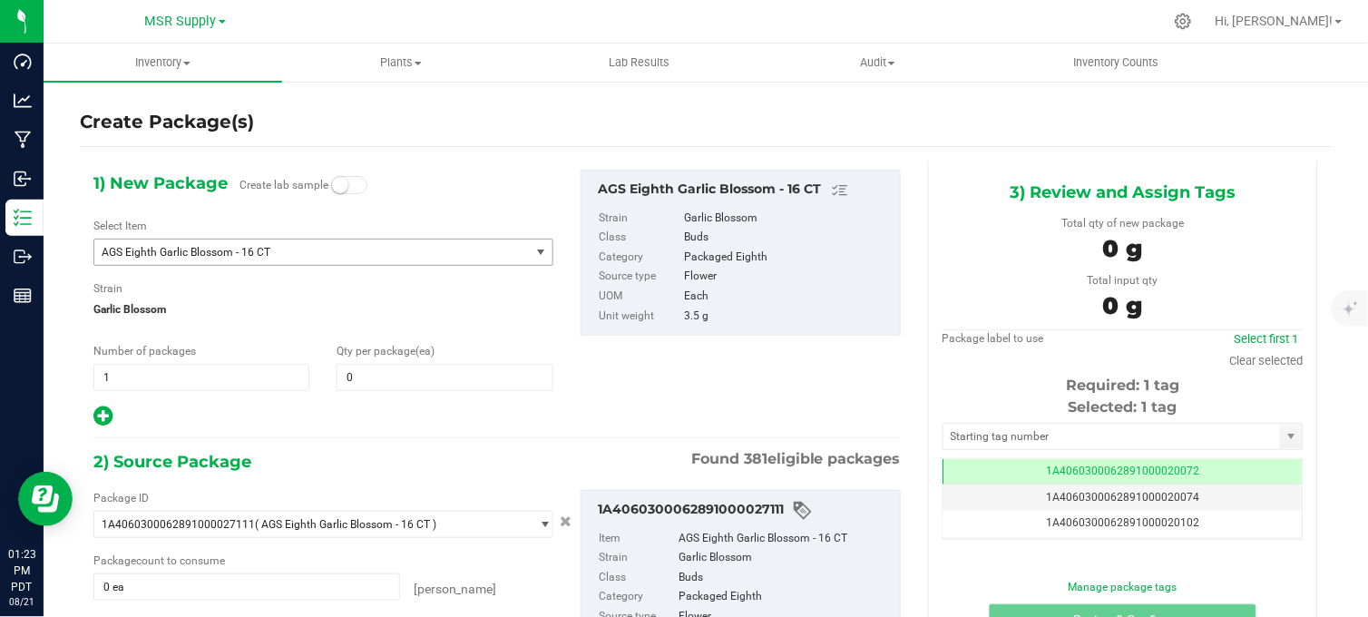
click at [304, 254] on span "AGS Eighth Garlic Blossom - 16 CT" at bounding box center [304, 252] width 404 height 13
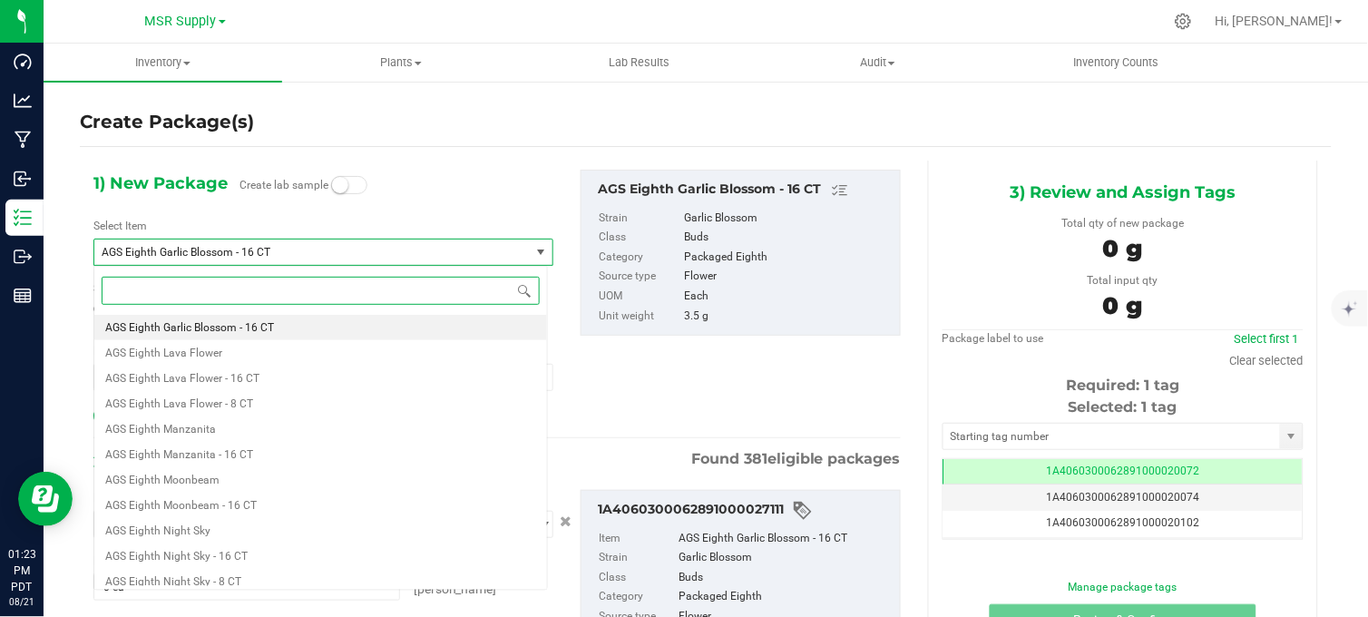
paste input "Staff Sample - AGS Eighth Garlic Blossom"
type input "Staff Sample - AGS Eighth Garlic Blossom"
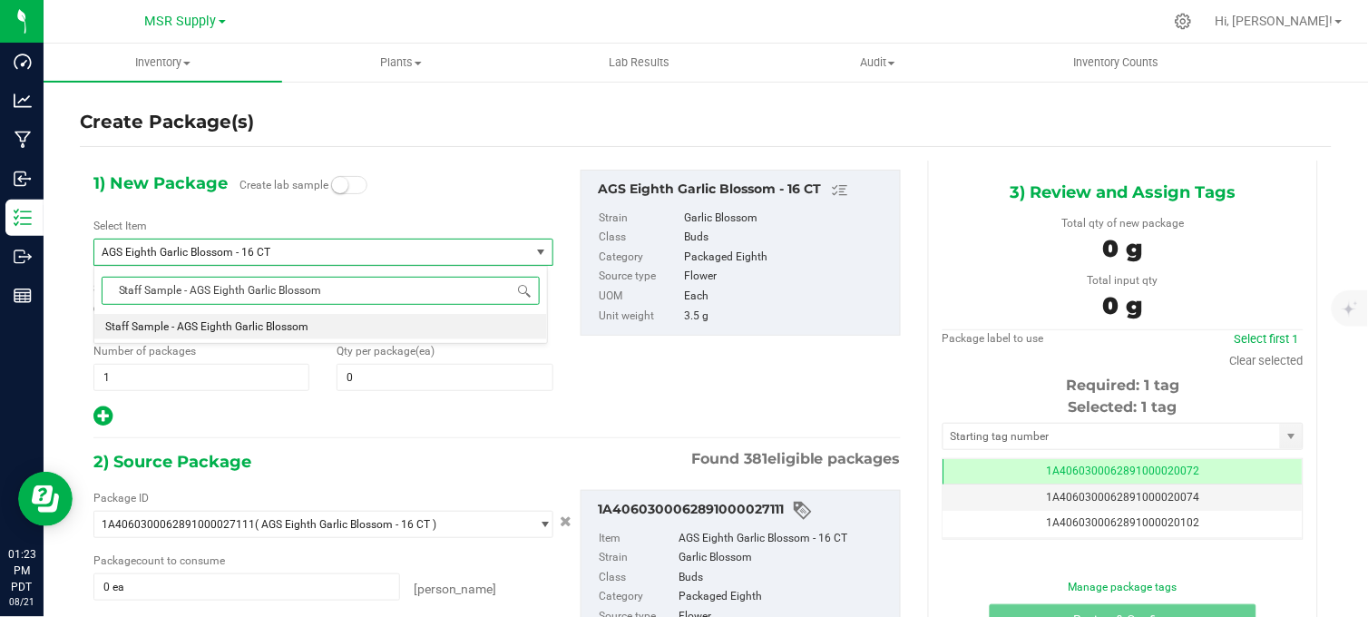
click at [317, 336] on li "Staff Sample - AGS Eighth Garlic Blossom" at bounding box center [320, 326] width 453 height 25
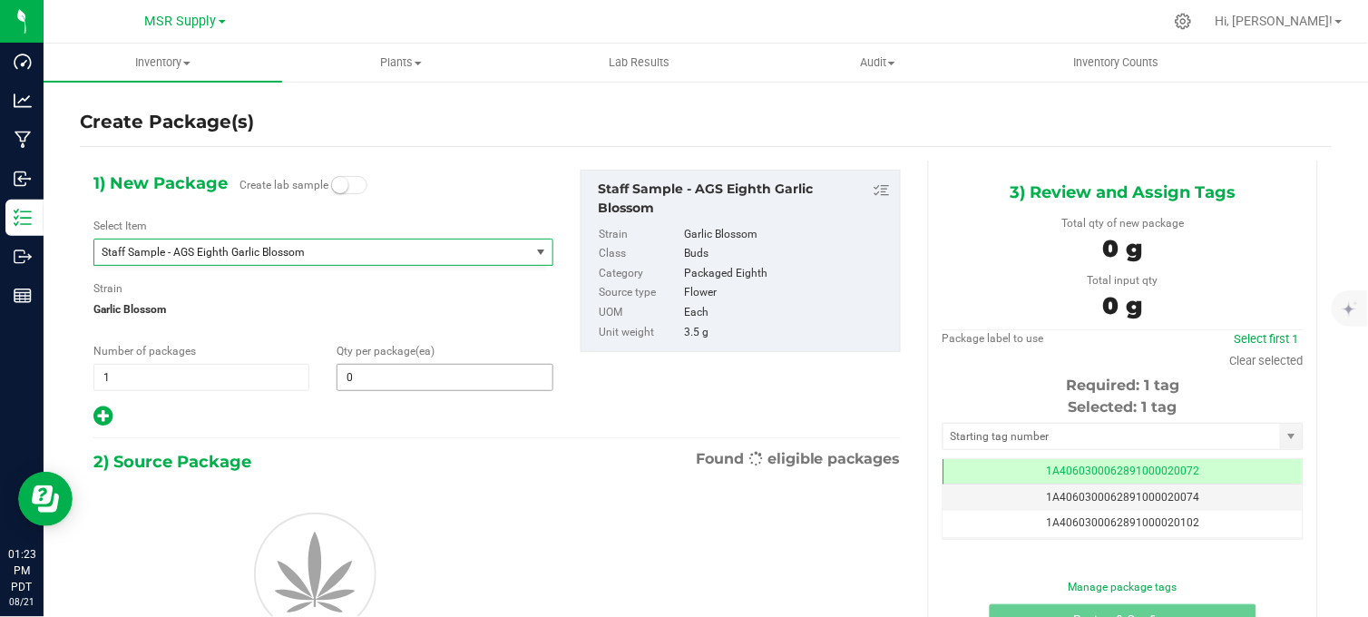
type input "0"
click at [376, 384] on span "0 0" at bounding box center [444, 377] width 216 height 27
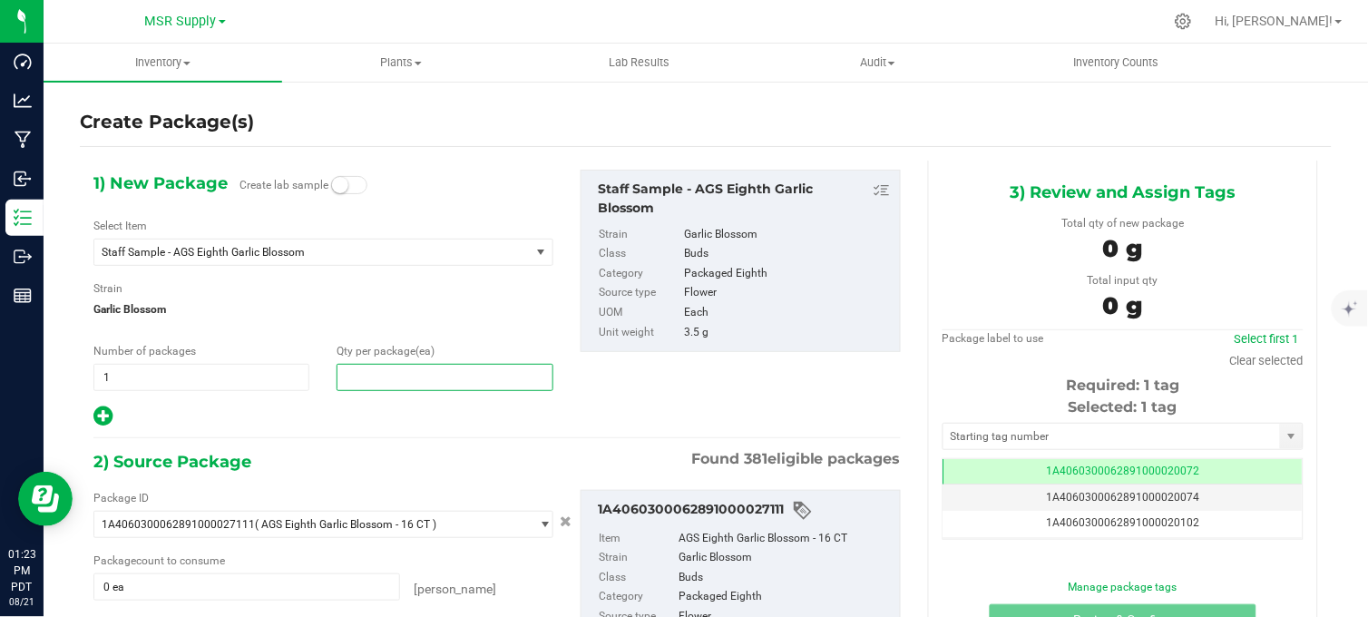
type input "2"
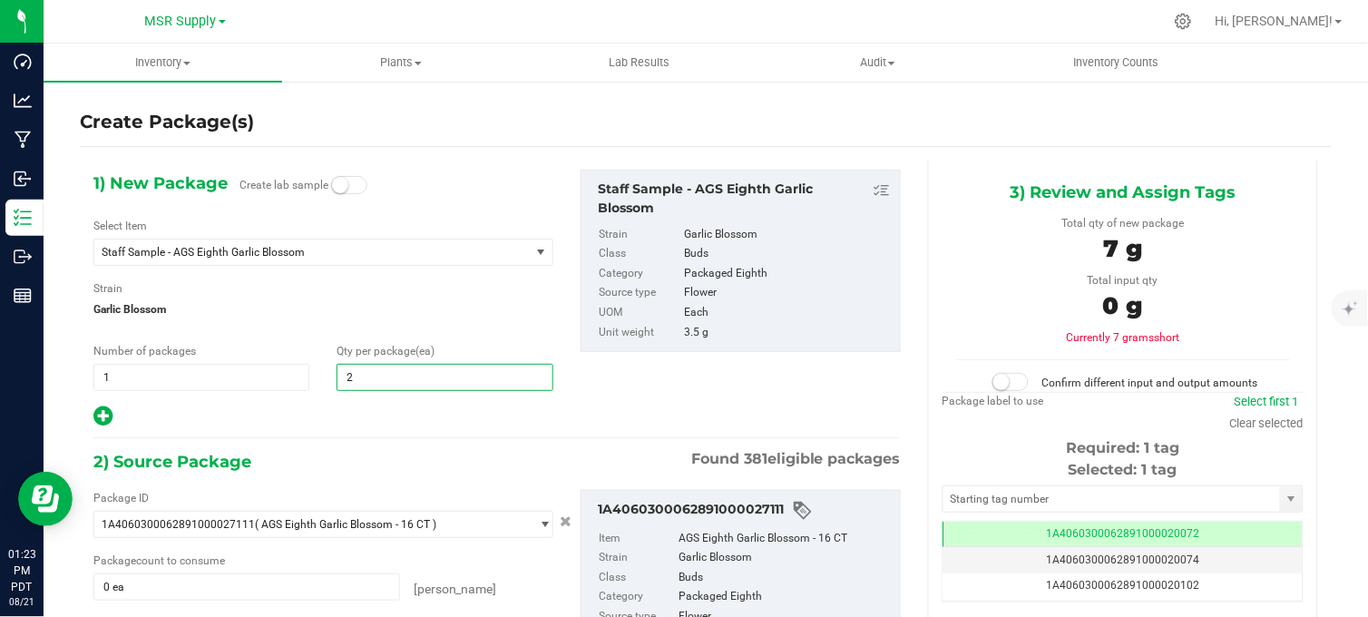
type input "2"
drag, startPoint x: 338, startPoint y: 448, endPoint x: 334, endPoint y: 433, distance: 16.1
click at [337, 444] on div "1) New Package Create lab sample Select Item Staff Sample - AGS Eighth Garlic B…" at bounding box center [497, 457] width 834 height 592
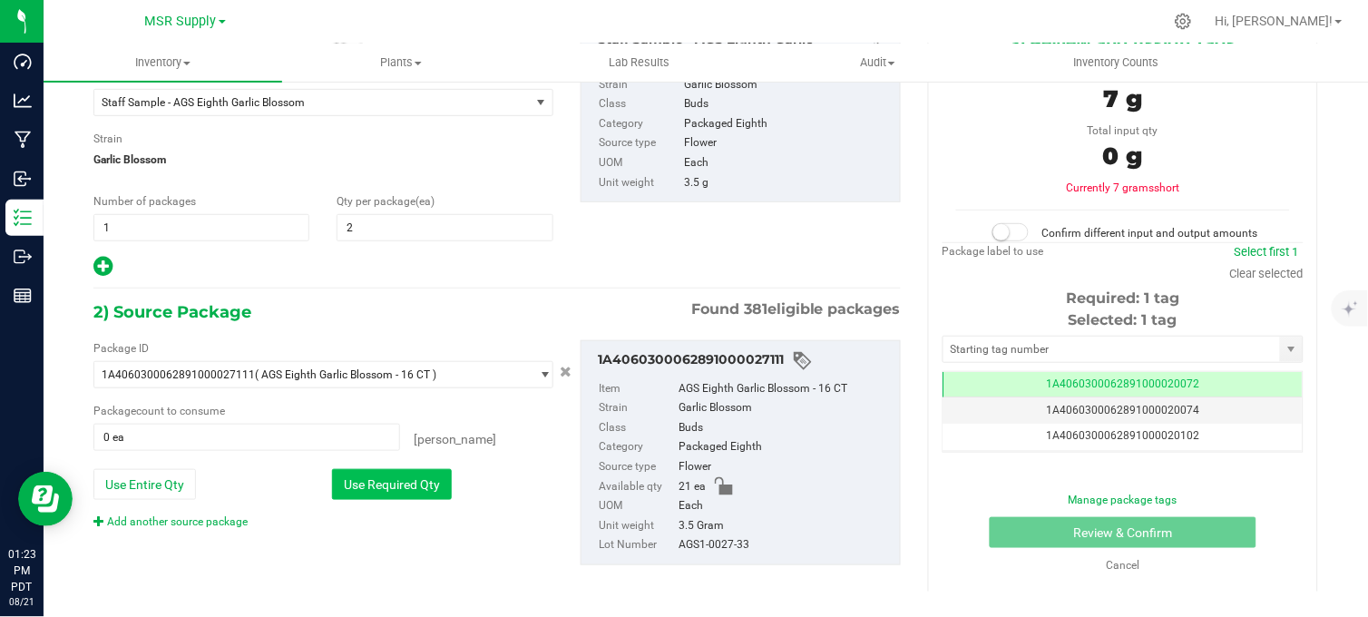
drag, startPoint x: 370, startPoint y: 475, endPoint x: 596, endPoint y: 400, distance: 238.0
click at [370, 476] on button "Use Required Qty" at bounding box center [392, 484] width 120 height 31
type input "2 ea"
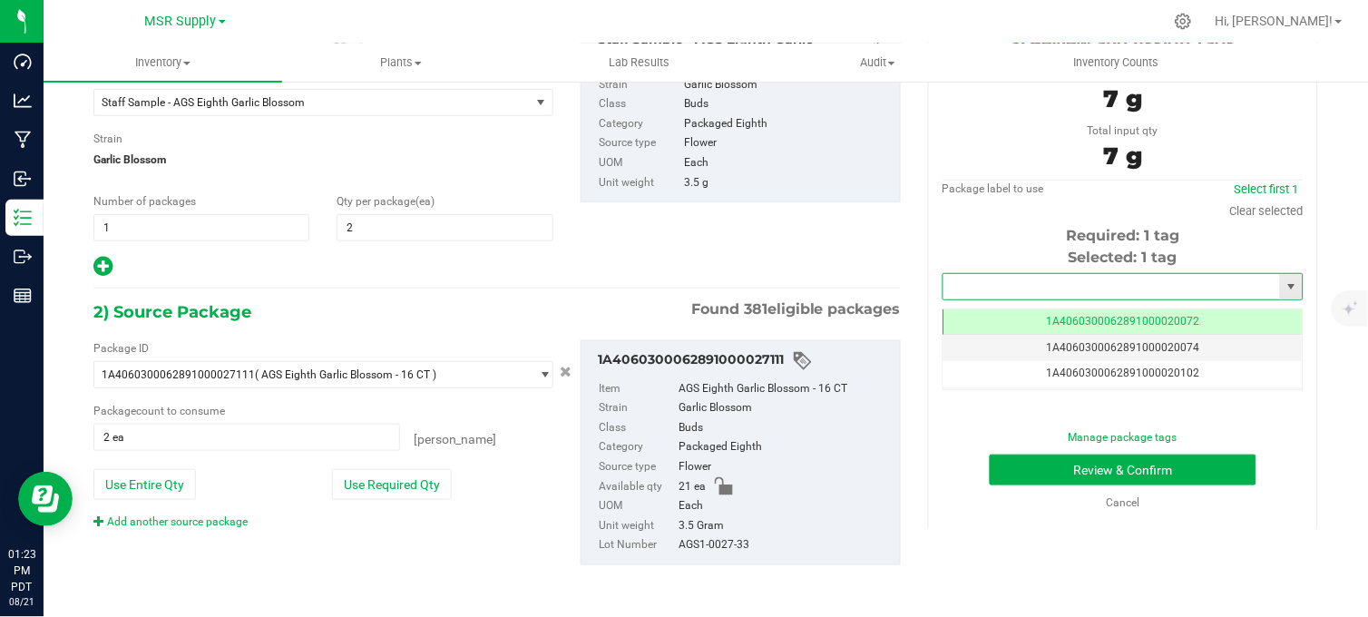
click at [957, 275] on input "text" at bounding box center [1111, 286] width 336 height 25
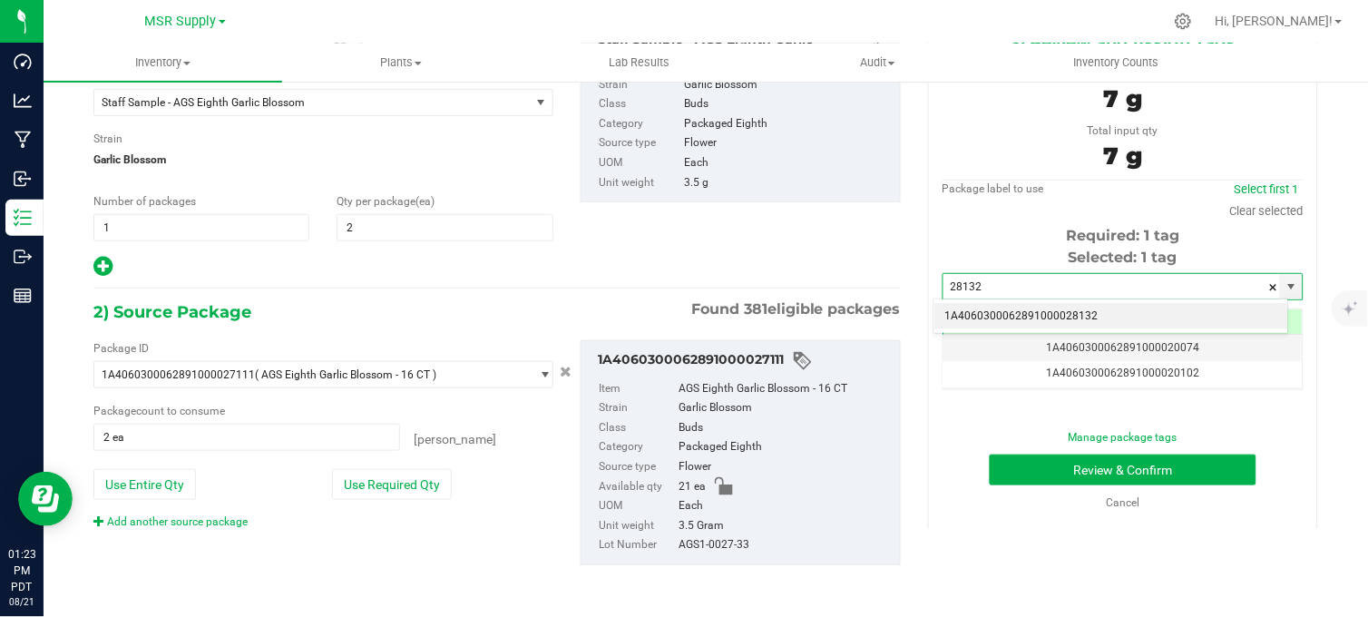
click at [1038, 316] on li "1A4060300062891000028132" at bounding box center [1111, 316] width 355 height 27
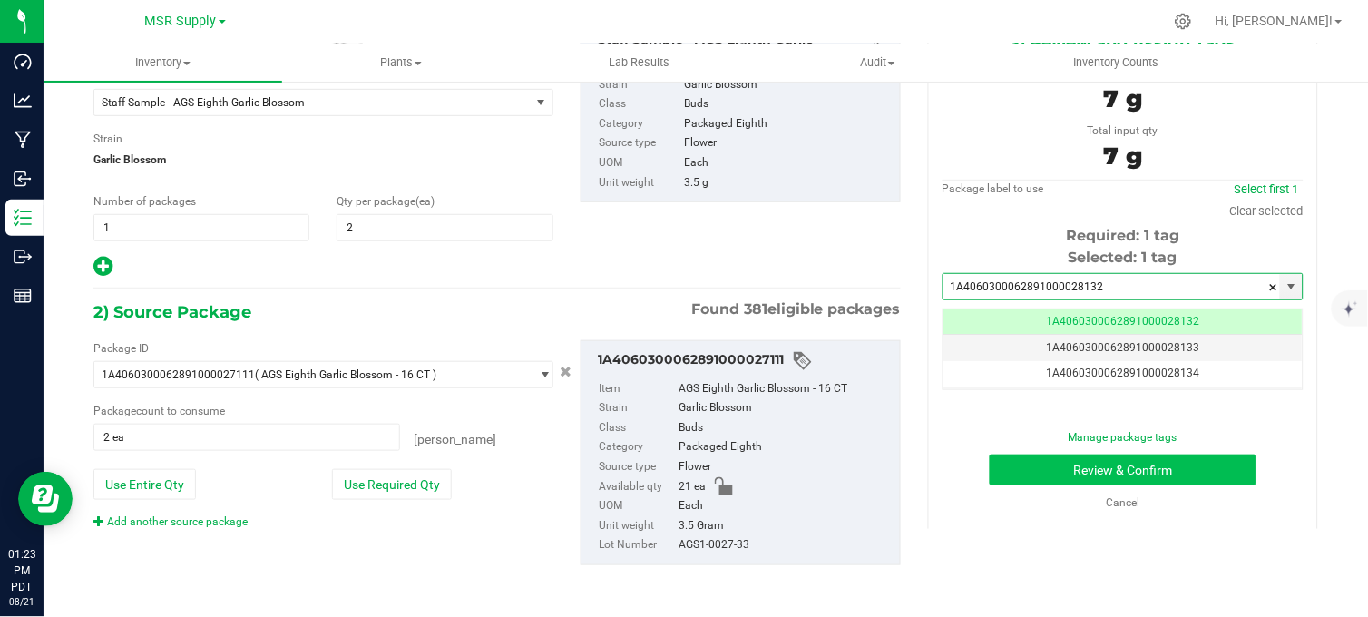
type input "1A4060300062891000028132"
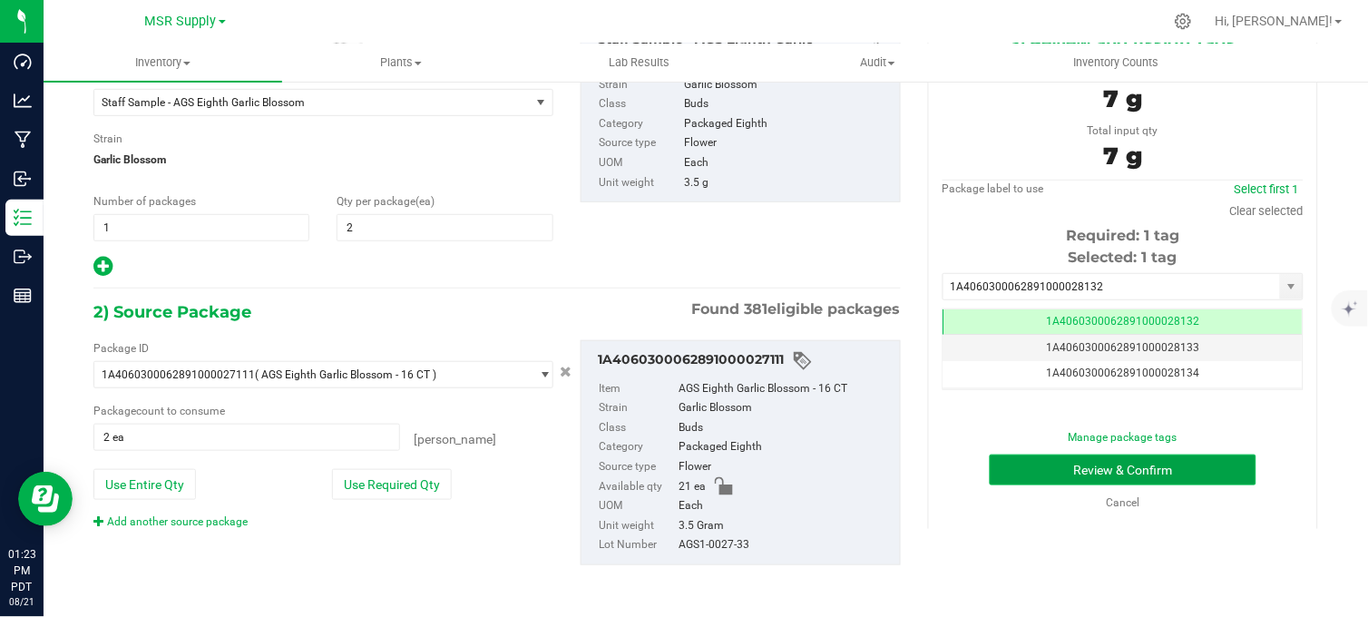
click at [1063, 456] on button "Review & Confirm" at bounding box center [1122, 469] width 267 height 31
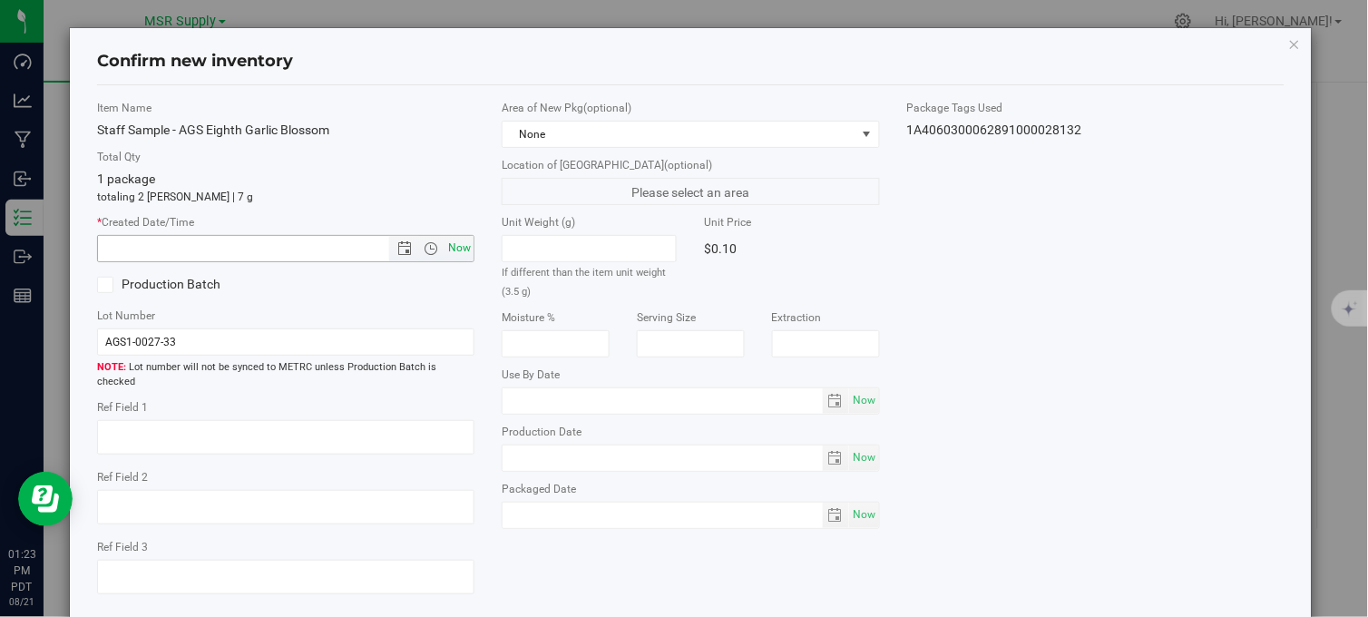
click at [444, 250] on span "Now" at bounding box center [459, 248] width 31 height 26
type input "8/21/2025 1:23 PM"
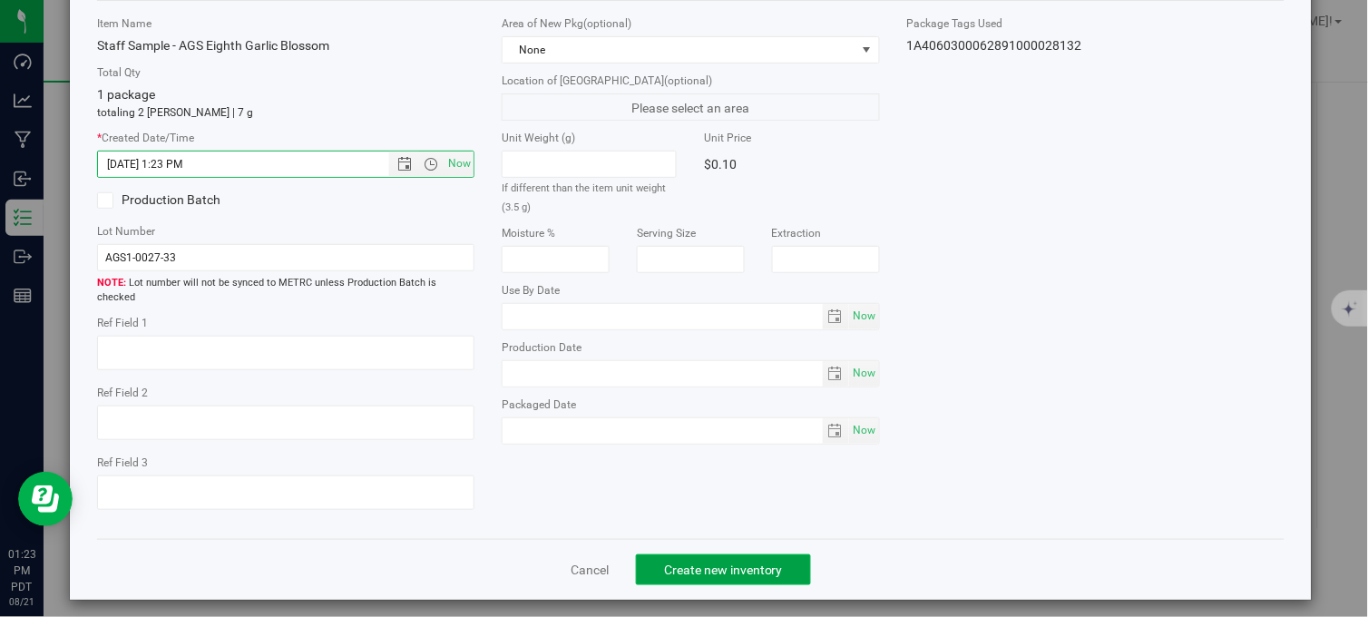
click at [673, 570] on button "Create new inventory" at bounding box center [723, 569] width 175 height 31
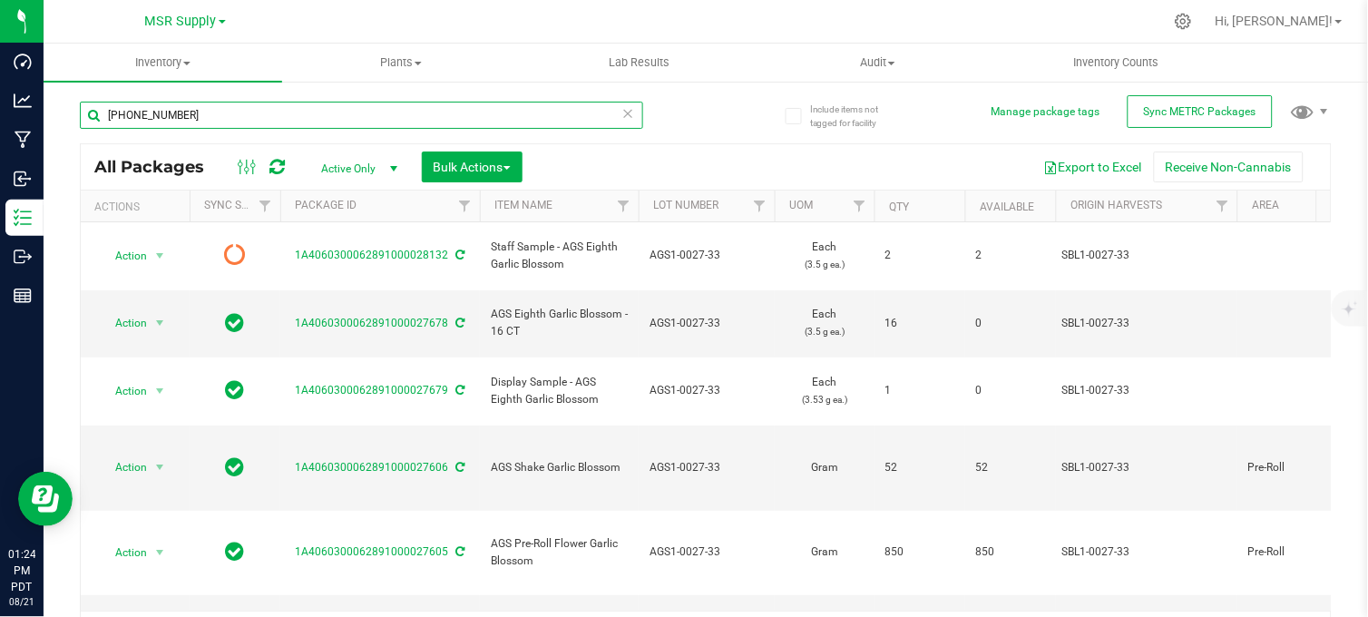
drag, startPoint x: 191, startPoint y: 122, endPoint x: 103, endPoint y: 122, distance: 88.0
click at [103, 122] on input "1-0027-33" at bounding box center [361, 115] width 563 height 27
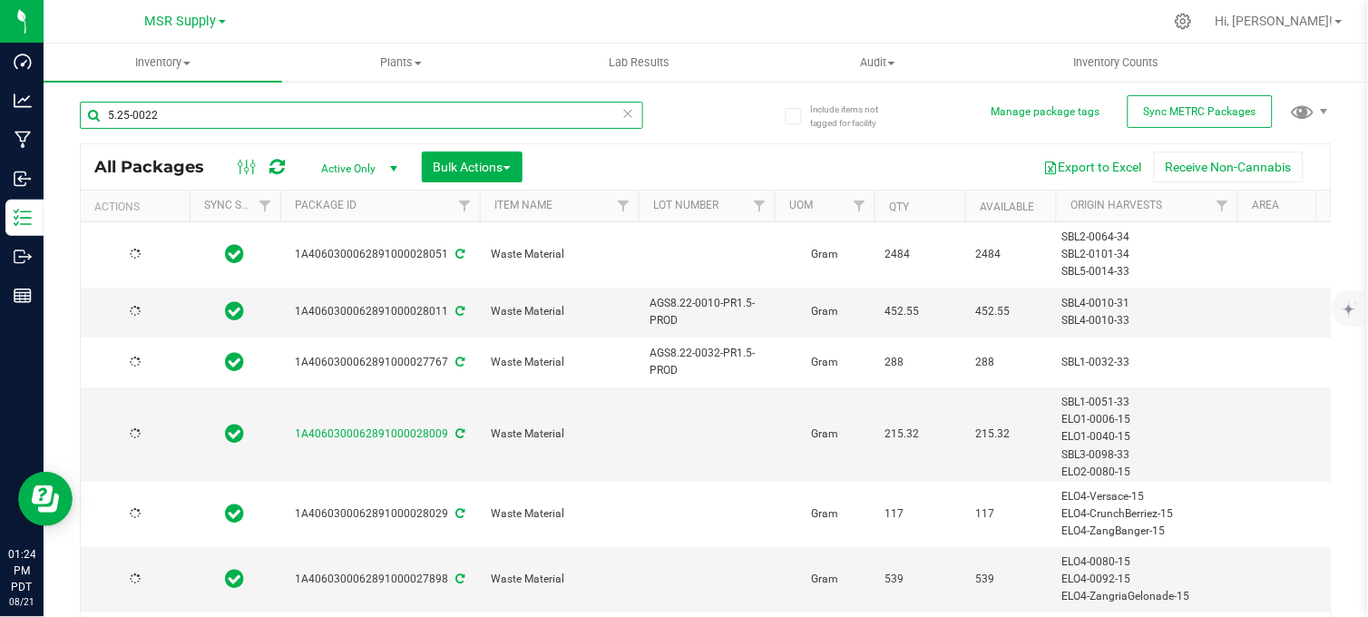
type input "5.25-0022"
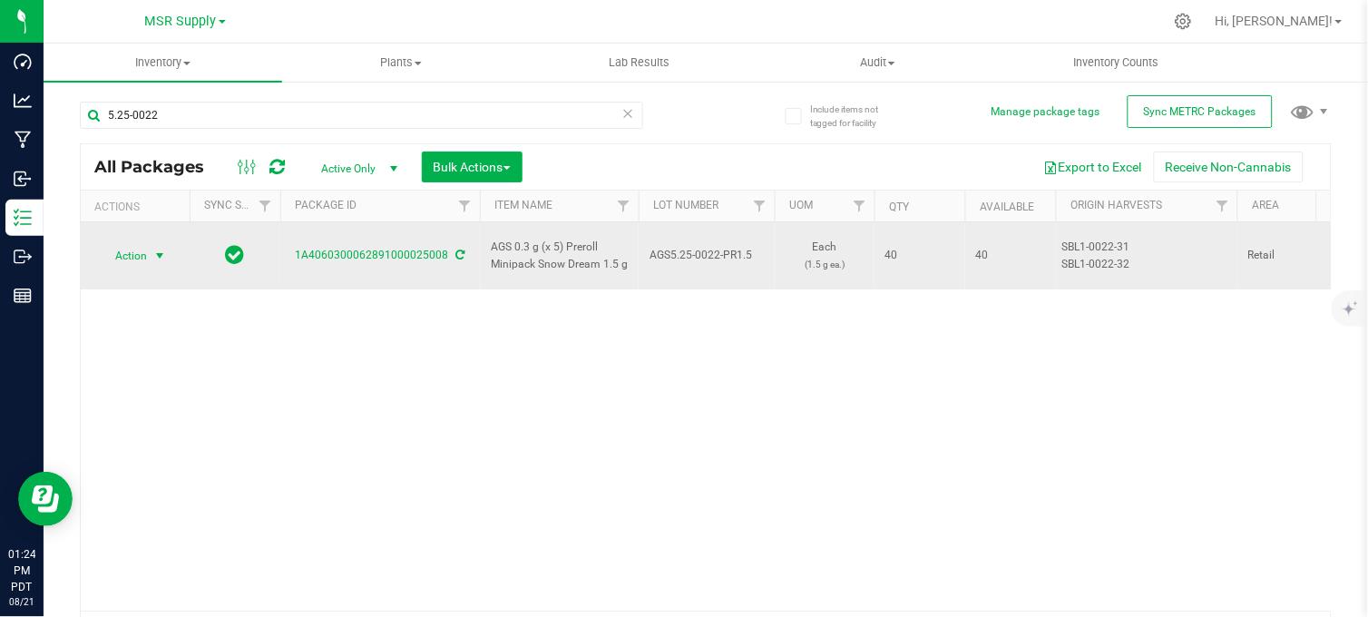
click at [152, 248] on span "select" at bounding box center [159, 255] width 15 height 15
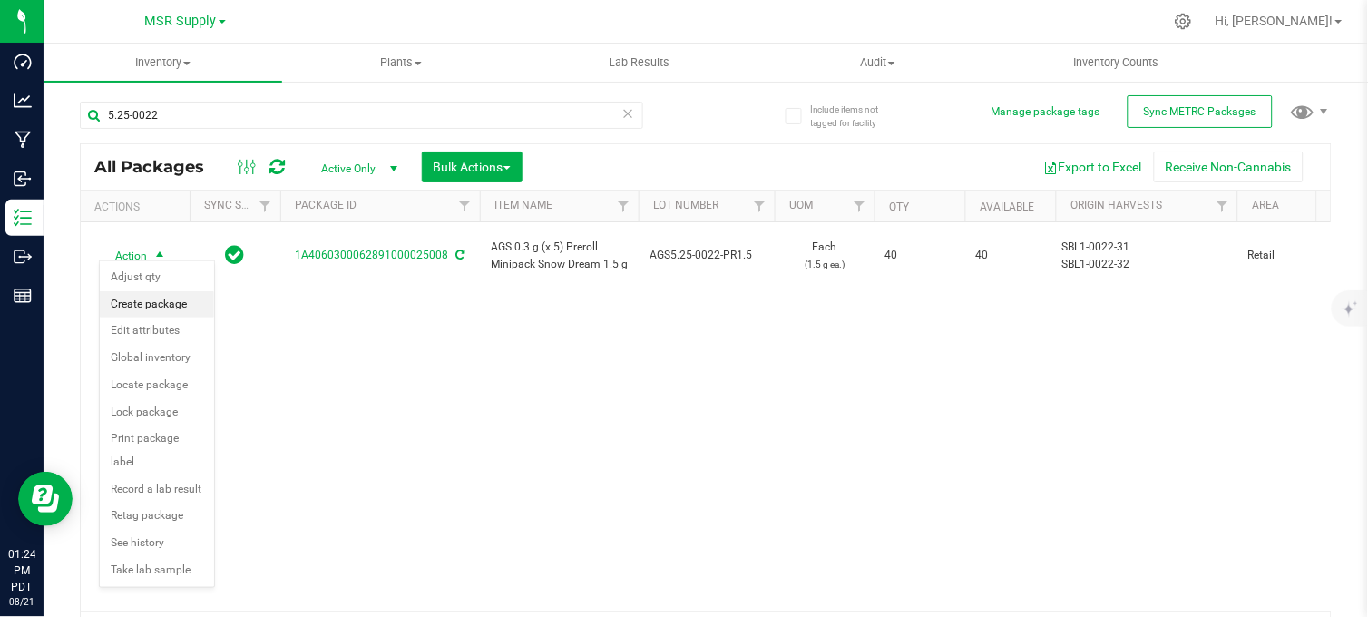
click at [178, 310] on li "Create package" at bounding box center [157, 304] width 114 height 27
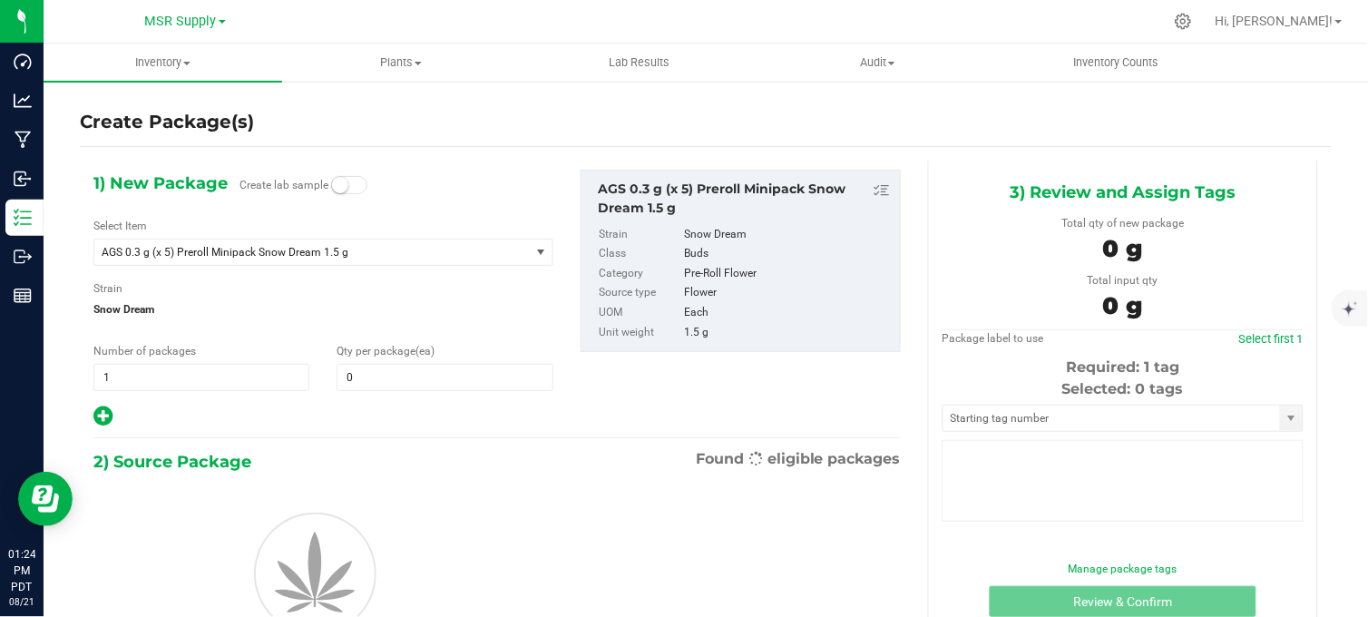
type input "0"
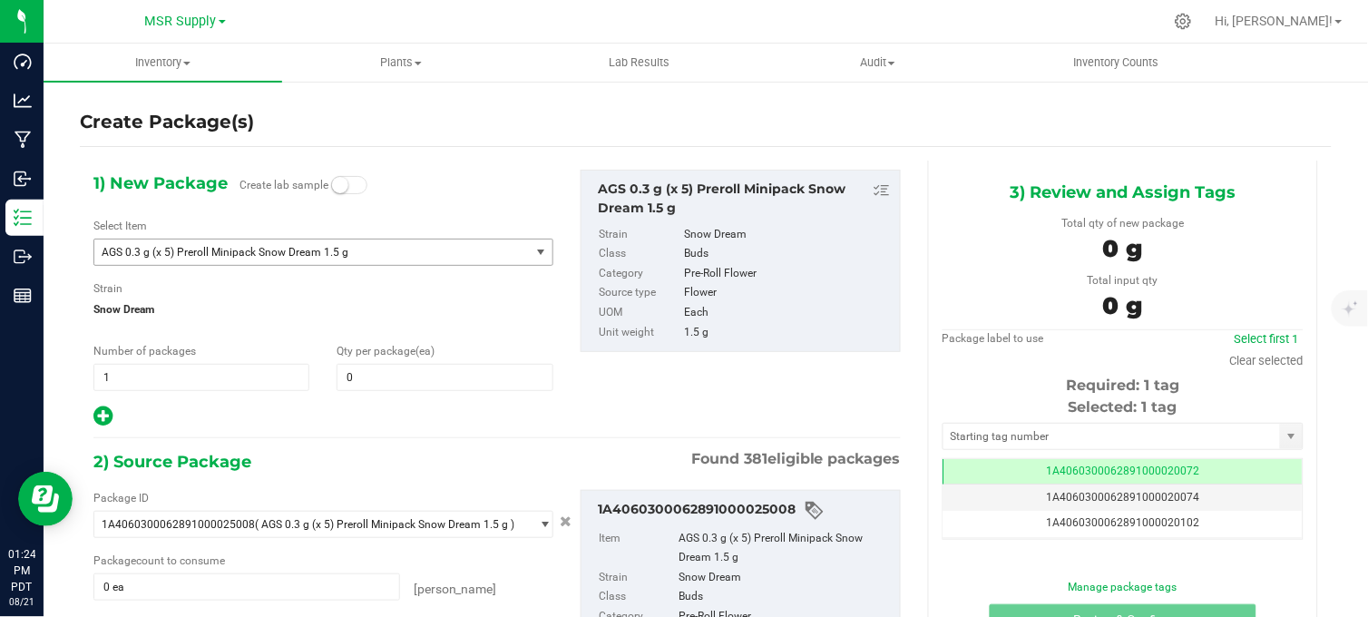
click at [305, 250] on span "AGS 0.3 g (x 5) Preroll Minipack Snow Dream 1.5 g" at bounding box center [304, 252] width 404 height 13
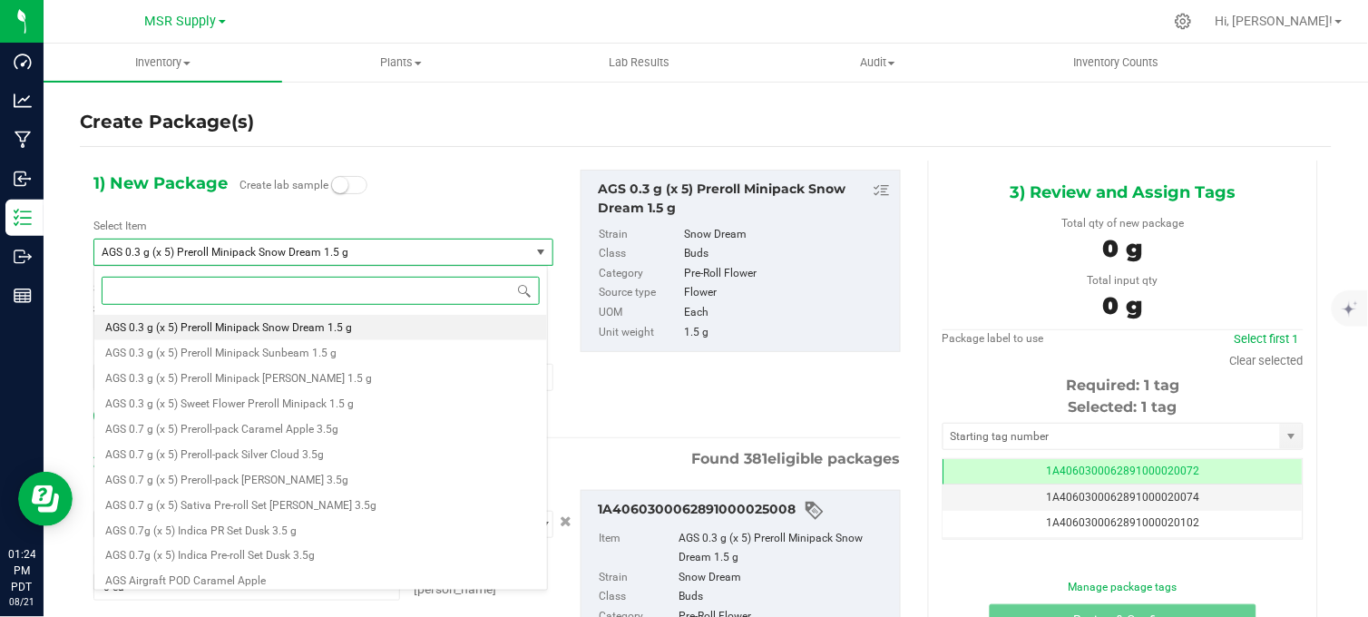
paste input "Promotional Price - AGS 0.3 g (x 5) Preroll Minipack Snow Dream 1.5 g"
type input "Promotional Price - AGS 0.3 g (x 5) Preroll Minipack Snow Dream 1.5 g"
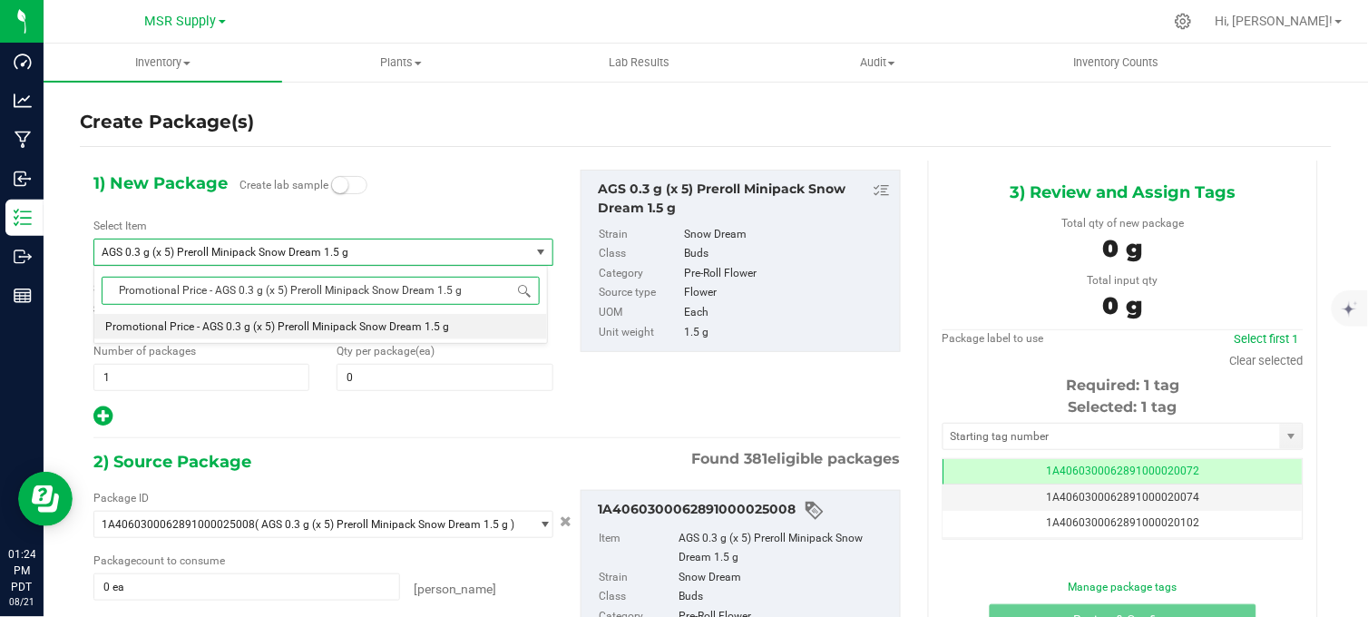
click at [308, 327] on span "Promotional Price - AGS 0.3 g (x 5) Preroll Minipack Snow Dream 1.5 g" at bounding box center [277, 326] width 344 height 13
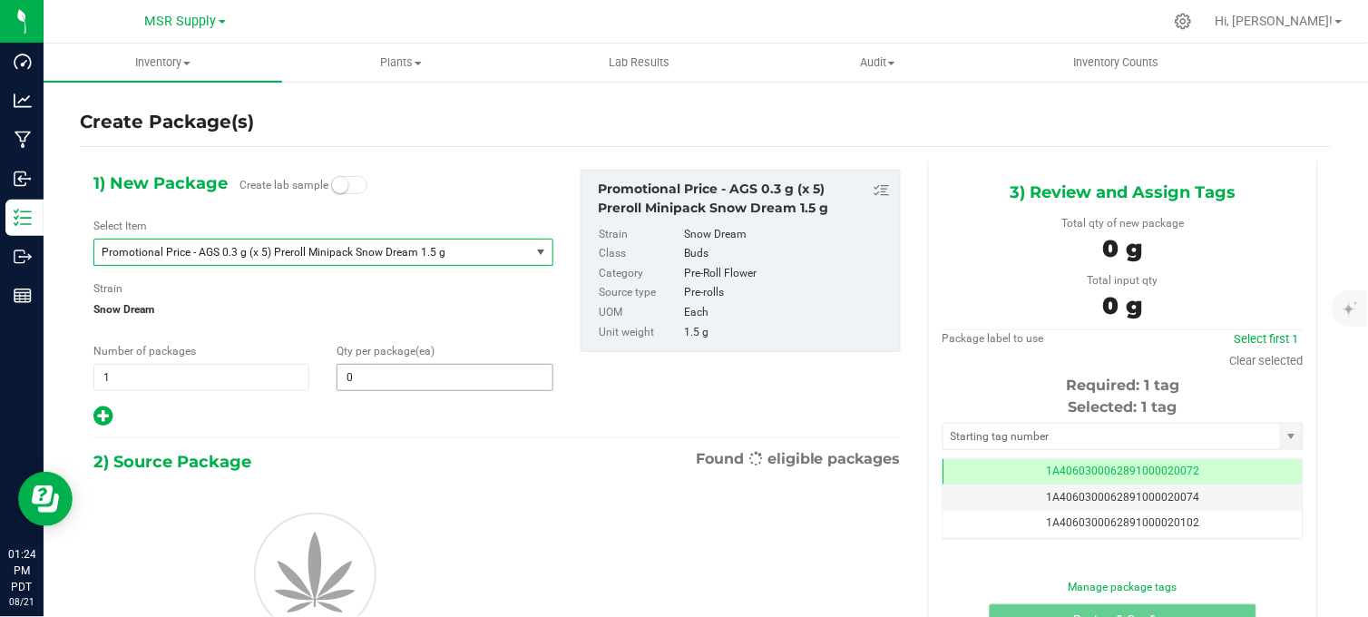
type input "0"
click at [365, 381] on span at bounding box center [444, 377] width 216 height 27
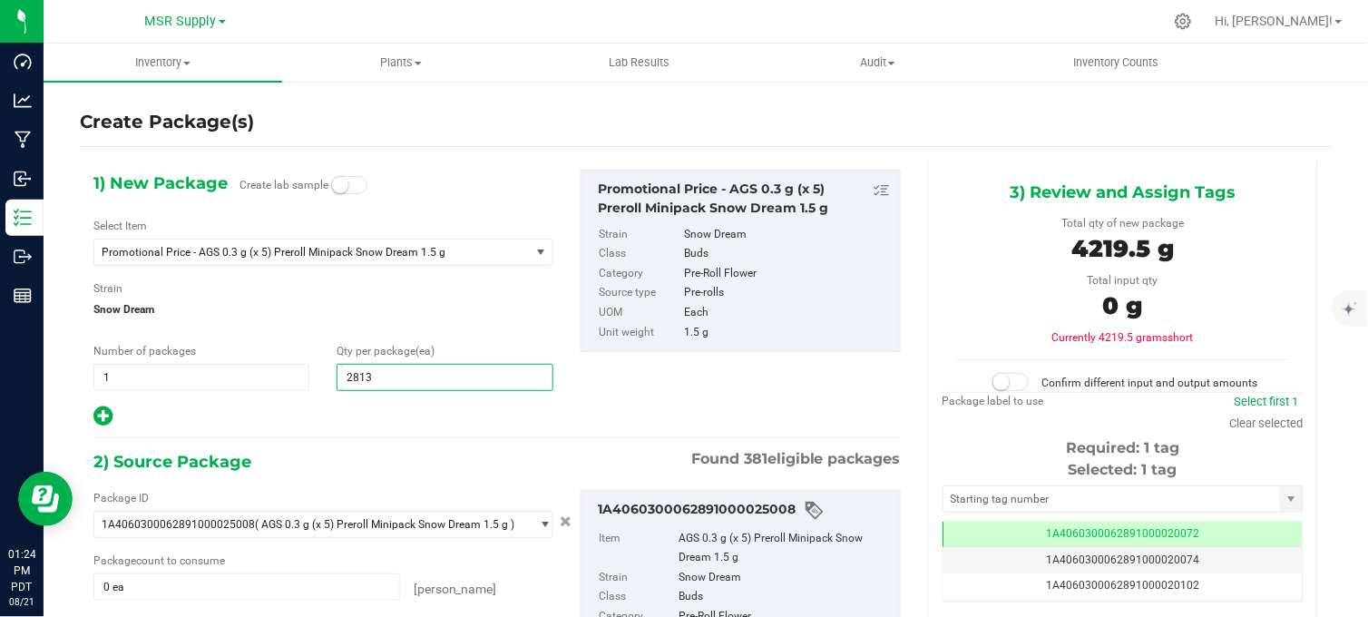
type input "28133"
drag, startPoint x: 418, startPoint y: 383, endPoint x: 323, endPoint y: 392, distance: 95.6
click at [323, 392] on div "1) New Package Create lab sample Select Item Promotional Price - AGS 0.3 g (x 5…" at bounding box center [323, 299] width 487 height 258
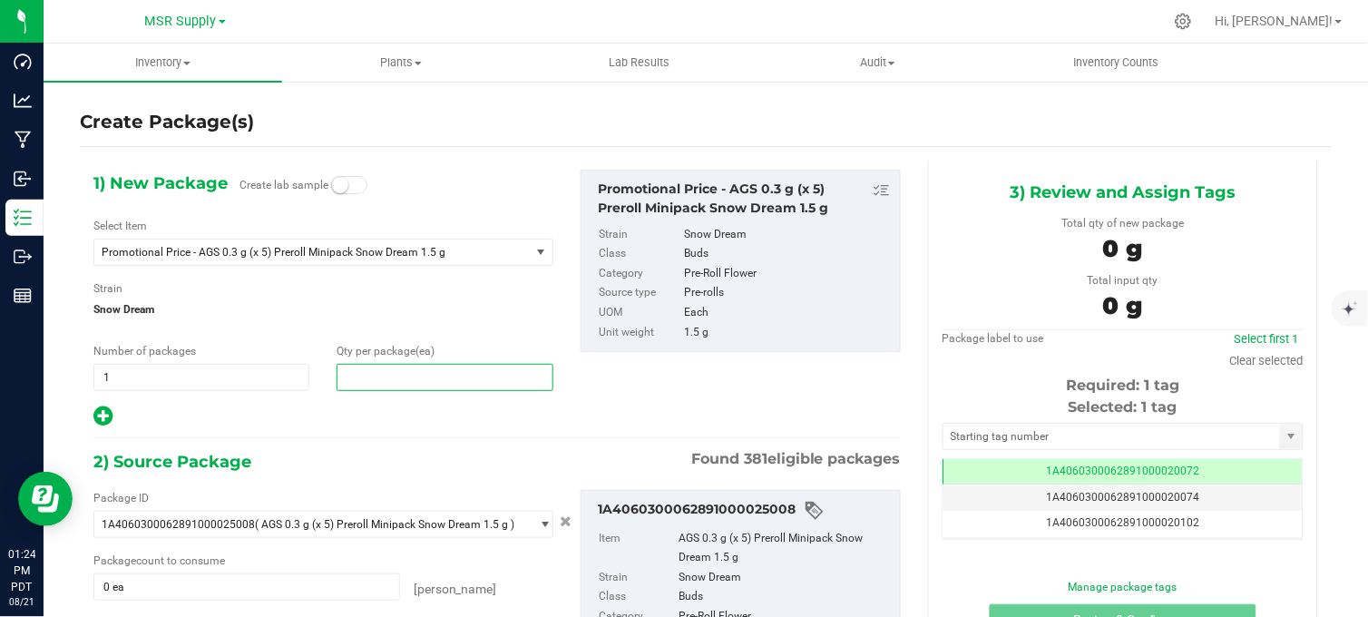
type input "0"
click at [356, 419] on div at bounding box center [323, 416] width 460 height 24
drag, startPoint x: 378, startPoint y: 378, endPoint x: 377, endPoint y: 390, distance: 11.8
click at [378, 377] on span at bounding box center [444, 377] width 216 height 27
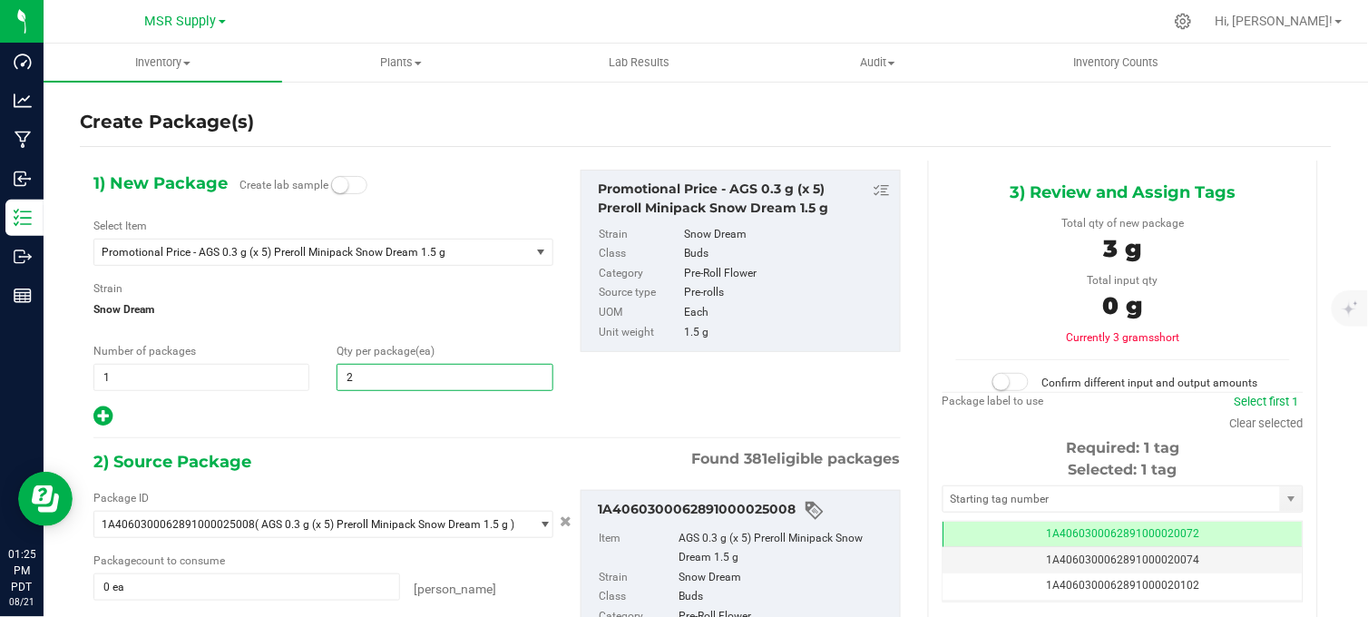
type input "20"
click at [357, 431] on div "1) New Package Create lab sample Select Item Promotional Price - AGS 0.3 g (x 5…" at bounding box center [497, 467] width 834 height 612
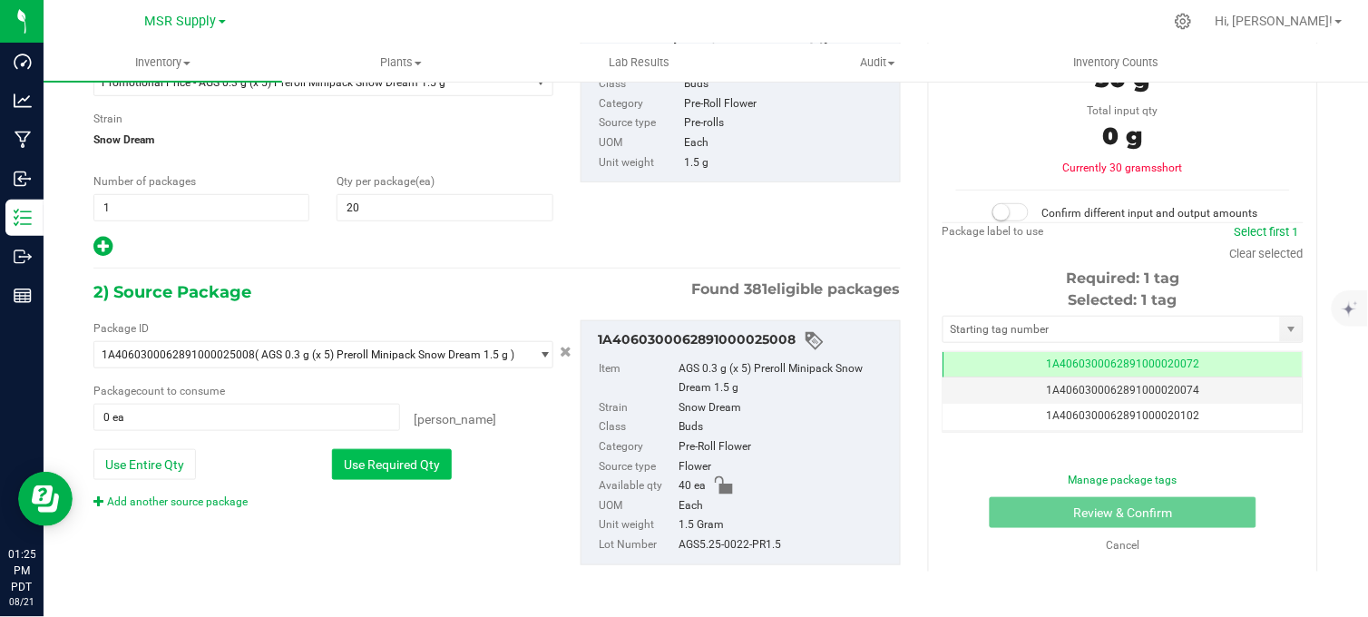
click at [404, 479] on button "Use Required Qty" at bounding box center [392, 464] width 120 height 31
type input "20 ea"
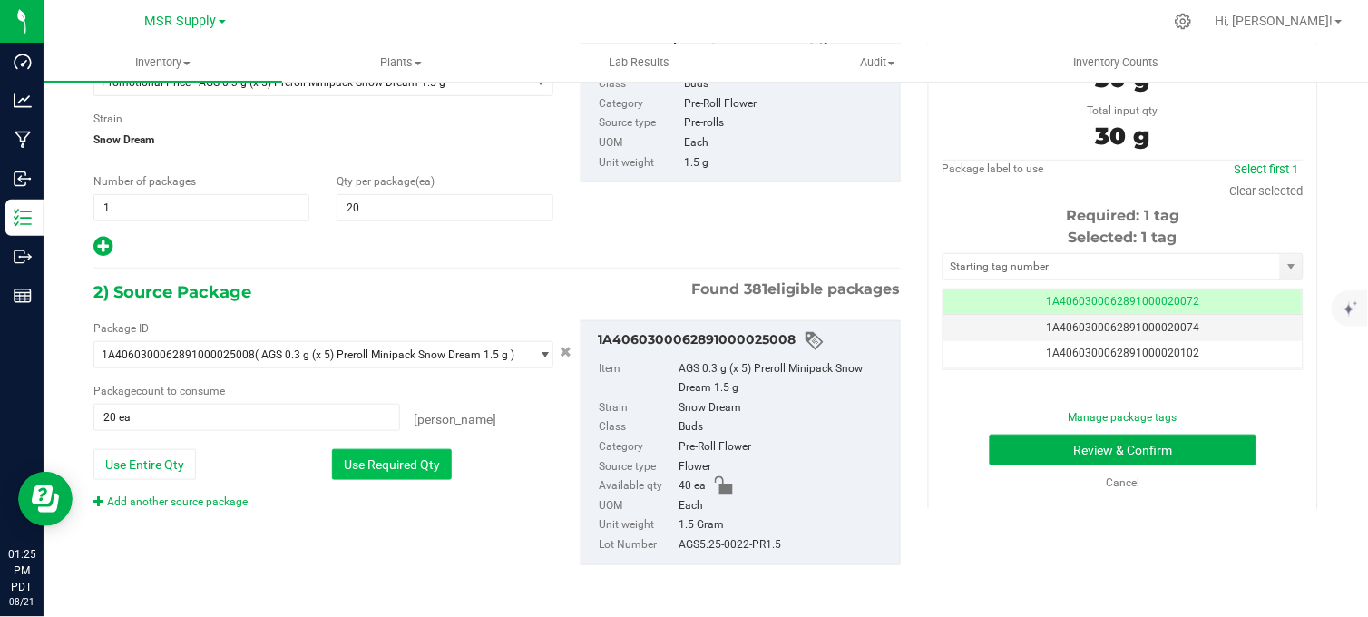
click at [405, 474] on button "Use Required Qty" at bounding box center [392, 464] width 120 height 31
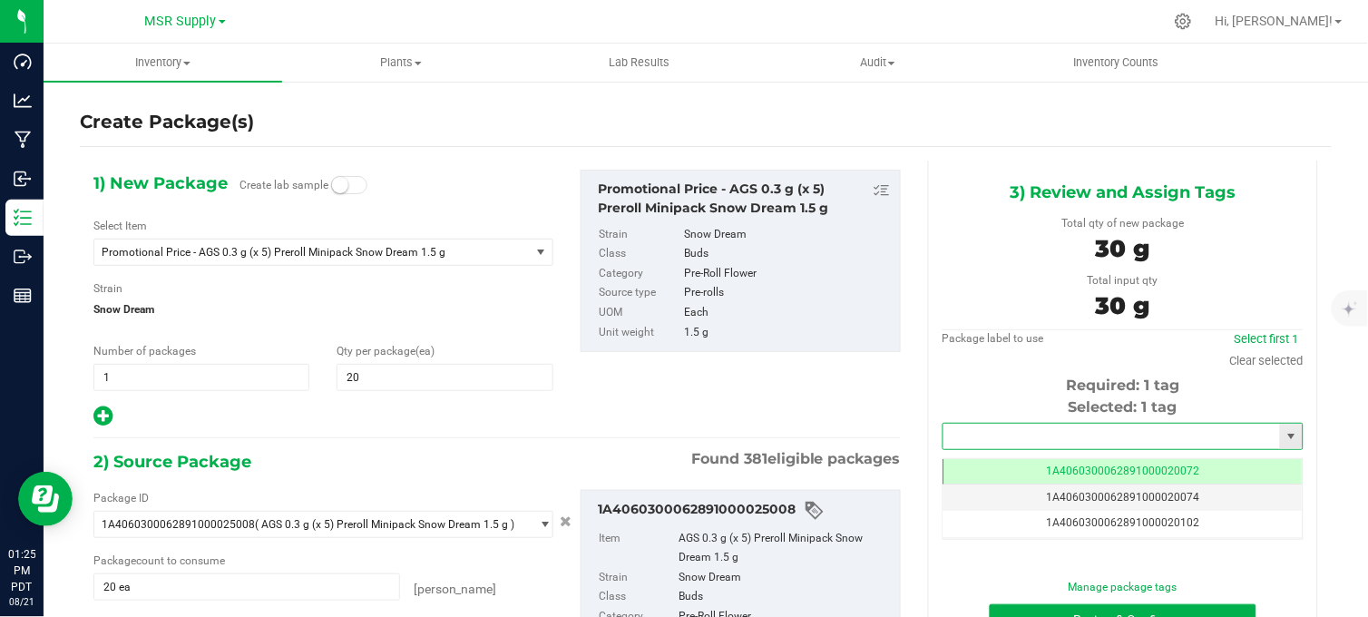
click at [988, 433] on input "text" at bounding box center [1111, 435] width 336 height 25
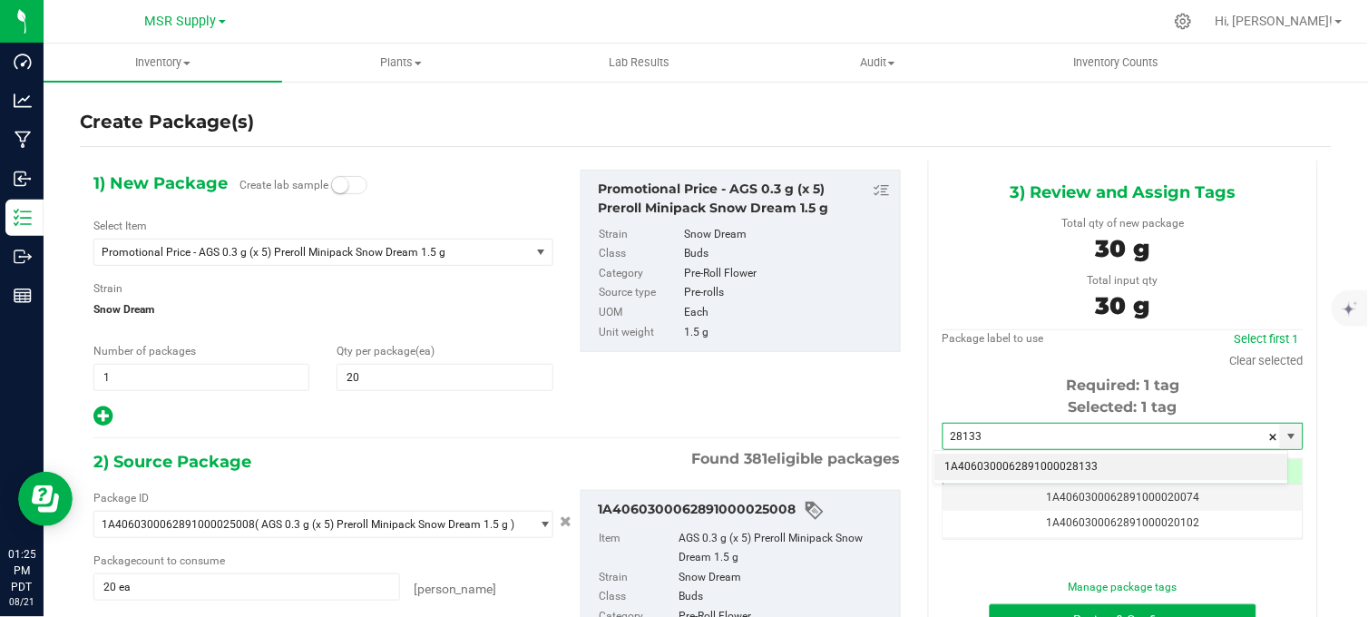
click at [1076, 469] on li "1A4060300062891000028133" at bounding box center [1111, 466] width 355 height 27
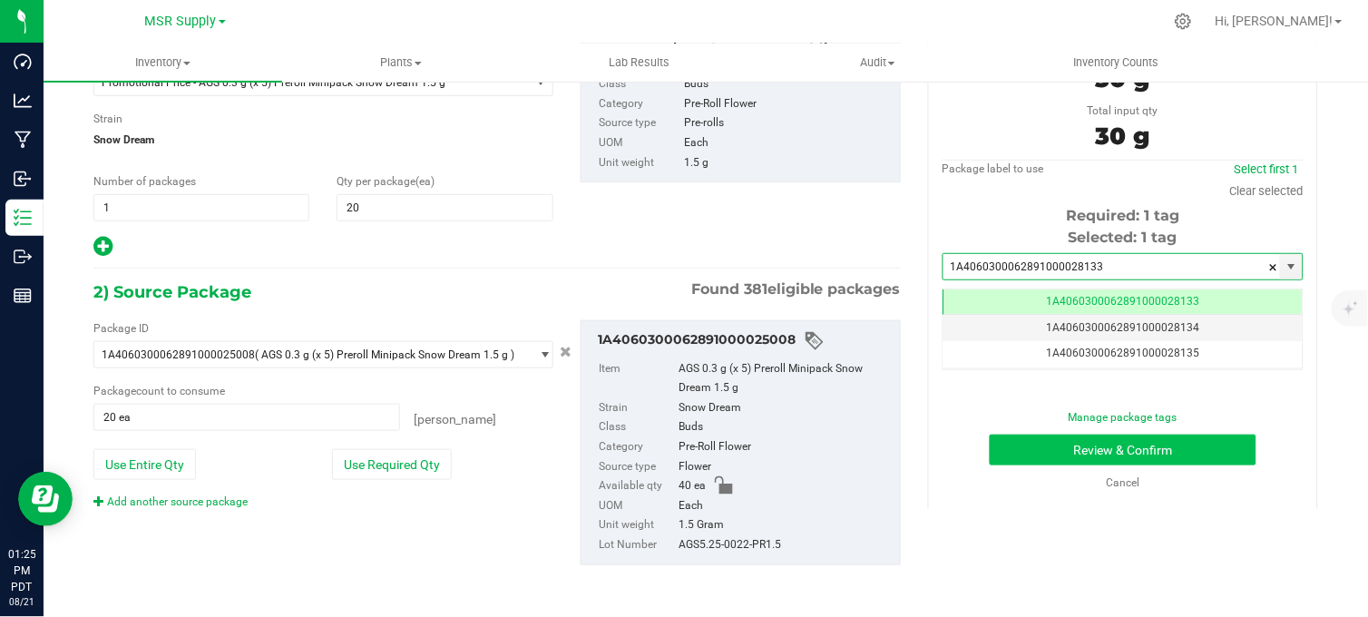
type input "1A4060300062891000028133"
click at [1035, 450] on button "Review & Confirm" at bounding box center [1122, 449] width 267 height 31
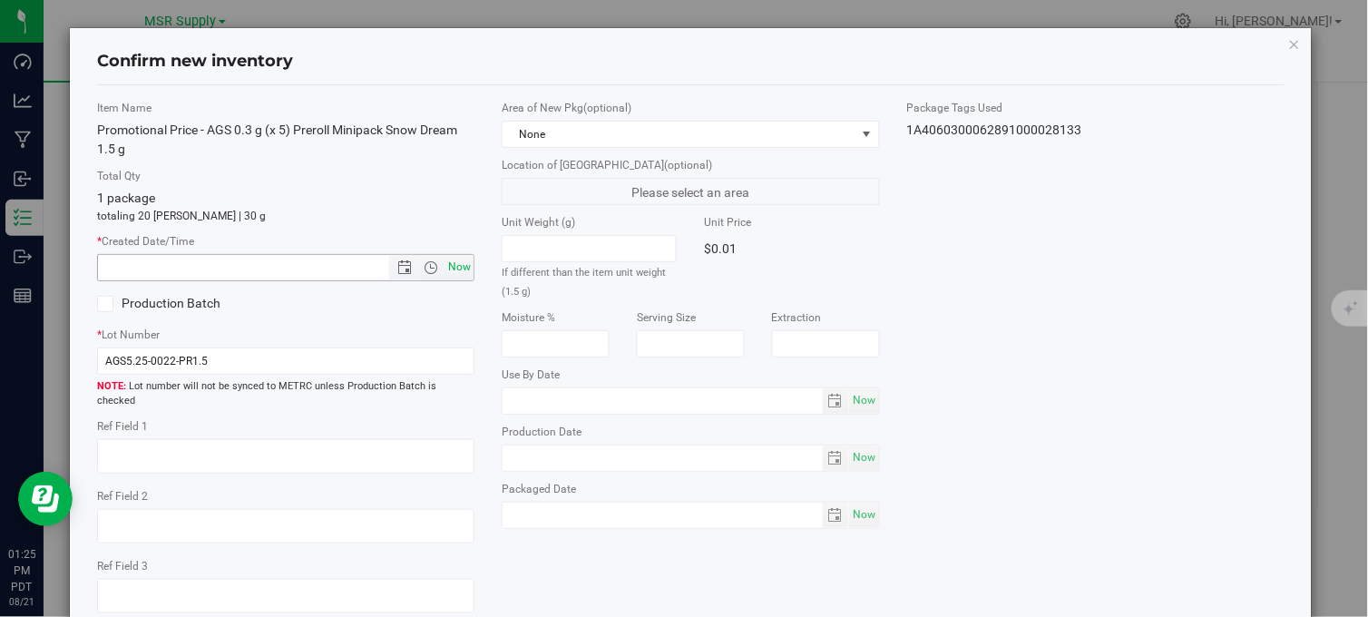
click at [447, 267] on span "Now" at bounding box center [459, 267] width 31 height 26
type input "8/21/2025 1:25 PM"
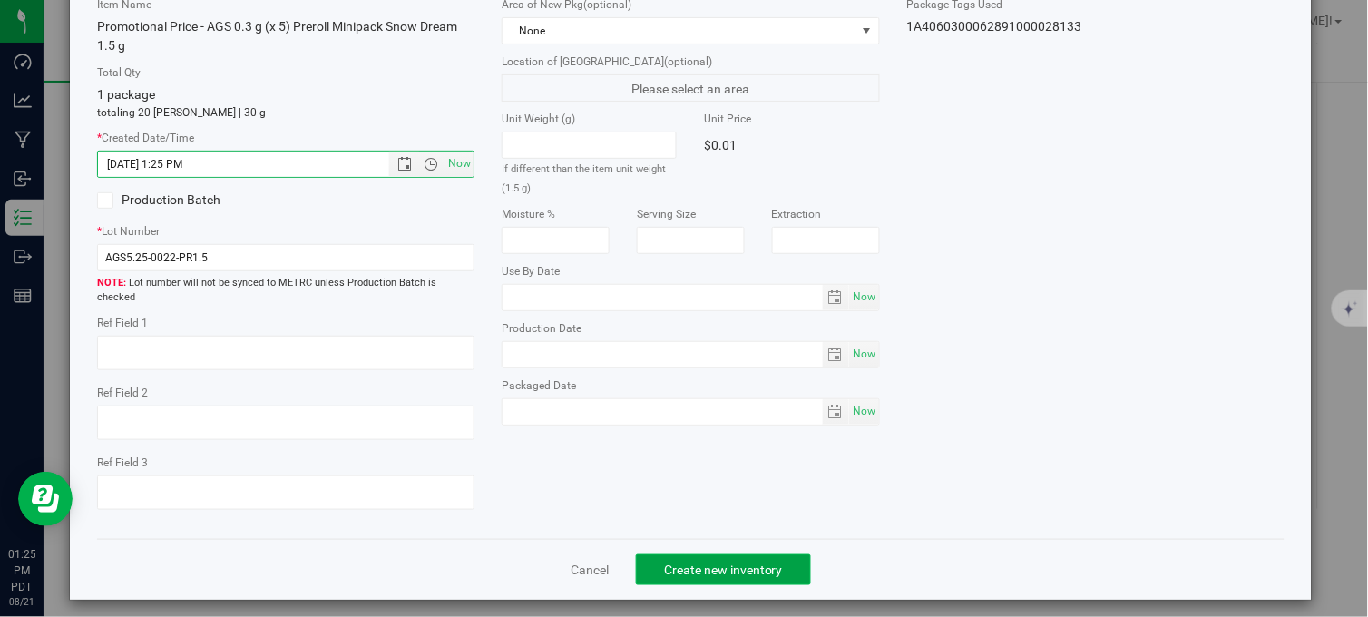
click at [711, 563] on span "Create new inventory" at bounding box center [723, 569] width 119 height 15
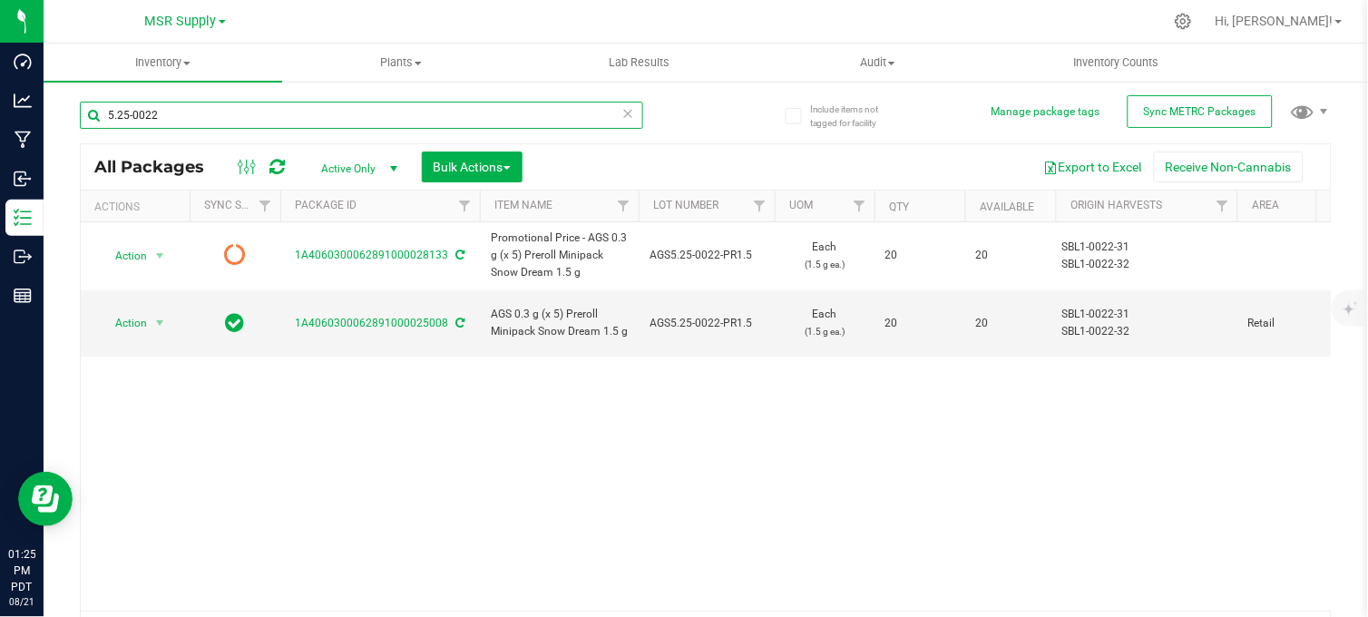
drag, startPoint x: 209, startPoint y: 123, endPoint x: 74, endPoint y: 130, distance: 135.3
click at [74, 130] on div "Include items not tagged for facility Manage package tags Sync METRC Packages 5…" at bounding box center [706, 356] width 1324 height 553
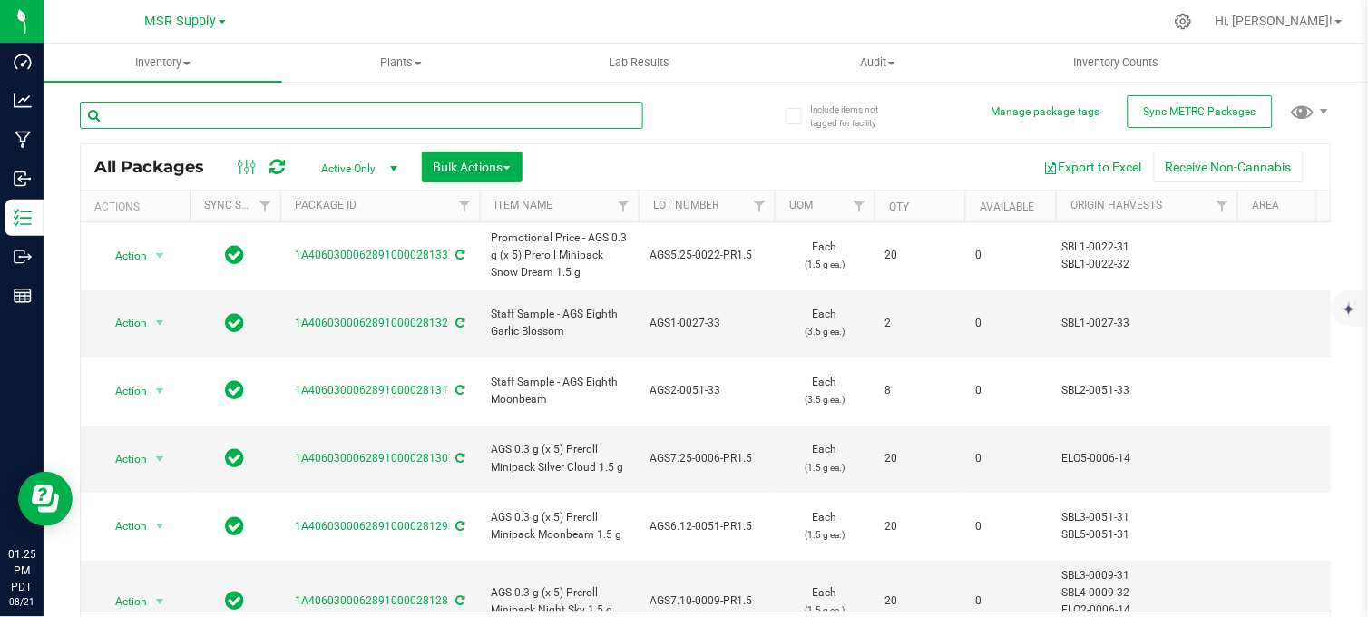
type input "5"
type input "6.5-0009"
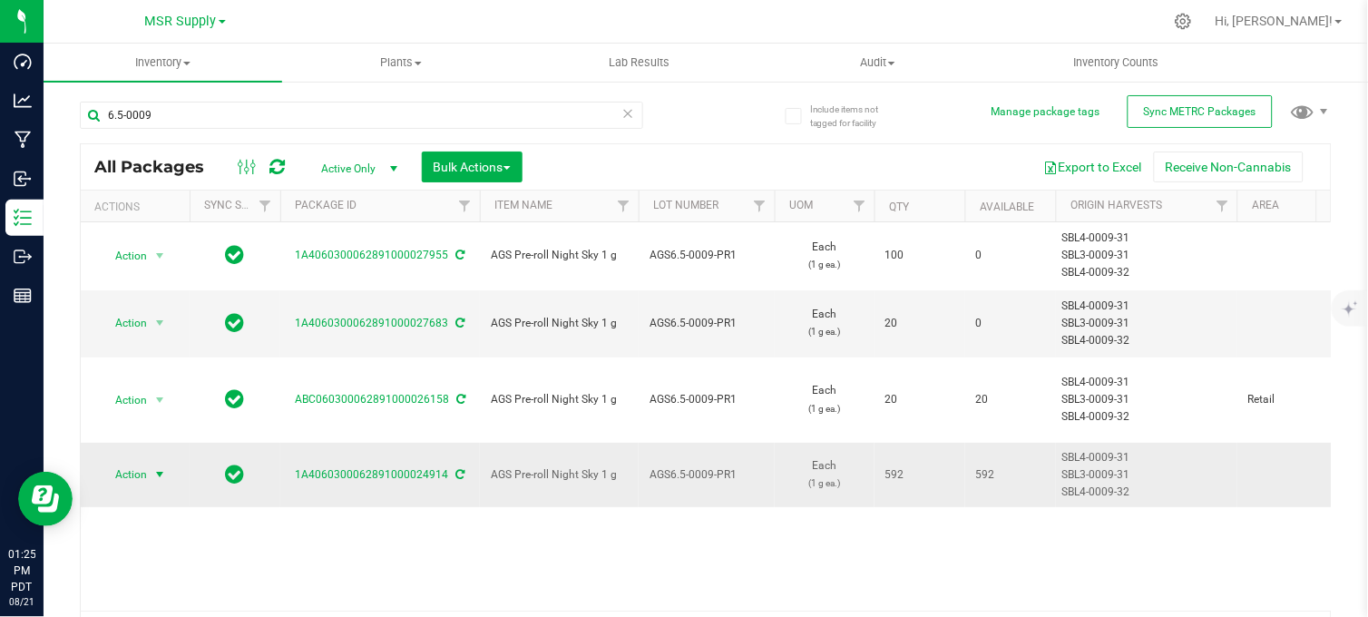
click at [129, 462] on span "Action" at bounding box center [123, 474] width 49 height 25
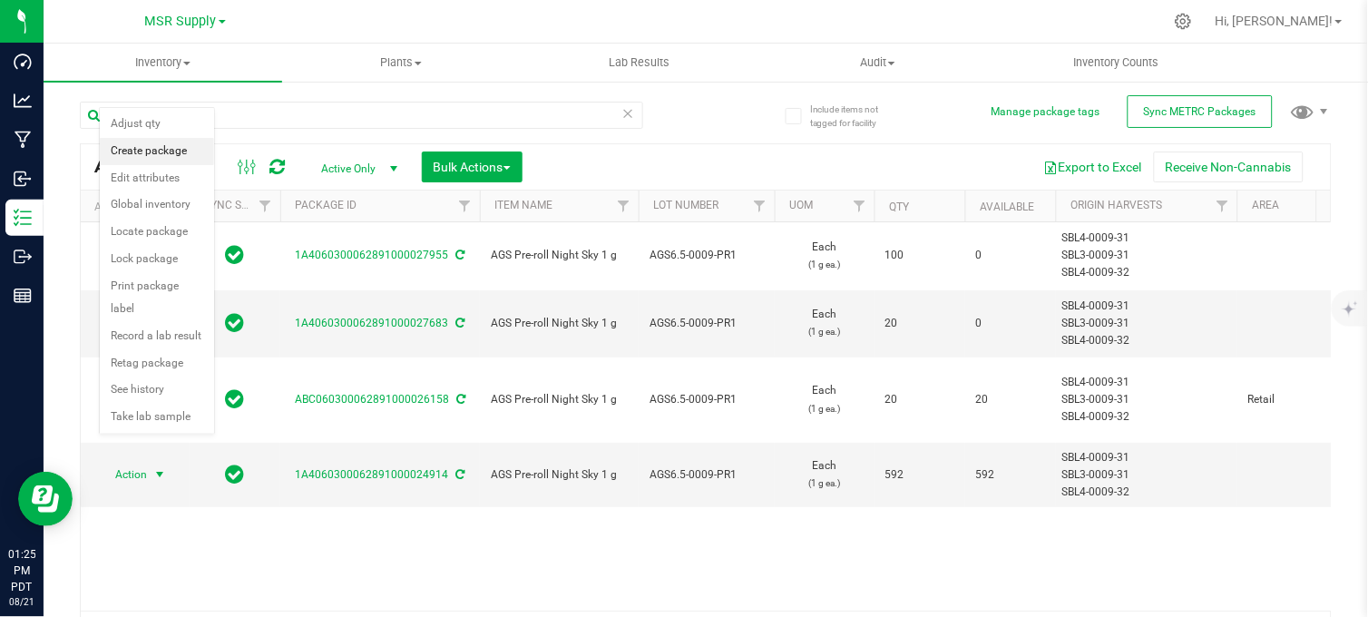
click at [150, 154] on li "Create package" at bounding box center [157, 151] width 114 height 27
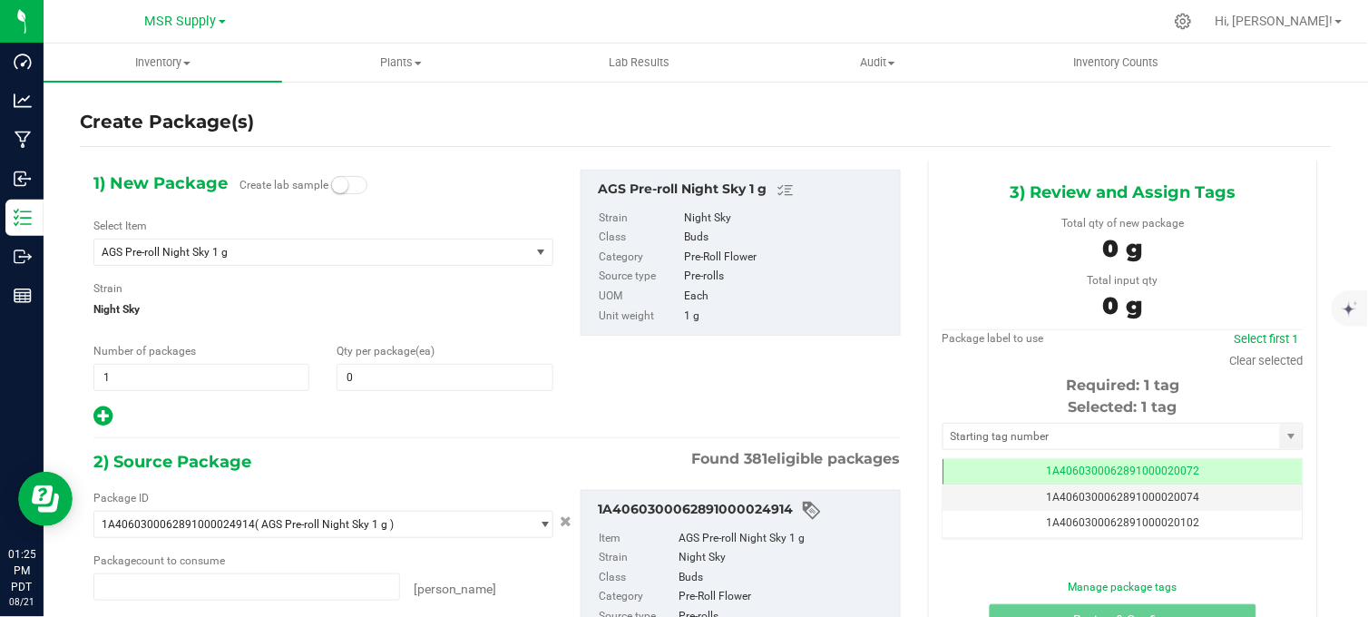
type input "0"
type input "0 ea"
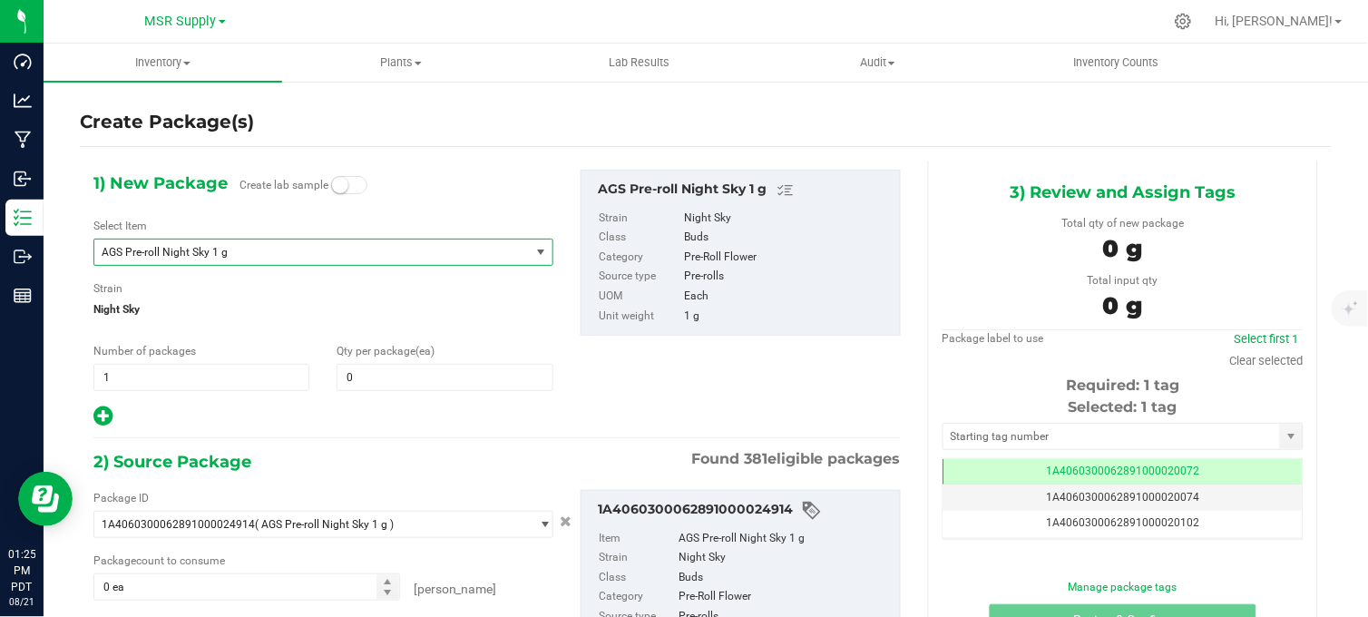
click at [277, 251] on span "AGS Pre-roll Night Sky 1 g" at bounding box center [304, 252] width 404 height 13
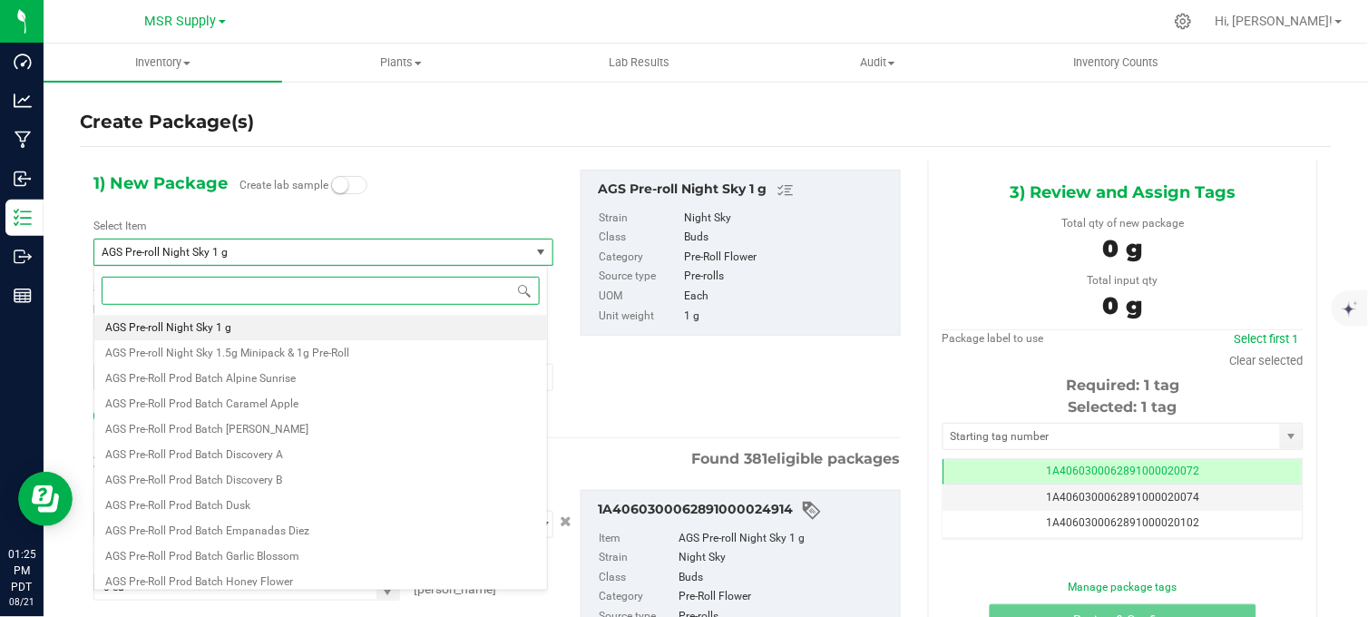
paste input "Promotional Price - AGS 0.3 g (x 5) Preroll Minipack Night Sky 1.5 g"
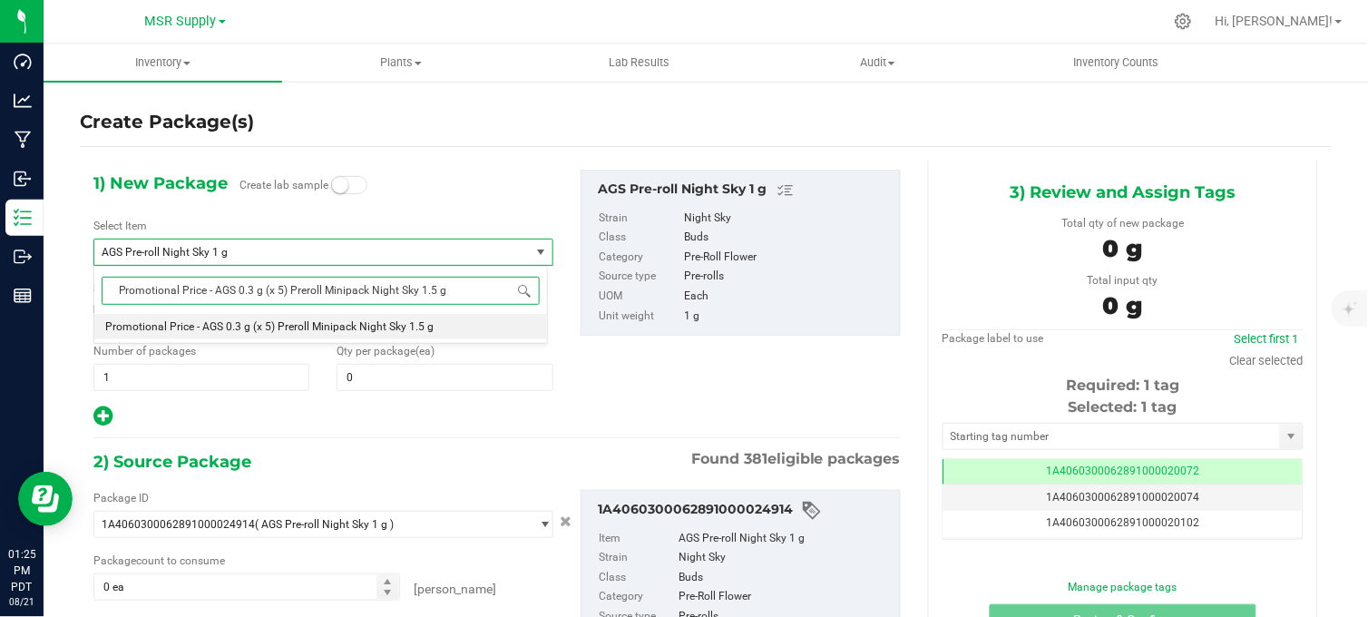
type input "Promotional Price - AGS 0.3 g (x 5) Preroll Minipack Night Sky 1.5 g"
click at [452, 161] on div "1) New Package Create lab sample Select Item AGS Pre-roll Night Sky 1 g Promoti…" at bounding box center [497, 457] width 834 height 592
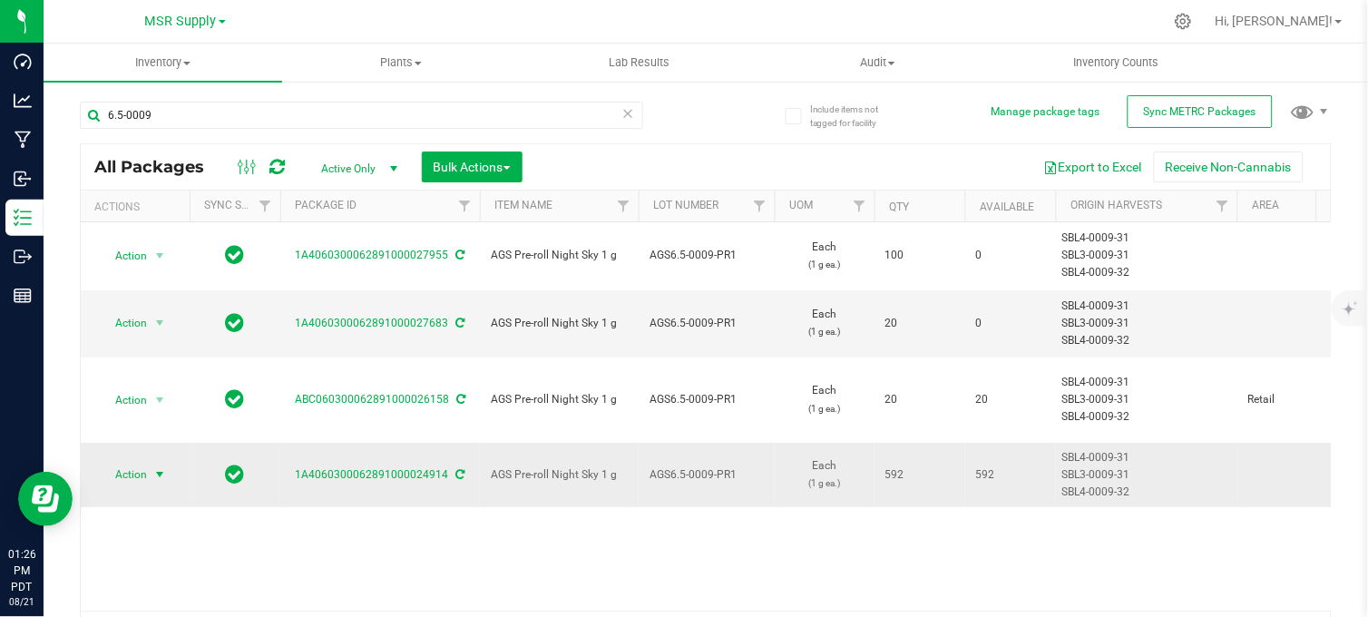
click at [157, 467] on span "select" at bounding box center [159, 474] width 15 height 15
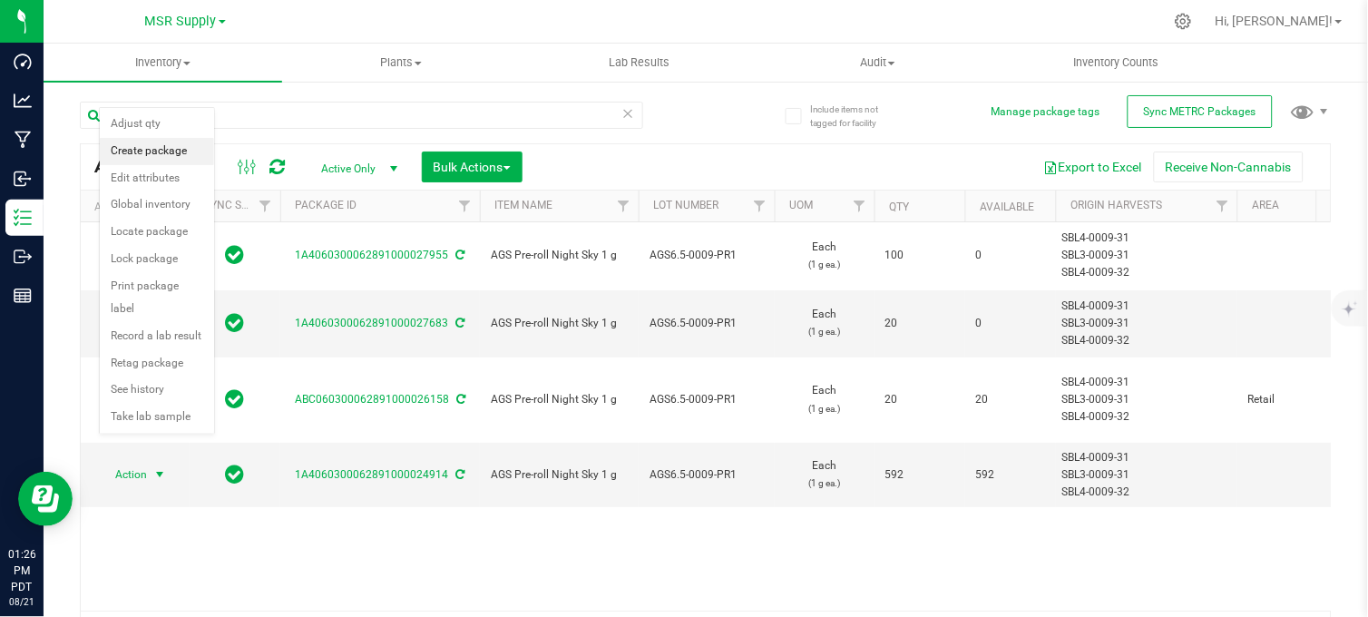
click at [151, 151] on li "Create package" at bounding box center [157, 151] width 114 height 27
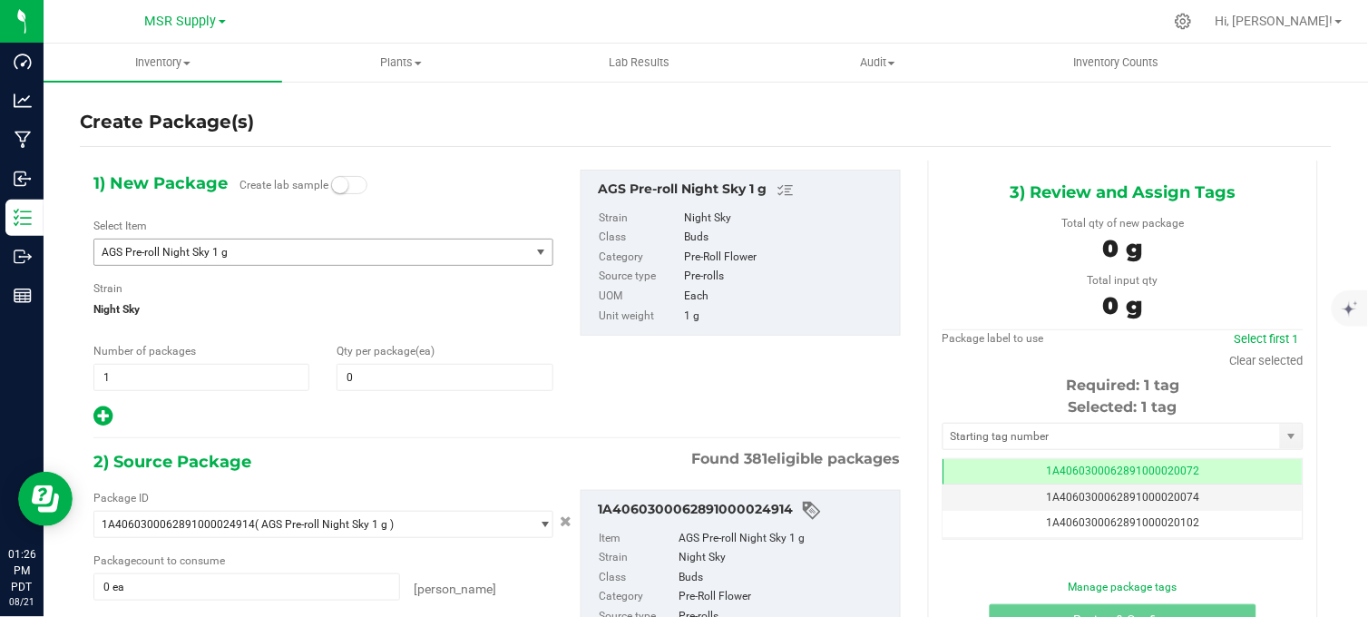
click at [334, 254] on span "AGS Pre-roll Night Sky 1 g" at bounding box center [304, 252] width 404 height 13
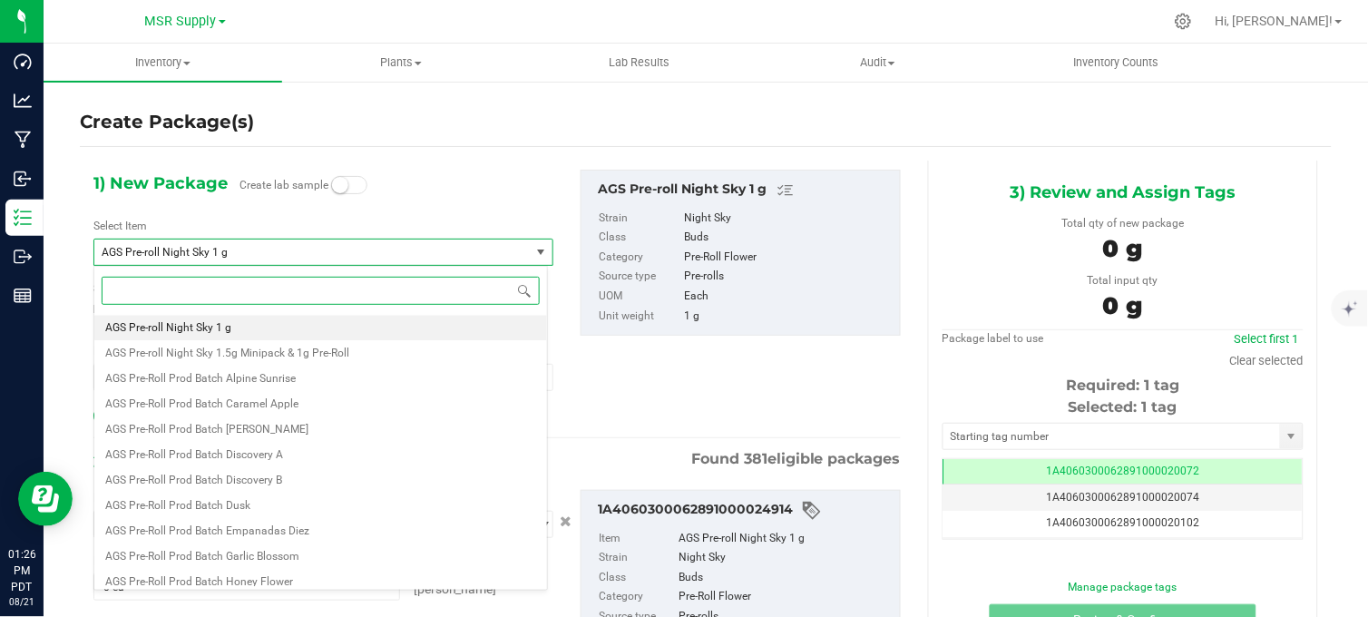
paste input "Promotional Price - AGS Pre-roll Night Sky 1 g"
type input "Promotional Price - AGS Pre-roll Night Sky 1 g"
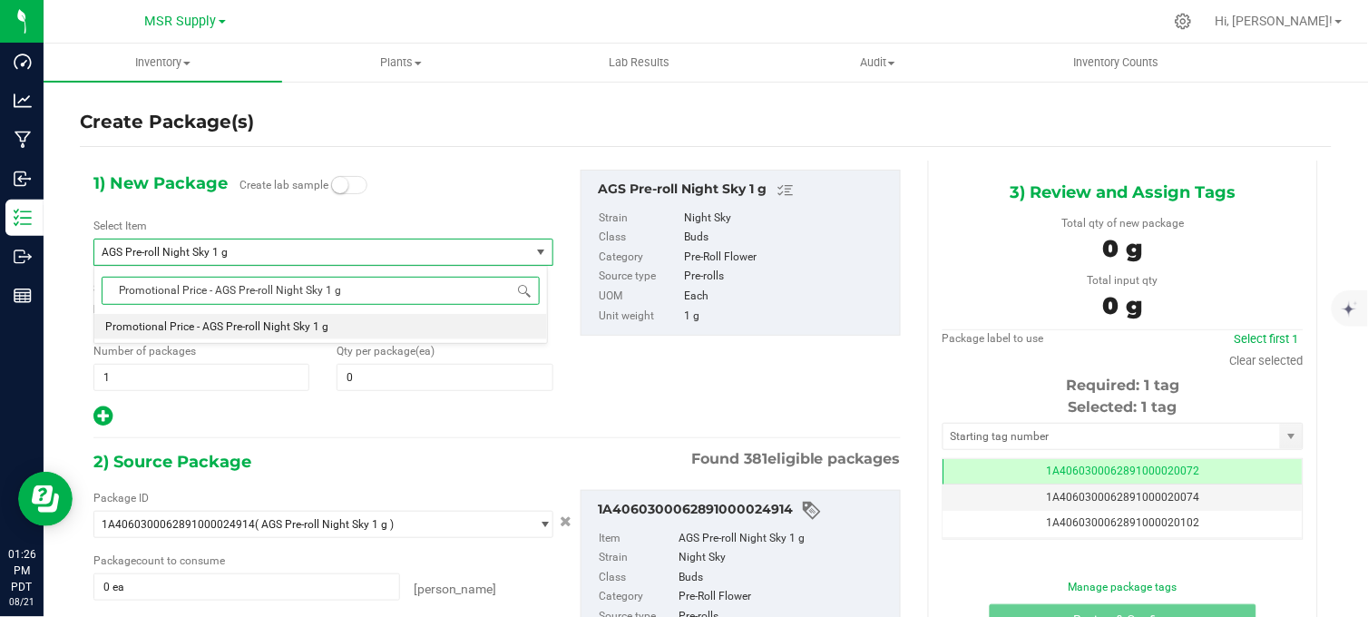
click at [328, 326] on li "Promotional Price - AGS Pre-roll Night Sky 1 g" at bounding box center [320, 326] width 453 height 25
type input "0"
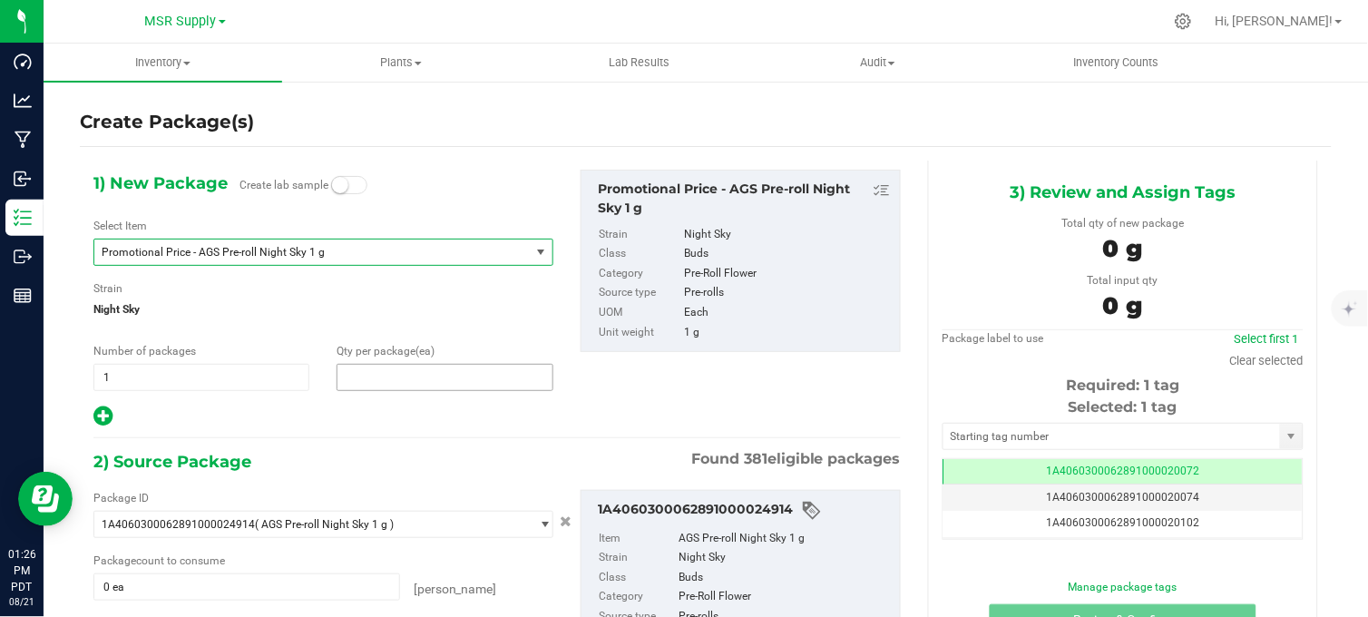
click at [365, 379] on span at bounding box center [444, 377] width 216 height 27
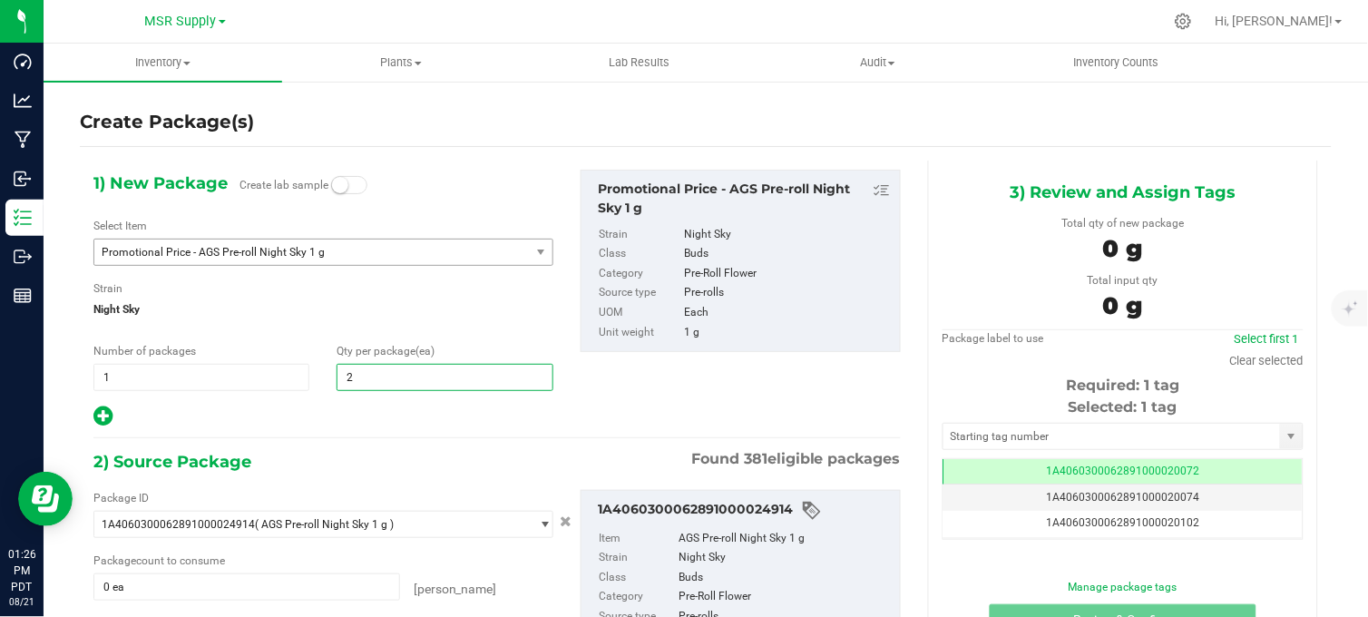
type input "20"
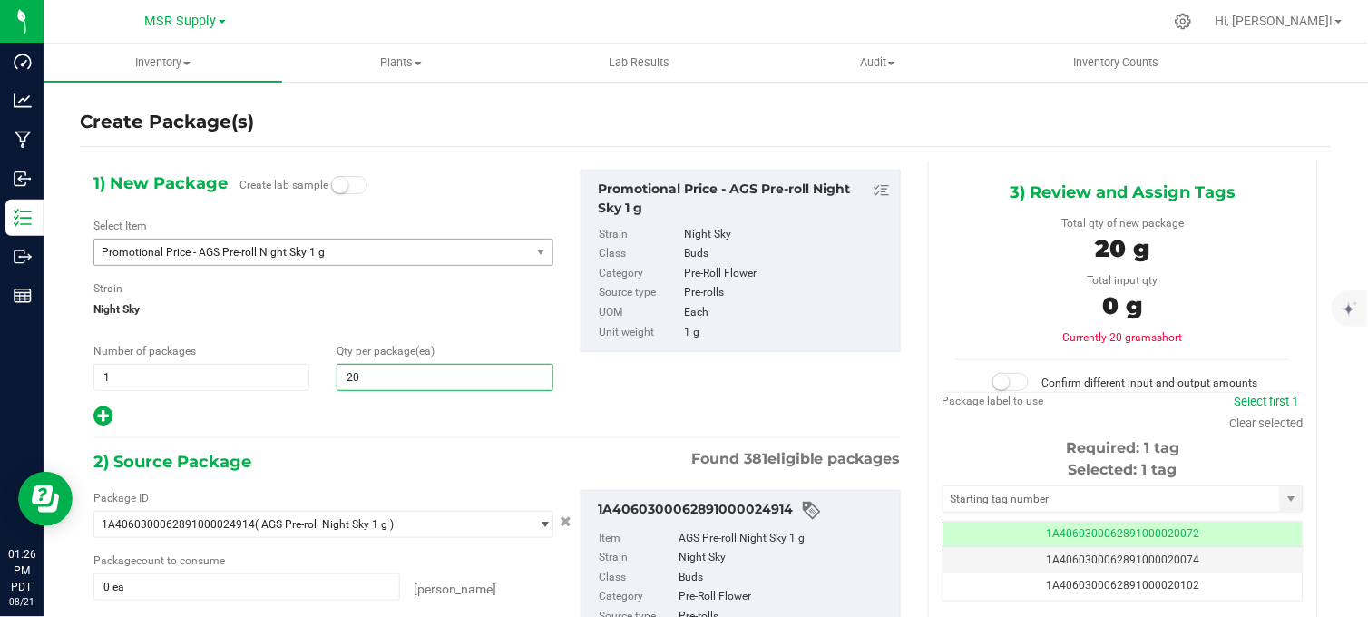
type input "20"
click at [336, 433] on div "1) New Package Create lab sample Select Item Promotional Price - AGS Pre-roll N…" at bounding box center [497, 457] width 834 height 592
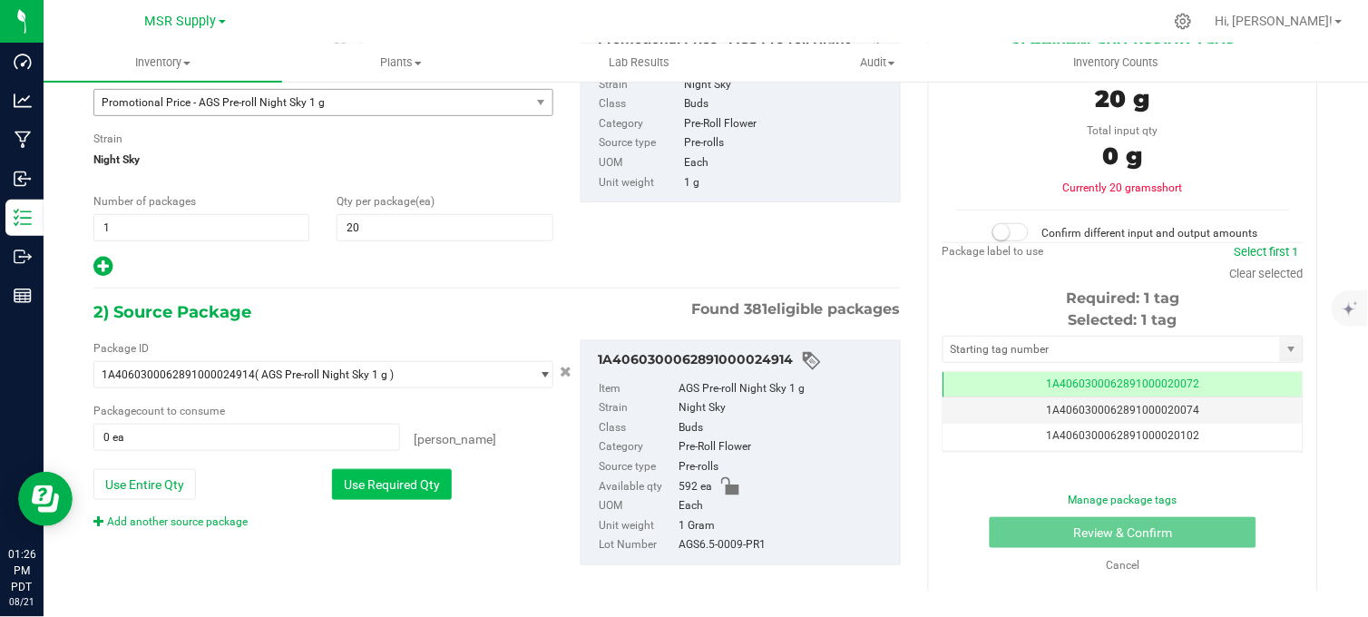
click at [382, 487] on button "Use Required Qty" at bounding box center [392, 484] width 120 height 31
type input "20 ea"
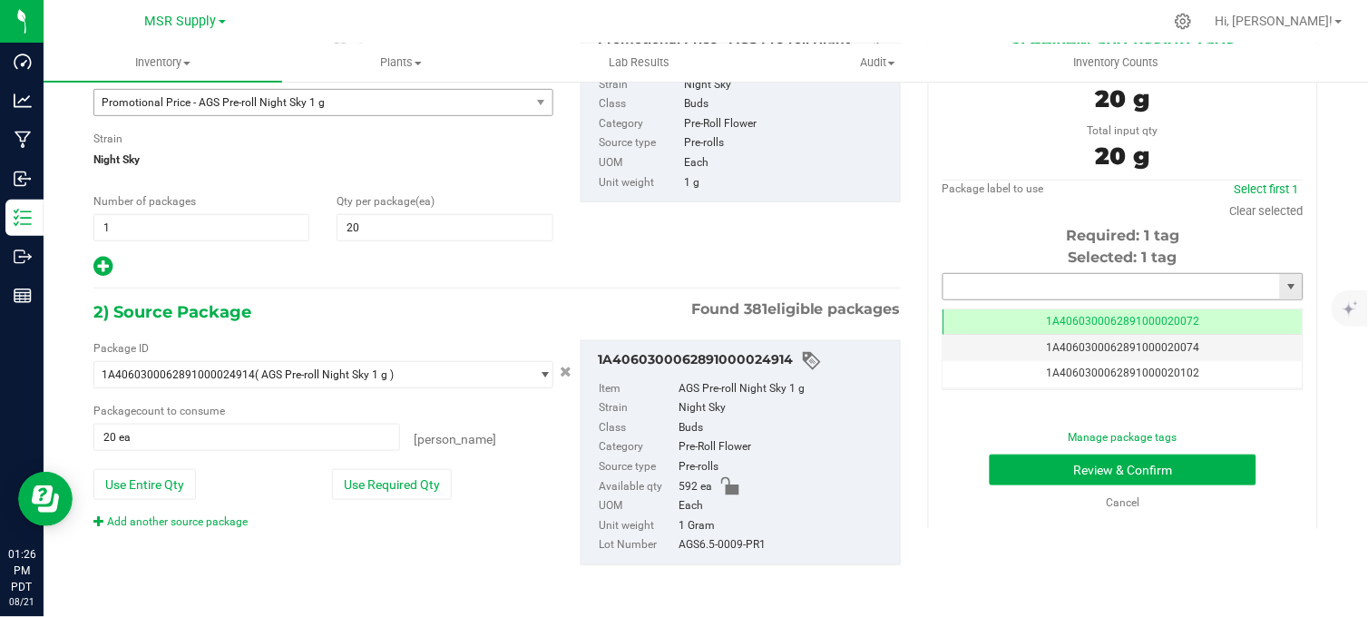
click at [1059, 283] on input "text" at bounding box center [1111, 286] width 336 height 25
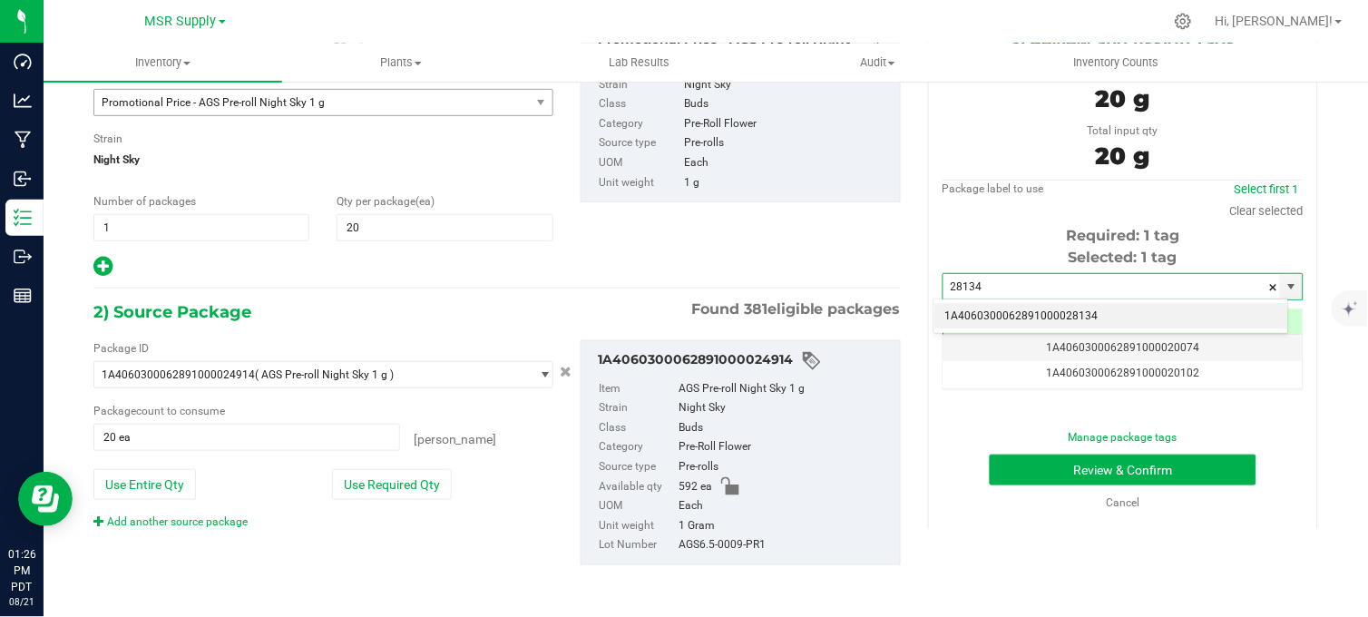
click at [1085, 310] on li "1A4060300062891000028134" at bounding box center [1111, 316] width 355 height 27
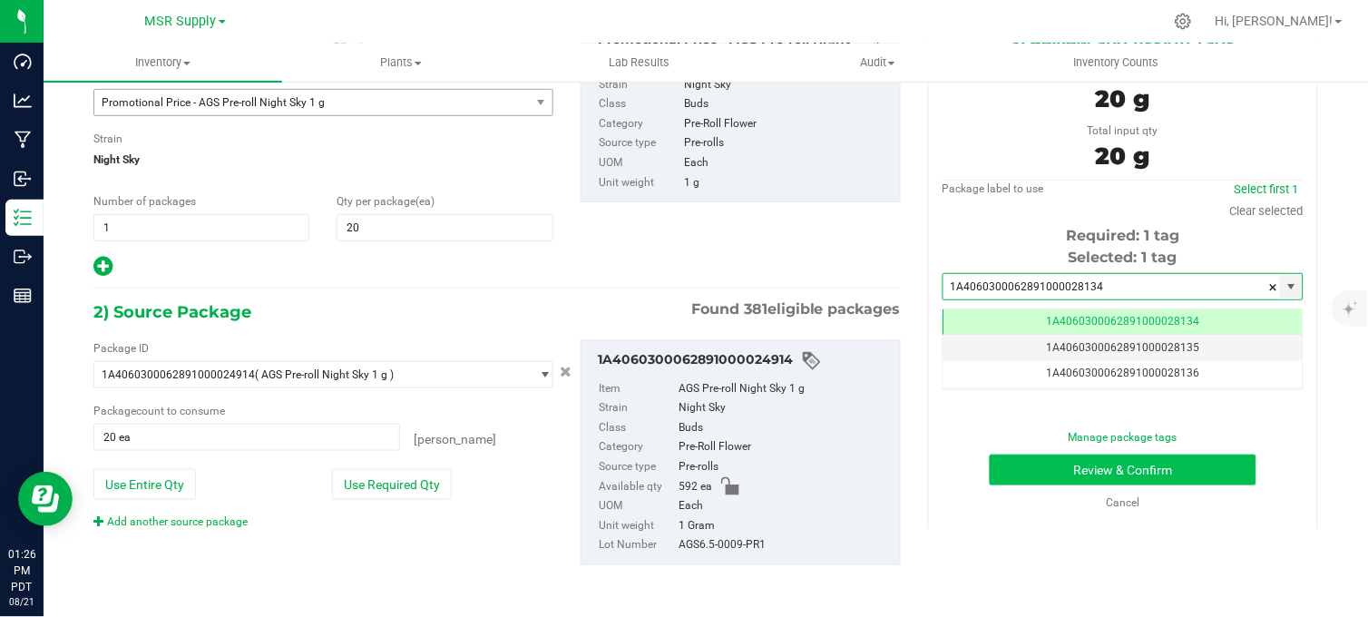
type input "1A4060300062891000028134"
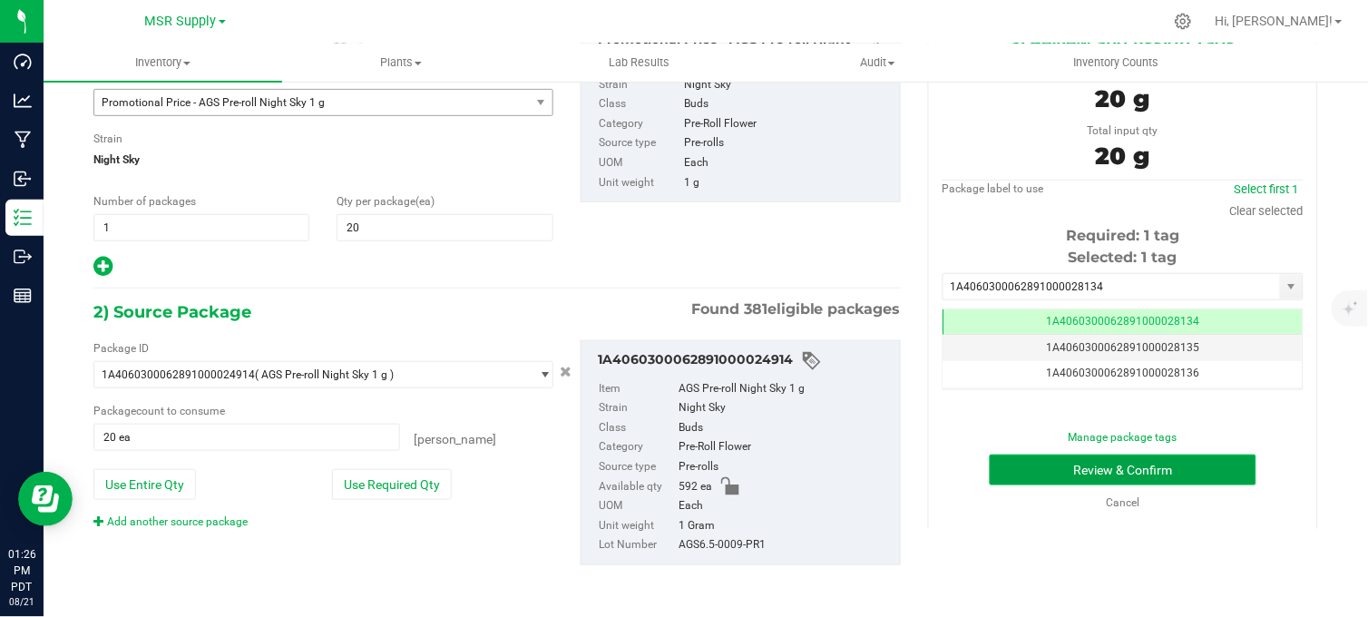
click at [1081, 462] on button "Review & Confirm" at bounding box center [1122, 469] width 267 height 31
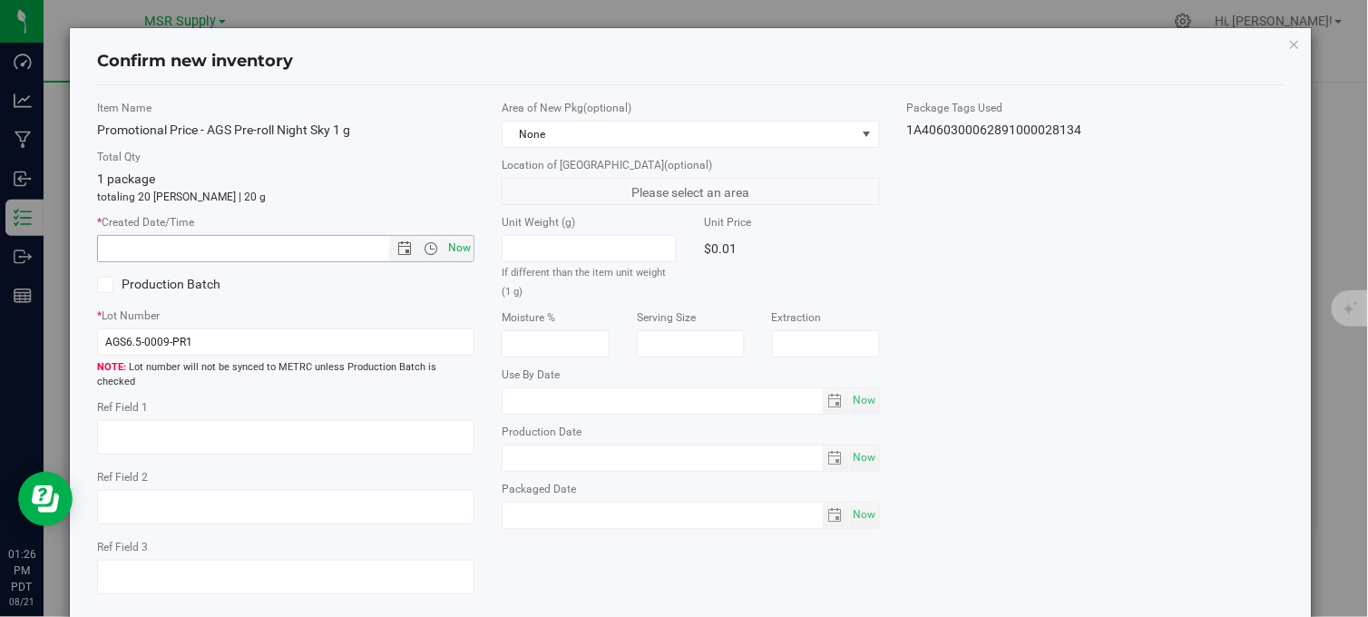
click at [450, 252] on span "Now" at bounding box center [459, 248] width 31 height 26
type input "8/21/2025 1:26 PM"
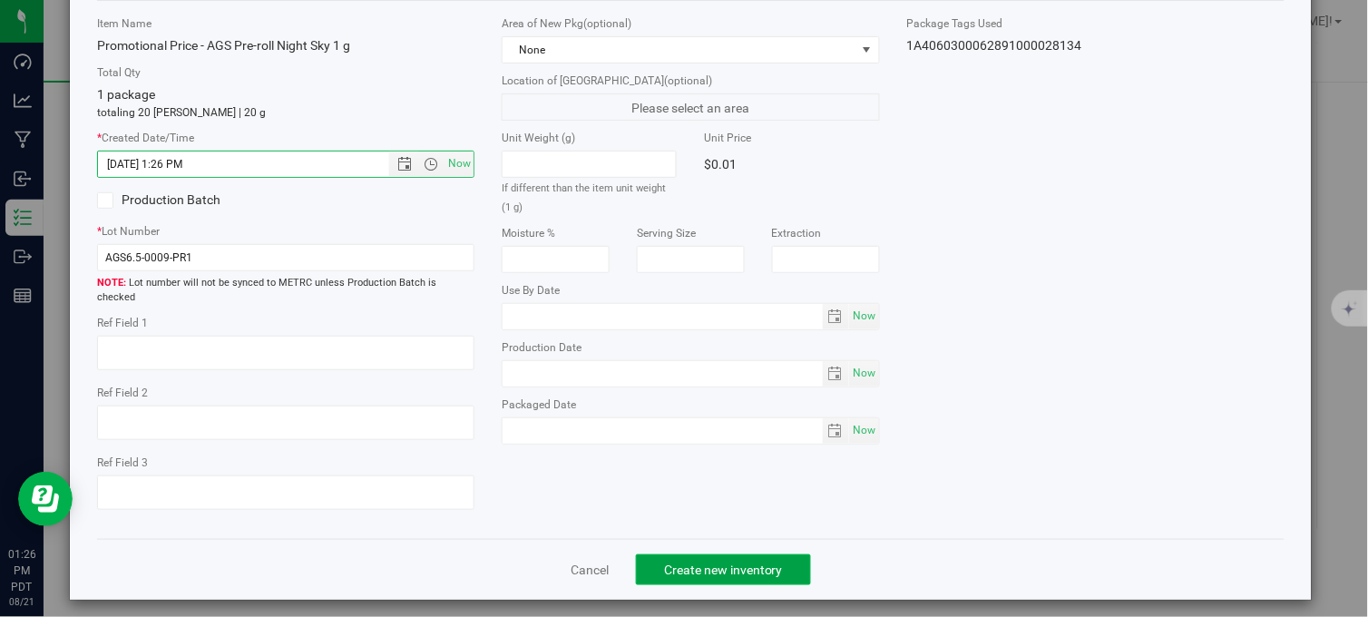
click at [667, 554] on button "Create new inventory" at bounding box center [723, 569] width 175 height 31
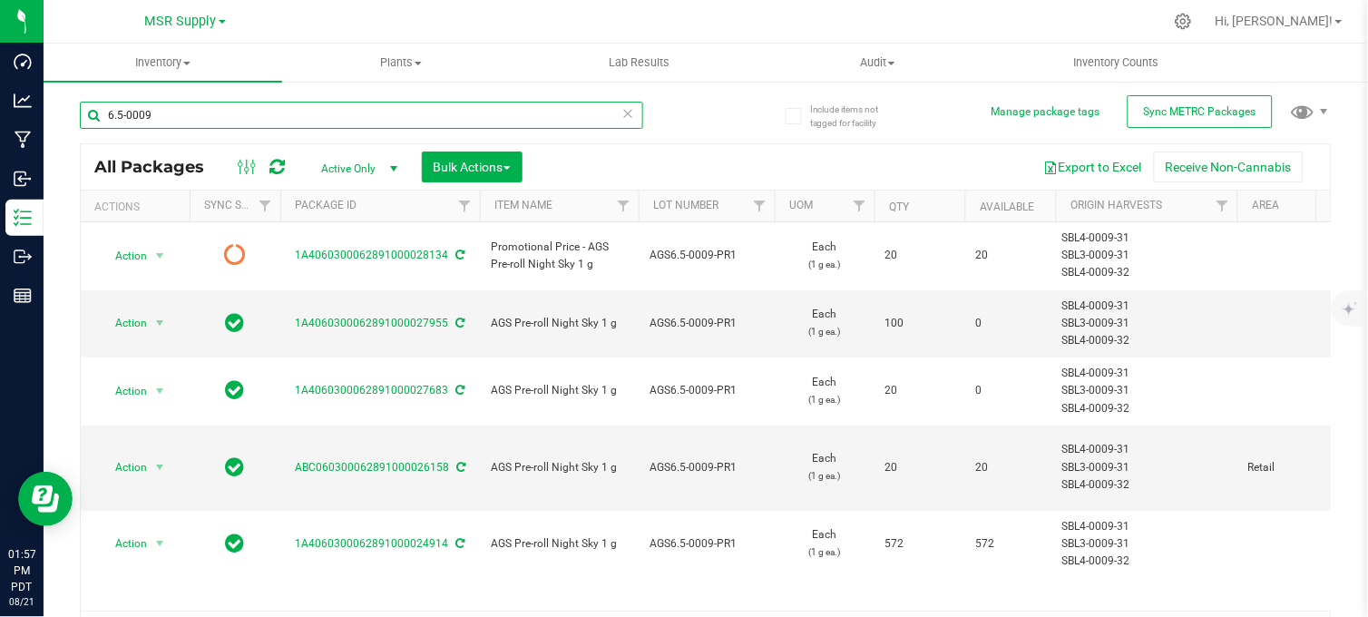
drag, startPoint x: 181, startPoint y: 118, endPoint x: 96, endPoint y: 124, distance: 85.5
click at [95, 125] on input "6.5-0009" at bounding box center [361, 115] width 563 height 27
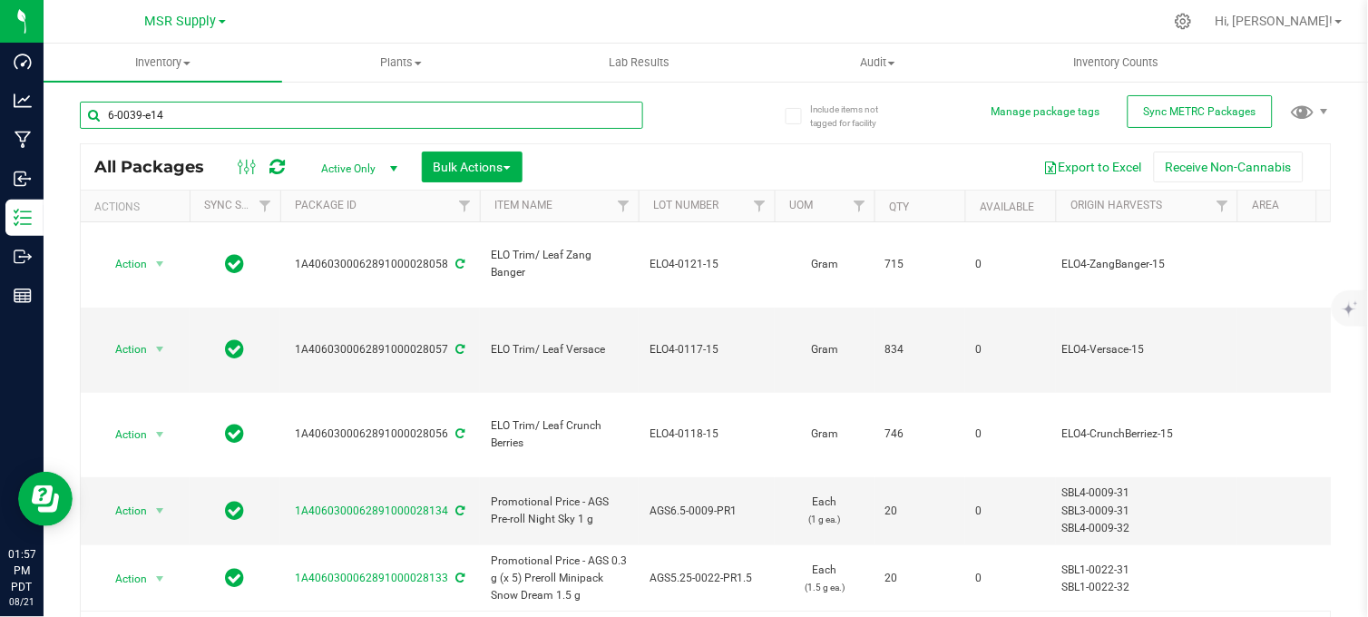
type input "6-0039-e14"
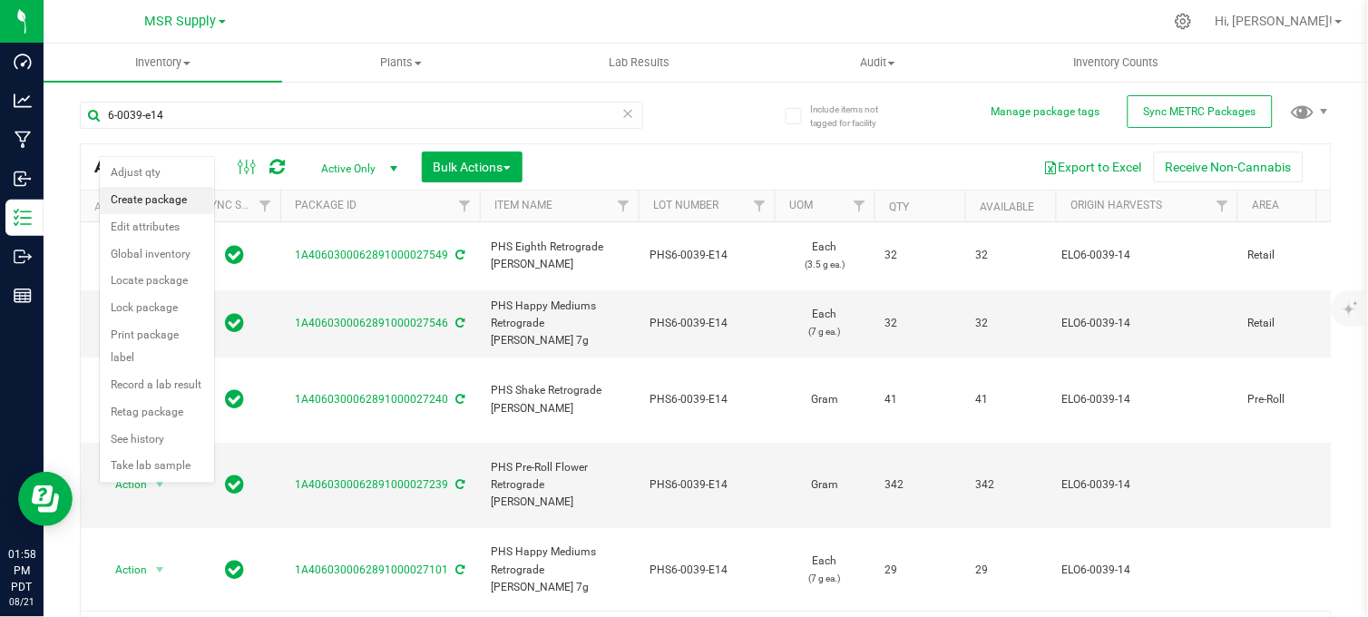
click at [154, 201] on li "Create package" at bounding box center [157, 200] width 114 height 27
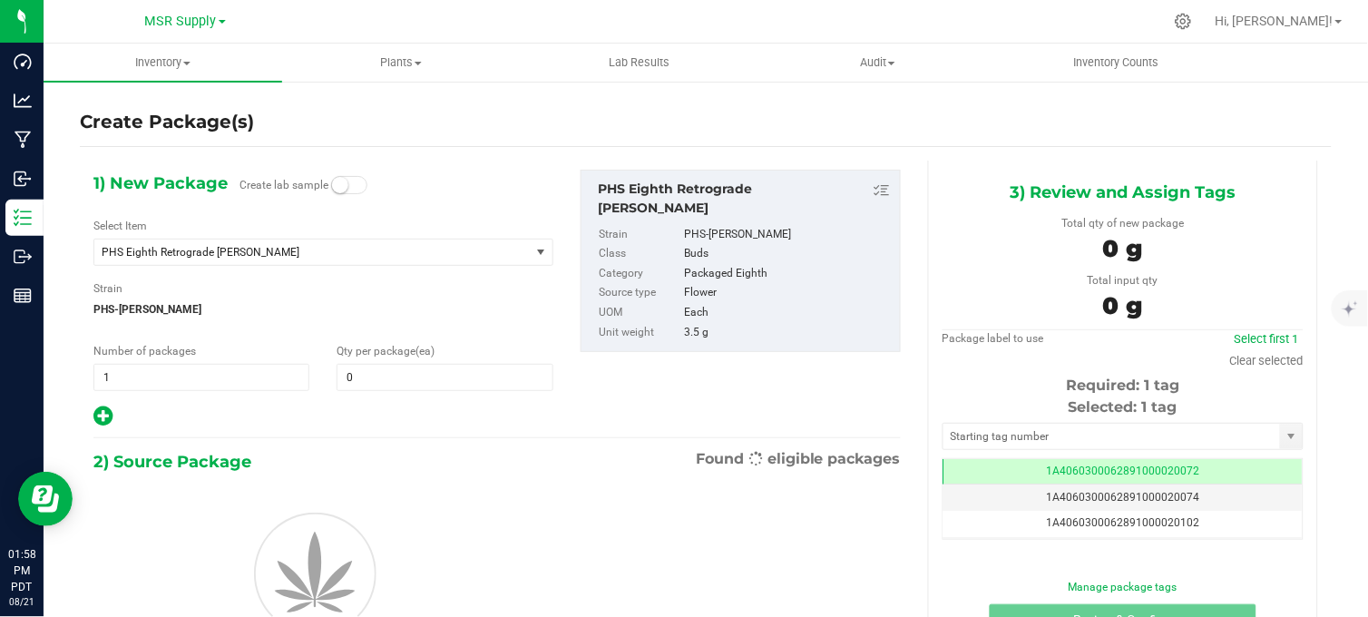
scroll to position [0, -1]
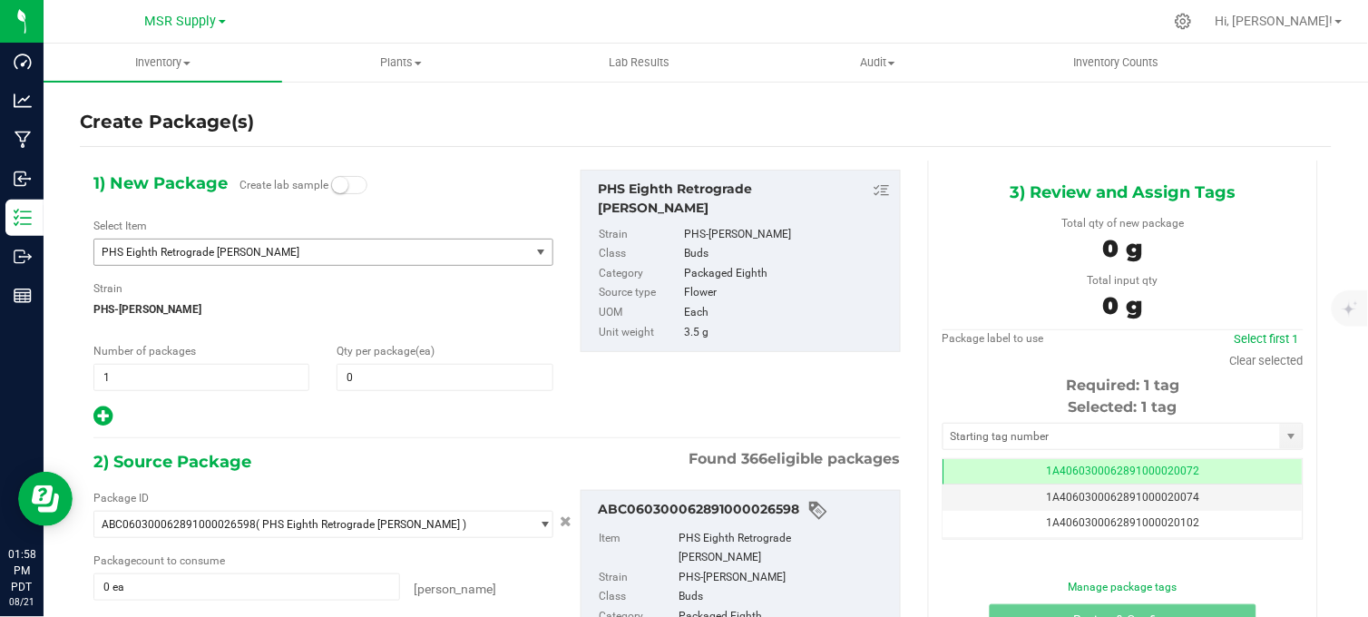
click at [212, 248] on span "PHS Eighth Retrograde Cherry Runtz" at bounding box center [304, 252] width 404 height 13
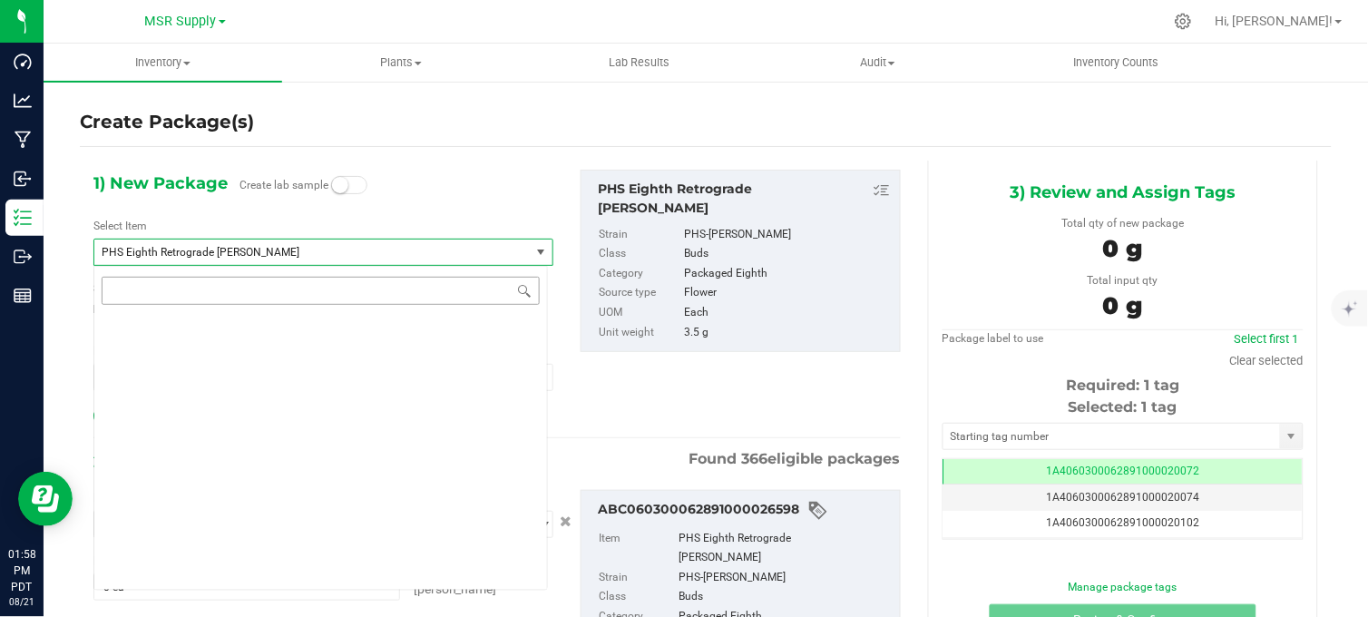
scroll to position [28769, 0]
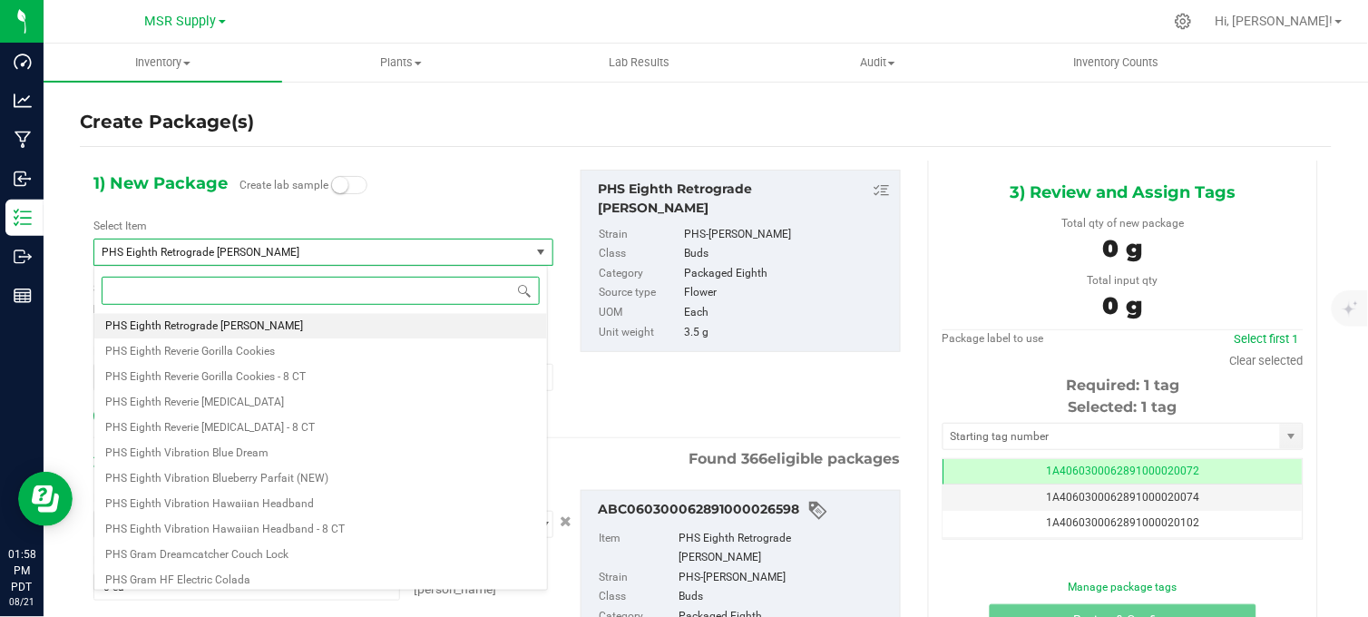
paste input "Promotional Price - PHS Eighth Retrograde Cherry Runtz"
type input "Promotional Price - PHS Eighth Retrograde Cherry Runtz"
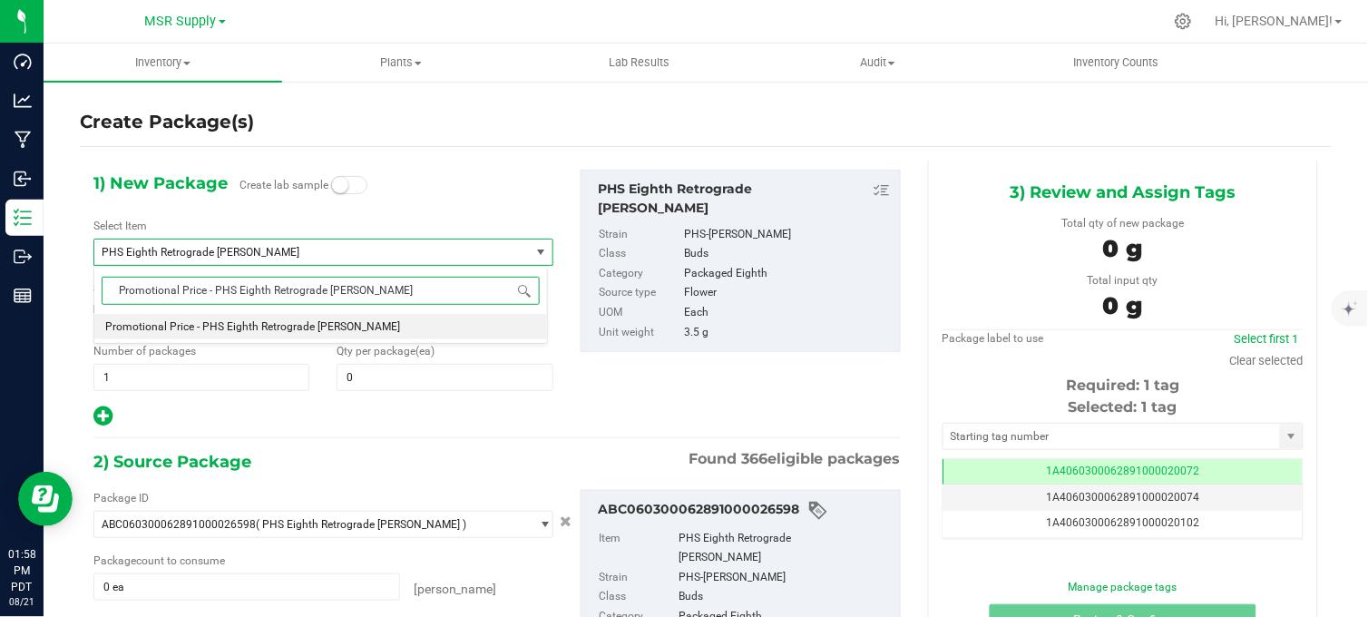
scroll to position [0, 0]
click at [275, 328] on span "Promotional Price - PHS Eighth Retrograde Cherry Runtz" at bounding box center [252, 326] width 295 height 13
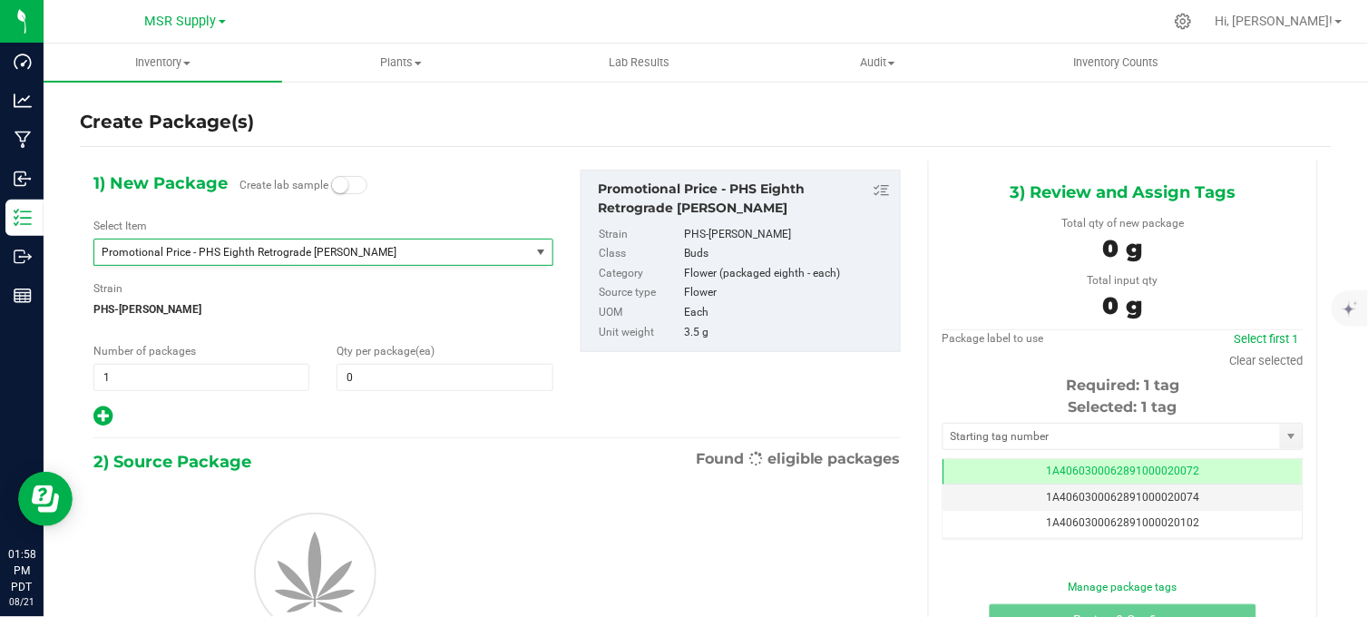
type input "0"
click at [369, 376] on span at bounding box center [444, 377] width 216 height 27
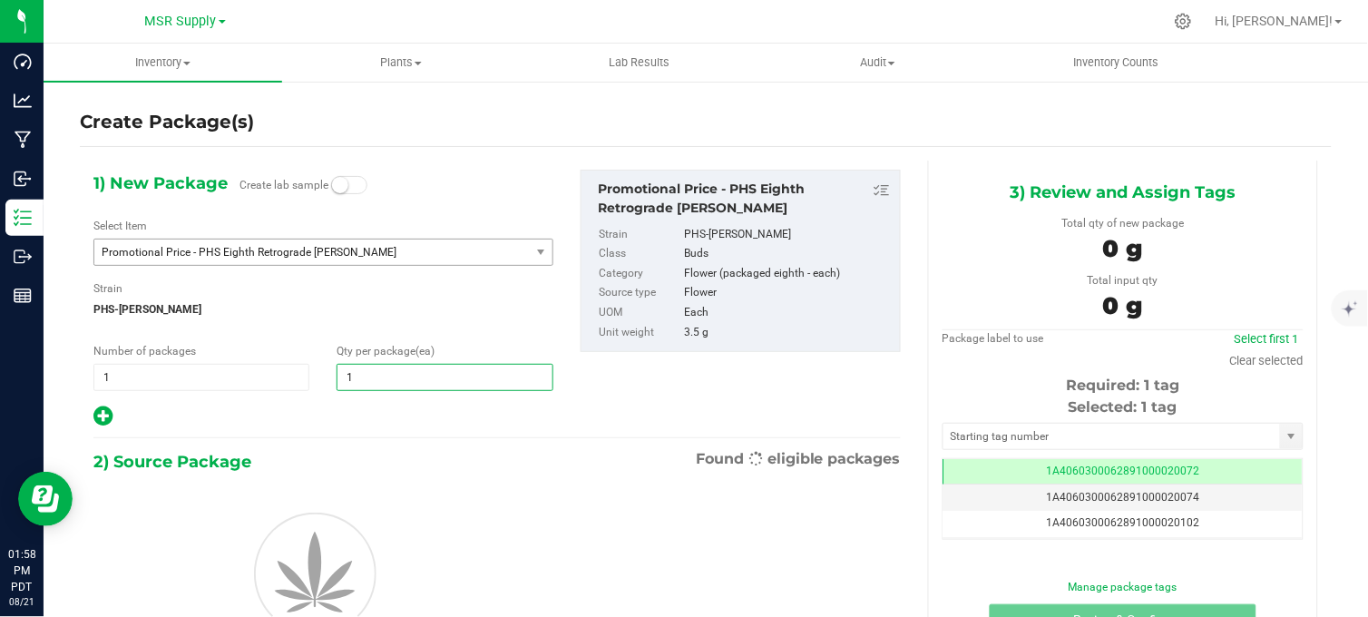
type input "16"
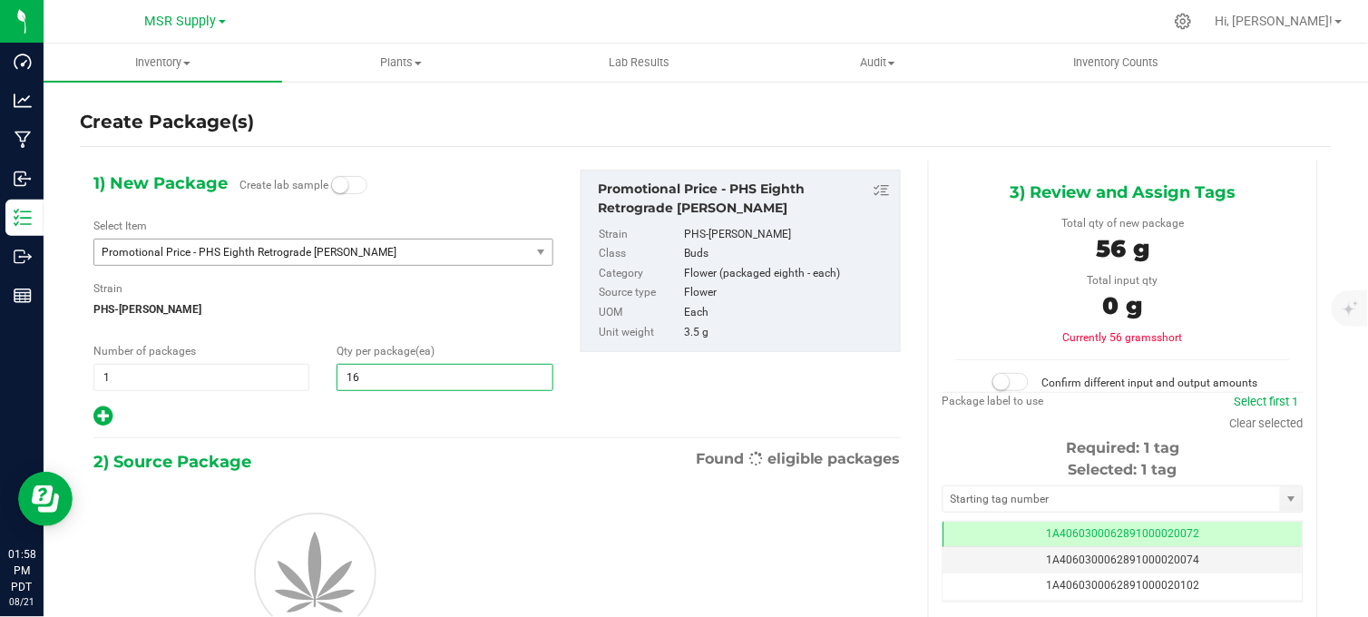
type input "16"
click at [331, 409] on div at bounding box center [323, 416] width 460 height 24
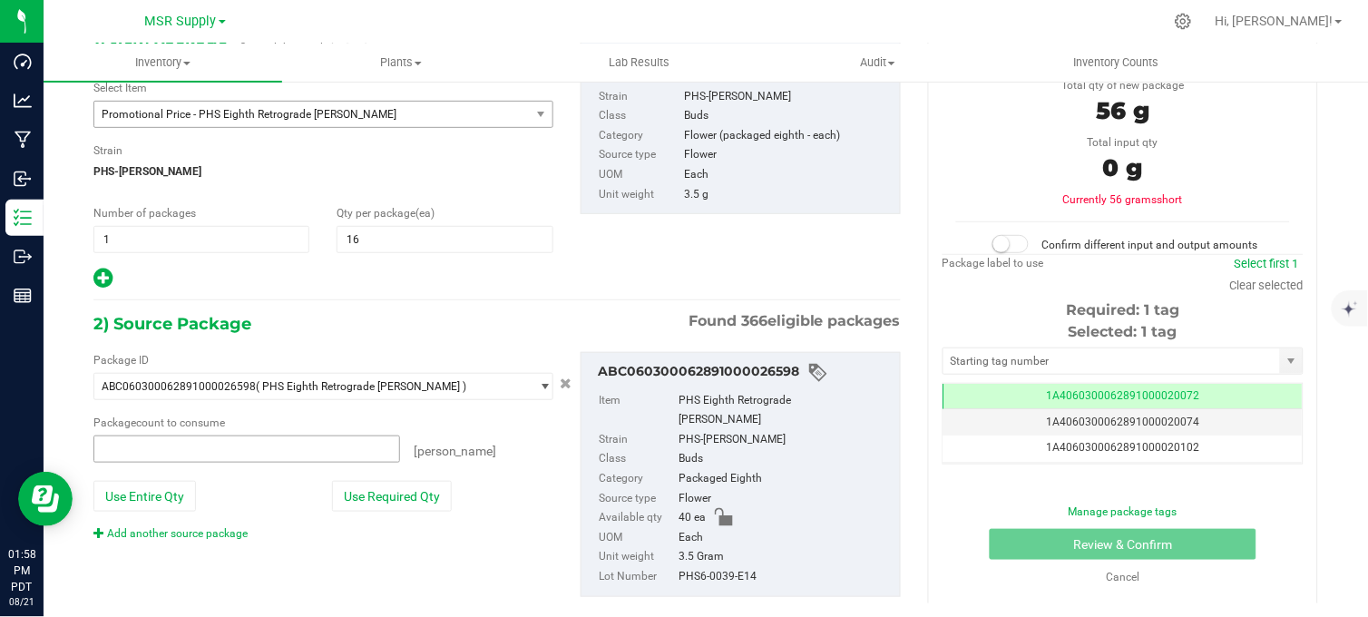
click at [215, 450] on span at bounding box center [246, 448] width 307 height 27
type input "16"
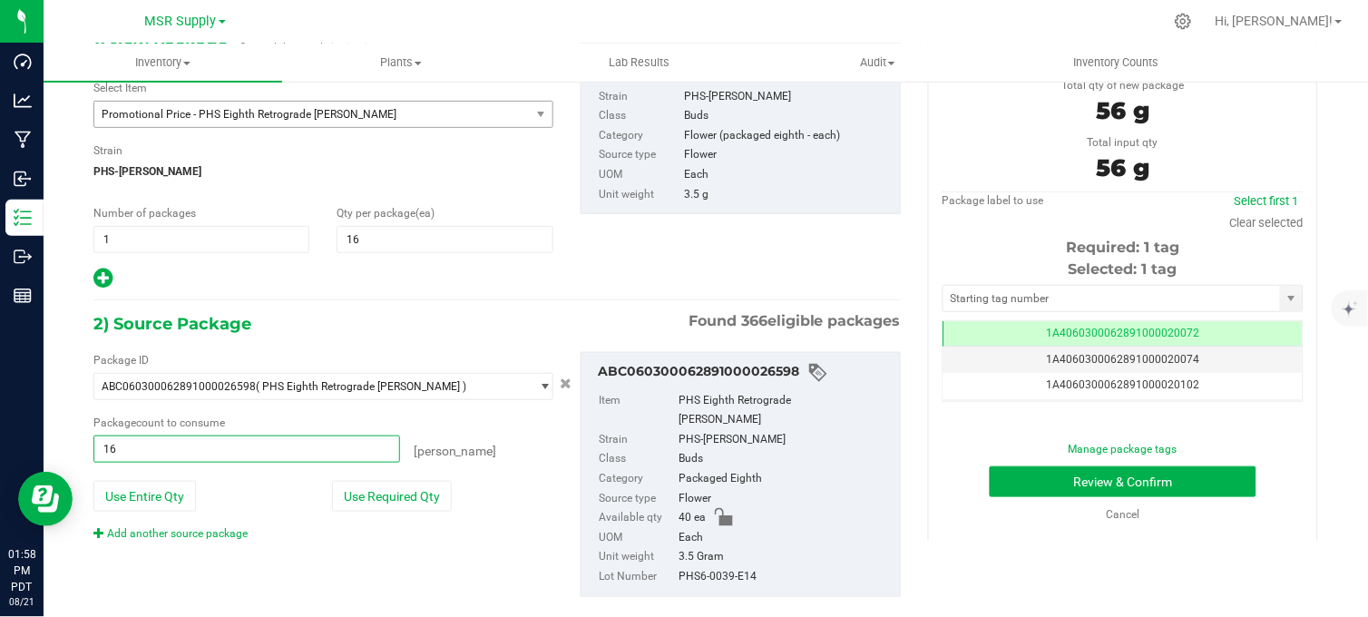
type input "16 ea"
click at [325, 557] on div "Package ID ABC060300062891000026598 ( PHS Eighth Retrograde Cherry Runtz ) 1A40…" at bounding box center [497, 474] width 834 height 274
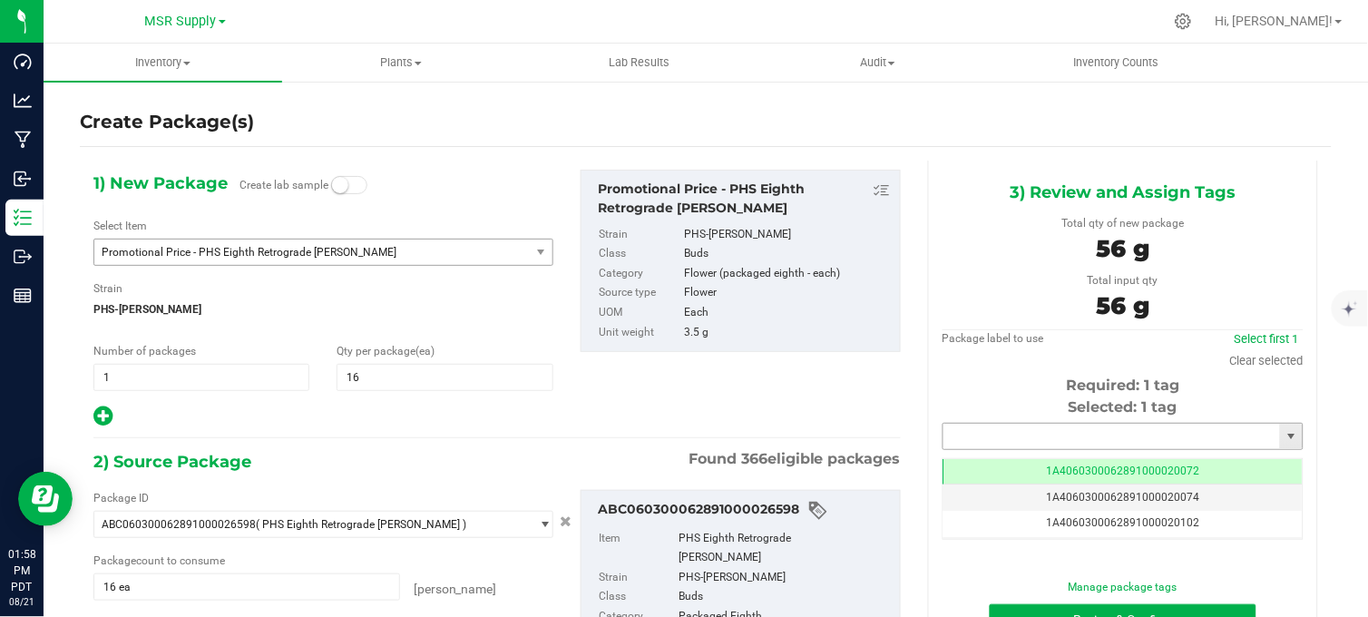
click at [994, 438] on input "text" at bounding box center [1111, 435] width 336 height 25
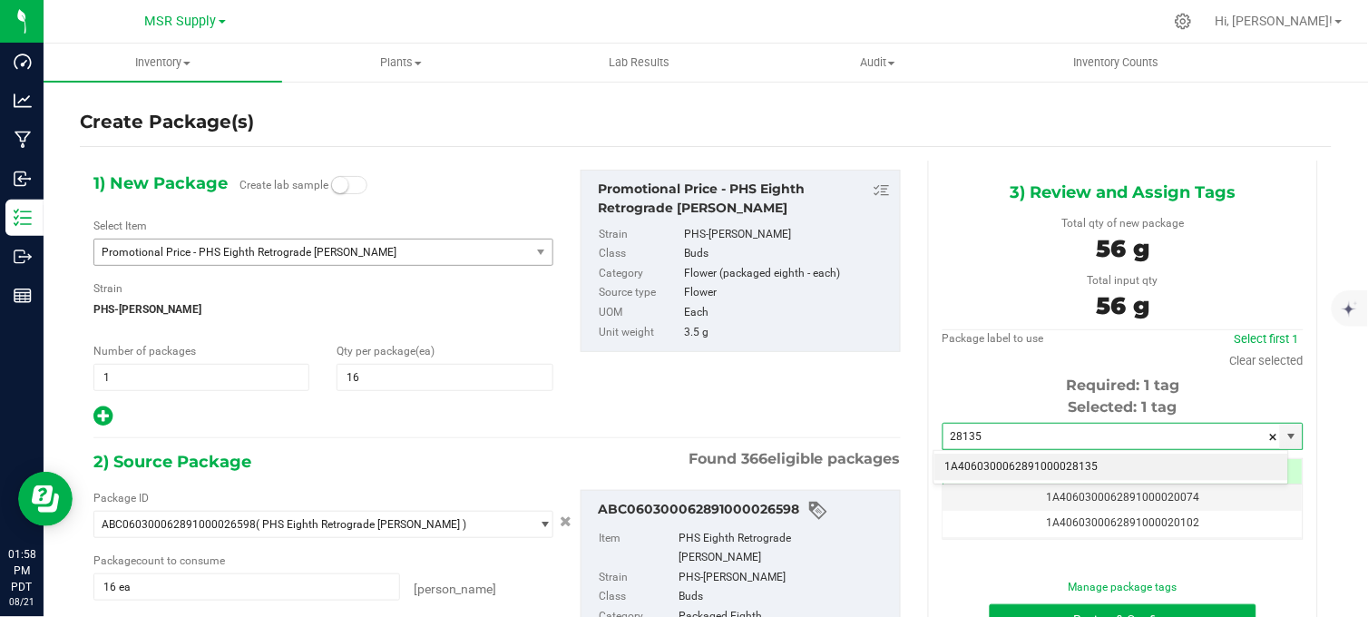
click at [993, 463] on li "1A4060300062891000028135" at bounding box center [1111, 466] width 355 height 27
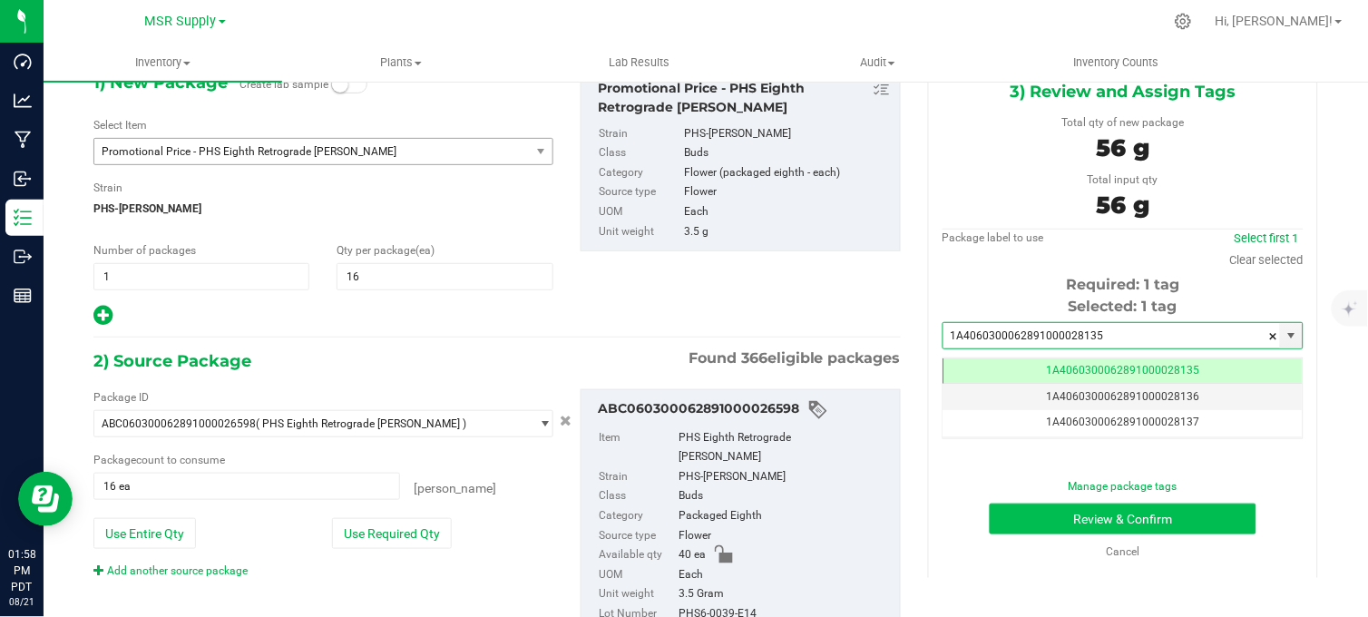
type input "1A4060300062891000028135"
click at [1040, 509] on button "Review & Confirm" at bounding box center [1122, 518] width 267 height 31
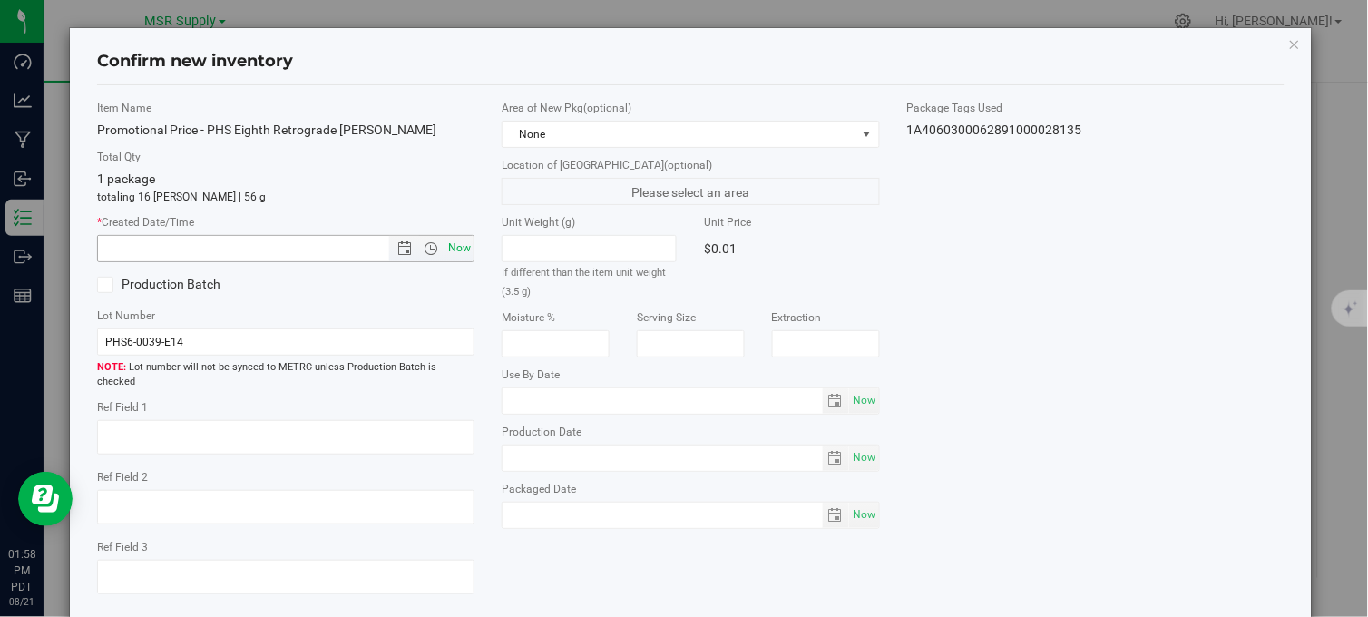
click at [444, 247] on span "Now" at bounding box center [459, 248] width 31 height 26
type input "8/21/2025 1:58 PM"
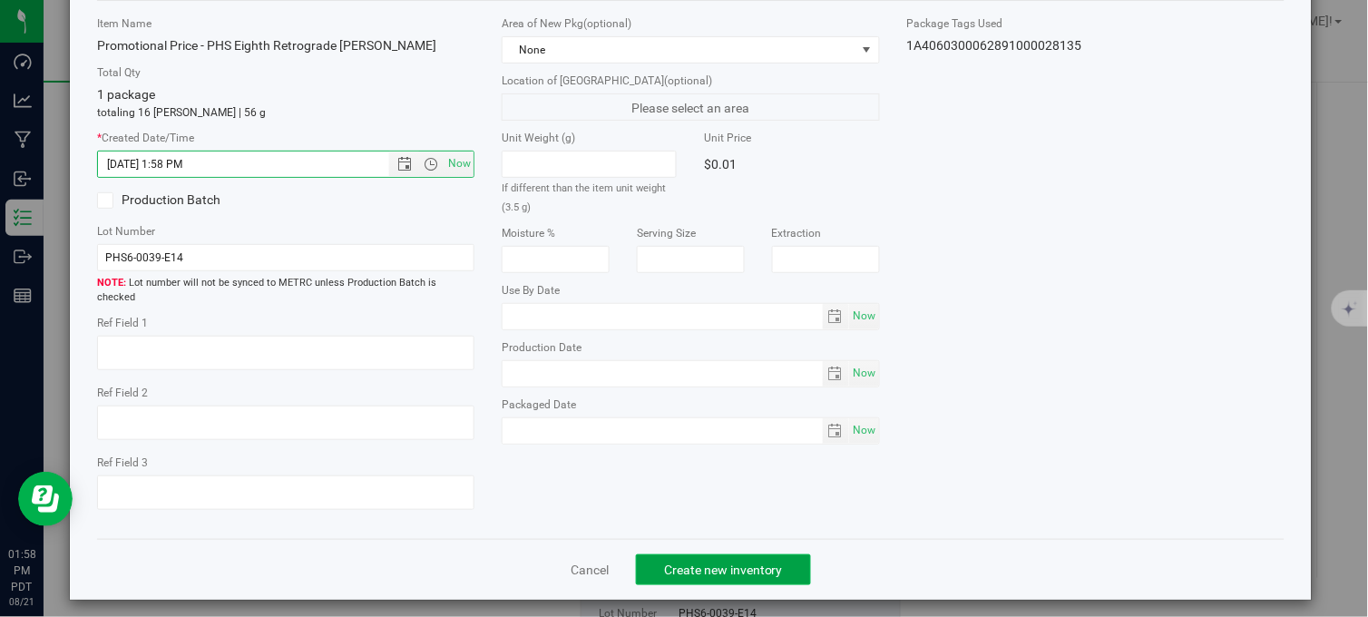
click at [706, 562] on span "Create new inventory" at bounding box center [723, 569] width 119 height 15
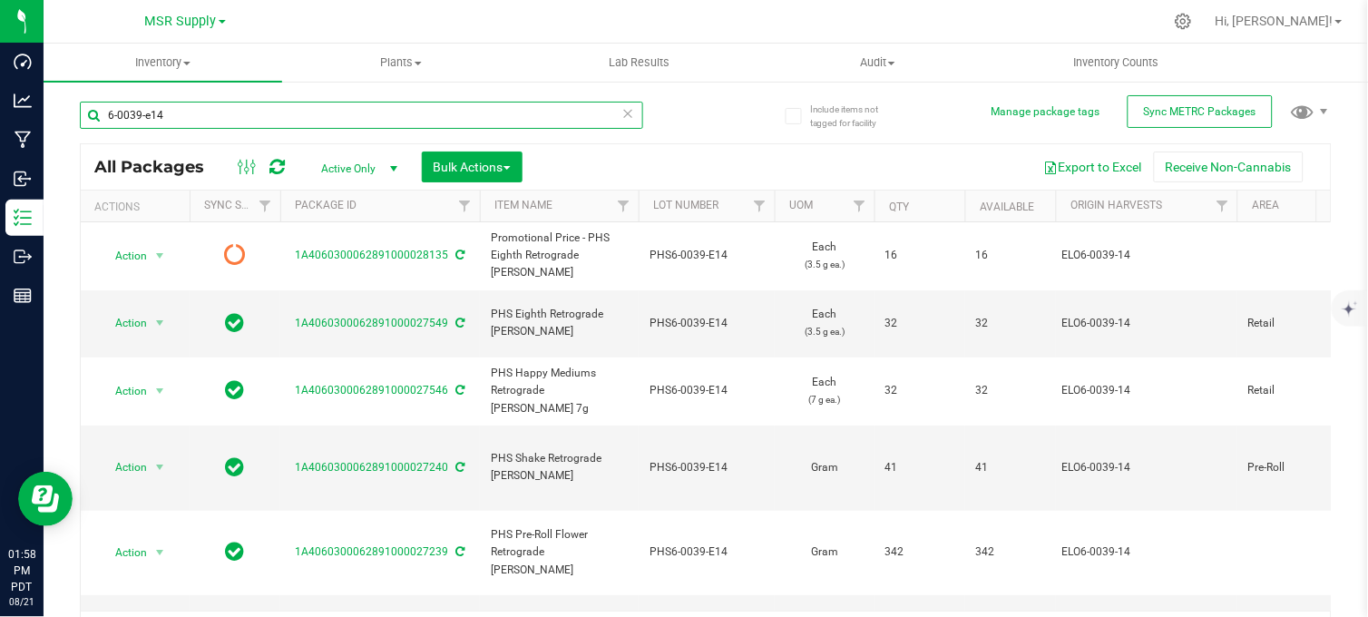
drag, startPoint x: 149, startPoint y: 125, endPoint x: 75, endPoint y: 128, distance: 73.5
click at [75, 128] on div "Include items not tagged for facility Manage package tags Sync METRC Packages 6…" at bounding box center [706, 356] width 1324 height 553
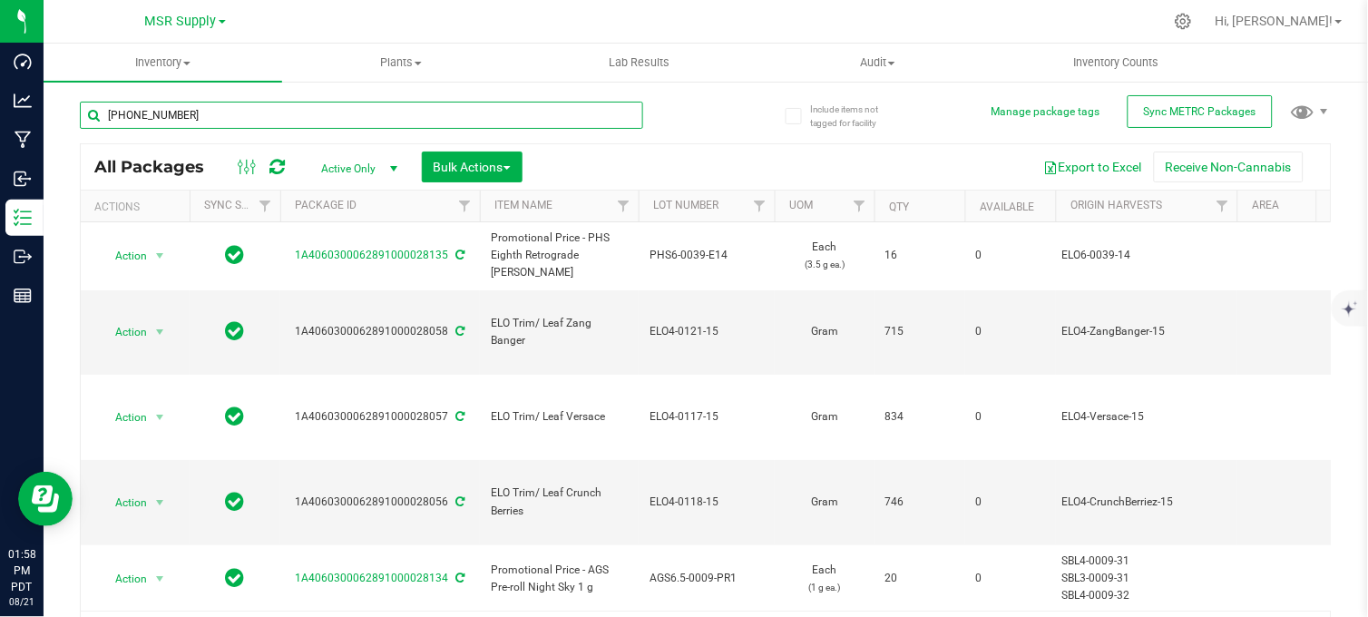
type input "5-0037-32"
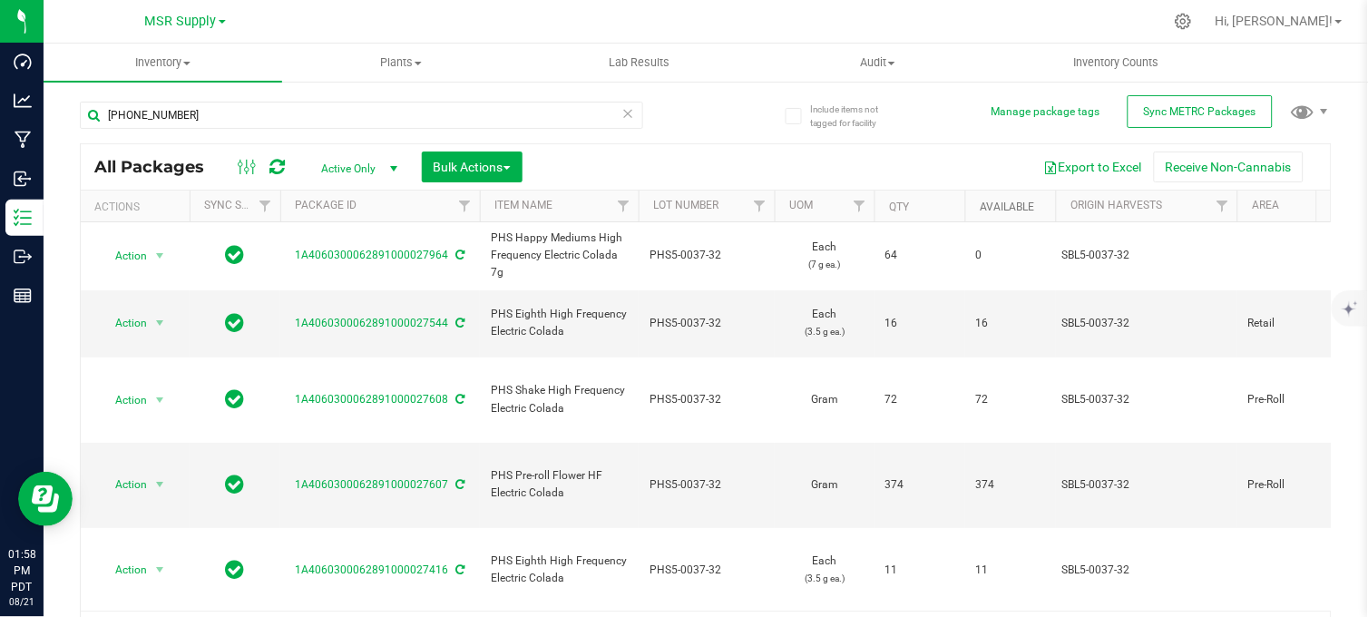
click at [995, 210] on link "Available" at bounding box center [1006, 206] width 54 height 13
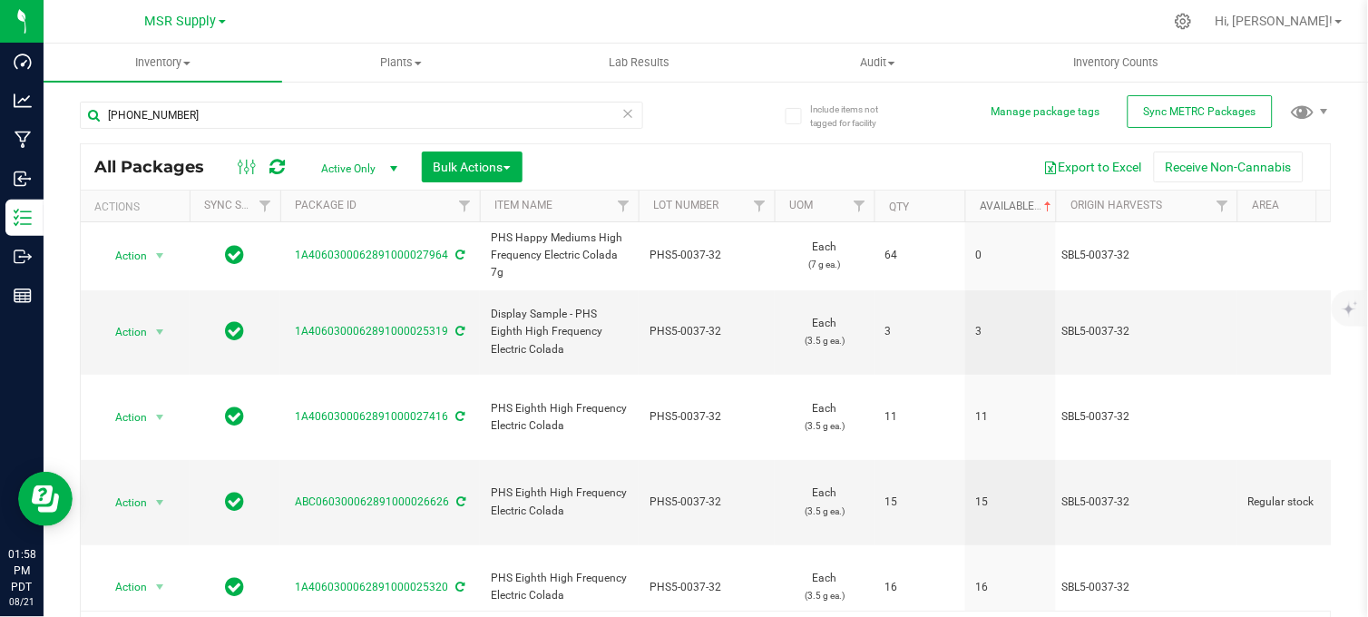
click at [995, 210] on link "Available" at bounding box center [1016, 206] width 75 height 13
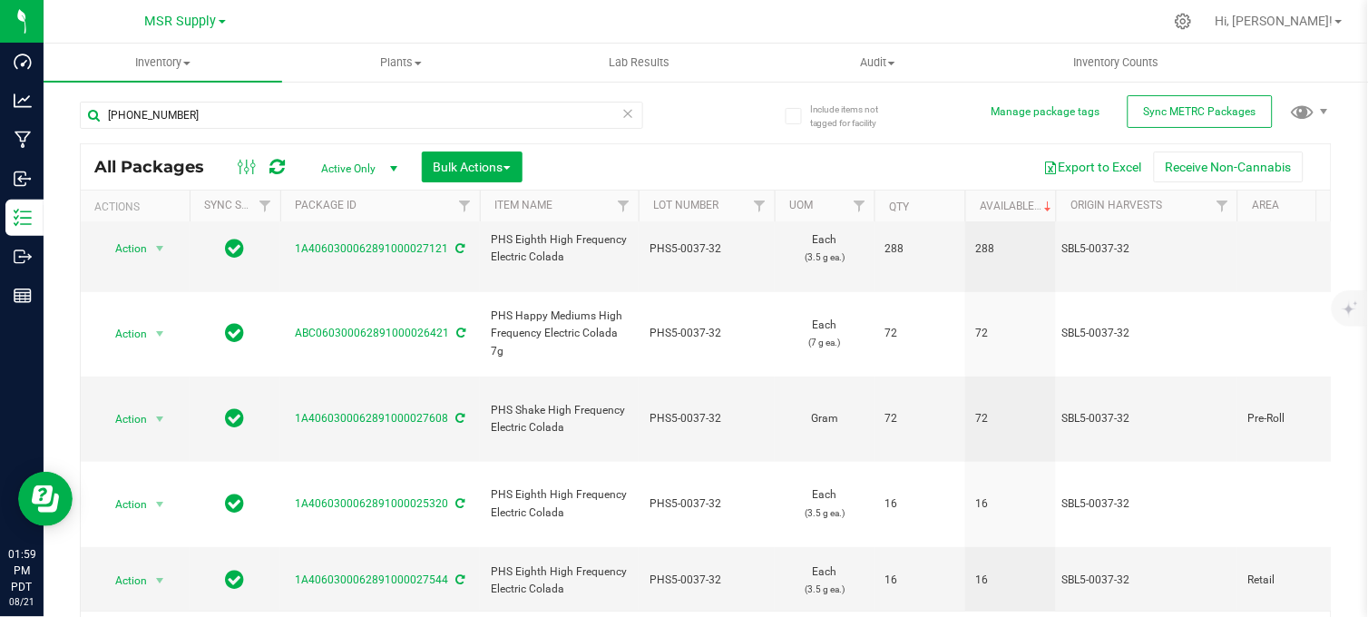
click at [183, 174] on li "Create package" at bounding box center [157, 167] width 114 height 27
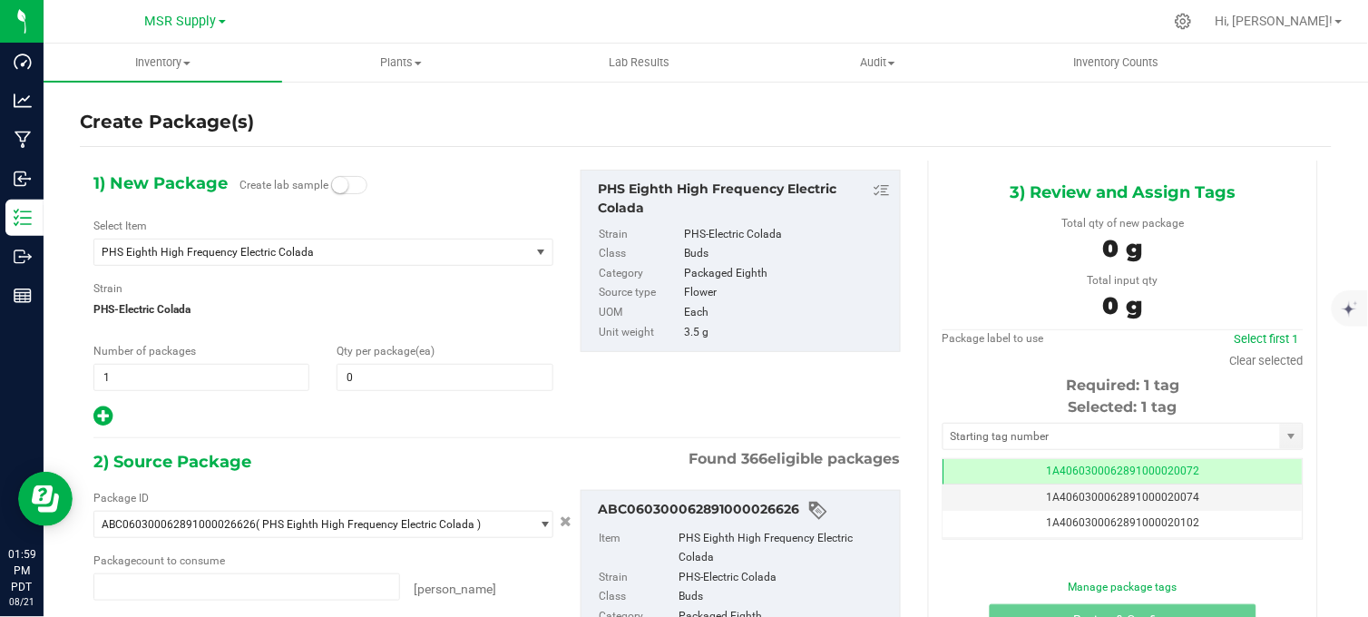
type input "0 ea"
click at [281, 255] on span "PHS Eighth High Frequency Electric Colada" at bounding box center [304, 252] width 404 height 13
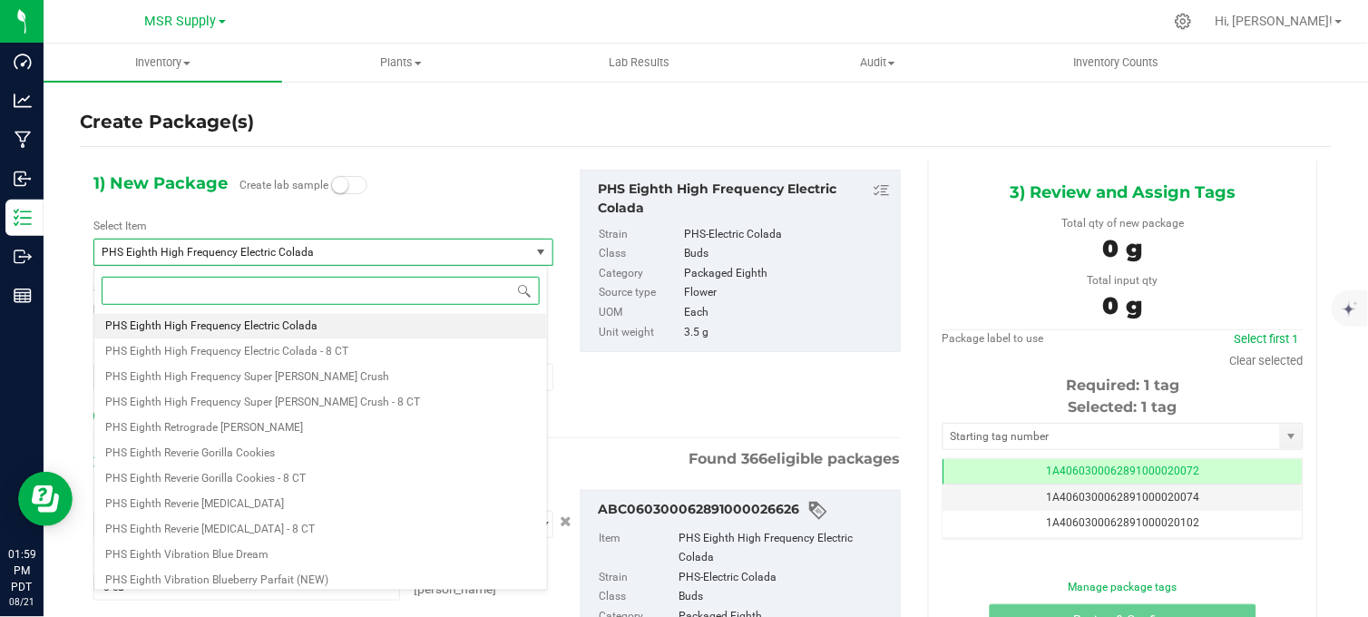
paste input "Promotional Price - PHS Eighth High Frequency Electric Colada"
type input "Promotional Price - PHS Eighth High Frequency Electric Colada"
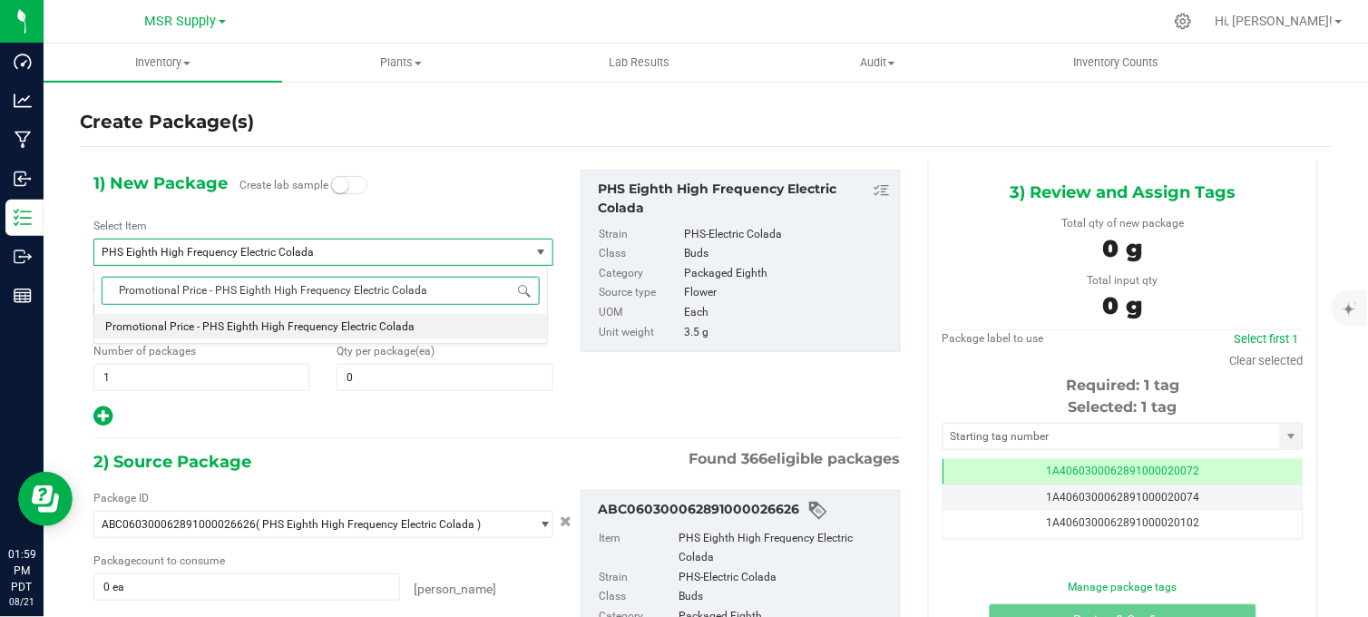
click at [330, 336] on li "Promotional Price - PHS Eighth High Frequency Electric Colada" at bounding box center [320, 326] width 453 height 25
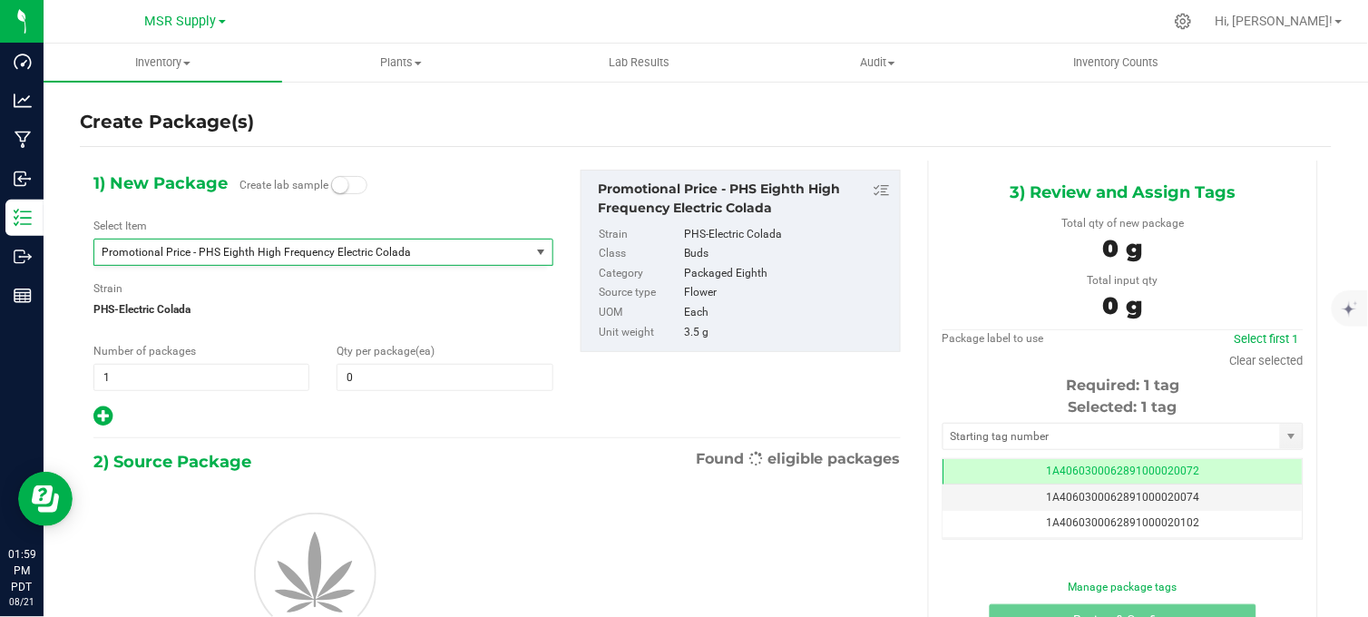
type input "0"
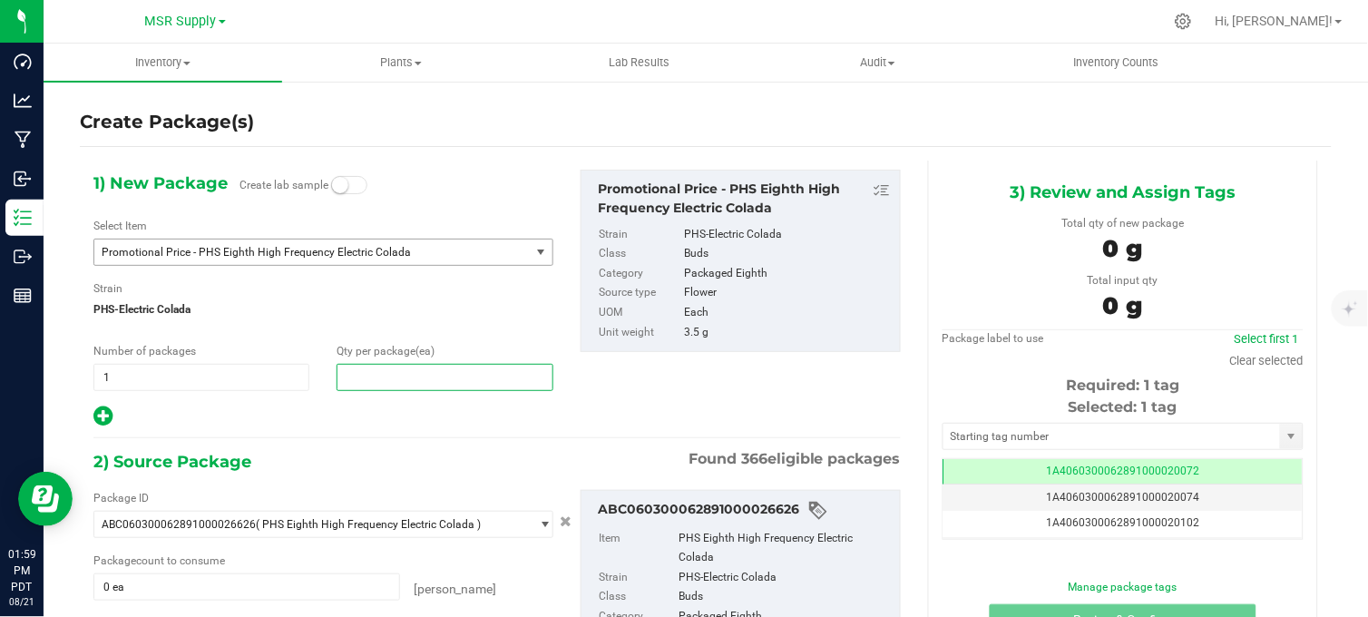
click at [374, 381] on span at bounding box center [444, 377] width 216 height 27
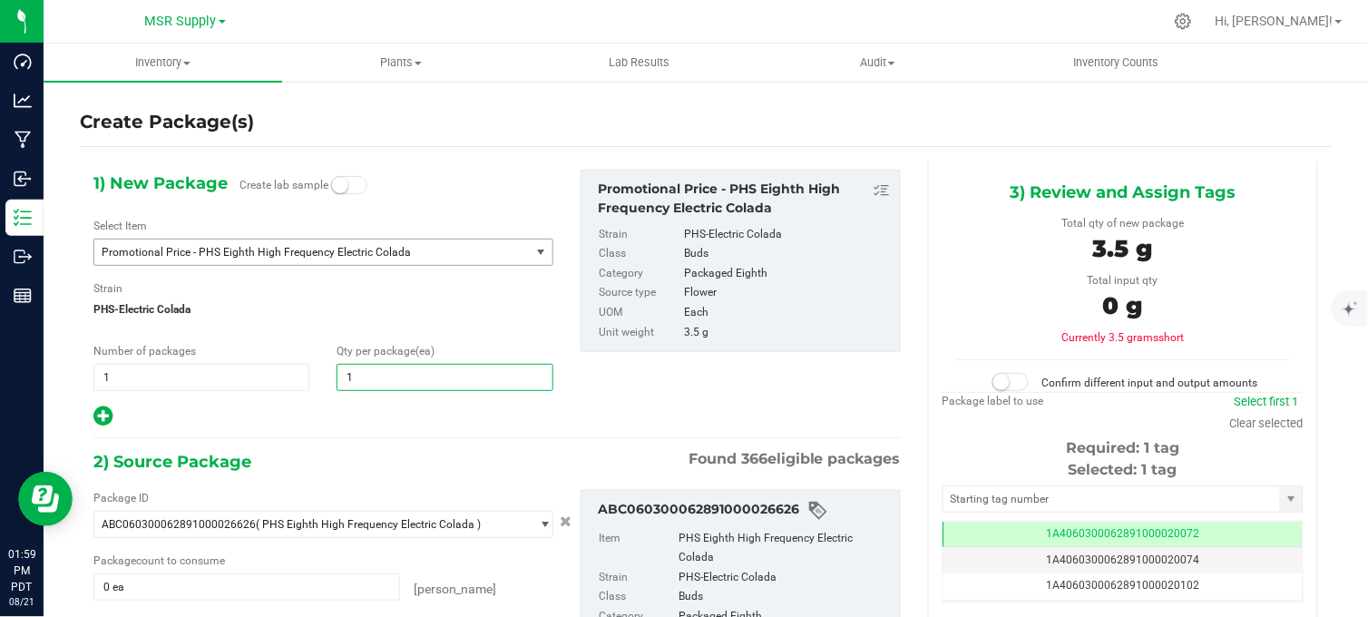
type input "14"
click at [349, 424] on div at bounding box center [323, 416] width 460 height 24
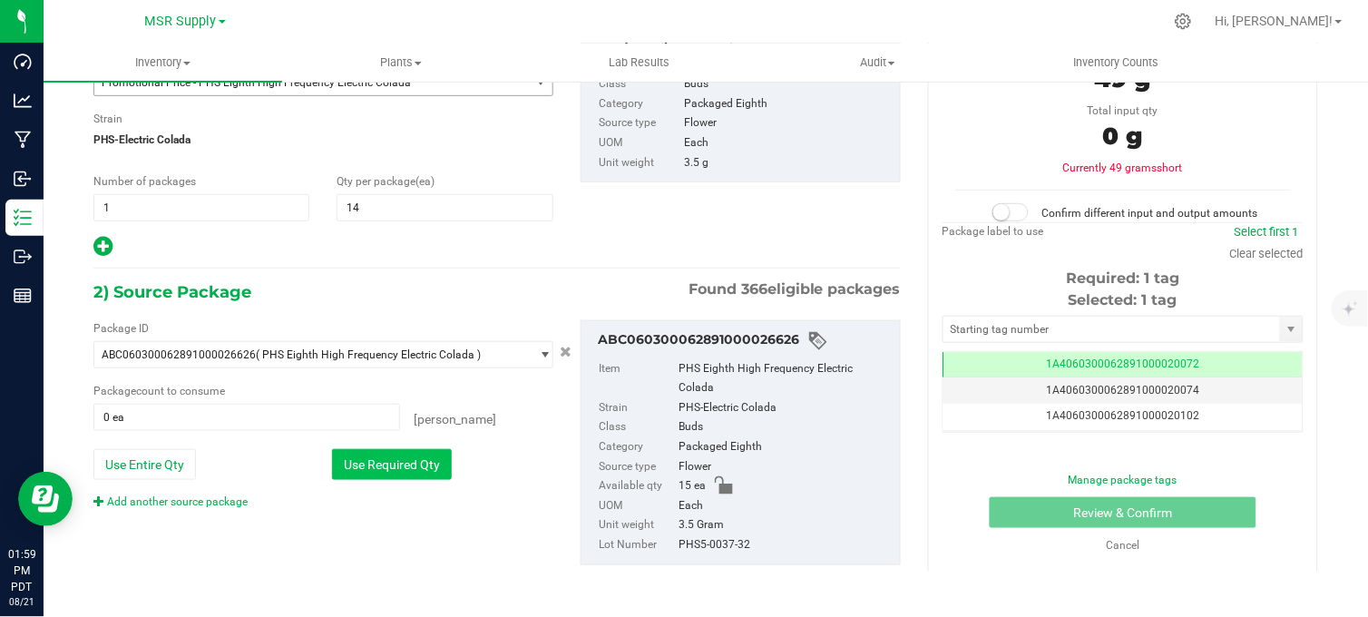
click at [373, 472] on button "Use Required Qty" at bounding box center [392, 464] width 120 height 31
type input "14 ea"
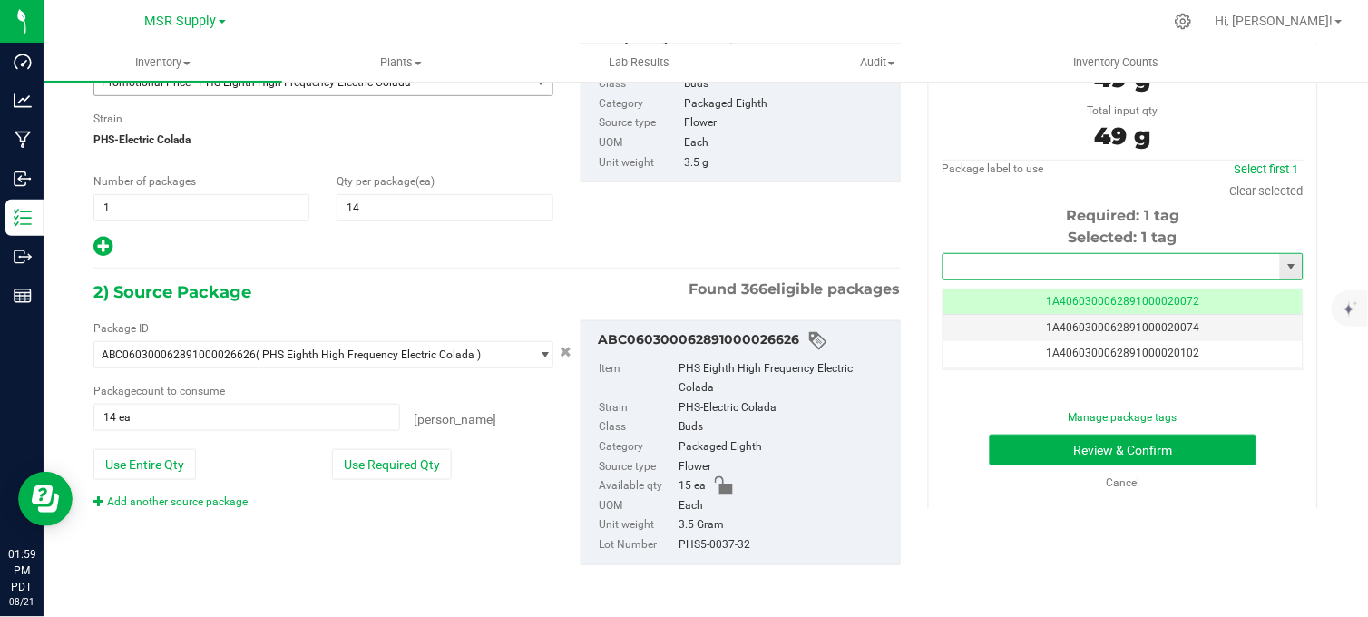
click at [1062, 275] on input "text" at bounding box center [1111, 266] width 336 height 25
click at [1017, 301] on li "1A4060300062891000028136" at bounding box center [1111, 296] width 355 height 27
type input "1A4060300062891000028136"
click at [1027, 440] on button "Review & Confirm" at bounding box center [1122, 449] width 267 height 31
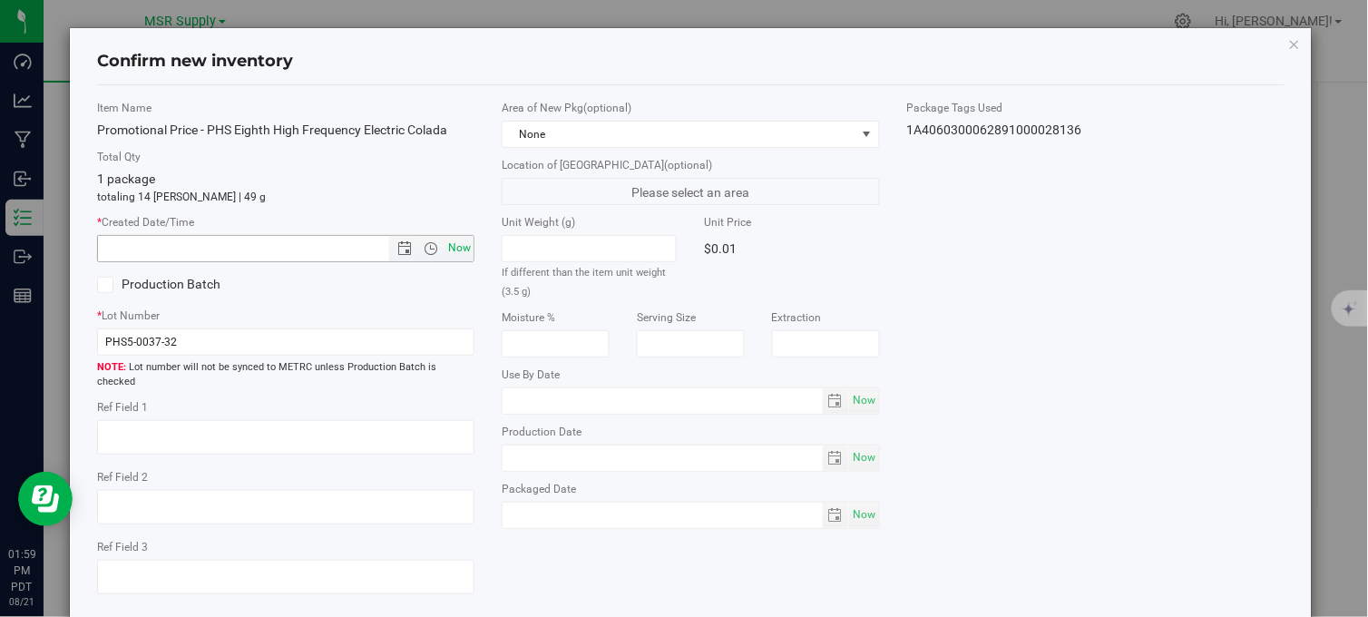
click at [465, 248] on span "Now" at bounding box center [459, 248] width 31 height 26
type input "8/21/2025 1:59 PM"
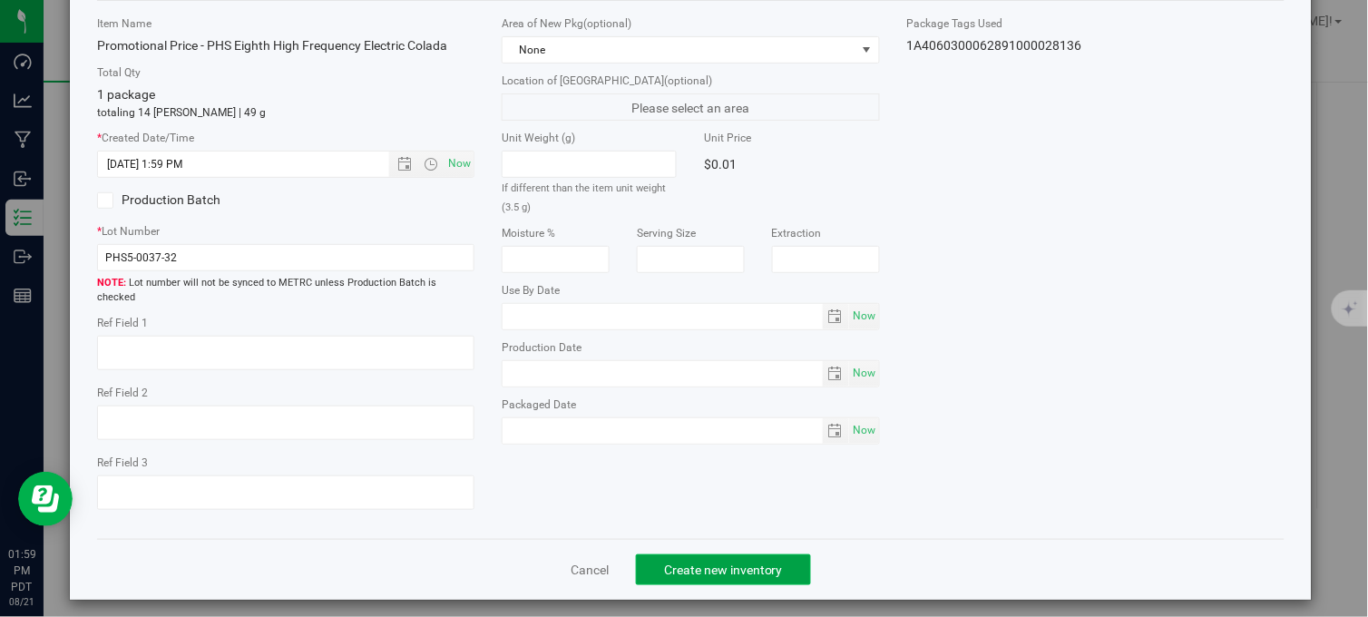
click at [667, 566] on button "Create new inventory" at bounding box center [723, 569] width 175 height 31
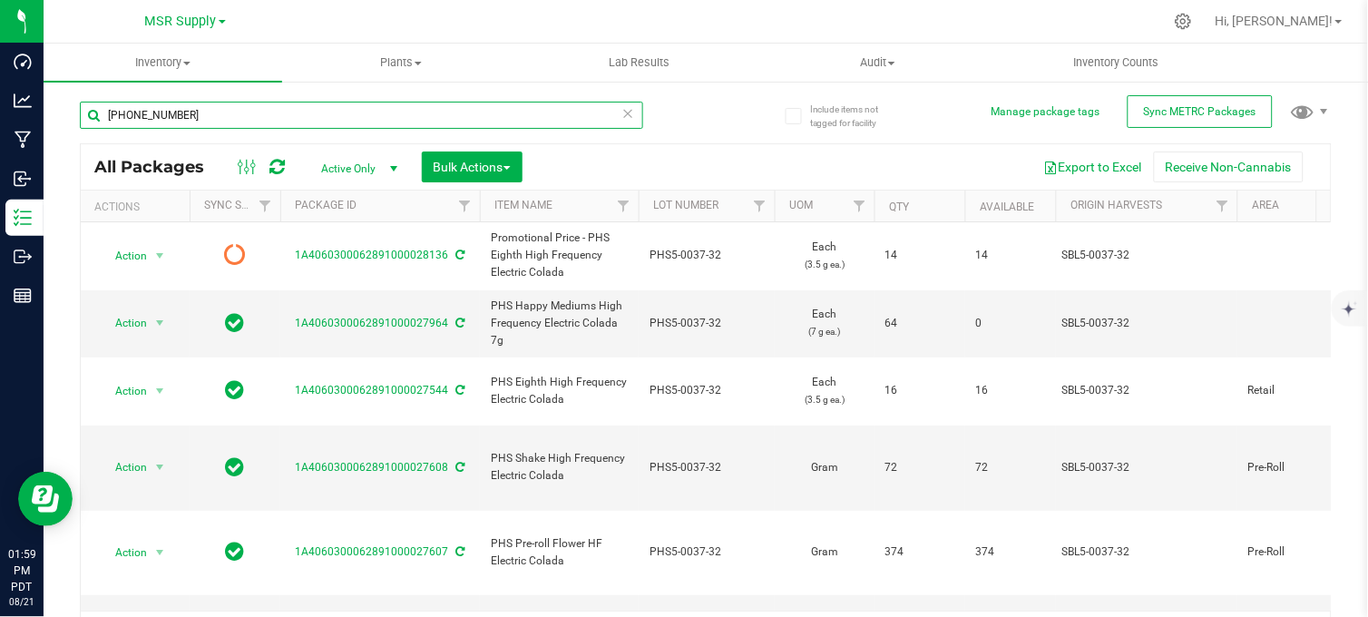
drag, startPoint x: 172, startPoint y: 122, endPoint x: 95, endPoint y: 122, distance: 77.1
click at [95, 122] on input "5-0037-32" at bounding box center [361, 115] width 563 height 27
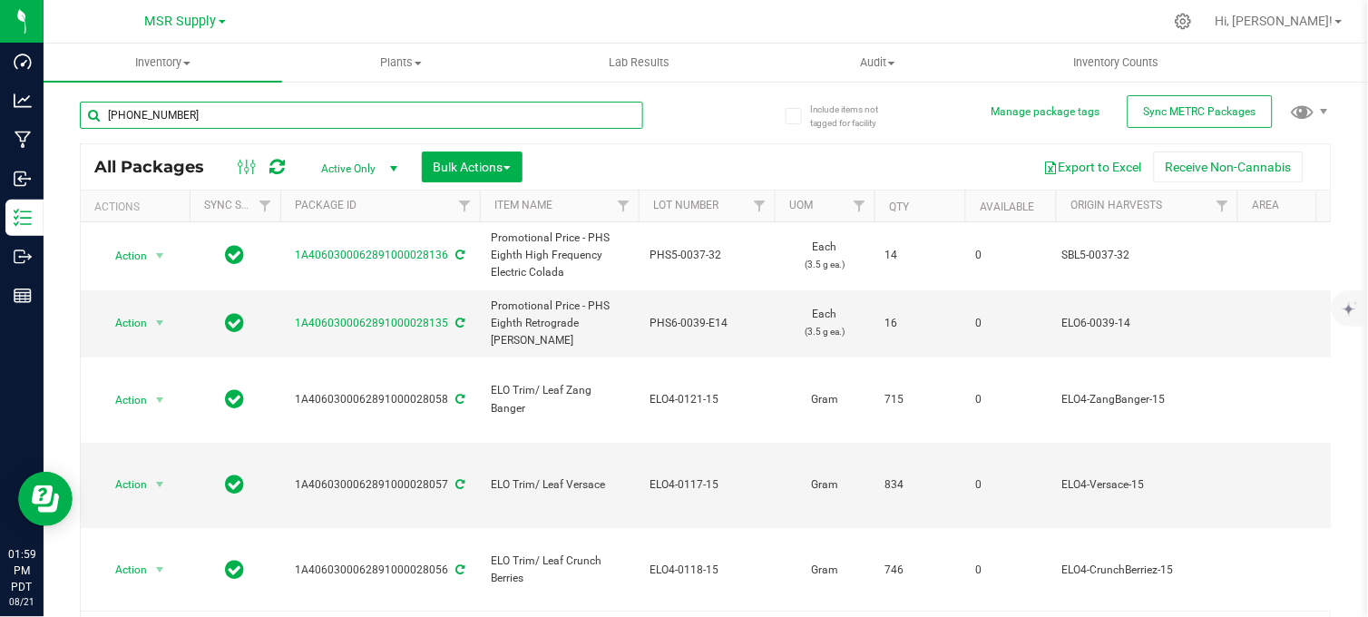
type input "4-0070-33"
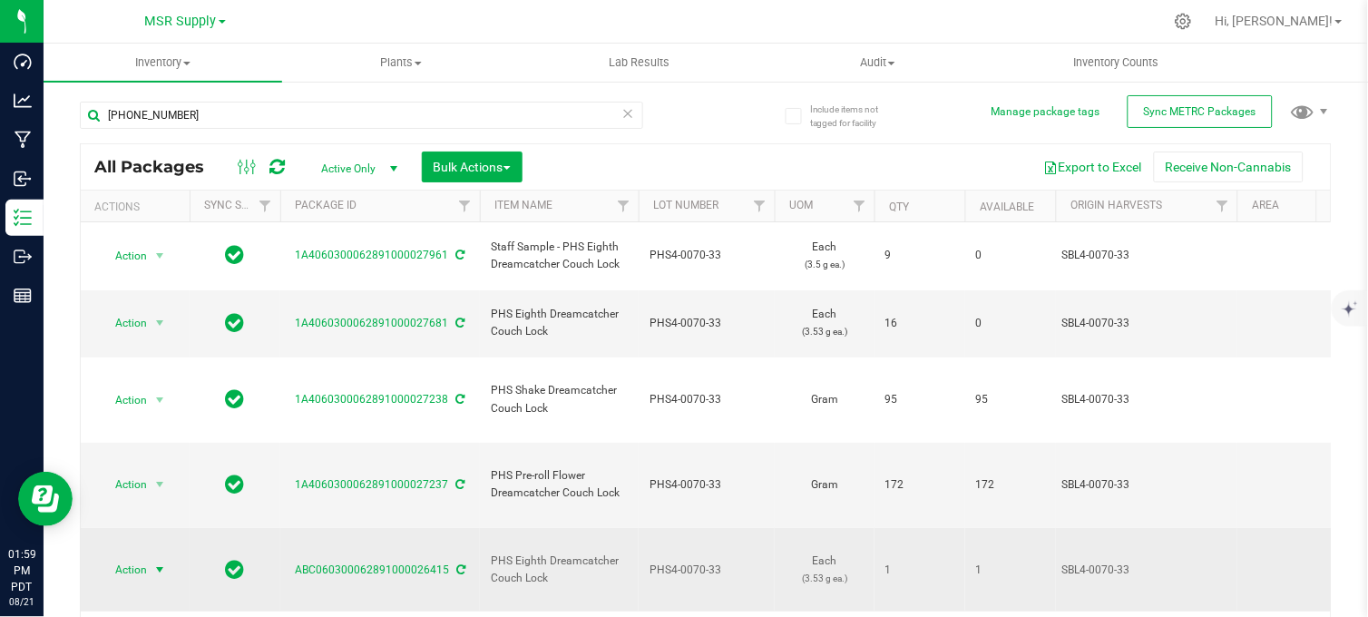
click at [165, 562] on span "select" at bounding box center [159, 569] width 15 height 15
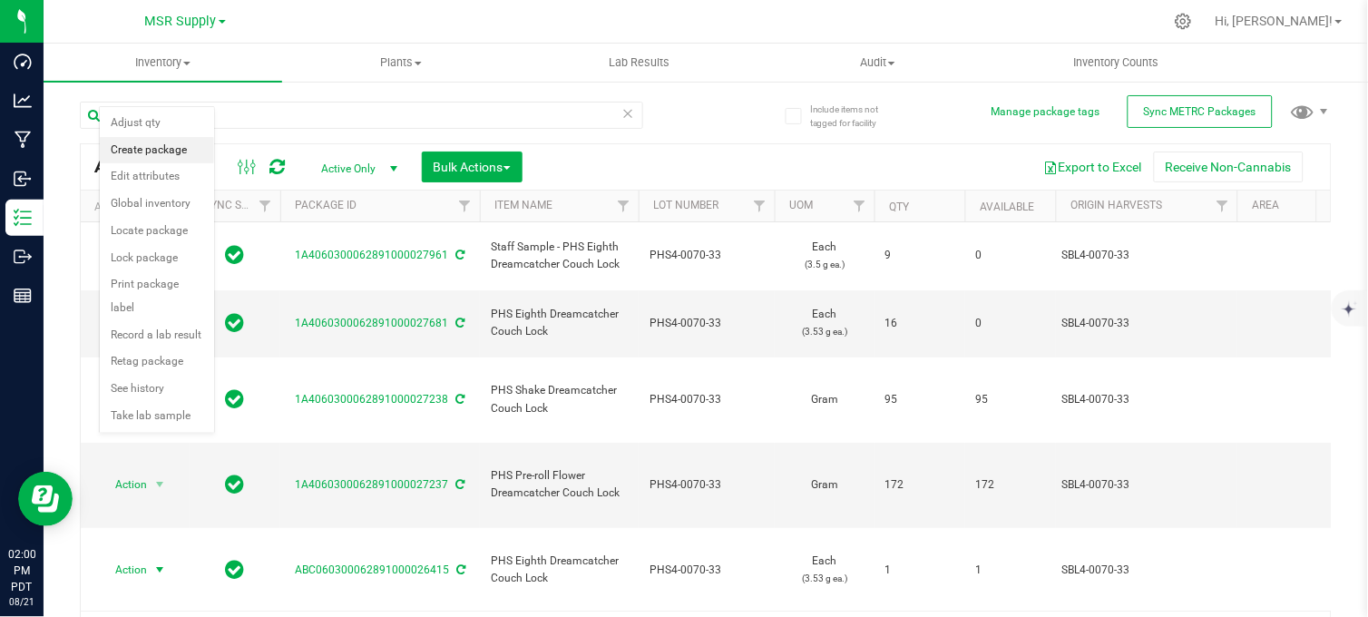
click at [169, 147] on li "Create package" at bounding box center [157, 150] width 114 height 27
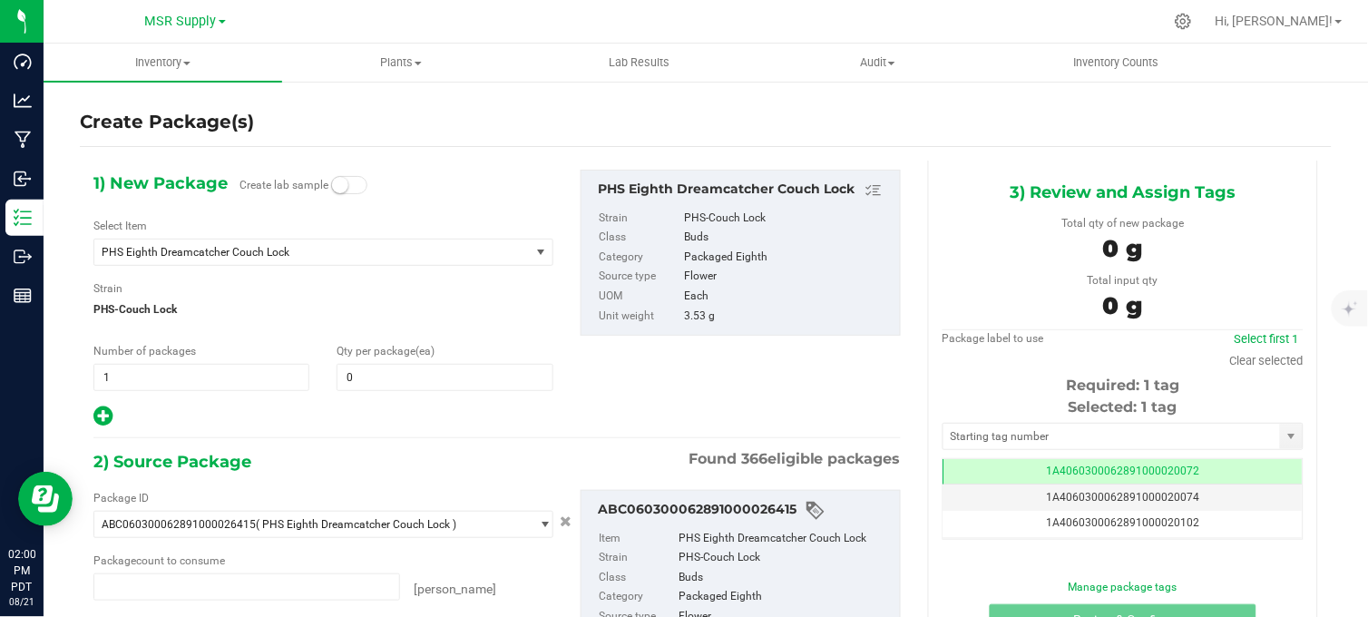
type input "0 ea"
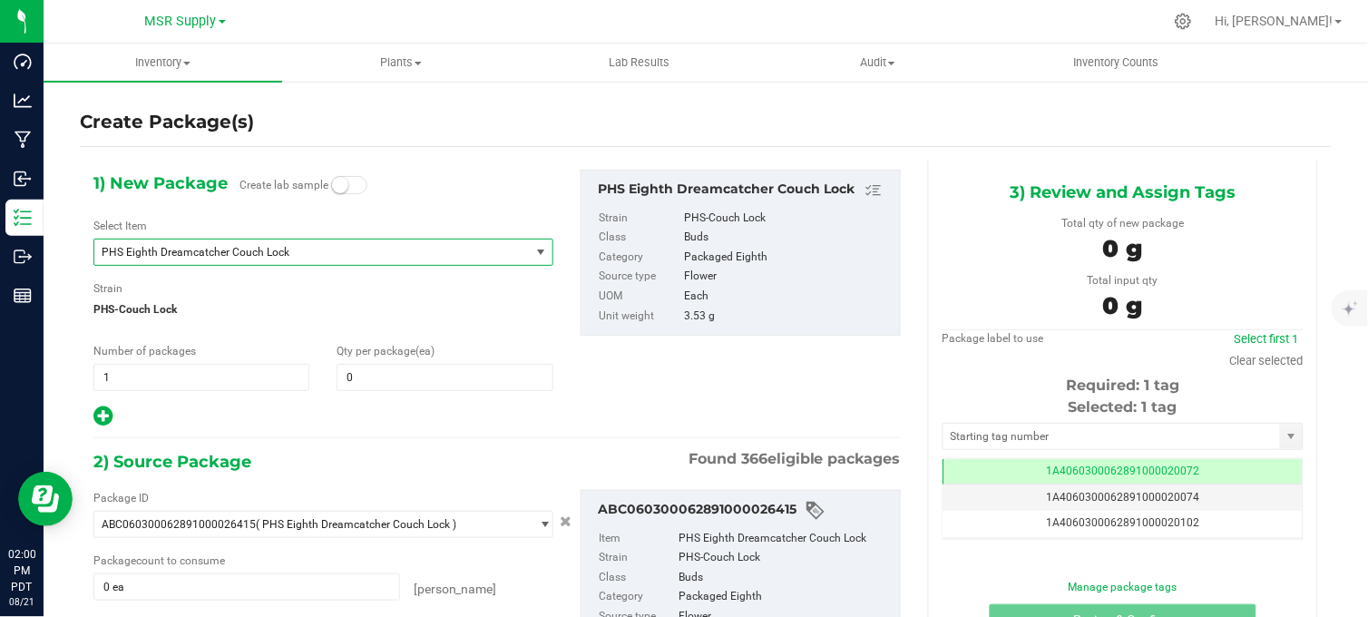
click at [242, 255] on span "PHS Eighth Dreamcatcher Couch Lock" at bounding box center [304, 252] width 404 height 13
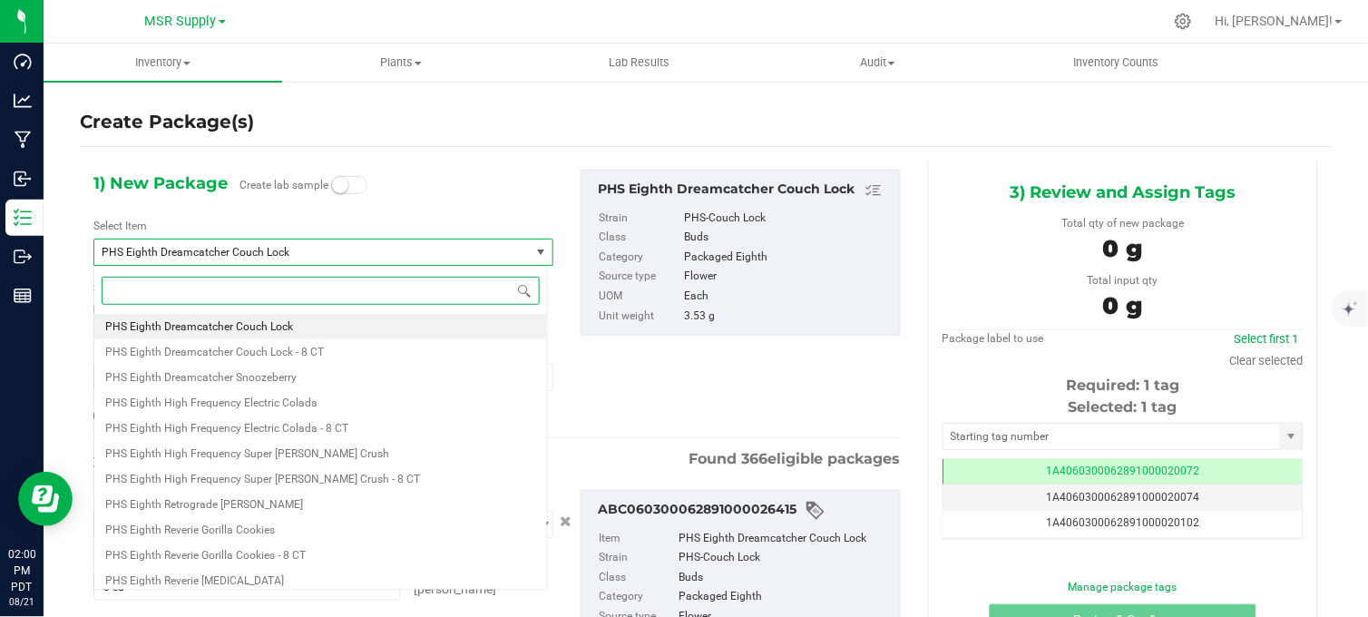
paste input "Promotional Price - PHS Eighth Dreamcatcher Couch Lock"
type input "Promotional Price - PHS Eighth Dreamcatcher Couch Lock"
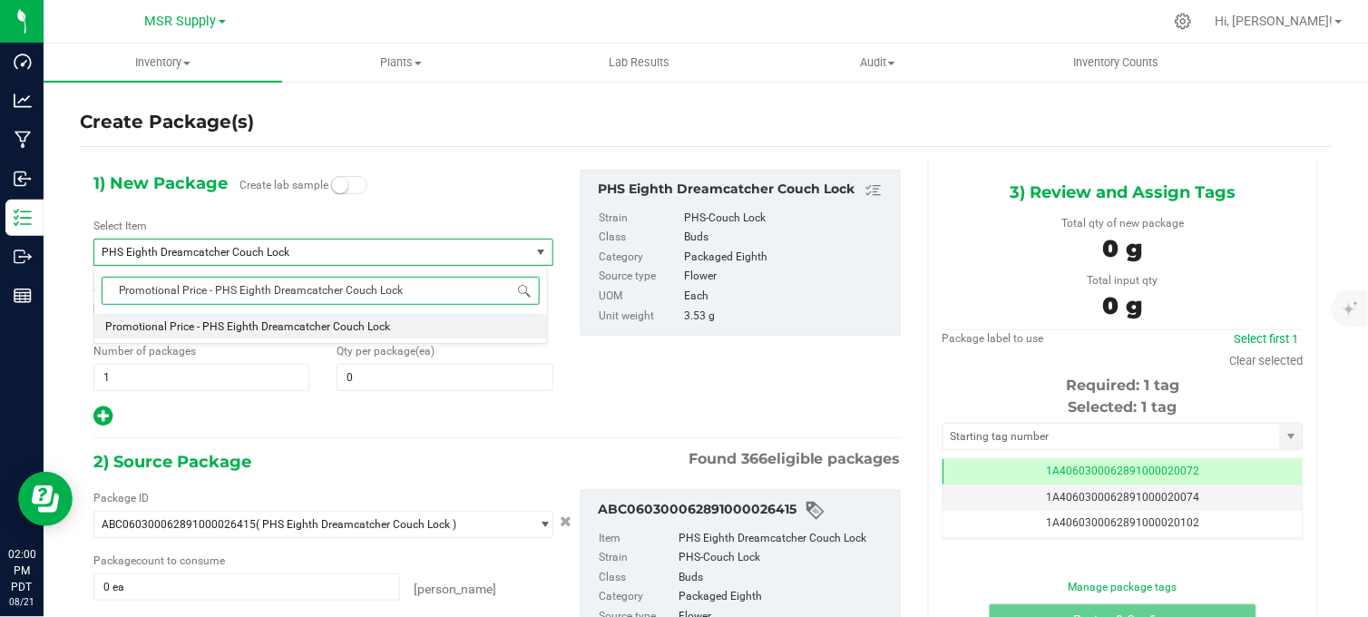
click at [287, 330] on span "Promotional Price - PHS Eighth Dreamcatcher Couch Lock" at bounding box center [247, 326] width 285 height 13
type input "0"
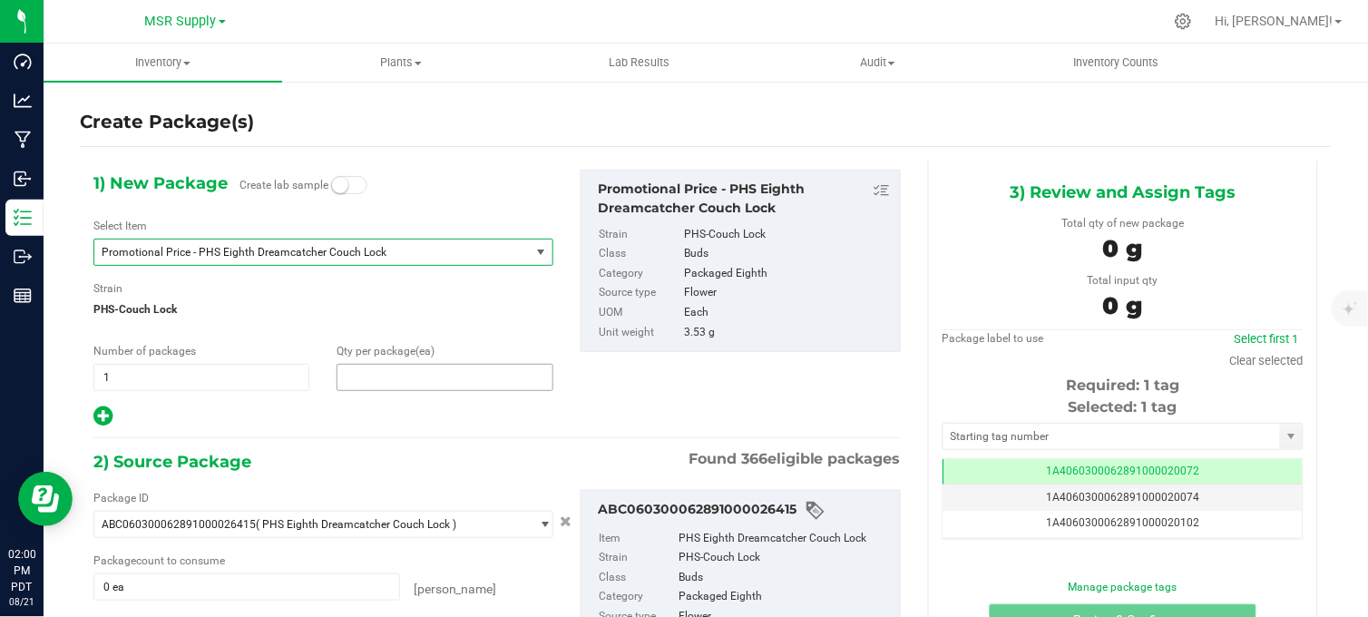
click at [359, 383] on span at bounding box center [444, 377] width 216 height 27
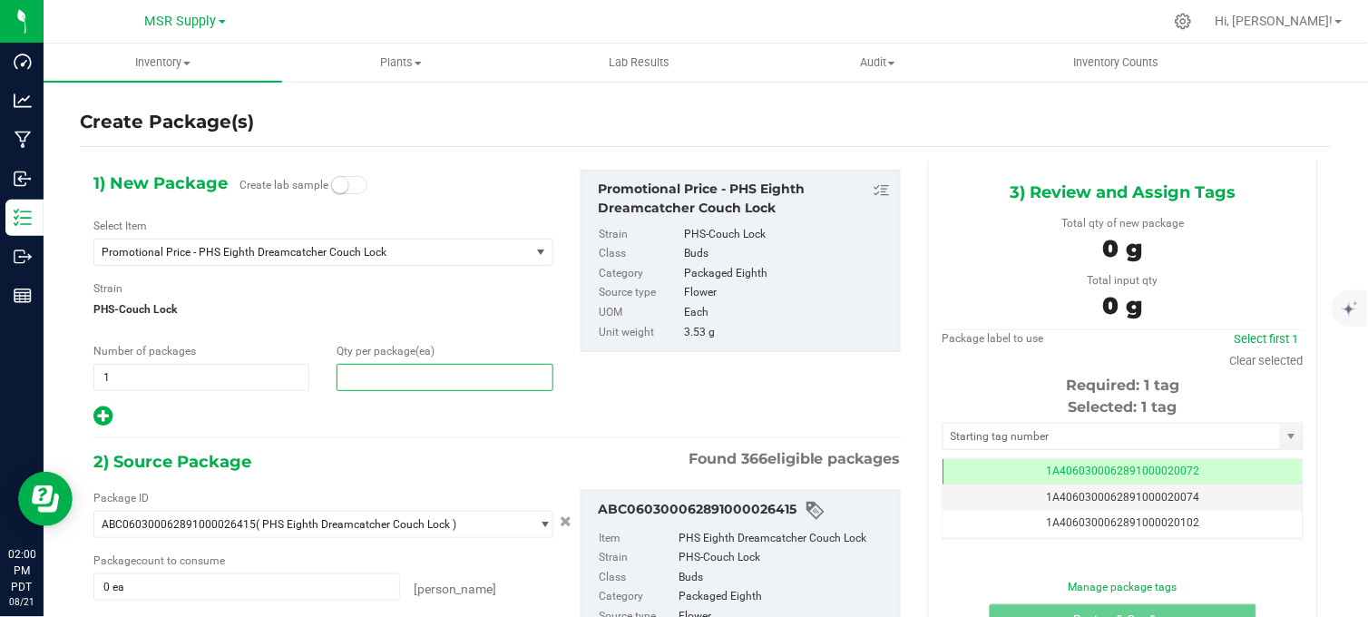
type input "1"
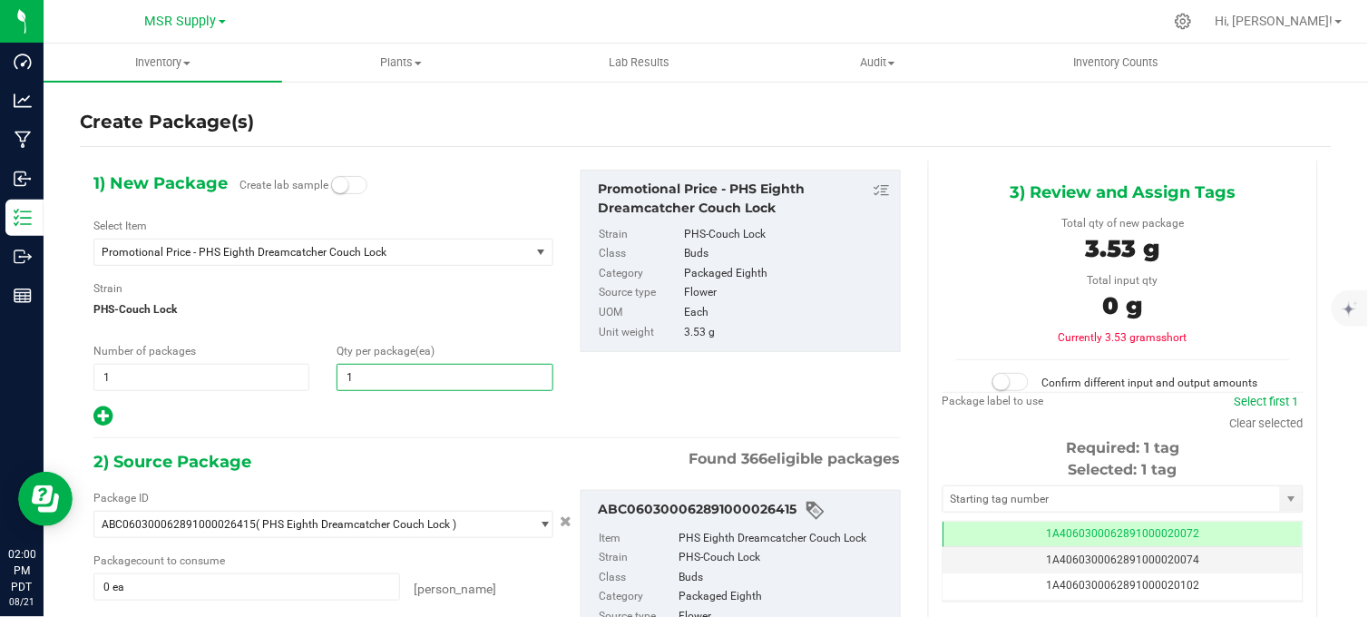
type input "1"
click at [315, 405] on div at bounding box center [323, 416] width 460 height 24
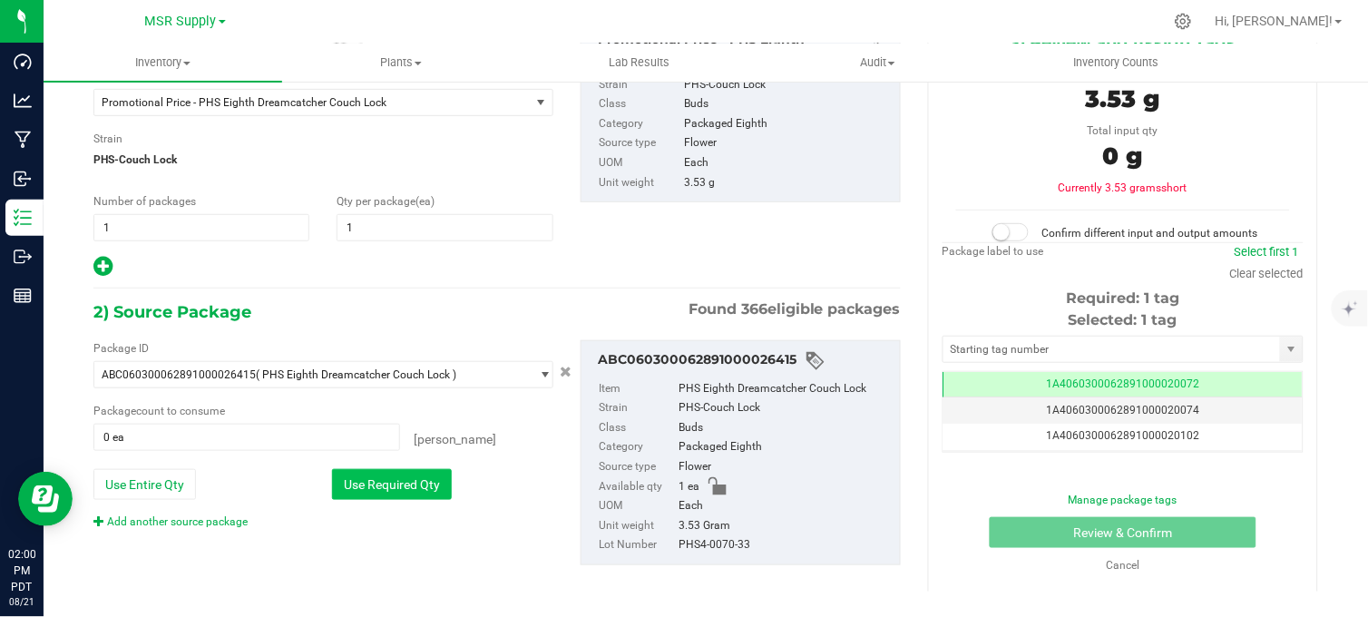
click at [365, 472] on button "Use Required Qty" at bounding box center [392, 484] width 120 height 31
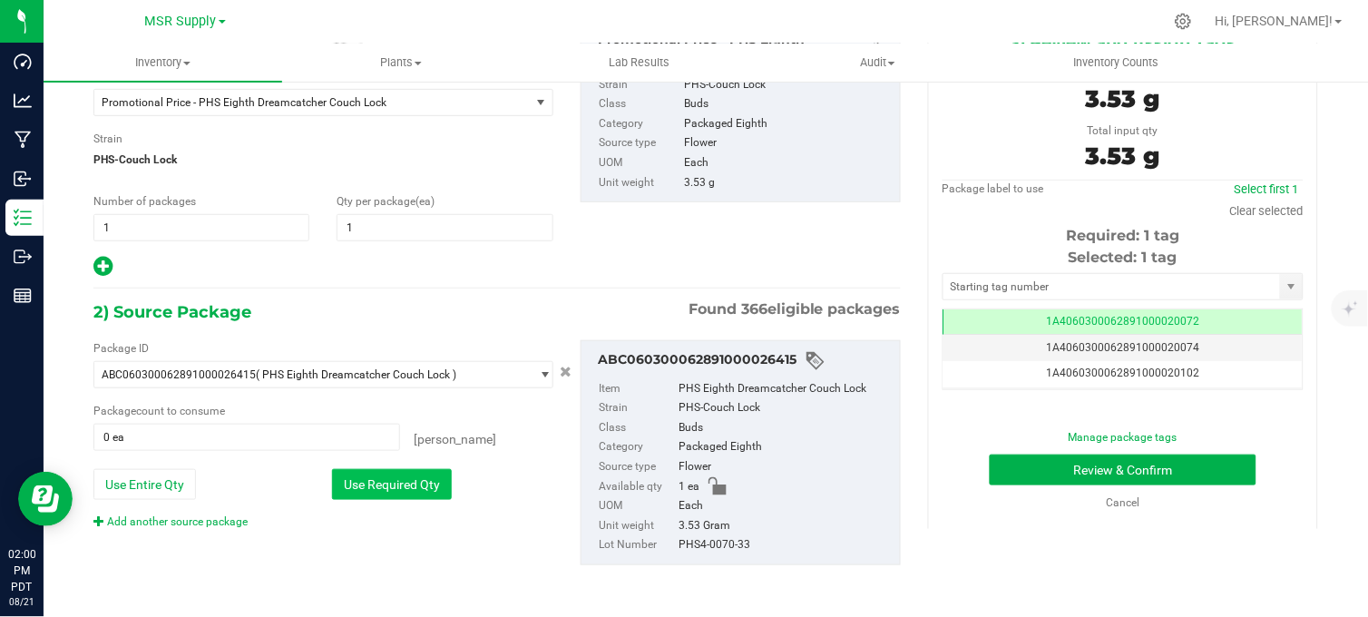
type input "1 ea"
click at [967, 277] on input "text" at bounding box center [1111, 286] width 336 height 25
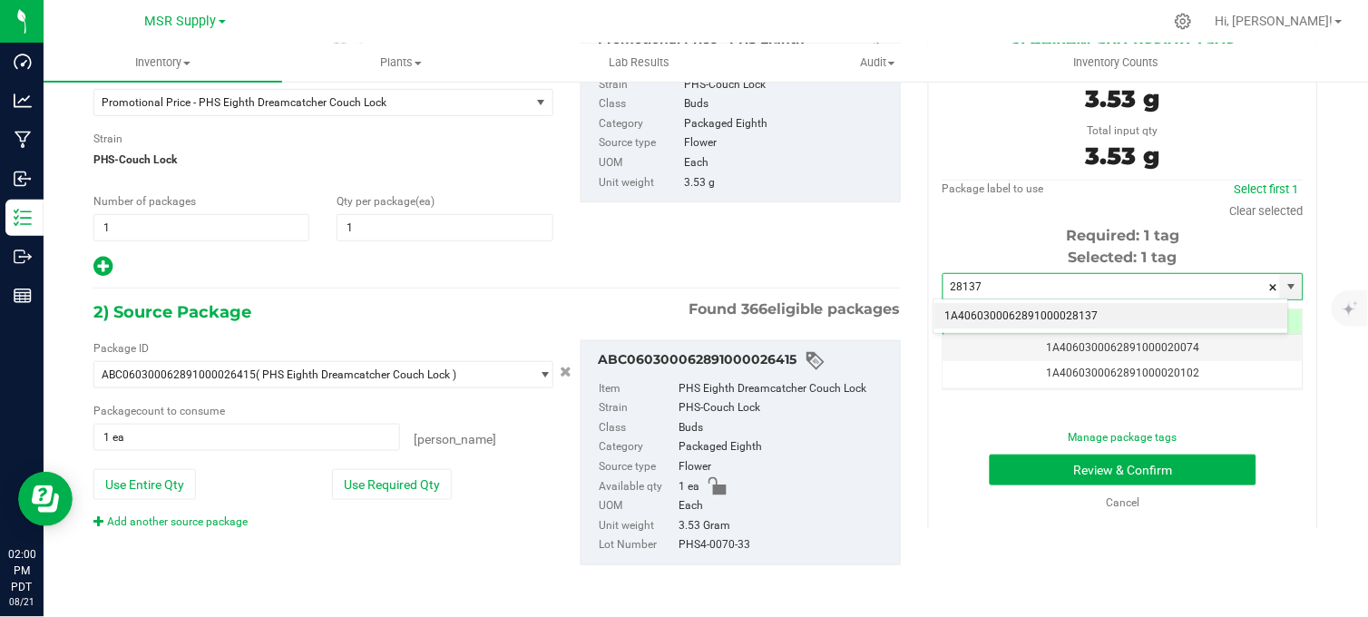
click at [984, 320] on li "1A4060300062891000028137" at bounding box center [1111, 316] width 355 height 27
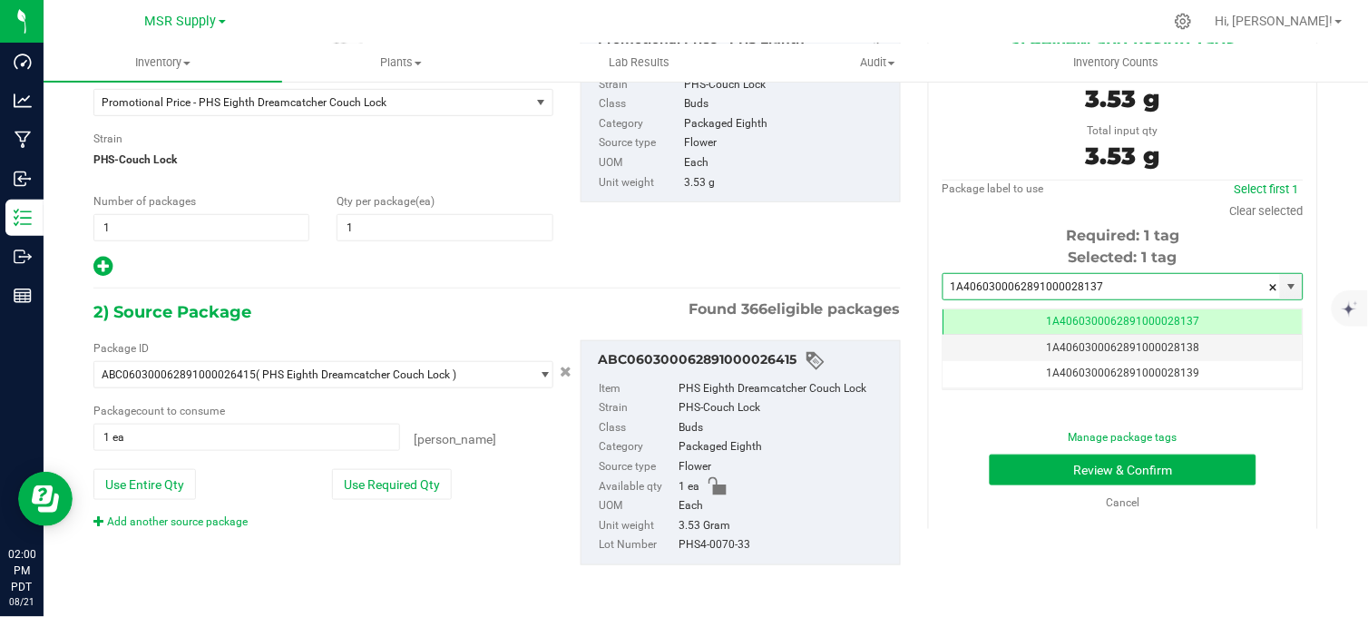
type input "1A4060300062891000028137"
click at [1043, 451] on div "Manage package tags Review & Confirm Cancel" at bounding box center [1123, 470] width 334 height 82
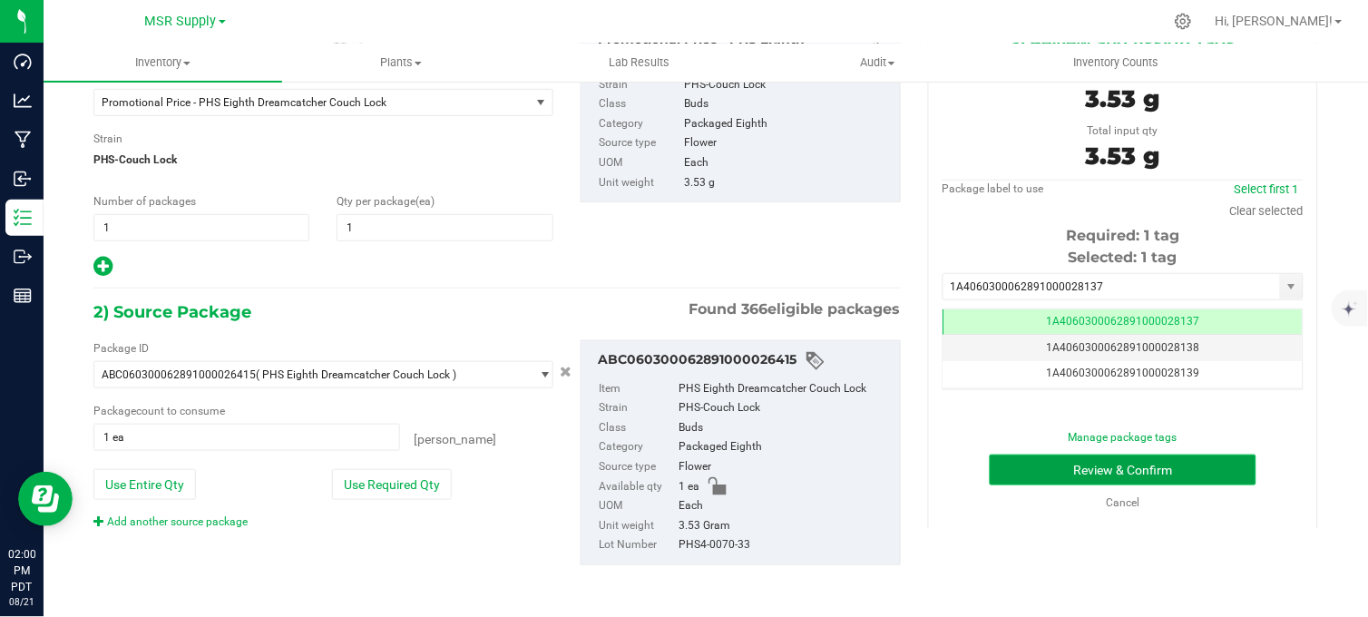
click at [1036, 460] on button "Review & Confirm" at bounding box center [1122, 469] width 267 height 31
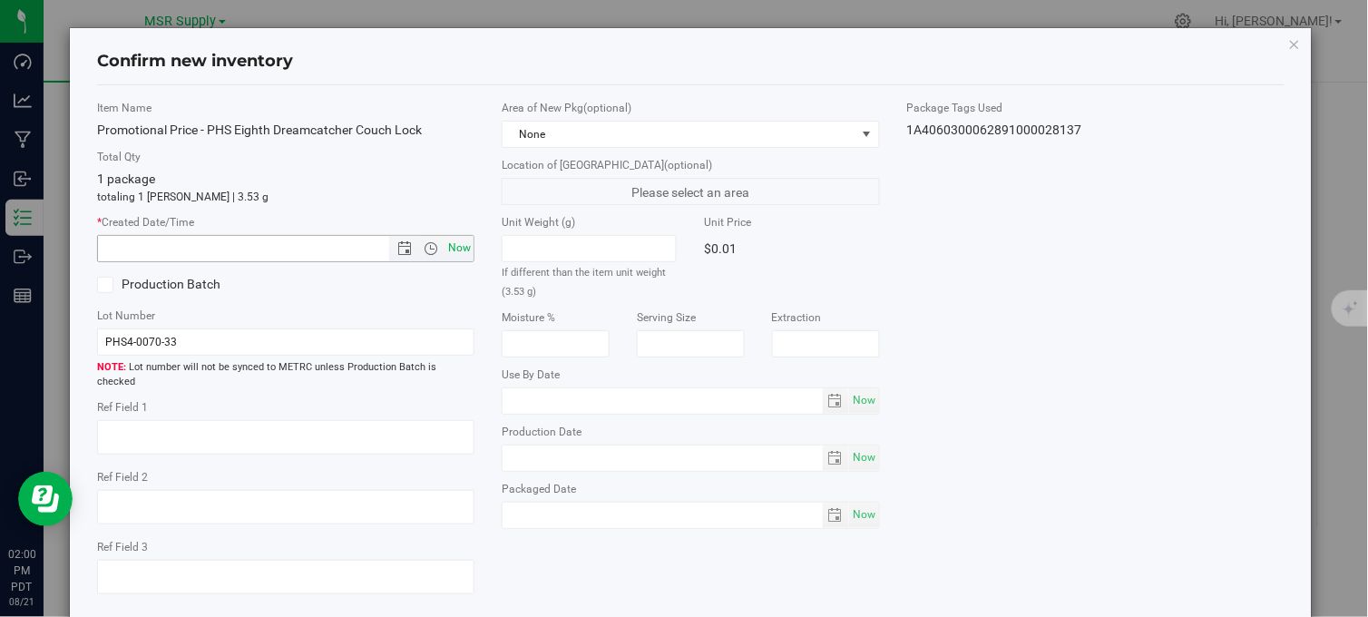
drag, startPoint x: 453, startPoint y: 247, endPoint x: 486, endPoint y: 272, distance: 41.4
click at [454, 247] on span "Now" at bounding box center [459, 248] width 31 height 26
type input "8/21/2025 2:00 PM"
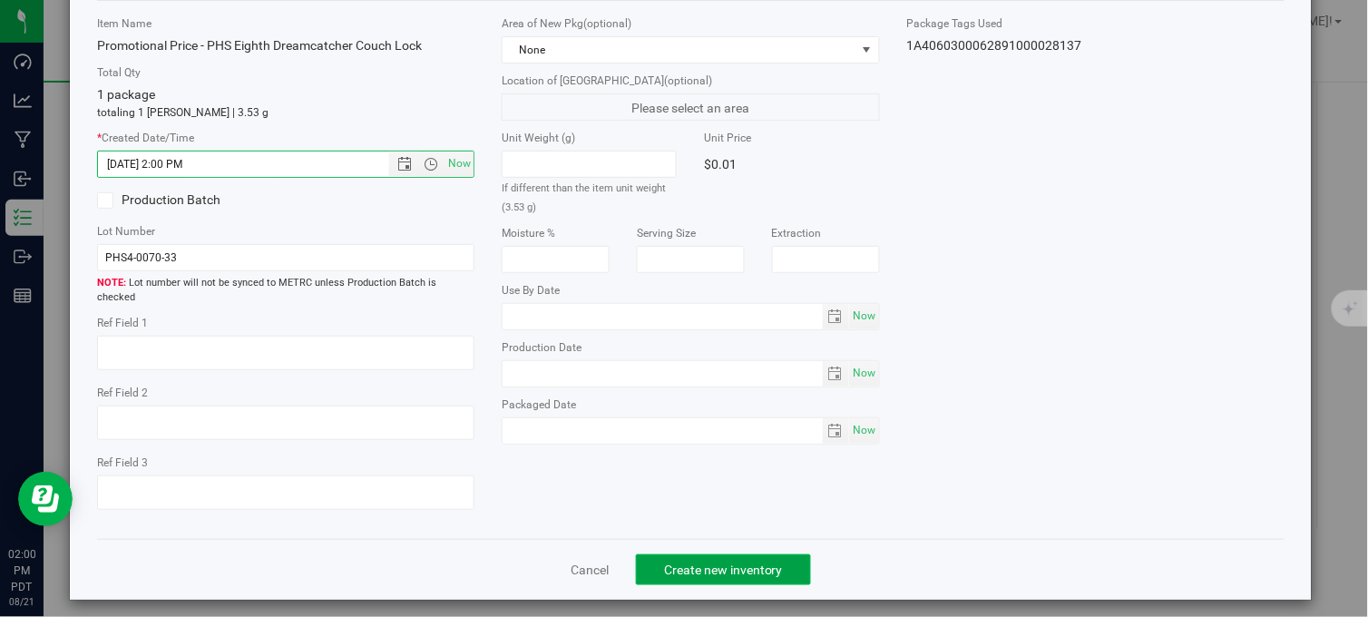
click at [647, 558] on button "Create new inventory" at bounding box center [723, 569] width 175 height 31
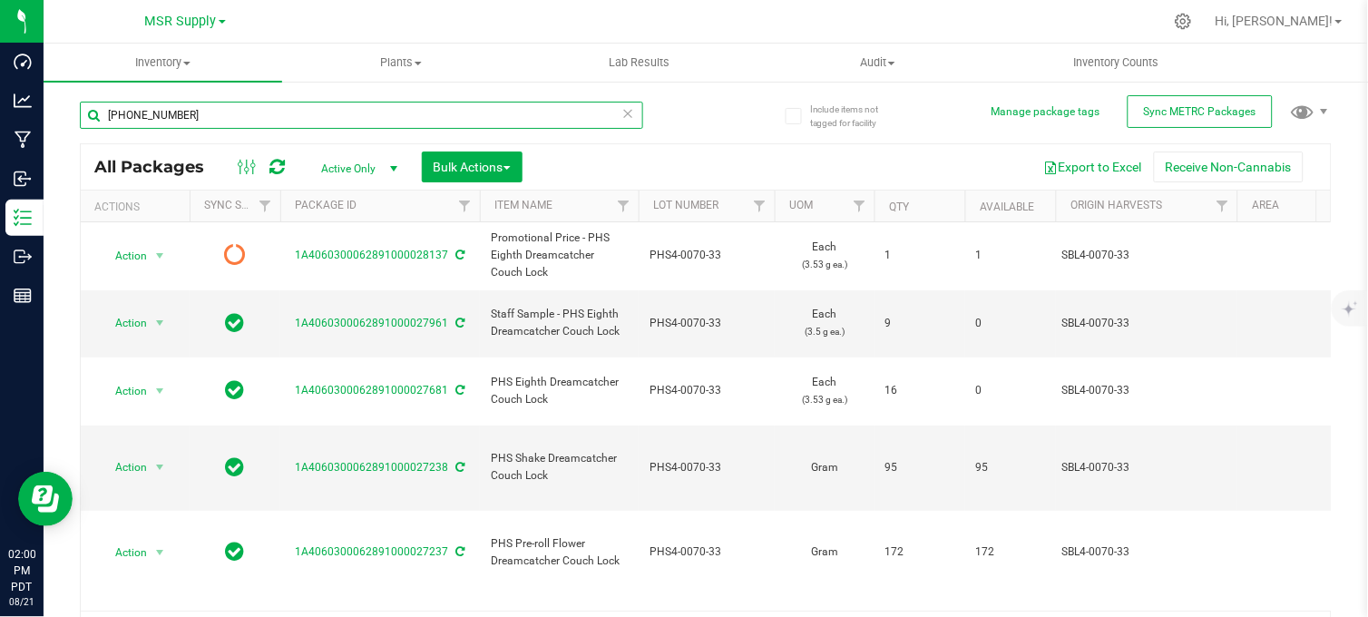
drag, startPoint x: 184, startPoint y: 120, endPoint x: 87, endPoint y: 125, distance: 97.2
click at [87, 125] on input "4-0070-33" at bounding box center [361, 115] width 563 height 27
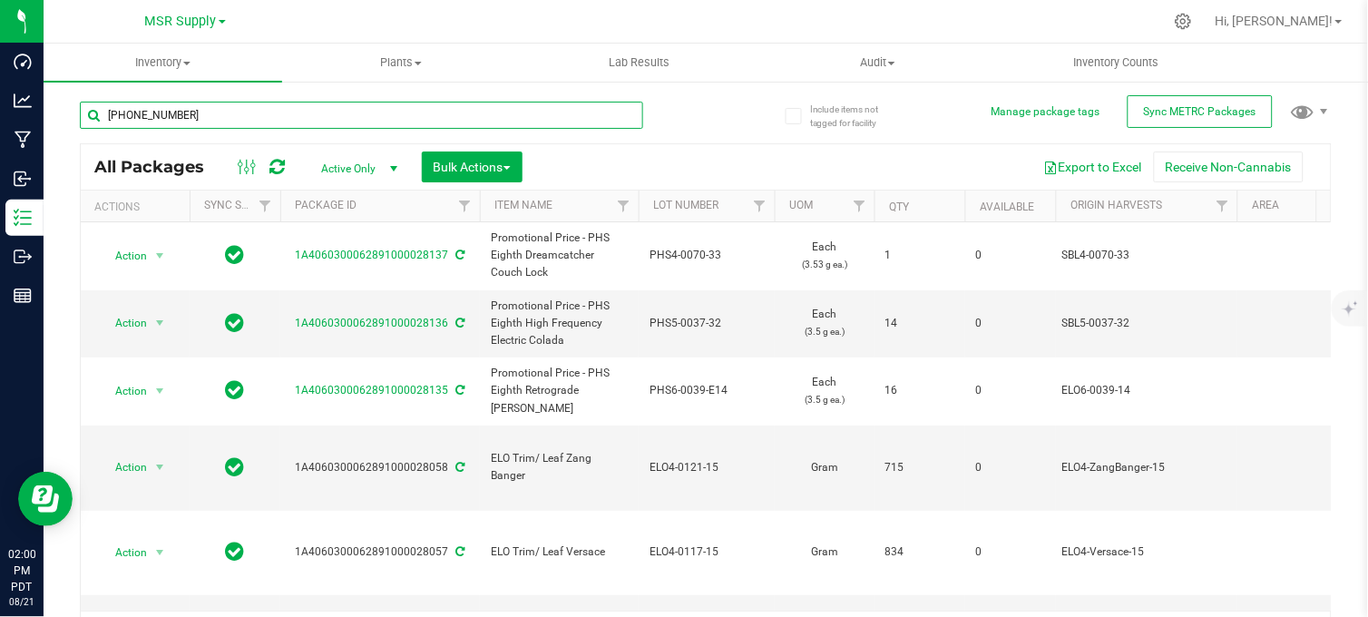
type input "1-0093-33"
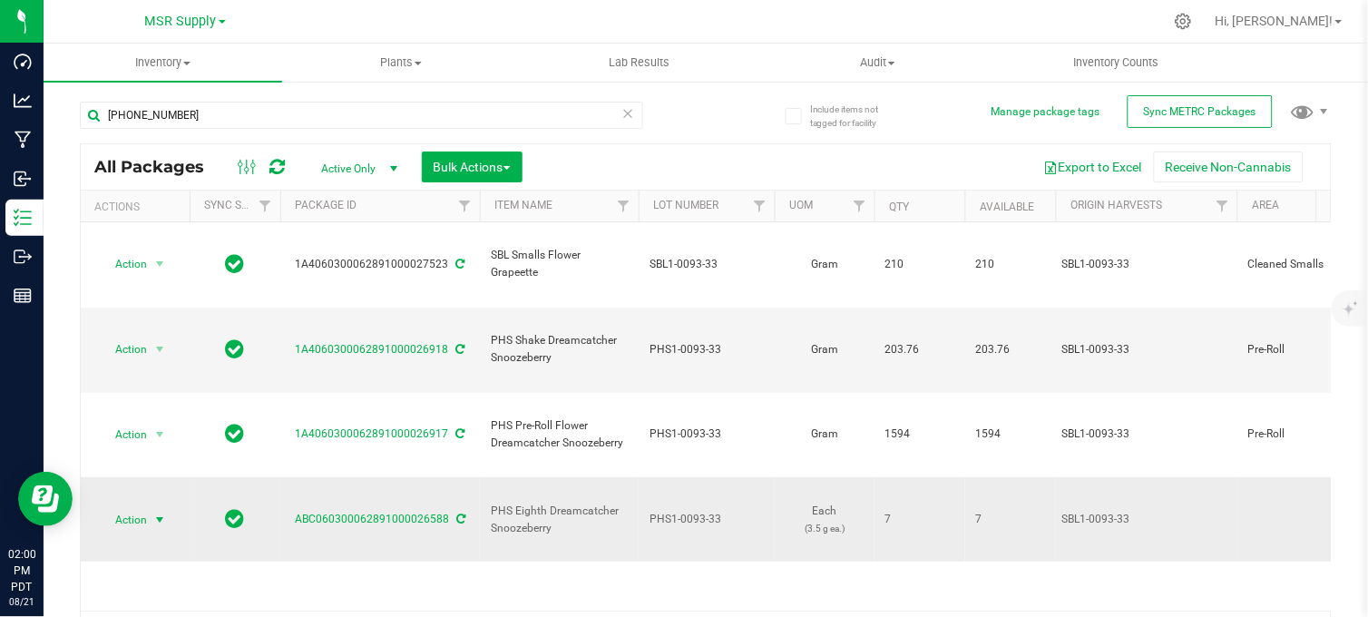
click at [134, 507] on span "Action" at bounding box center [123, 519] width 49 height 25
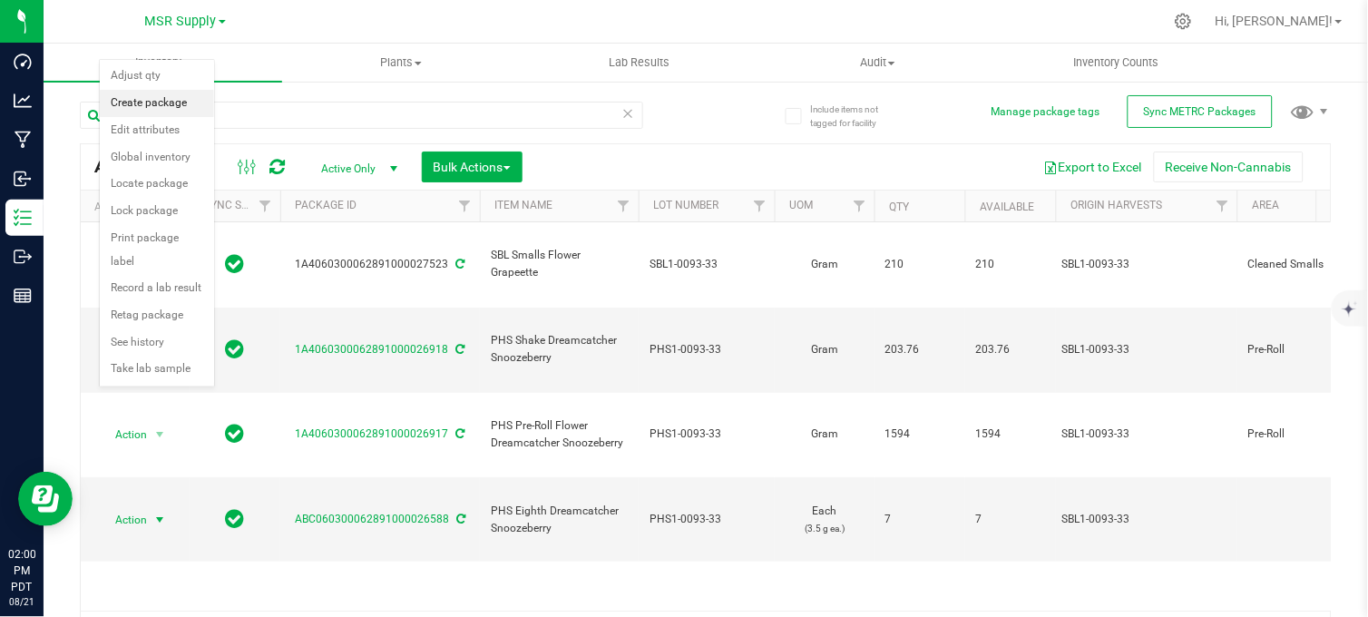
click at [148, 104] on li "Create package" at bounding box center [157, 103] width 114 height 27
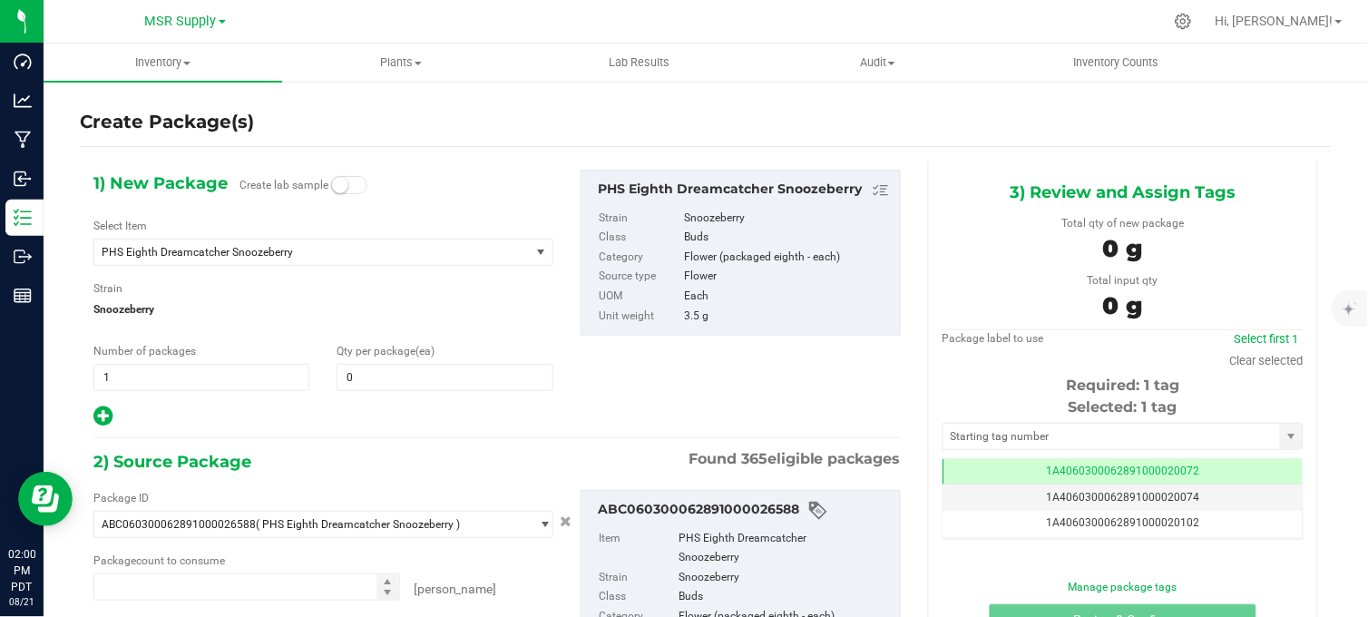
type input "0"
type input "0 ea"
click at [188, 257] on span "PHS Eighth Dreamcatcher Snoozeberry" at bounding box center [304, 252] width 404 height 13
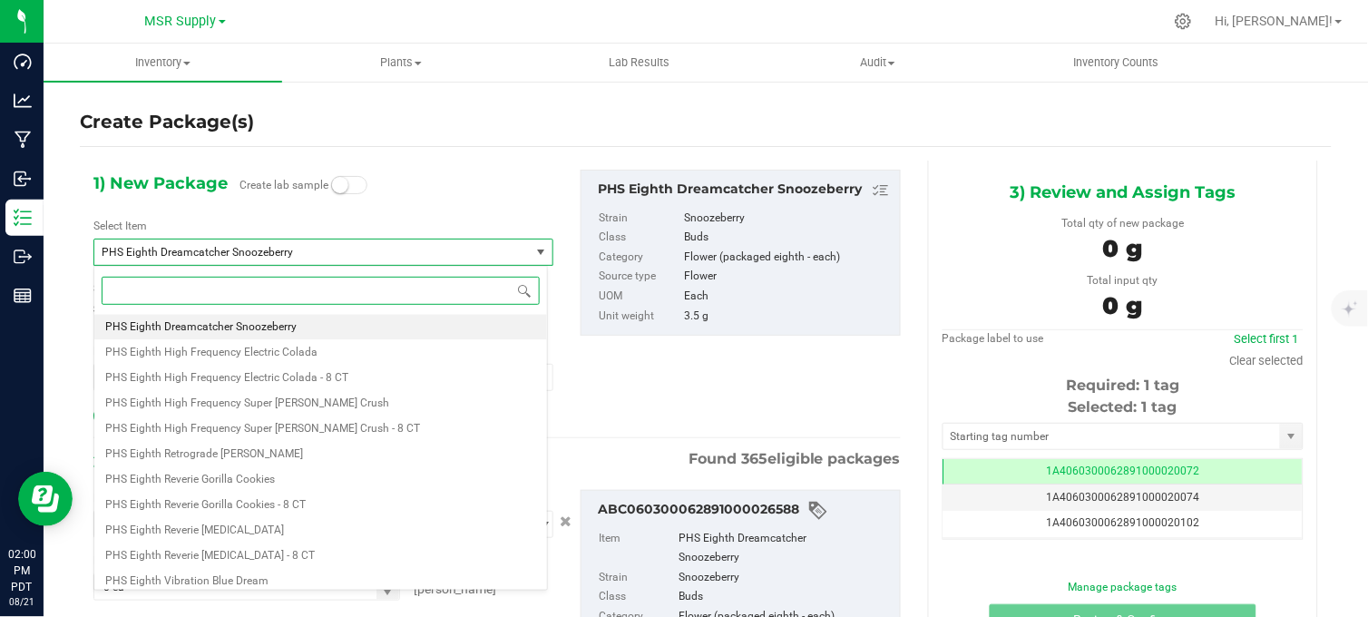
paste input "Promotional Price - PHS Eighth Dreamcatcher Snoozeberry"
type input "Promotional Price - PHS Eighth Dreamcatcher Snoozeberry"
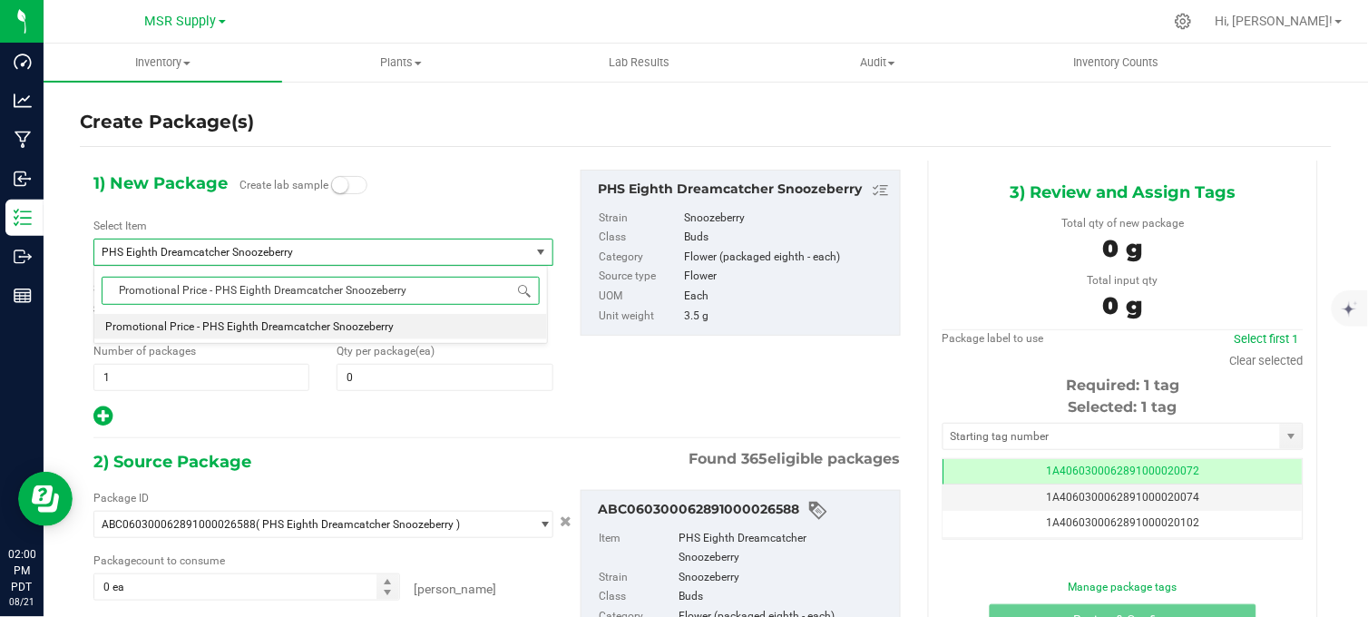
click at [209, 321] on span "Promotional Price - PHS Eighth Dreamcatcher Snoozeberry" at bounding box center [249, 326] width 288 height 13
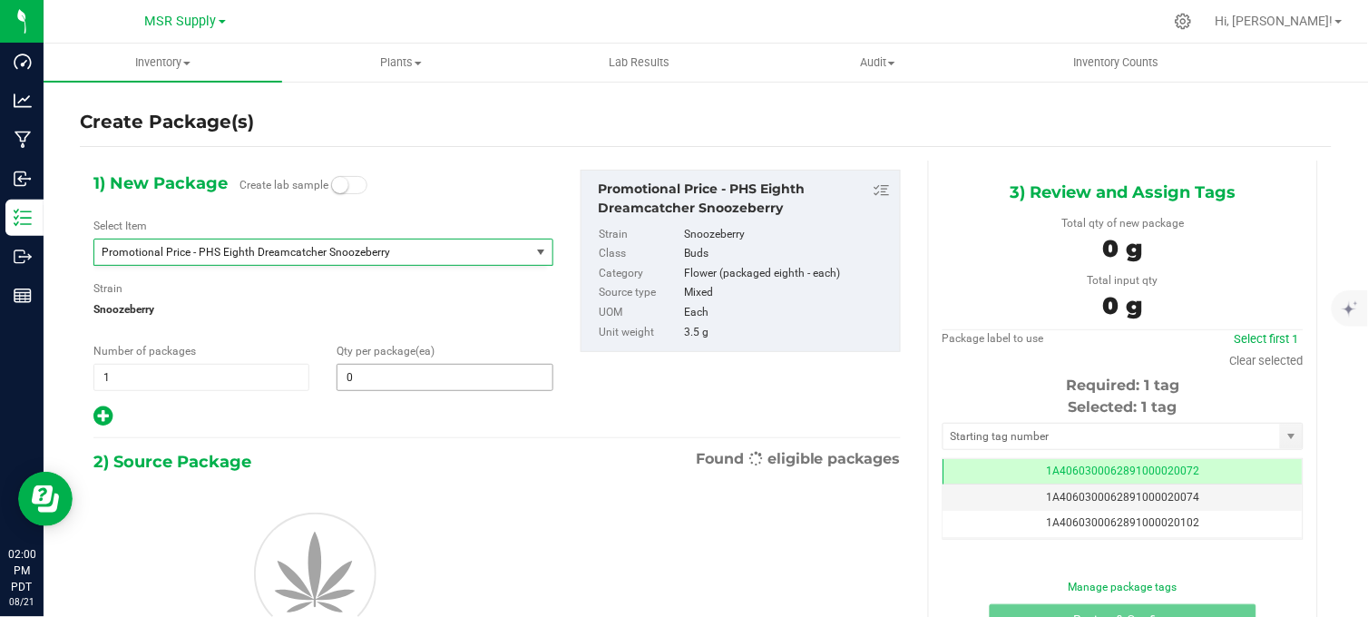
type input "0"
click at [383, 384] on span "0 0" at bounding box center [444, 377] width 216 height 27
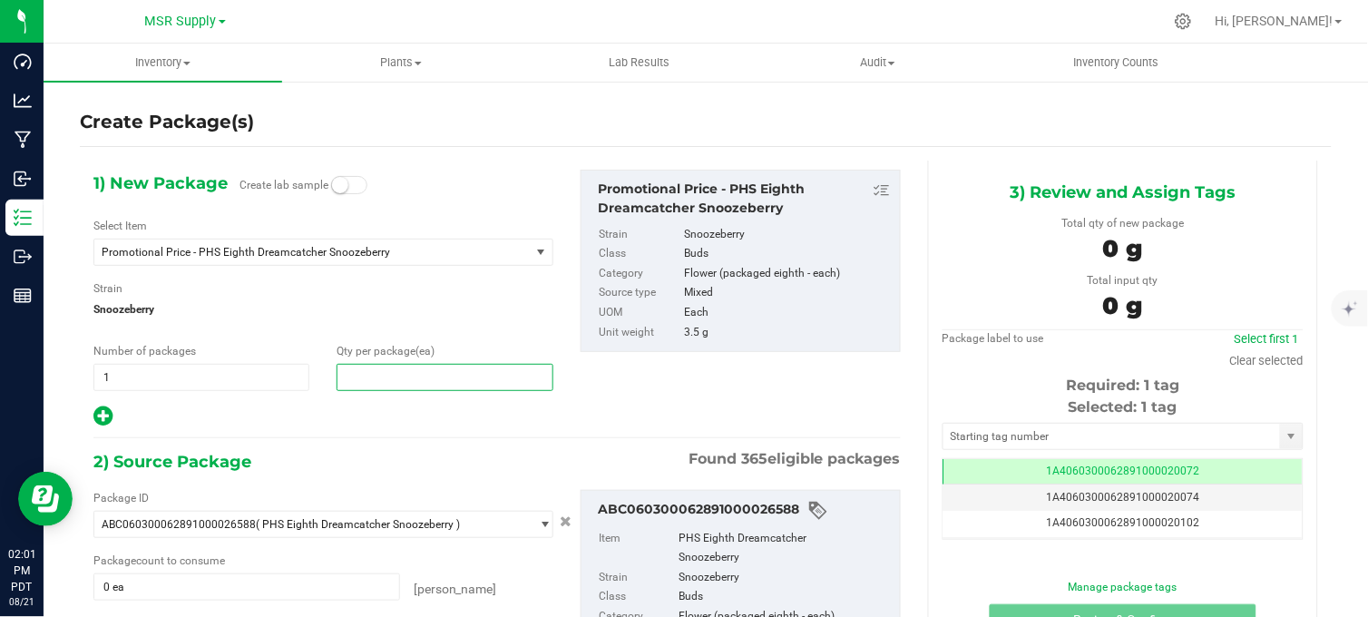
type input "1"
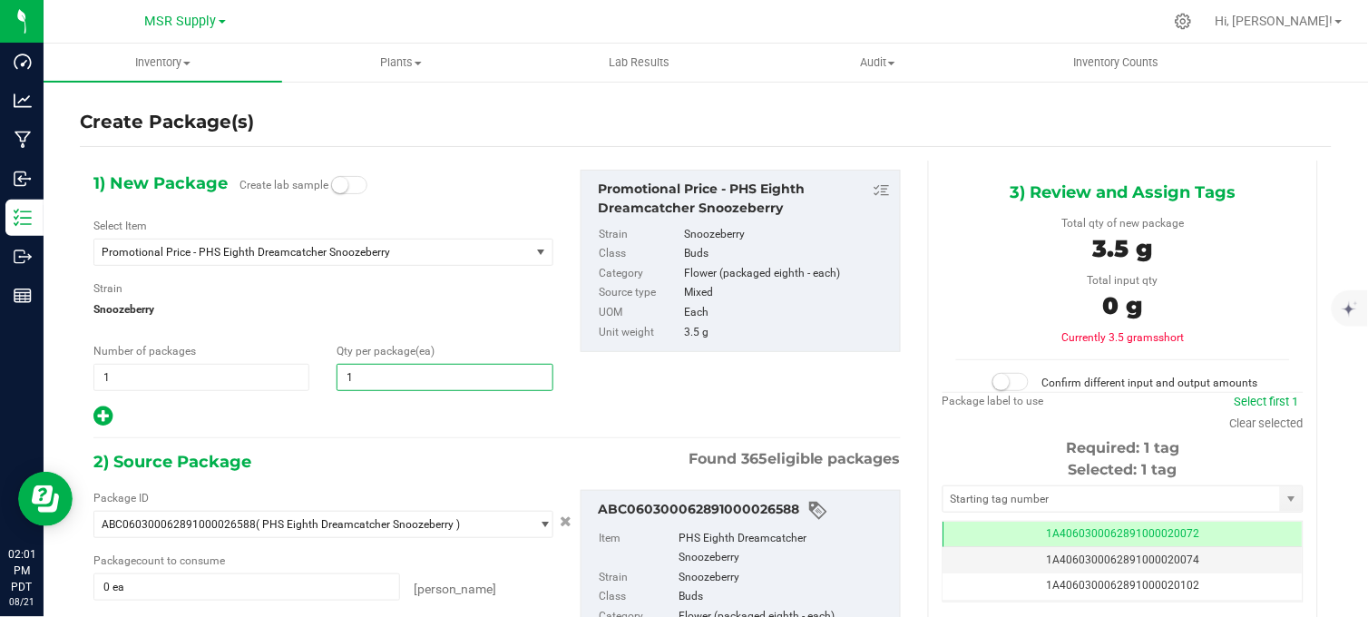
type input "1"
click at [348, 418] on div at bounding box center [323, 416] width 460 height 24
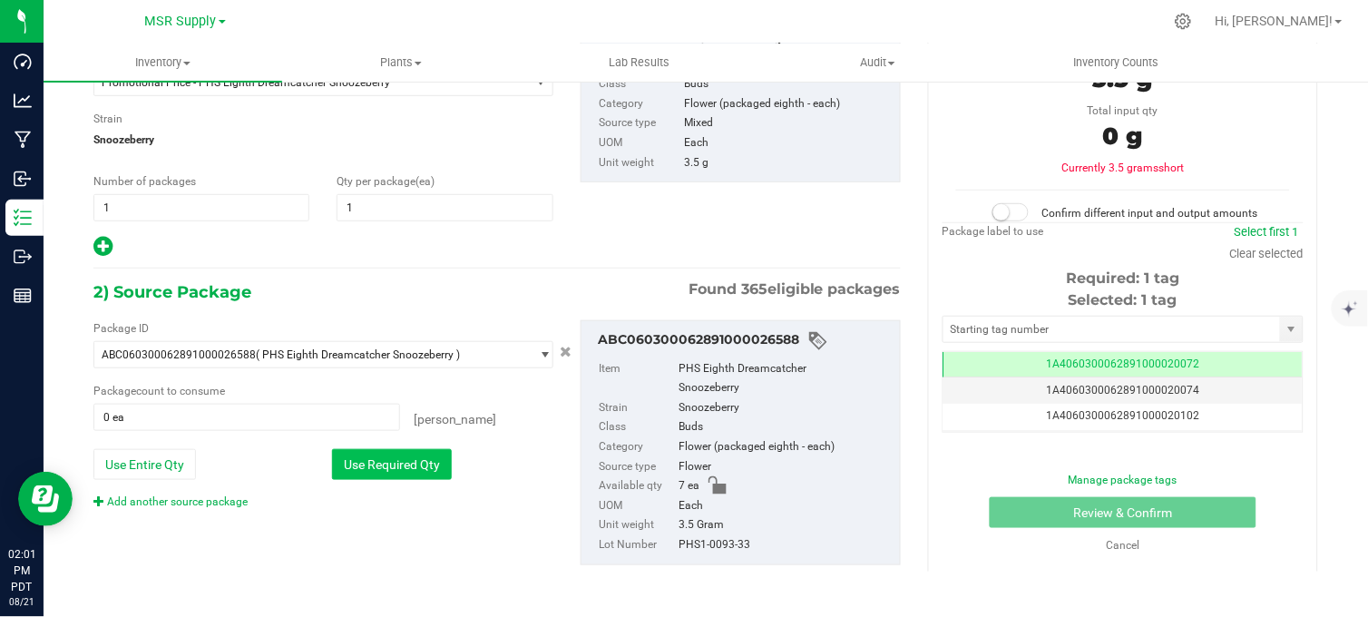
drag, startPoint x: 383, startPoint y: 468, endPoint x: 691, endPoint y: 430, distance: 310.7
click at [384, 468] on button "Use Required Qty" at bounding box center [392, 464] width 120 height 31
type input "1 ea"
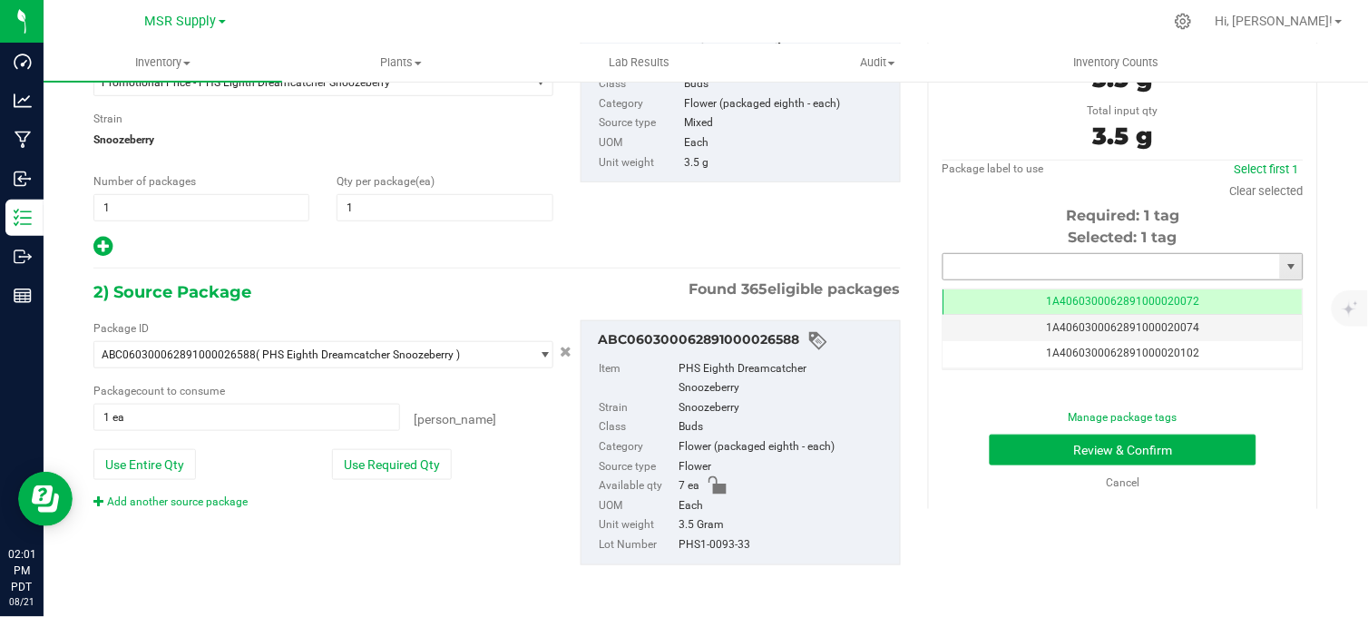
click at [1088, 273] on input "text" at bounding box center [1111, 266] width 336 height 25
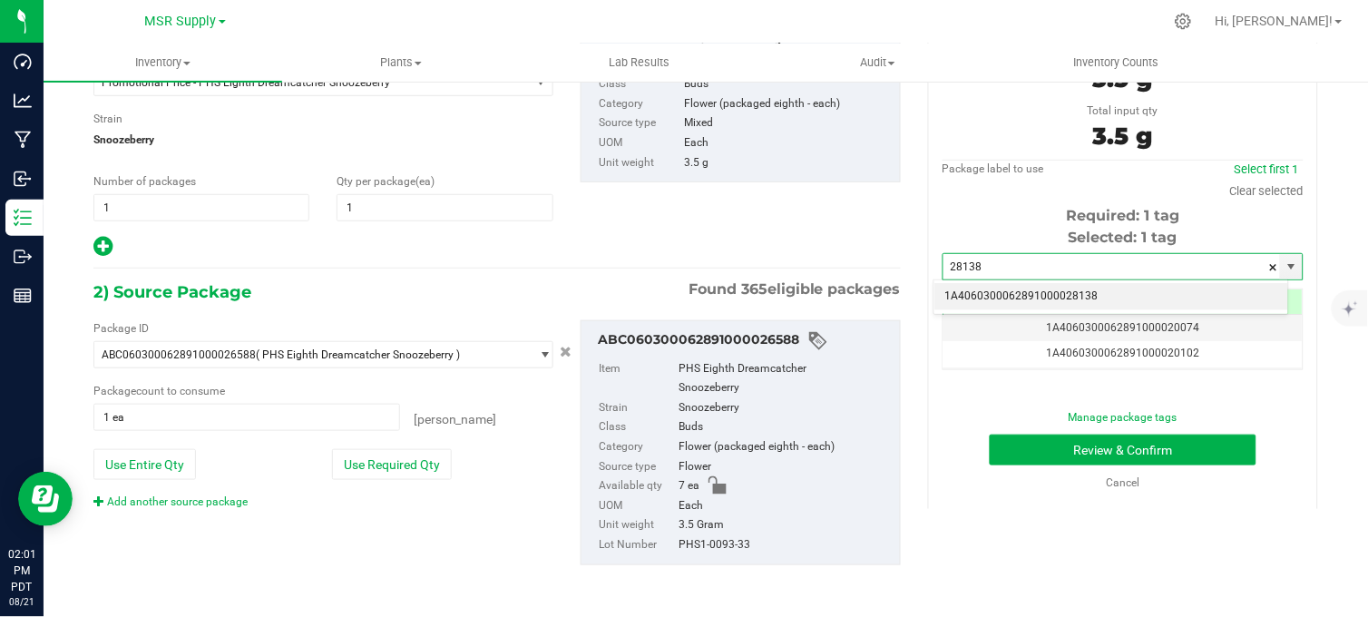
click at [1081, 297] on li "1A4060300062891000028138" at bounding box center [1111, 296] width 355 height 27
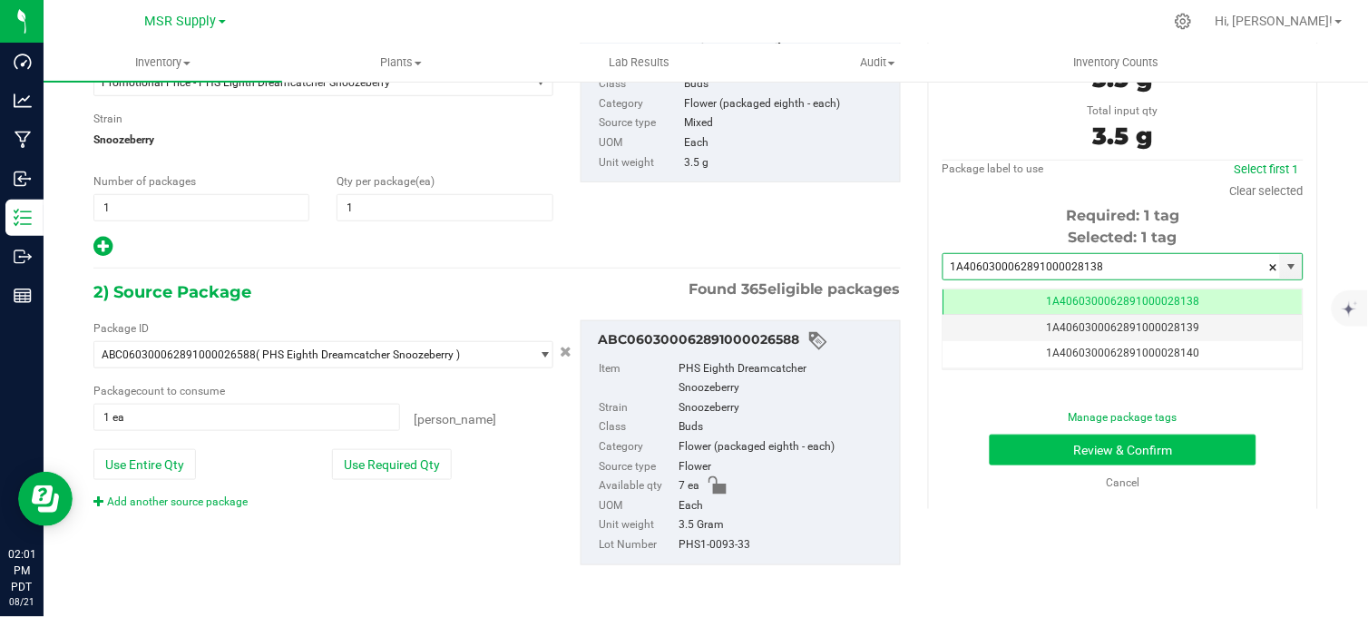
type input "1A4060300062891000028138"
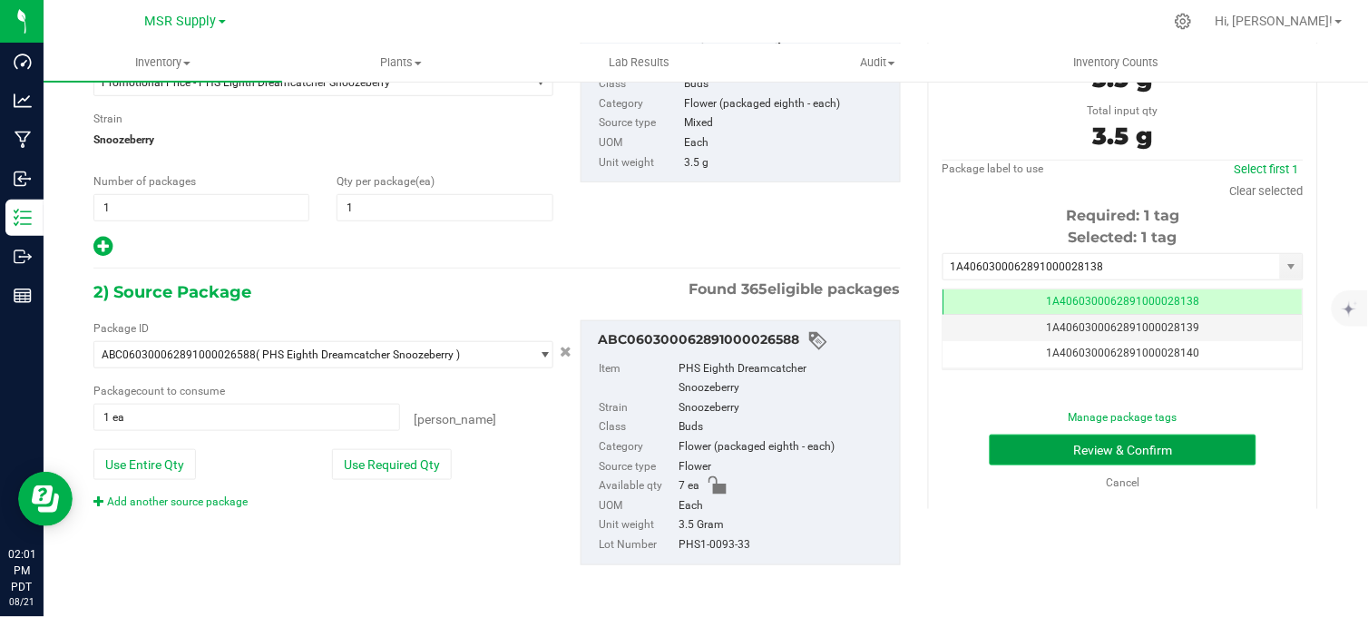
click at [1075, 453] on button "Review & Confirm" at bounding box center [1122, 449] width 267 height 31
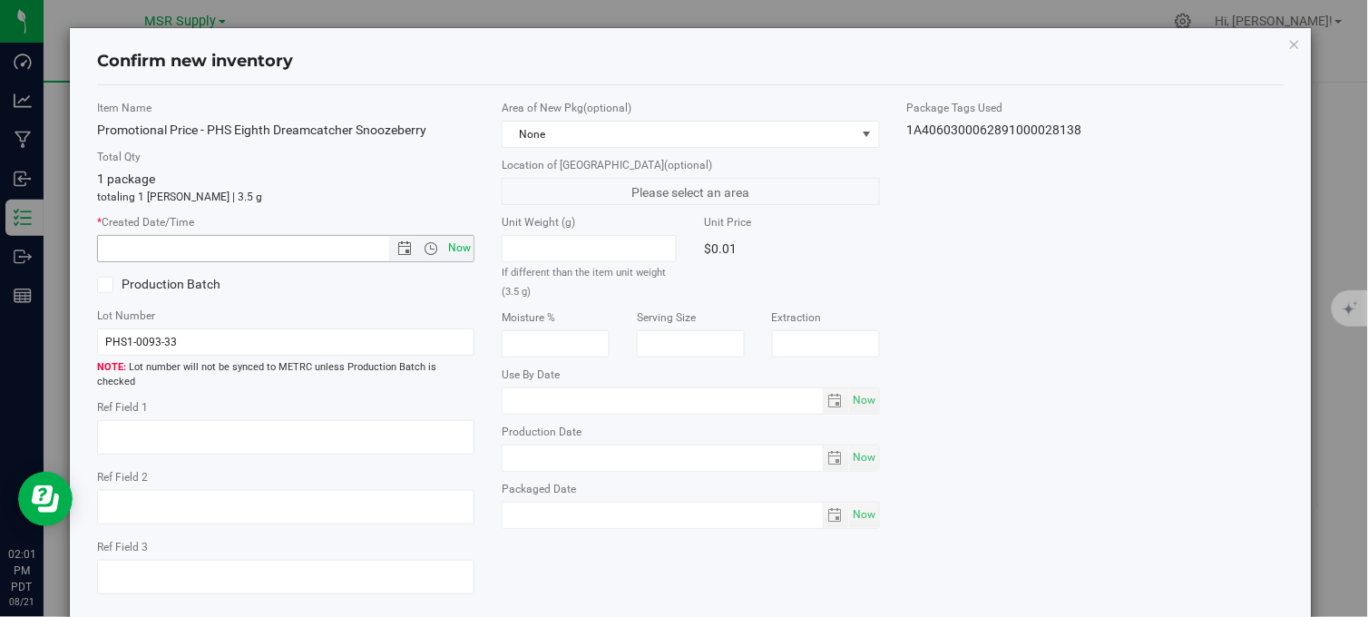
click at [451, 254] on span "Now" at bounding box center [459, 248] width 31 height 26
type input "8/21/2025 2:01 PM"
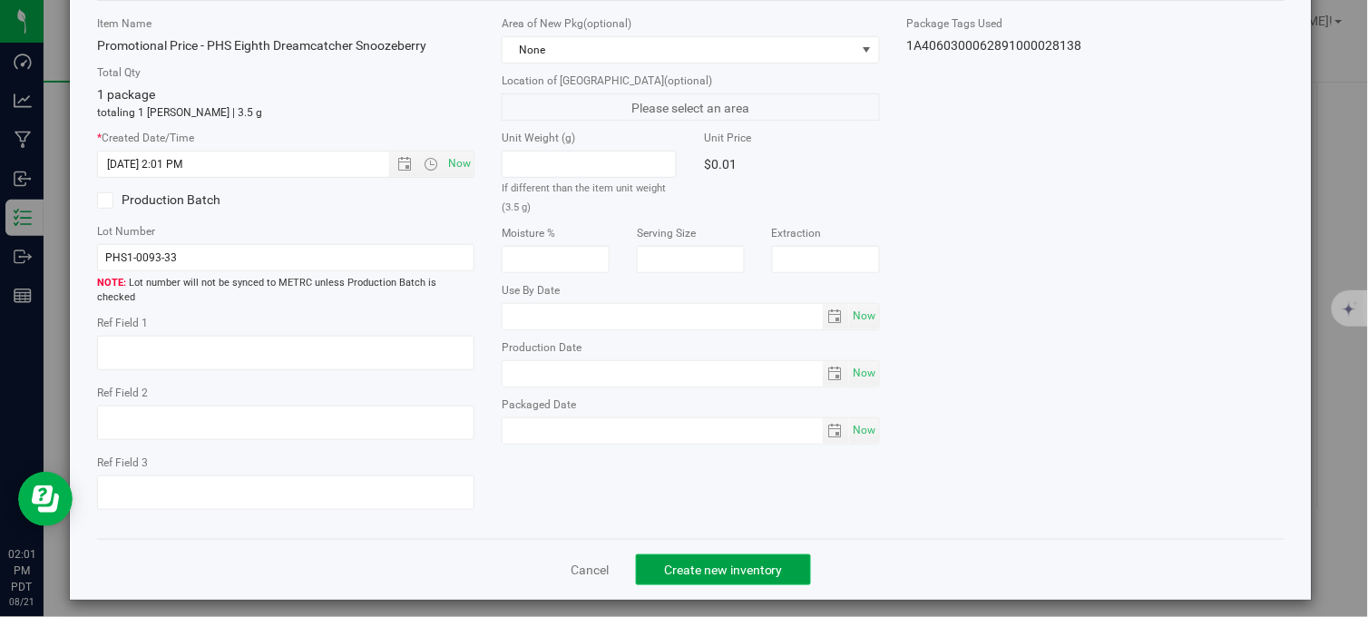
click at [664, 562] on span "Create new inventory" at bounding box center [723, 569] width 119 height 15
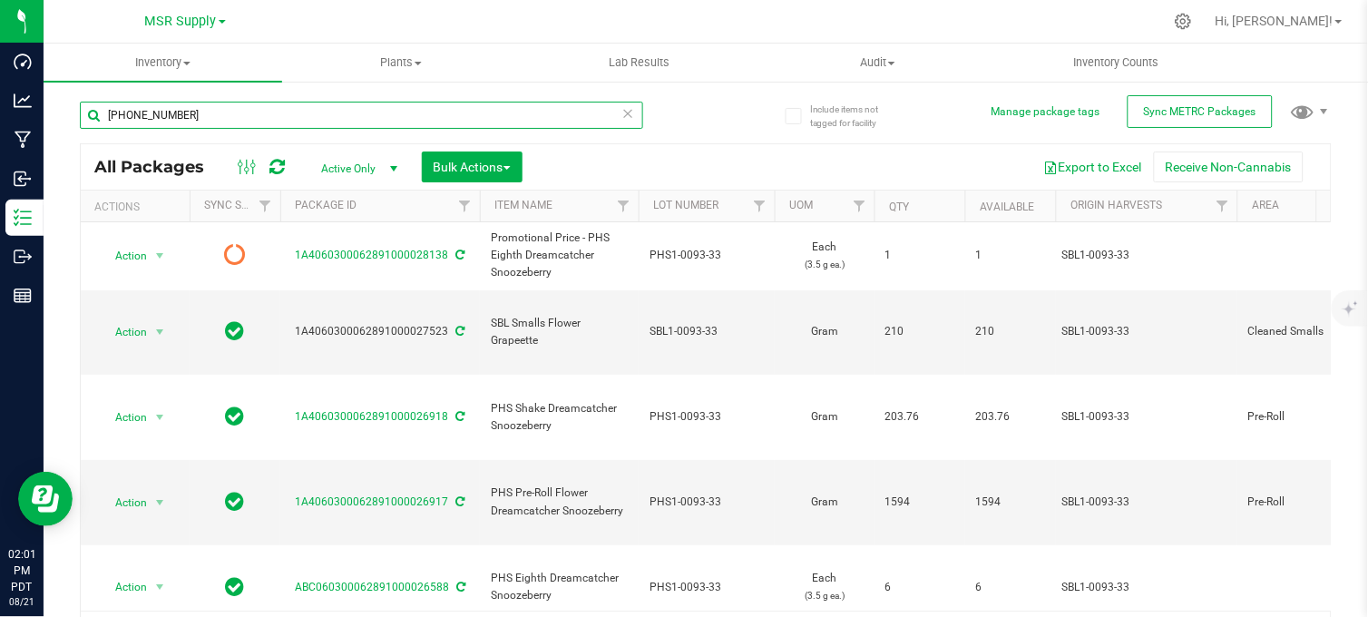
drag, startPoint x: 206, startPoint y: 106, endPoint x: 89, endPoint y: 129, distance: 119.2
click at [89, 129] on div "1-0093-33" at bounding box center [361, 123] width 563 height 42
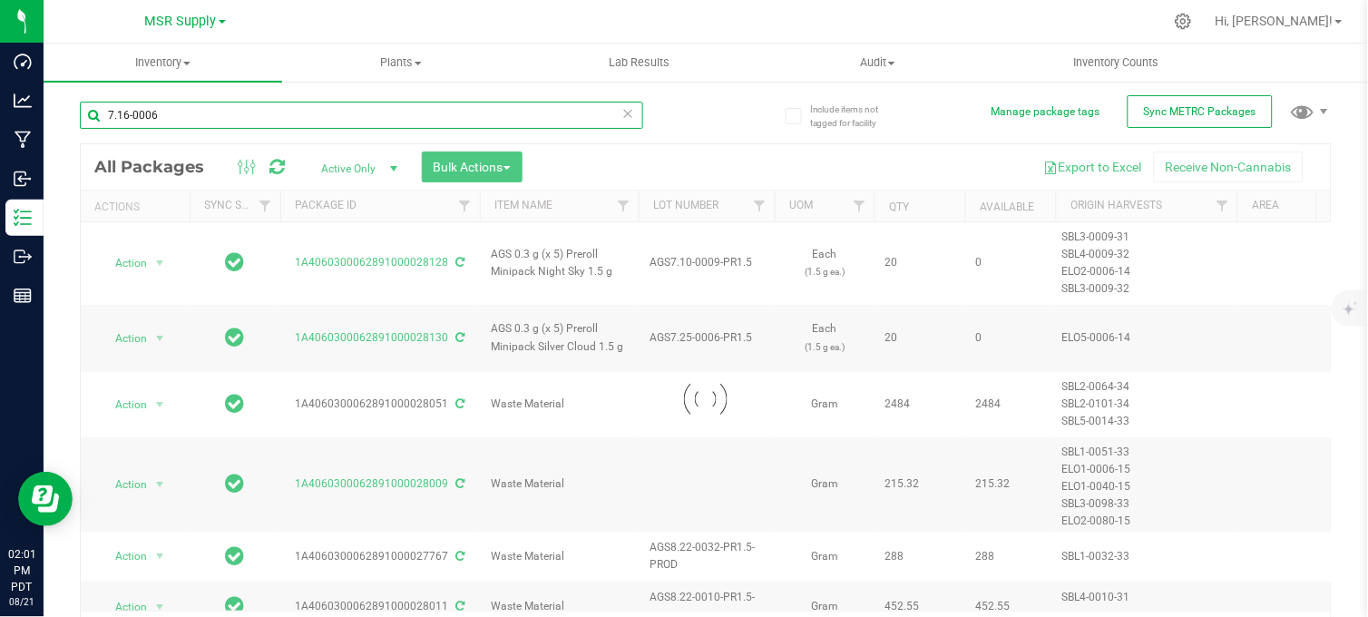
type input "7.16-0006"
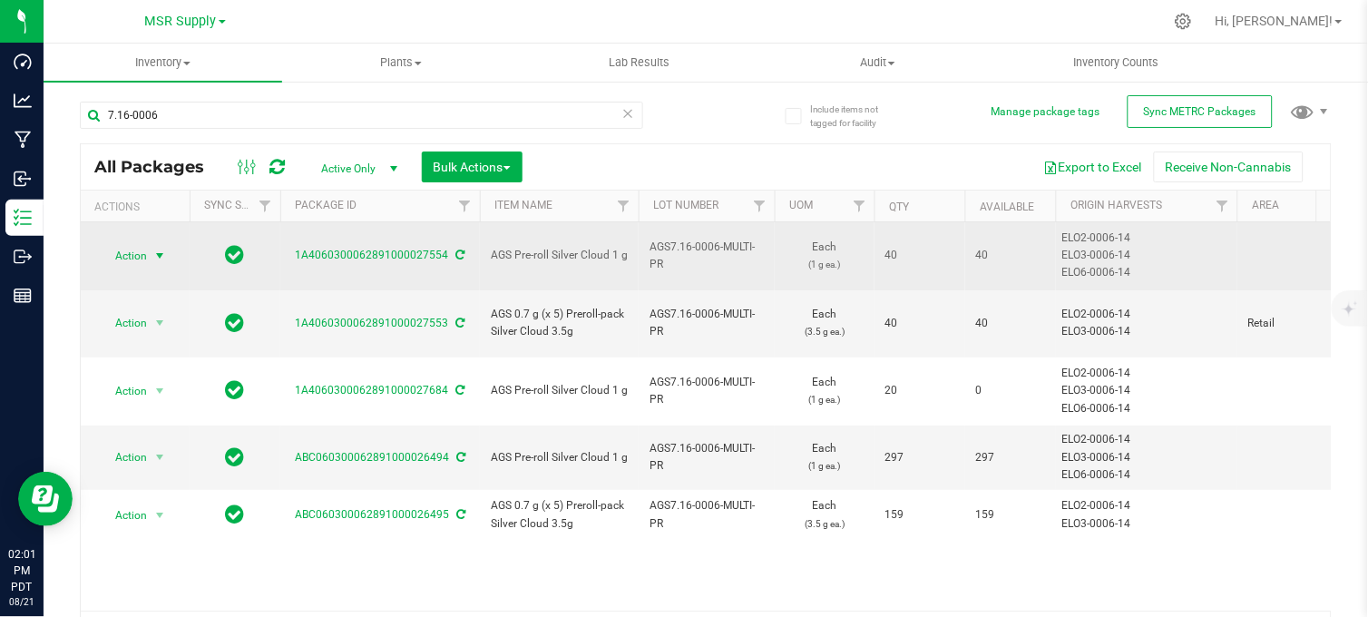
click at [152, 258] on span "select" at bounding box center [159, 255] width 15 height 15
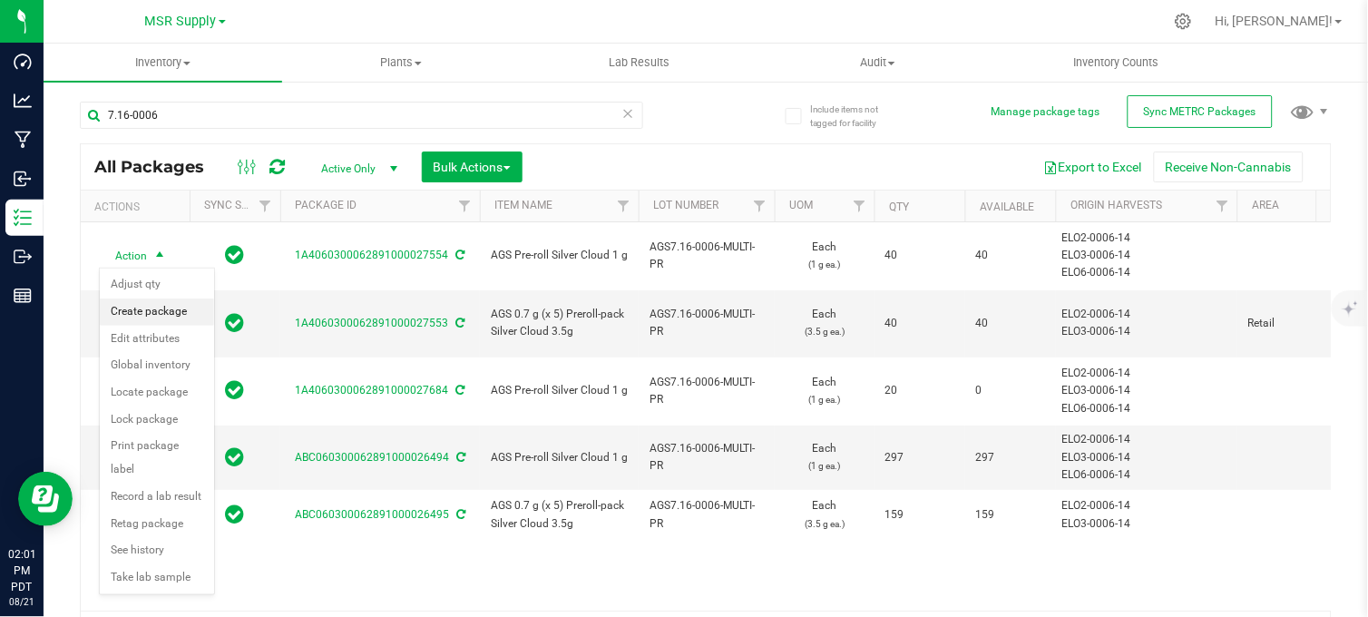
click at [125, 312] on li "Create package" at bounding box center [157, 311] width 114 height 27
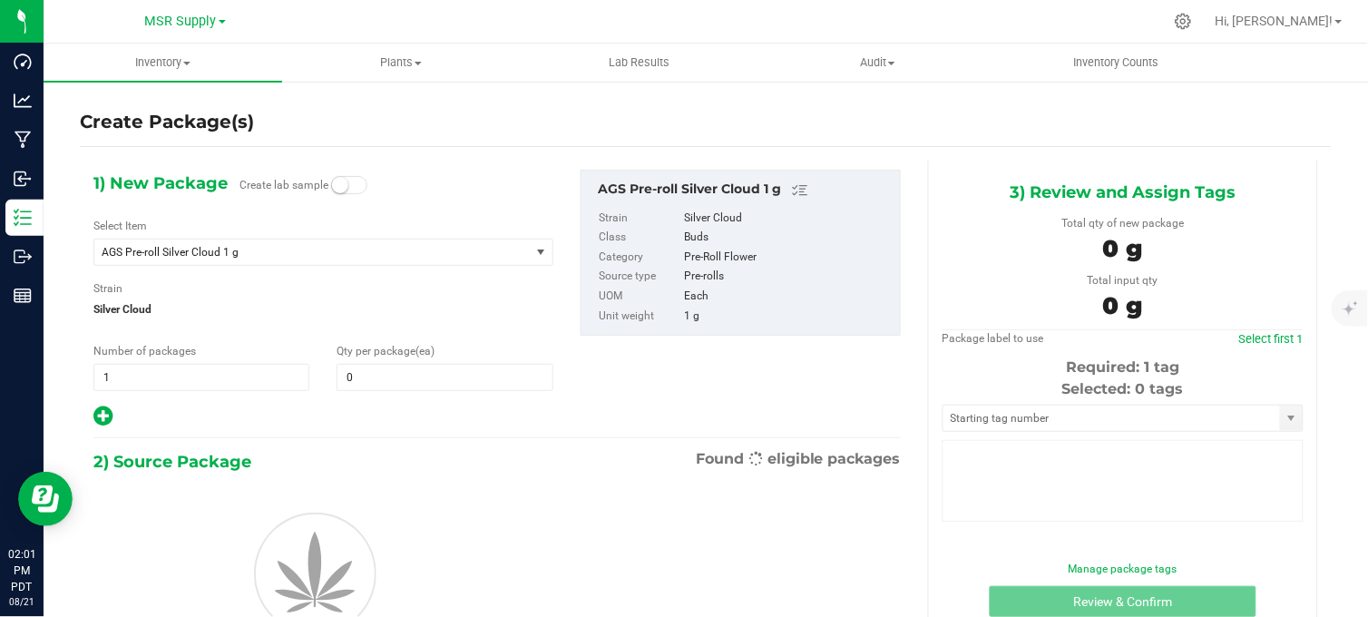
type input "0"
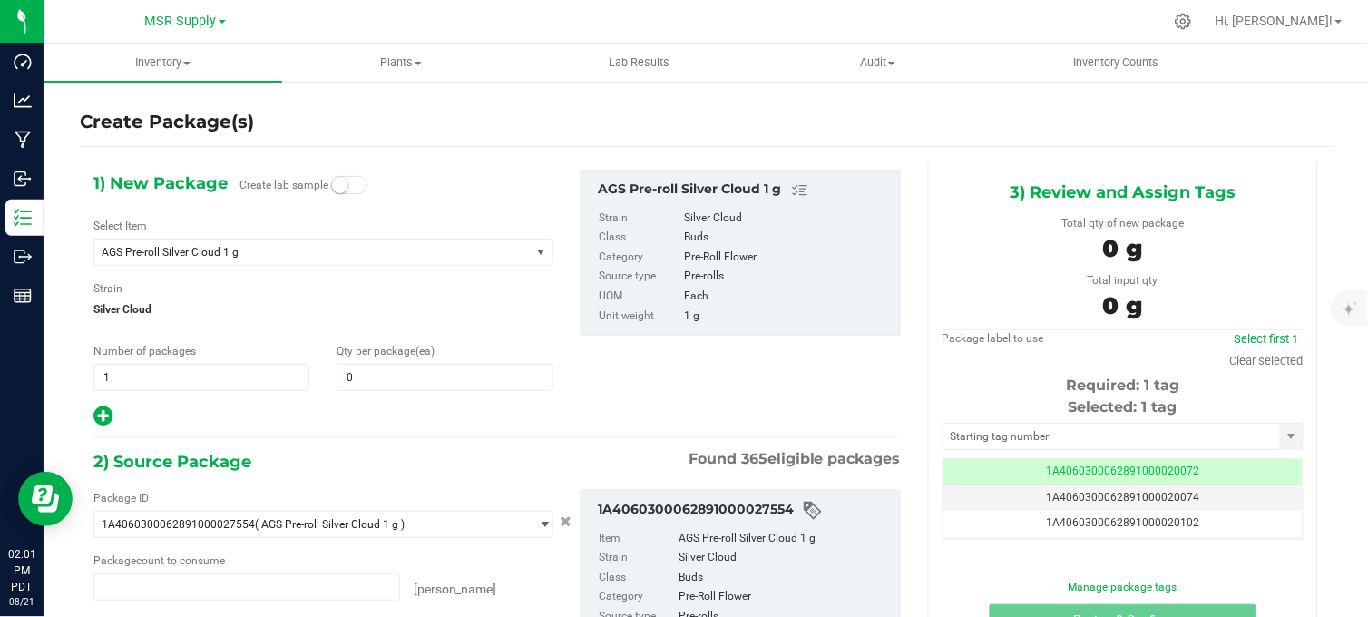
type input "0 ea"
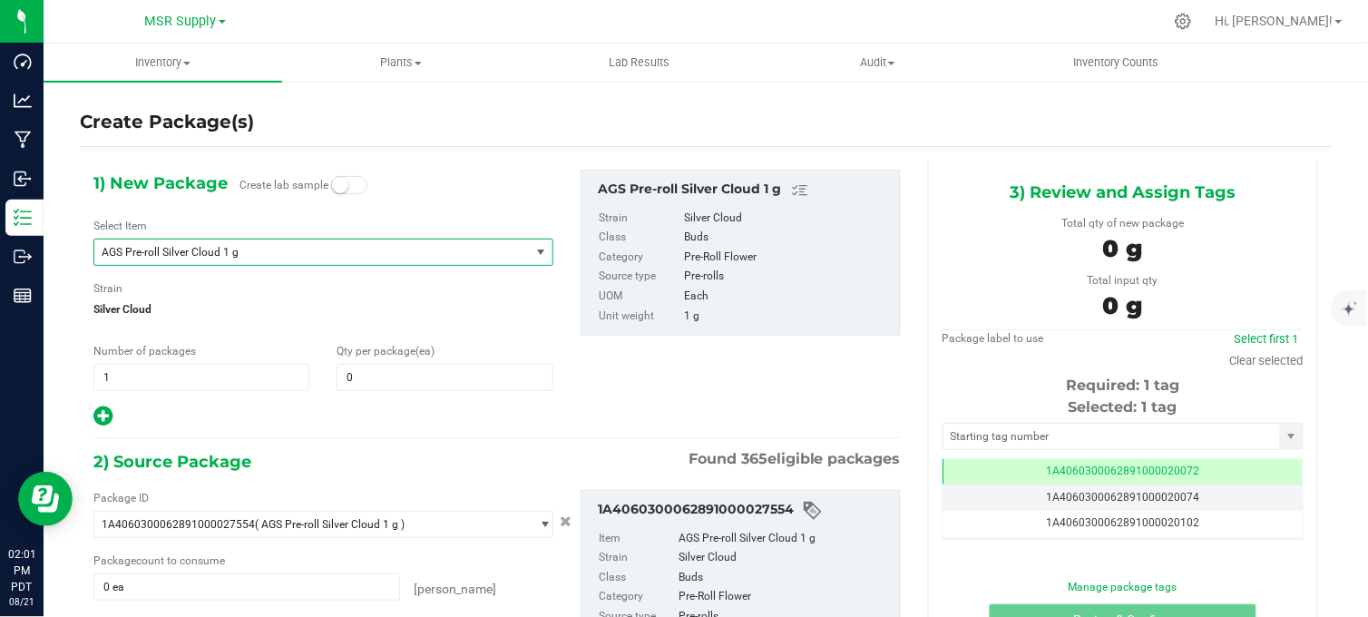
click at [312, 261] on span "AGS Pre-roll Silver Cloud 1 g" at bounding box center [311, 251] width 435 height 25
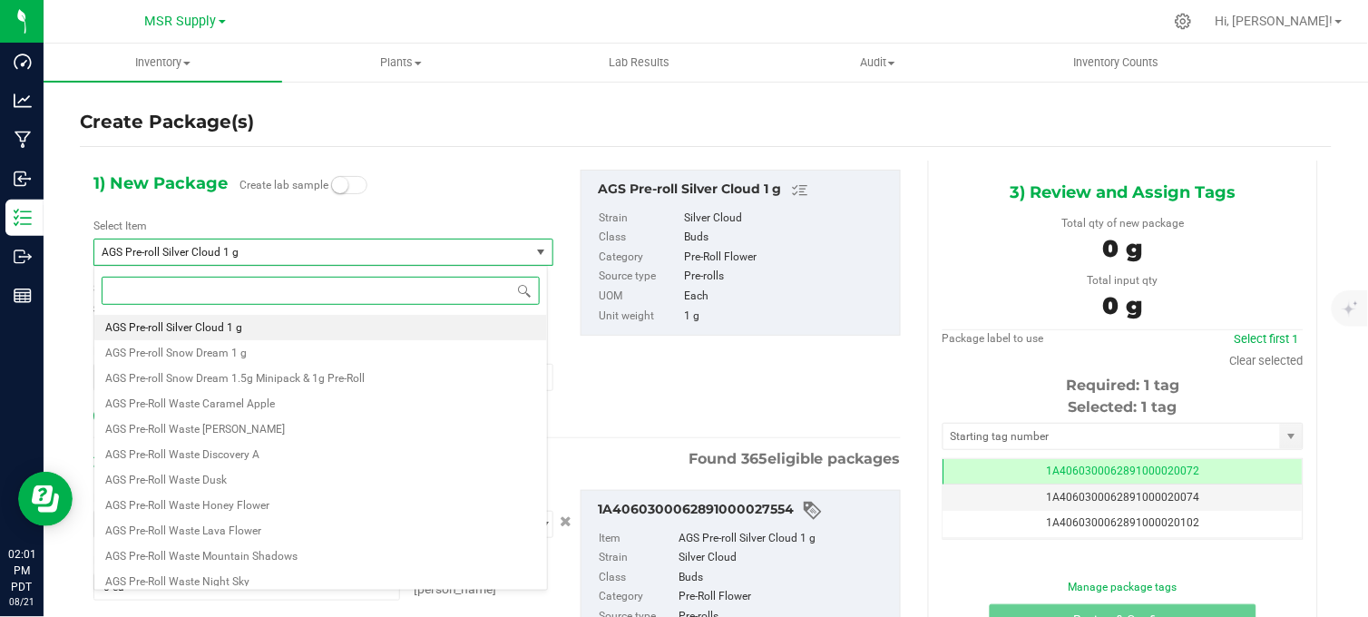
paste input "Promotional Price - AGS Pre-roll Silver Cloud 1 g"
type input "Promotional Price - AGS Pre-roll Silver Cloud 1 g"
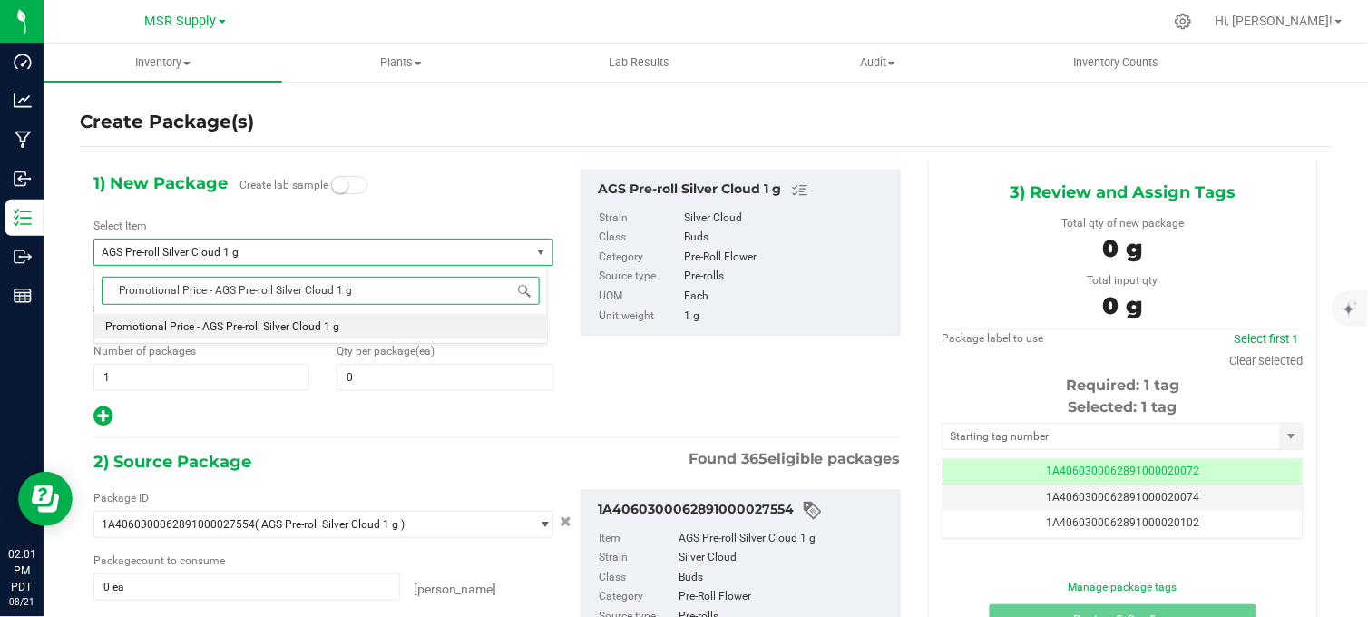
click at [336, 328] on li "Promotional Price - AGS Pre-roll Silver Cloud 1 g" at bounding box center [320, 326] width 453 height 25
type input "0"
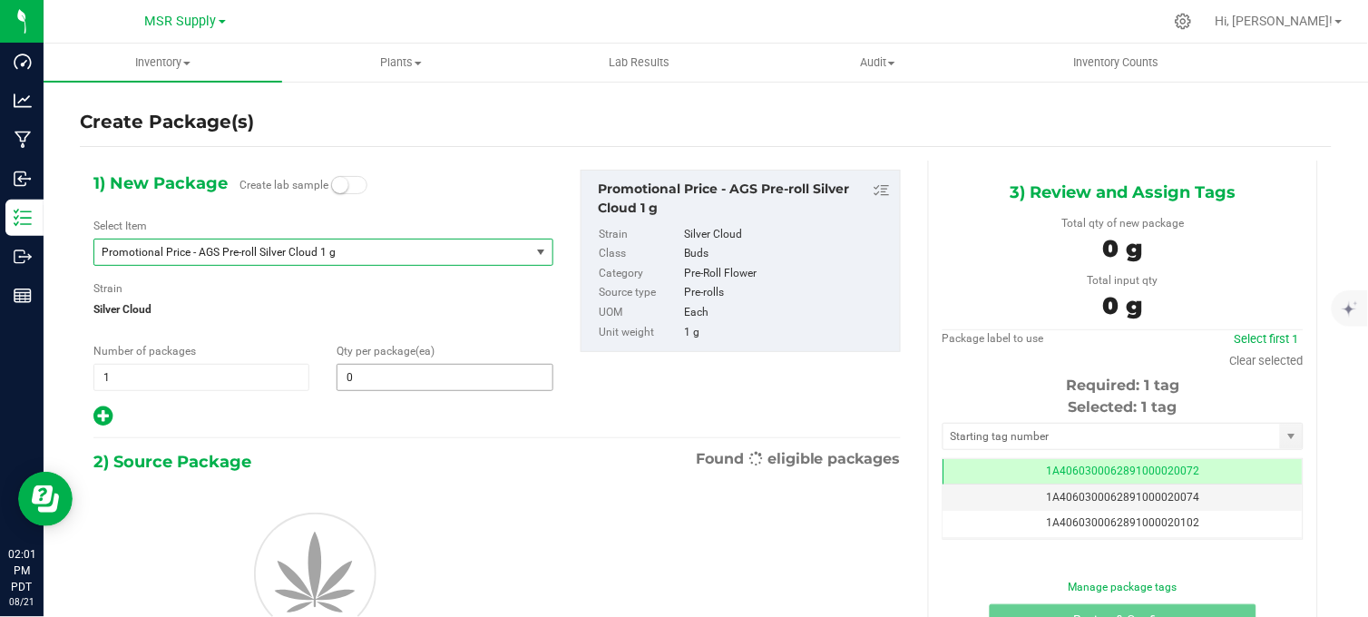
click at [365, 379] on span "0 0" at bounding box center [444, 377] width 216 height 27
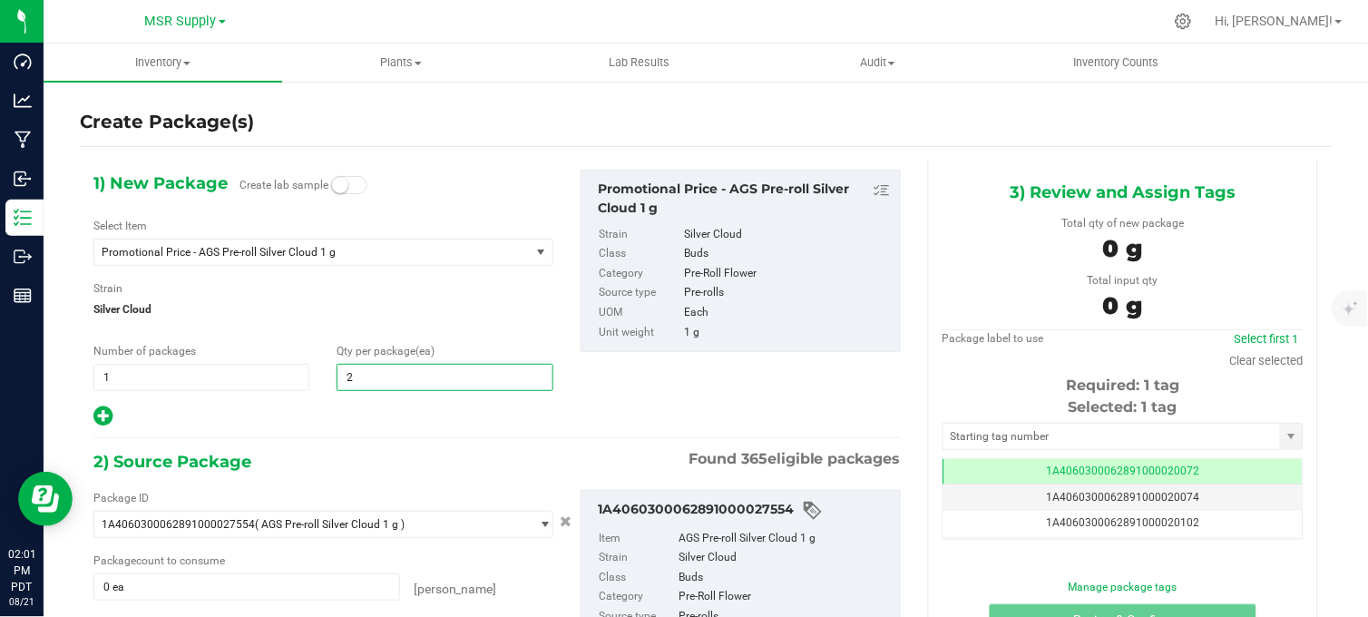
type input "20"
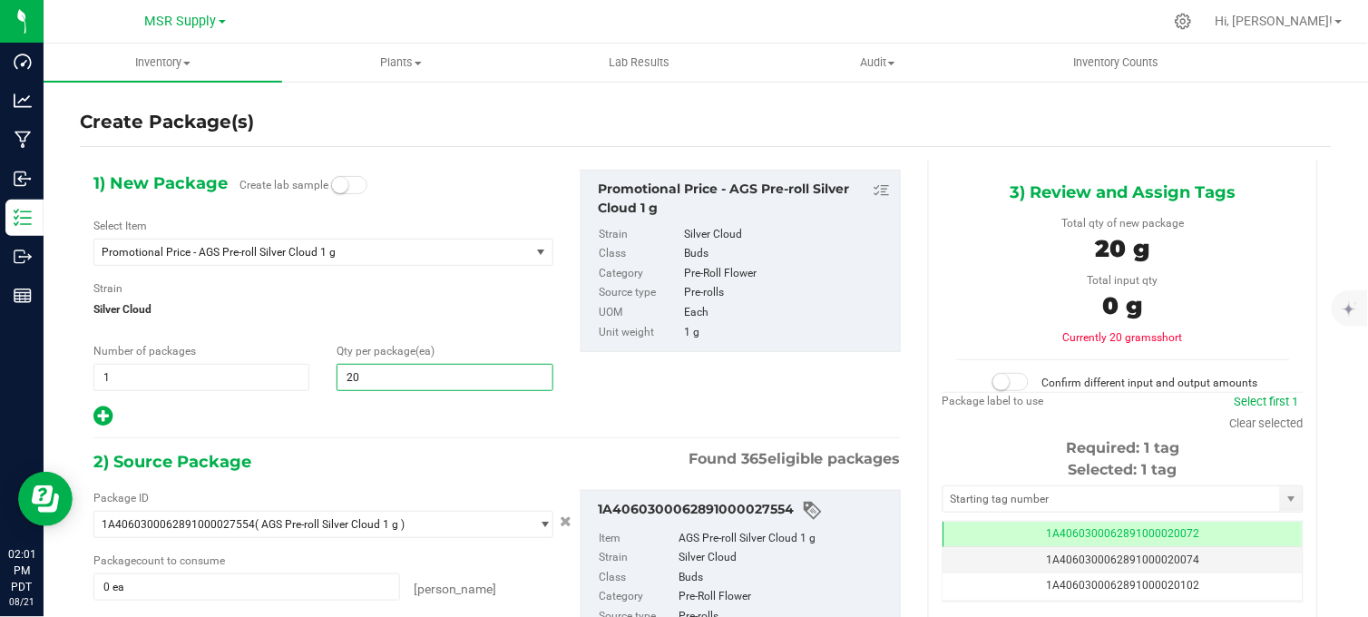
type input "20"
click at [336, 413] on div at bounding box center [323, 416] width 460 height 24
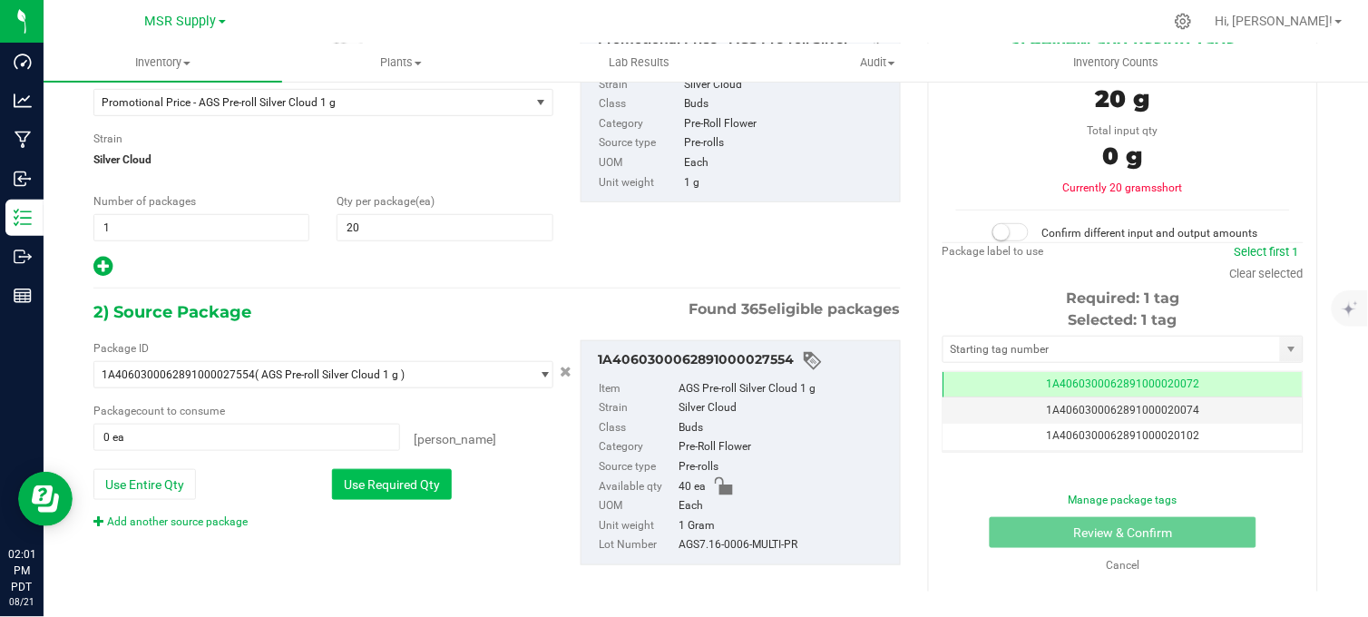
click at [391, 484] on button "Use Required Qty" at bounding box center [392, 484] width 120 height 31
type input "20 ea"
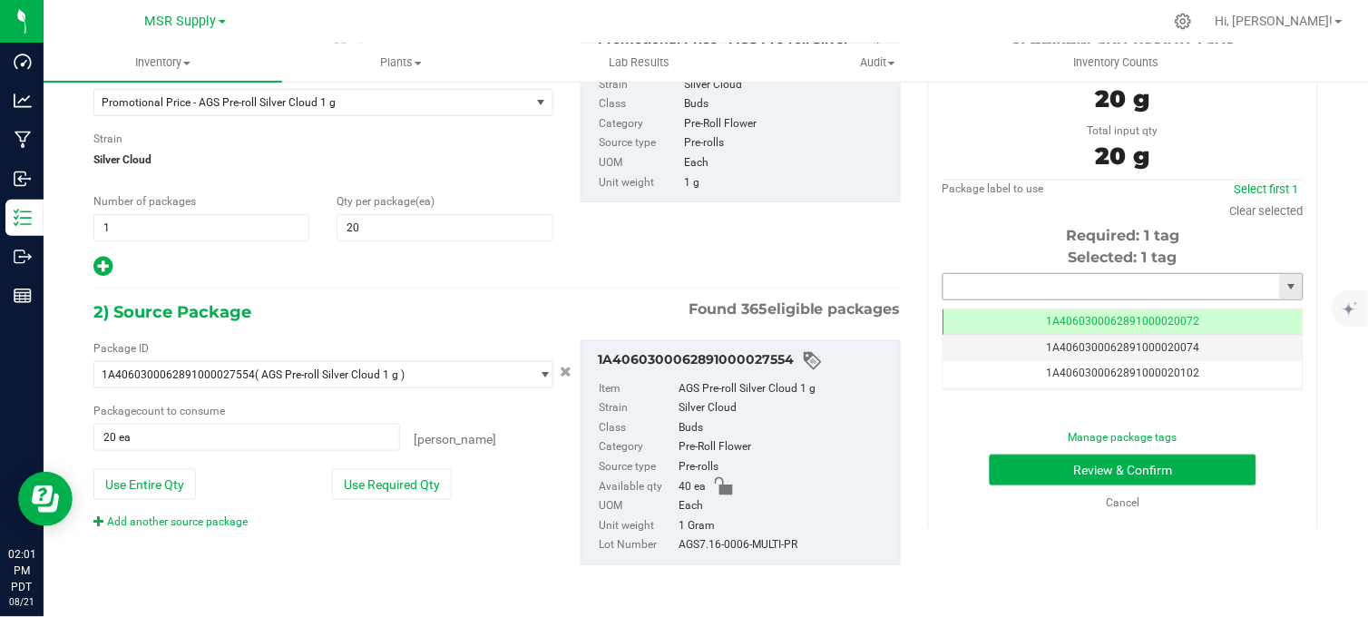
click at [979, 288] on input "text" at bounding box center [1111, 286] width 336 height 25
click at [980, 279] on input "text" at bounding box center [1111, 286] width 336 height 25
click at [979, 290] on input "text" at bounding box center [1111, 286] width 336 height 25
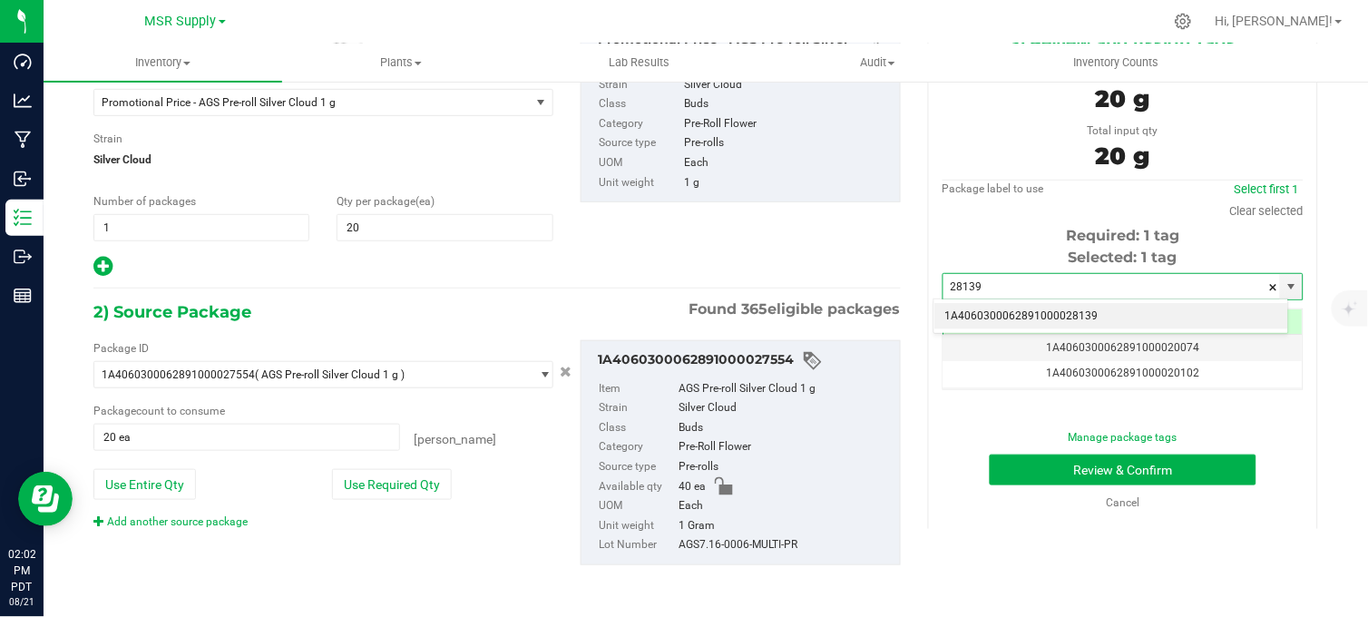
click at [1016, 310] on li "1A4060300062891000028139" at bounding box center [1111, 316] width 355 height 27
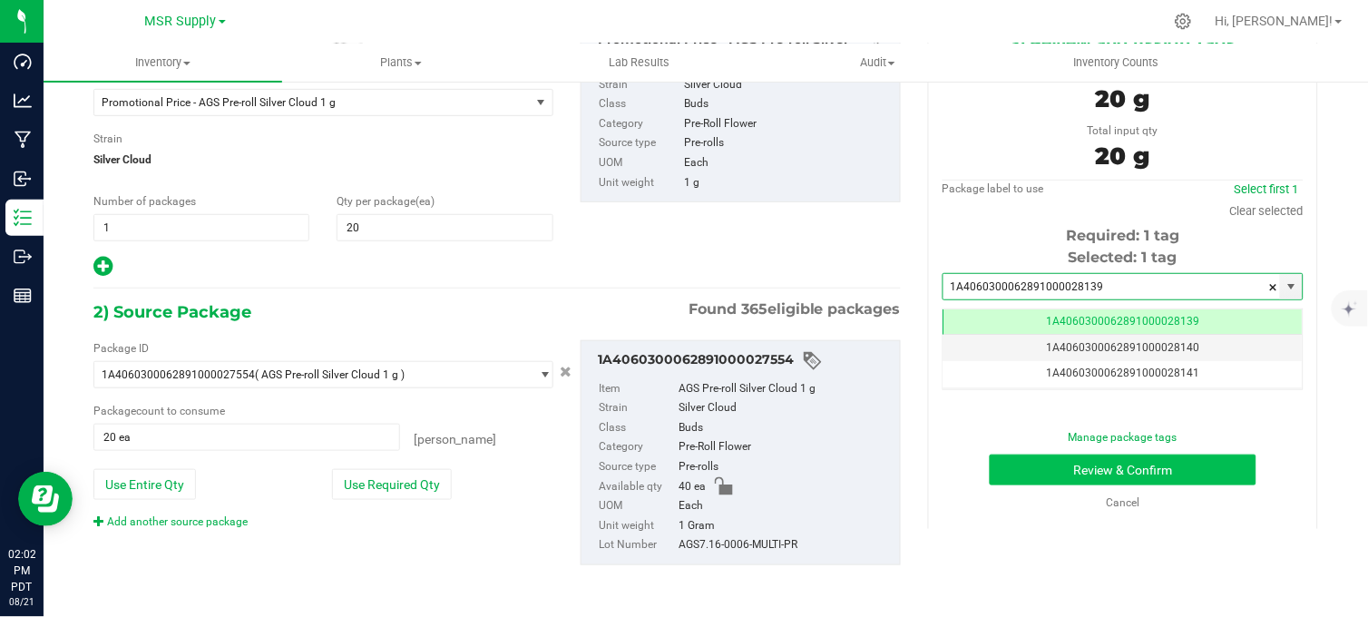
type input "1A4060300062891000028139"
click at [1018, 454] on button "Review & Confirm" at bounding box center [1122, 469] width 267 height 31
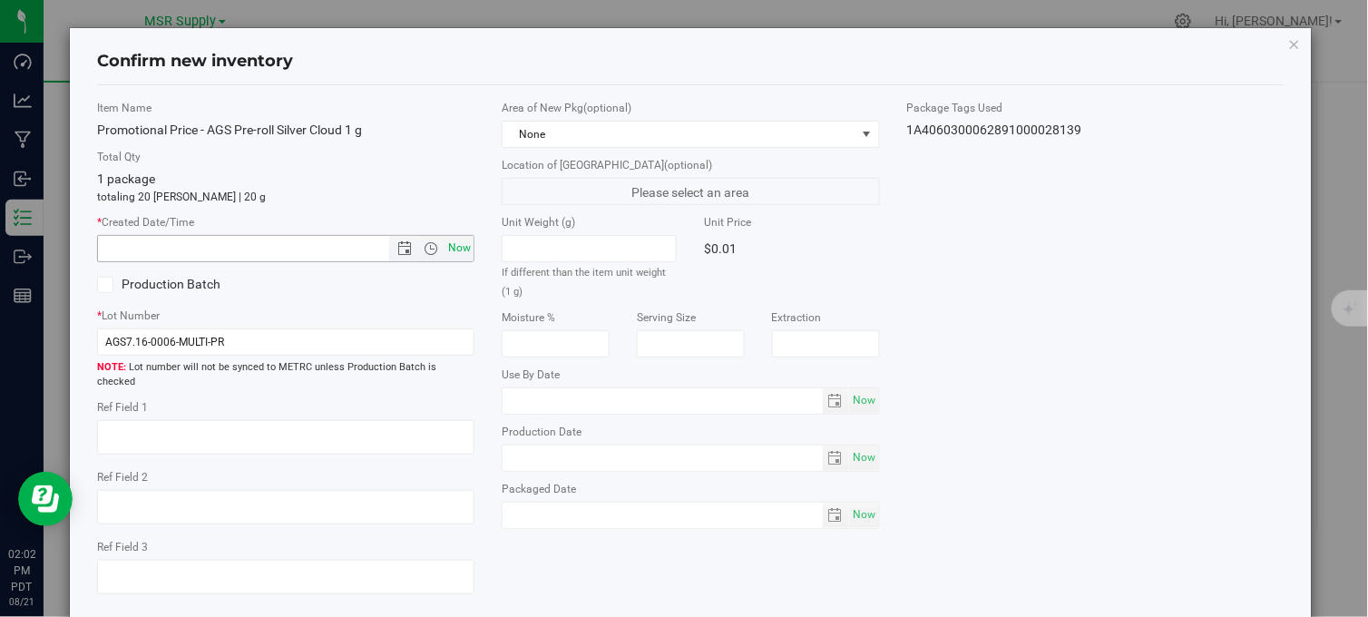
click at [456, 249] on span "Now" at bounding box center [459, 248] width 31 height 26
type input "8/21/2025 2:02 PM"
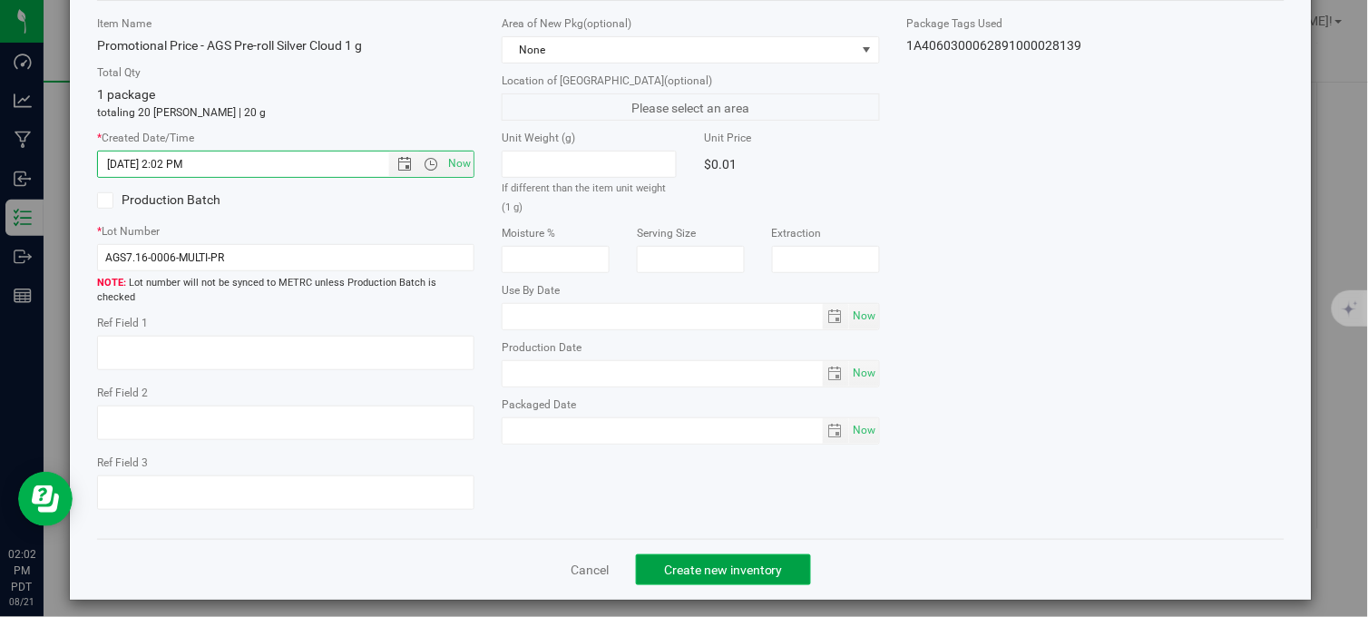
click at [716, 570] on button "Create new inventory" at bounding box center [723, 569] width 175 height 31
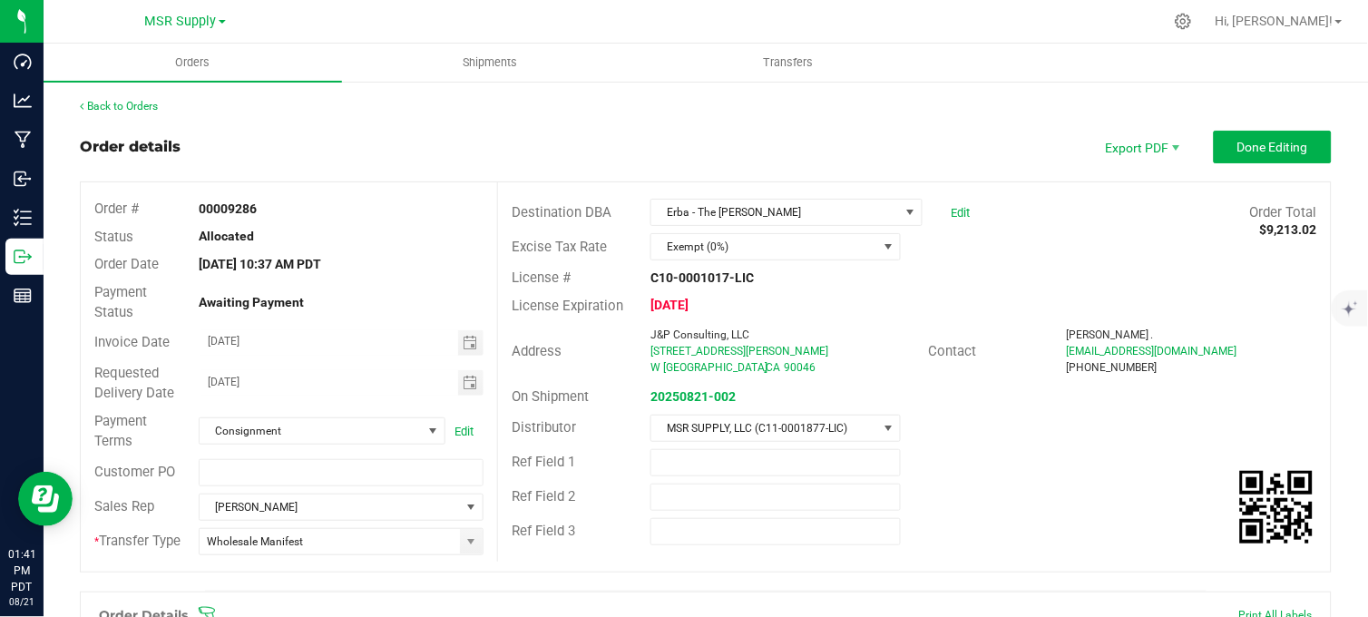
scroll to position [604, 0]
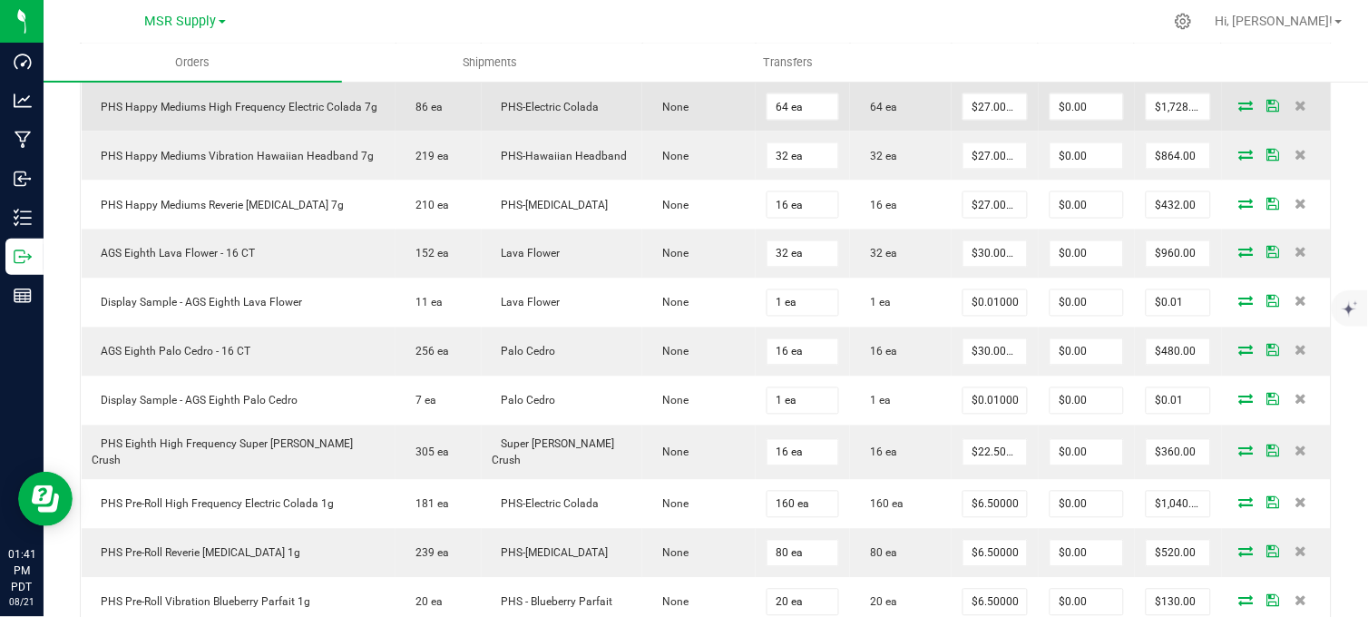
drag, startPoint x: 386, startPoint y: 15, endPoint x: 785, endPoint y: 139, distance: 417.6
click at [386, 15] on div at bounding box center [744, 21] width 838 height 35
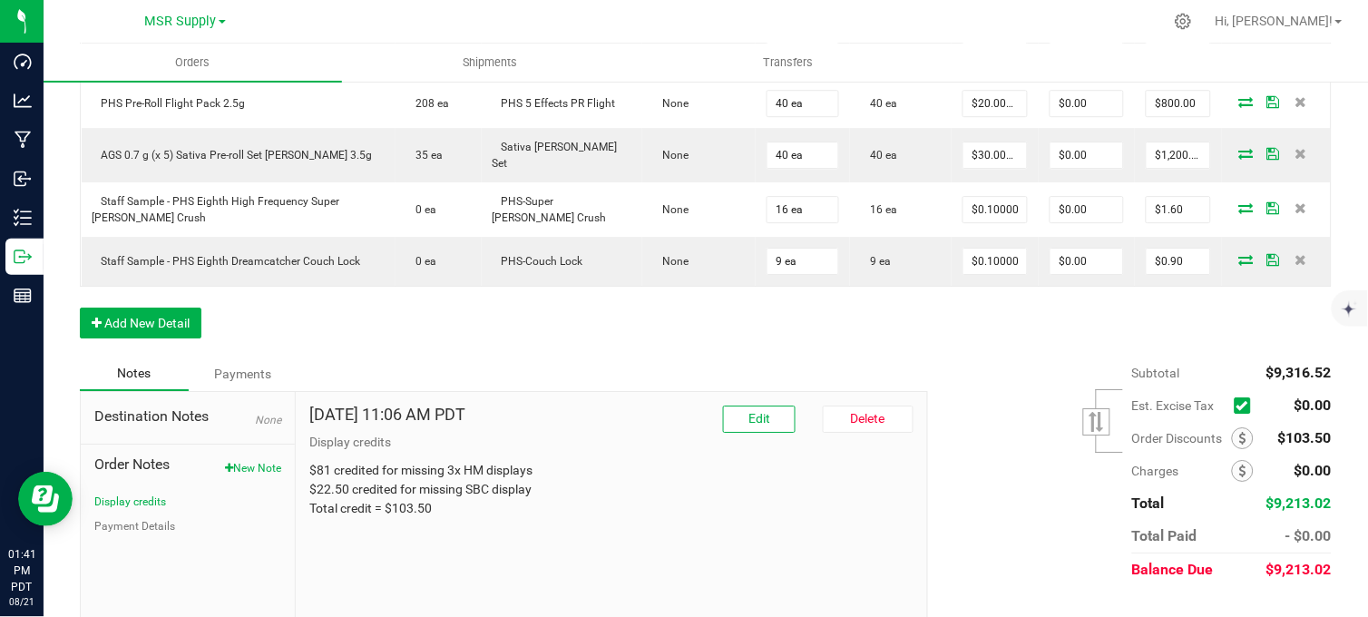
scroll to position [1209, 0]
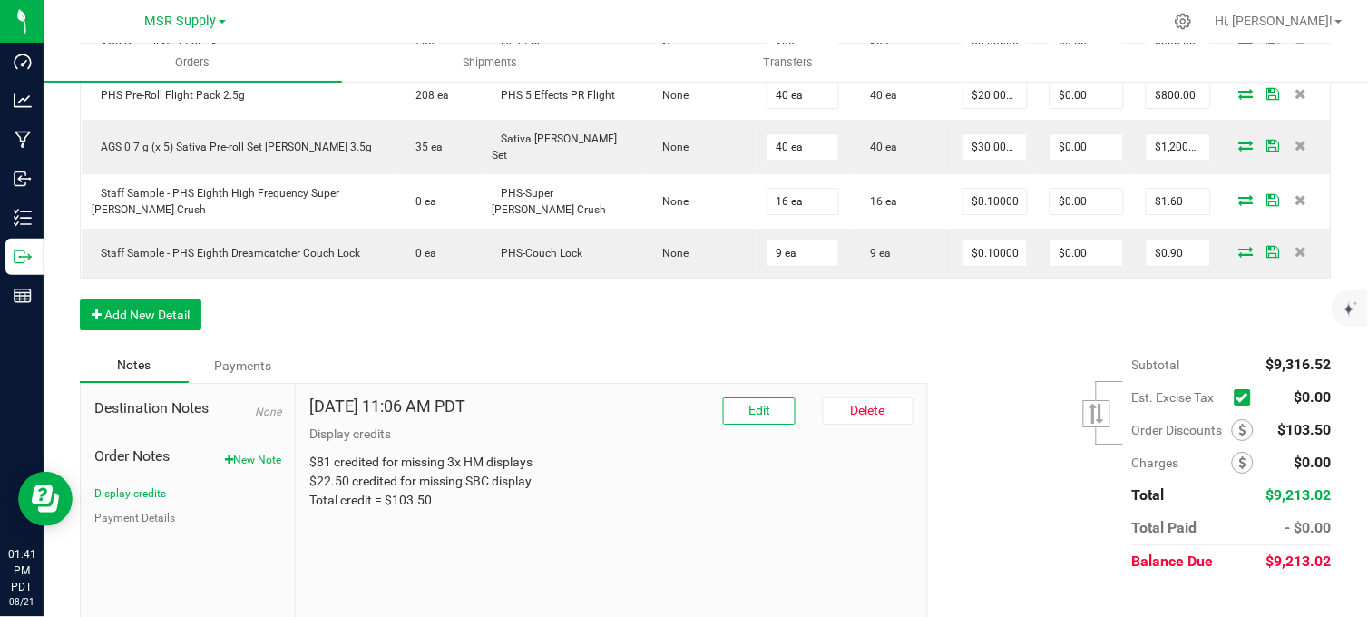
click at [129, 330] on button "Add New Detail" at bounding box center [141, 314] width 122 height 31
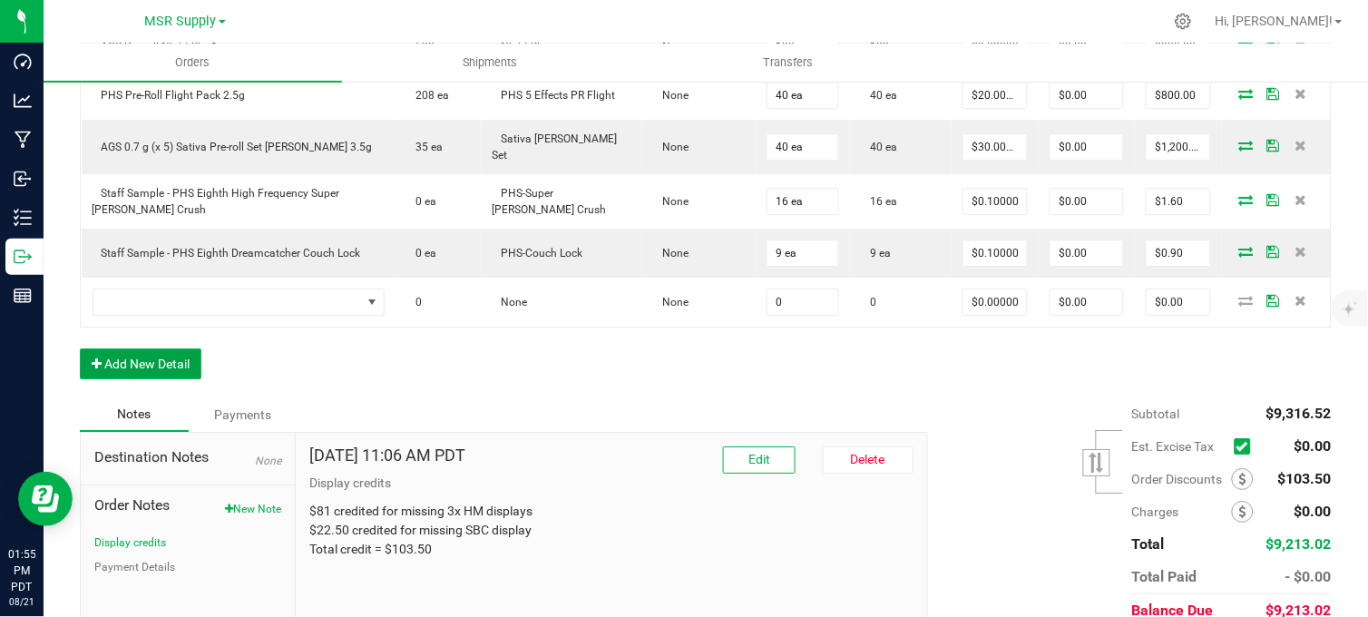
click at [132, 379] on button "Add New Detail" at bounding box center [141, 363] width 122 height 31
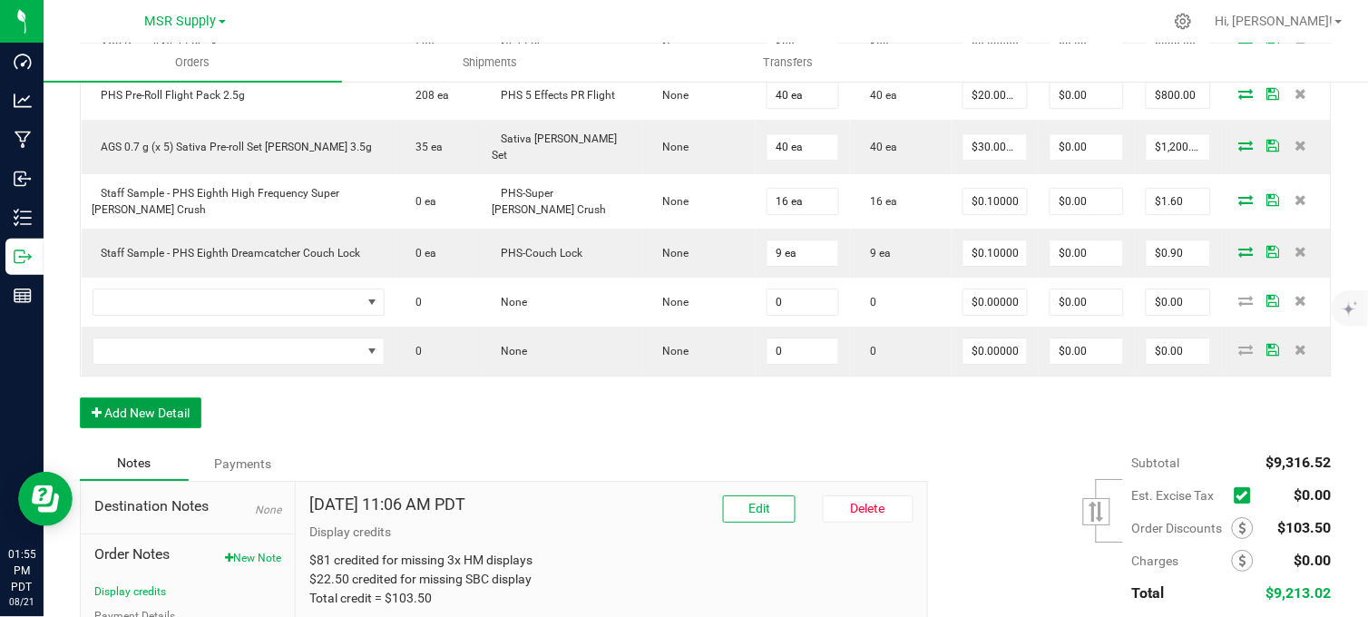
click at [140, 428] on button "Add New Detail" at bounding box center [141, 412] width 122 height 31
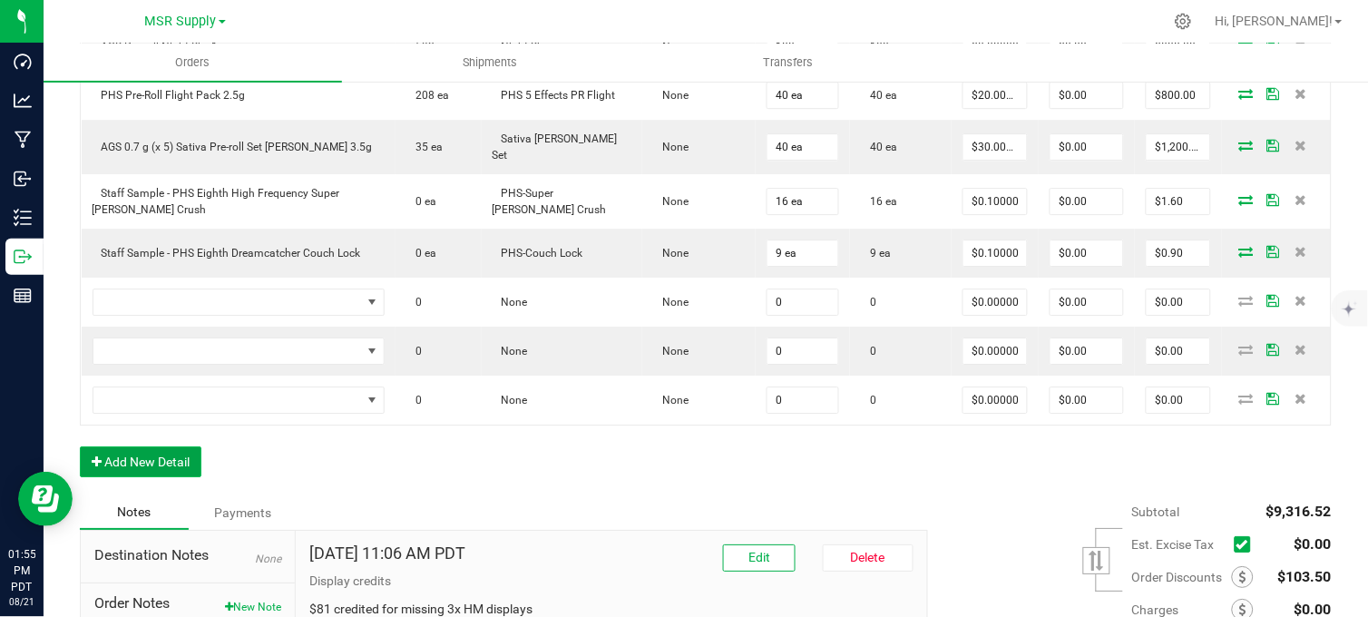
click at [141, 477] on button "Add New Detail" at bounding box center [141, 461] width 122 height 31
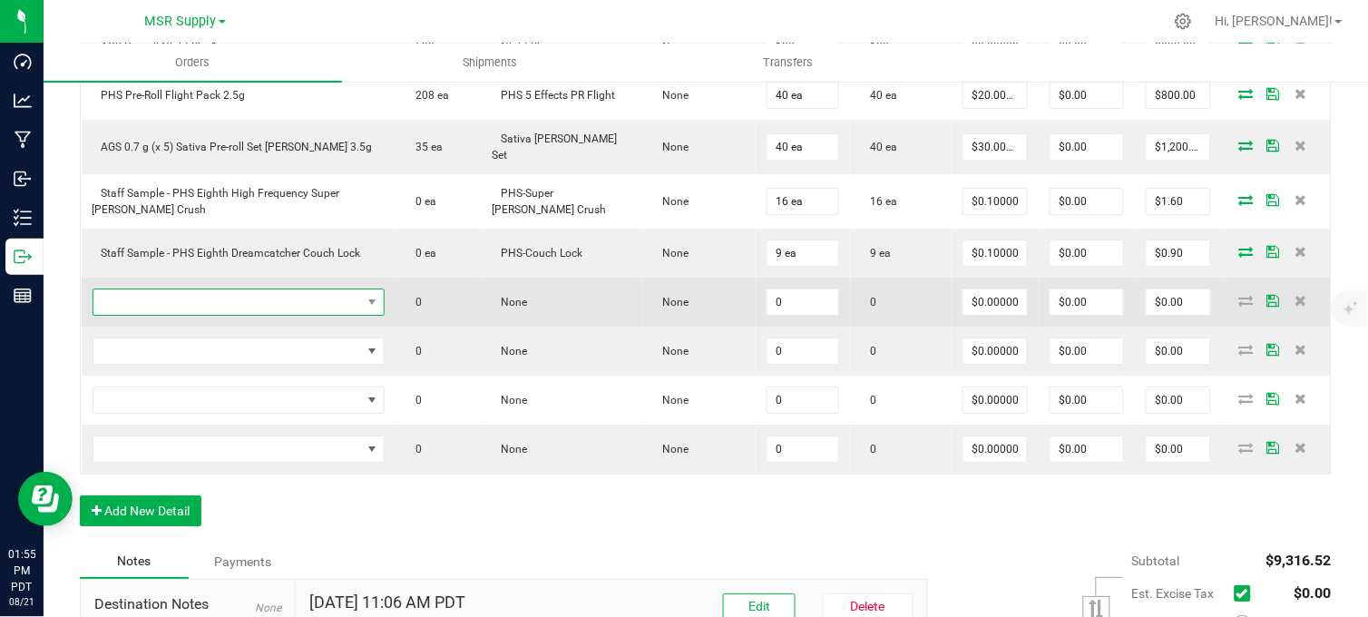
click at [274, 315] on span "NO DATA FOUND" at bounding box center [227, 301] width 268 height 25
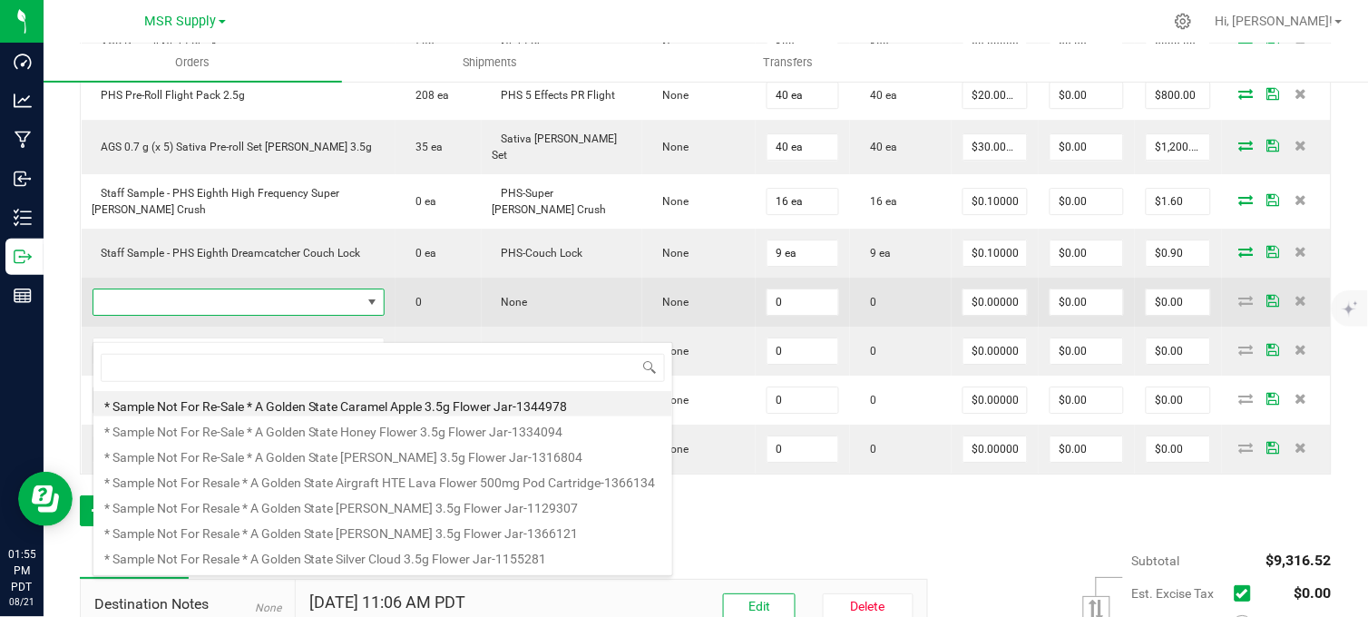
scroll to position [27, 268]
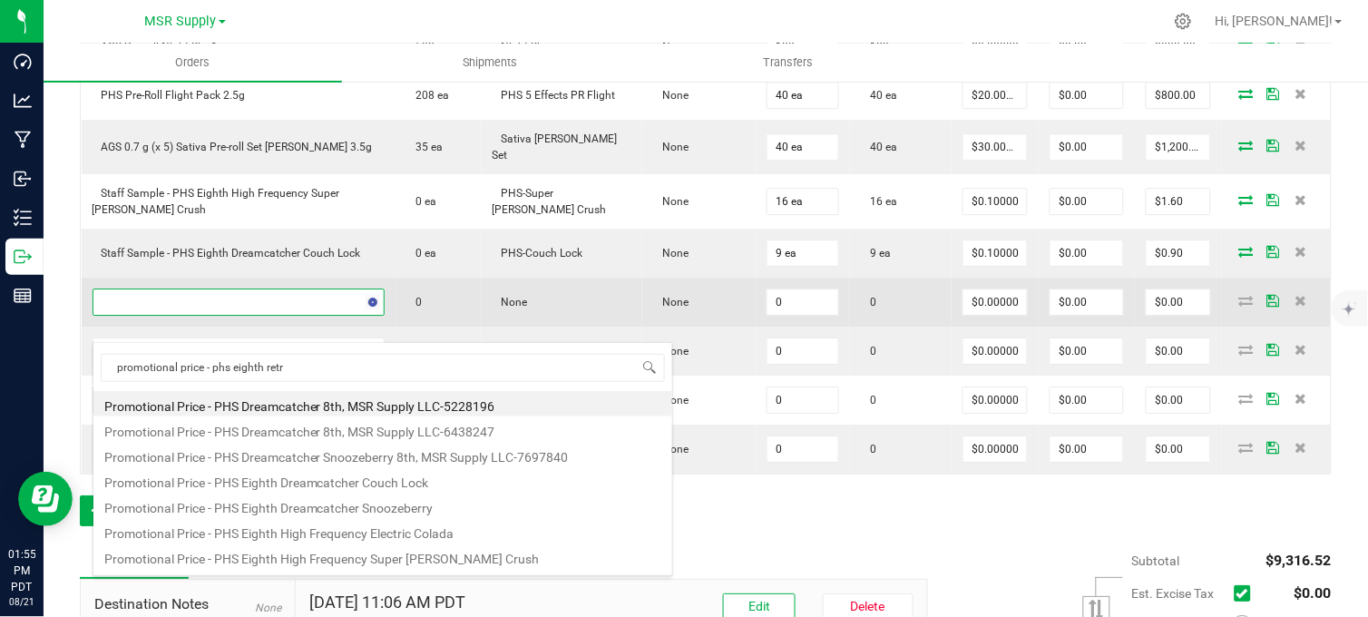
type input "promotional price - phs eighth retro"
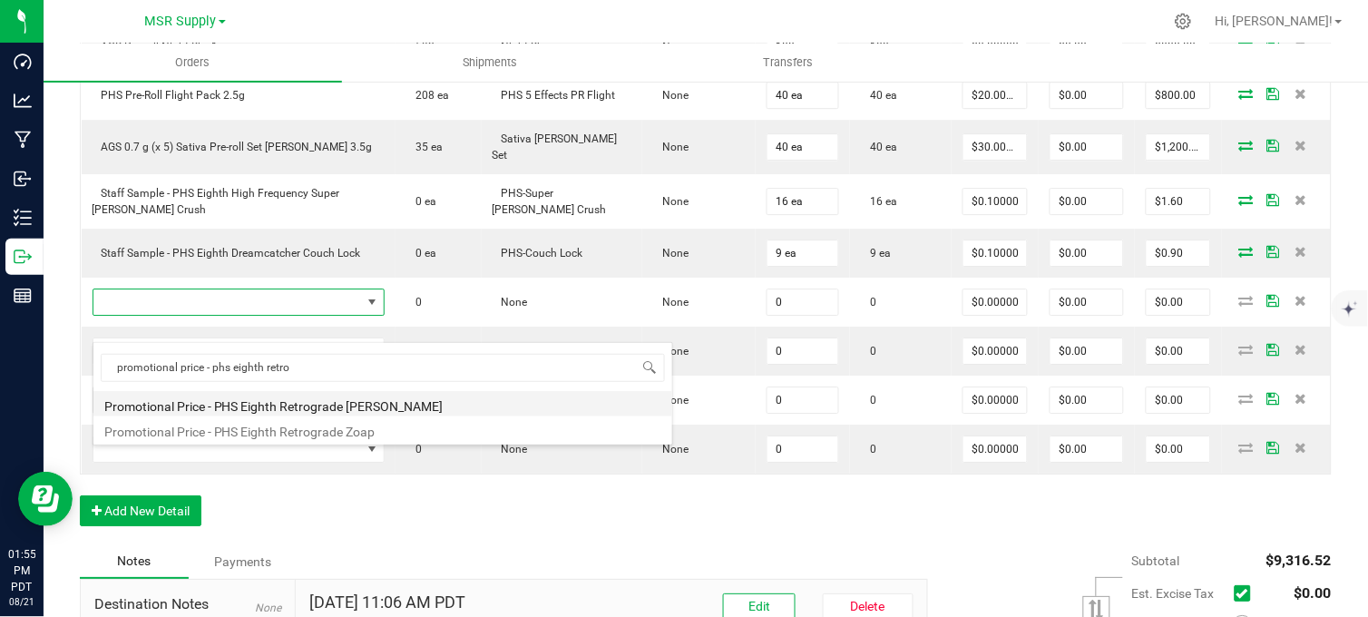
click at [393, 403] on li "Promotional Price - PHS Eighth Retrograde Cherry Runtz" at bounding box center [382, 403] width 579 height 25
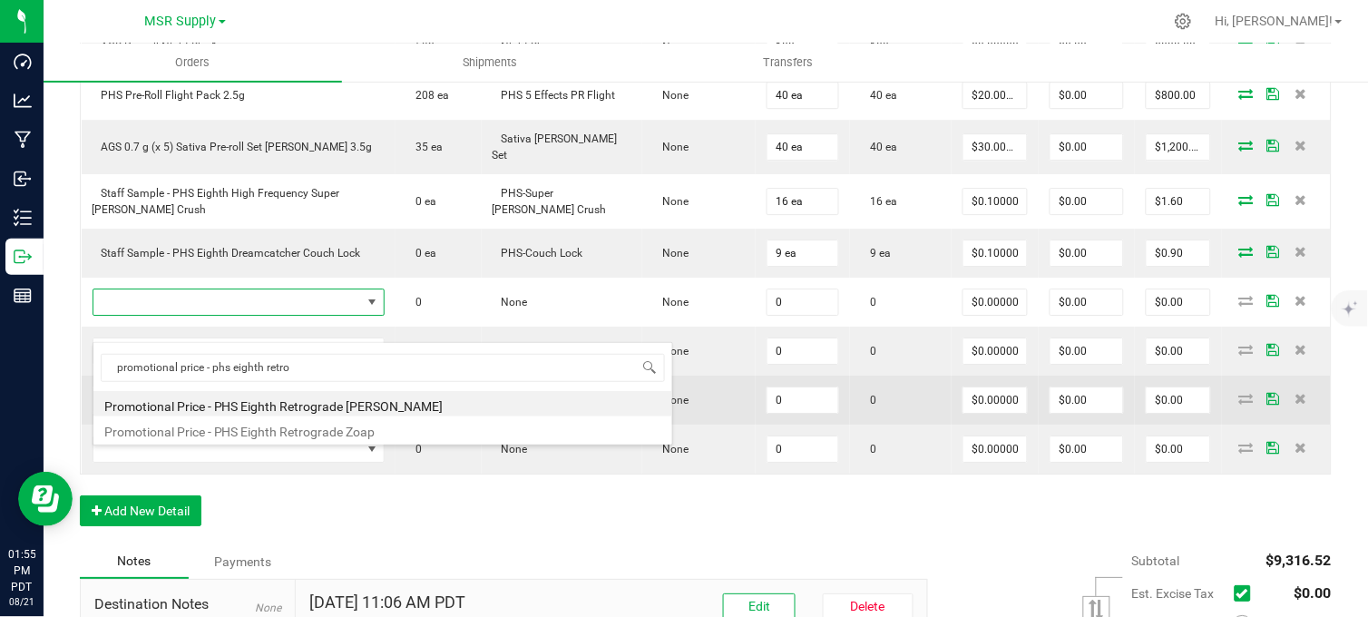
type input "0 ea"
type input "$0.01000"
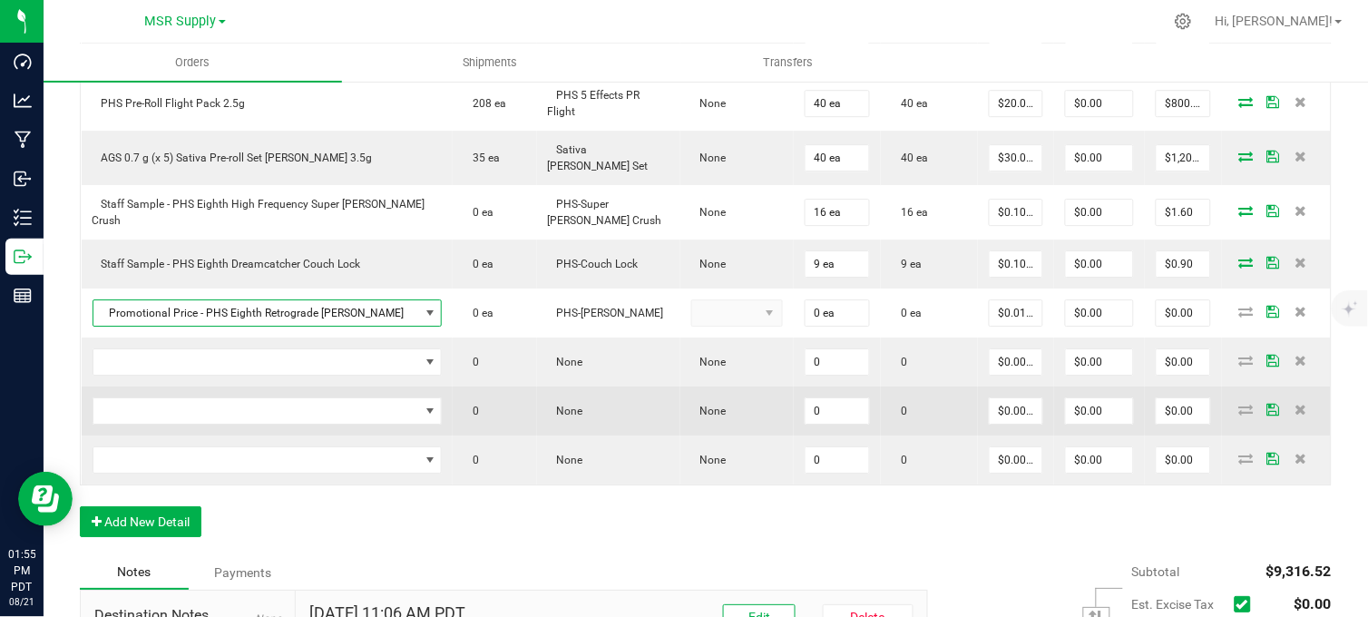
scroll to position [1203, 0]
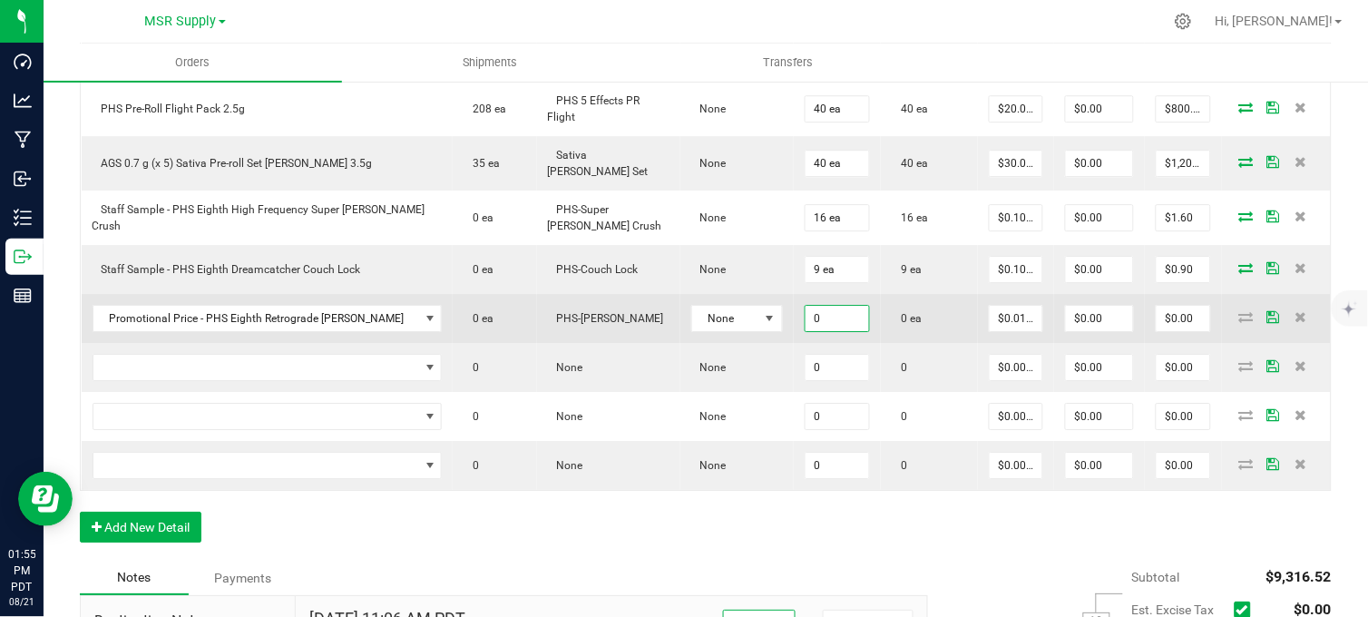
click at [808, 331] on input "0" at bounding box center [837, 318] width 64 height 25
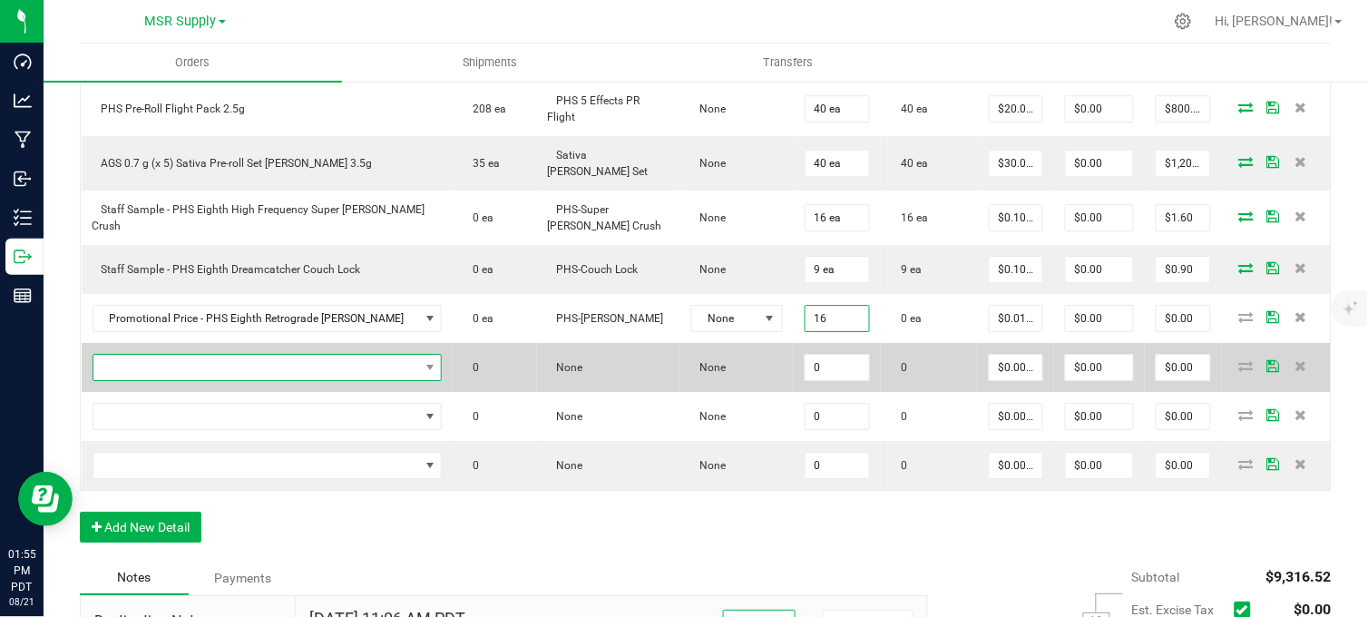
type input "16 ea"
type input "$0.16"
click at [295, 375] on span "NO DATA FOUND" at bounding box center [256, 367] width 326 height 25
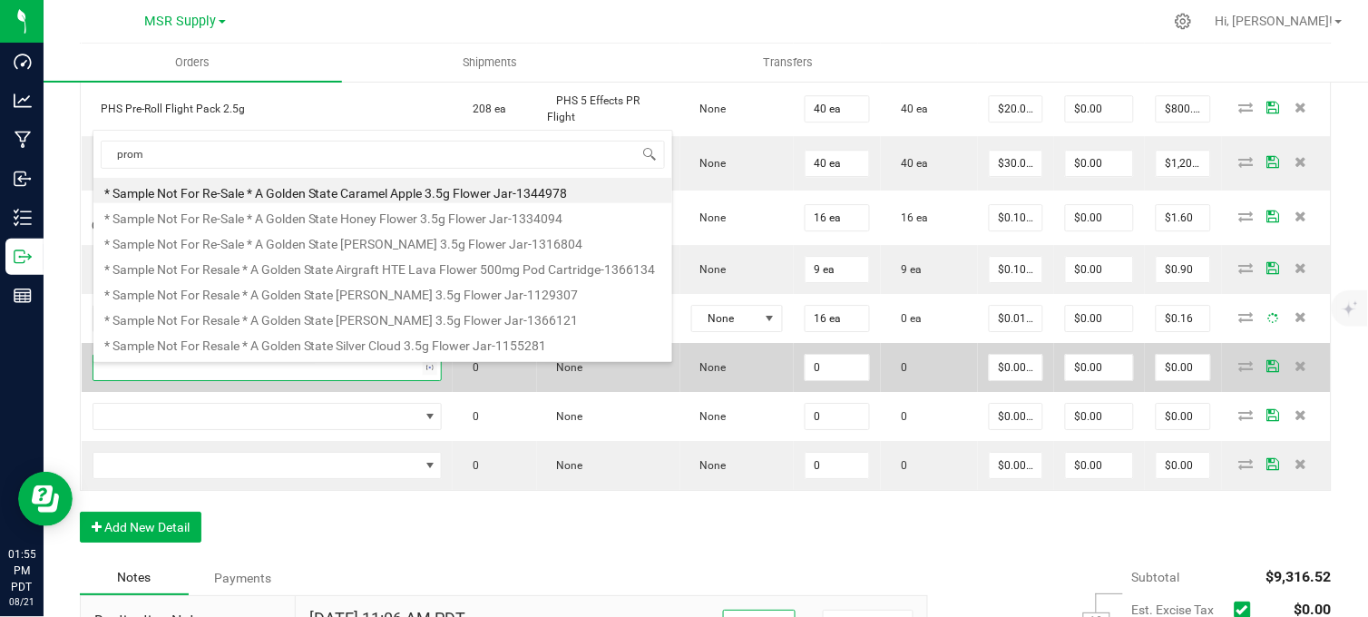
scroll to position [27, 268]
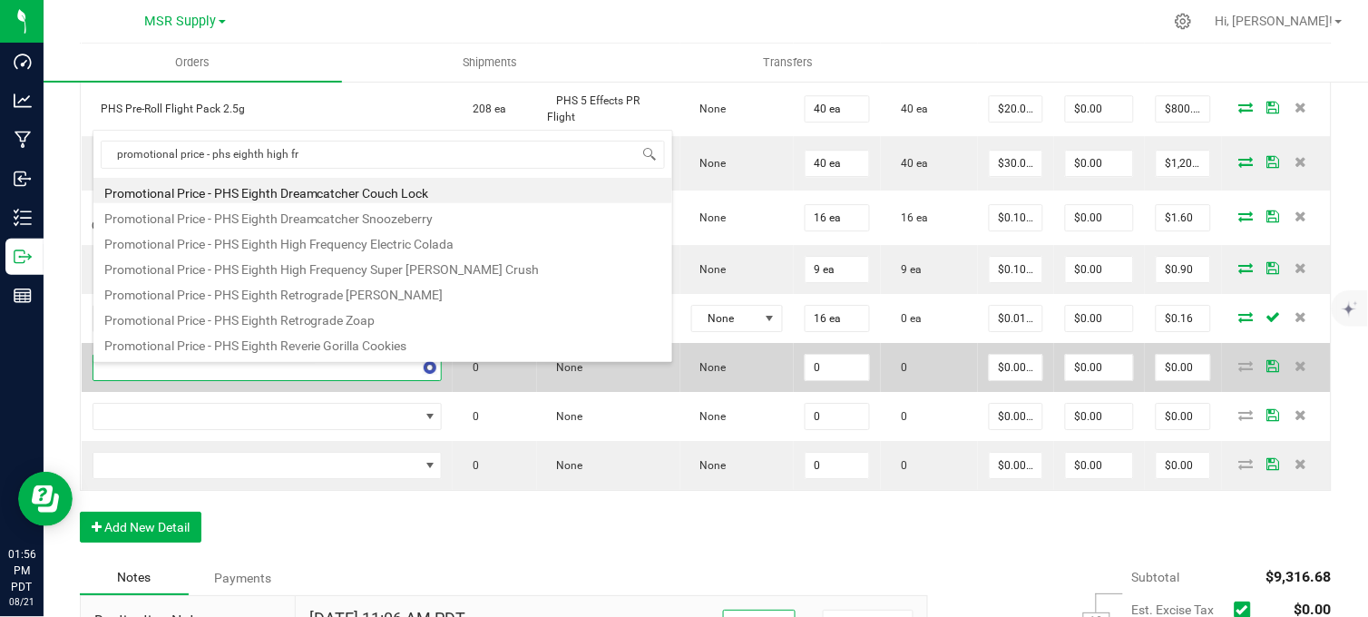
type input "promotional price - phs eighth high fre"
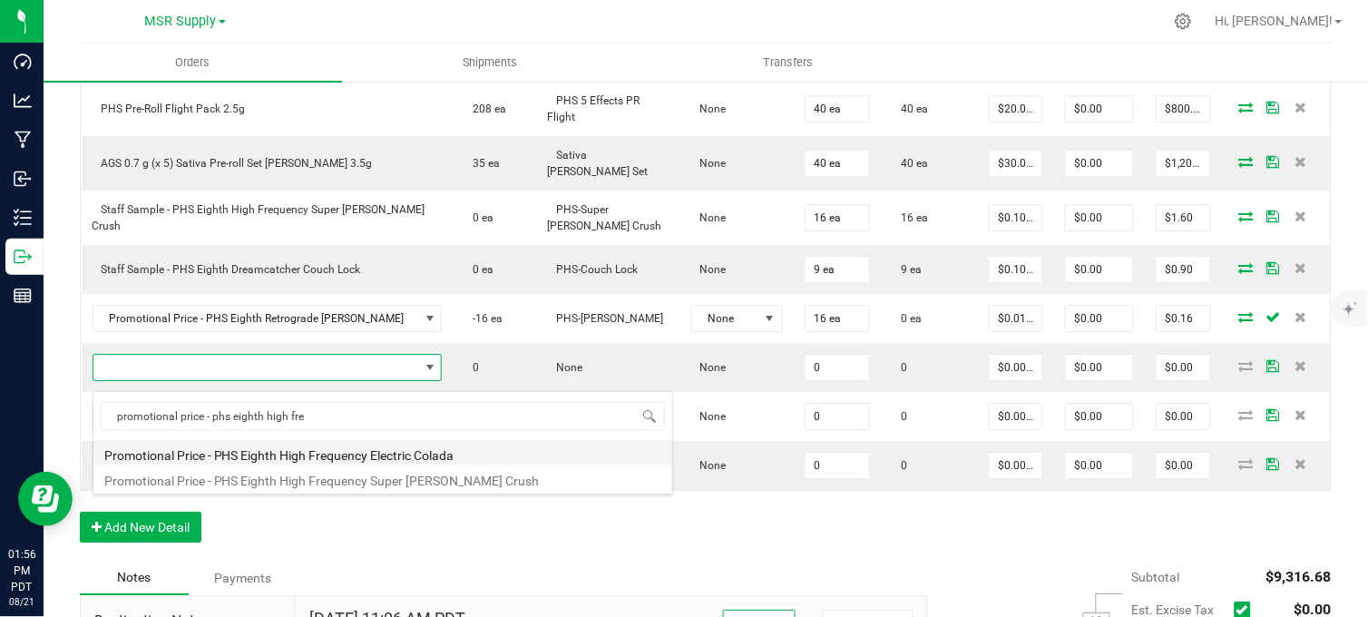
click at [404, 453] on li "Promotional Price - PHS Eighth High Frequency Electric Colada" at bounding box center [382, 452] width 579 height 25
type input "0 ea"
type input "$0.01000"
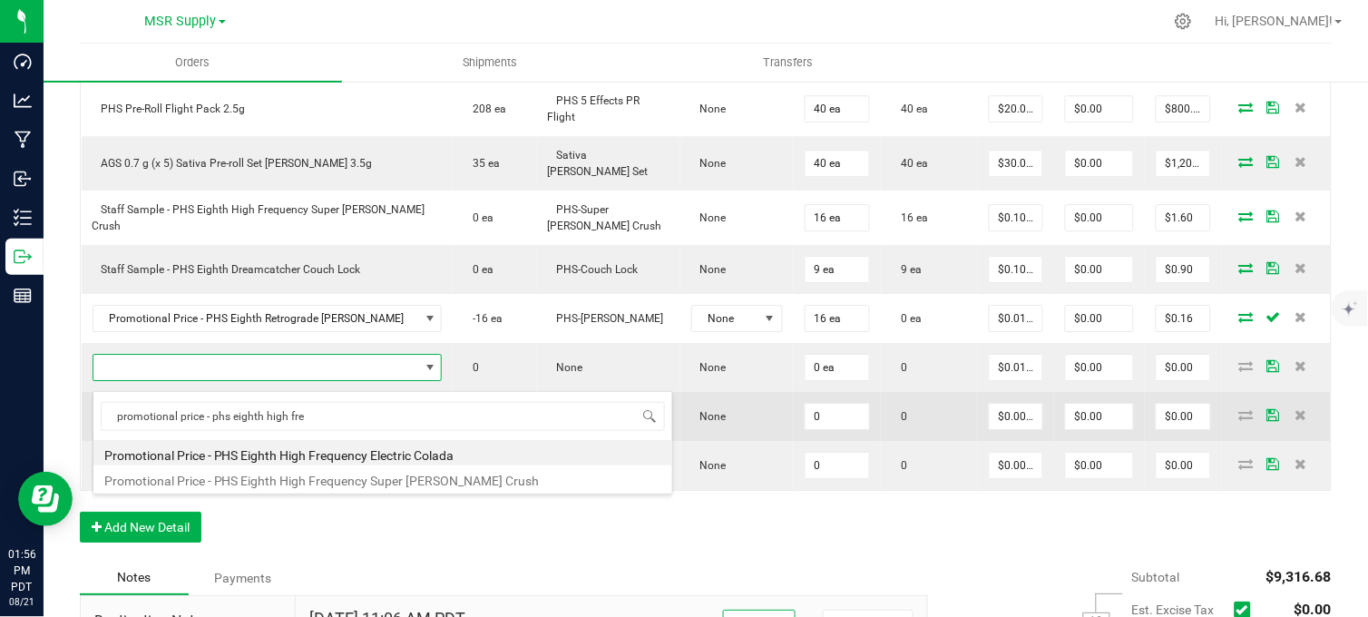
scroll to position [1213, 0]
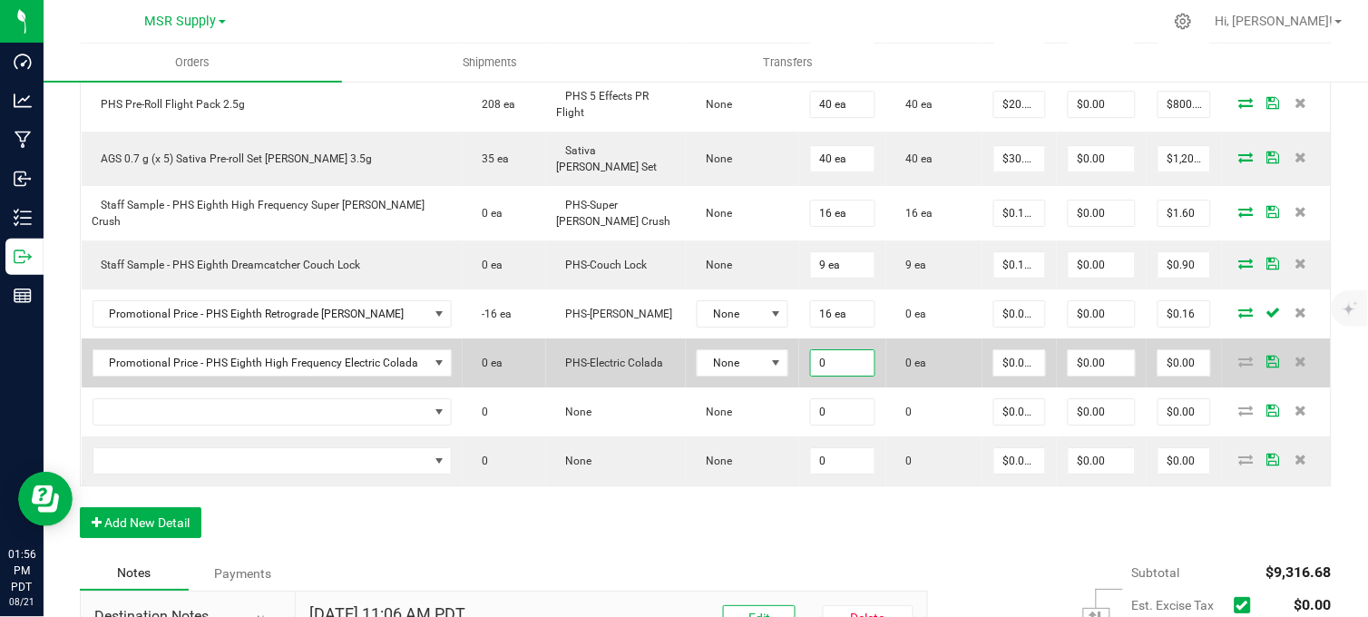
click at [817, 375] on input "0" at bounding box center [842, 362] width 63 height 25
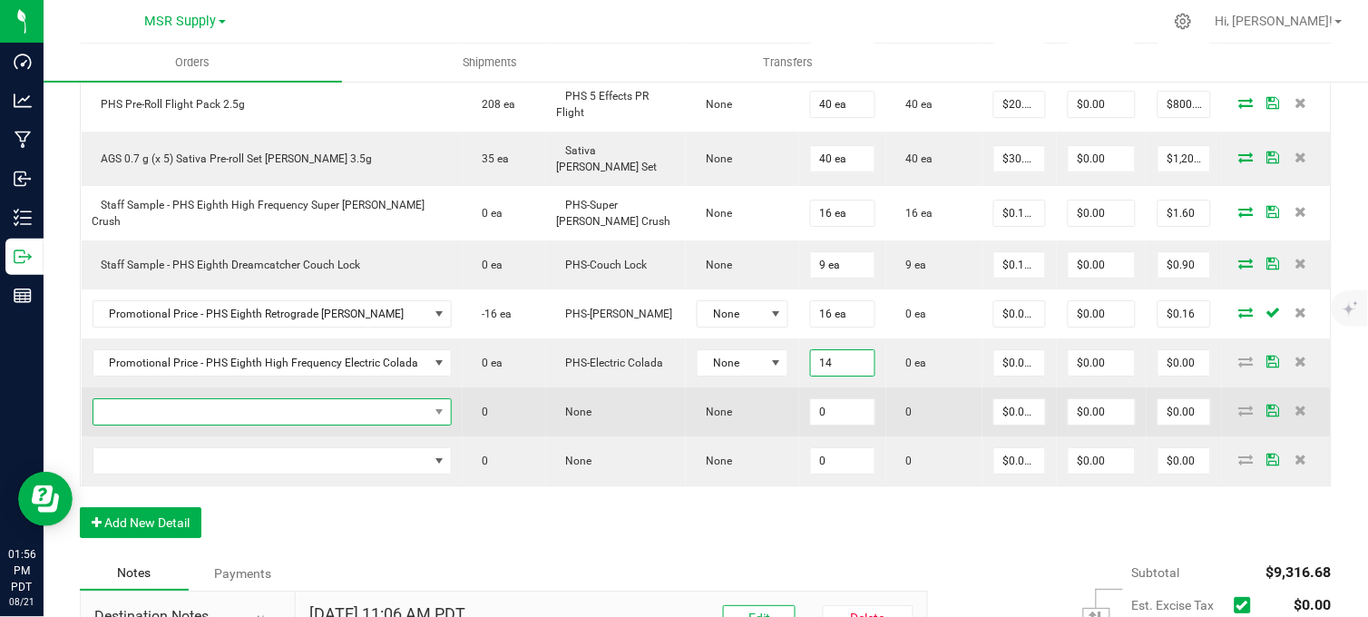
type input "14 ea"
type input "$0.14"
click at [299, 424] on span "NO DATA FOUND" at bounding box center [260, 411] width 335 height 25
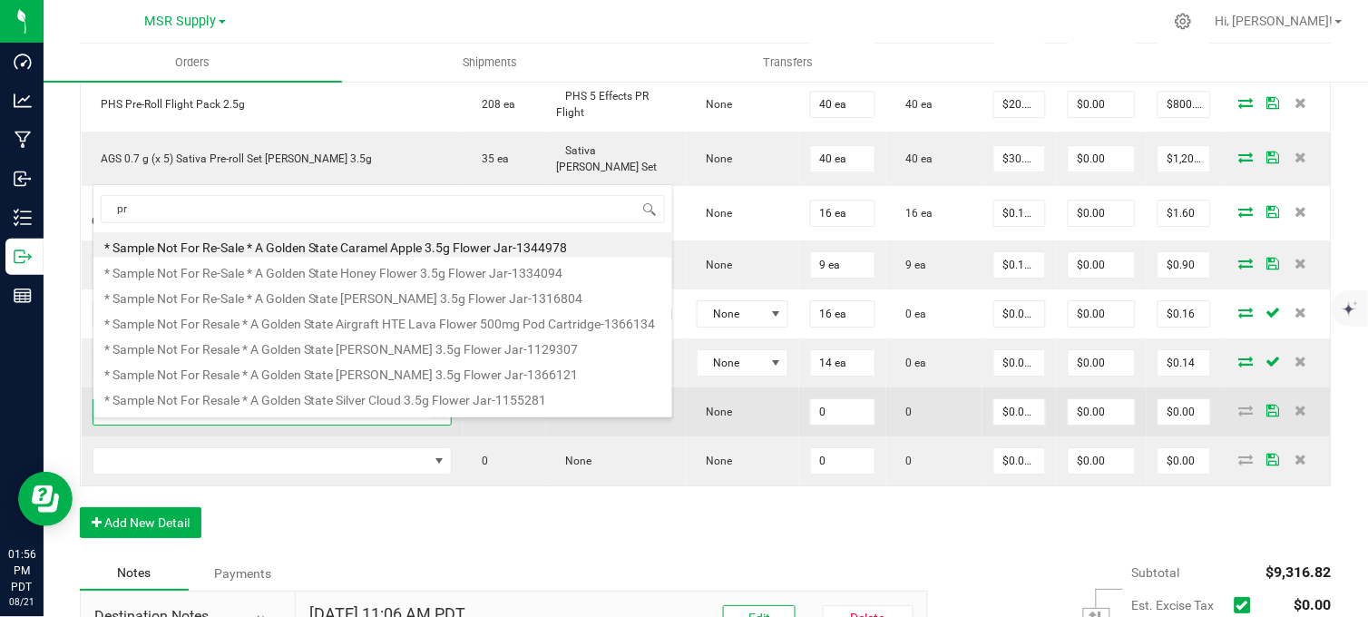
scroll to position [27, 317]
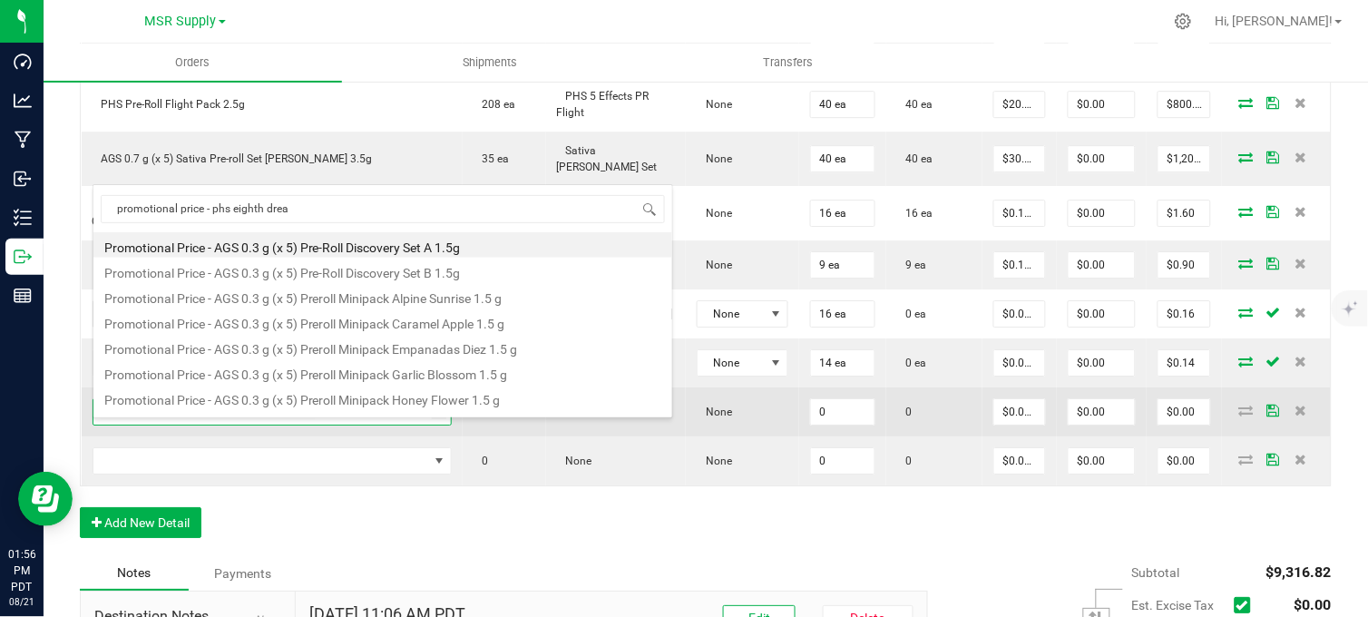
type input "promotional price - phs eighth dream"
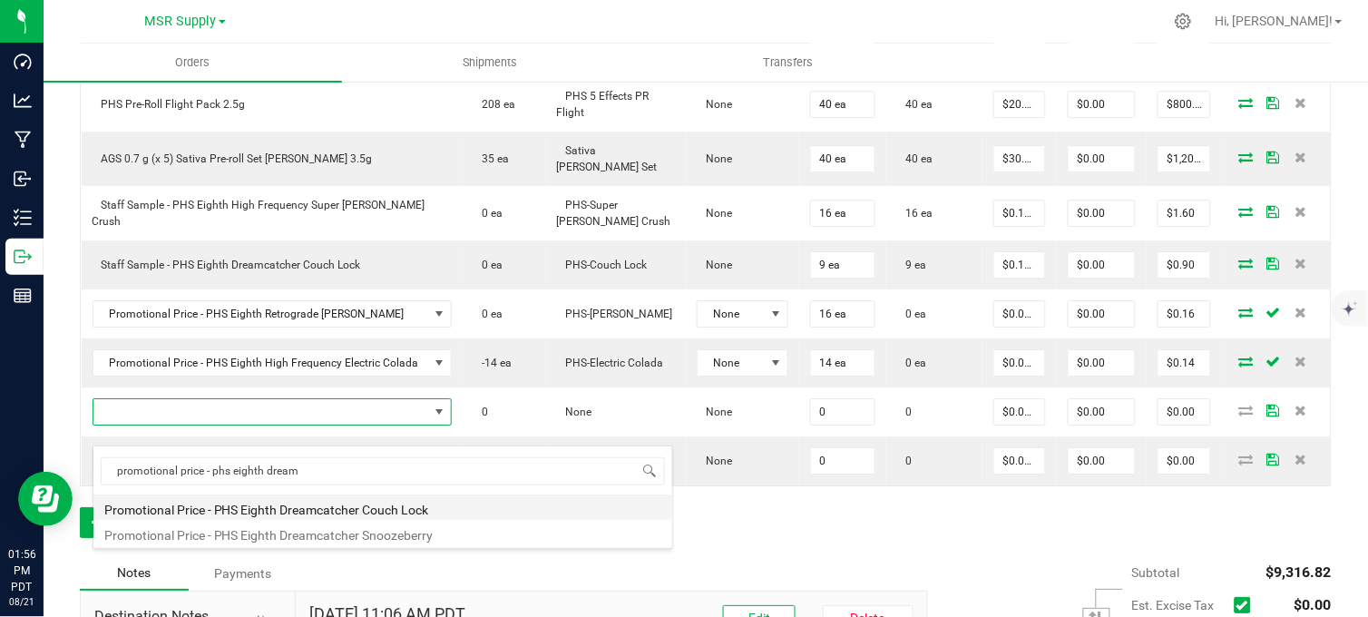
click at [385, 509] on li "Promotional Price - PHS Eighth Dreamcatcher Couch Lock" at bounding box center [382, 506] width 579 height 25
type input "0 ea"
type input "$0.01000"
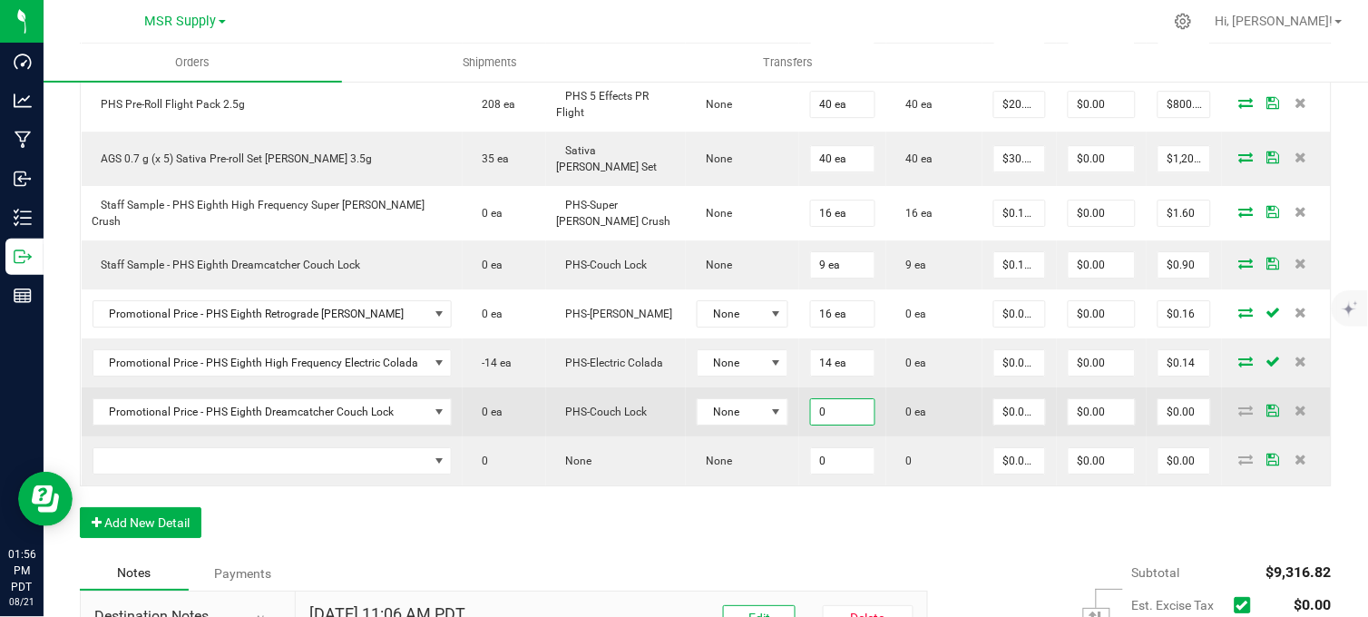
click at [811, 424] on input "0" at bounding box center [842, 411] width 63 height 25
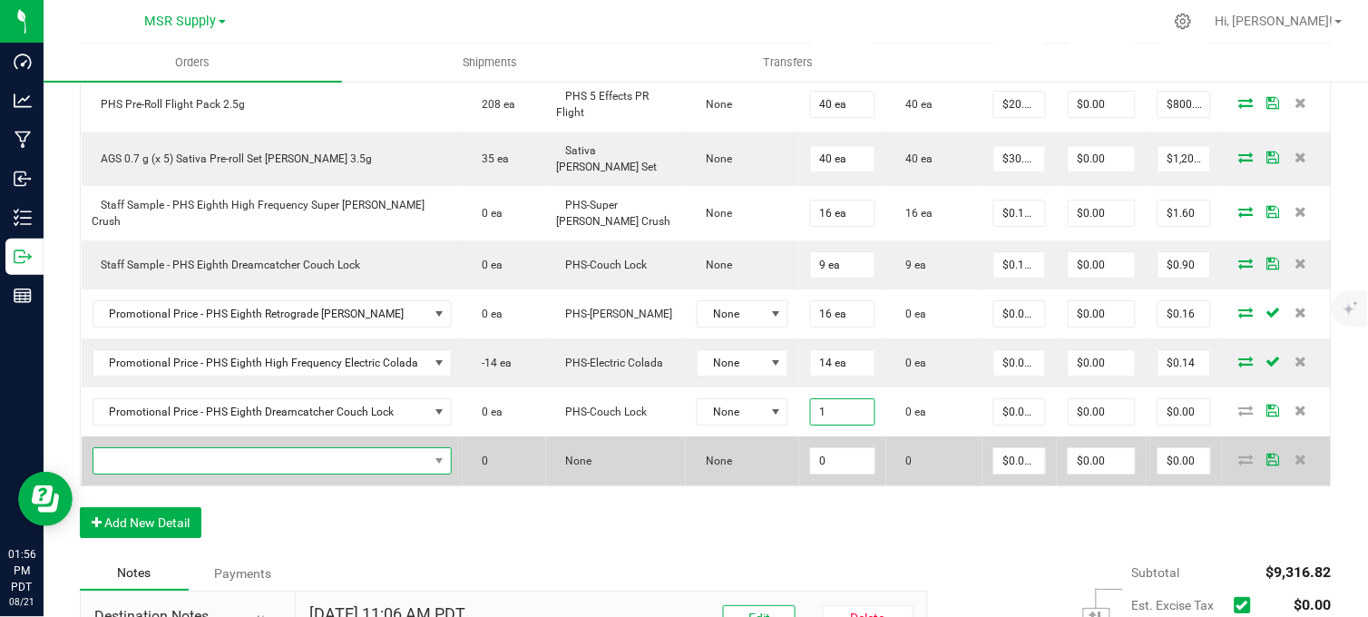
type input "1 ea"
type input "$0.01"
click at [325, 473] on span "NO DATA FOUND" at bounding box center [260, 460] width 335 height 25
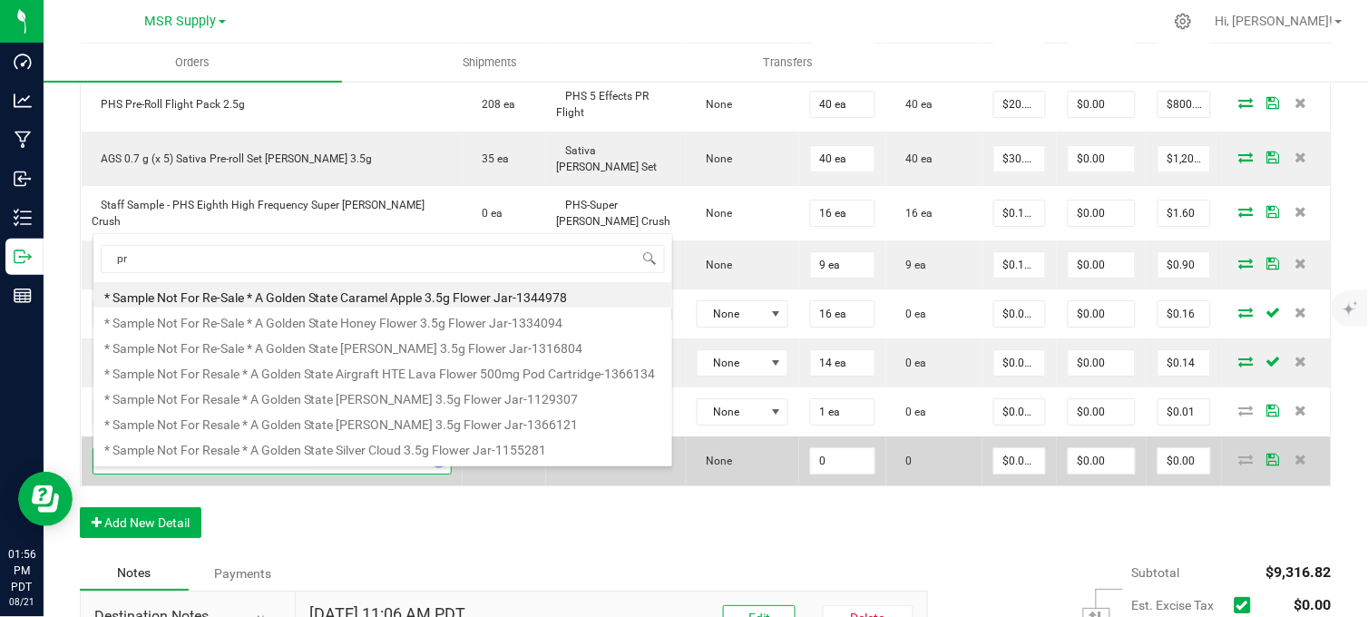
scroll to position [27, 349]
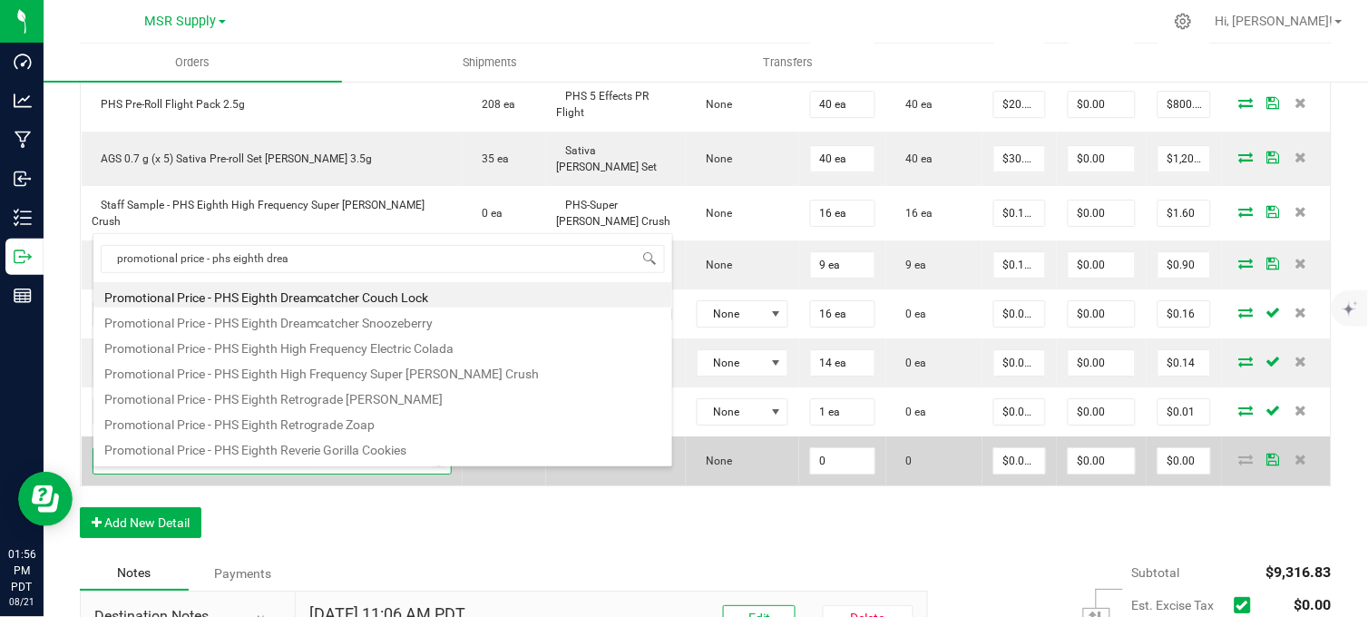
type input "promotional price - phs eighth dream"
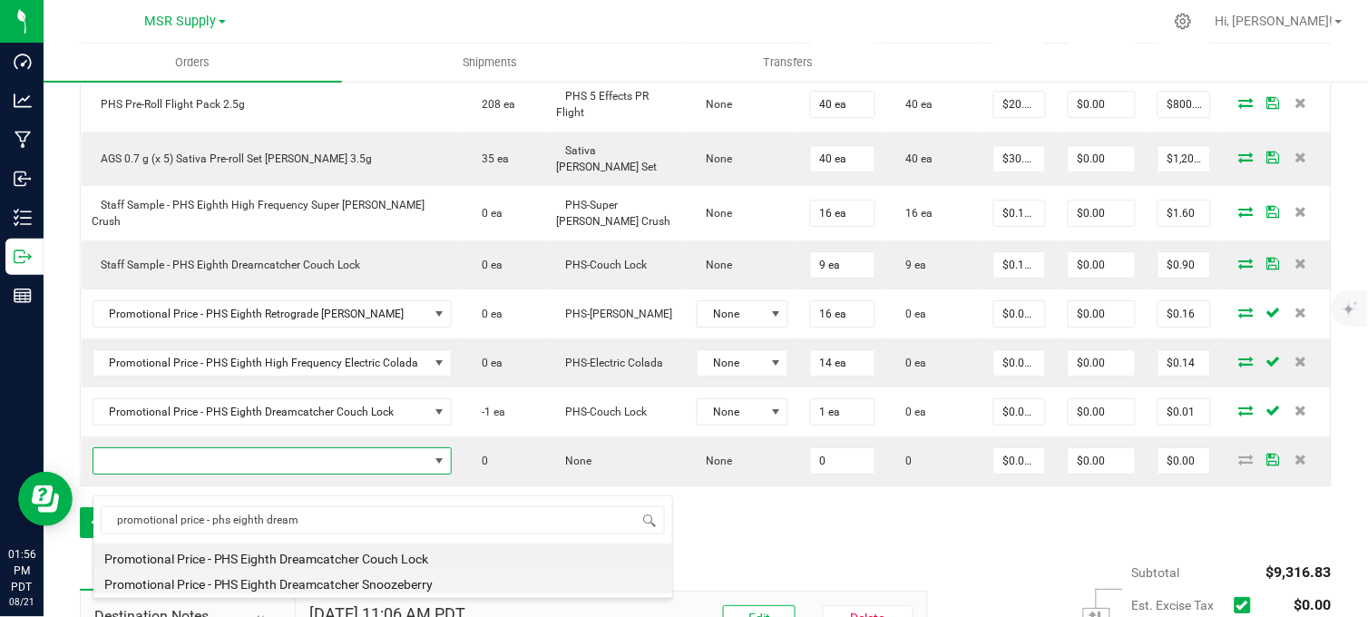
click at [411, 587] on li "Promotional Price - PHS Eighth Dreamcatcher Snoozeberry" at bounding box center [382, 581] width 579 height 25
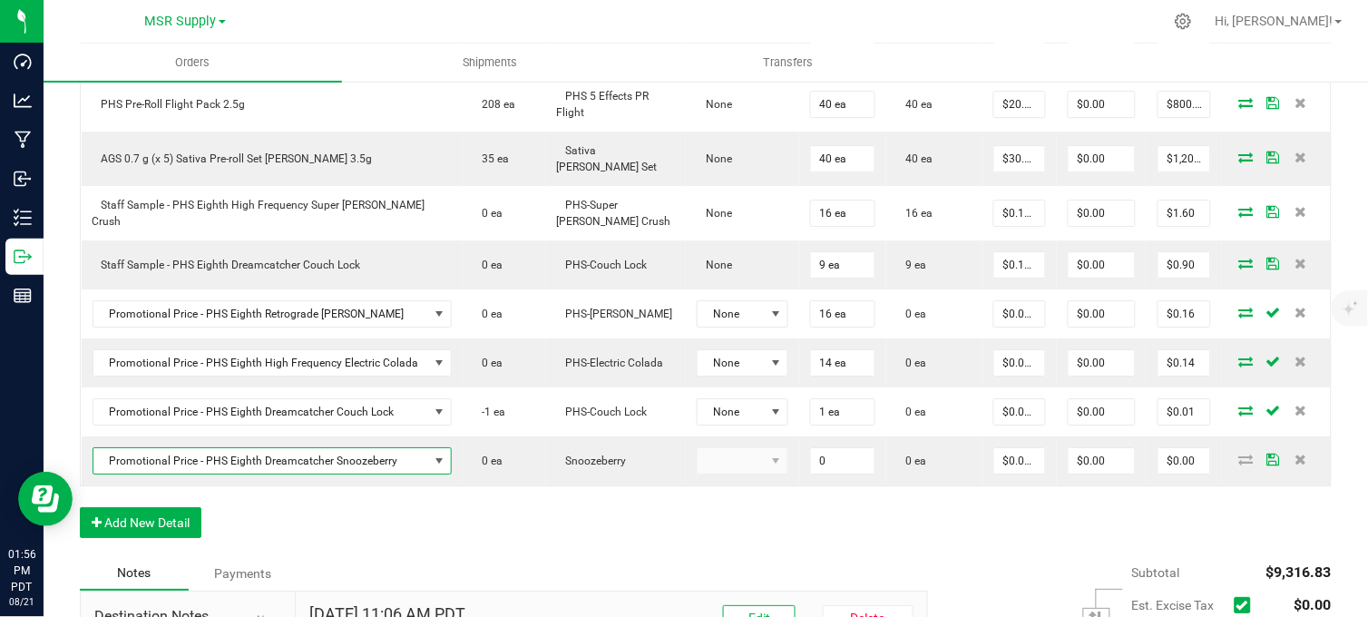
type input "0 ea"
type input "$0.01000"
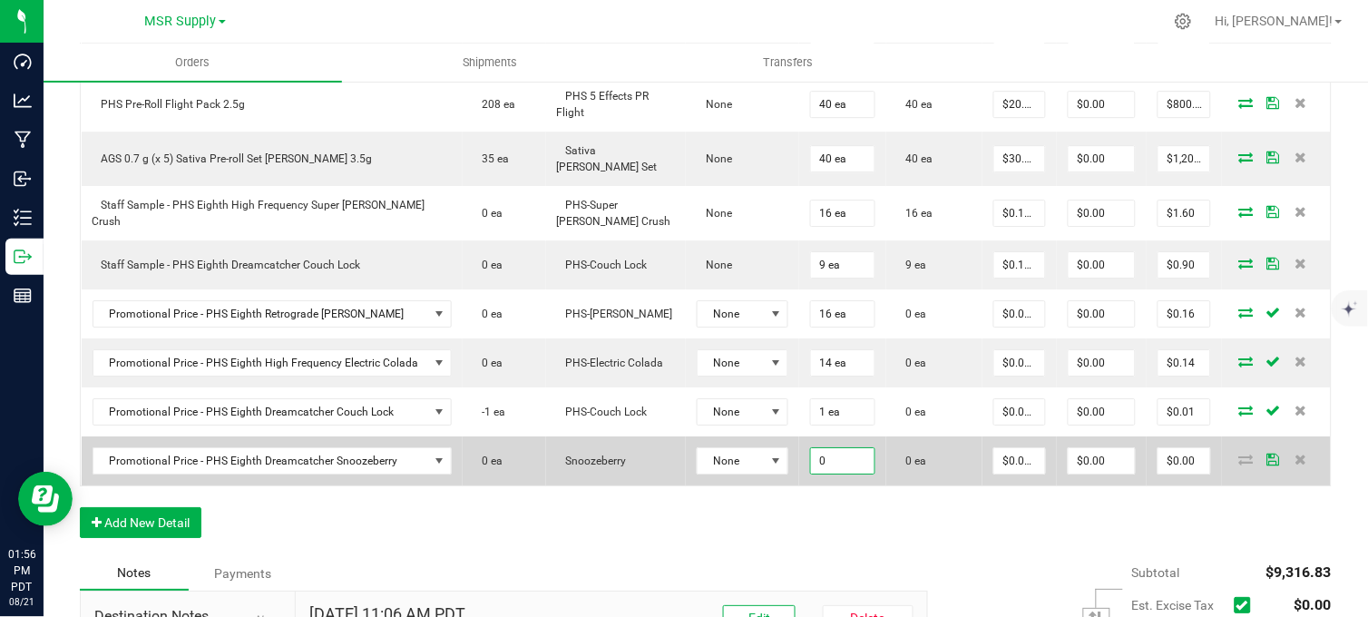
click at [821, 473] on input "0" at bounding box center [842, 460] width 63 height 25
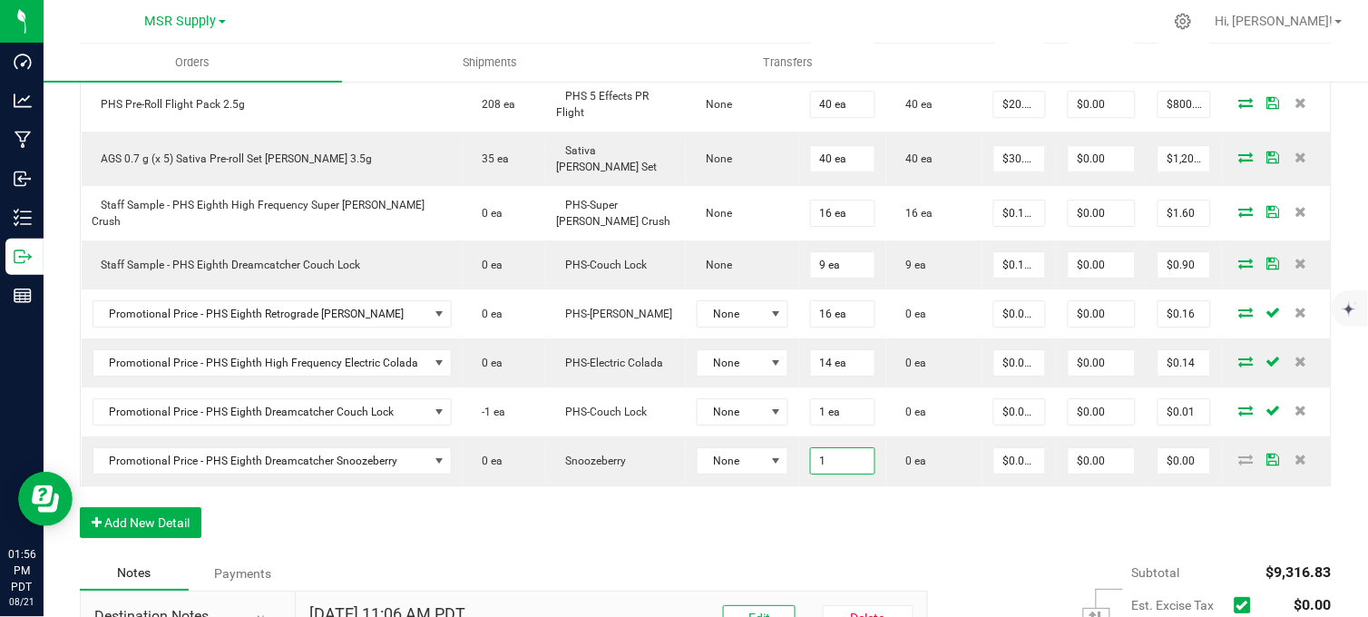
type input "1 ea"
type input "$0.01"
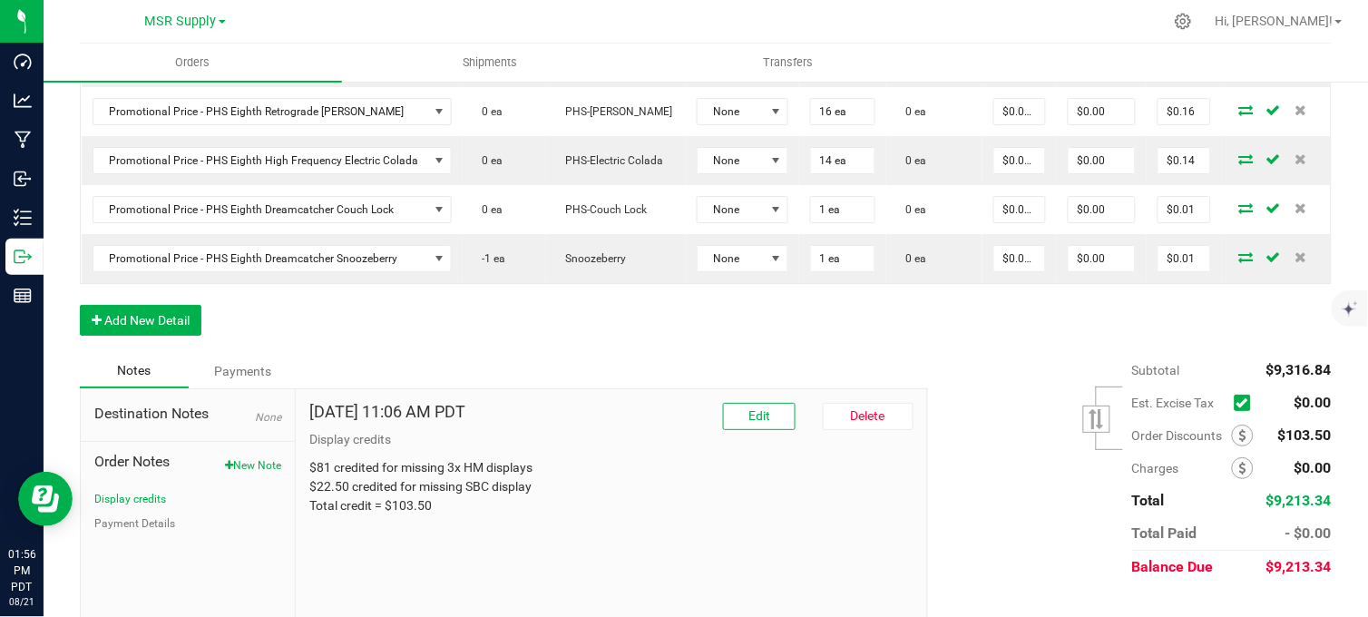
scroll to position [1315, 0]
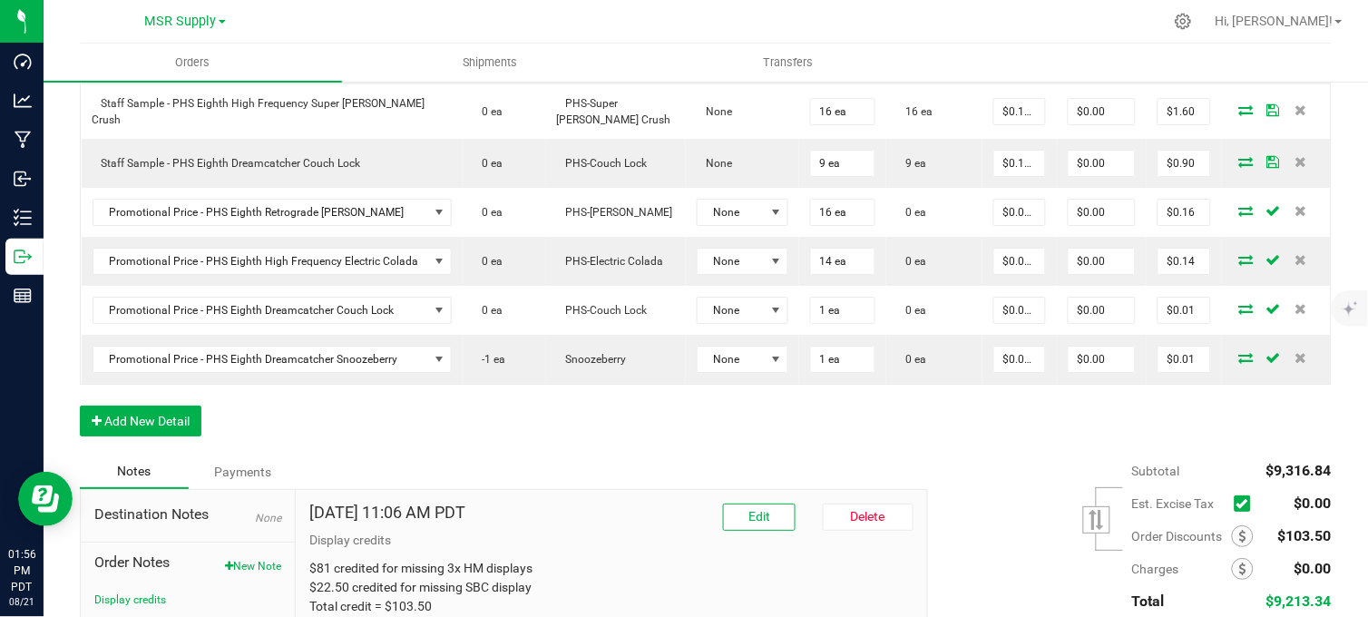
click at [157, 436] on button "Add New Detail" at bounding box center [141, 420] width 122 height 31
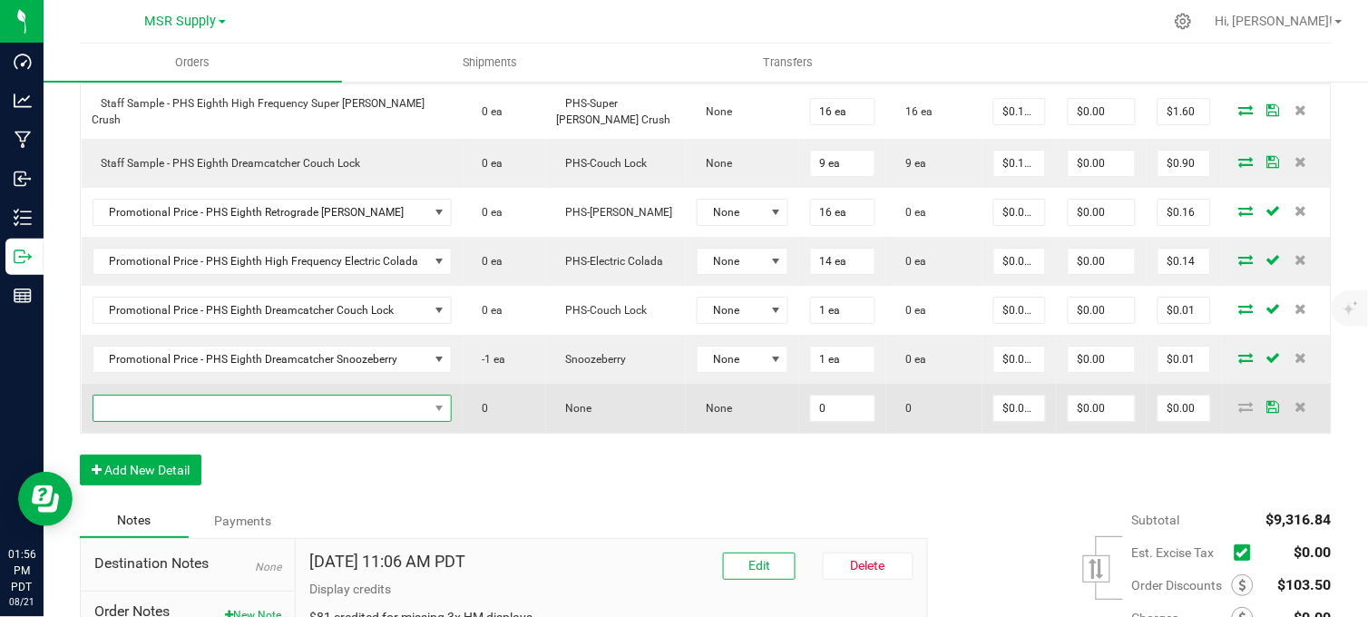
click at [222, 421] on span "NO DATA FOUND" at bounding box center [260, 407] width 335 height 25
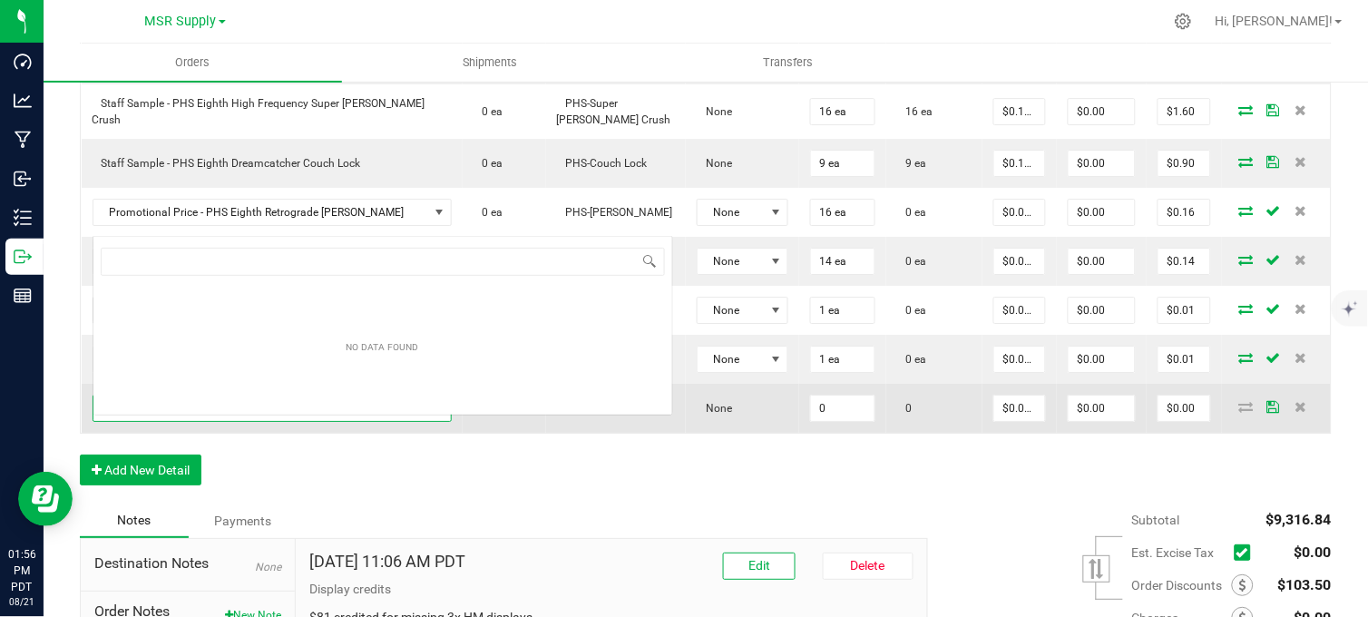
scroll to position [27, 349]
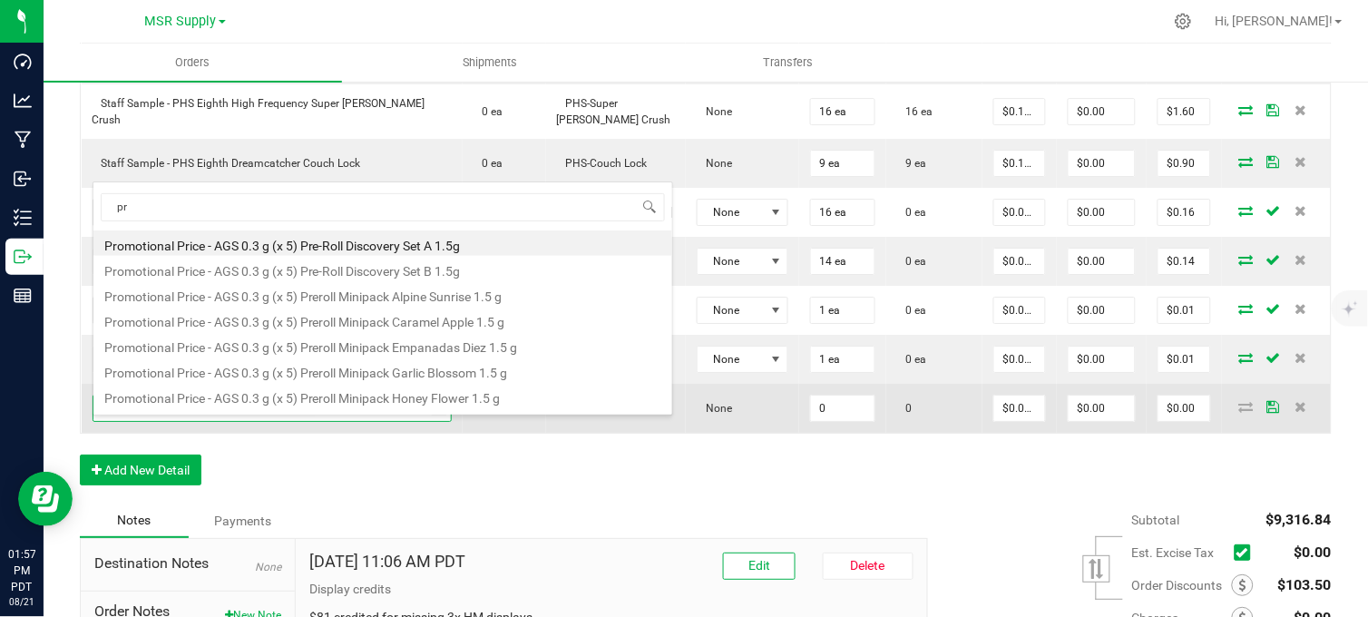
type input "p"
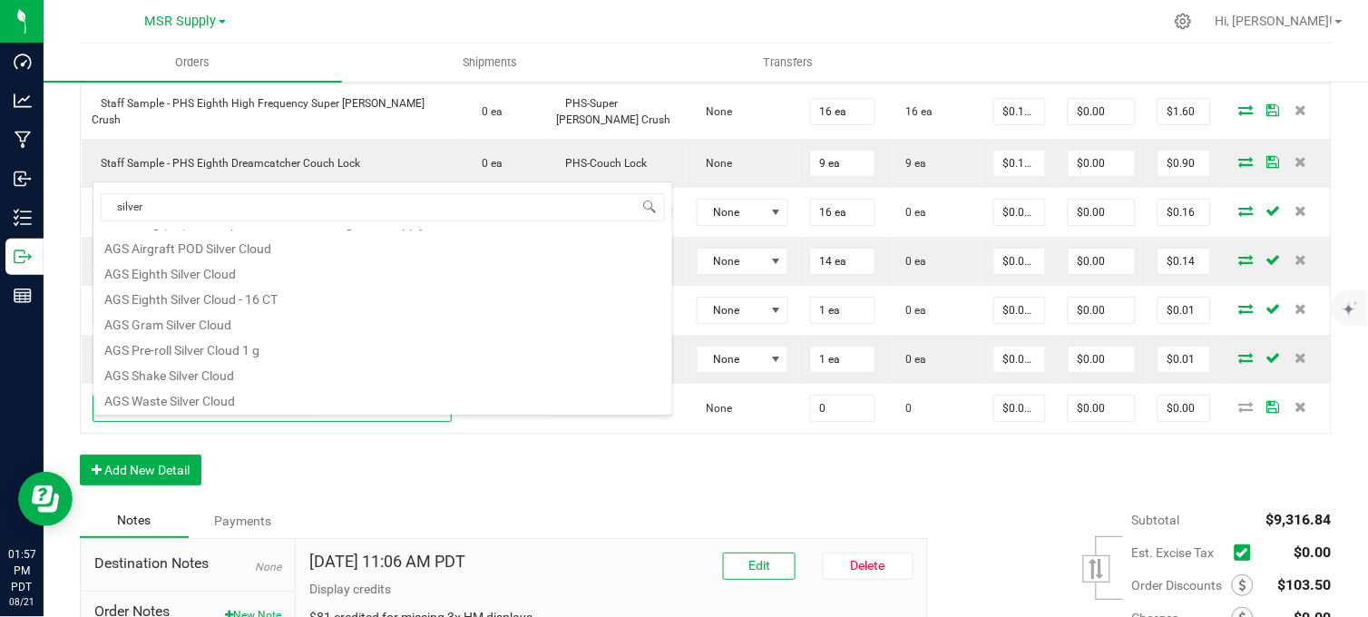
scroll to position [326, 0]
drag, startPoint x: 177, startPoint y: 200, endPoint x: 111, endPoint y: 207, distance: 66.6
click at [111, 207] on input "silver" at bounding box center [383, 207] width 564 height 28
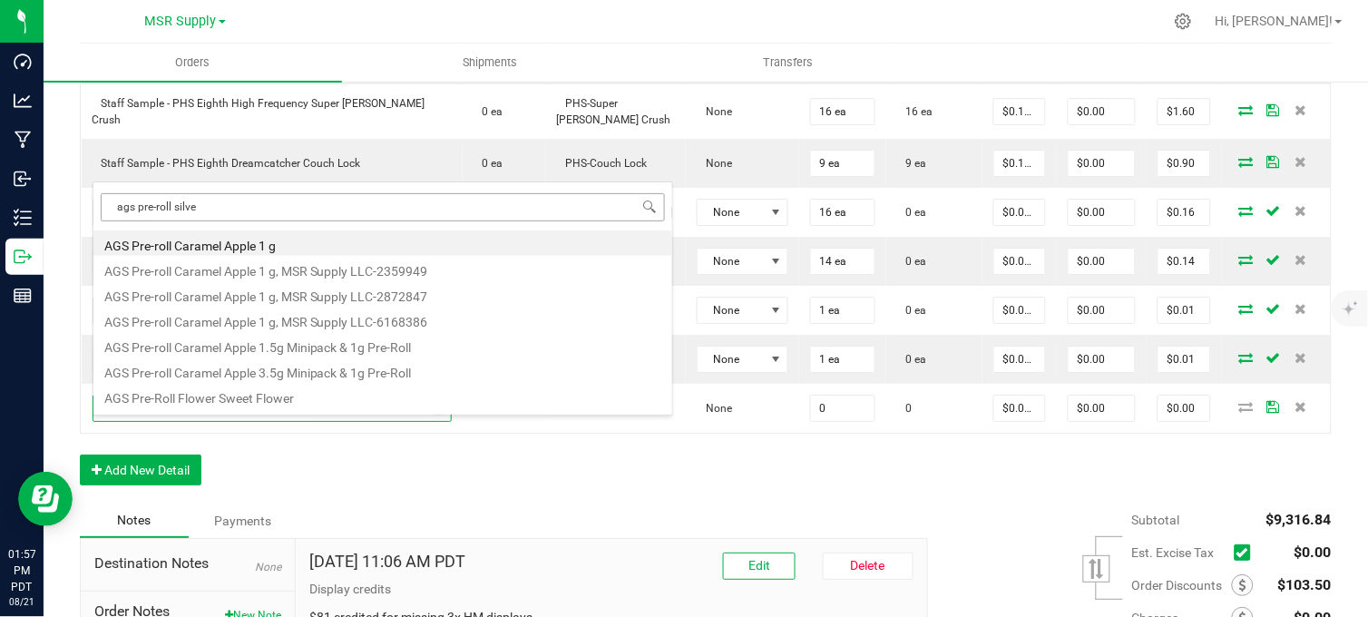
type input "ags pre-roll silver"
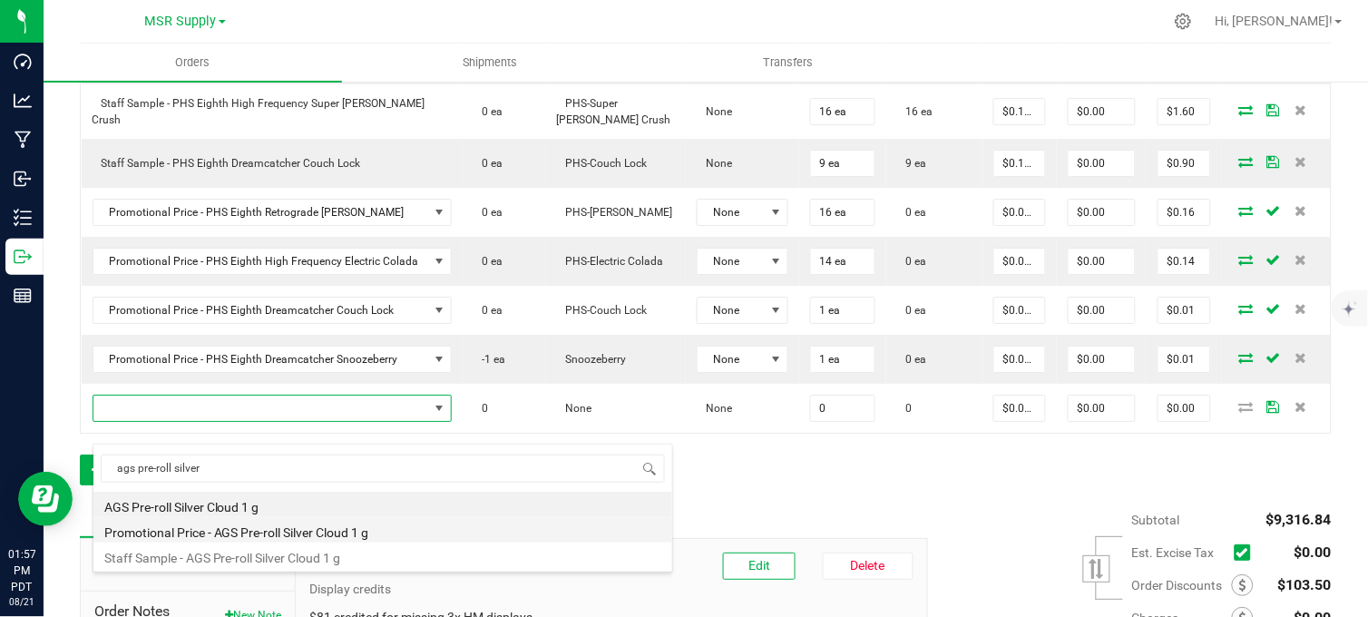
click at [299, 536] on li "Promotional Price - AGS Pre-roll Silver Cloud 1 g" at bounding box center [382, 529] width 579 height 25
type input "0 ea"
type input "$0.01000"
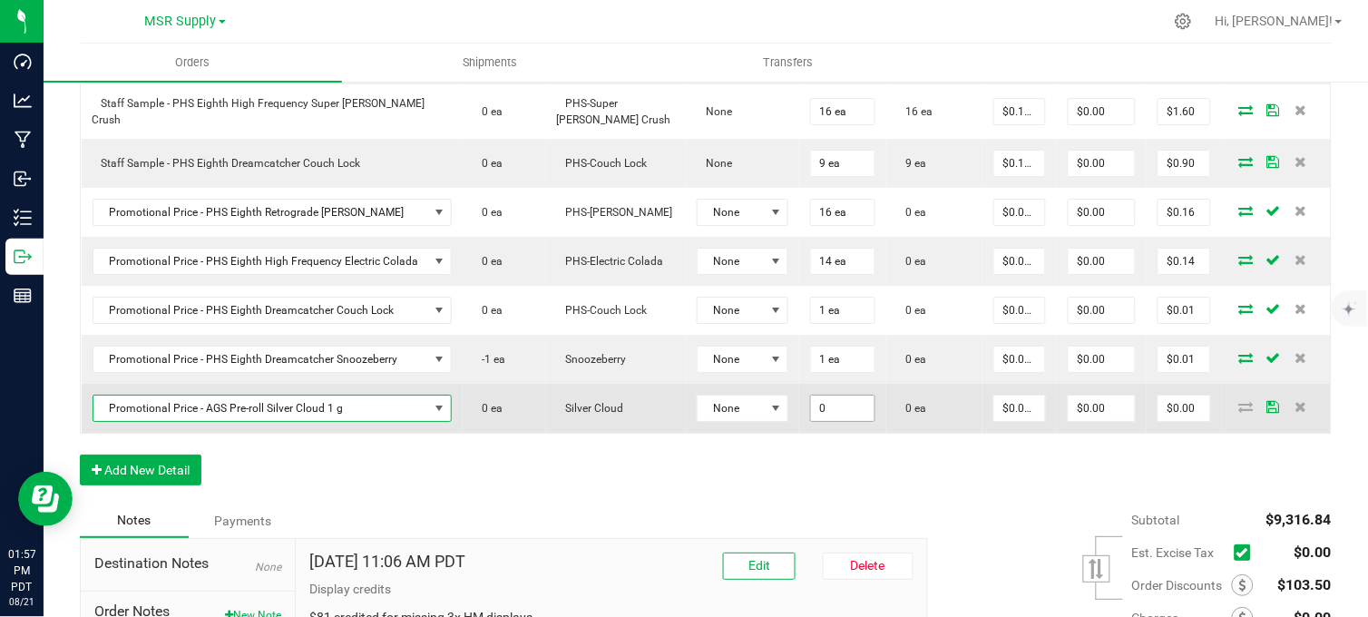
click at [832, 421] on input "0" at bounding box center [842, 407] width 63 height 25
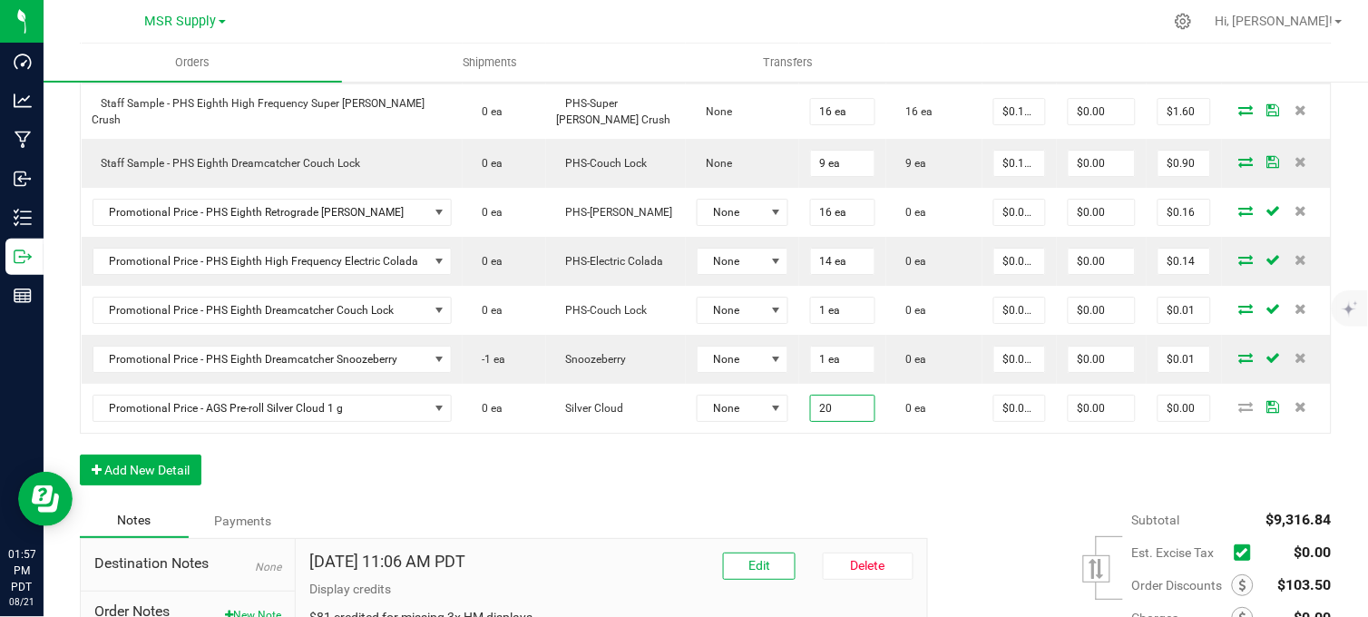
type input "20 ea"
type input "$0.20"
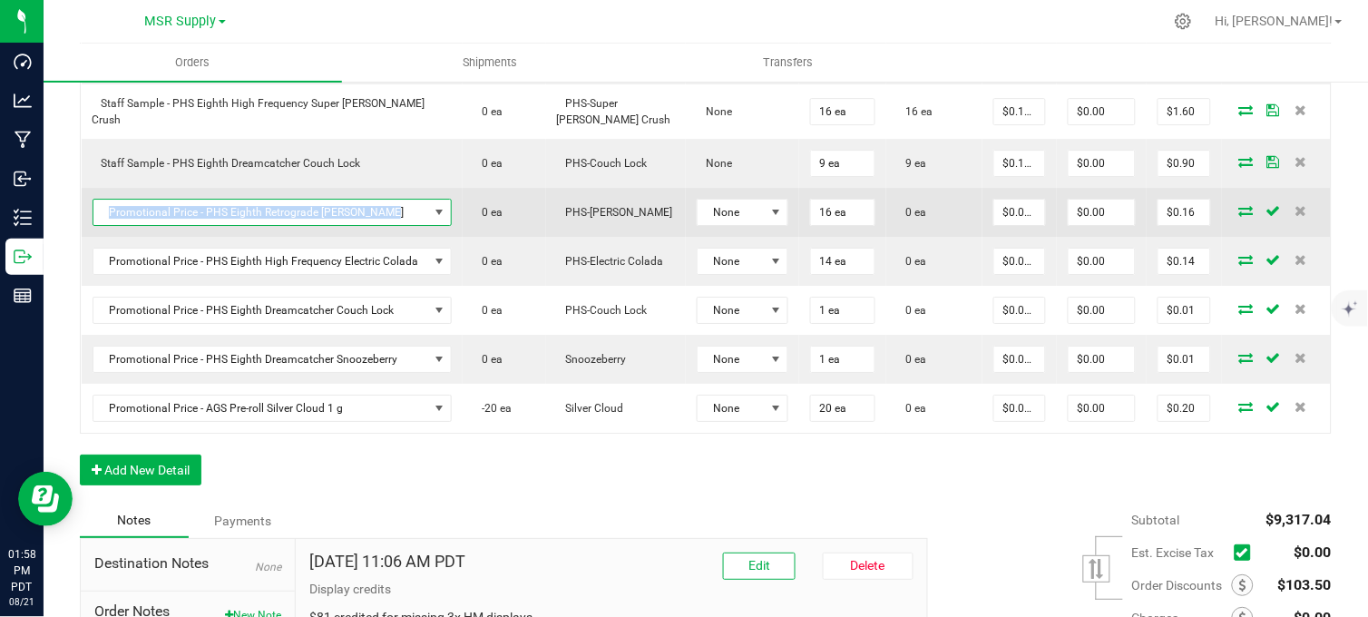
copy span "Promotional Price - PHS Eighth Retrograde Cherry Runtz"
drag, startPoint x: 385, startPoint y: 228, endPoint x: 101, endPoint y: 234, distance: 283.9
click at [101, 225] on span "Promotional Price - PHS Eighth Retrograde Cherry Runtz" at bounding box center [260, 212] width 335 height 25
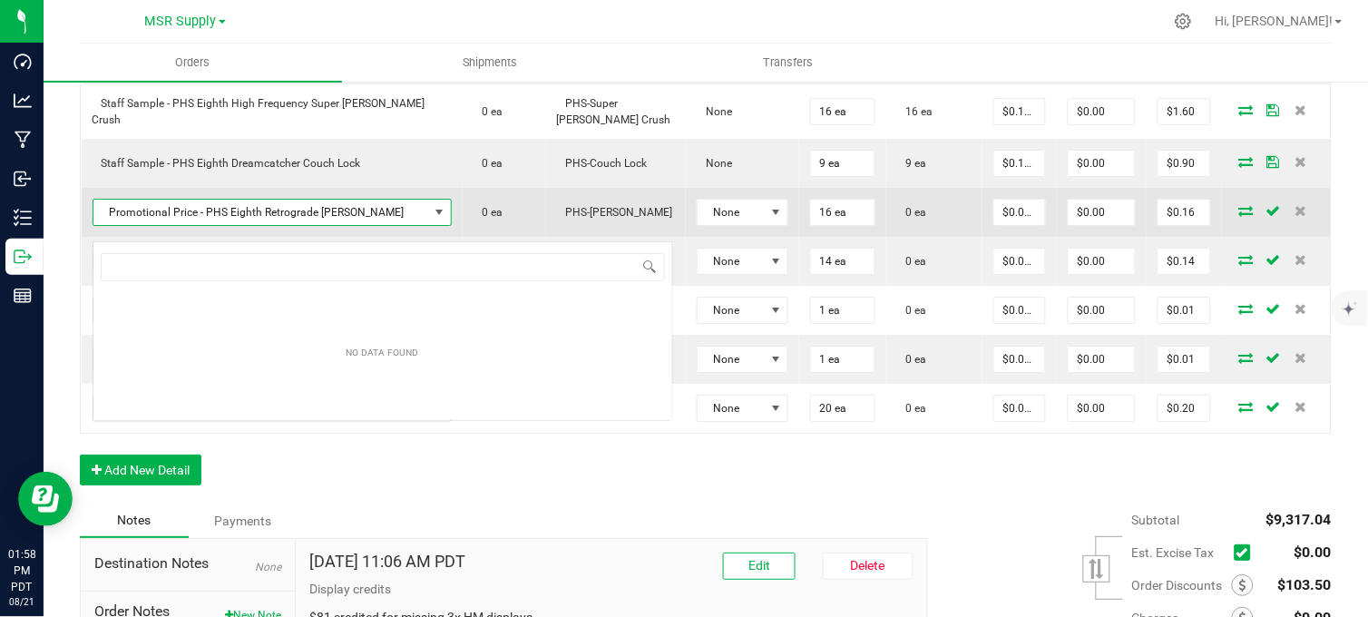
scroll to position [27, 349]
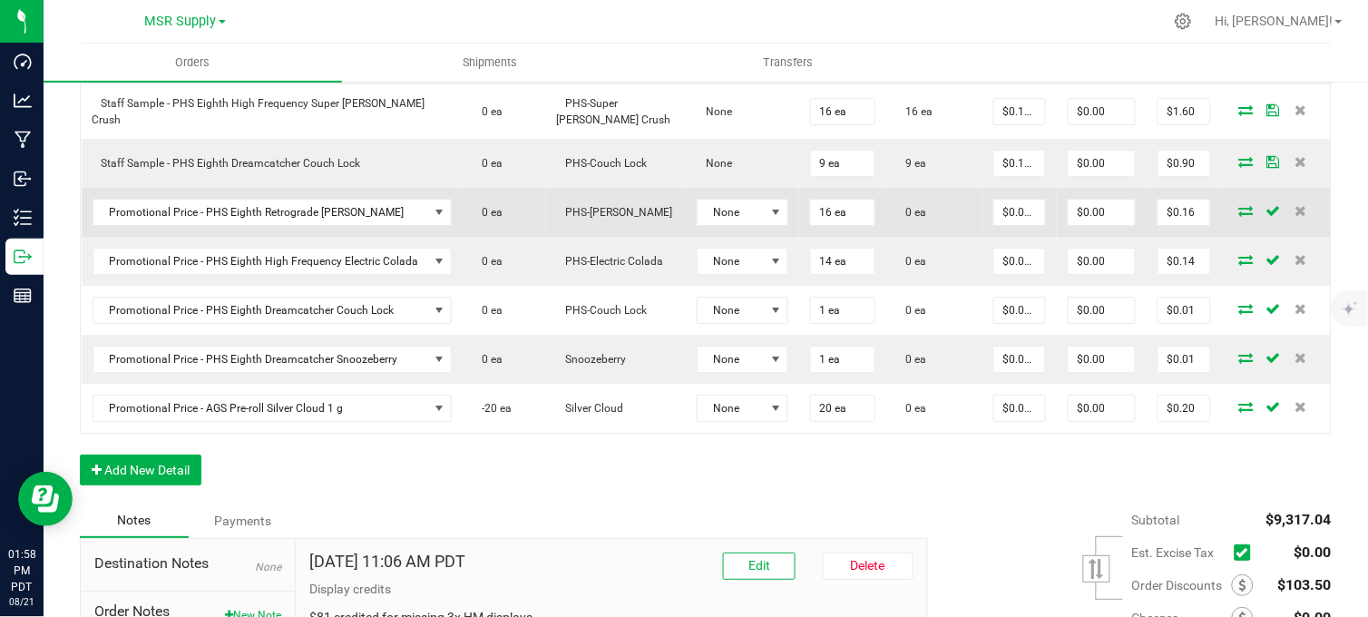
click at [1239, 216] on icon at bounding box center [1246, 210] width 15 height 11
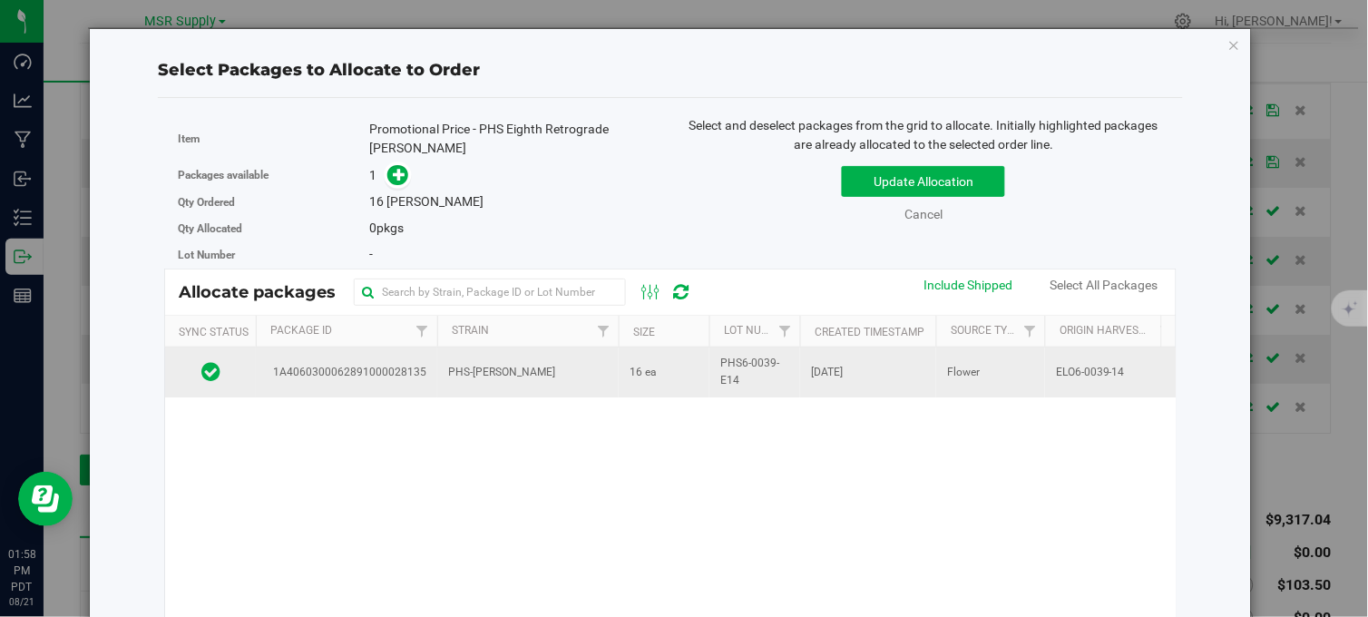
click at [563, 373] on td "PHS-Cherry Runtz" at bounding box center [527, 371] width 181 height 49
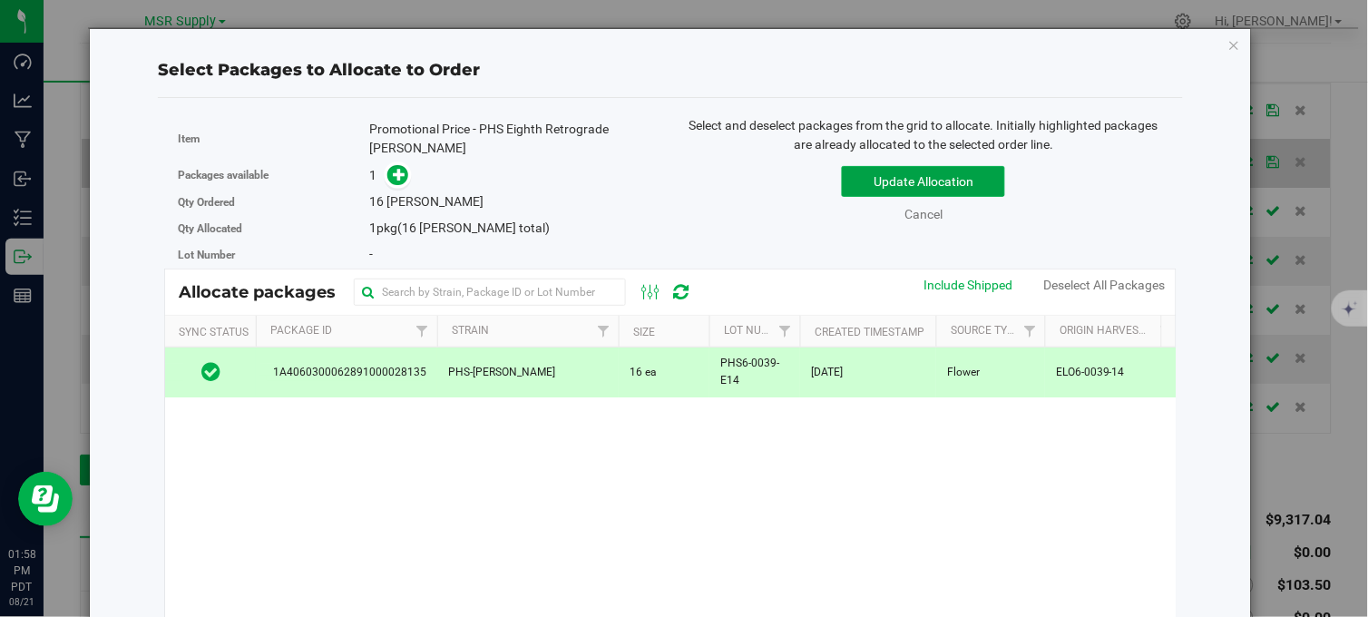
click at [890, 173] on button "Update Allocation" at bounding box center [923, 181] width 163 height 31
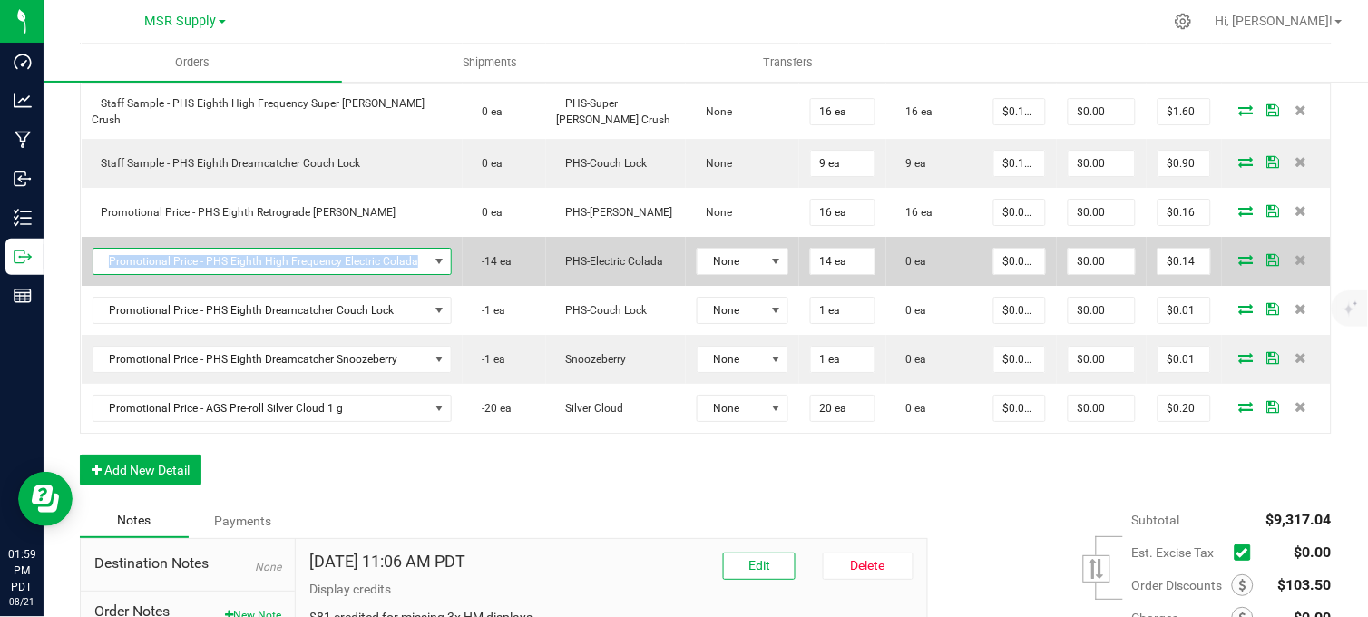
copy span "Promotional Price - PHS Eighth High Frequency Electric Colada"
drag, startPoint x: 414, startPoint y: 283, endPoint x: 102, endPoint y: 287, distance: 311.1
click at [102, 274] on span "Promotional Price - PHS Eighth High Frequency Electric Colada" at bounding box center [260, 260] width 335 height 25
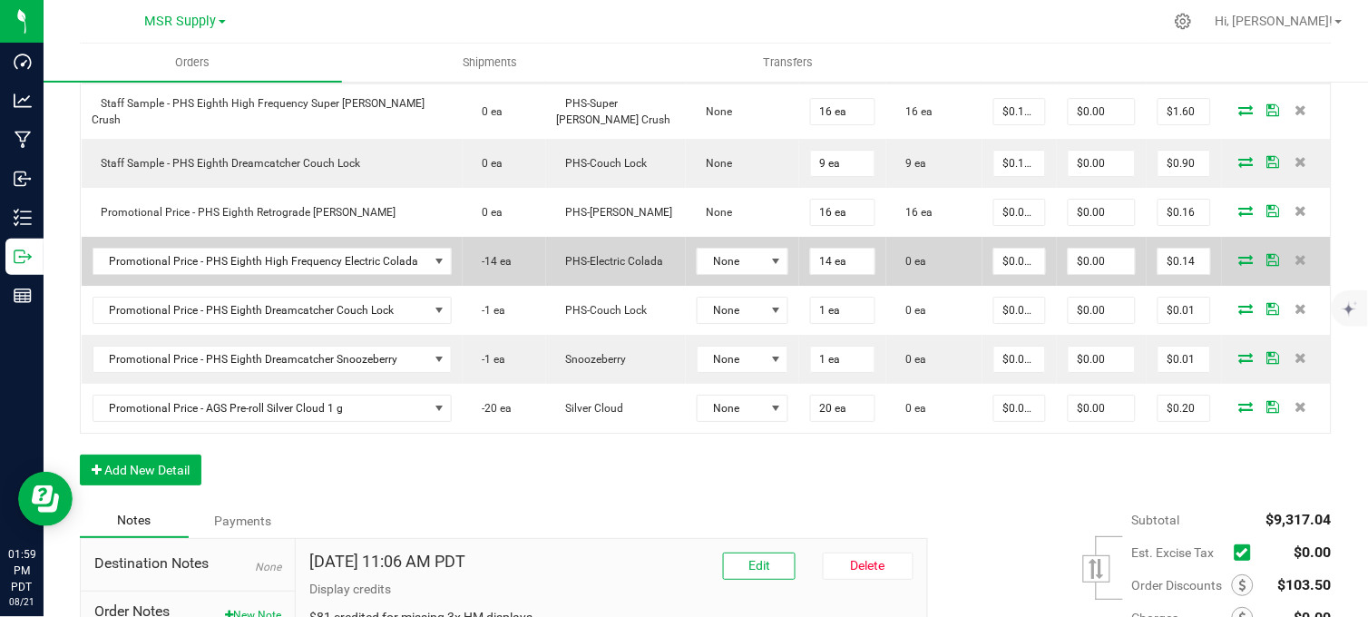
click at [1239, 265] on icon at bounding box center [1246, 259] width 15 height 11
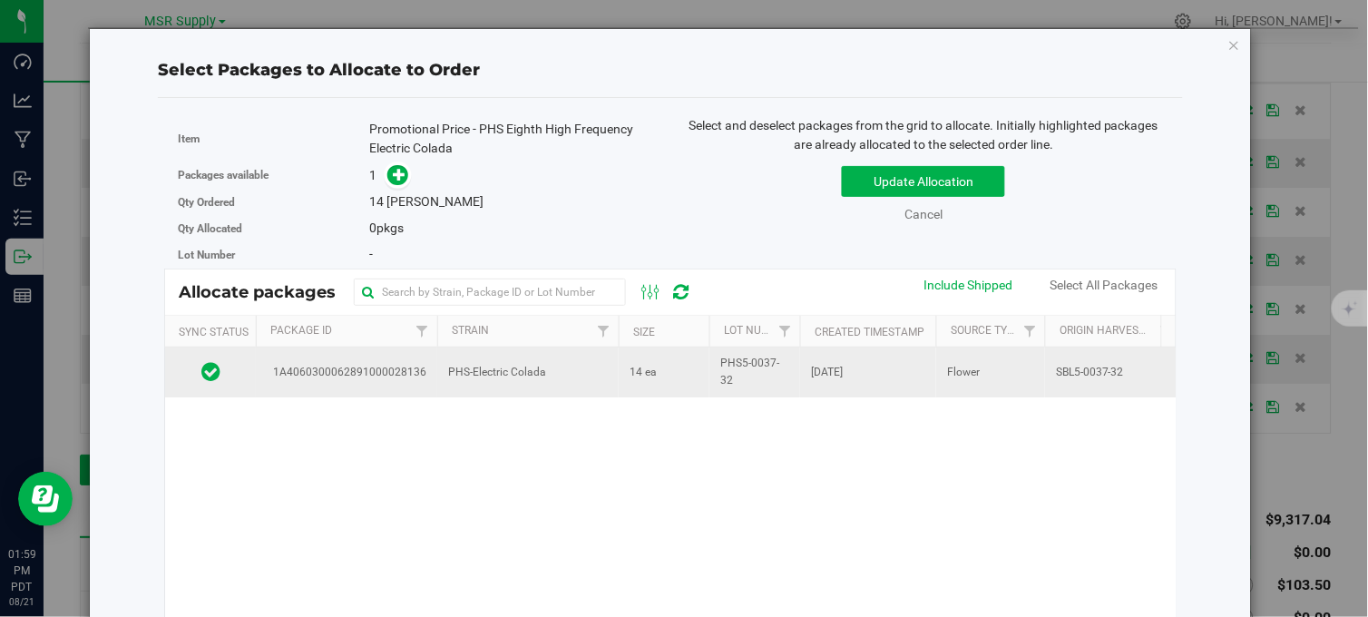
click at [618, 383] on td "14 ea" at bounding box center [663, 371] width 91 height 49
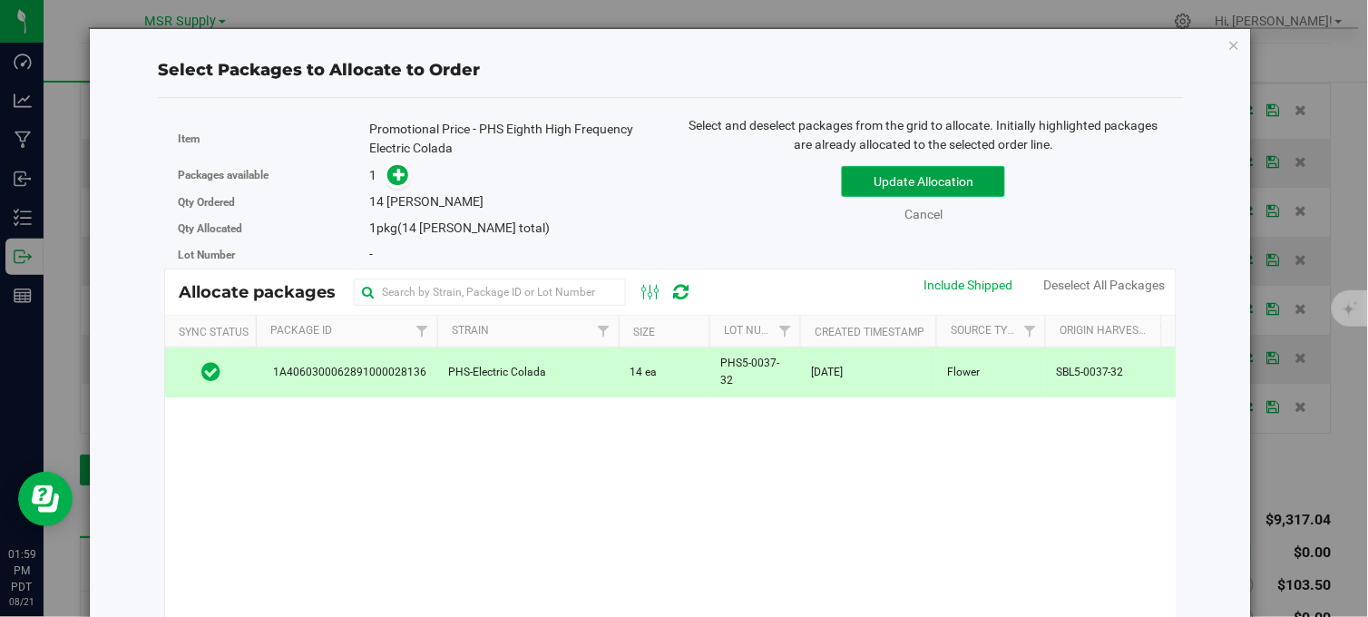
click at [889, 192] on button "Update Allocation" at bounding box center [923, 181] width 163 height 31
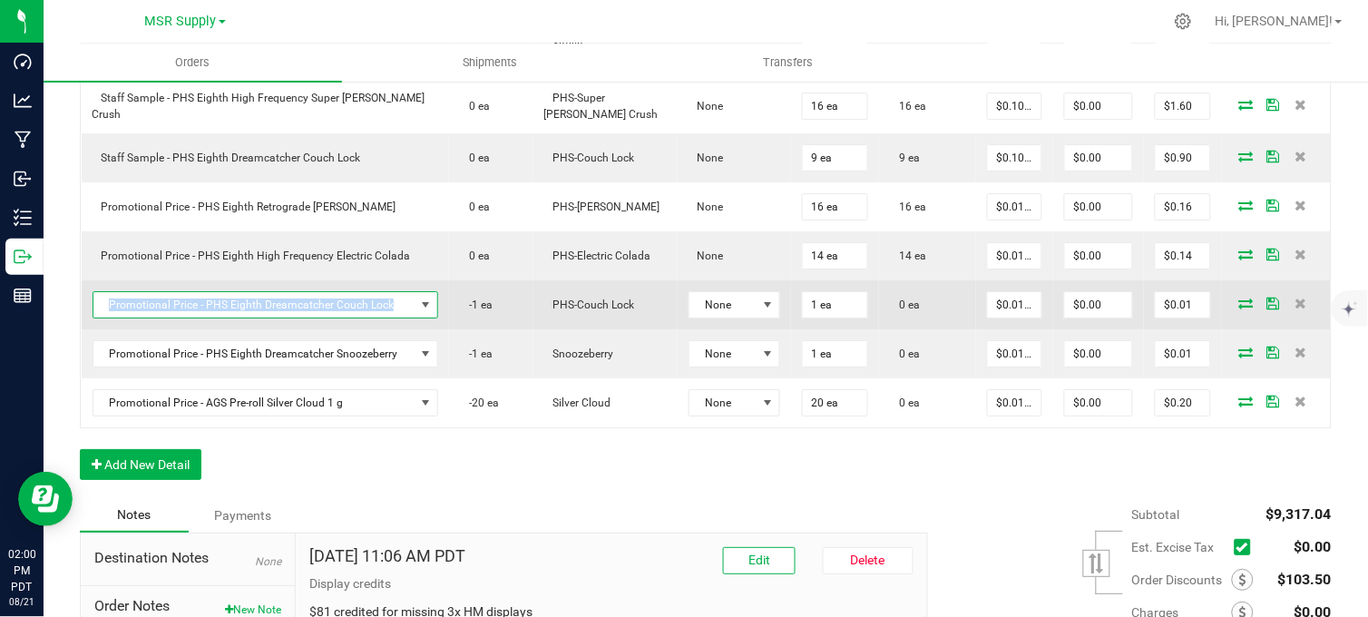
copy span "Promotional Price - PHS Eighth Dreamcatcher Couch Lock"
drag, startPoint x: 392, startPoint y: 317, endPoint x: 106, endPoint y: 320, distance: 285.7
click at [106, 317] on span "Promotional Price - PHS Eighth Dreamcatcher Couch Lock" at bounding box center [254, 304] width 322 height 25
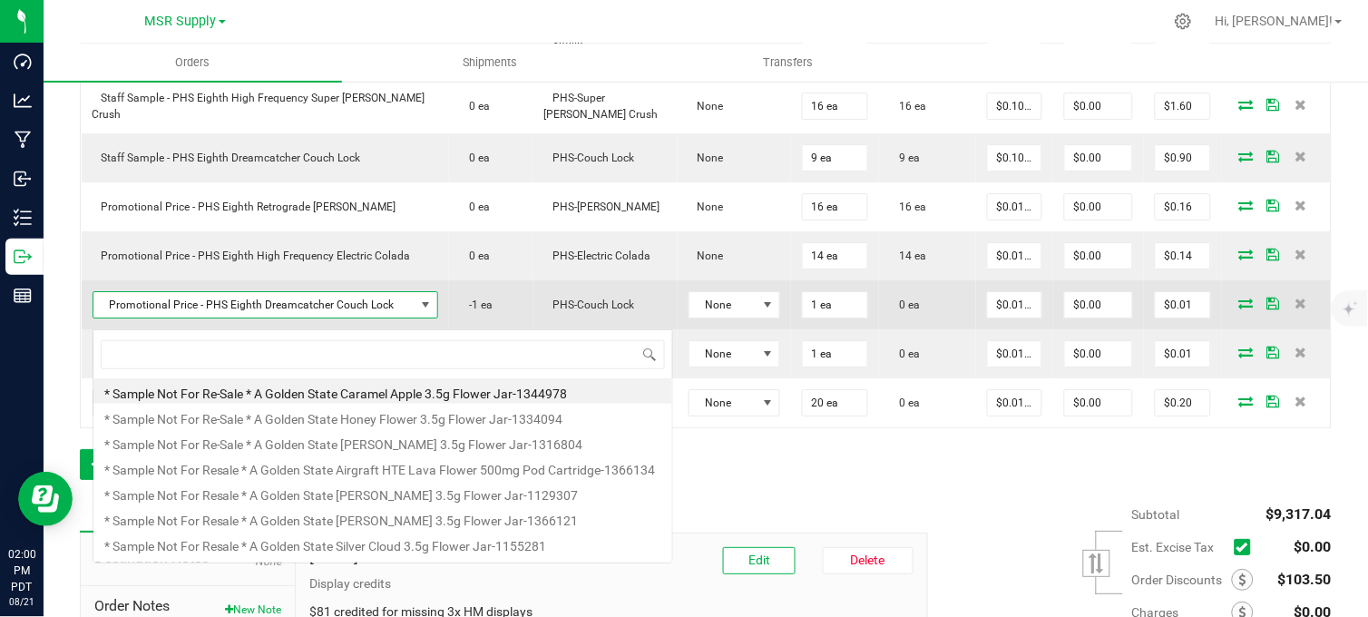
scroll to position [27, 330]
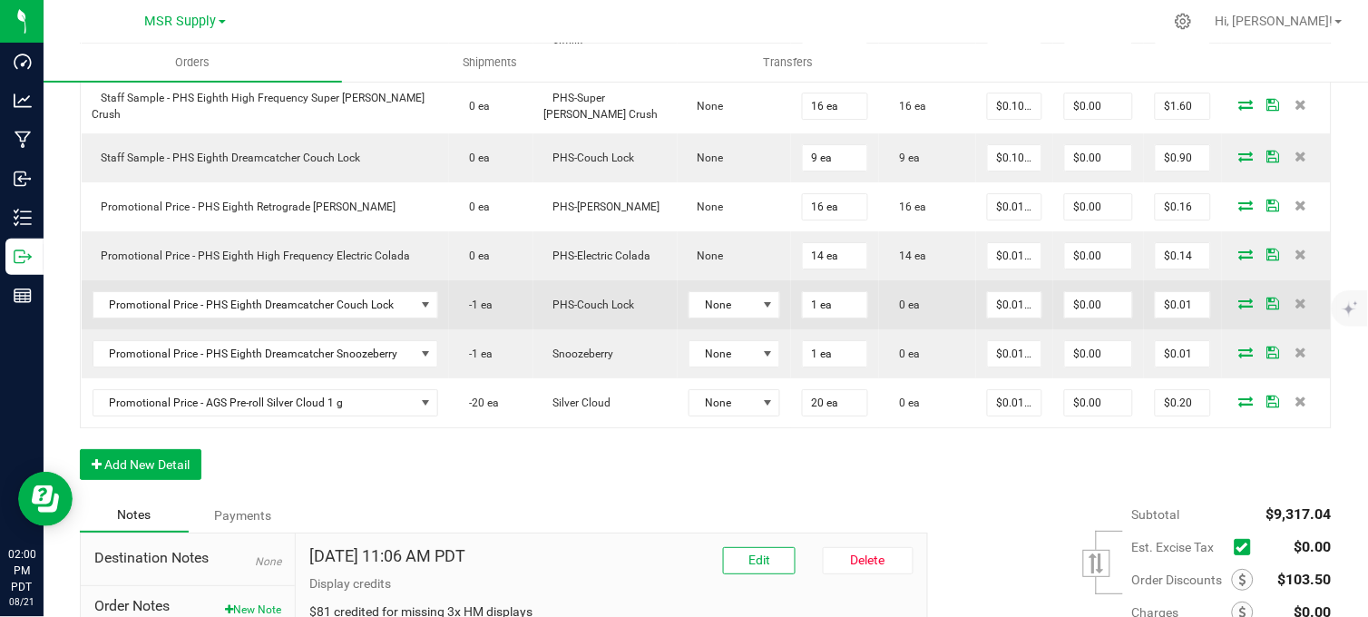
click at [1239, 308] on icon at bounding box center [1246, 302] width 15 height 11
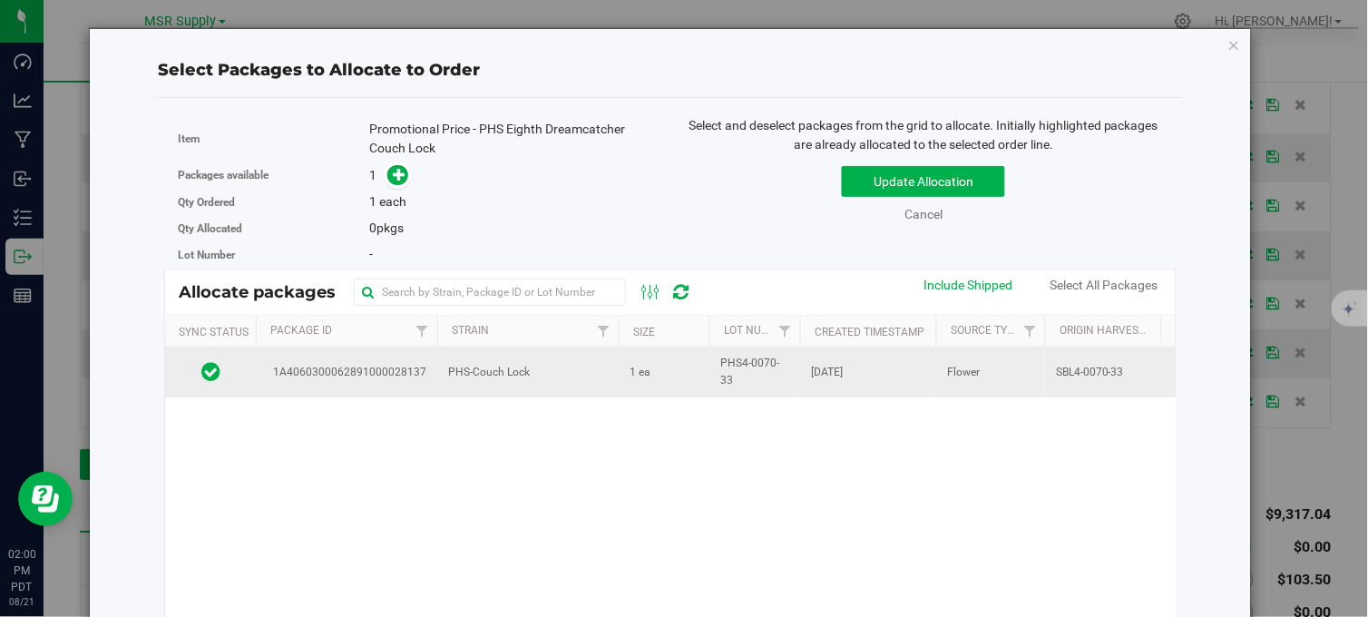
click at [580, 375] on td "PHS-Couch Lock" at bounding box center [527, 371] width 181 height 49
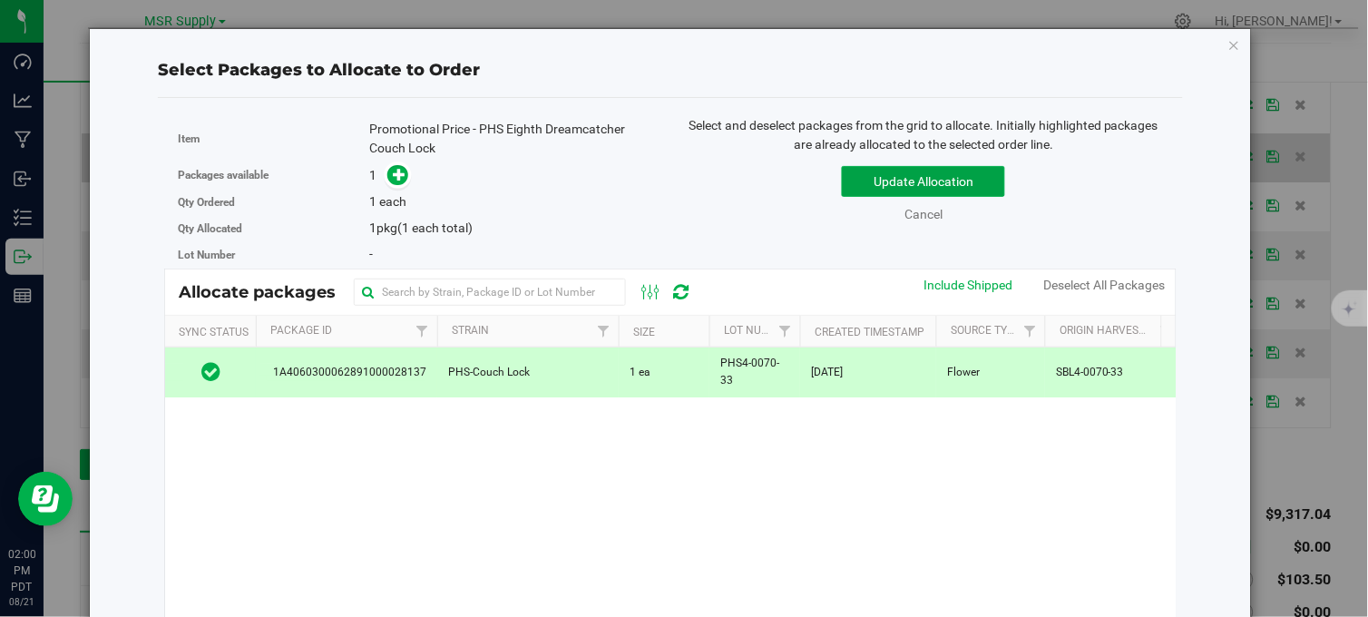
drag, startPoint x: 909, startPoint y: 174, endPoint x: 909, endPoint y: 185, distance: 10.9
click at [910, 175] on button "Update Allocation" at bounding box center [923, 181] width 163 height 31
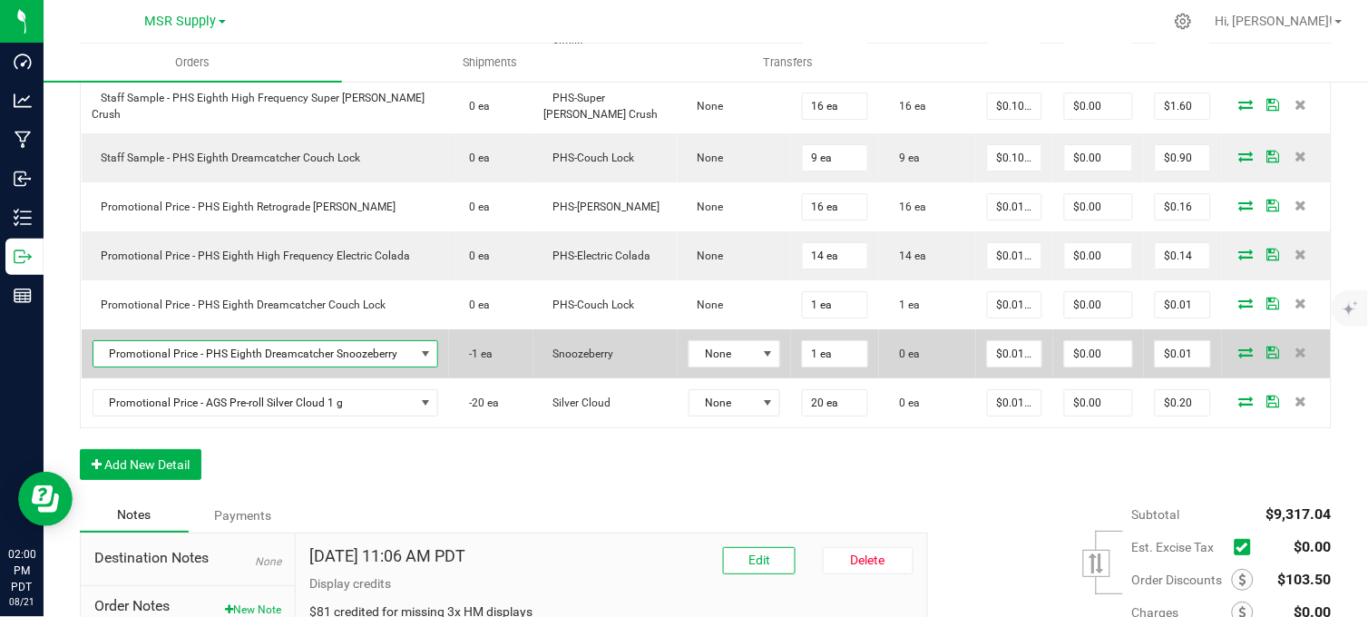
copy span "NO DATA FOUND"
drag, startPoint x: 392, startPoint y: 366, endPoint x: 106, endPoint y: 379, distance: 285.9
click at [106, 378] on td "Promotional Price - PHS Eighth Dreamcatcher Snoozeberry" at bounding box center [266, 353] width 368 height 49
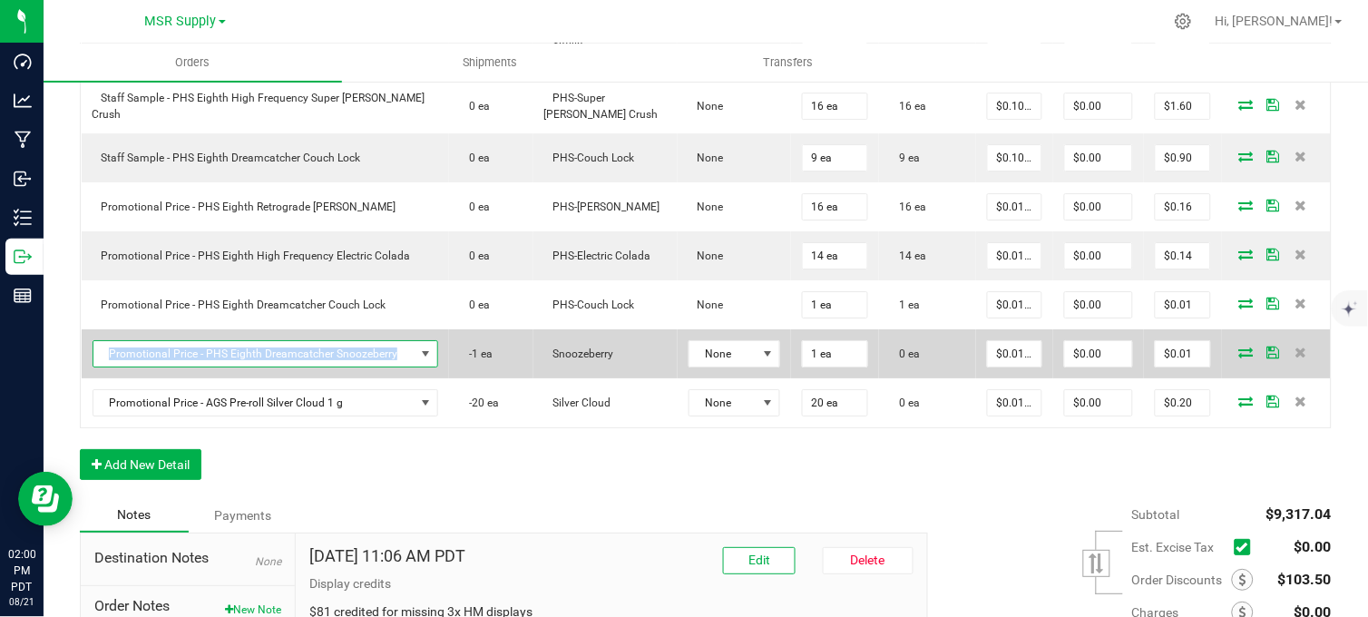
copy span "Promotional Price - PHS Eighth Dreamcatcher Snoozeberry"
drag, startPoint x: 385, startPoint y: 365, endPoint x: 104, endPoint y: 376, distance: 281.3
click at [104, 366] on span "Promotional Price - PHS Eighth Dreamcatcher Snoozeberry" at bounding box center [254, 353] width 322 height 25
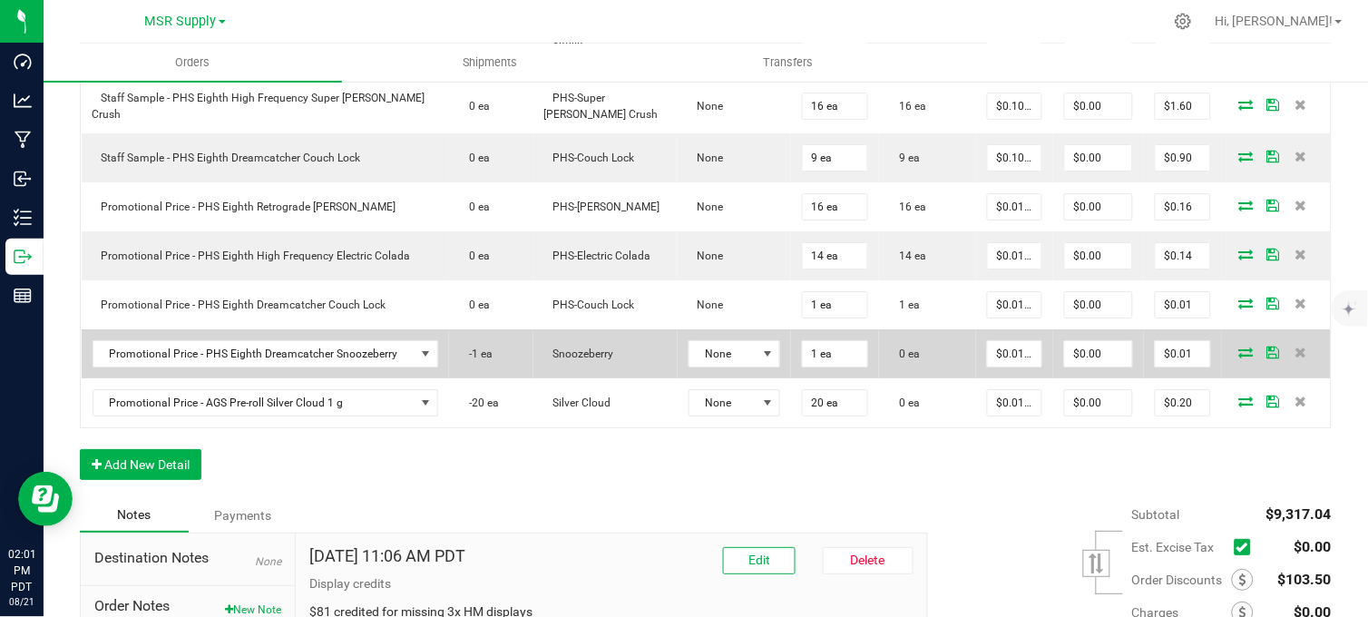
click at [1239, 357] on icon at bounding box center [1246, 351] width 15 height 11
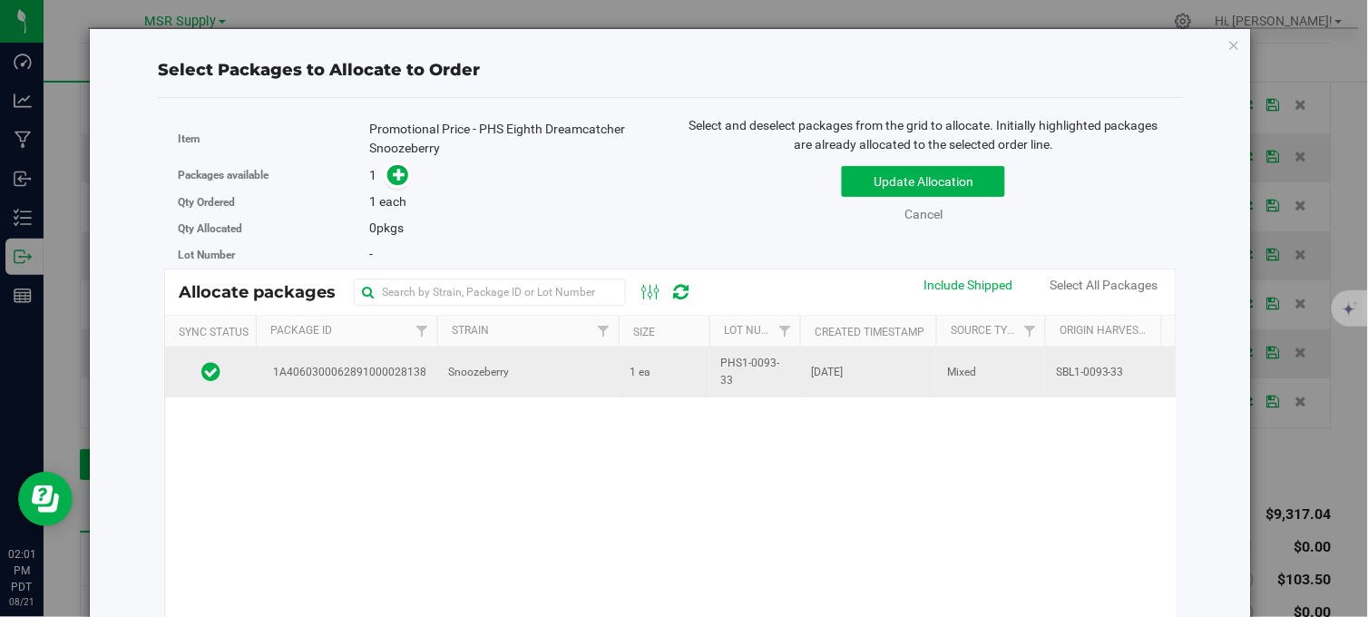
click at [622, 372] on td "1 ea" at bounding box center [663, 371] width 91 height 49
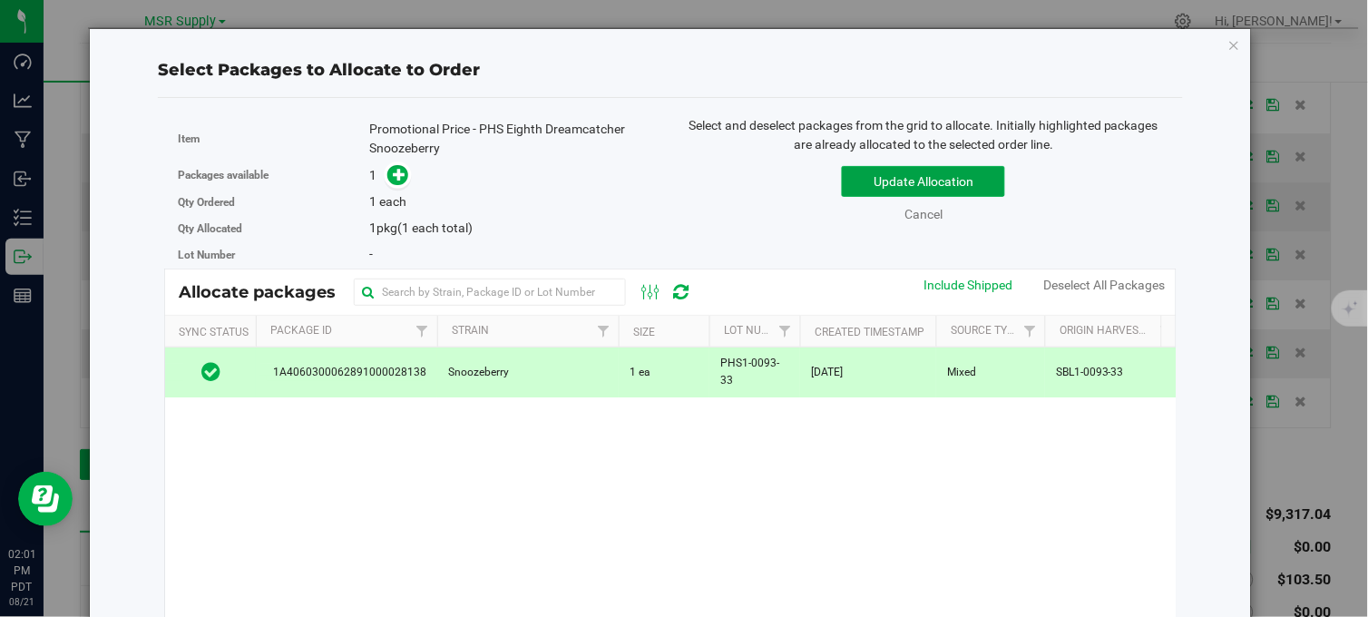
drag, startPoint x: 871, startPoint y: 183, endPoint x: 844, endPoint y: 212, distance: 39.2
click at [871, 183] on button "Update Allocation" at bounding box center [923, 181] width 163 height 31
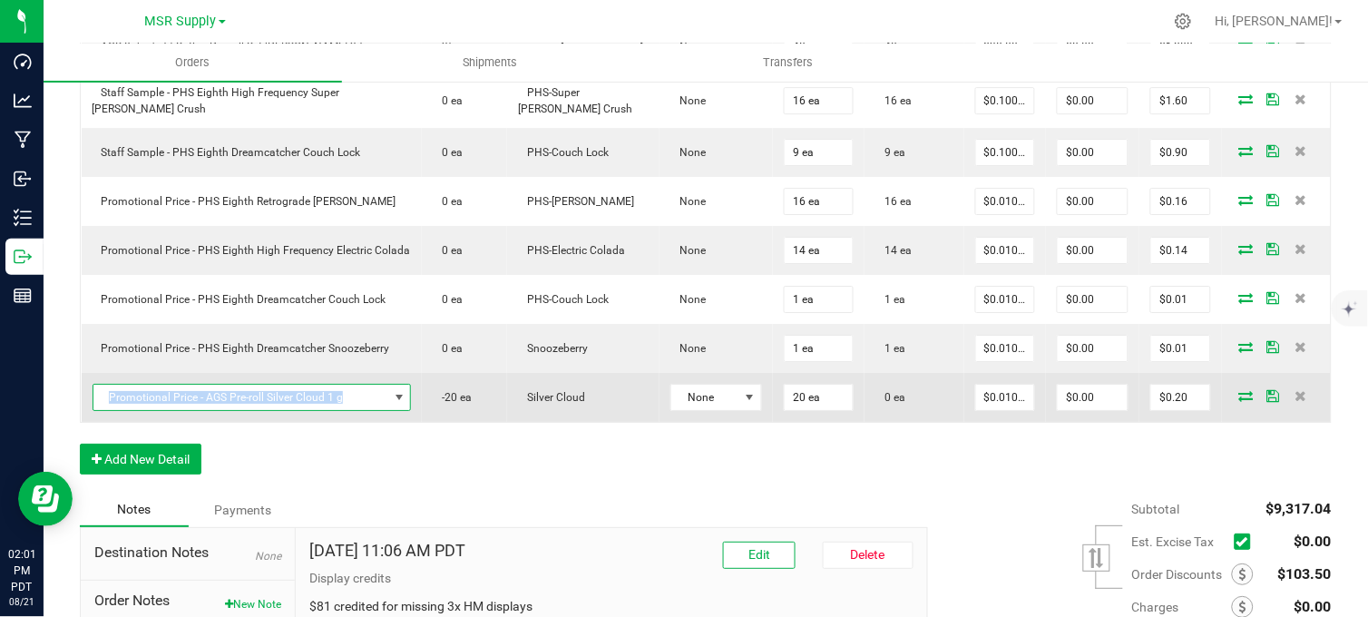
copy span "Promotional Price - AGS Pre-roll Silver Cloud 1 g"
drag, startPoint x: 345, startPoint y: 418, endPoint x: 105, endPoint y: 433, distance: 239.8
click at [106, 411] on span "Promotional Price - AGS Pre-roll Silver Cloud 1 g" at bounding box center [251, 397] width 319 height 27
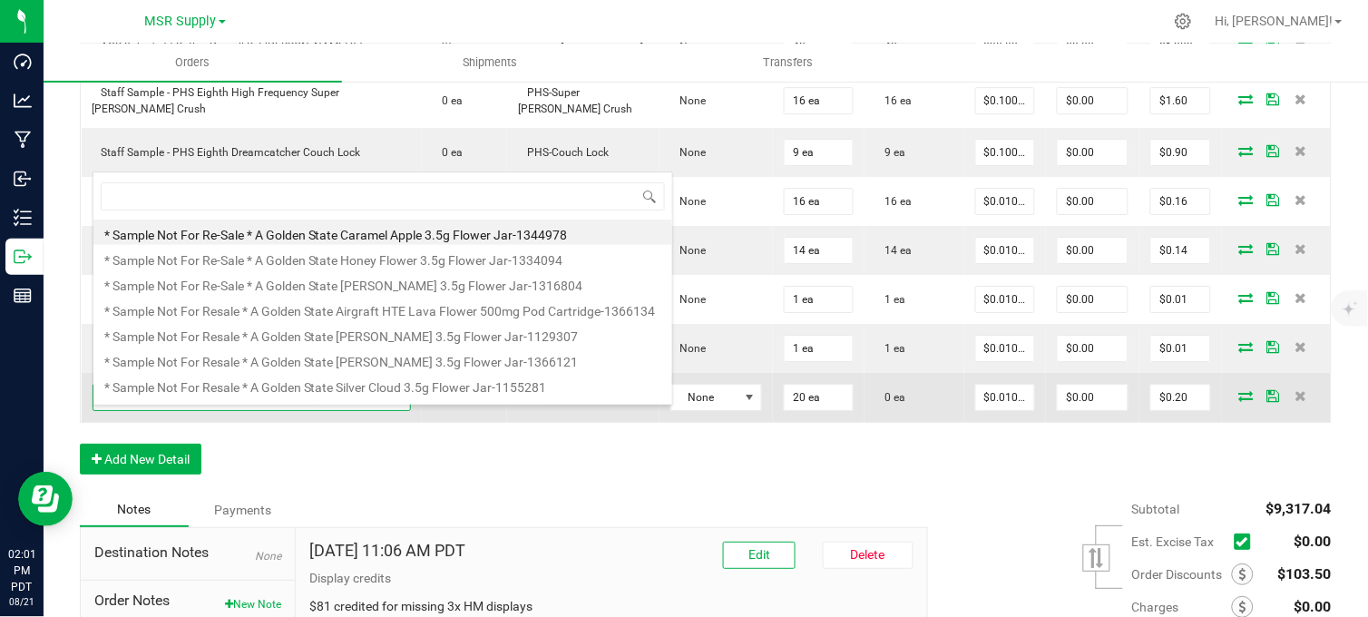
scroll to position [27, 296]
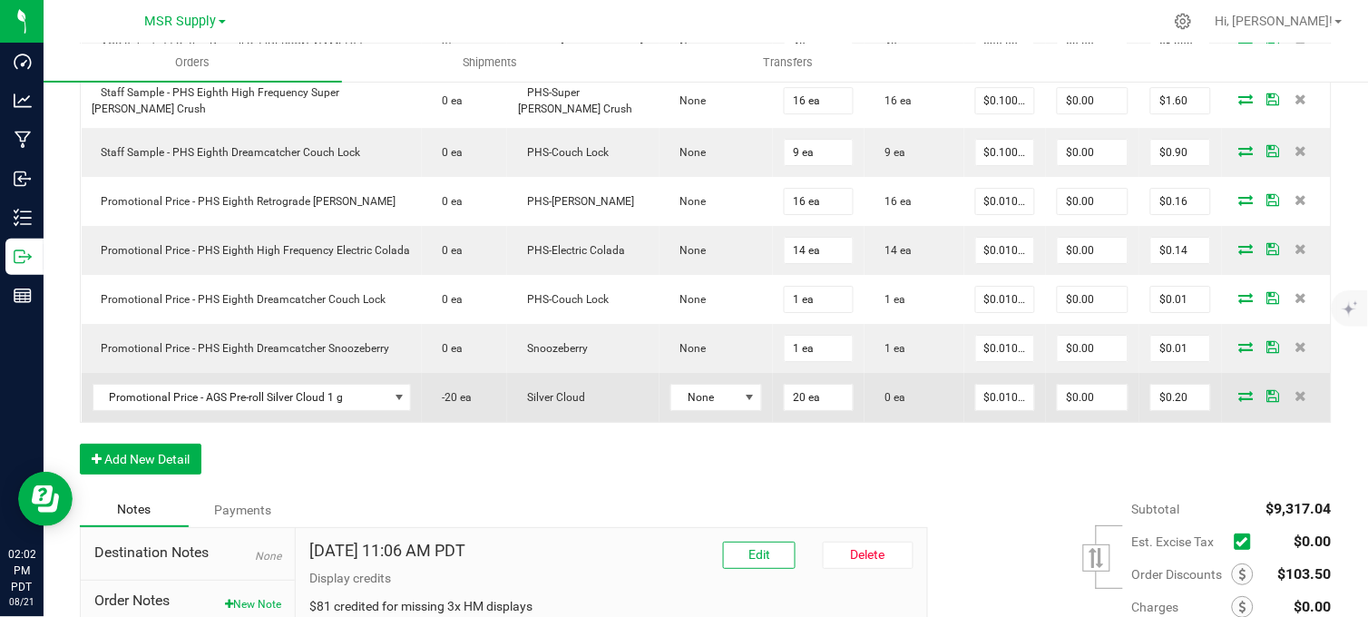
click at [1239, 401] on icon at bounding box center [1246, 395] width 15 height 11
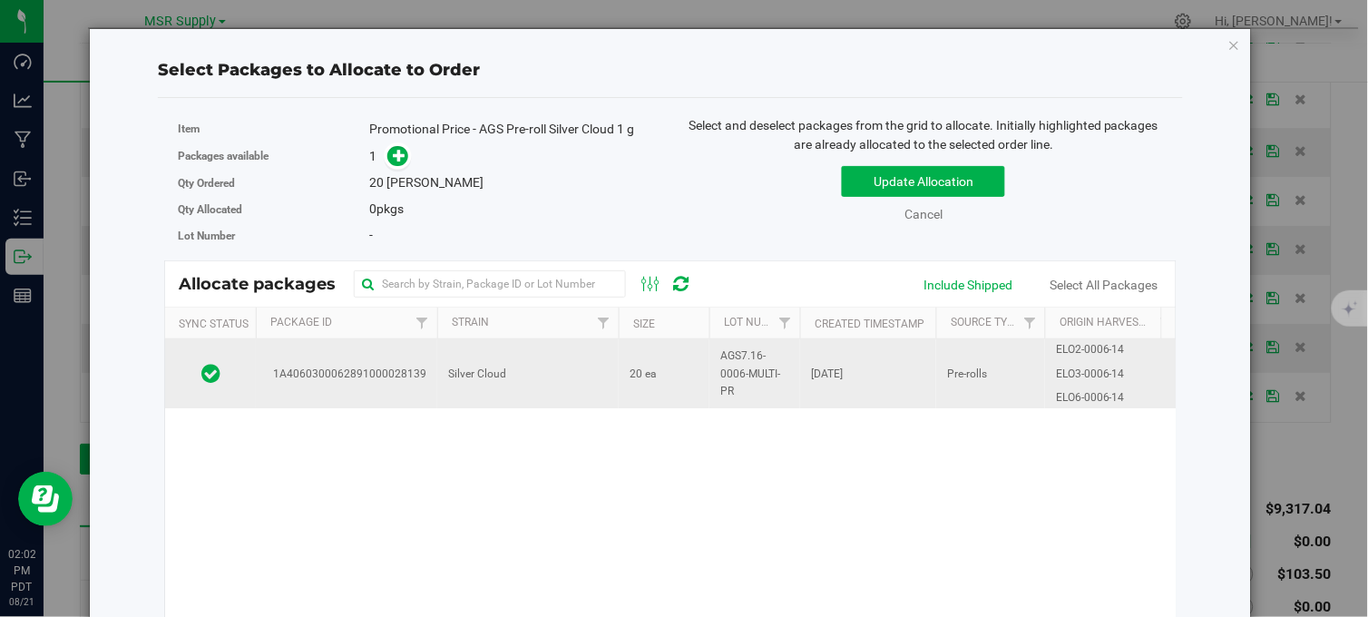
click at [580, 379] on td "Silver Cloud" at bounding box center [527, 373] width 181 height 69
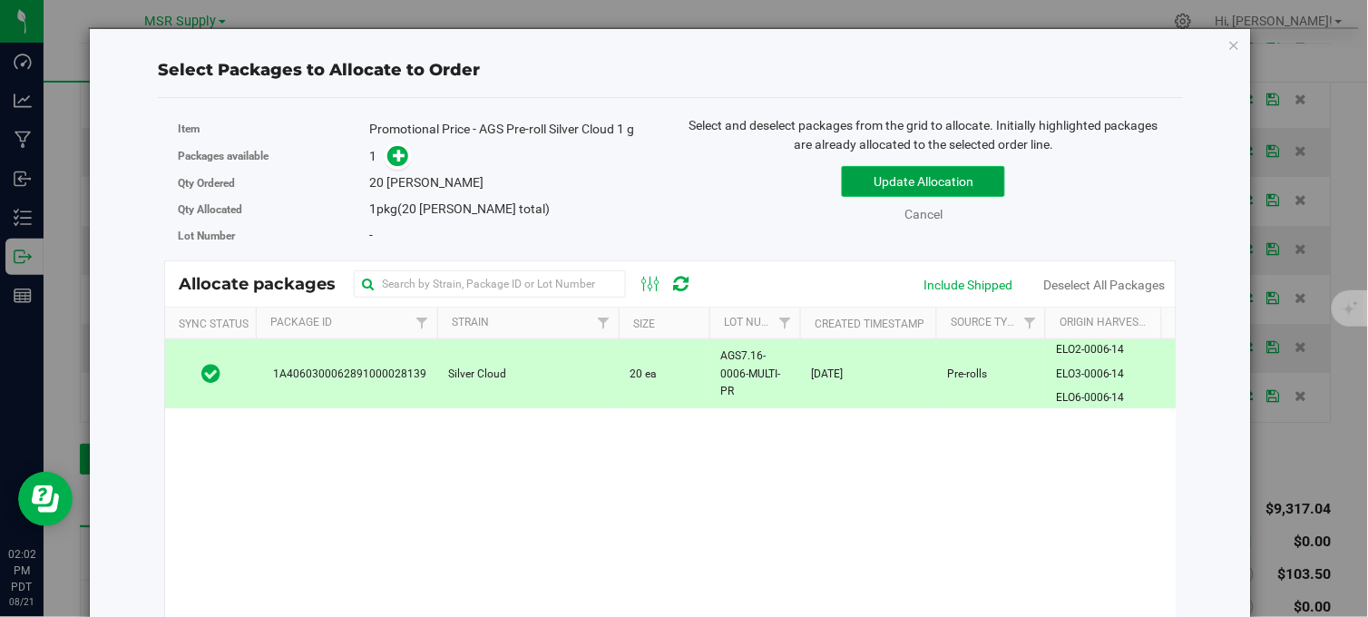
click at [899, 175] on button "Update Allocation" at bounding box center [923, 181] width 163 height 31
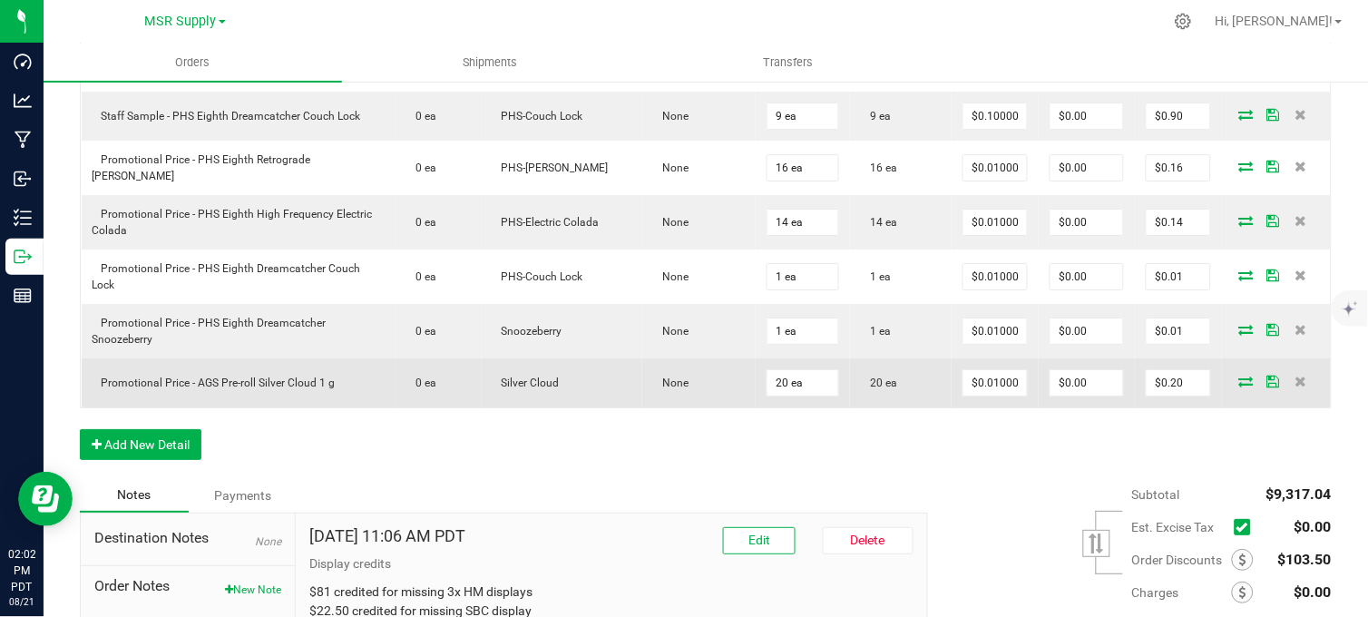
scroll to position [1329, 0]
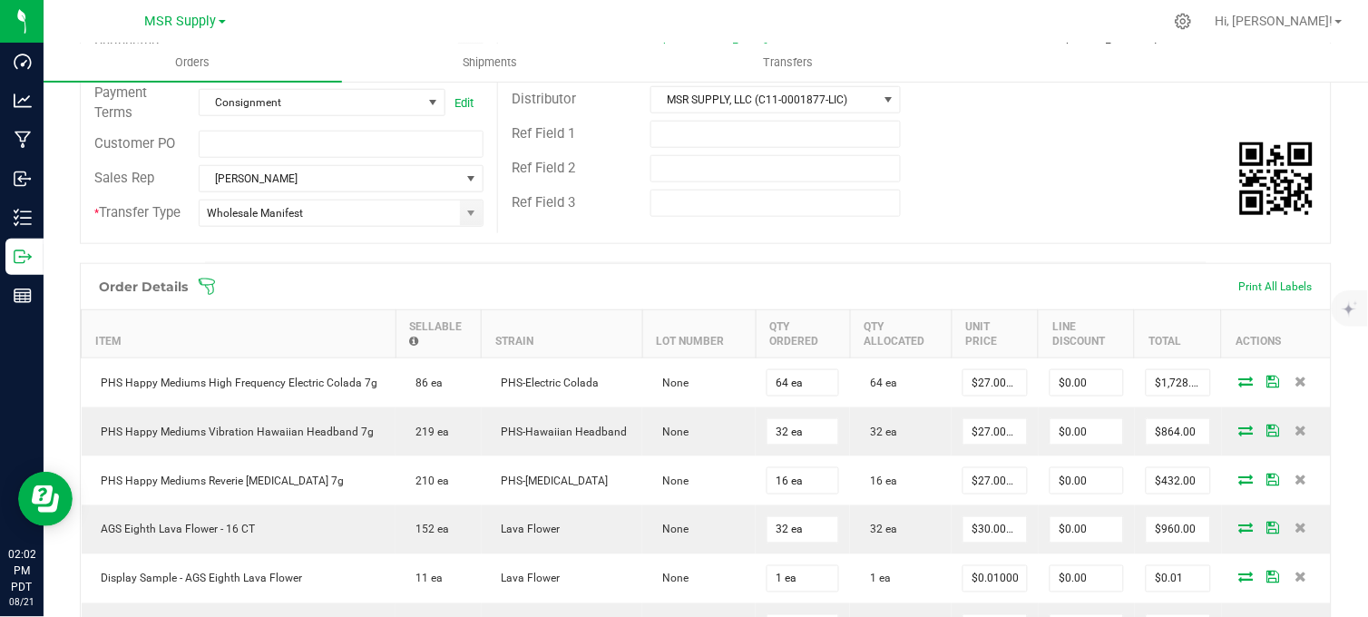
scroll to position [0, 0]
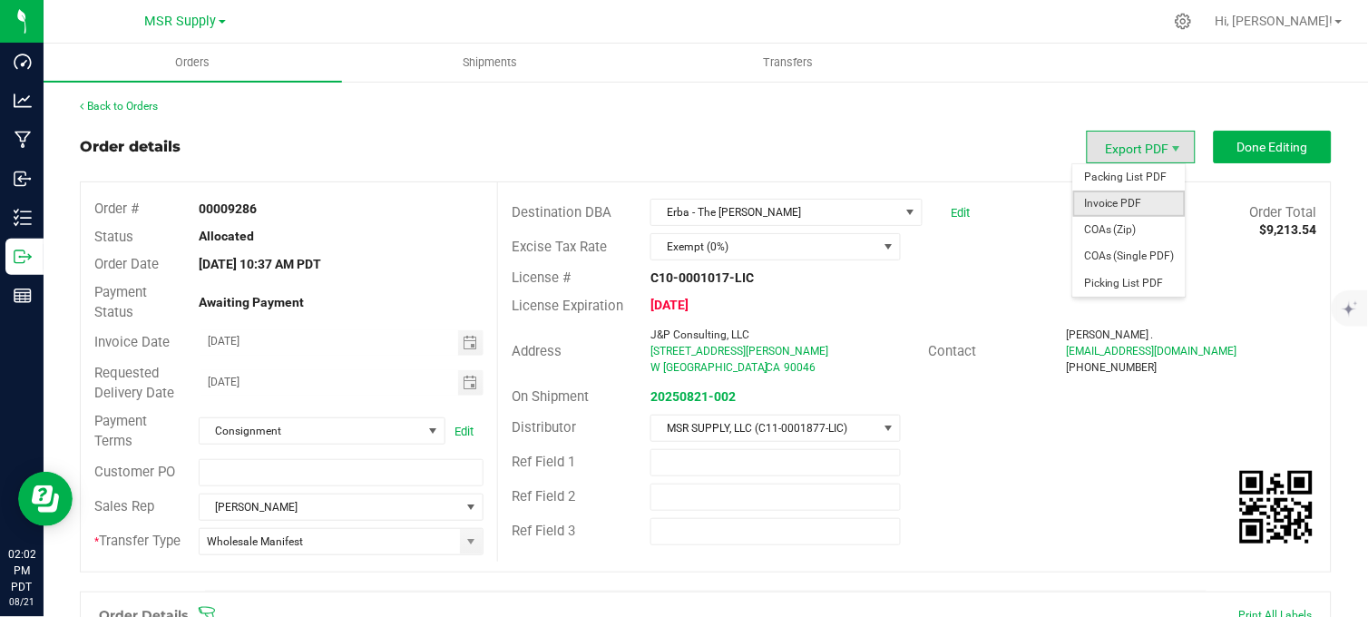
click at [1115, 206] on span "Invoice PDF" at bounding box center [1129, 203] width 112 height 26
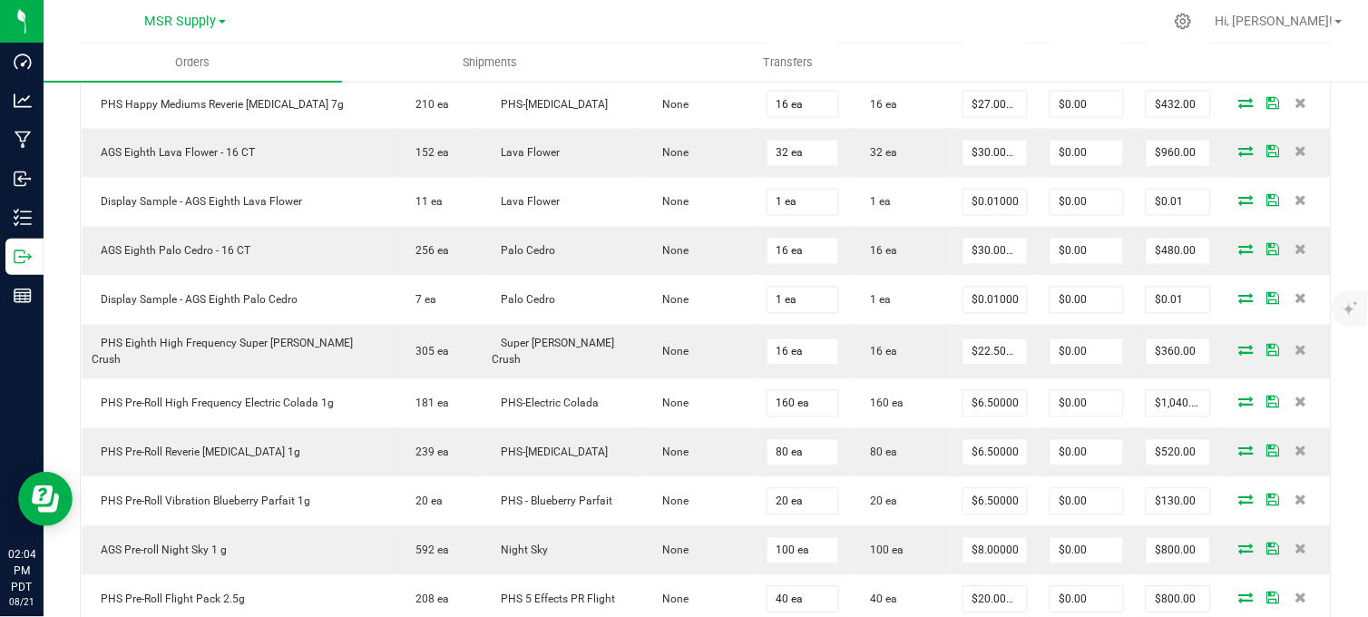
scroll to position [1309, 0]
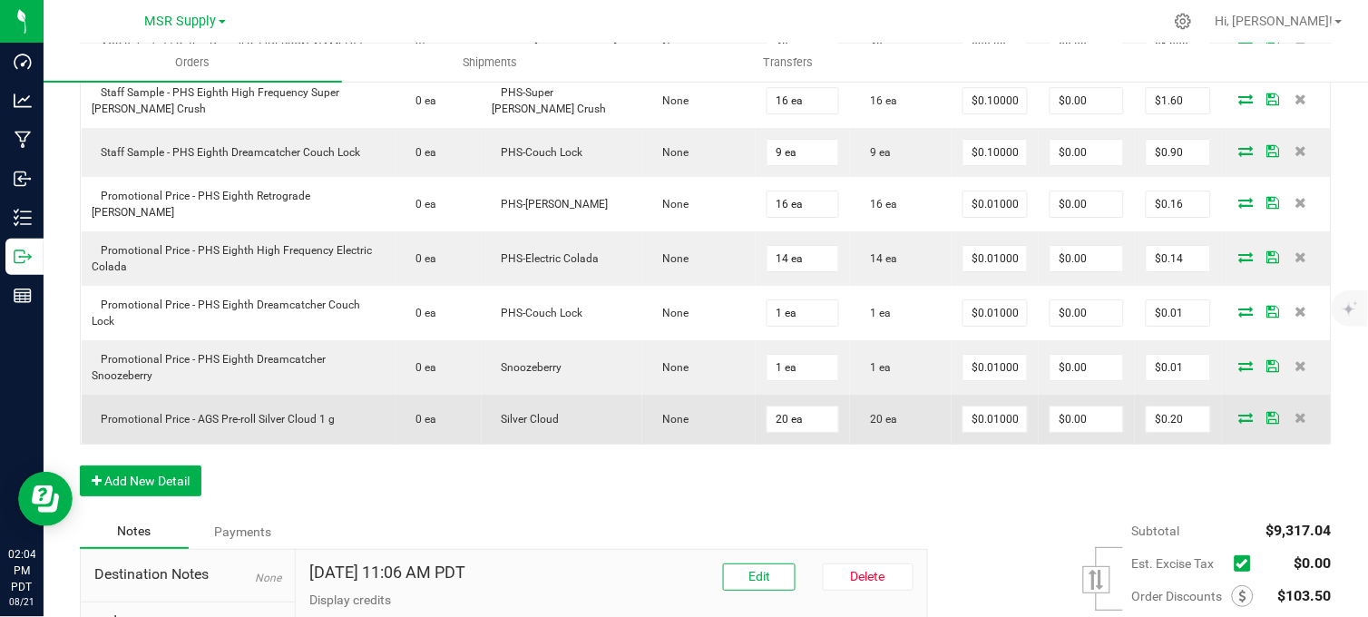
drag, startPoint x: 549, startPoint y: 518, endPoint x: 540, endPoint y: 455, distance: 63.2
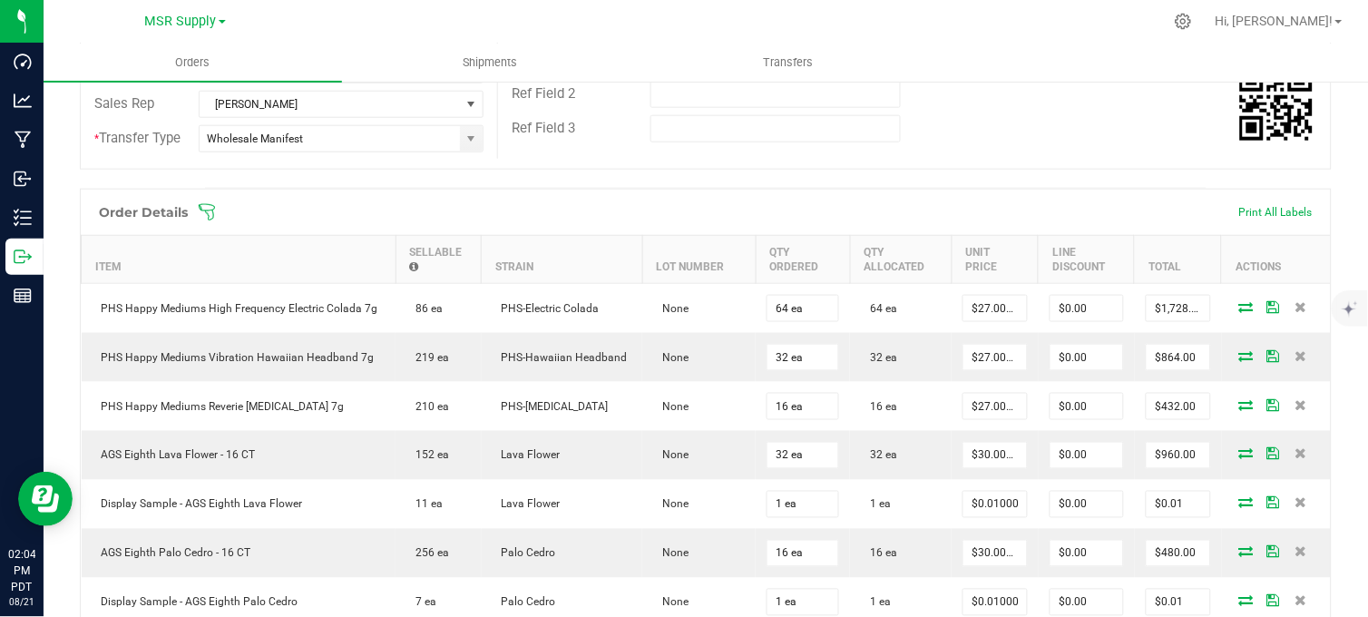
scroll to position [0, 0]
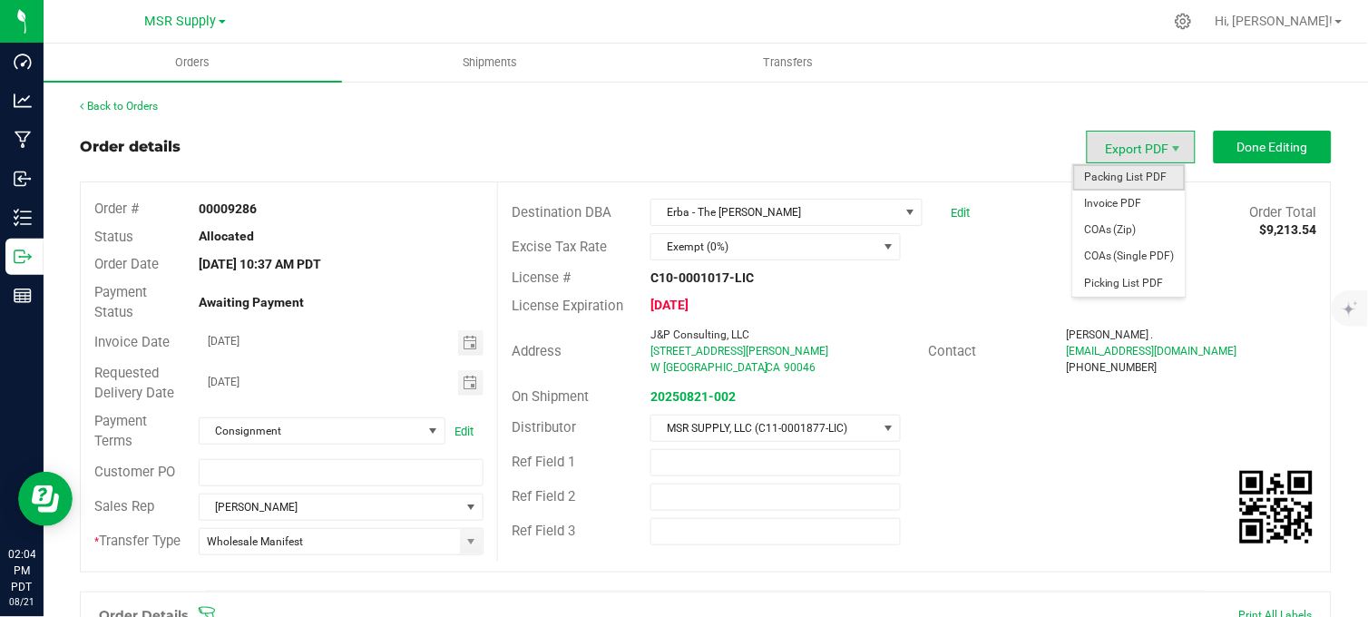
click at [1116, 170] on span "Packing List PDF" at bounding box center [1129, 177] width 112 height 26
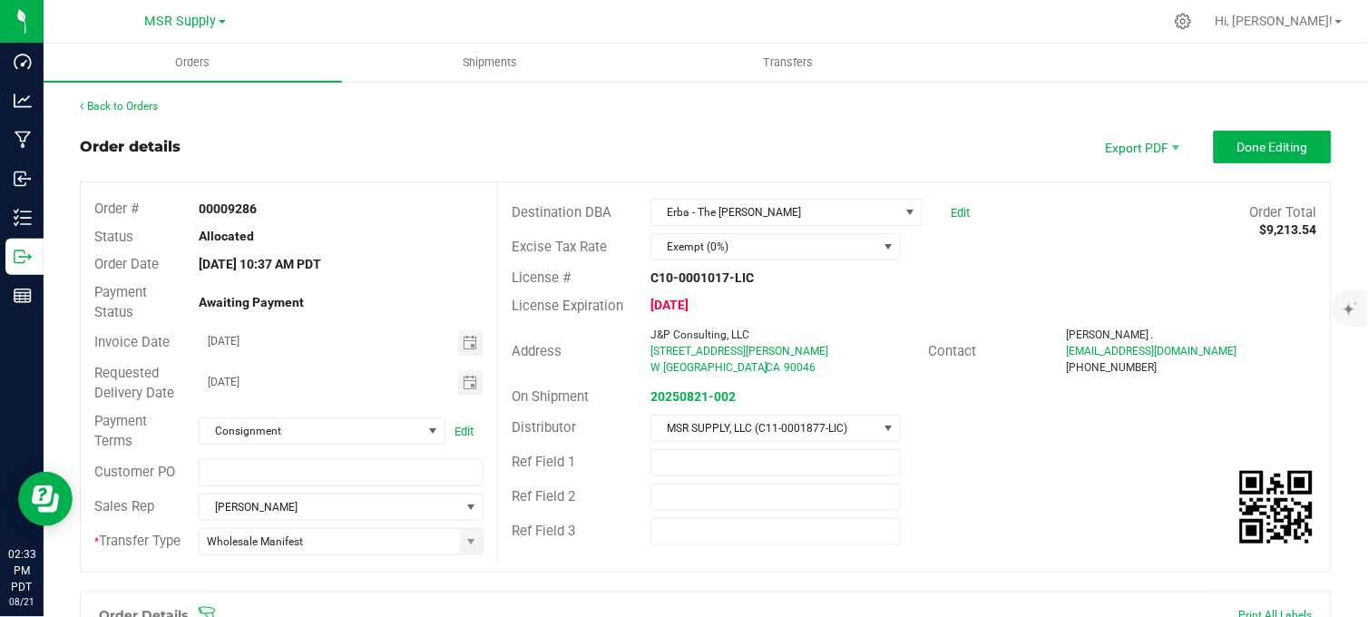
click at [666, 163] on outbound-order-header "Order details Export PDF Done Editing Order # 00009286 Status Allocated Order D…" at bounding box center [705, 361] width 1251 height 460
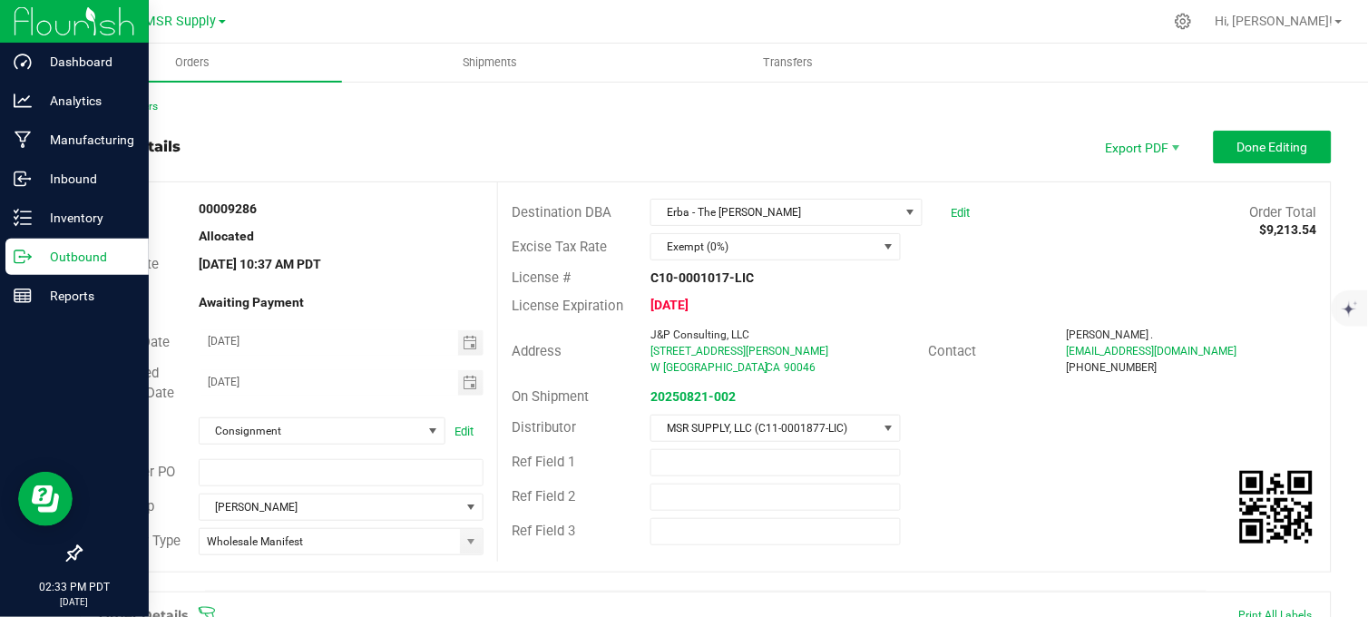
click at [24, 258] on icon at bounding box center [23, 257] width 18 height 18
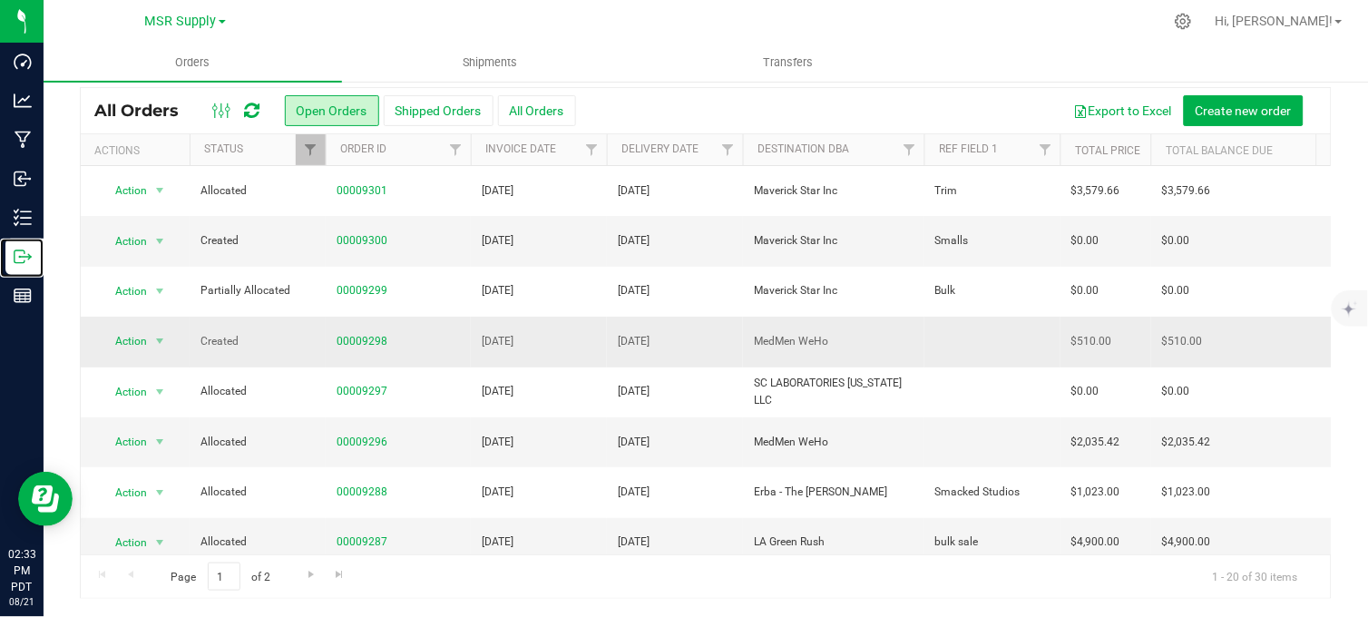
scroll to position [101, 0]
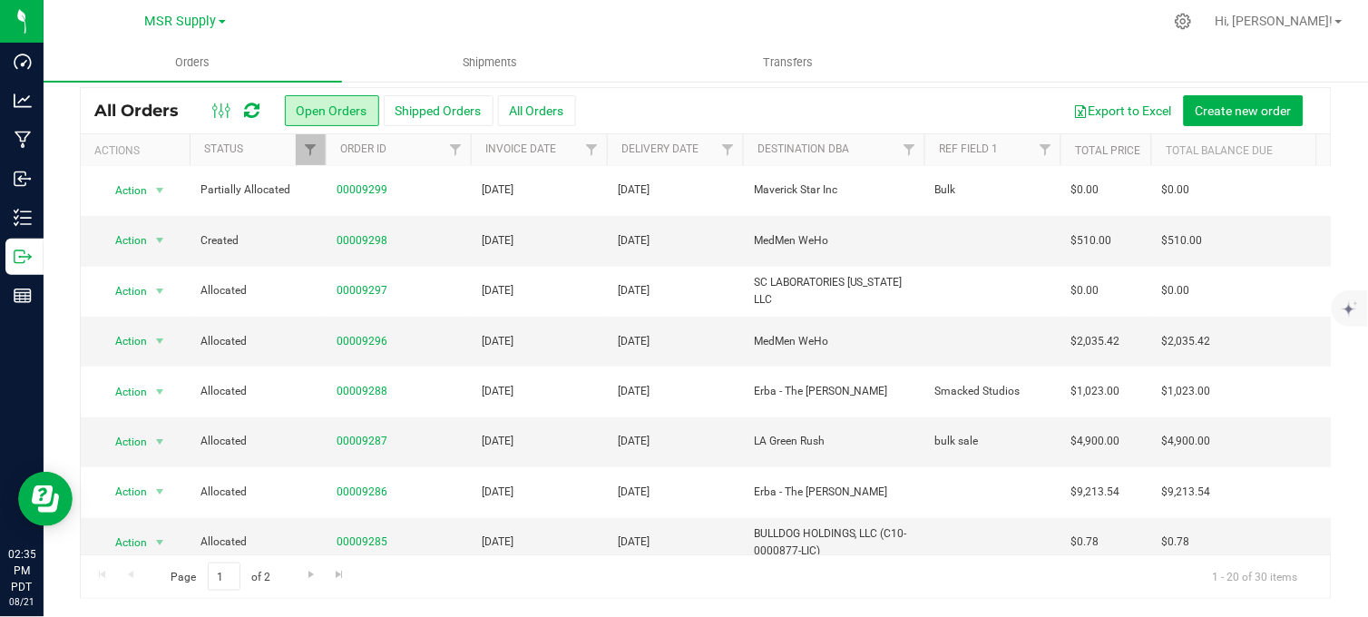
click at [432, 1] on nav "MSR Supply MSR Supply Nabis Hi, Stevie!" at bounding box center [706, 22] width 1324 height 44
click at [746, 14] on div at bounding box center [744, 21] width 838 height 35
click at [715, 9] on div at bounding box center [744, 21] width 838 height 35
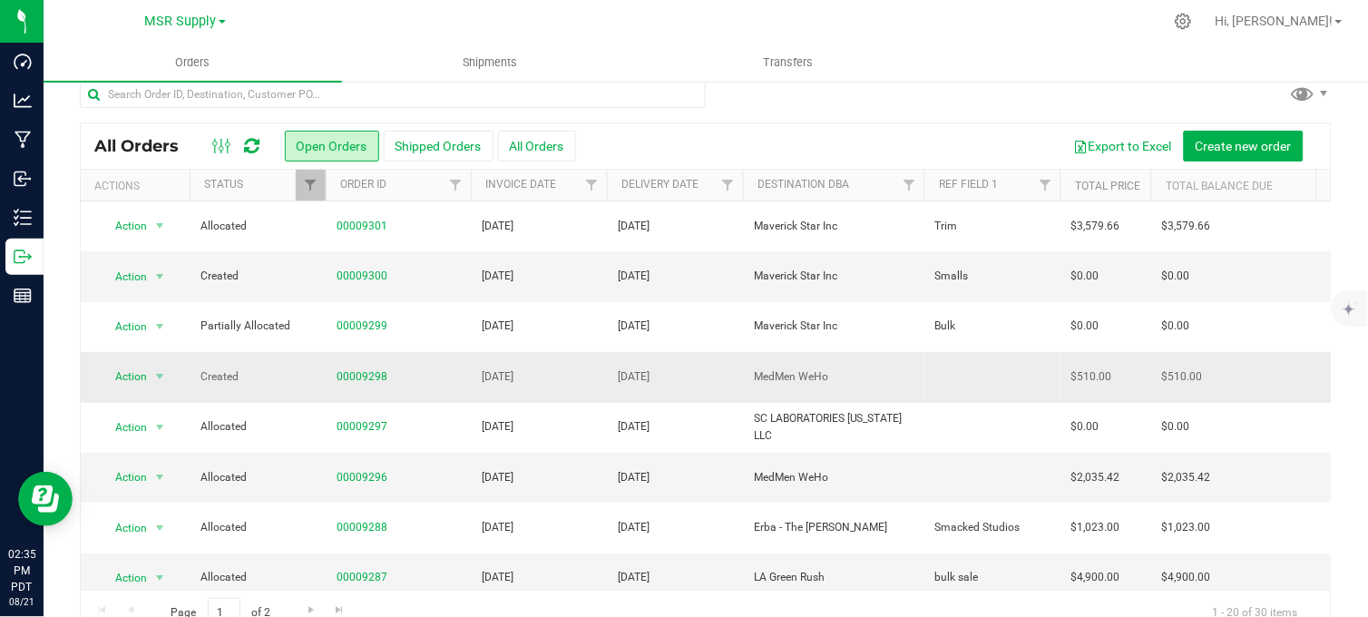
scroll to position [0, 0]
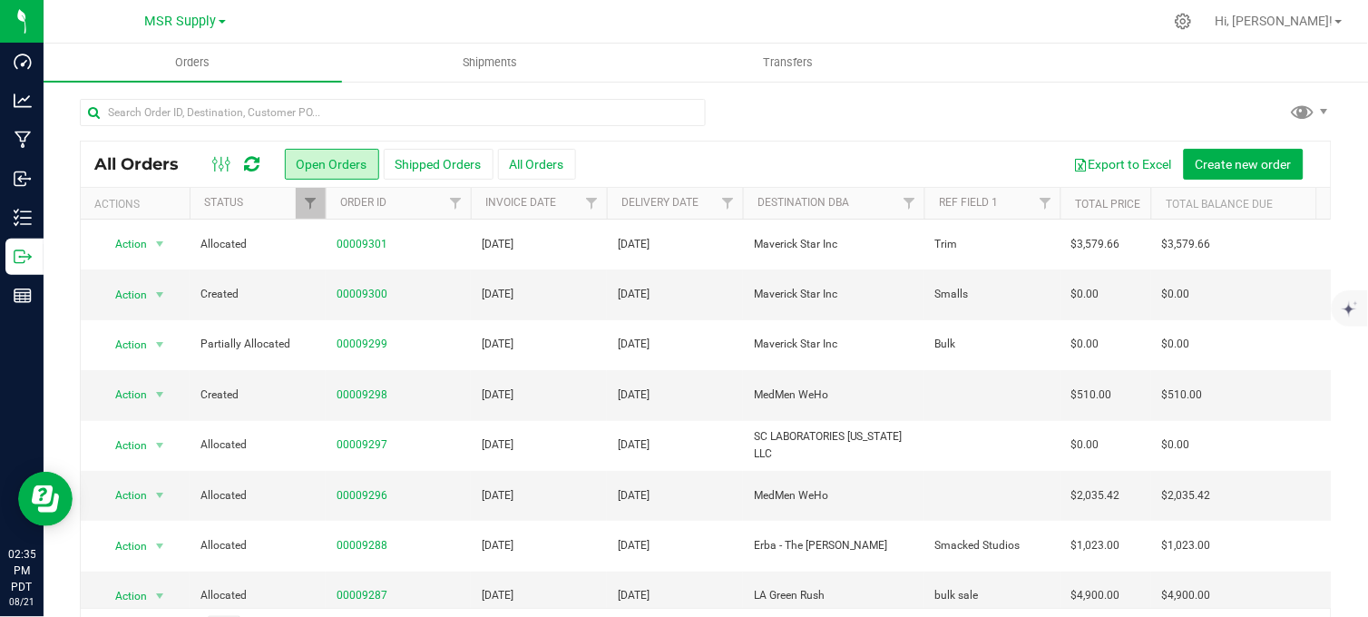
click at [753, 94] on div "All Orders Open Orders Shipped Orders All Orders Export to Excel Create new ord…" at bounding box center [706, 375] width 1324 height 590
click at [760, 113] on div at bounding box center [705, 120] width 1251 height 42
click at [764, 112] on div at bounding box center [705, 120] width 1251 height 42
click at [753, 107] on div at bounding box center [705, 120] width 1251 height 42
click at [814, 102] on div at bounding box center [705, 120] width 1251 height 42
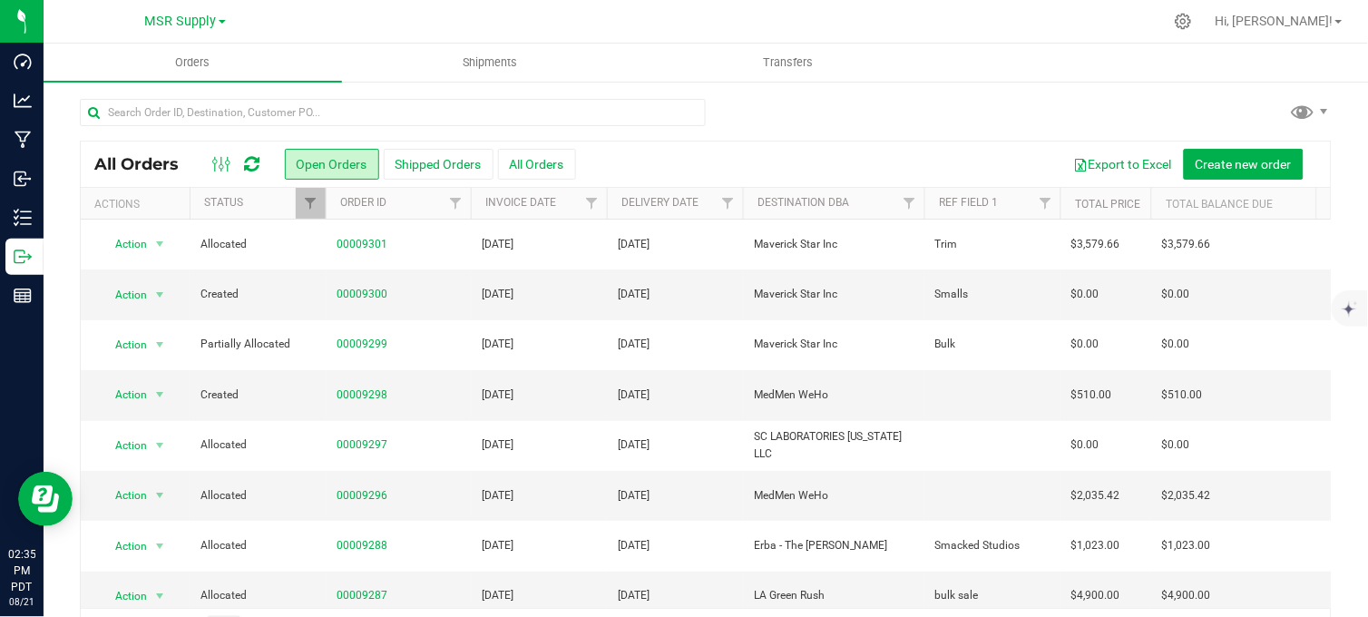
click at [781, 112] on div at bounding box center [705, 120] width 1251 height 42
click at [746, 107] on div at bounding box center [705, 120] width 1251 height 42
click at [748, 107] on div at bounding box center [705, 120] width 1251 height 42
click at [763, 106] on div at bounding box center [705, 120] width 1251 height 42
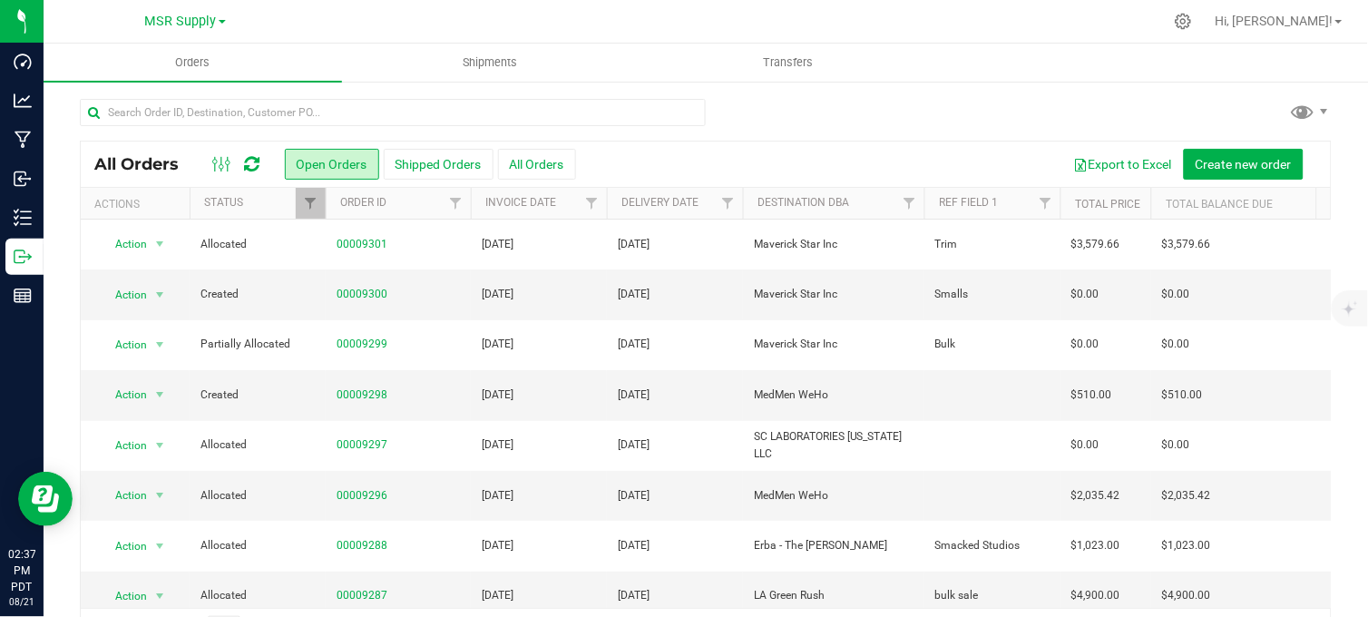
click at [821, 102] on div at bounding box center [705, 120] width 1251 height 42
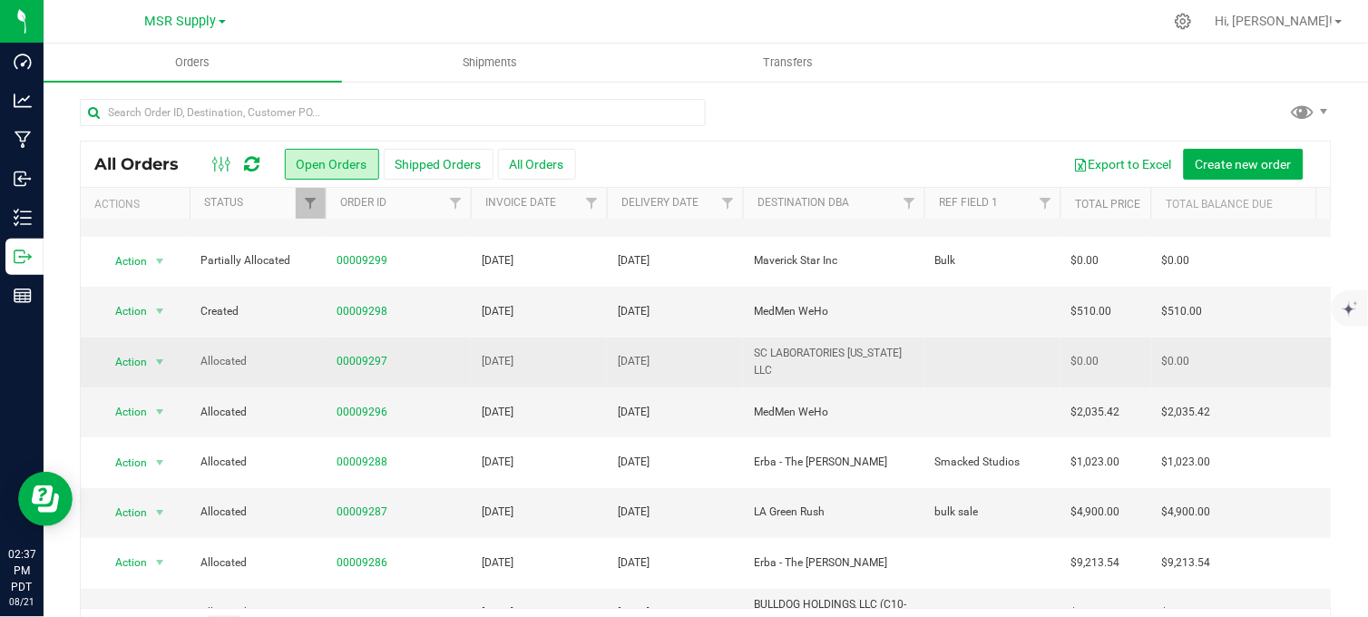
scroll to position [201, 0]
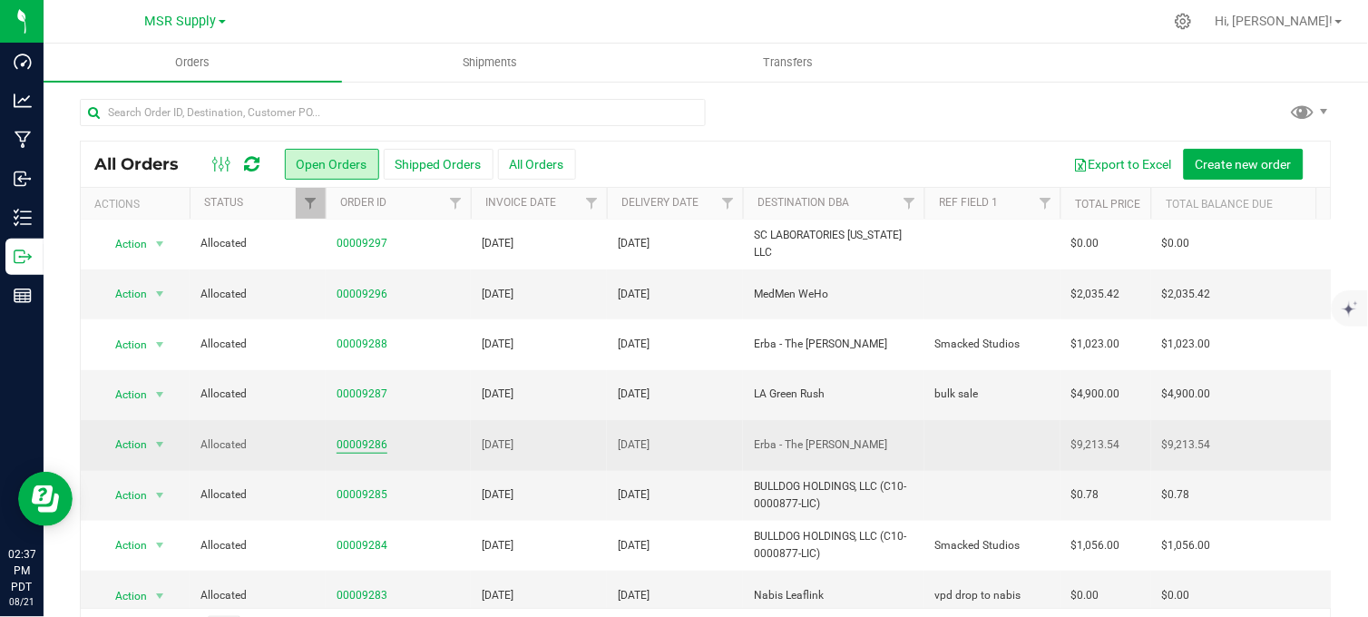
click at [366, 442] on link "00009286" at bounding box center [361, 444] width 51 height 17
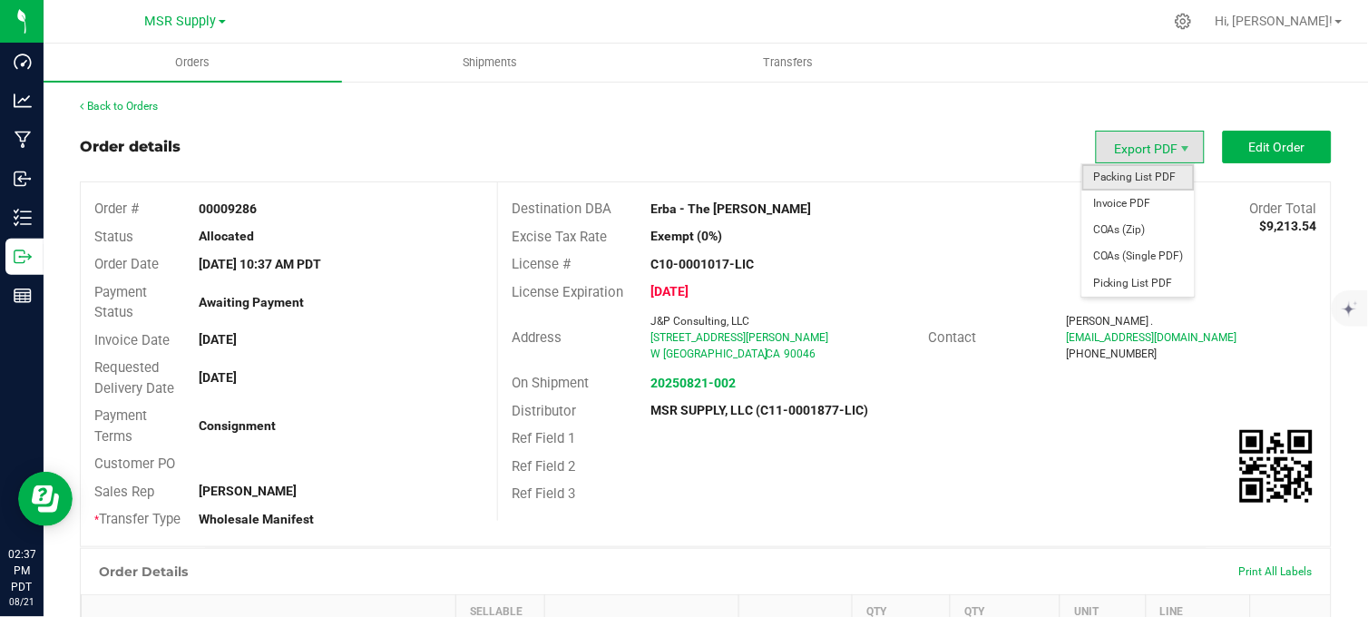
click at [1117, 180] on span "Packing List PDF" at bounding box center [1138, 177] width 112 height 26
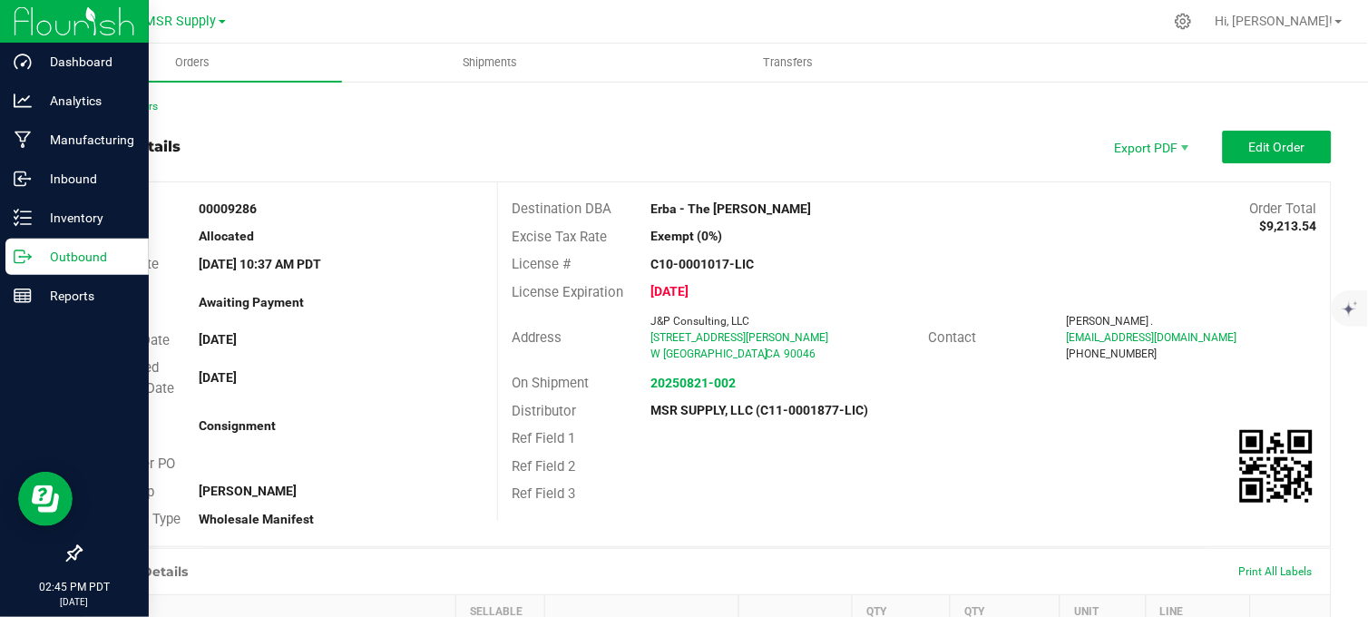
click at [27, 258] on icon at bounding box center [23, 257] width 18 height 18
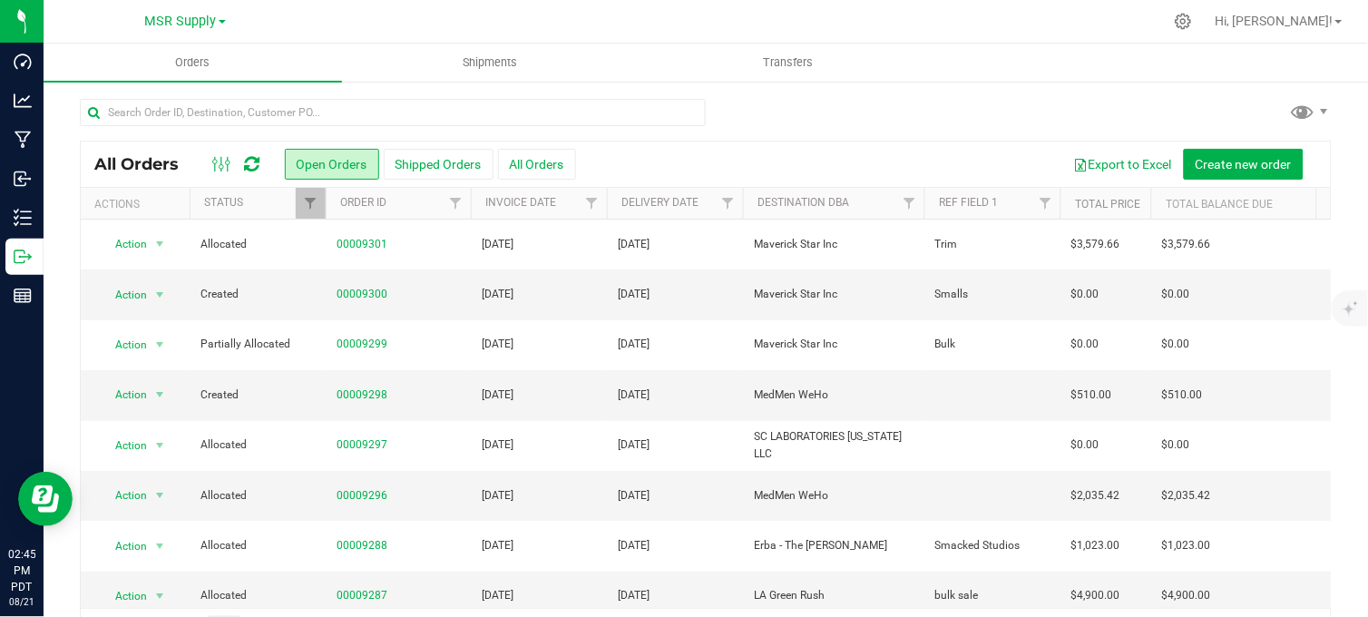
click at [772, 102] on div at bounding box center [705, 120] width 1251 height 42
click at [781, 109] on div at bounding box center [705, 120] width 1251 height 42
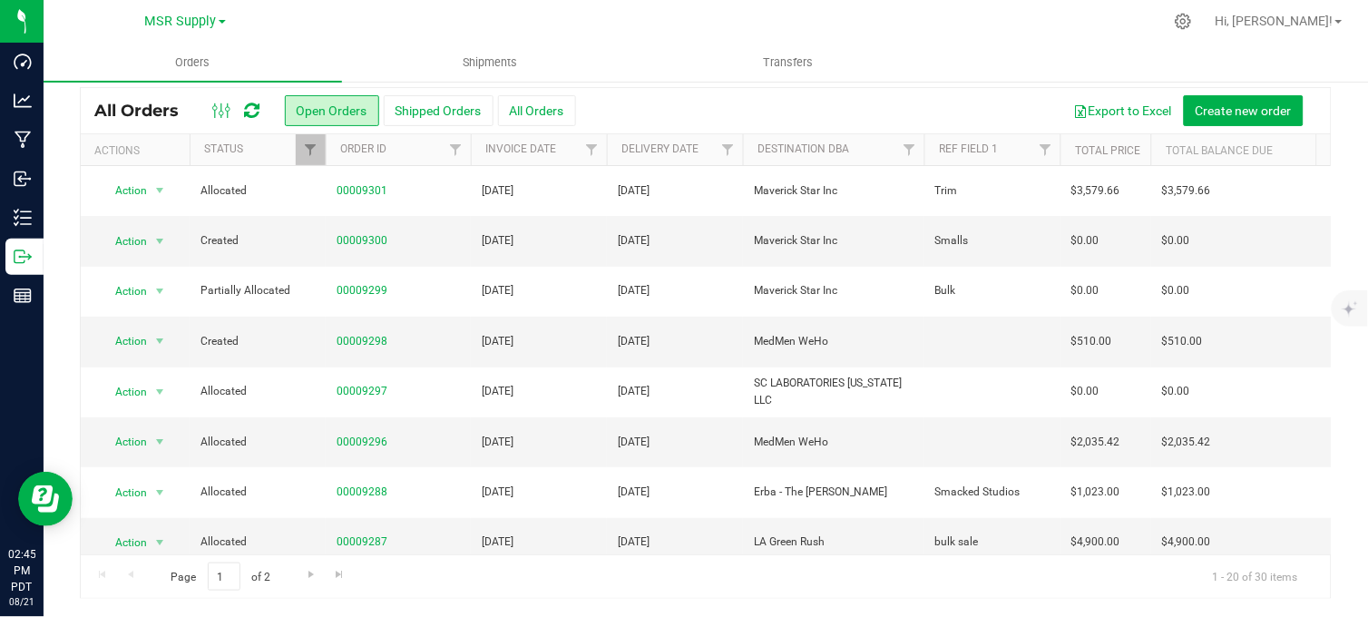
click at [902, 14] on div at bounding box center [744, 21] width 838 height 35
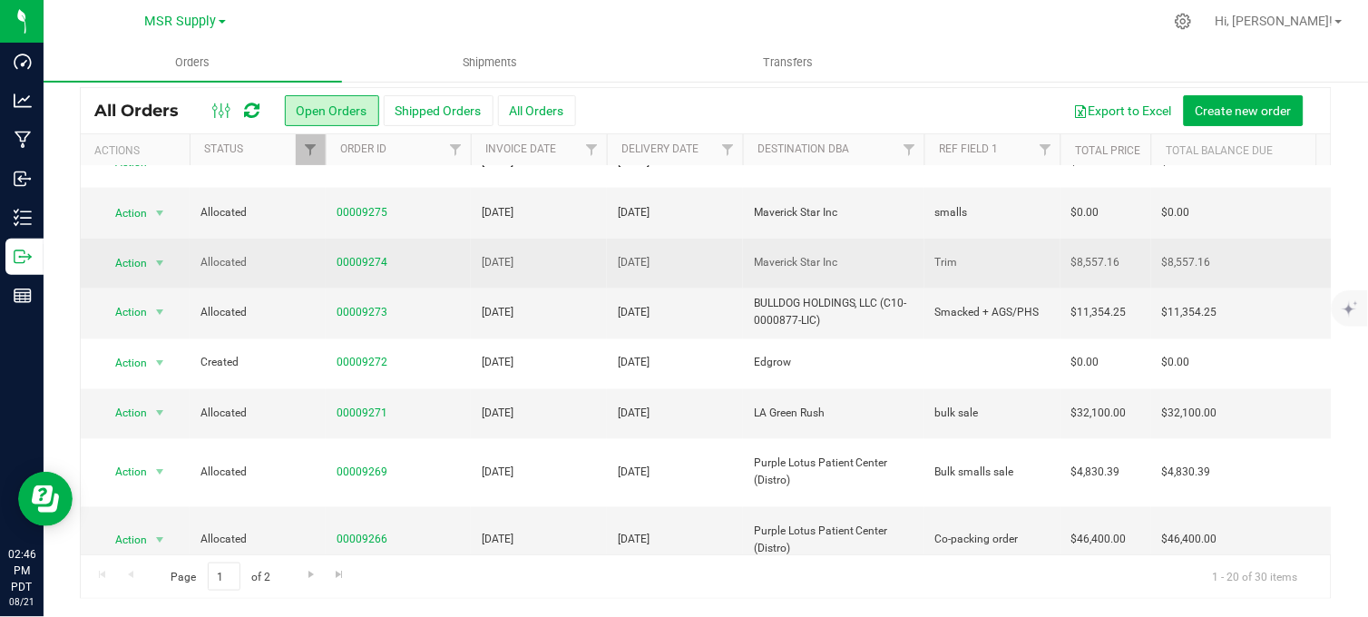
scroll to position [0, 0]
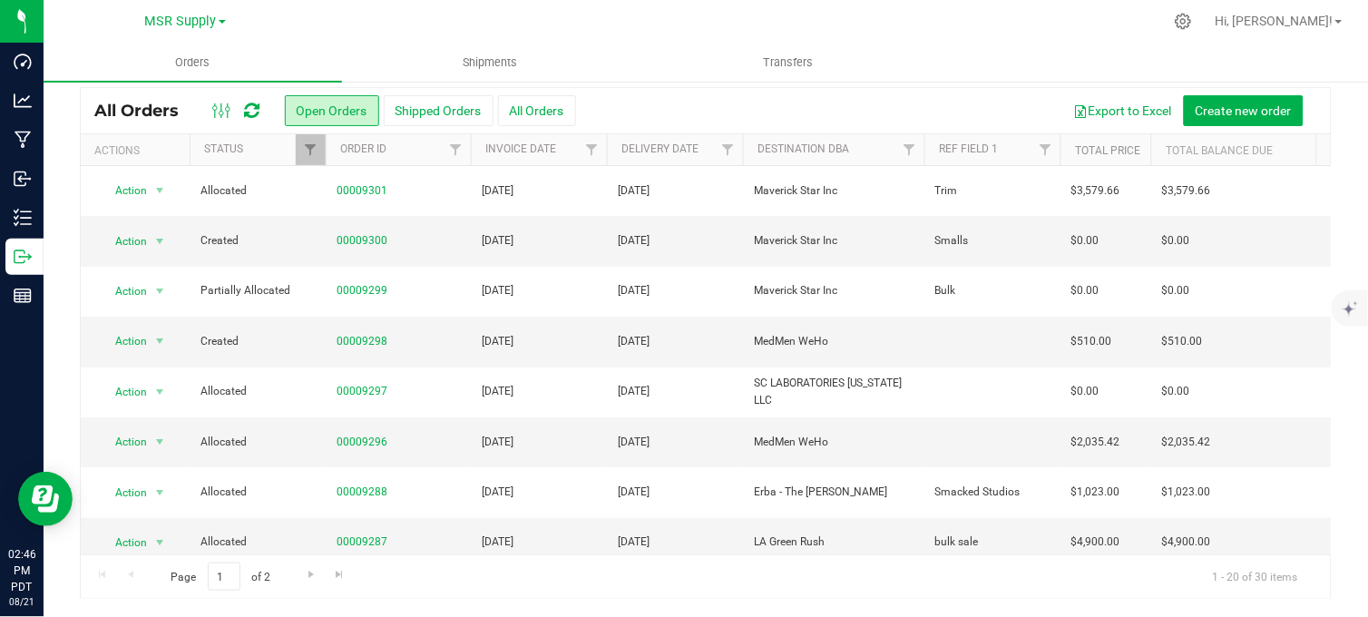
click at [595, 21] on div at bounding box center [744, 21] width 838 height 35
click at [717, 20] on div at bounding box center [744, 21] width 838 height 35
click at [678, 24] on div at bounding box center [744, 21] width 838 height 35
click at [704, 18] on div at bounding box center [744, 21] width 838 height 35
click at [686, 25] on div at bounding box center [744, 21] width 838 height 35
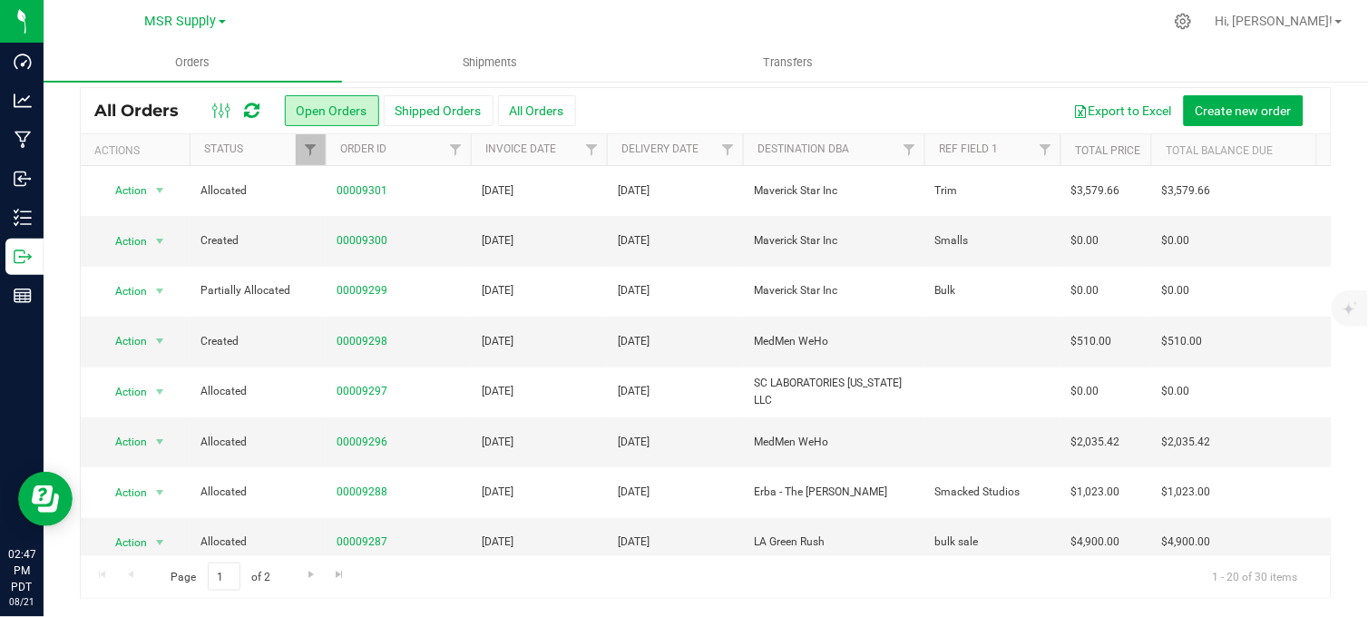
click at [684, 16] on div at bounding box center [744, 21] width 838 height 35
click at [581, 6] on div at bounding box center [744, 21] width 838 height 35
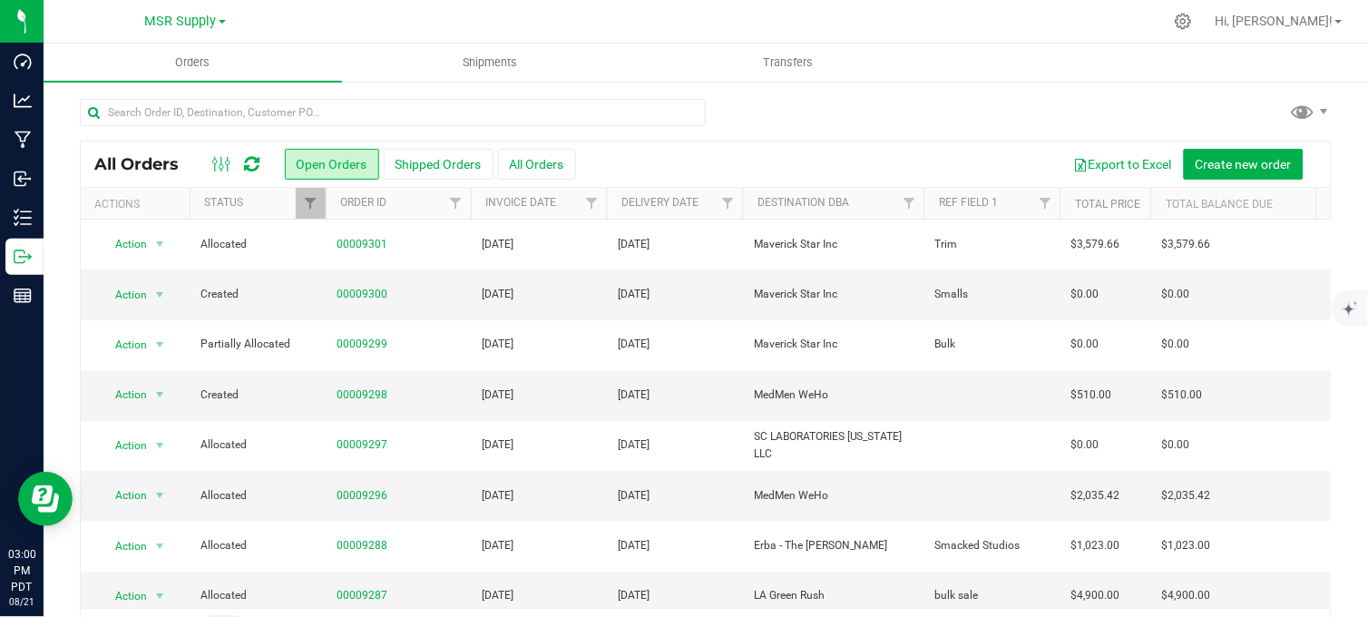
click at [764, 127] on div at bounding box center [705, 120] width 1251 height 42
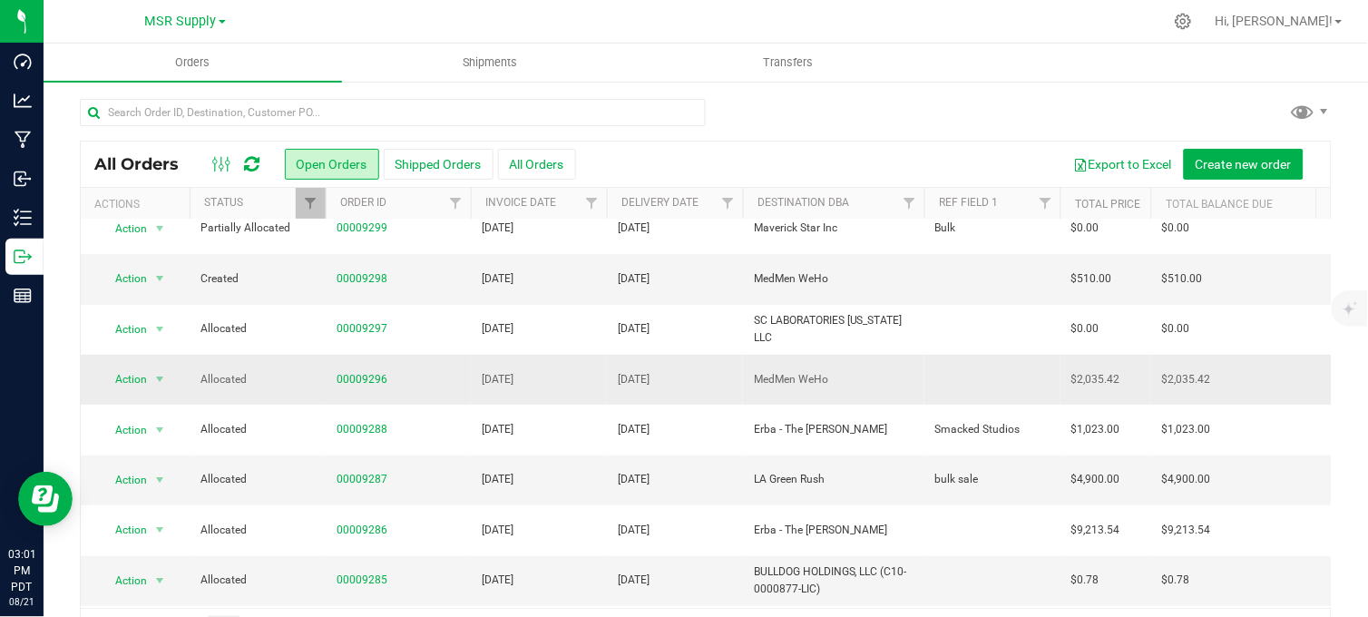
scroll to position [118, 0]
click at [771, 104] on div at bounding box center [705, 120] width 1251 height 42
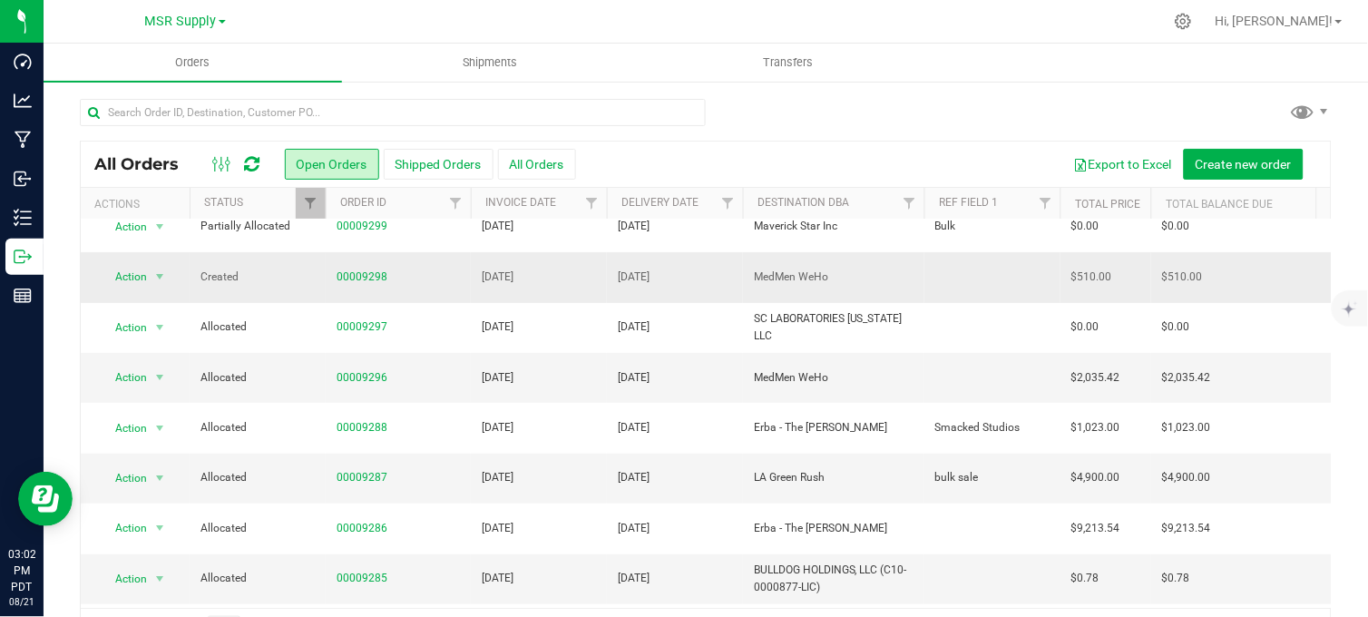
scroll to position [0, 0]
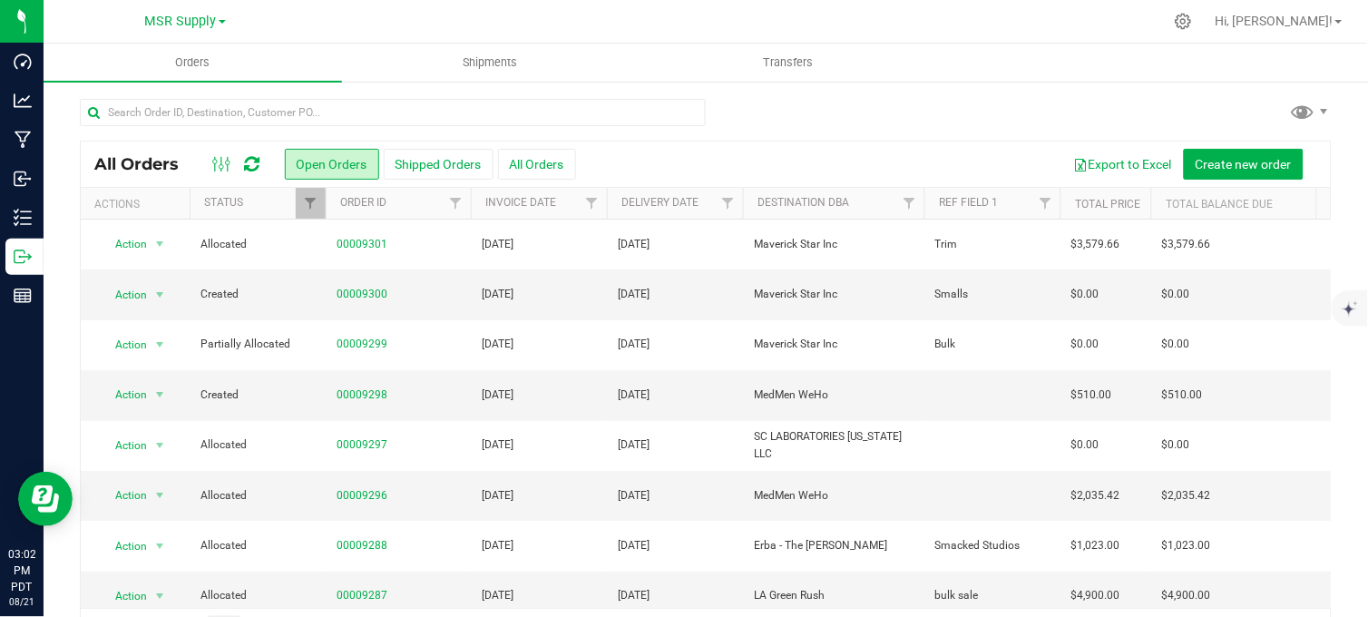
click at [409, 6] on div at bounding box center [744, 21] width 838 height 35
click at [832, 121] on div at bounding box center [705, 120] width 1251 height 42
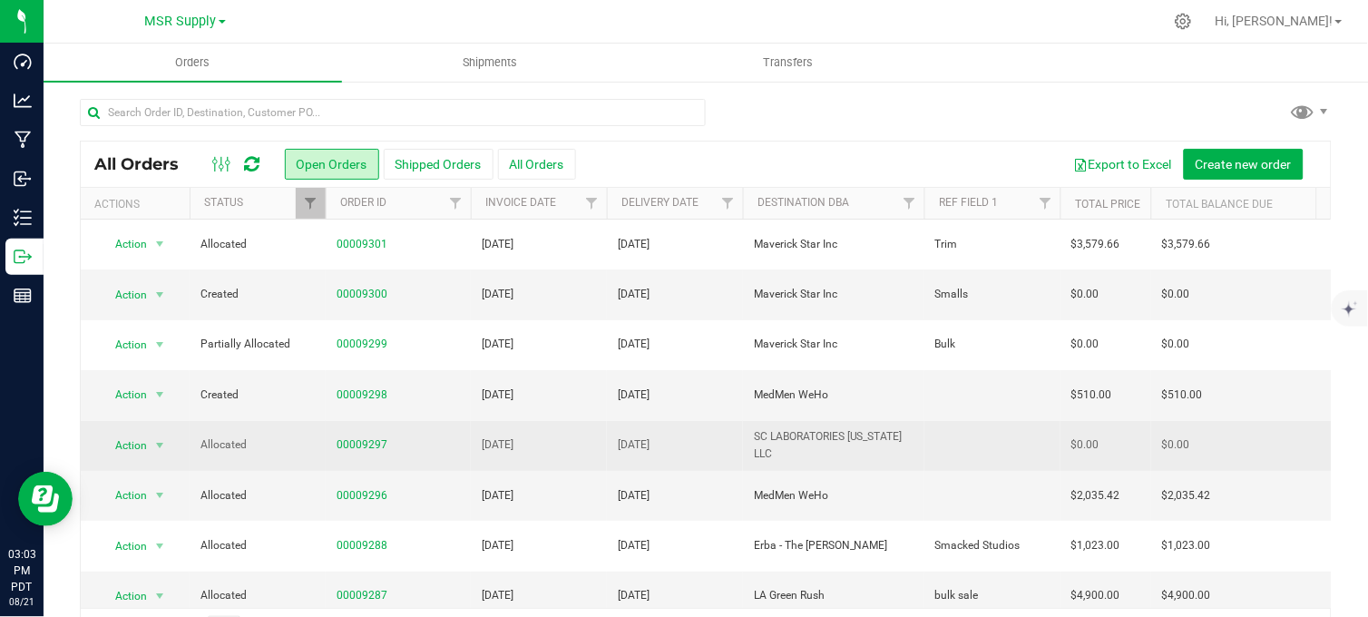
scroll to position [101, 0]
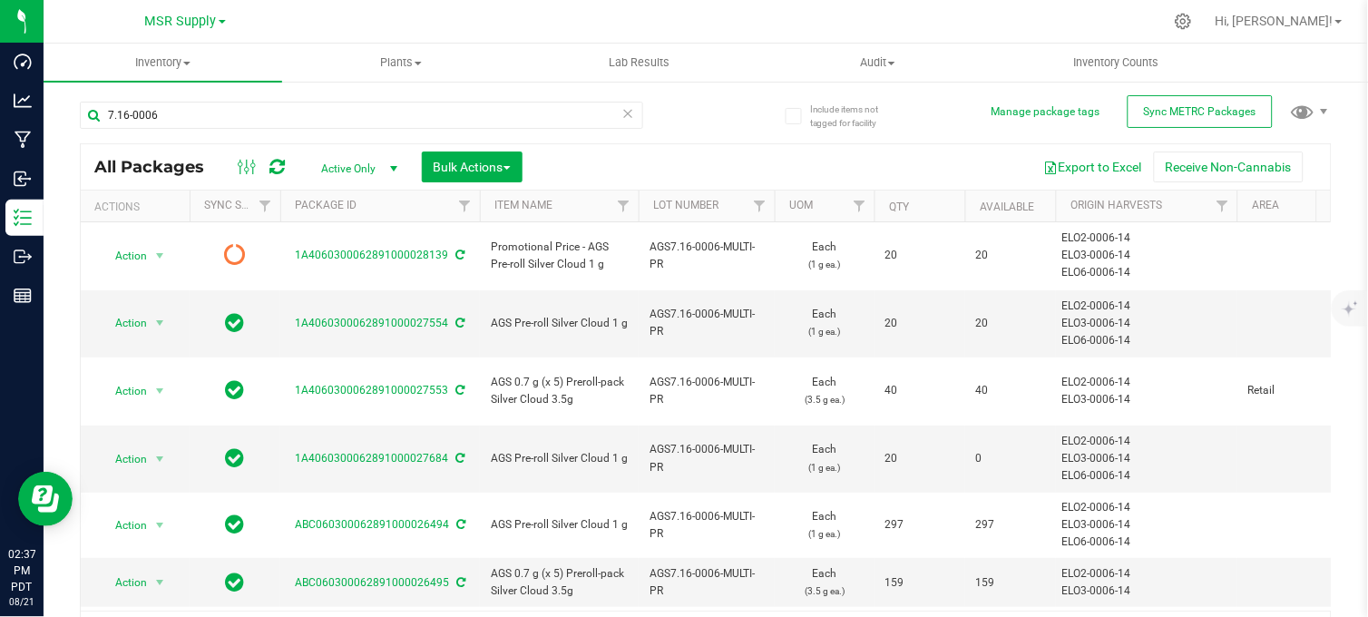
scroll to position [38, 0]
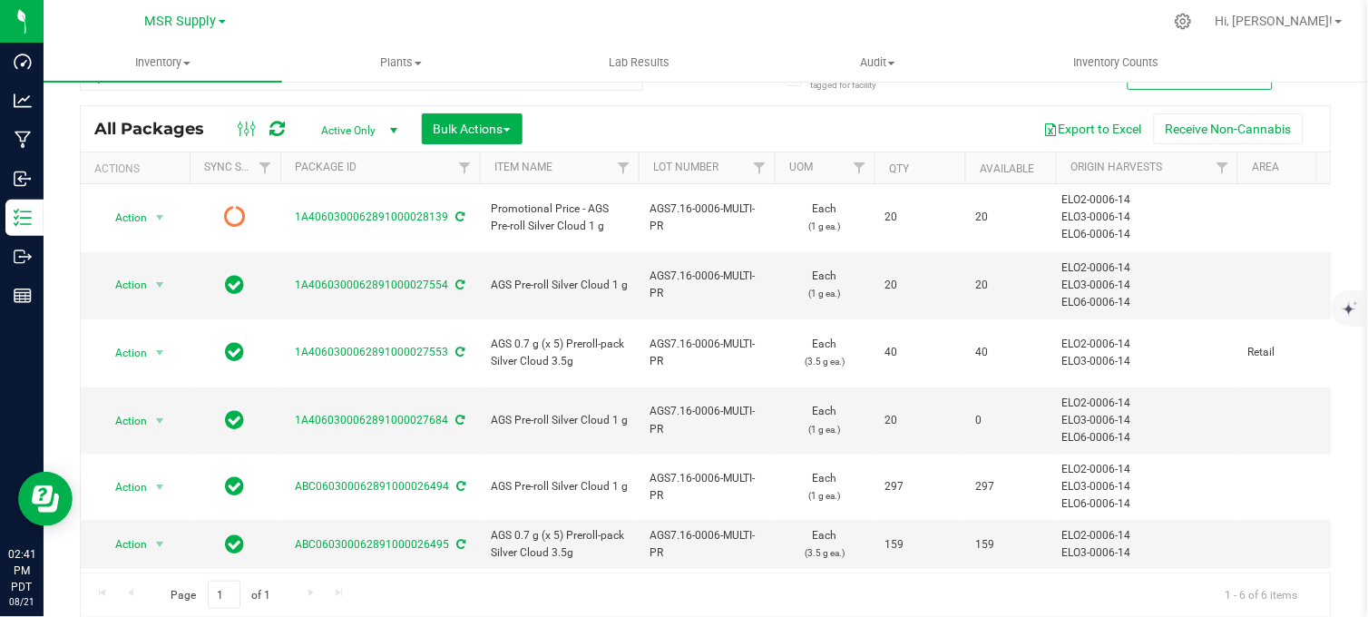
click at [987, 23] on div at bounding box center [744, 21] width 838 height 35
click at [952, 15] on div at bounding box center [744, 21] width 838 height 35
click at [855, 24] on div at bounding box center [744, 21] width 838 height 35
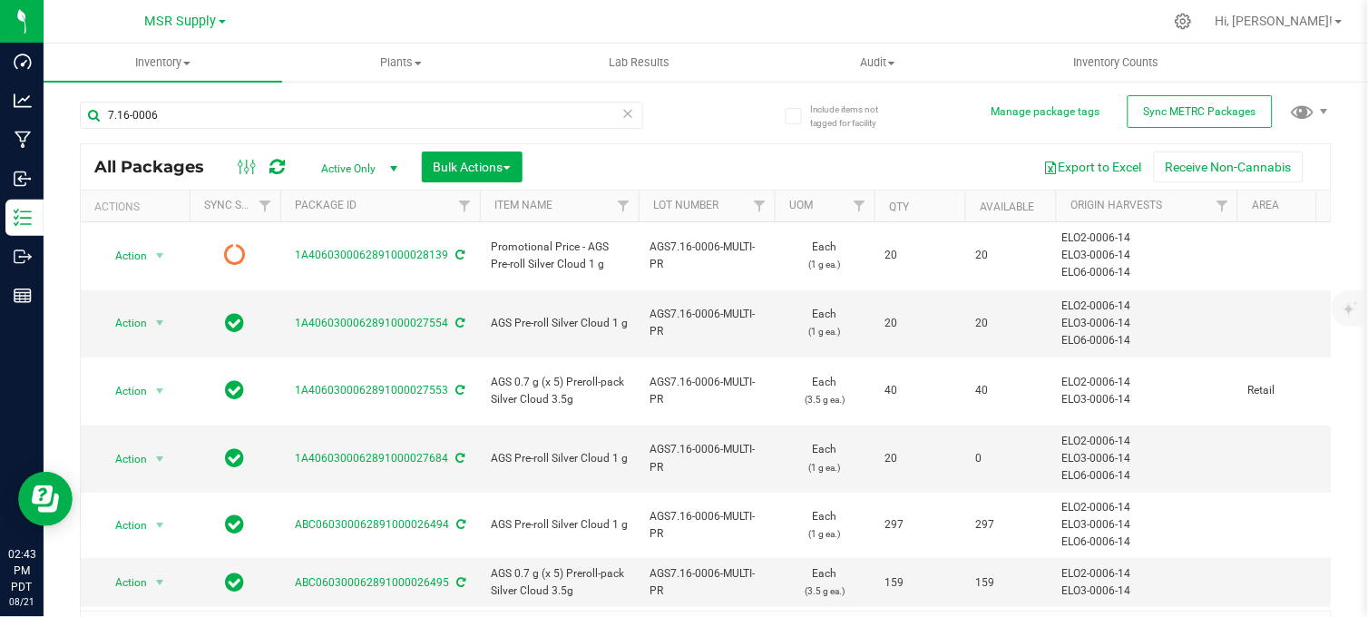
click at [768, 18] on div at bounding box center [744, 21] width 838 height 35
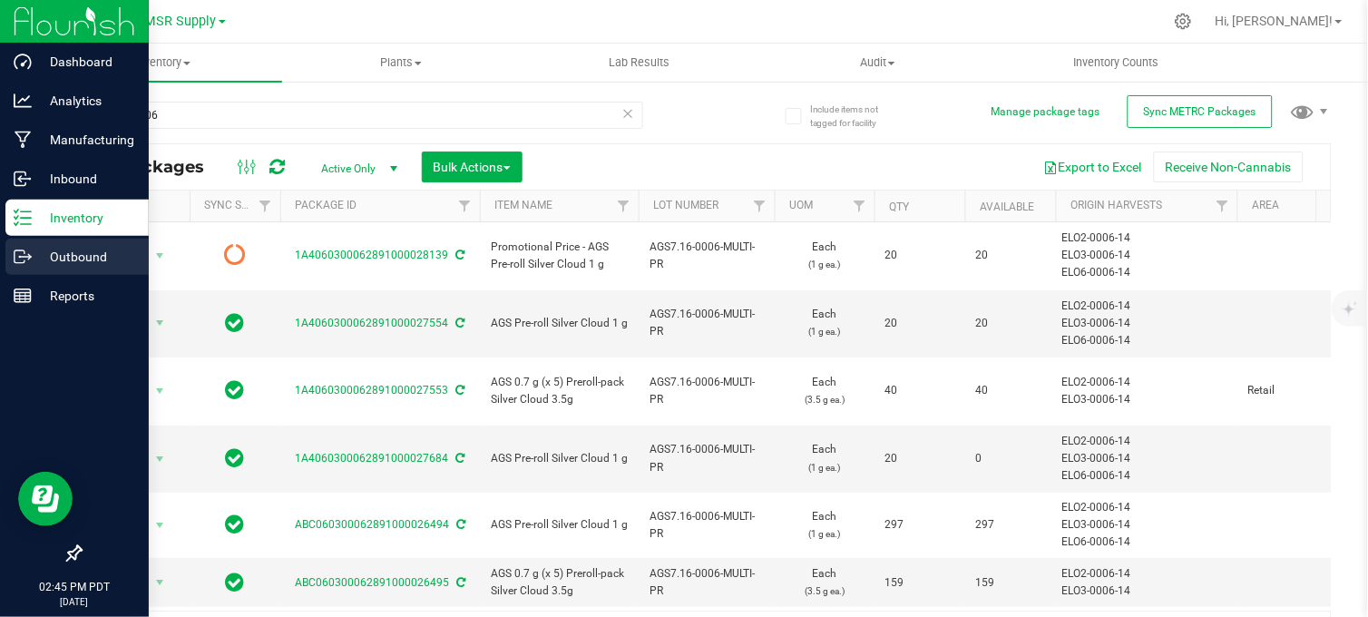
click at [32, 255] on p "Outbound" at bounding box center [86, 257] width 109 height 22
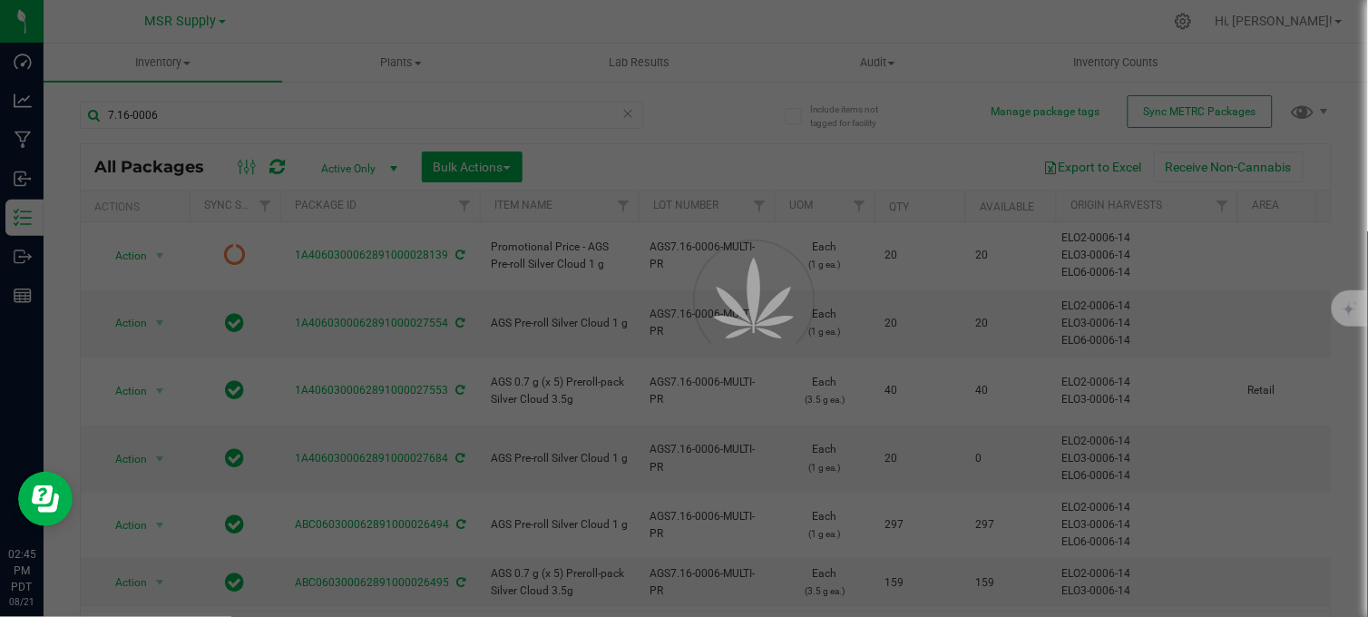
click at [721, 120] on div at bounding box center [684, 308] width 1368 height 617
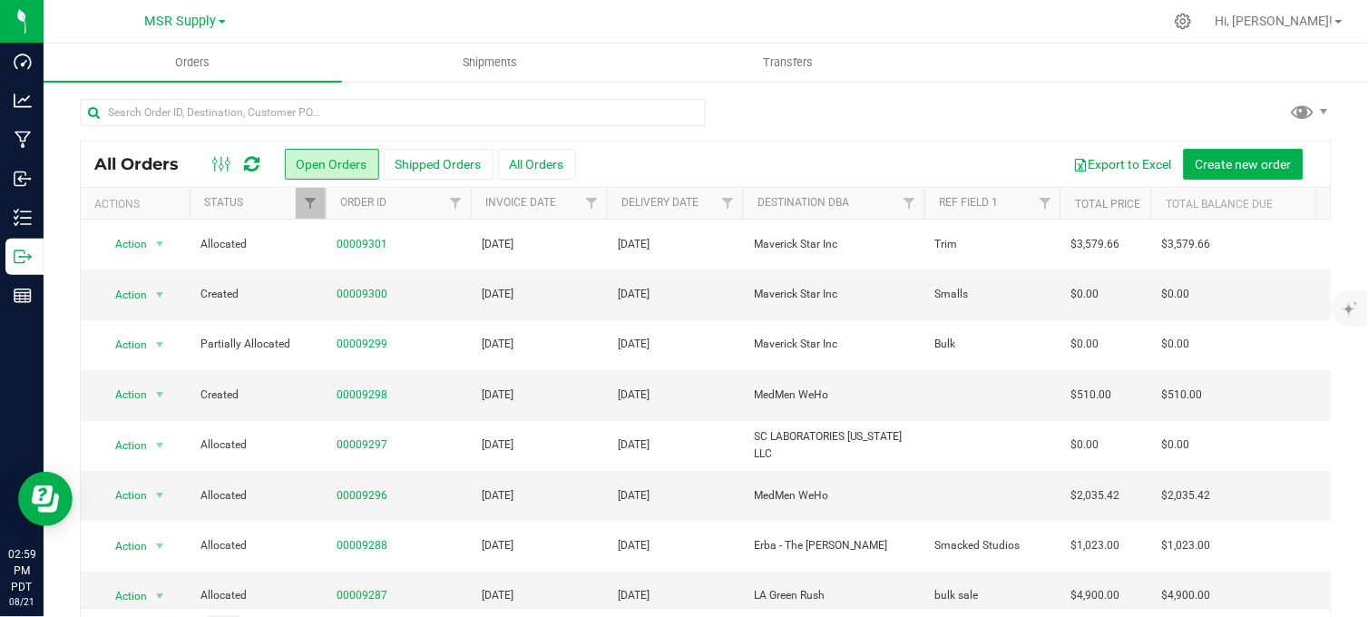
click at [944, 7] on div at bounding box center [744, 21] width 838 height 35
click at [923, 18] on div at bounding box center [744, 21] width 838 height 35
click at [613, 31] on div at bounding box center [744, 21] width 838 height 35
